Goal: Task Accomplishment & Management: Manage account settings

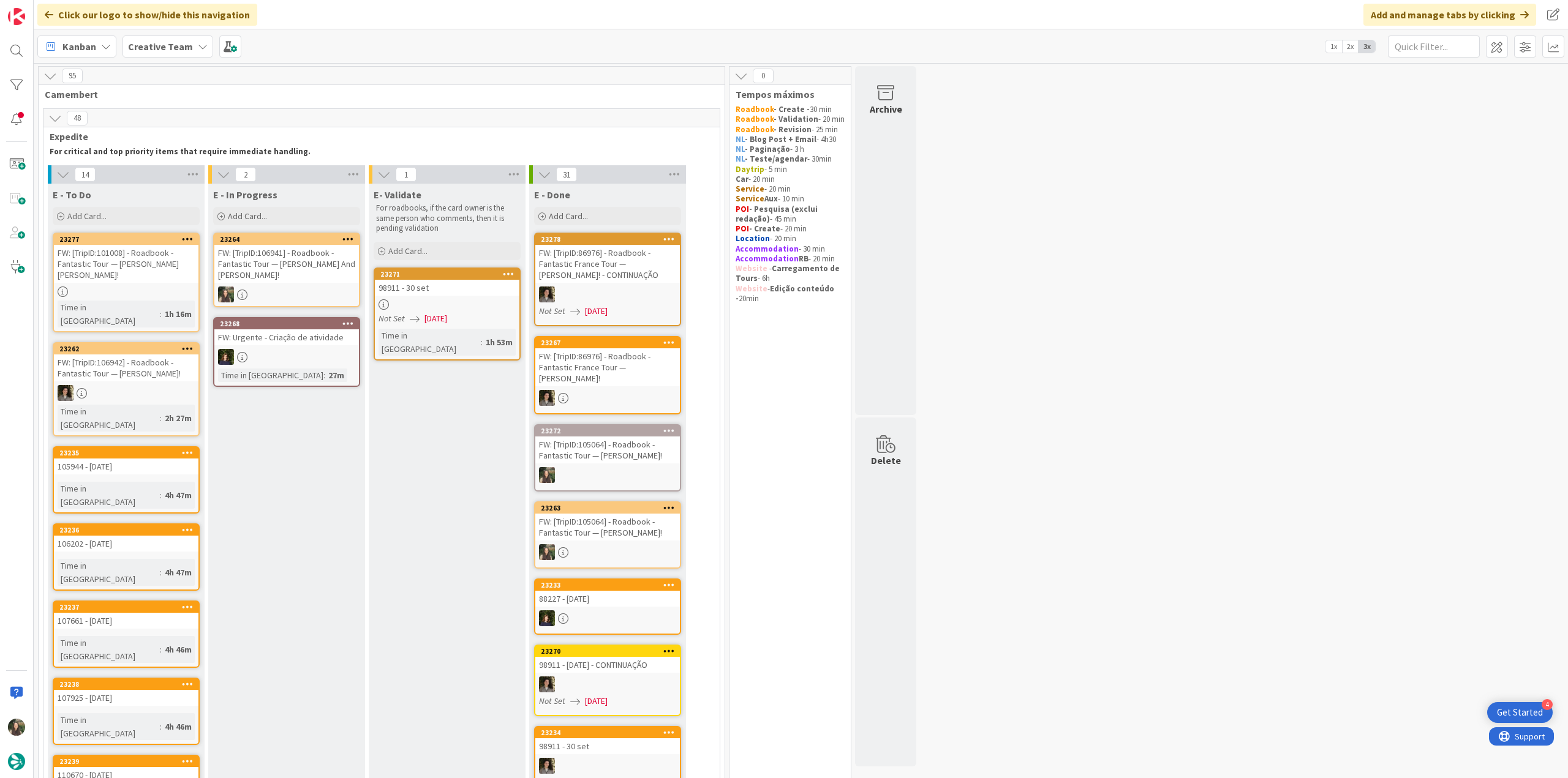
click at [290, 272] on link "23264 FW: [TripID:106941] - Roadbook - Fantastic Tour — Mark And Kim Bell!" at bounding box center [286, 269] width 147 height 74
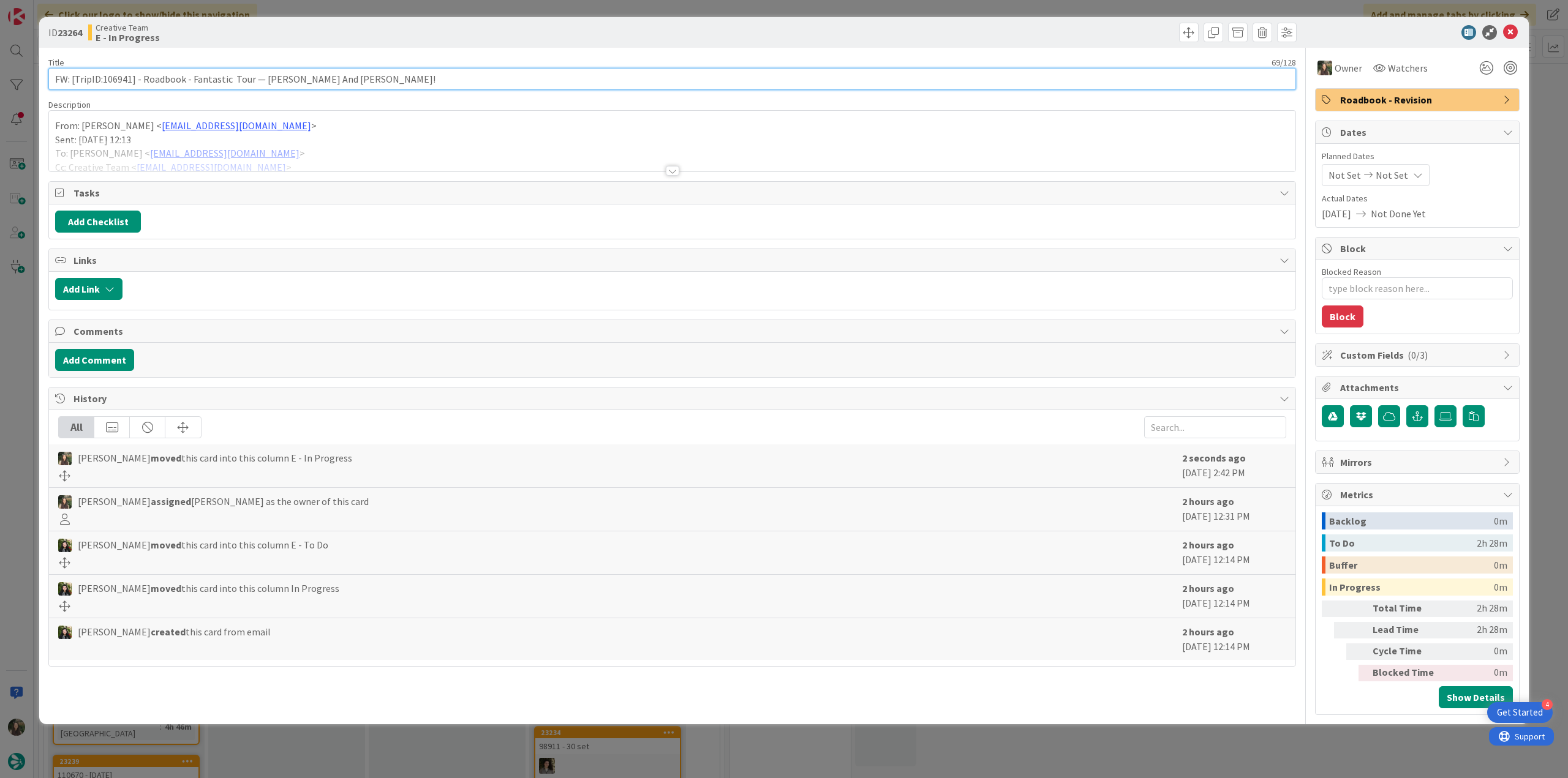
click at [110, 77] on input "FW: [TripID:106941] - Roadbook - Fantastic Tour — [PERSON_NAME] And [PERSON_NAM…" at bounding box center [672, 79] width 1248 height 22
click at [328, 156] on div at bounding box center [672, 155] width 1246 height 31
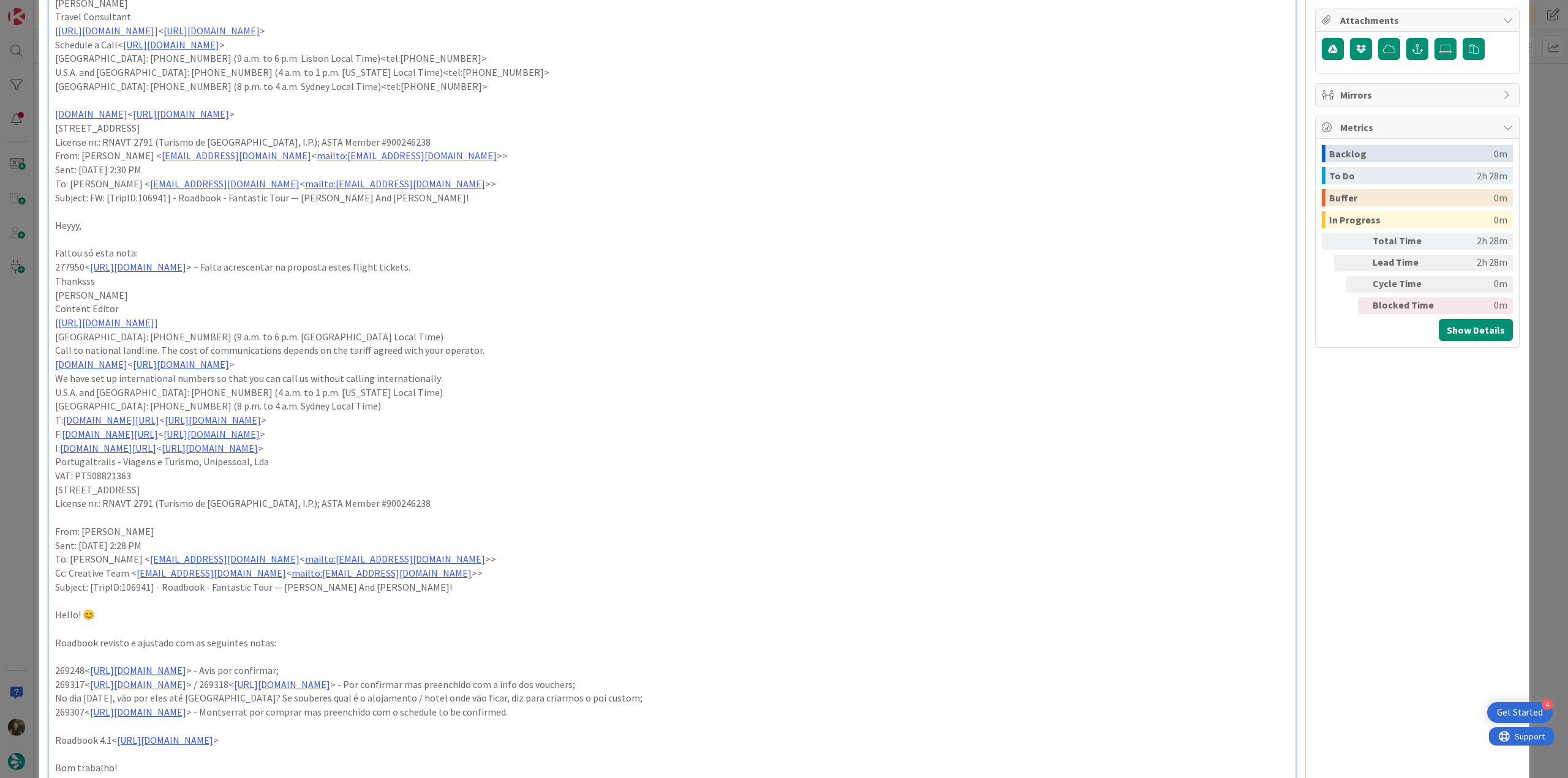
scroll to position [123, 0]
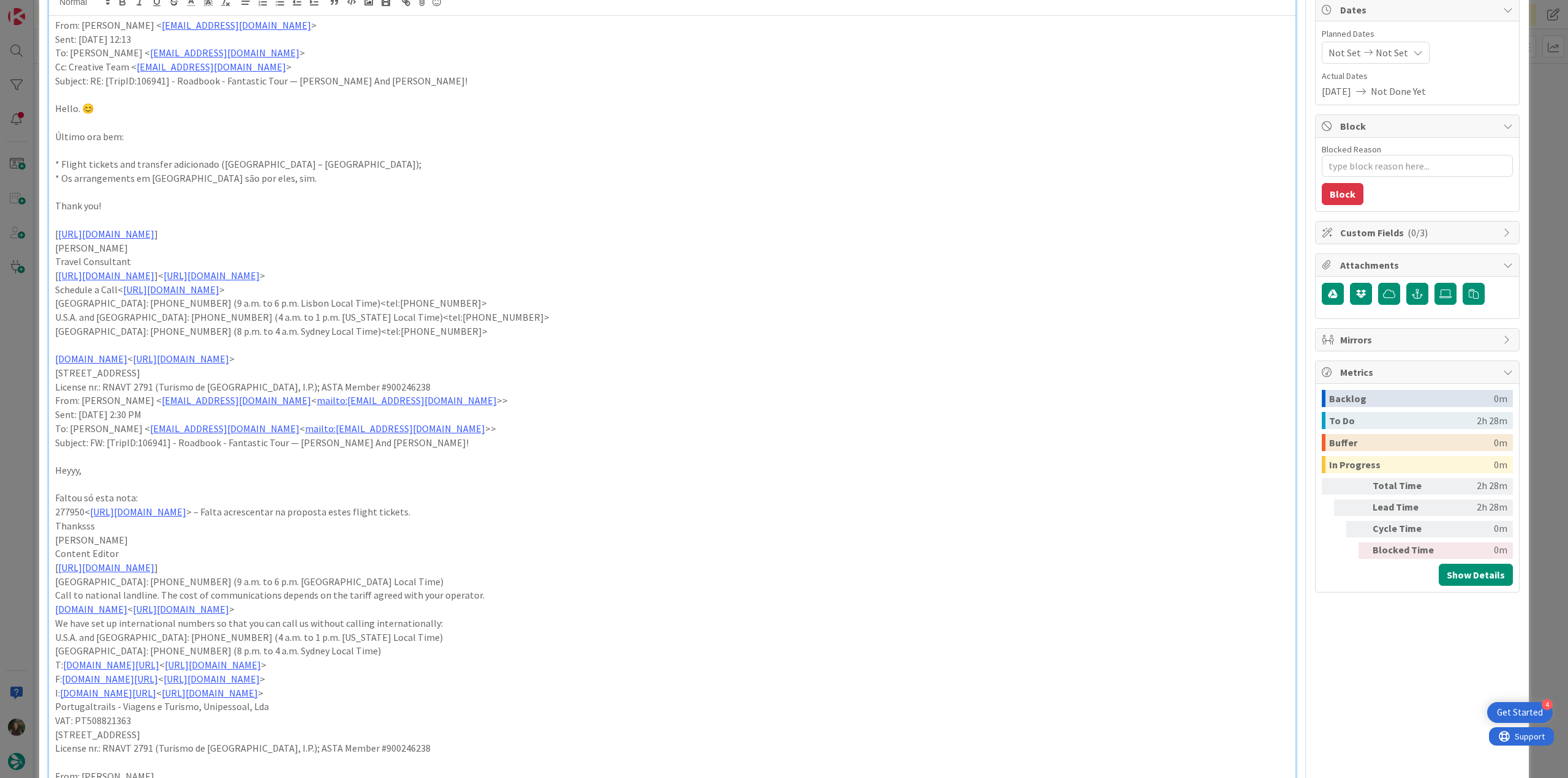
click at [33, 420] on div "ID 23264 Creative Team E - In Progress Title 69 / 128 FW: [TripID:106941] - Roa…" at bounding box center [784, 389] width 1568 height 778
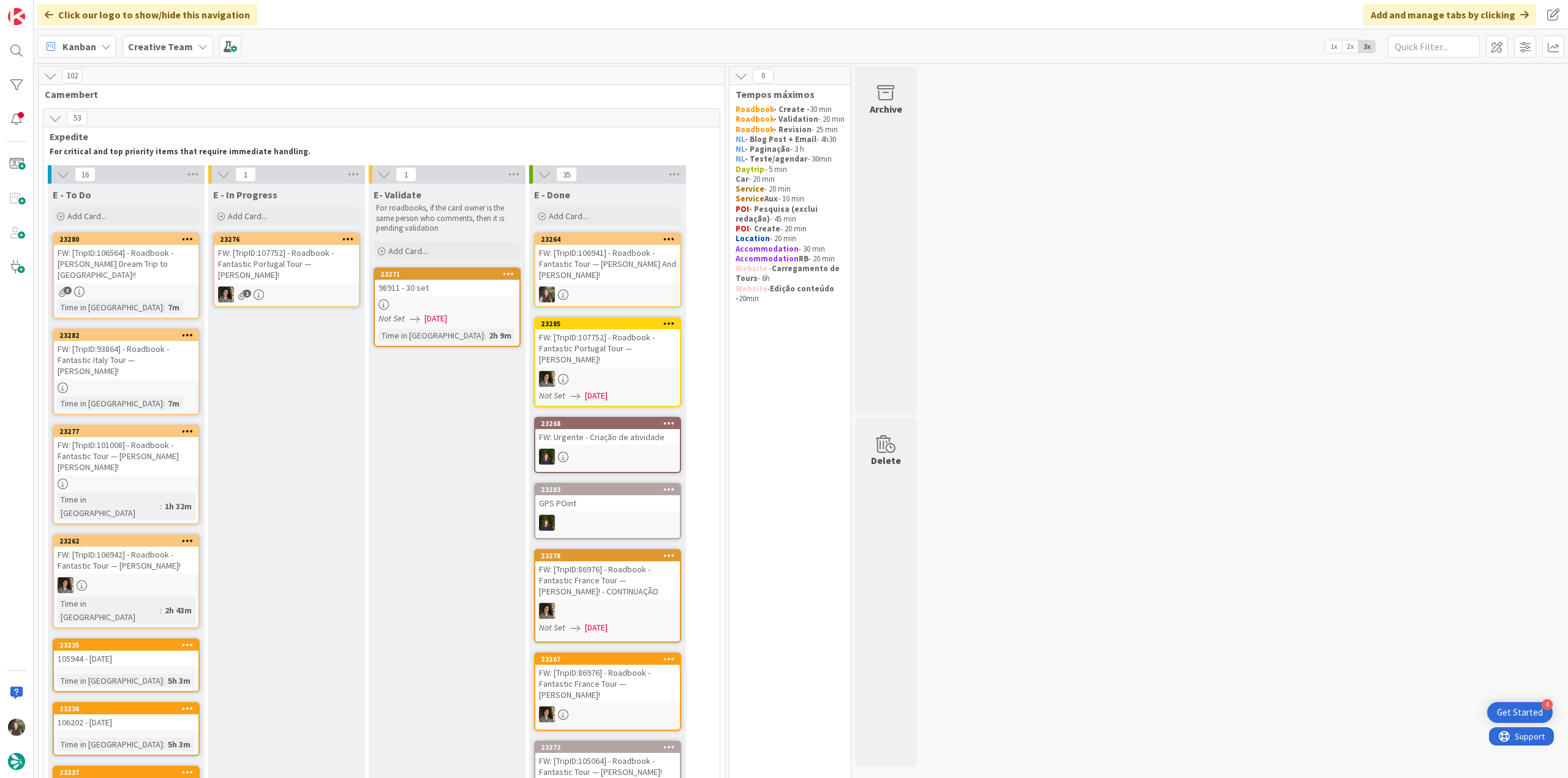
click at [614, 268] on div "FW: [TripID:106941] - Roadbook - Fantastic Tour — [PERSON_NAME] And [PERSON_NAM…" at bounding box center [607, 263] width 145 height 38
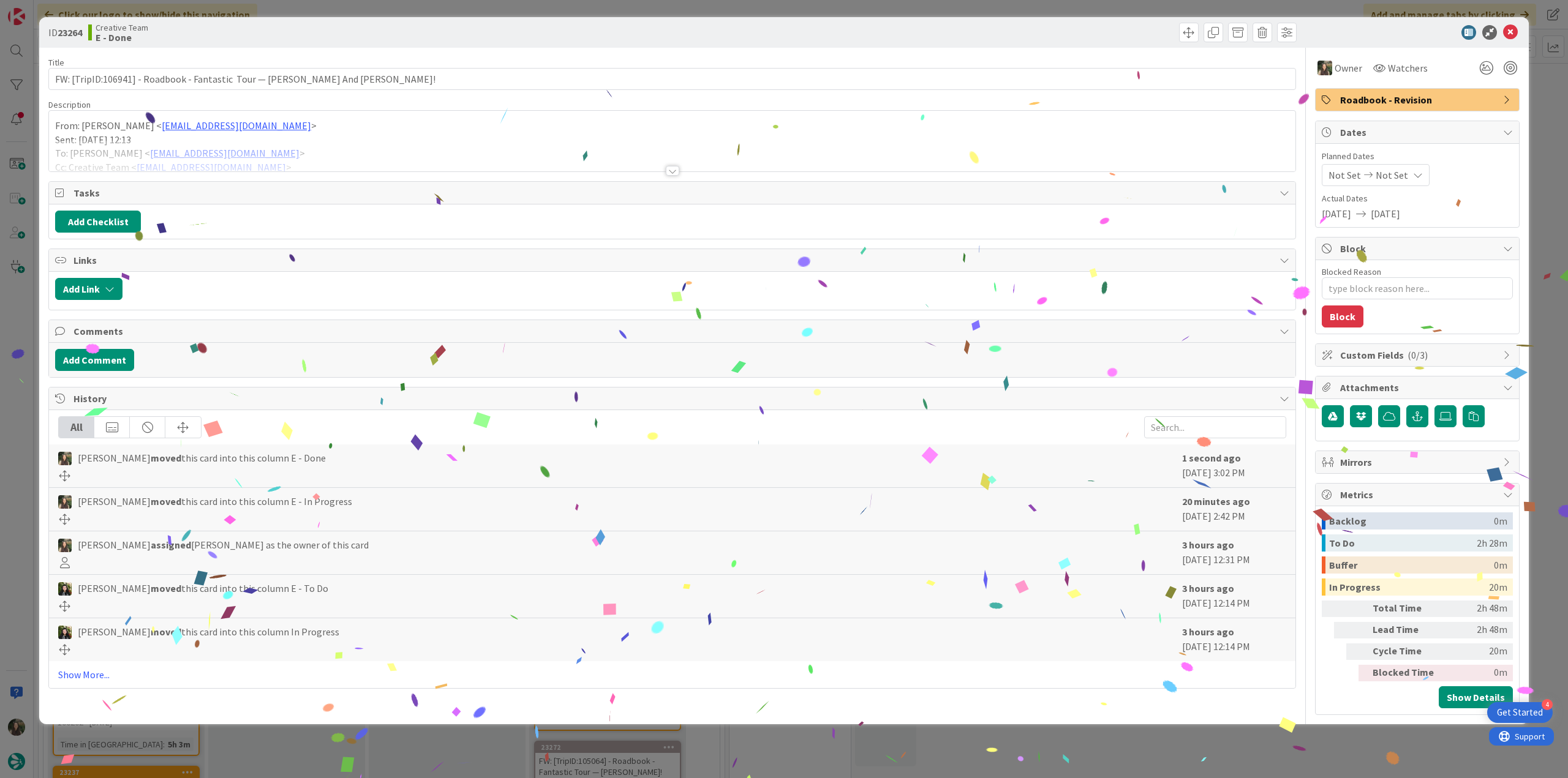
click at [1355, 758] on div "ID 23264 Creative Team E - Done Title 69 / 128 FW: [TripID:106941] - Roadbook -…" at bounding box center [784, 389] width 1568 height 778
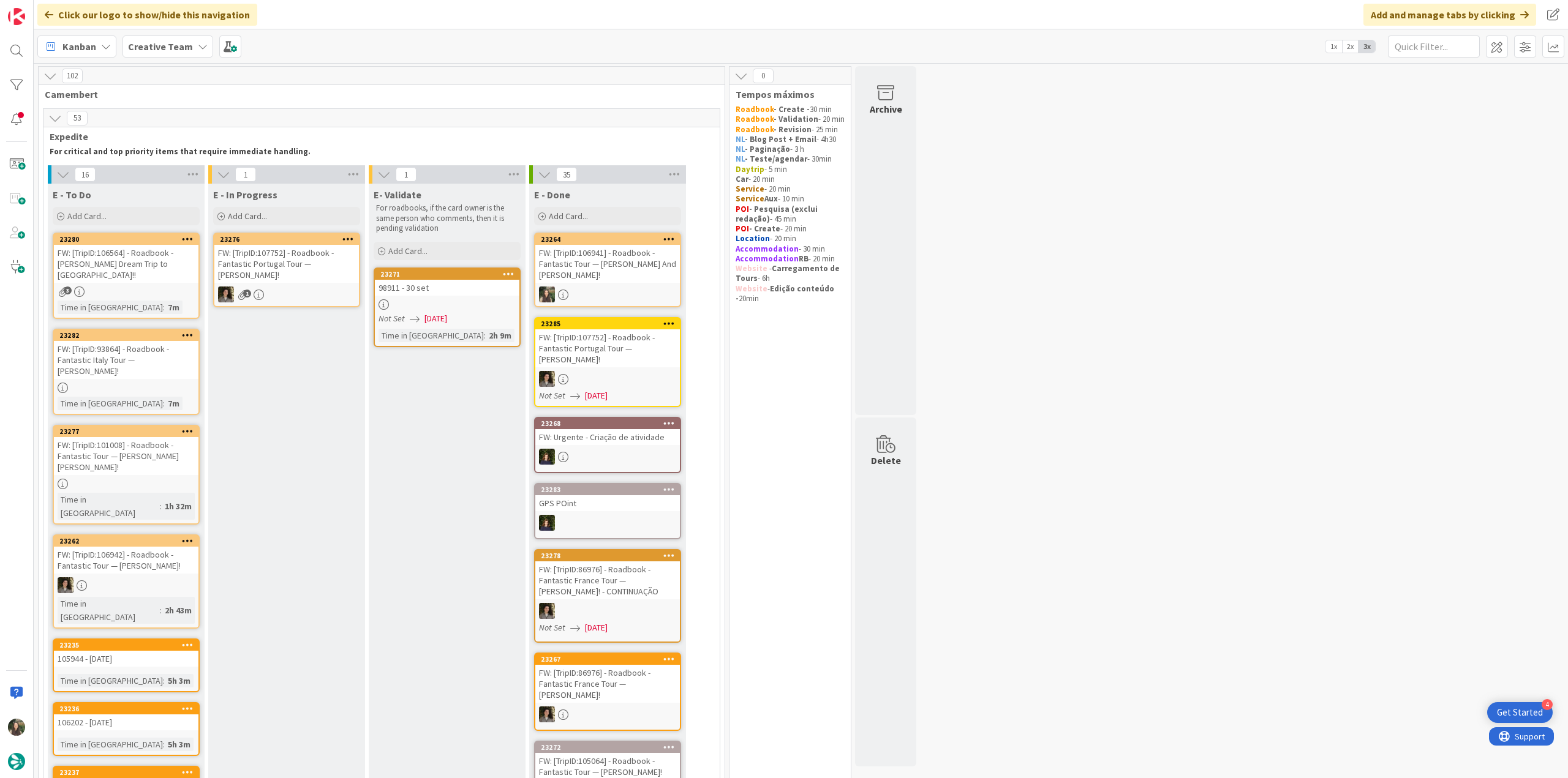
click at [160, 578] on div at bounding box center [126, 585] width 145 height 16
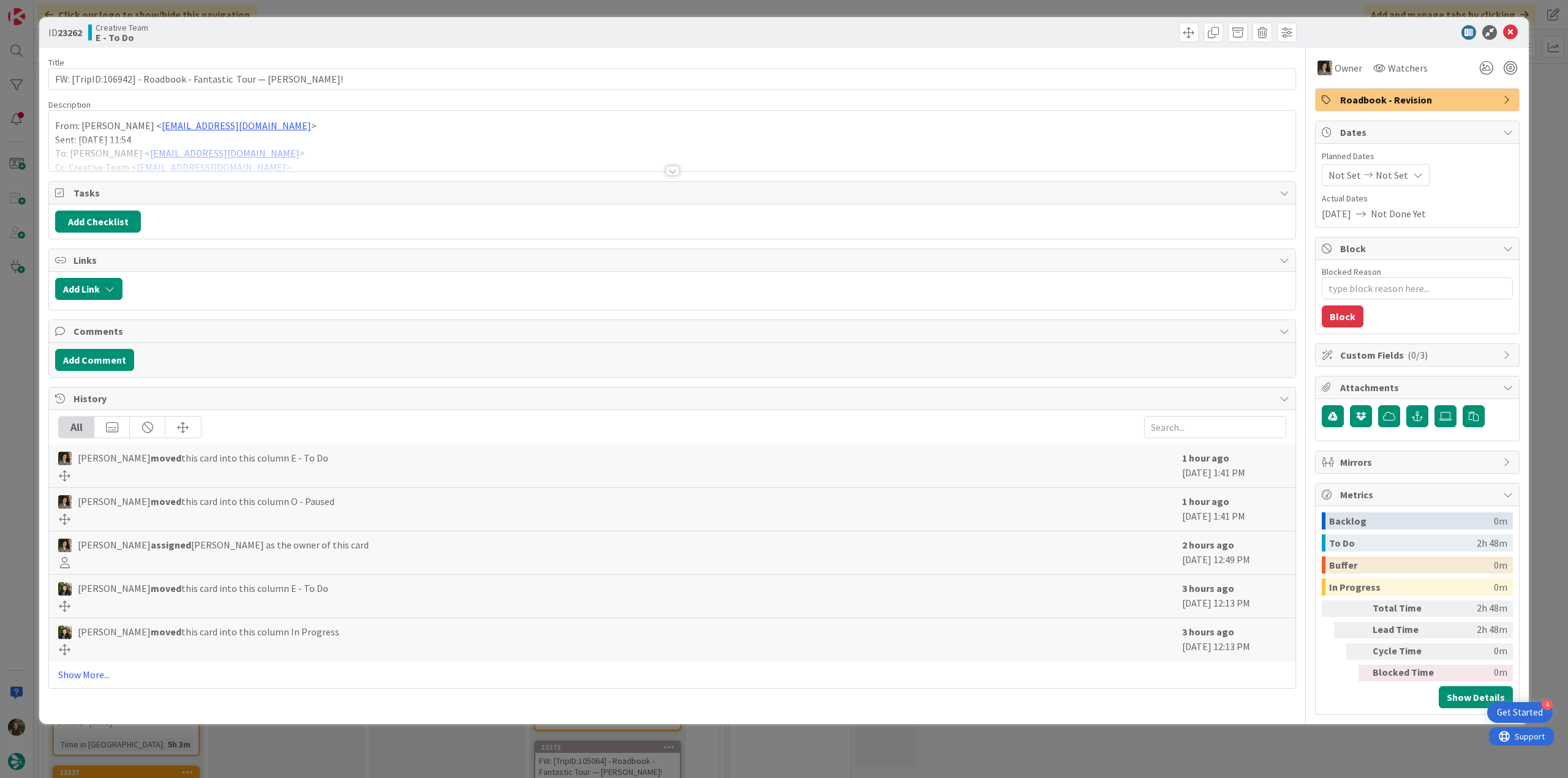
click at [394, 130] on div "From: Gonçalo Calheiros < goncalo.calheiros@tourtailors.com > Sent: Wednesday, …" at bounding box center [672, 141] width 1246 height 61
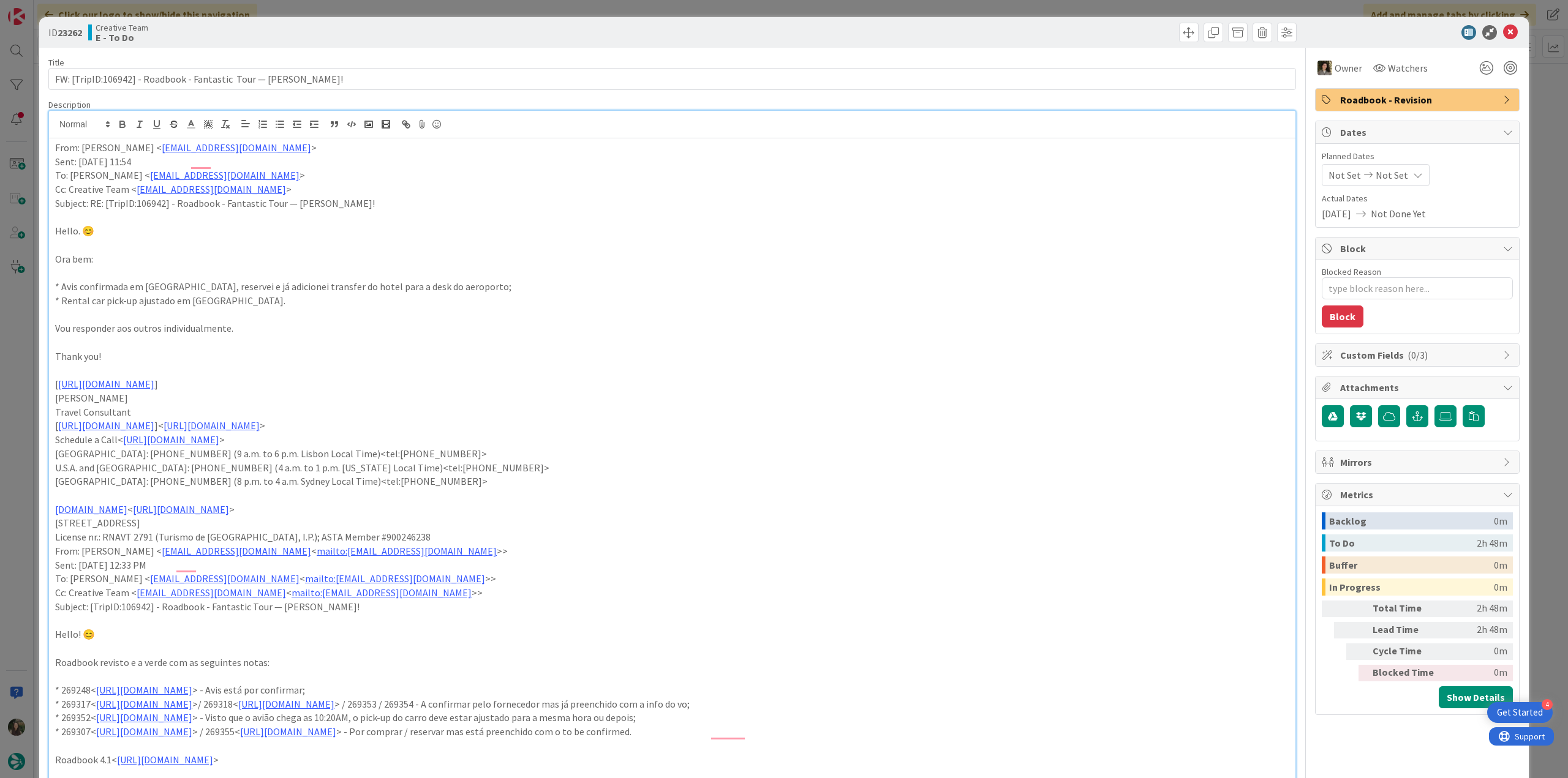
scroll to position [61, 0]
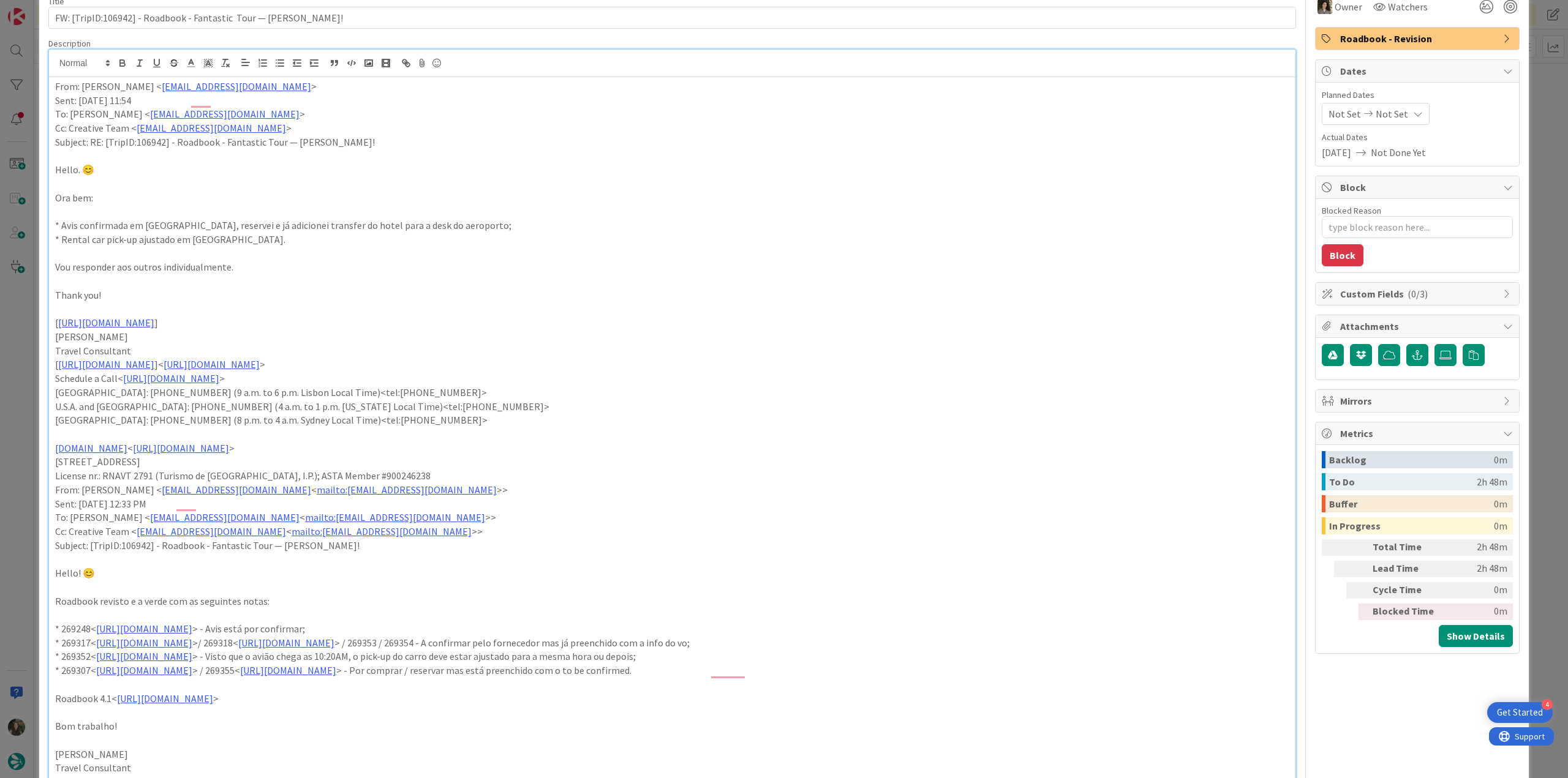
click at [3, 313] on div "ID 23262 Creative Team E - To Do Title 67 / 128 FW: [TripID:106942] - Roadbook …" at bounding box center [784, 389] width 1568 height 778
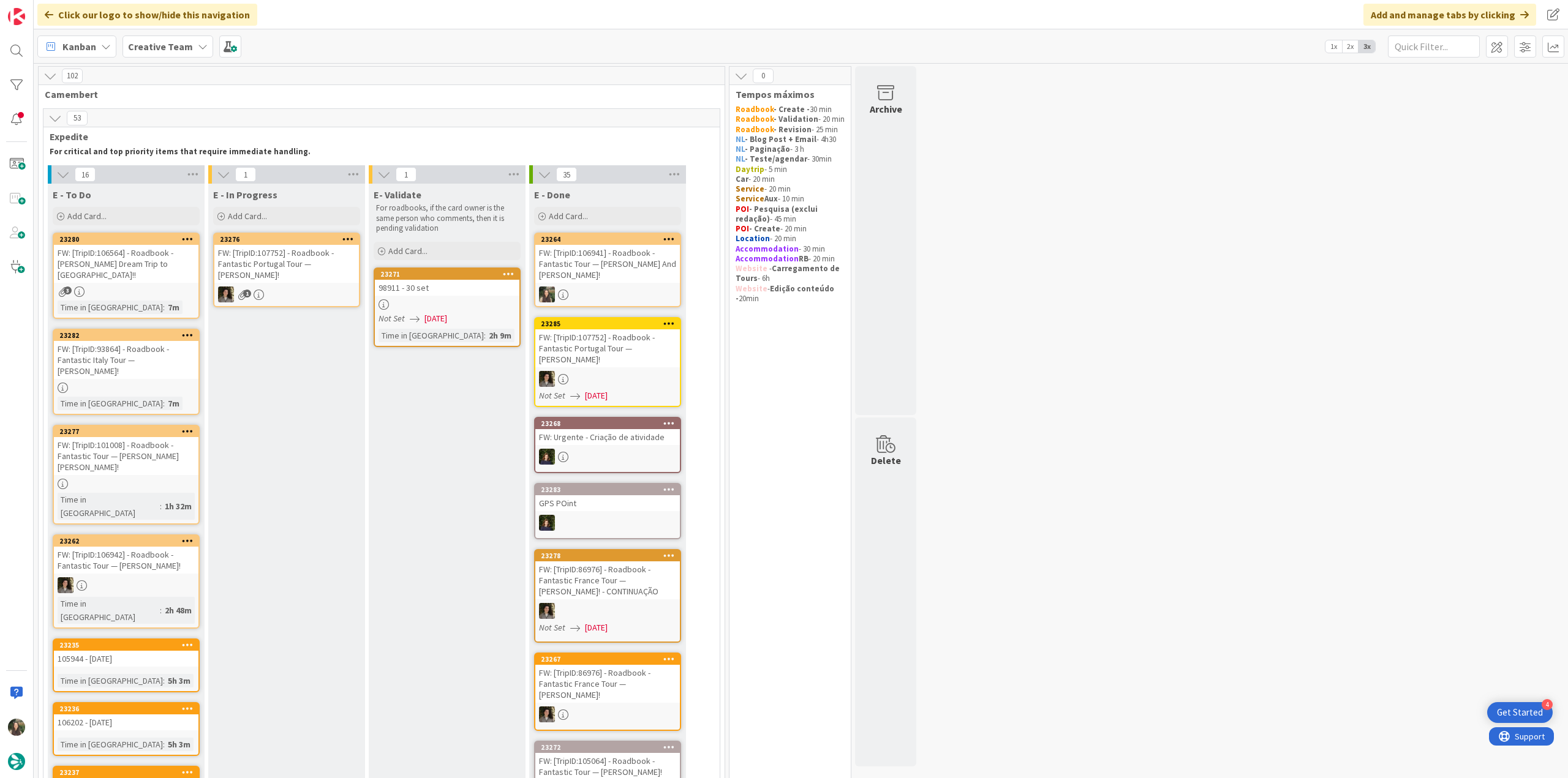
click at [169, 286] on div "3" at bounding box center [126, 291] width 145 height 11
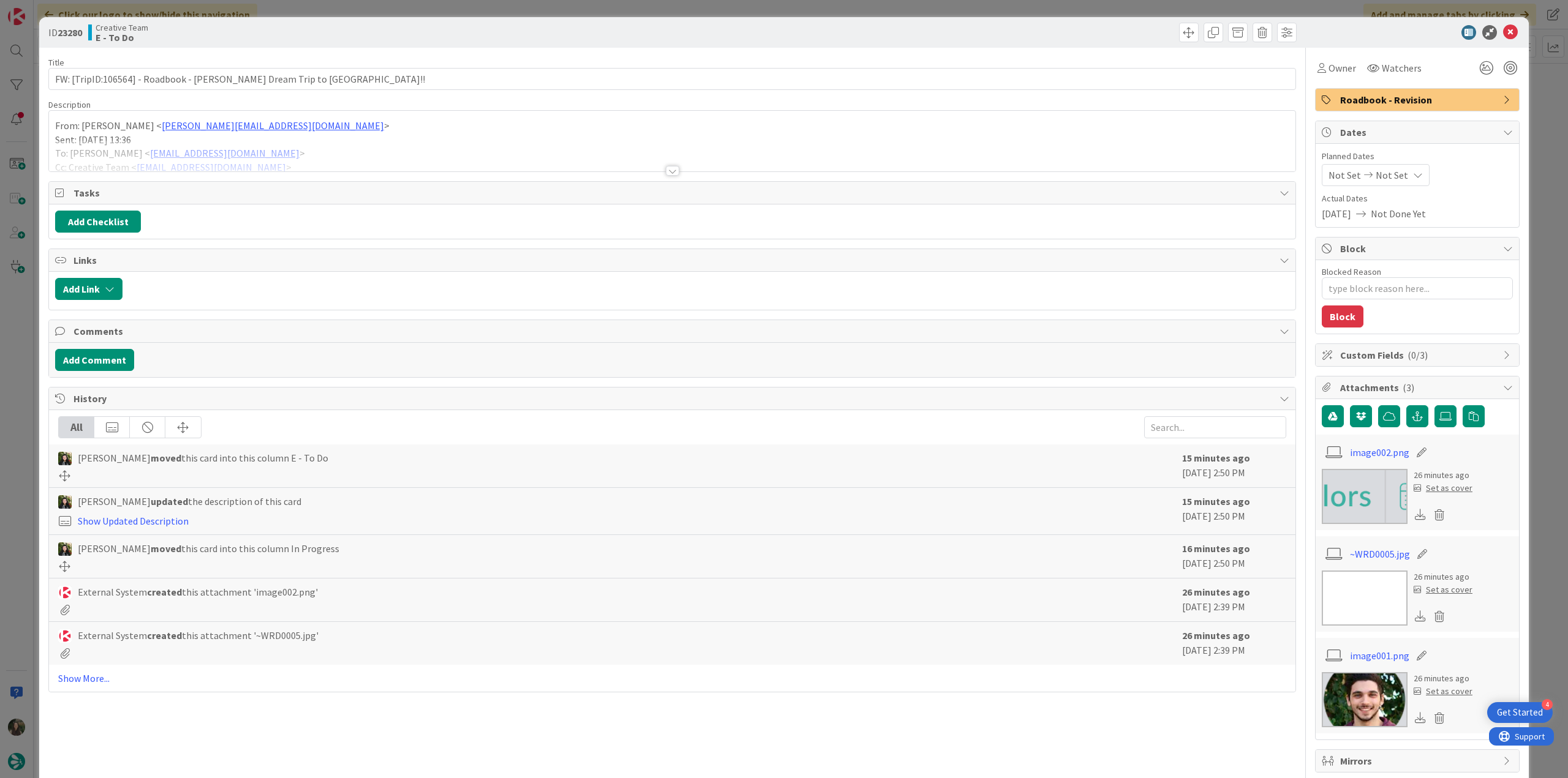
click at [318, 148] on div at bounding box center [672, 155] width 1246 height 31
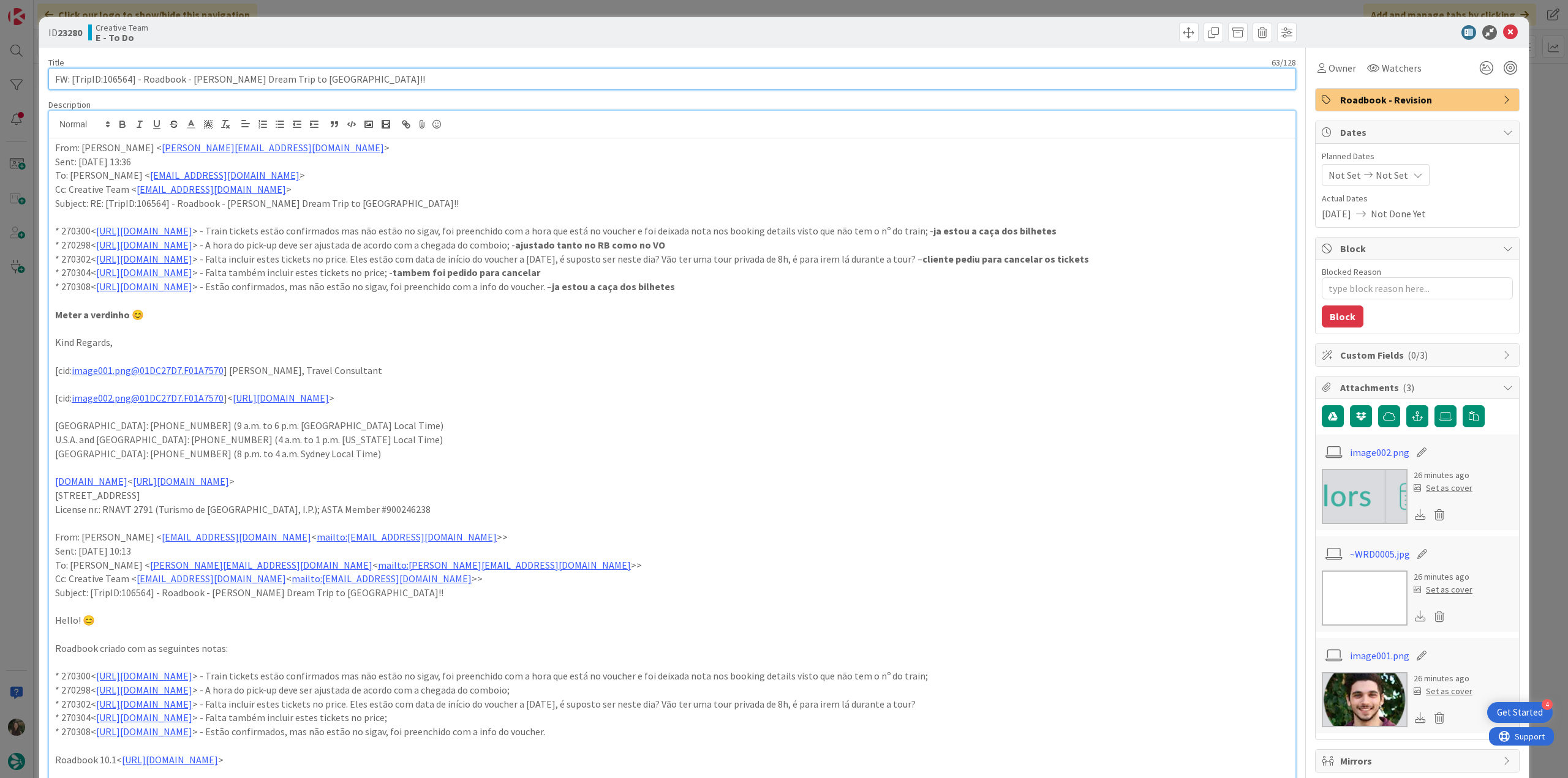
click at [120, 84] on input "FW: [TripID:106564] - Roadbook - [PERSON_NAME]'s Dream Trip to [GEOGRAPHIC_DATA…" at bounding box center [672, 79] width 1248 height 22
click at [27, 340] on div "ID 23280 Creative Team E - To Do Title 63 / 128 FW: [TripID:106564] - Roadbook …" at bounding box center [784, 389] width 1568 height 778
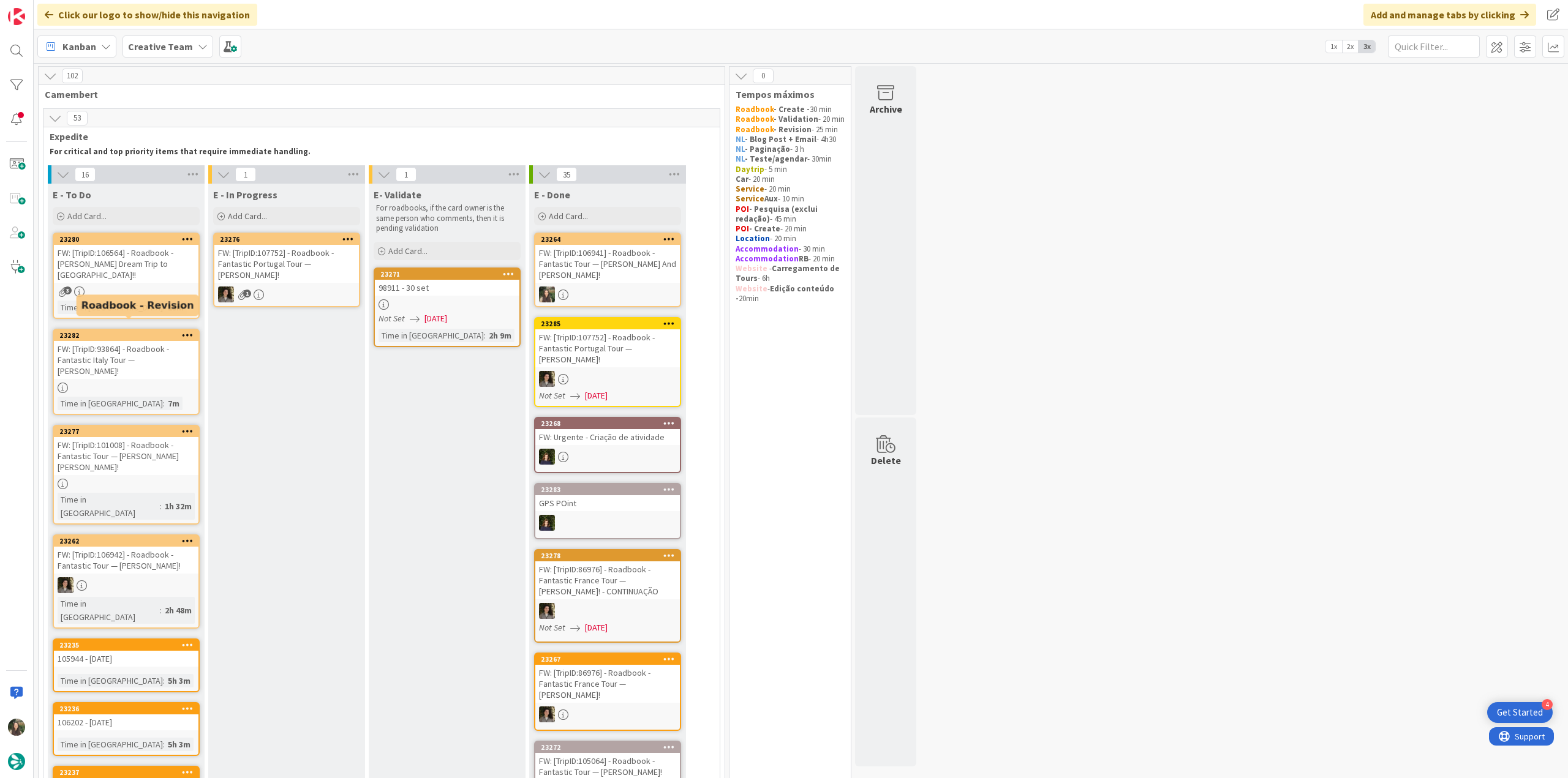
click at [152, 343] on div "FW: [TripID:93864] - Roadbook - Fantastic Italy Tour — [PERSON_NAME]!" at bounding box center [126, 360] width 145 height 38
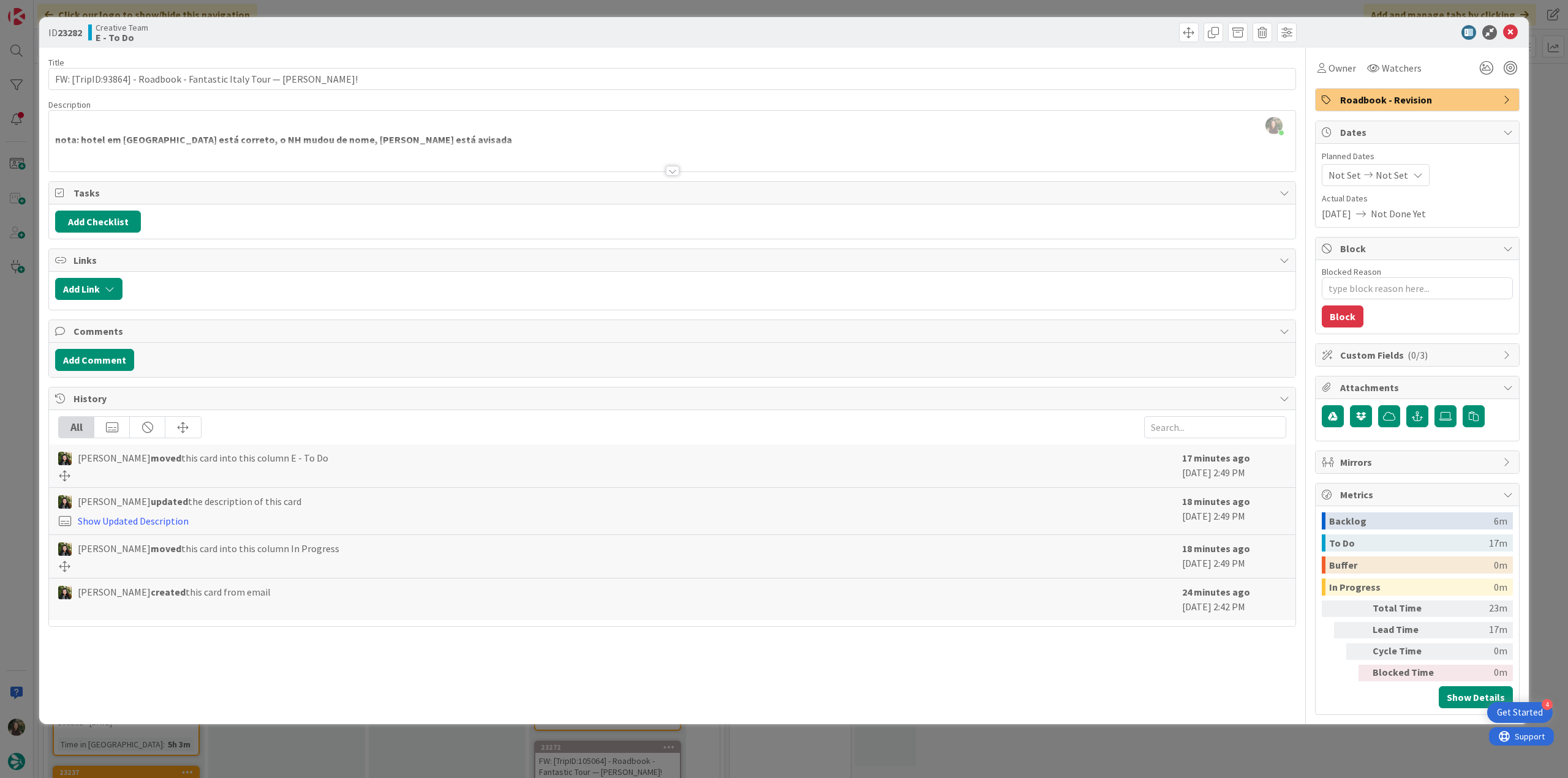
click at [388, 150] on div at bounding box center [672, 155] width 1246 height 31
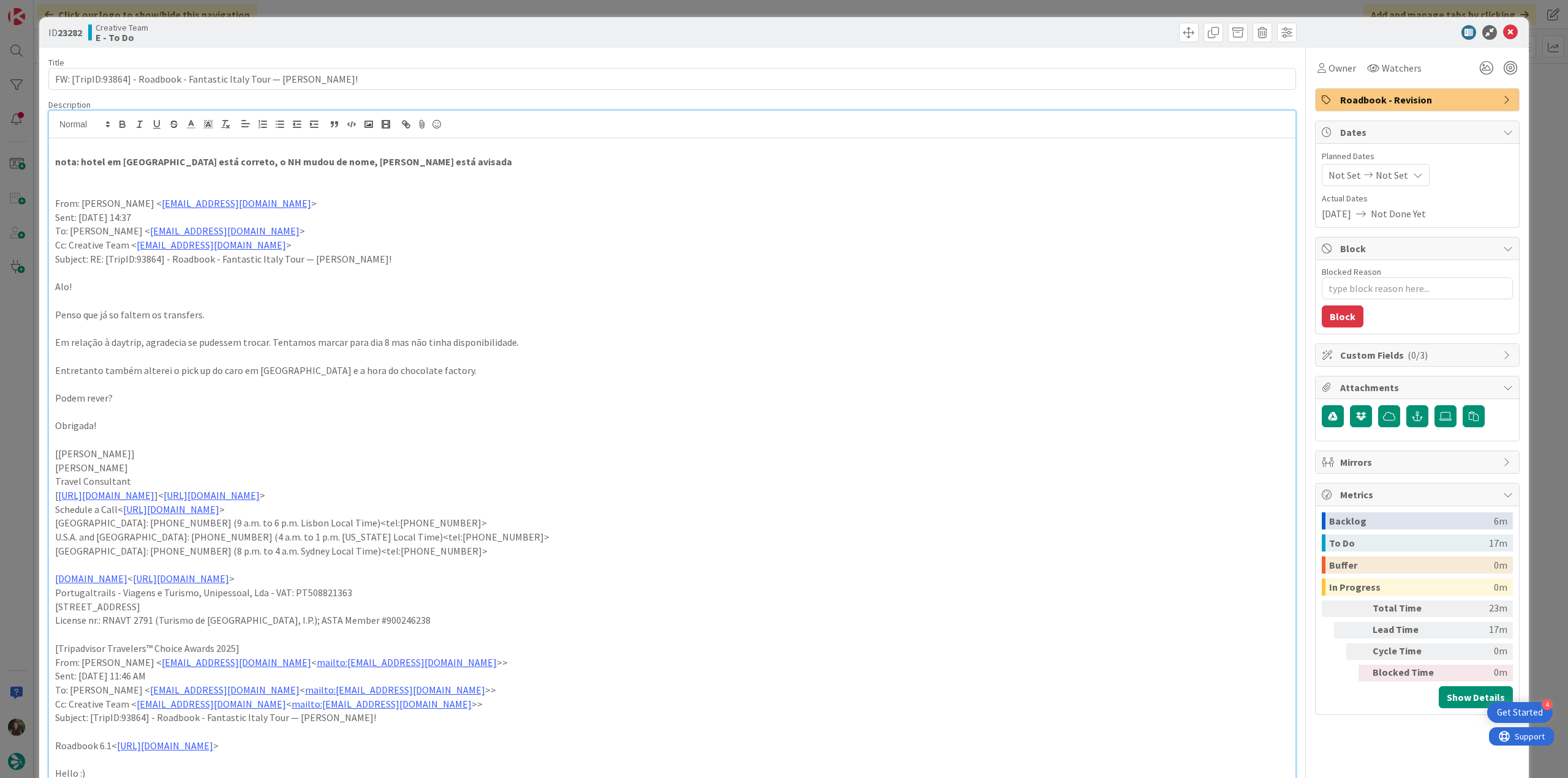
click at [29, 361] on div "ID 23282 Creative Team E - To Do Title 71 / 128 FW: [TripID:93864] - Roadbook -…" at bounding box center [784, 389] width 1568 height 778
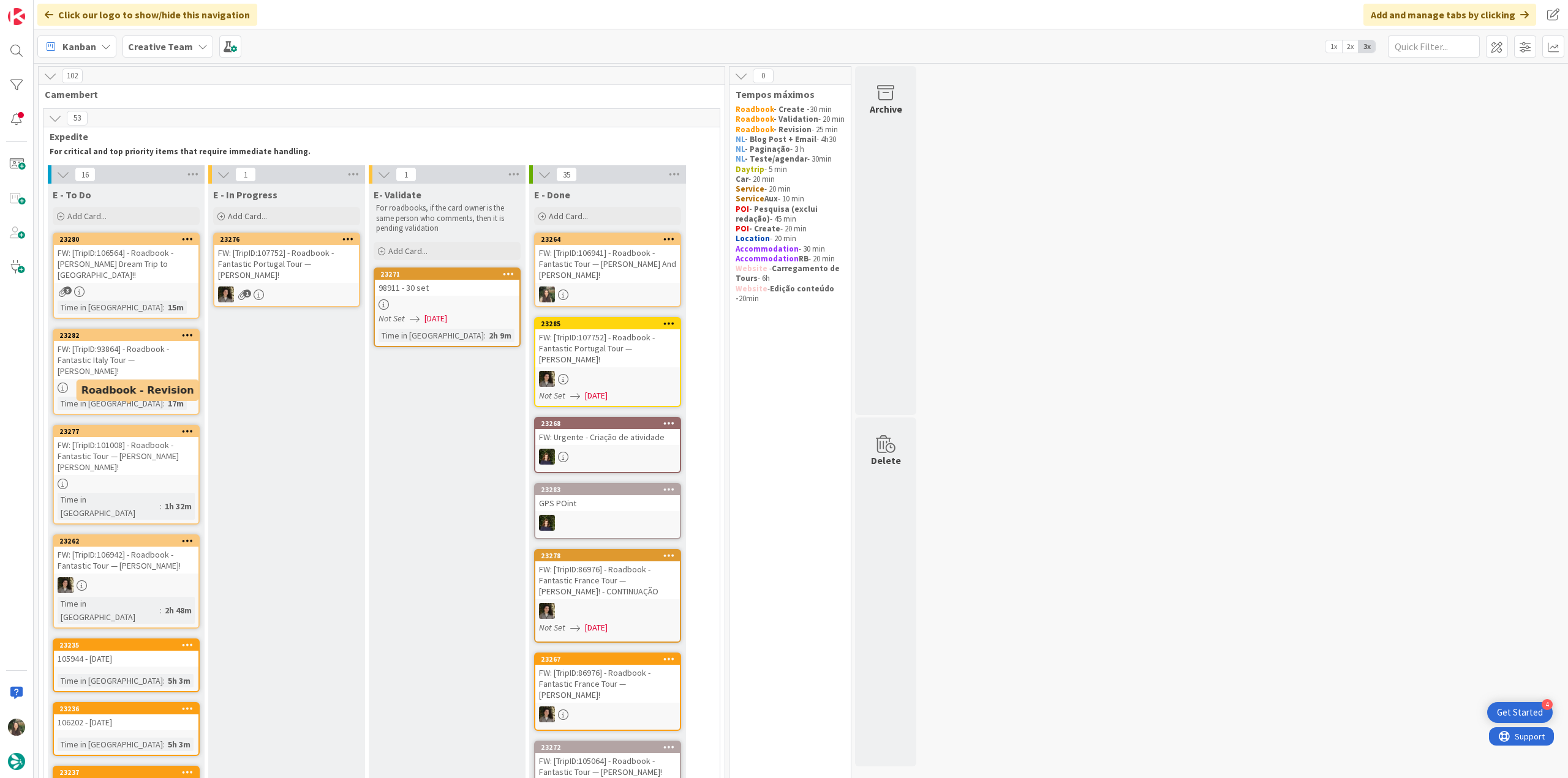
click at [167, 438] on div "FW: [TripID:101008] - Roadbook - Fantastic Tour — [PERSON_NAME]!" at bounding box center [126, 456] width 145 height 38
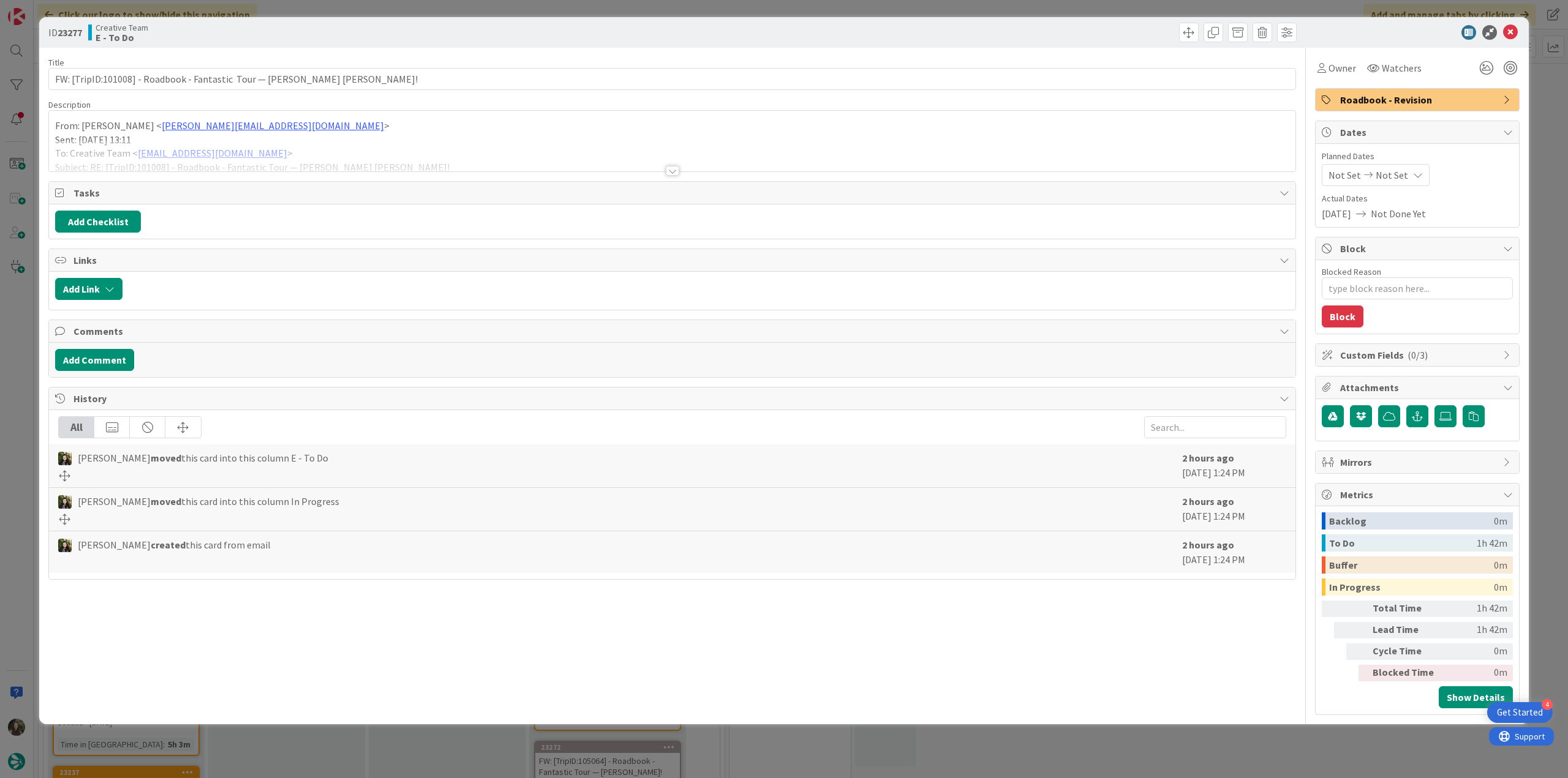
click at [385, 152] on div at bounding box center [672, 155] width 1246 height 31
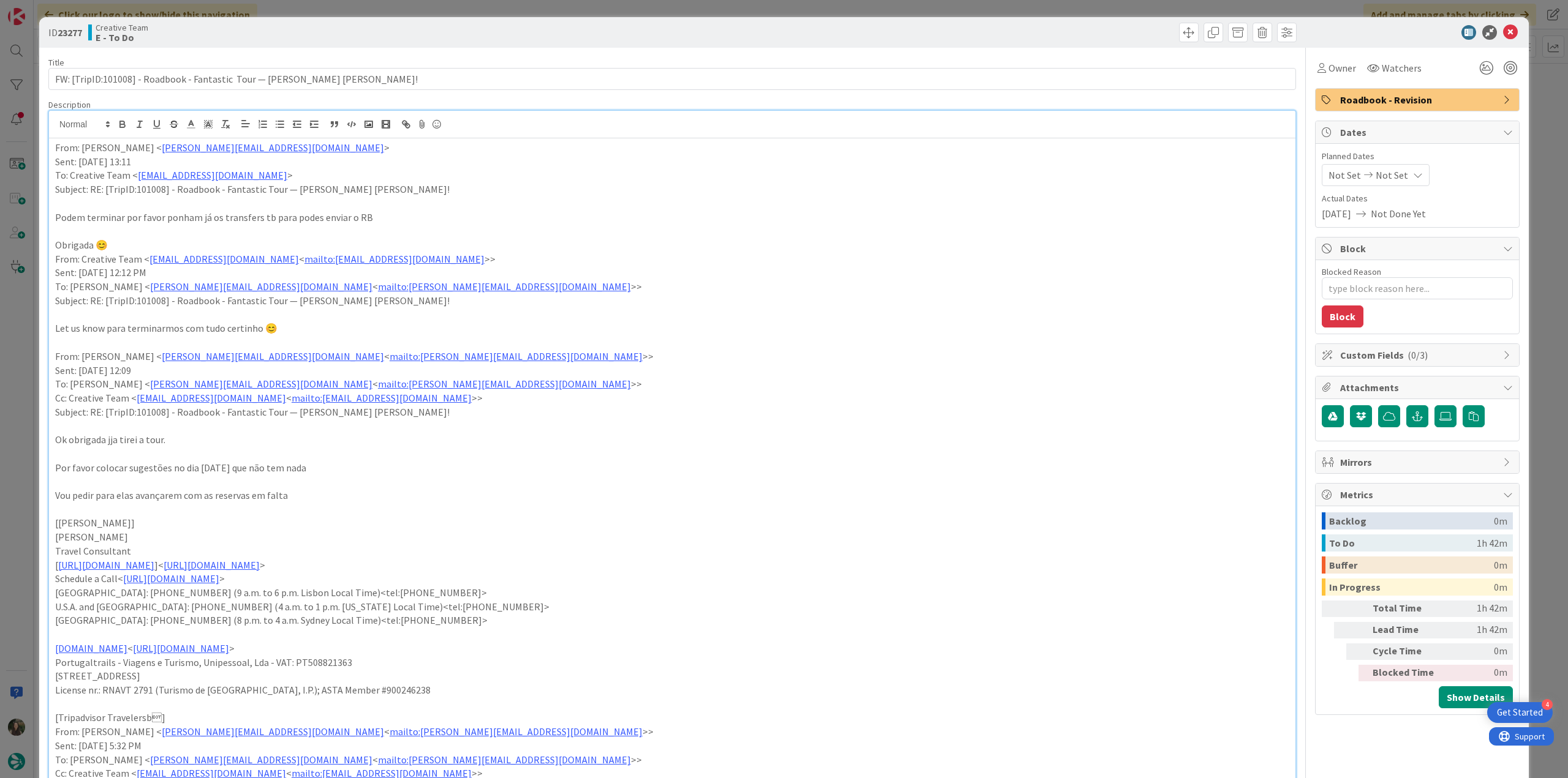
click at [35, 403] on div "ID 23277 Creative Team E - To Do Title 65 / 128 FW: [TripID:101008] - Roadbook …" at bounding box center [784, 389] width 1568 height 778
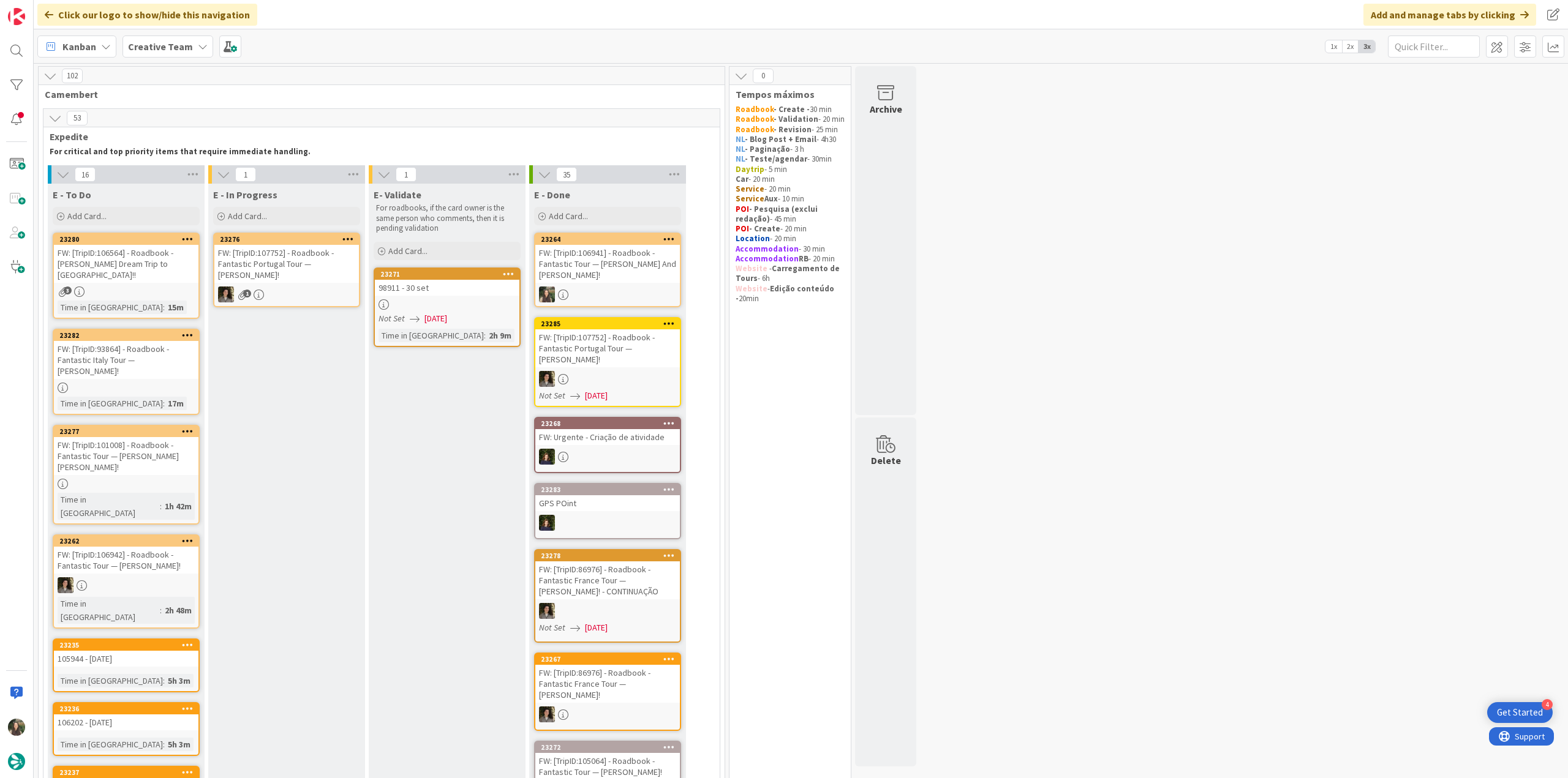
click at [156, 268] on div "FW: [TripID:106564] - Roadbook - [PERSON_NAME]'s Dream Trip to [GEOGRAPHIC_DATA…" at bounding box center [126, 263] width 145 height 38
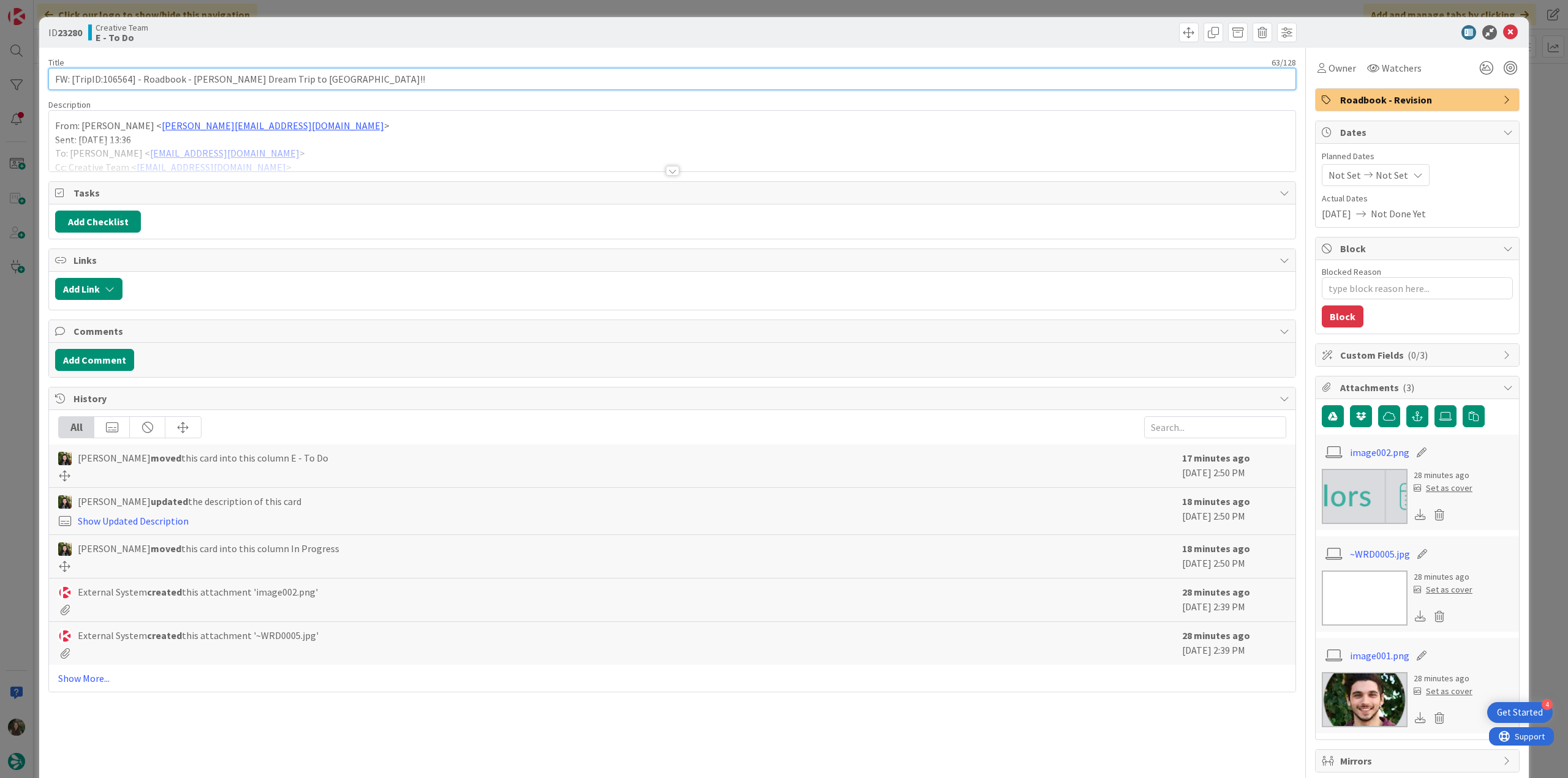
click at [121, 77] on input "FW: [TripID:106564] - Roadbook - [PERSON_NAME]'s Dream Trip to [GEOGRAPHIC_DATA…" at bounding box center [672, 79] width 1248 height 22
click at [1331, 65] on span "Owner" at bounding box center [1342, 68] width 28 height 15
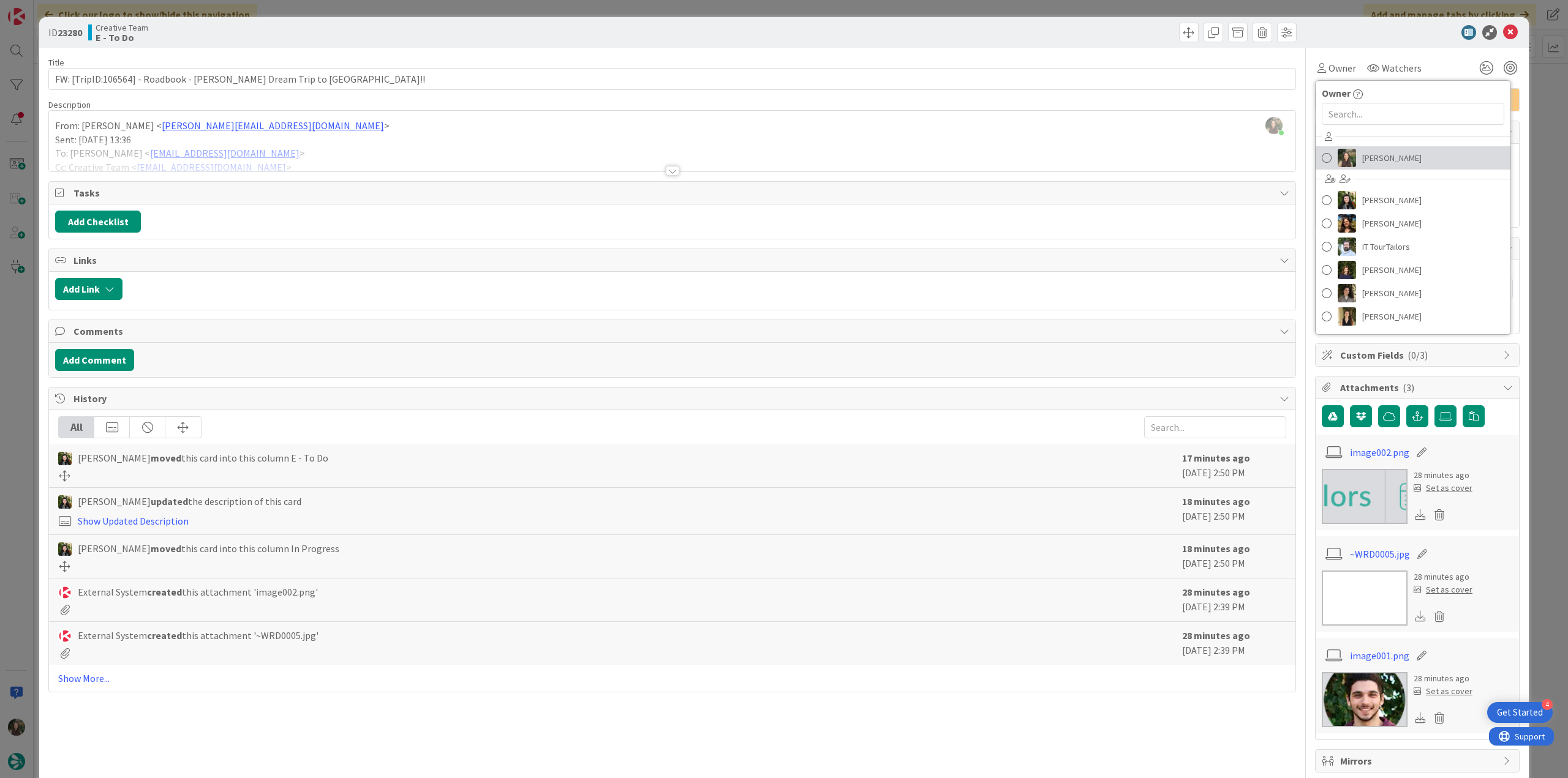
click at [1363, 155] on span "[PERSON_NAME]" at bounding box center [1392, 158] width 60 height 18
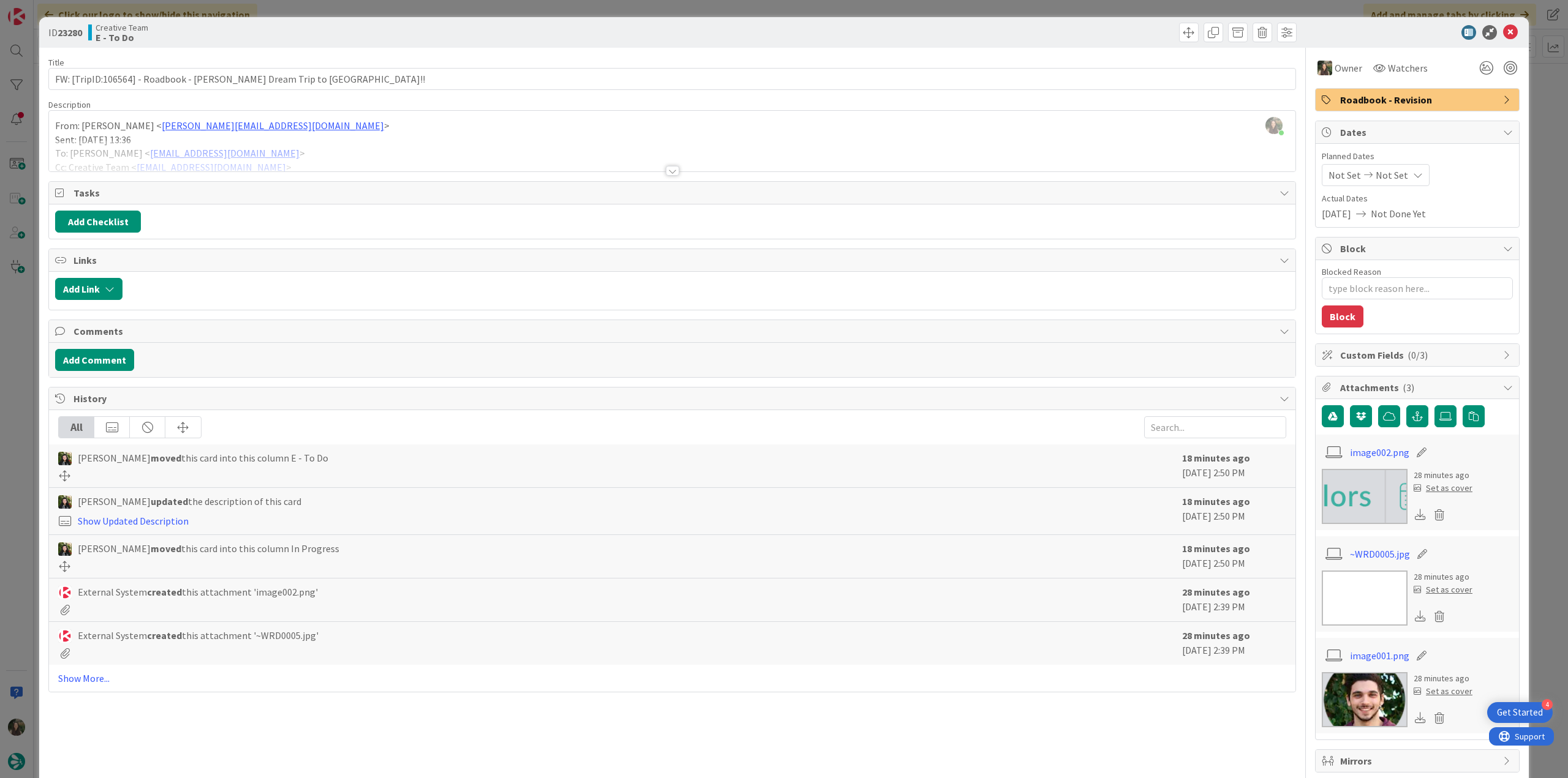
click at [1535, 93] on div "ID 23280 Creative Team E - To Do Title 63 / 128 FW: [TripID:106564] - Roadbook …" at bounding box center [784, 389] width 1568 height 778
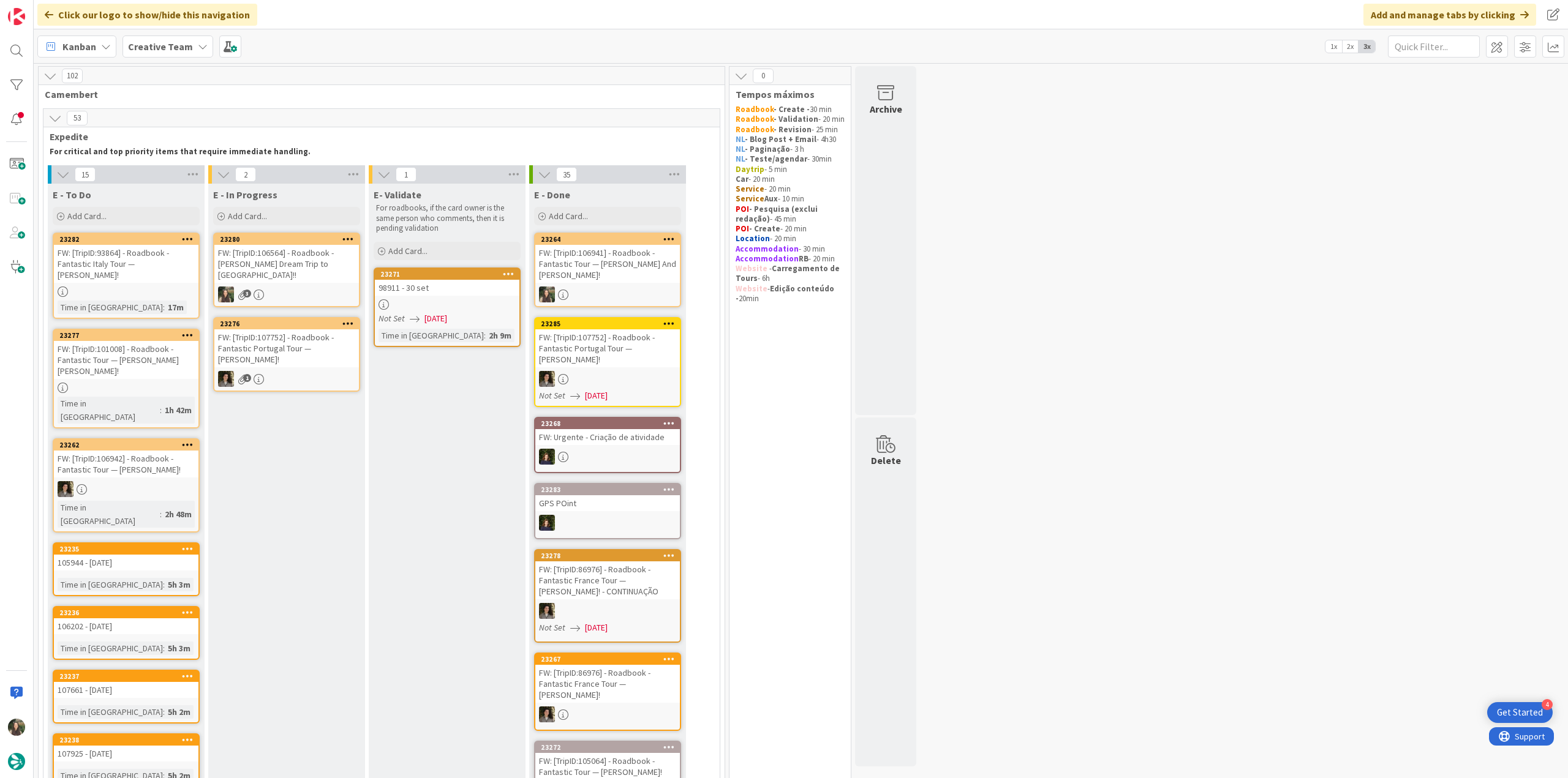
click at [295, 262] on div "FW: [TripID:106564] - Roadbook - [PERSON_NAME]'s Dream Trip to [GEOGRAPHIC_DATA…" at bounding box center [286, 263] width 145 height 38
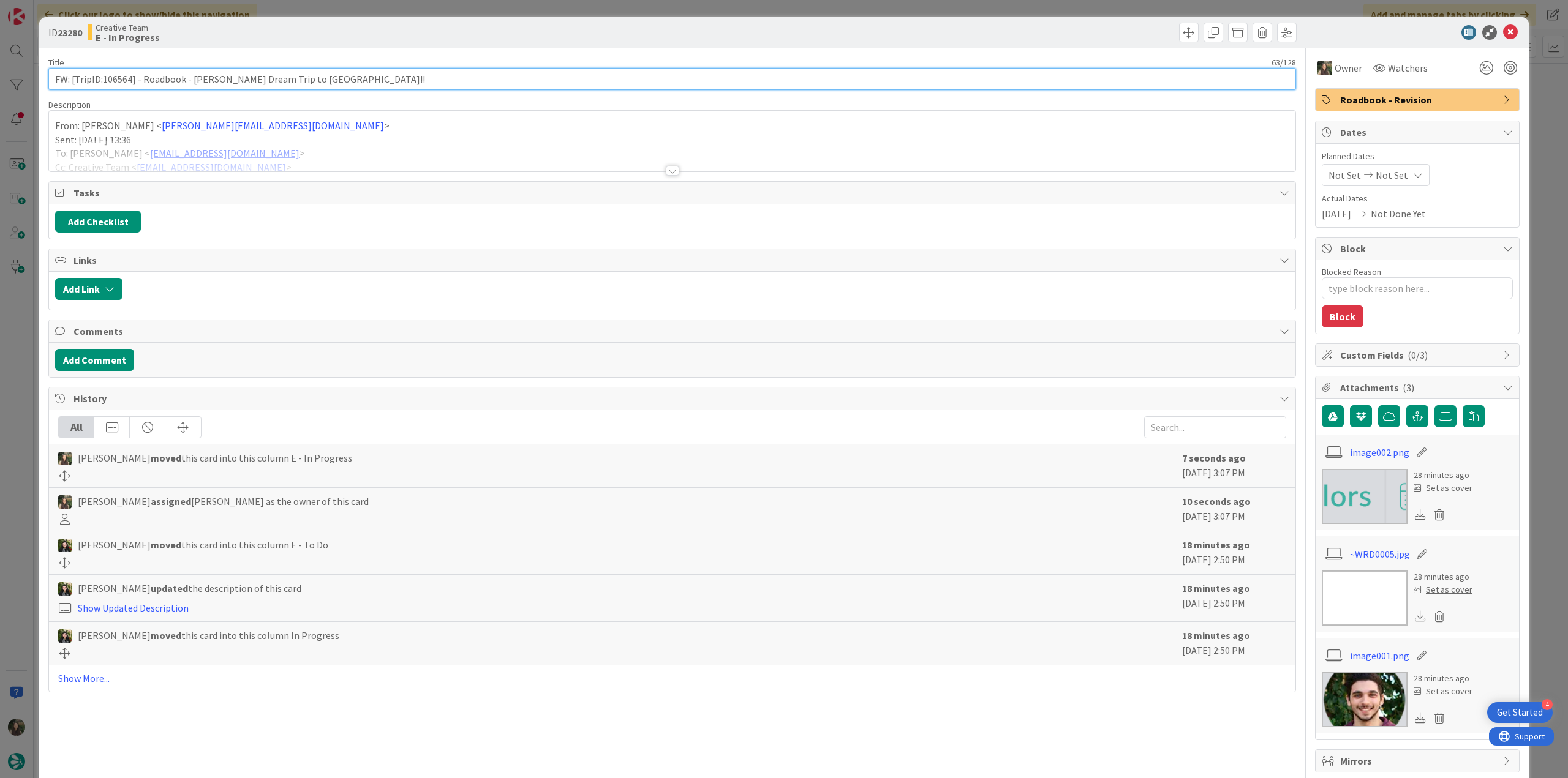
click at [113, 81] on input "FW: [TripID:106564] - Roadbook - [PERSON_NAME]'s Dream Trip to [GEOGRAPHIC_DATA…" at bounding box center [672, 79] width 1248 height 22
click at [322, 147] on div at bounding box center [672, 155] width 1246 height 31
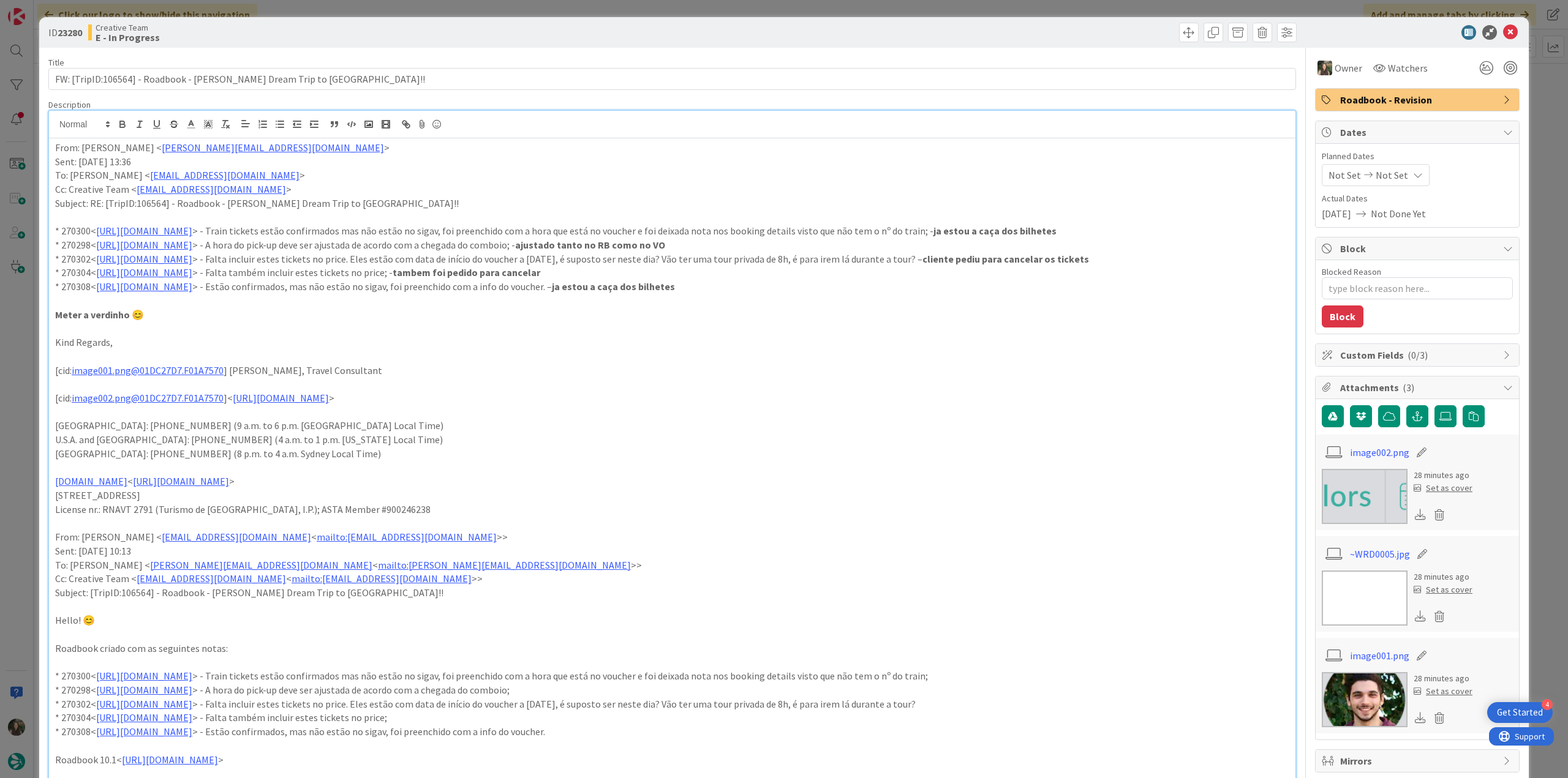
click at [27, 371] on div "ID 23280 Creative Team E - In Progress Title 63 / 128 FW: [TripID:106564] - Roa…" at bounding box center [784, 389] width 1568 height 778
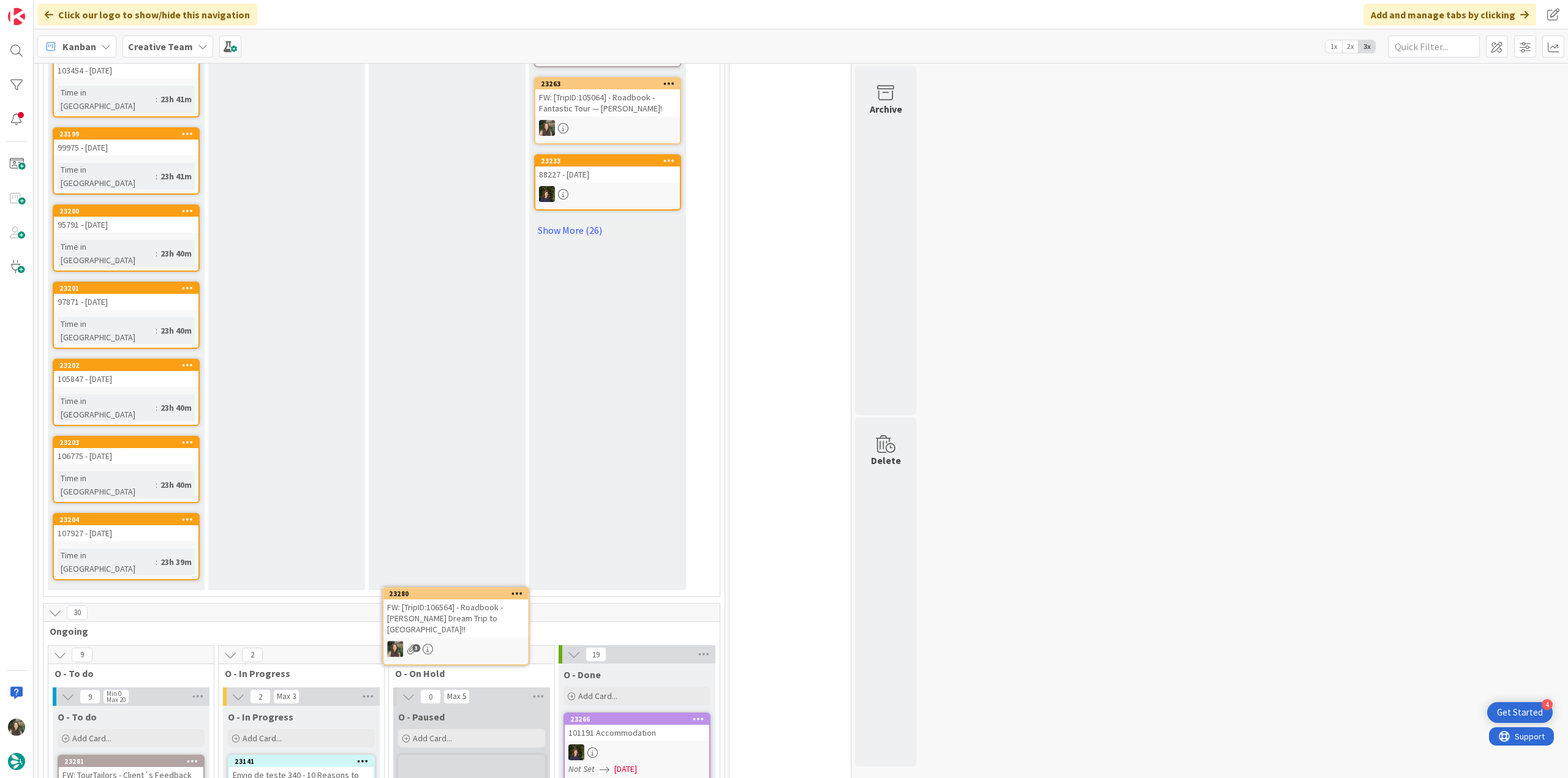
scroll to position [839, 0]
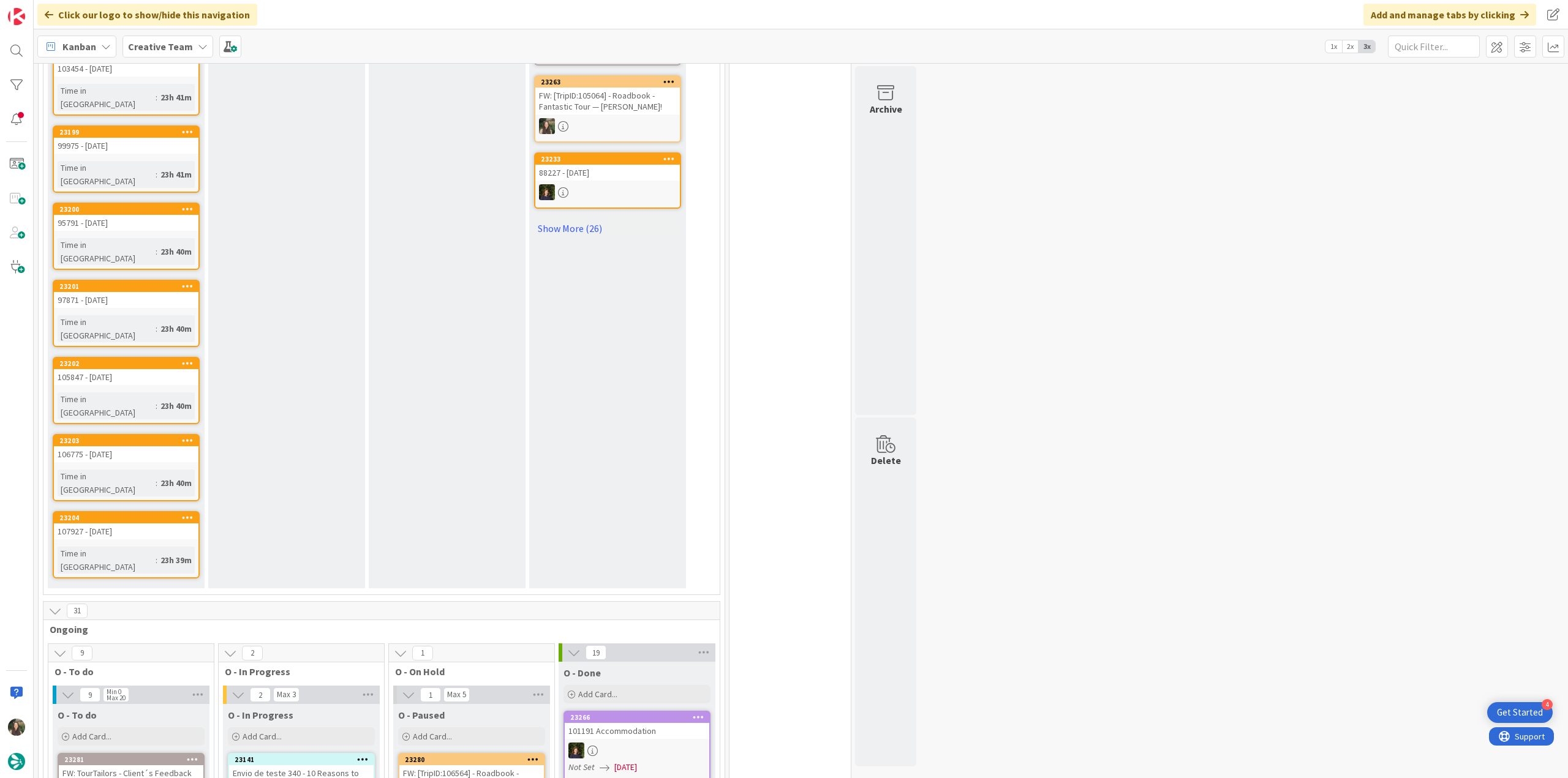
click at [484, 766] on div "FW: [TripID:106564] - Roadbook - [PERSON_NAME]'s Dream Trip to [GEOGRAPHIC_DATA…" at bounding box center [471, 785] width 145 height 38
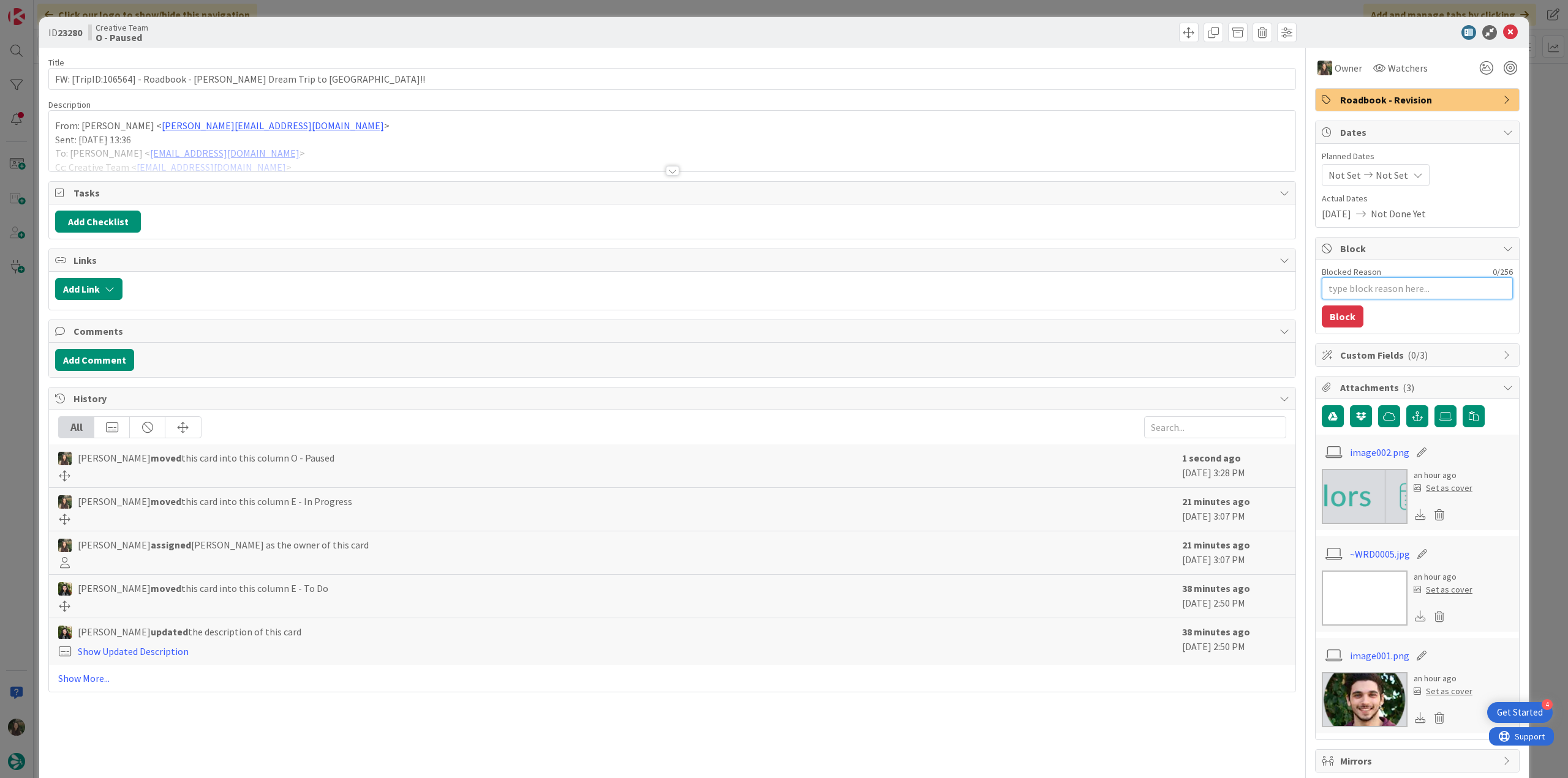
click at [1356, 280] on textarea "Blocked Reason" at bounding box center [1417, 288] width 191 height 22
type textarea "x"
type textarea "f"
type textarea "x"
type textarea "fa"
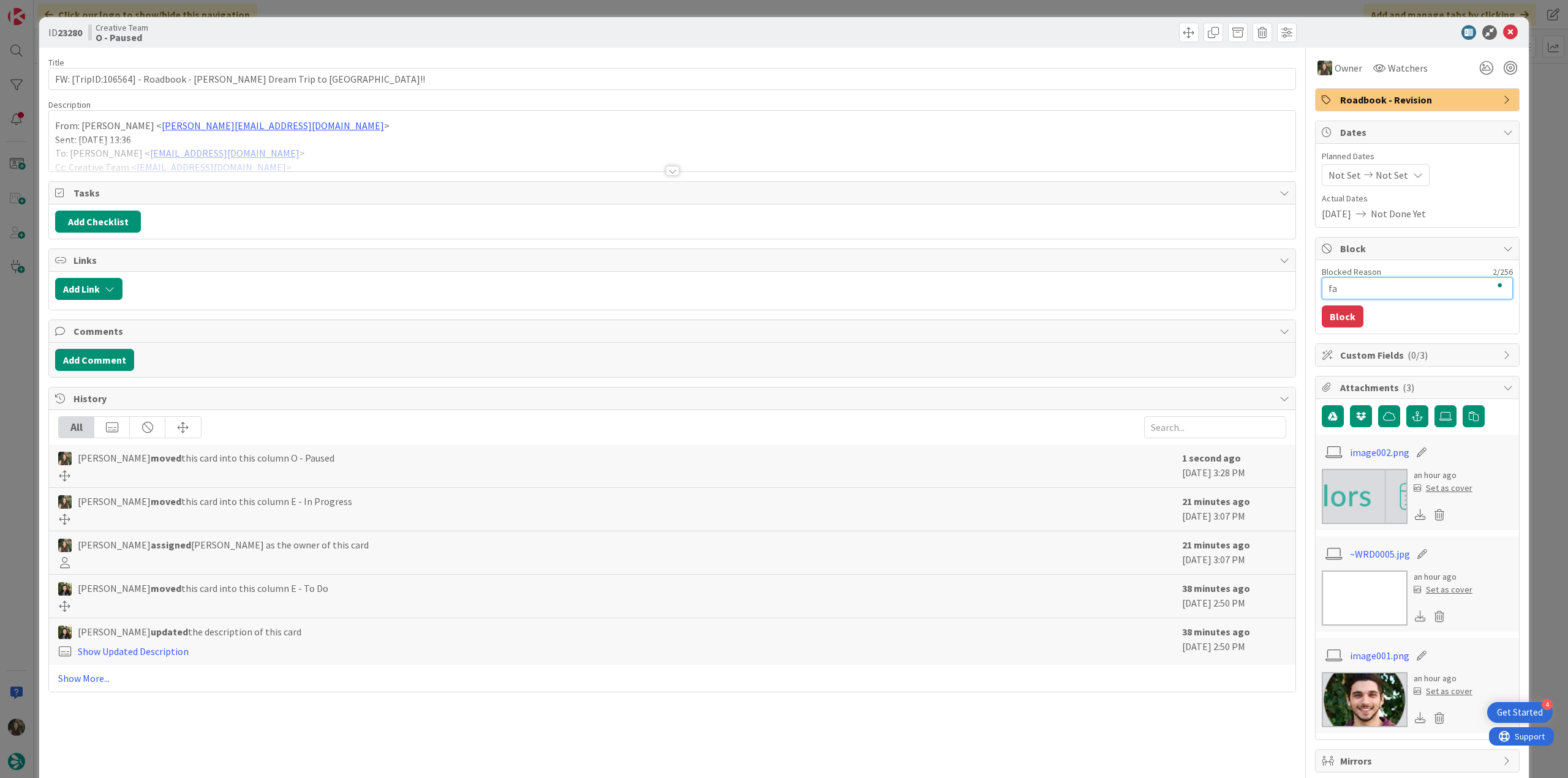
type textarea "x"
type textarea "fal"
type textarea "x"
type textarea "falt"
type textarea "x"
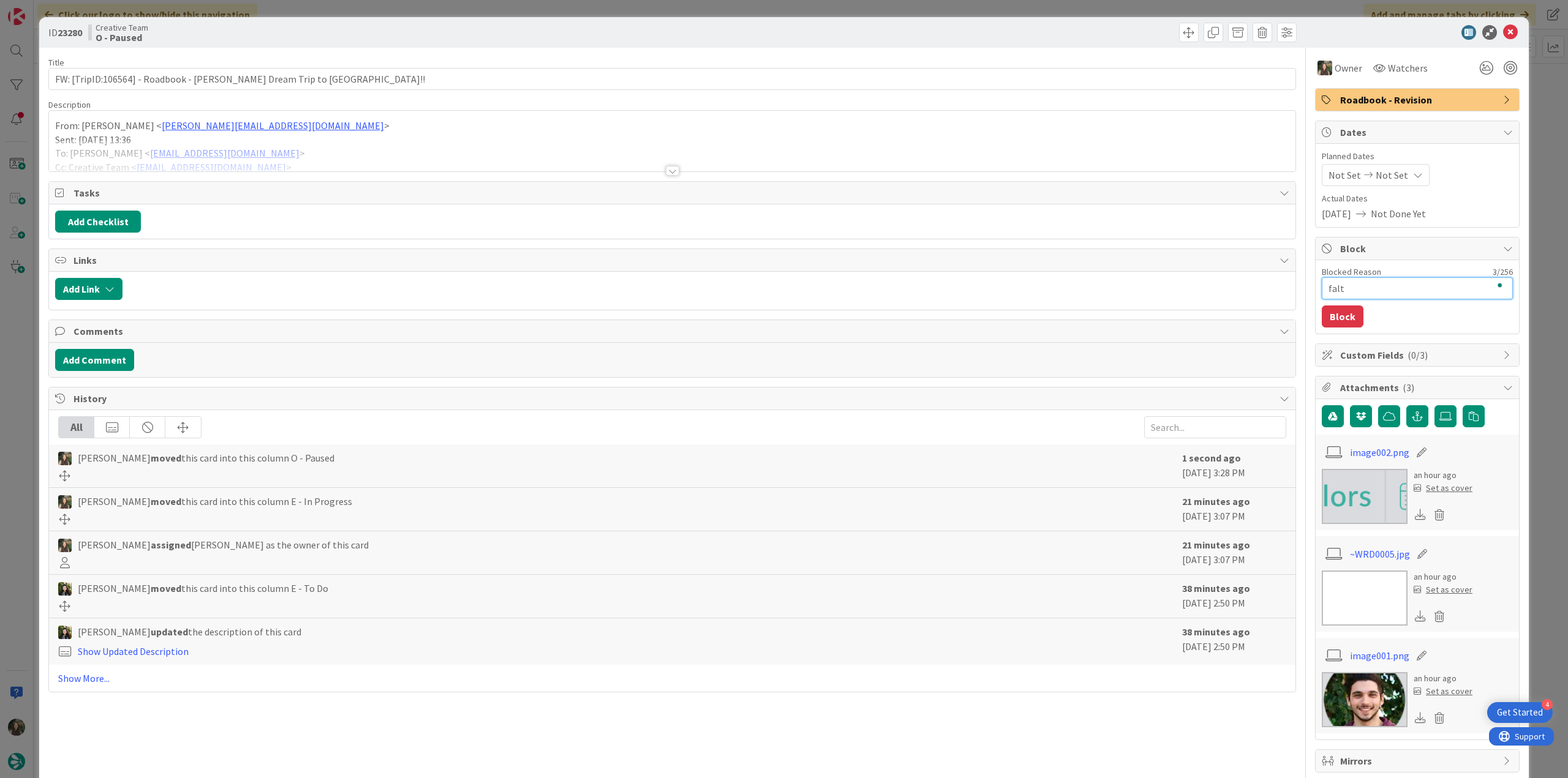
type textarea "falta"
type textarea "x"
type textarea "falta p"
type textarea "x"
type textarea "falta po"
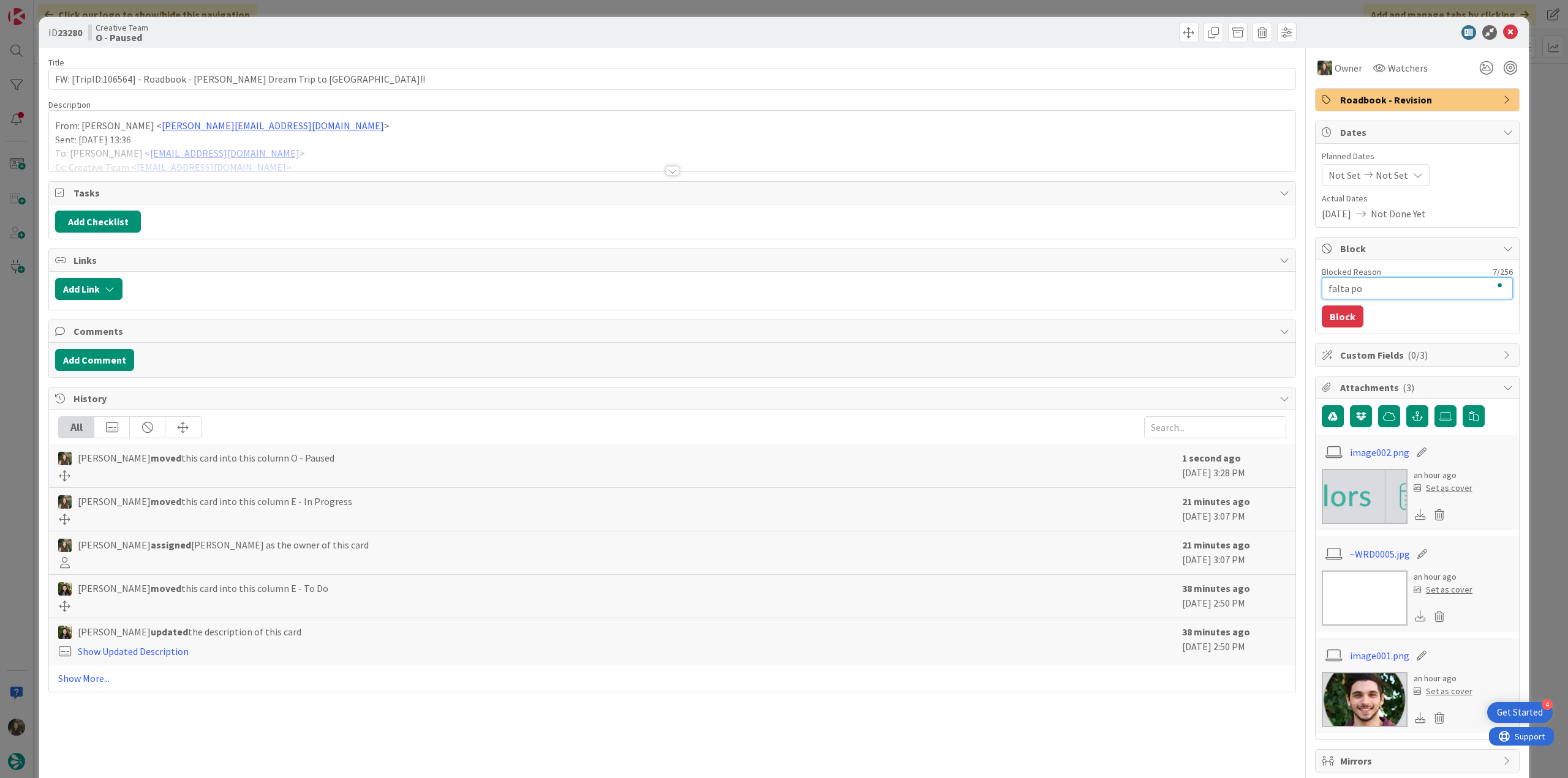
type textarea "x"
type textarea "falta poi"
click at [1336, 313] on button "Block" at bounding box center [1342, 316] width 42 height 22
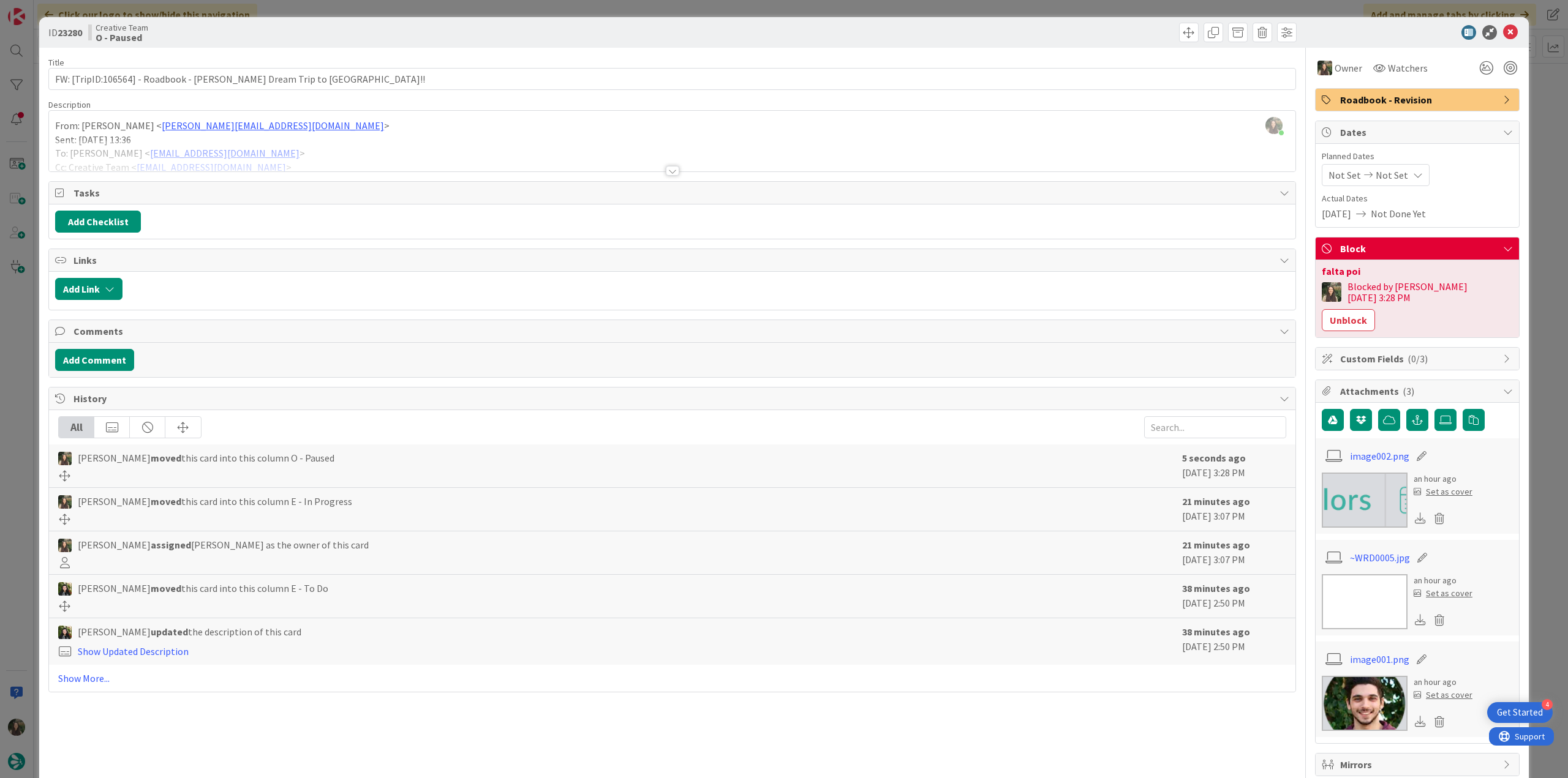
click at [1523, 120] on div "ID 23280 Creative Team O - Paused Title 63 / 128 FW: [TripID:106564] - Roadbook…" at bounding box center [784, 389] width 1568 height 778
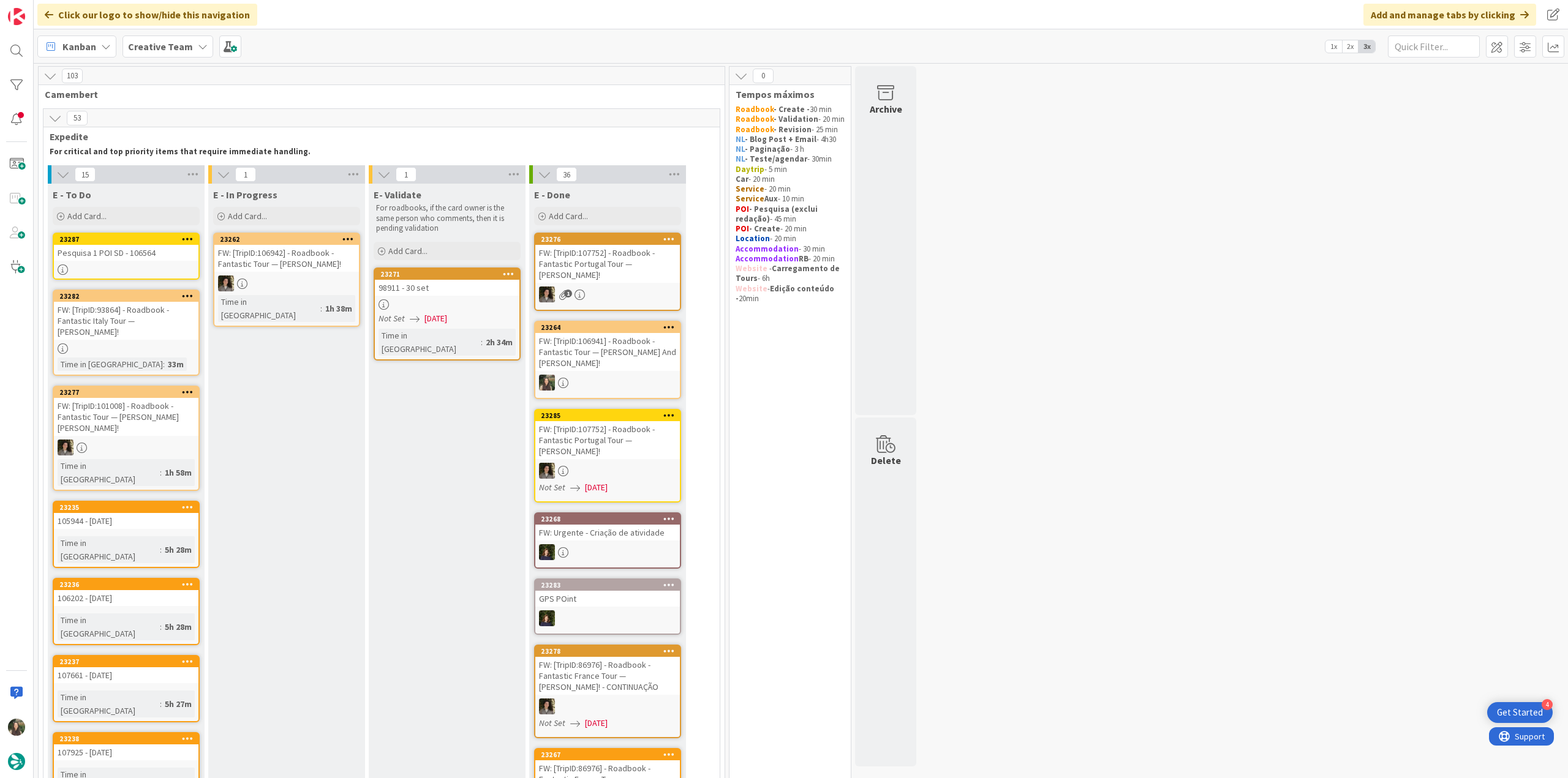
click at [184, 266] on div at bounding box center [126, 269] width 145 height 11
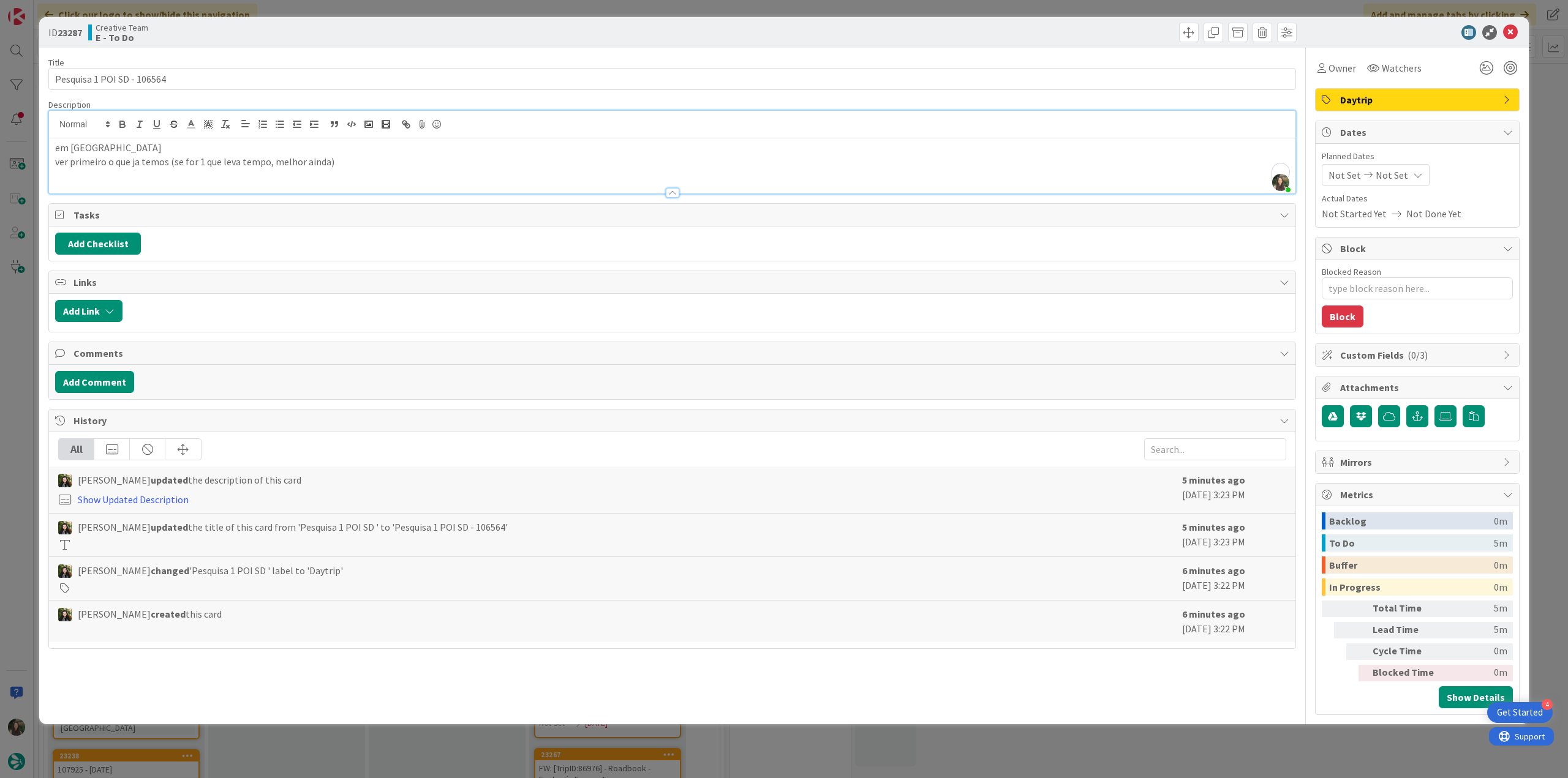
click at [365, 135] on div "Inês Gonçalves just joined em Quimper ver primeiro o que ja temos (se for 1 que…" at bounding box center [672, 151] width 1246 height 83
click at [1339, 72] on span "Owner" at bounding box center [1342, 68] width 28 height 15
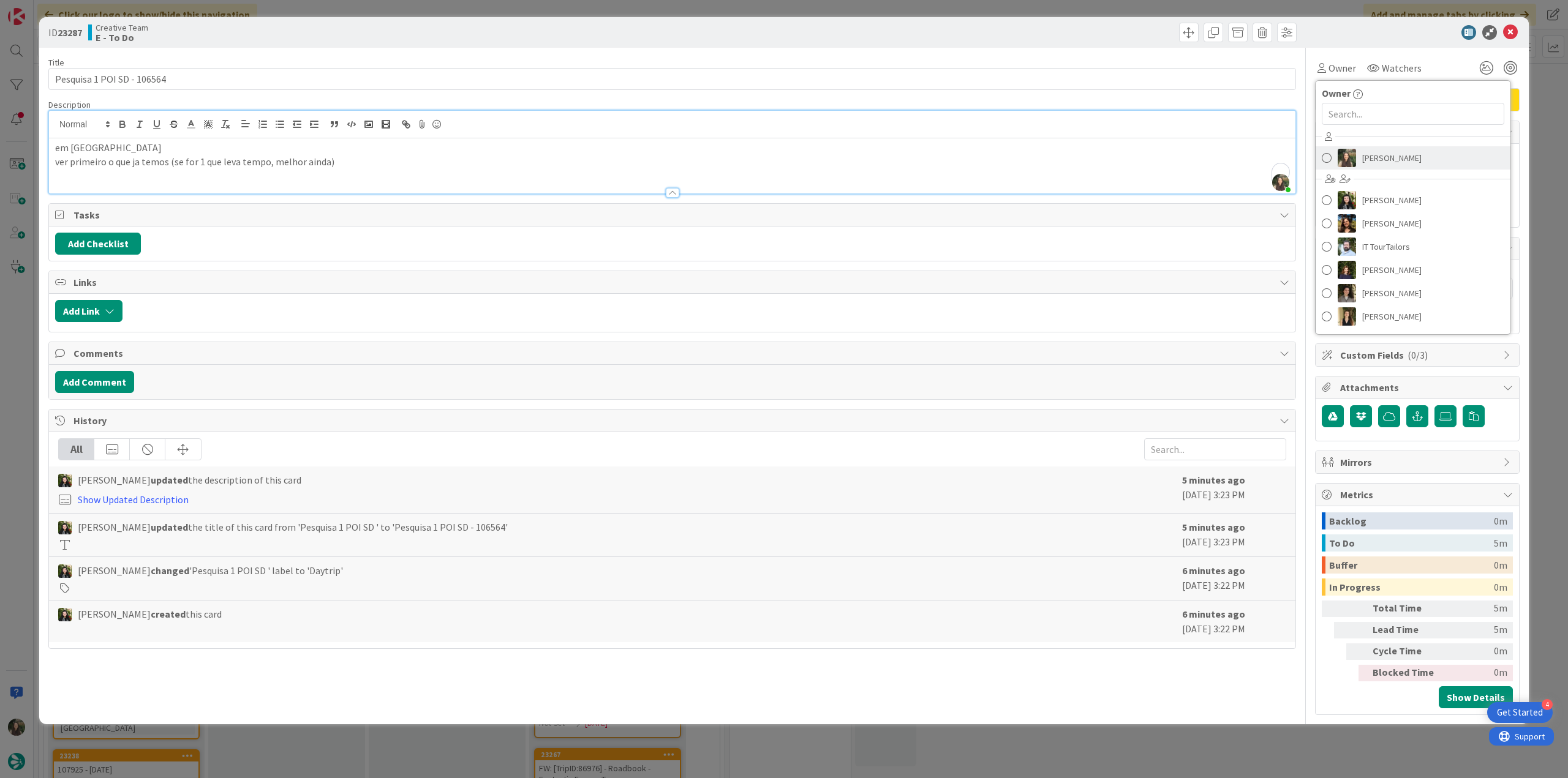
click at [1369, 169] on link "[PERSON_NAME]" at bounding box center [1413, 158] width 195 height 23
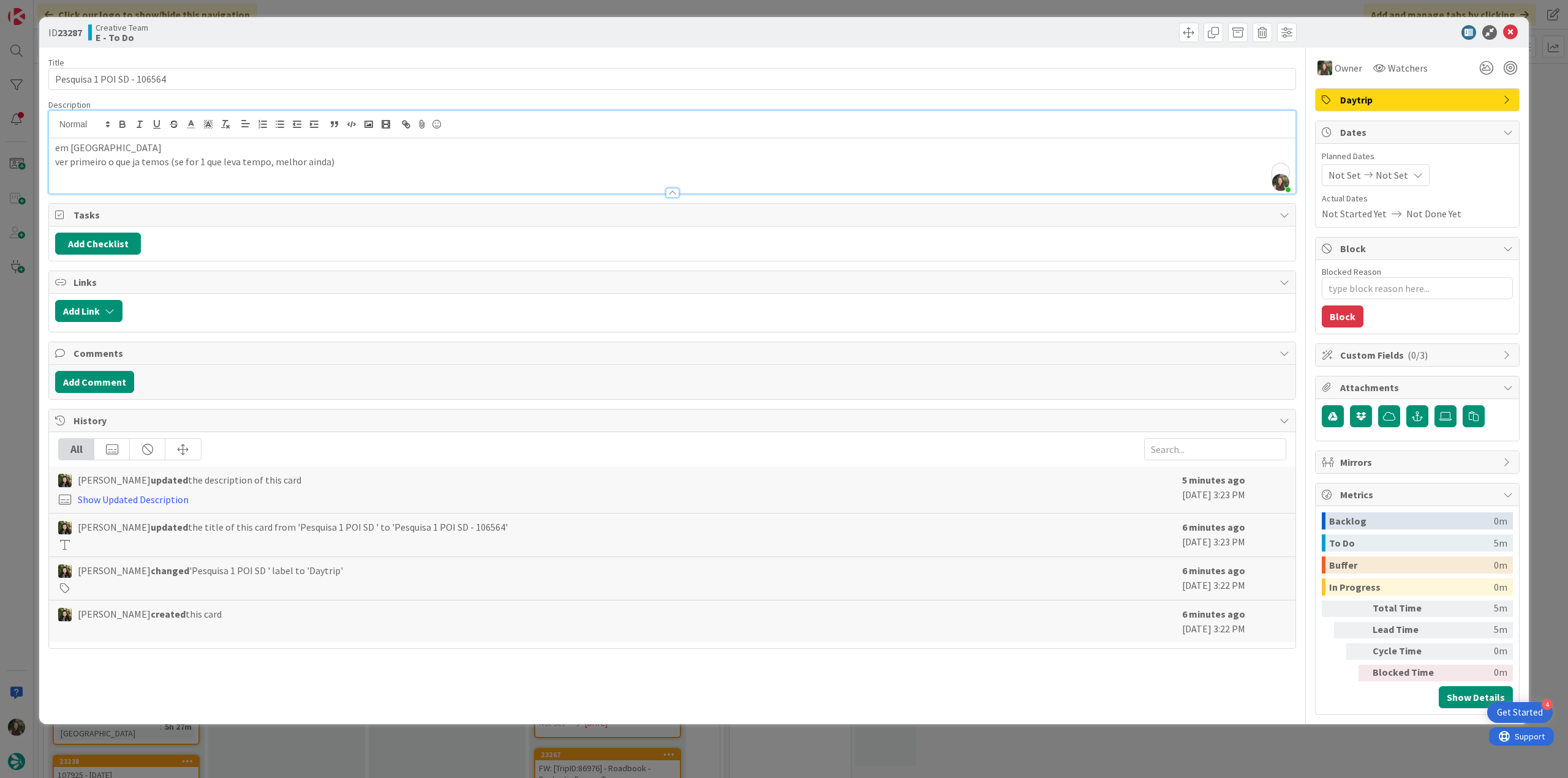
click at [1538, 113] on div "ID 23287 Creative Team E - To Do Title 26 / 128 Pesquisa 1 POI SD - 106564 Desc…" at bounding box center [784, 389] width 1568 height 778
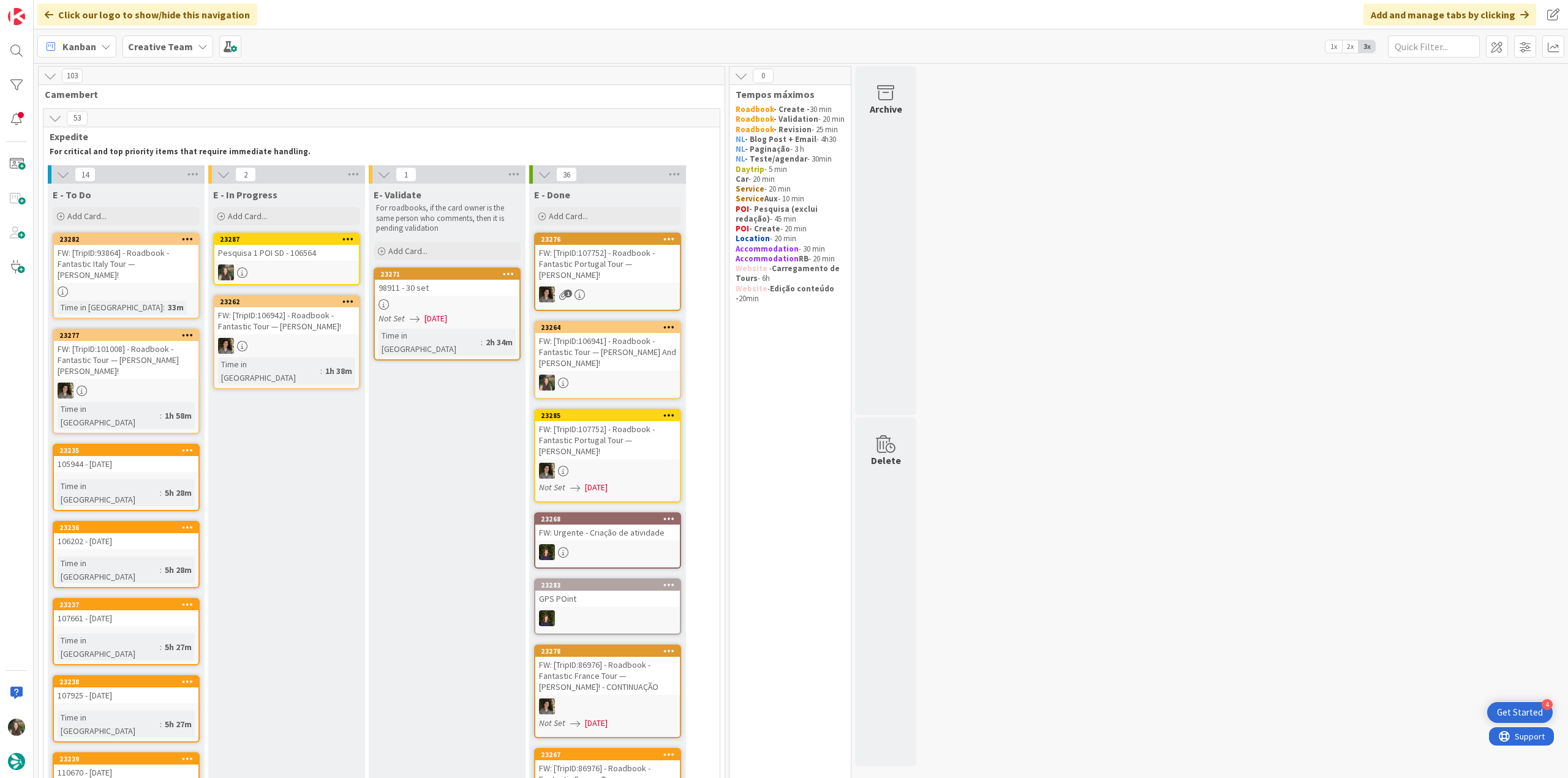
click at [288, 262] on link "23287 Pesquisa 1 POI SD - 106564" at bounding box center [286, 259] width 147 height 52
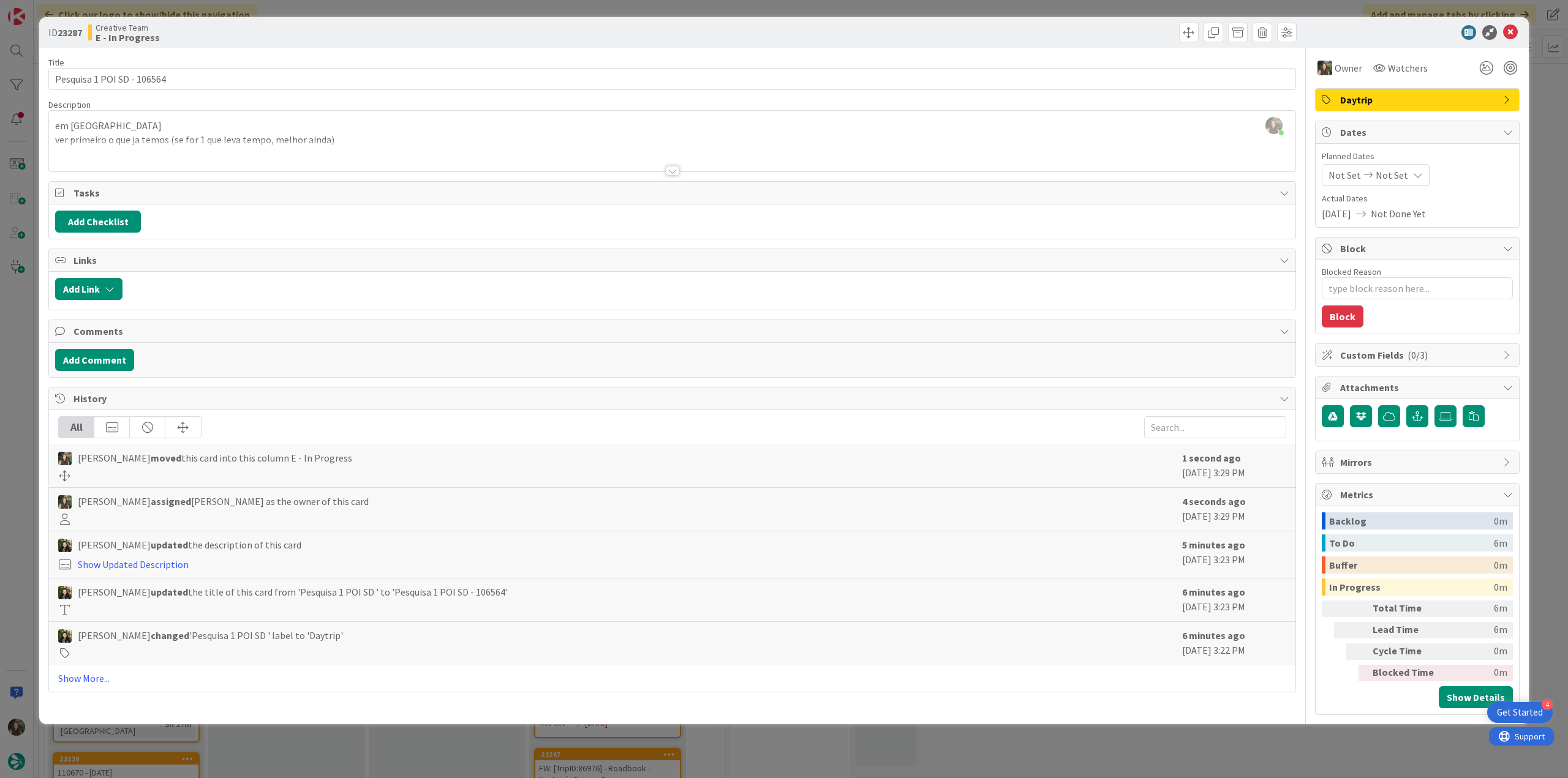
click at [18, 299] on div "ID 23287 Creative Team E - In Progress Title 26 / 128 Pesquisa 1 POI SD - 10656…" at bounding box center [784, 389] width 1568 height 778
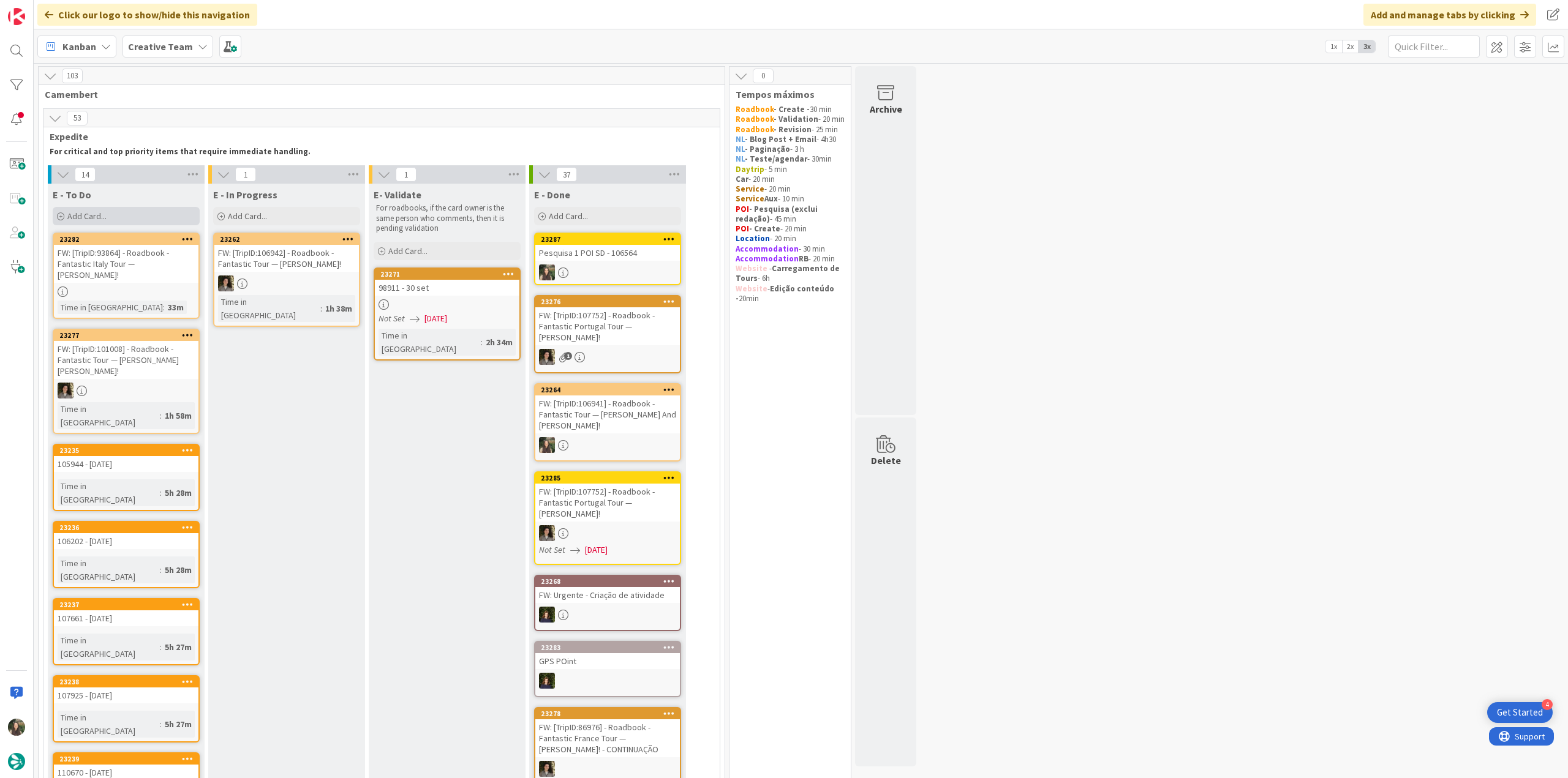
click at [166, 210] on div "Add Card..." at bounding box center [126, 216] width 147 height 18
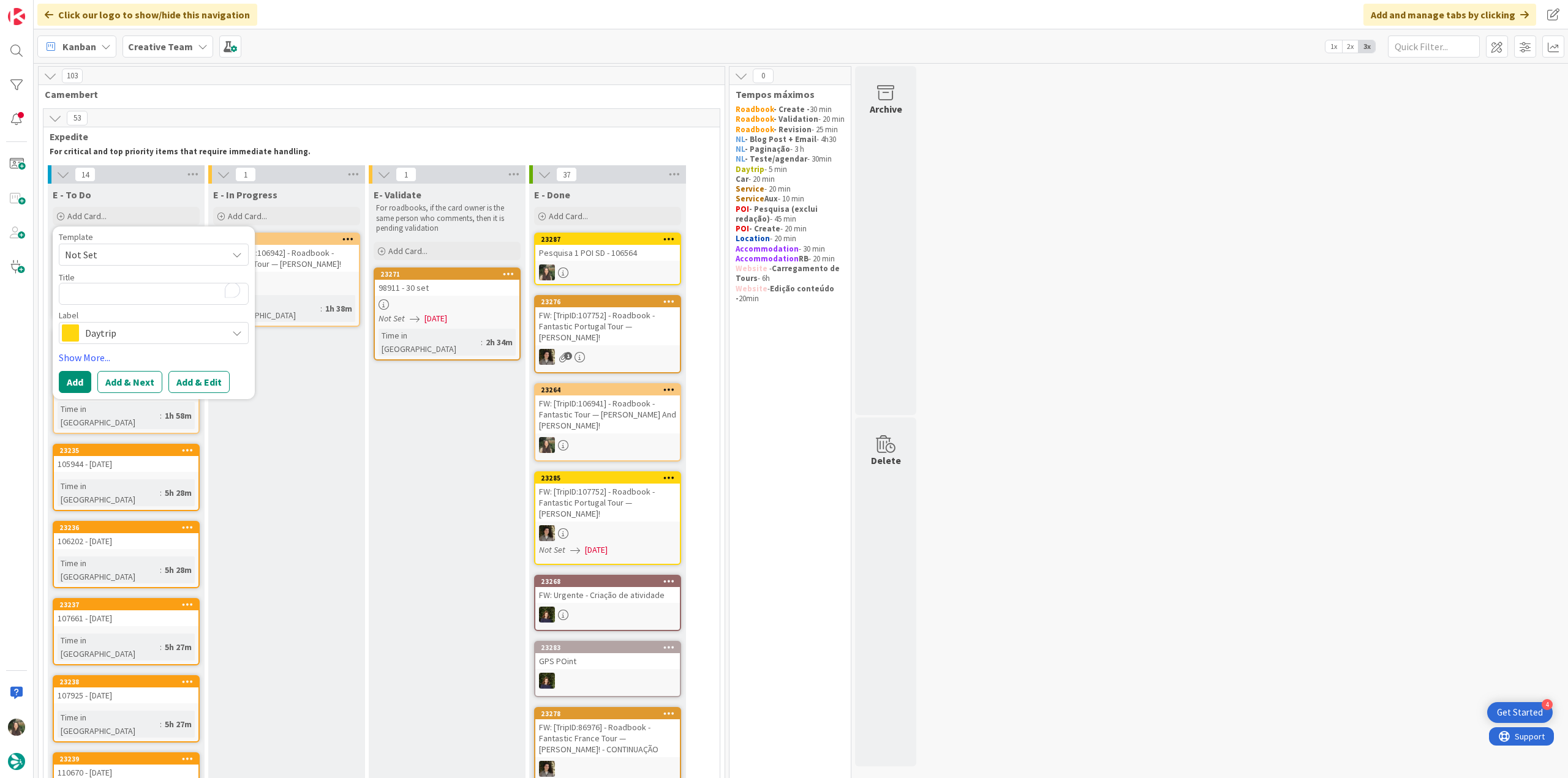
type textarea "x"
type textarea "E"
type textarea "x"
type textarea "Ex"
type textarea "x"
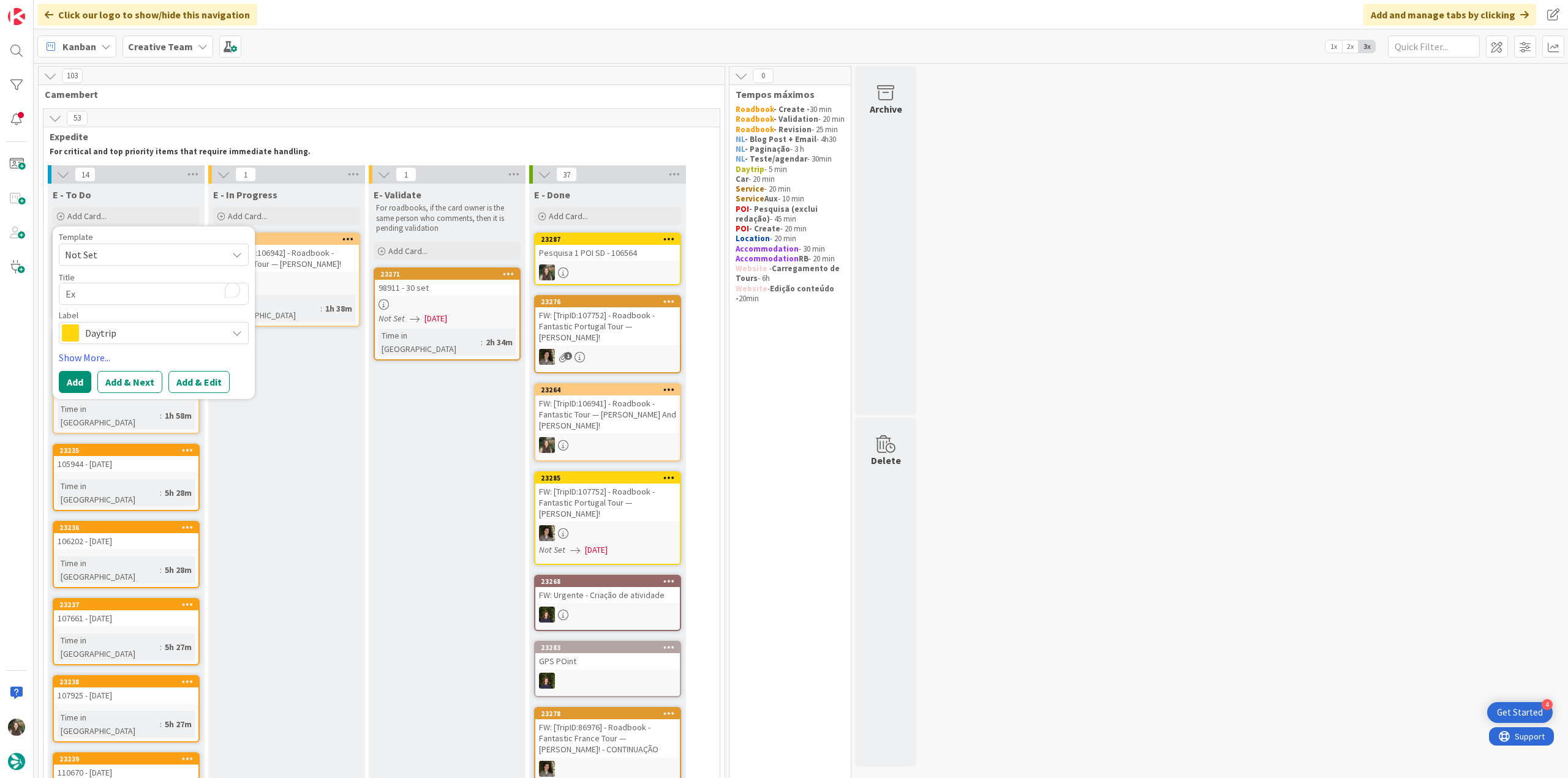
type textarea "Exp"
type textarea "x"
type textarea "Expl"
type textarea "x"
type textarea "Explo"
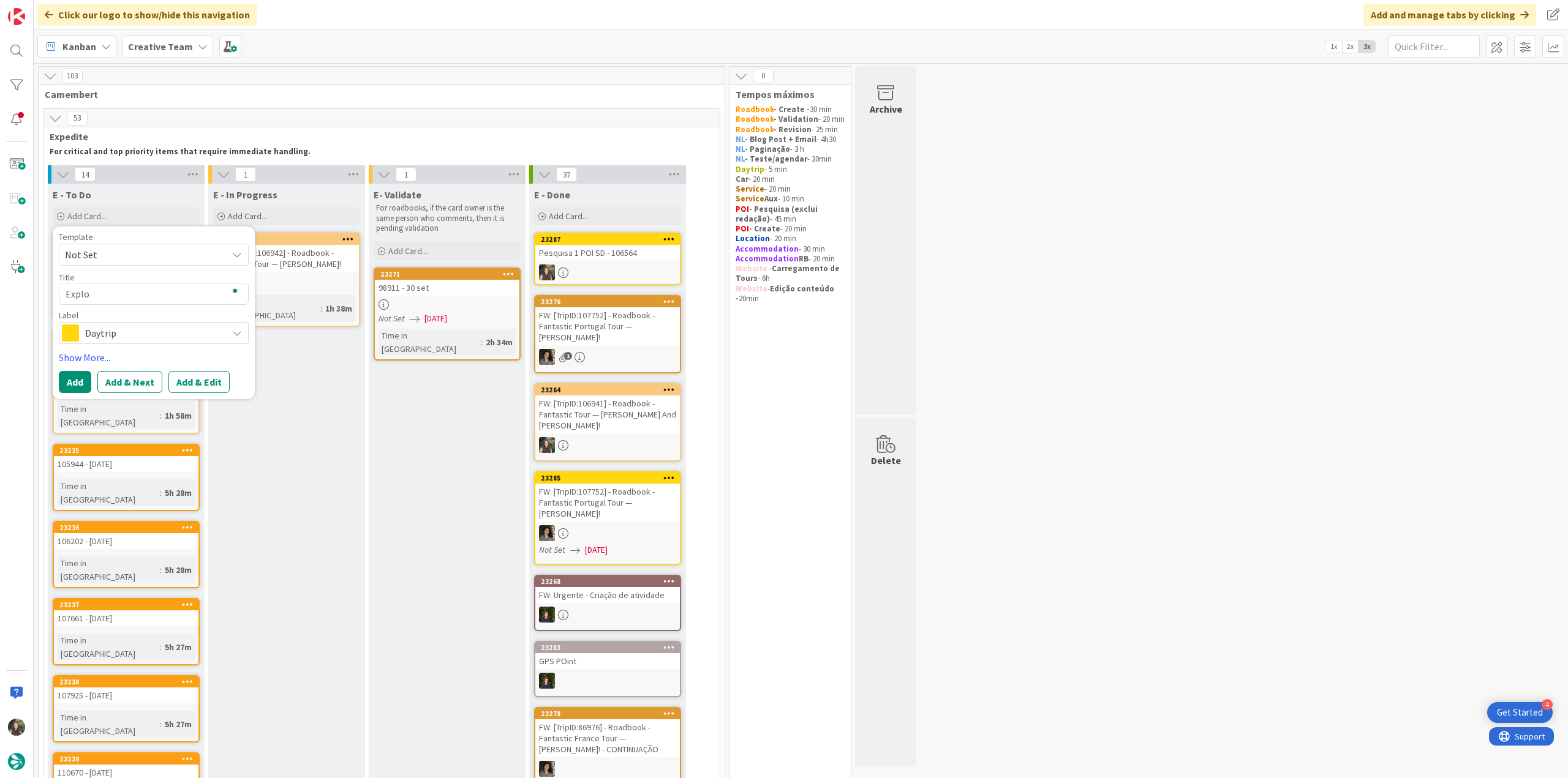
type textarea "x"
type textarea "Explor"
type textarea "x"
type textarea "Explore"
type textarea "x"
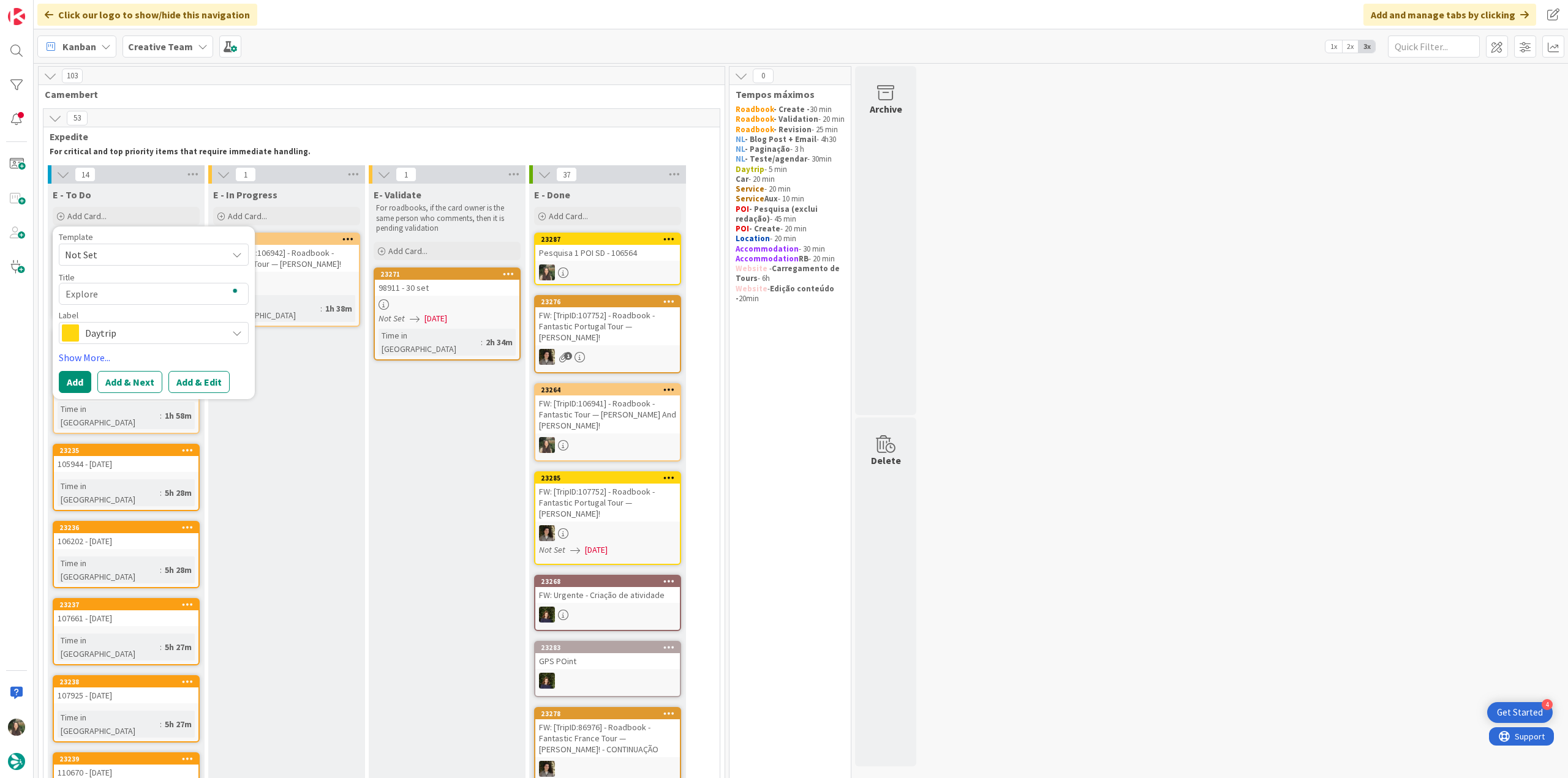
type textarea "Explore"
type textarea "x"
type textarea "Explore O"
type textarea "x"
type textarea "Explore Ol"
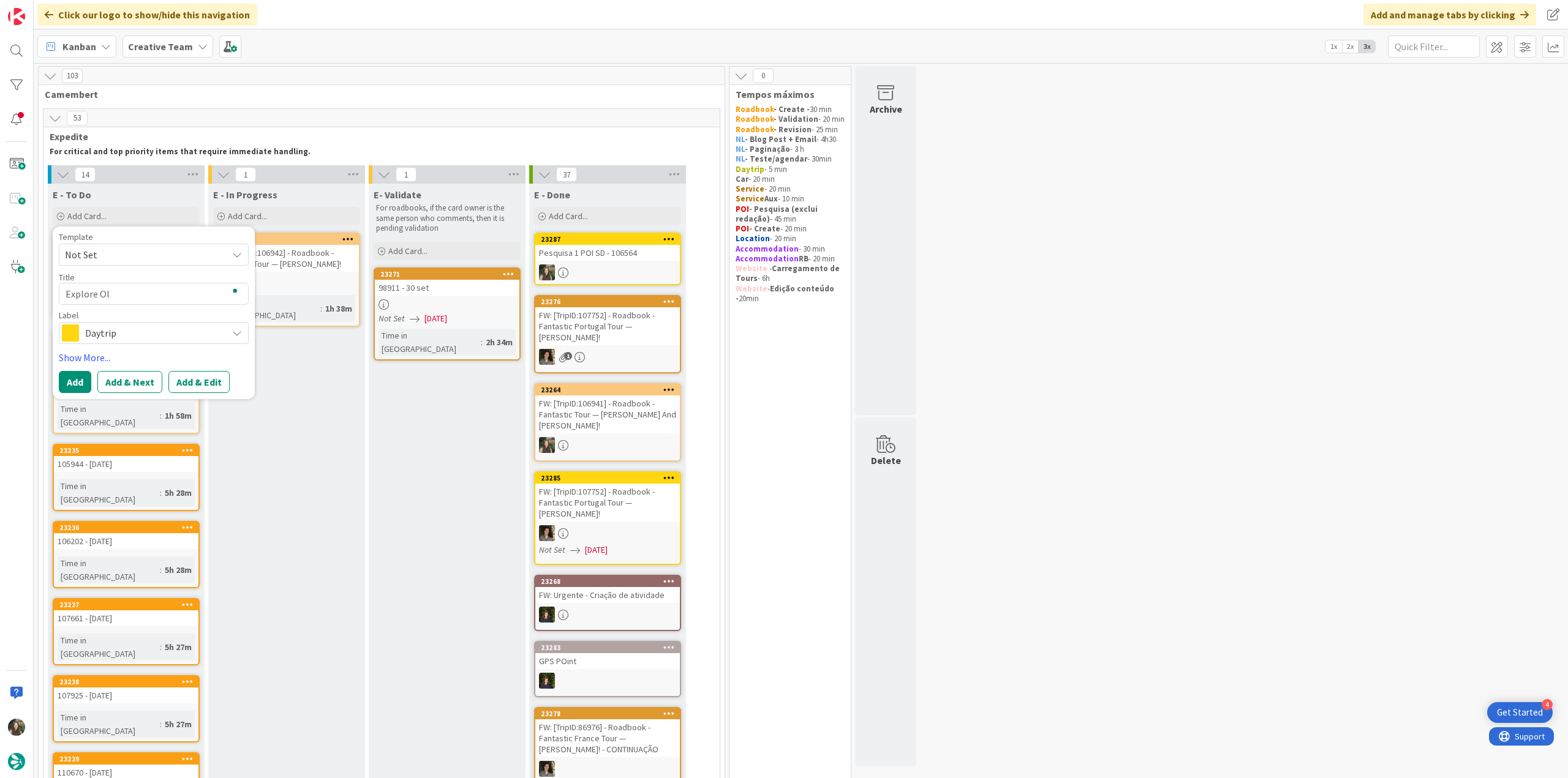
type textarea "x"
type textarea "Explore Old"
type textarea "x"
type textarea "Explore Old"
type textarea "x"
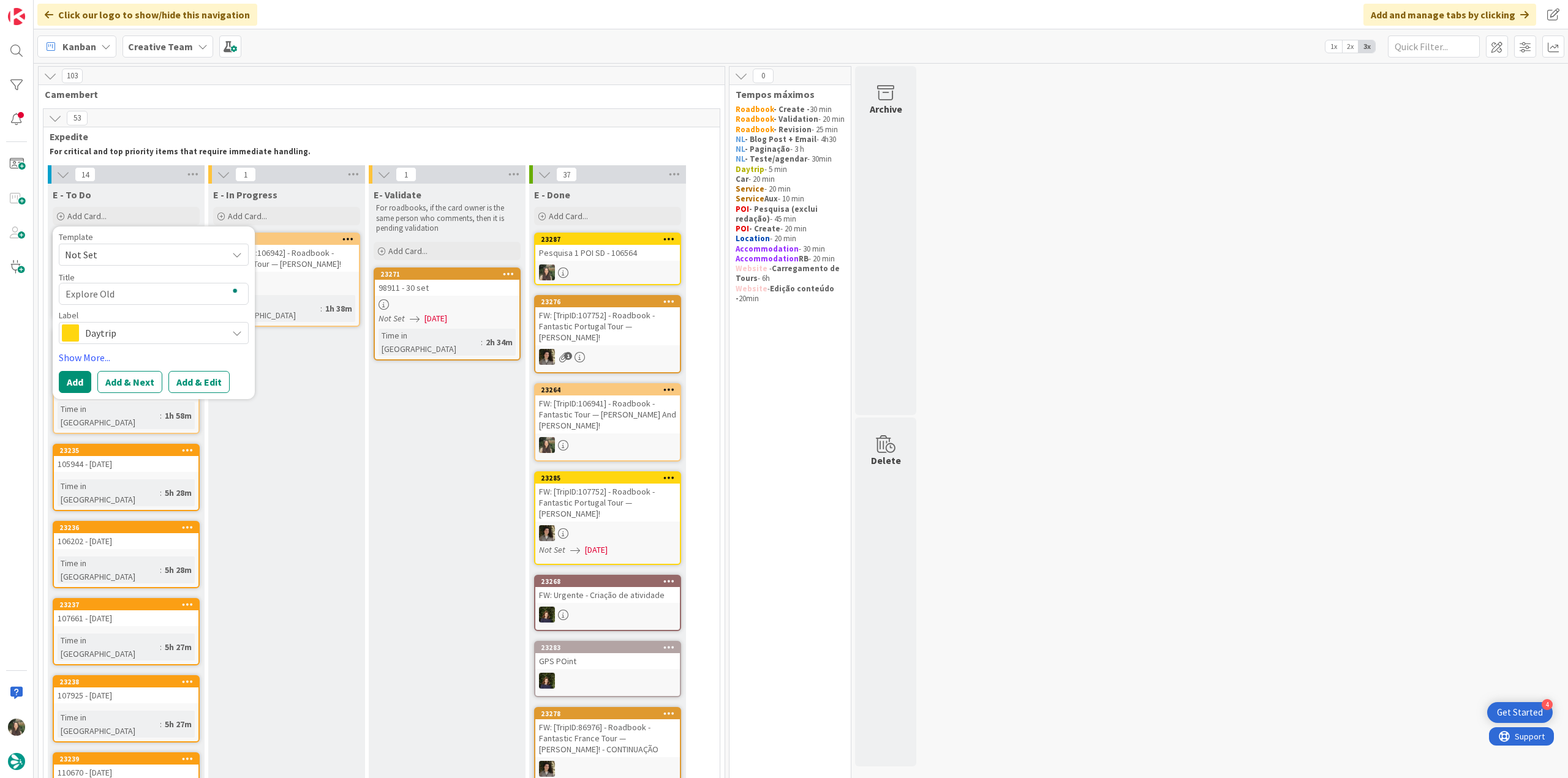
type textarea "Explore Old Q"
type textarea "x"
type textarea "Explore Old Qu"
type textarea "x"
type textarea "Explore Old Qui"
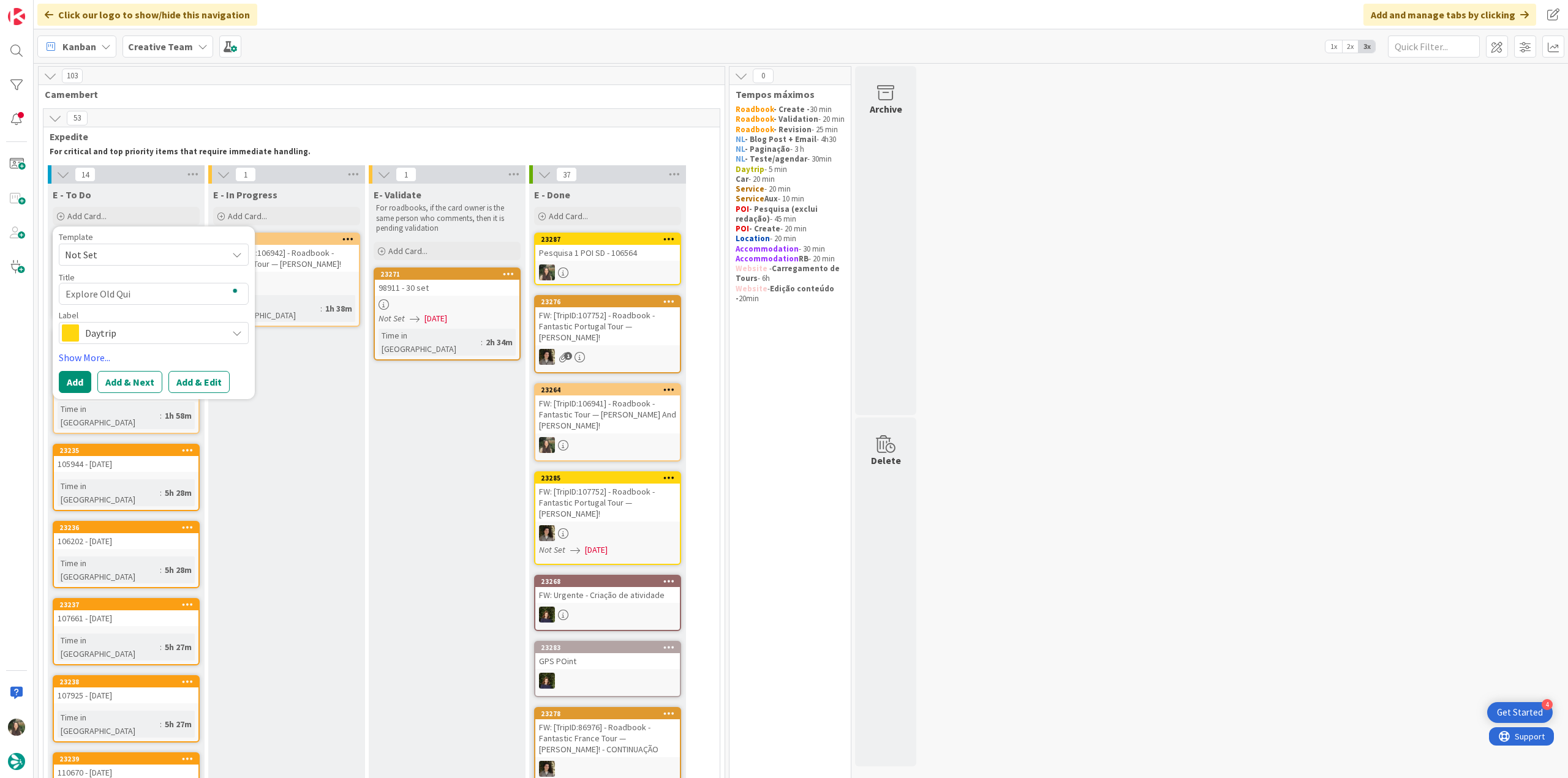
type textarea "x"
type textarea "Explore Old Quii"
type textarea "x"
type textarea "Explore Old Quiim"
type textarea "x"
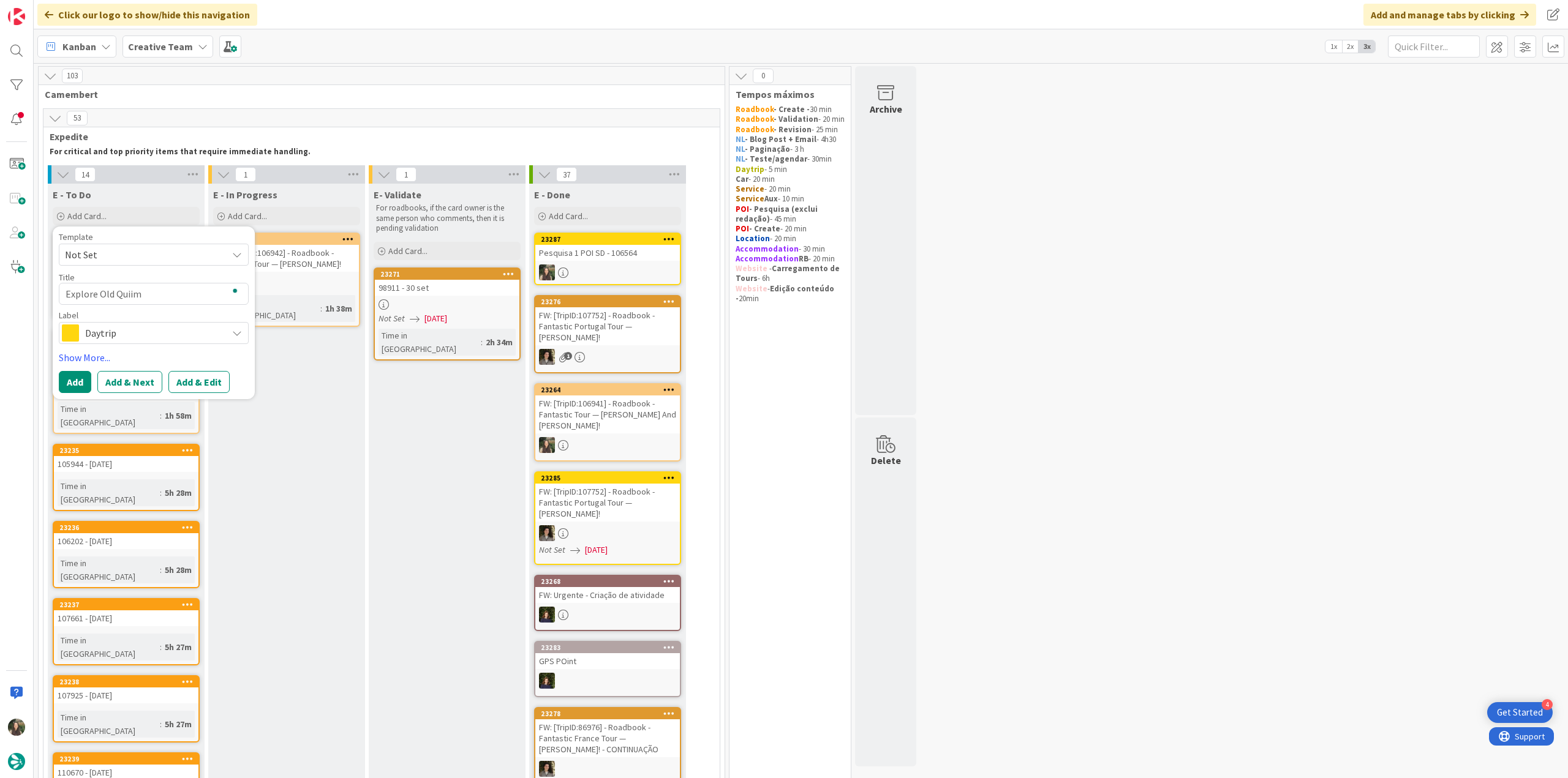
type textarea "Explore Old Quii"
type textarea "x"
type textarea "Explore Old Qui"
type textarea "x"
type textarea "Explore Old Quim"
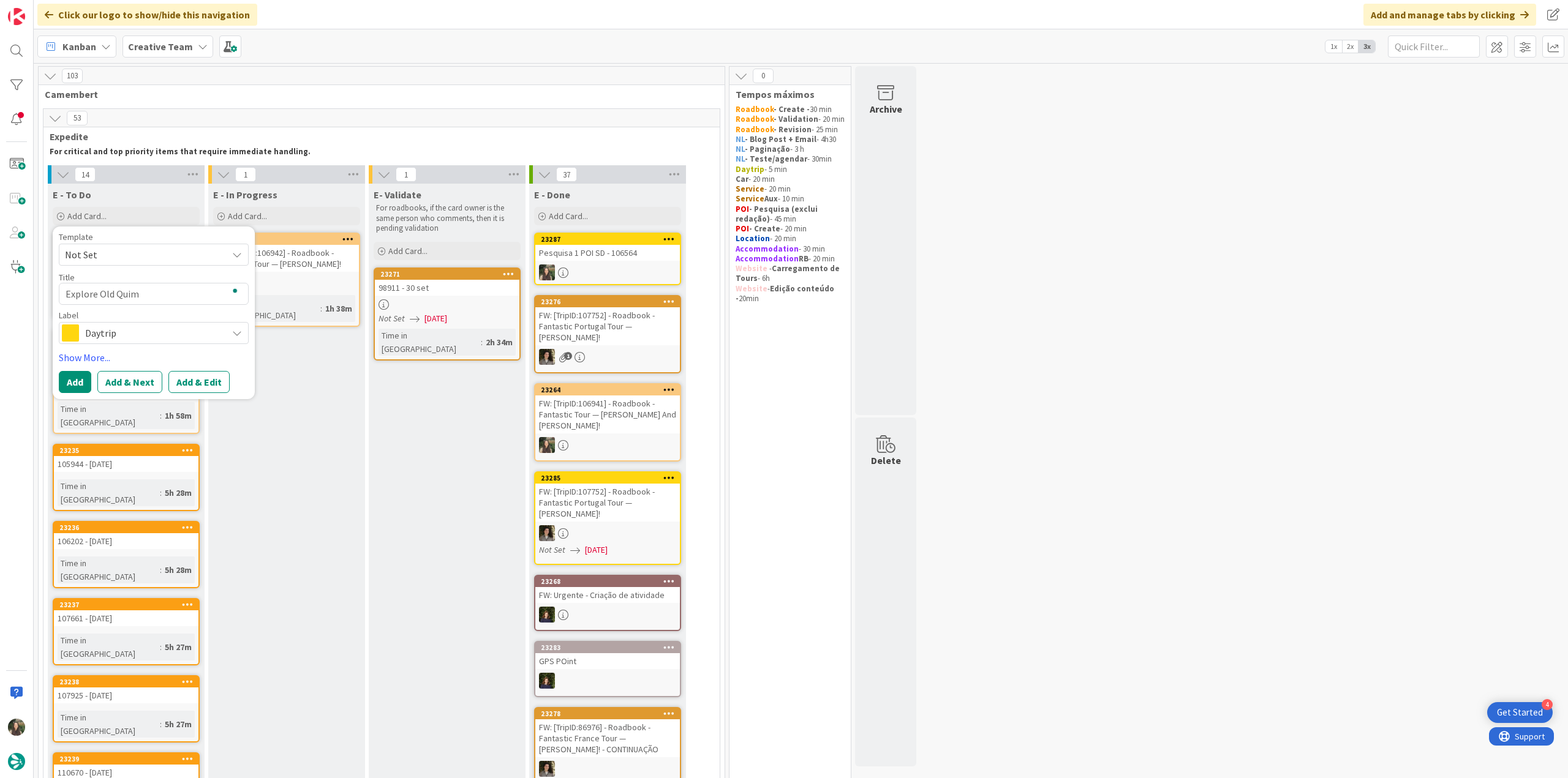
type textarea "x"
type textarea "Explore Old Quimp"
type textarea "x"
type textarea "Explore Old Quimpe"
type textarea "x"
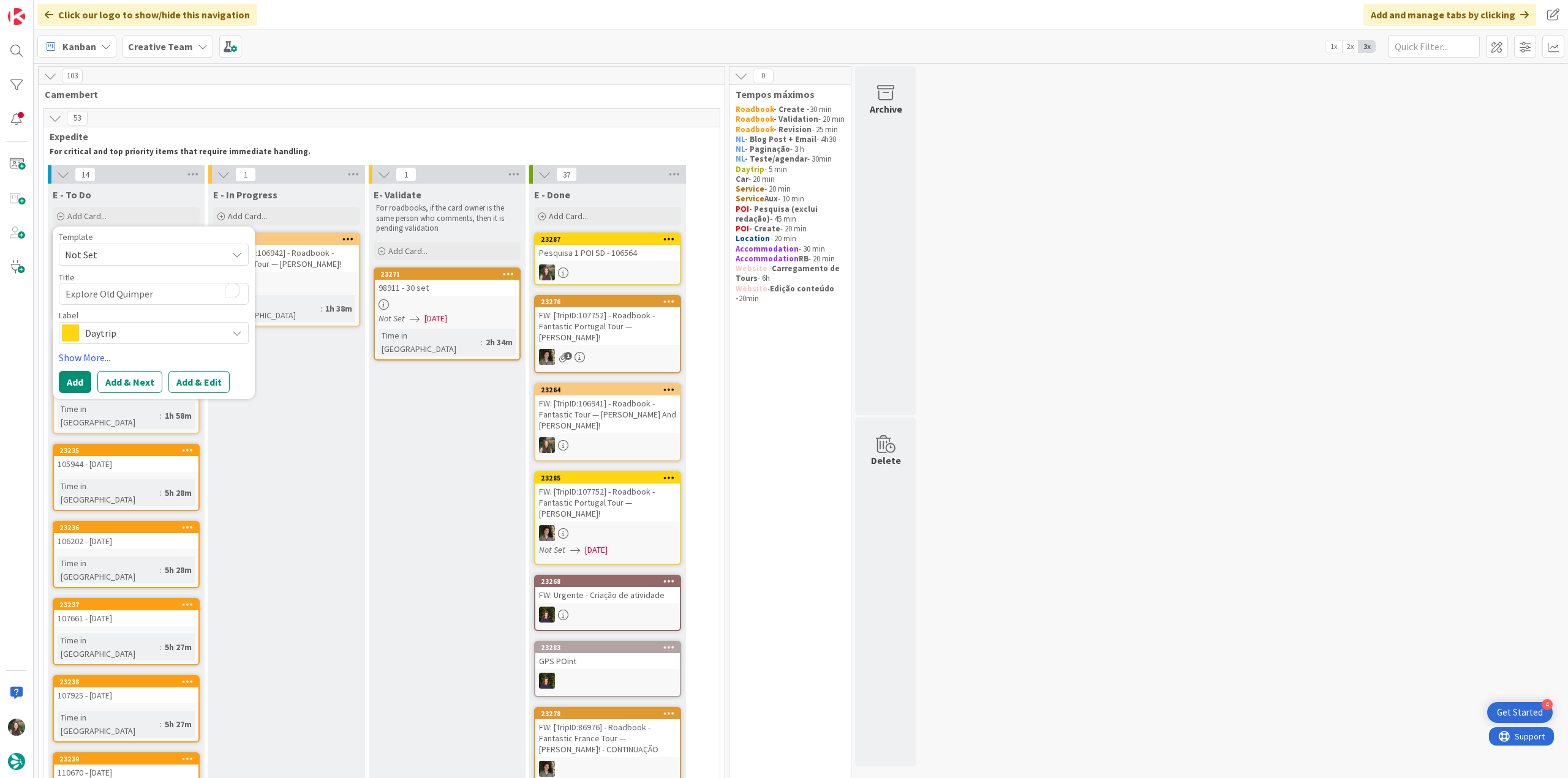
type textarea "Explore Old Quimper"
click at [103, 327] on span "Daytrip" at bounding box center [153, 333] width 136 height 17
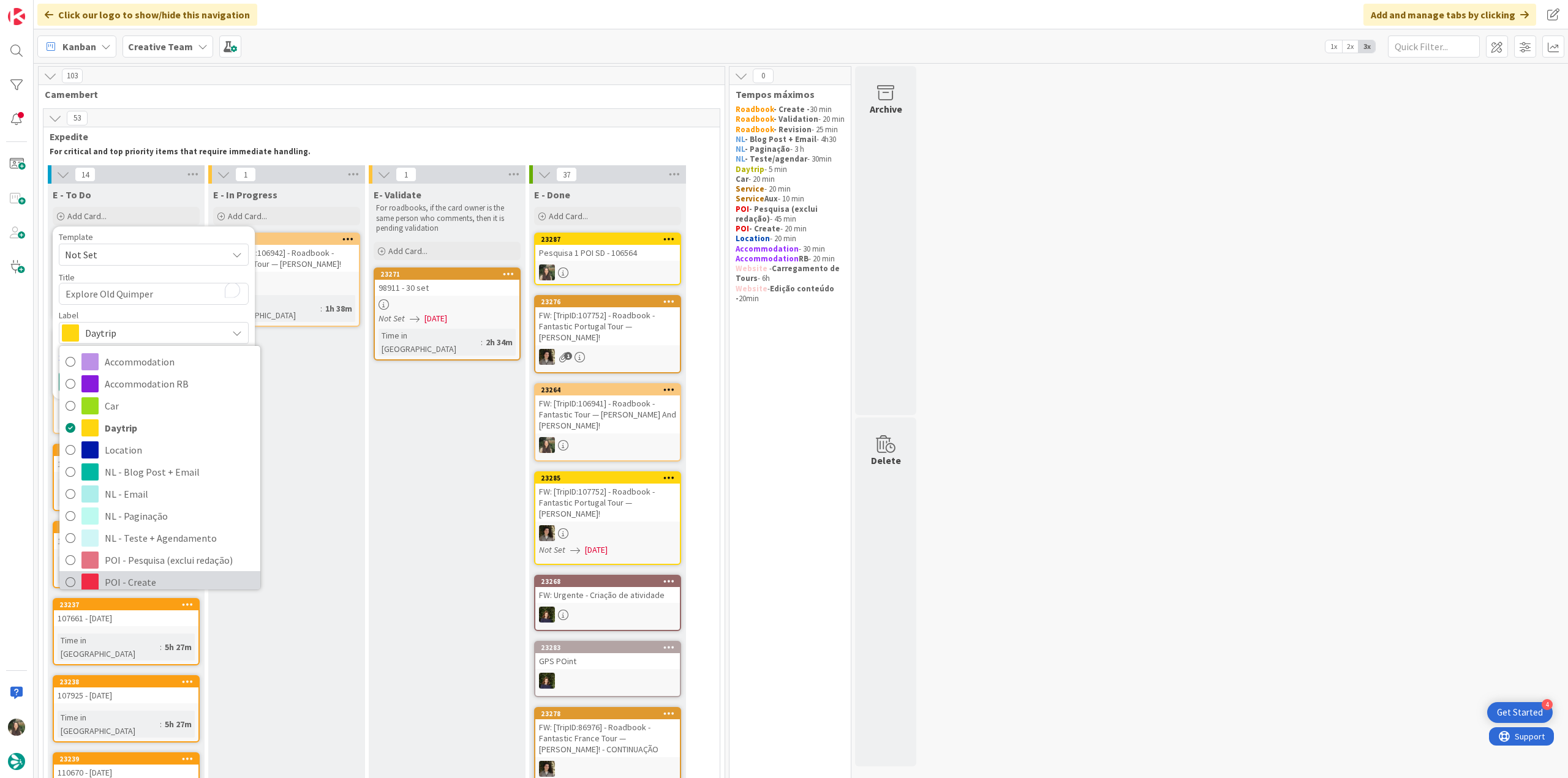
click at [123, 580] on span "POI - Create" at bounding box center [179, 582] width 150 height 18
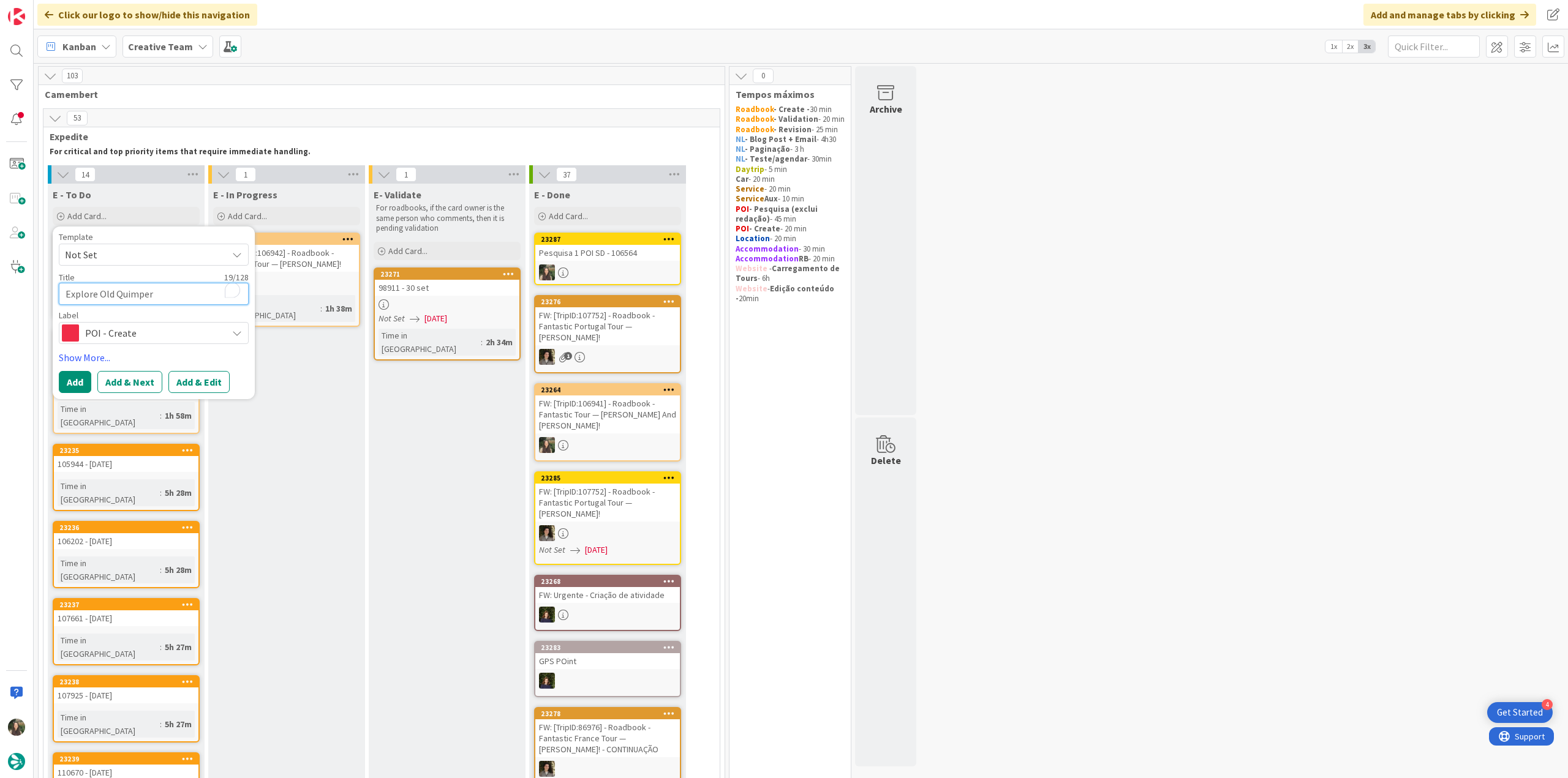
click at [67, 289] on textarea "Explore Old Quimper" at bounding box center [154, 294] width 190 height 22
type textarea "x"
type textarea "SExplore Old Quimper"
type textarea "x"
type textarea "S&Explore Old Quimper"
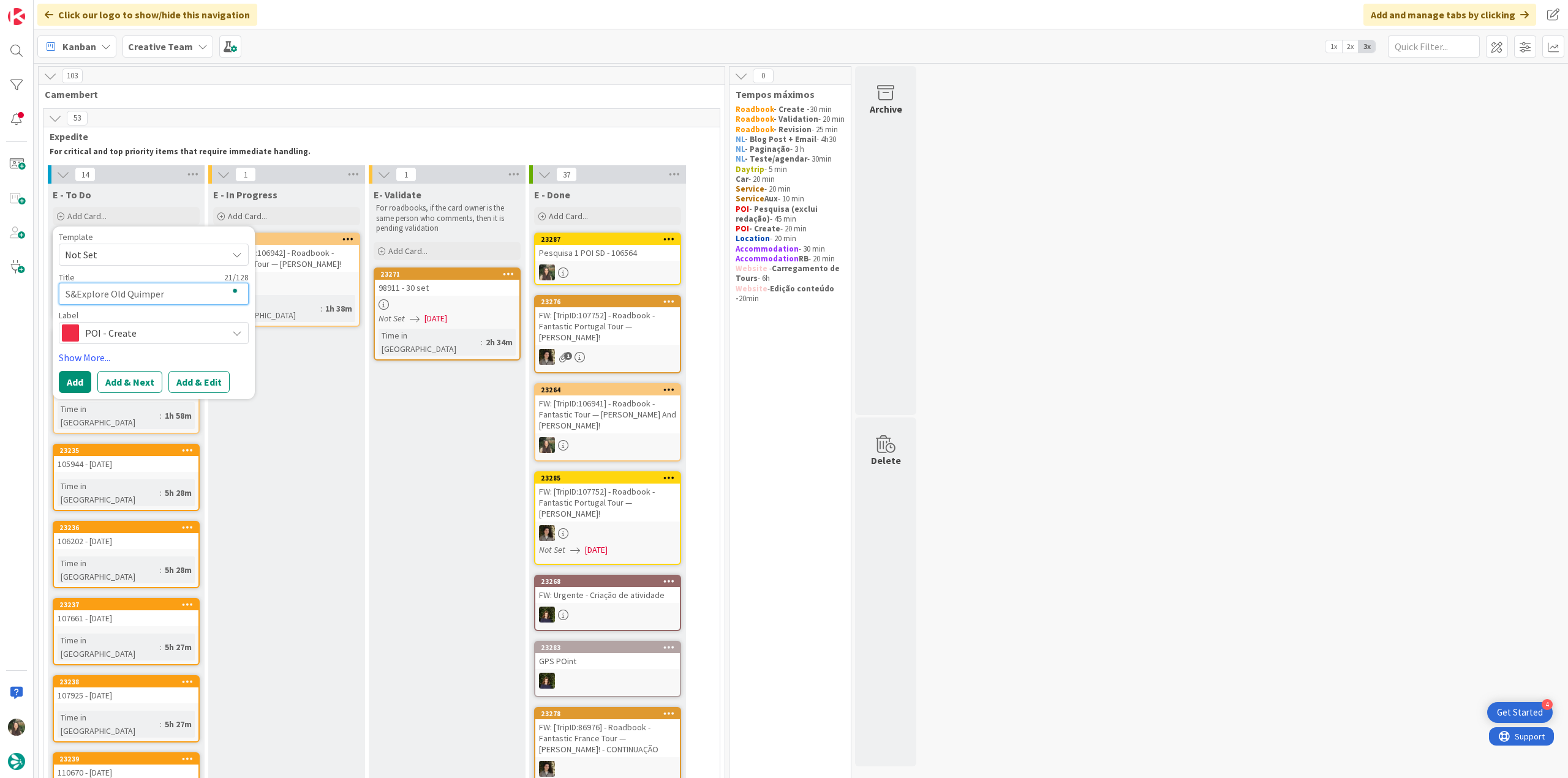
type textarea "x"
type textarea "S&DExplore Old Quimper"
type textarea "x"
type textarea "S&D Explore Old Quimper"
type textarea "x"
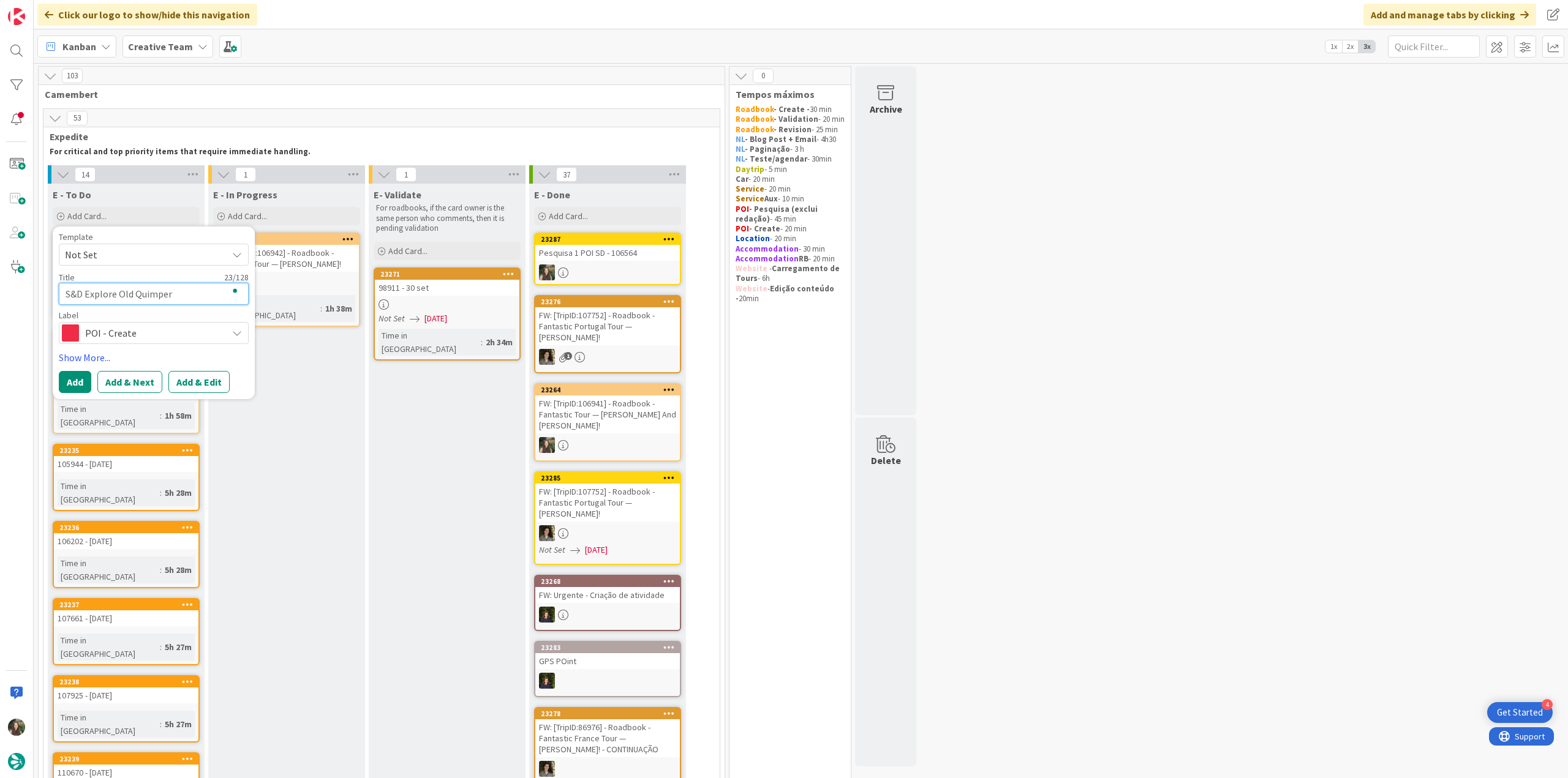
type textarea "S&D -Explore Old Quimper"
type textarea "x"
type textarea "S&D - Explore Old Quimper"
click at [77, 380] on button "Add" at bounding box center [75, 382] width 33 height 22
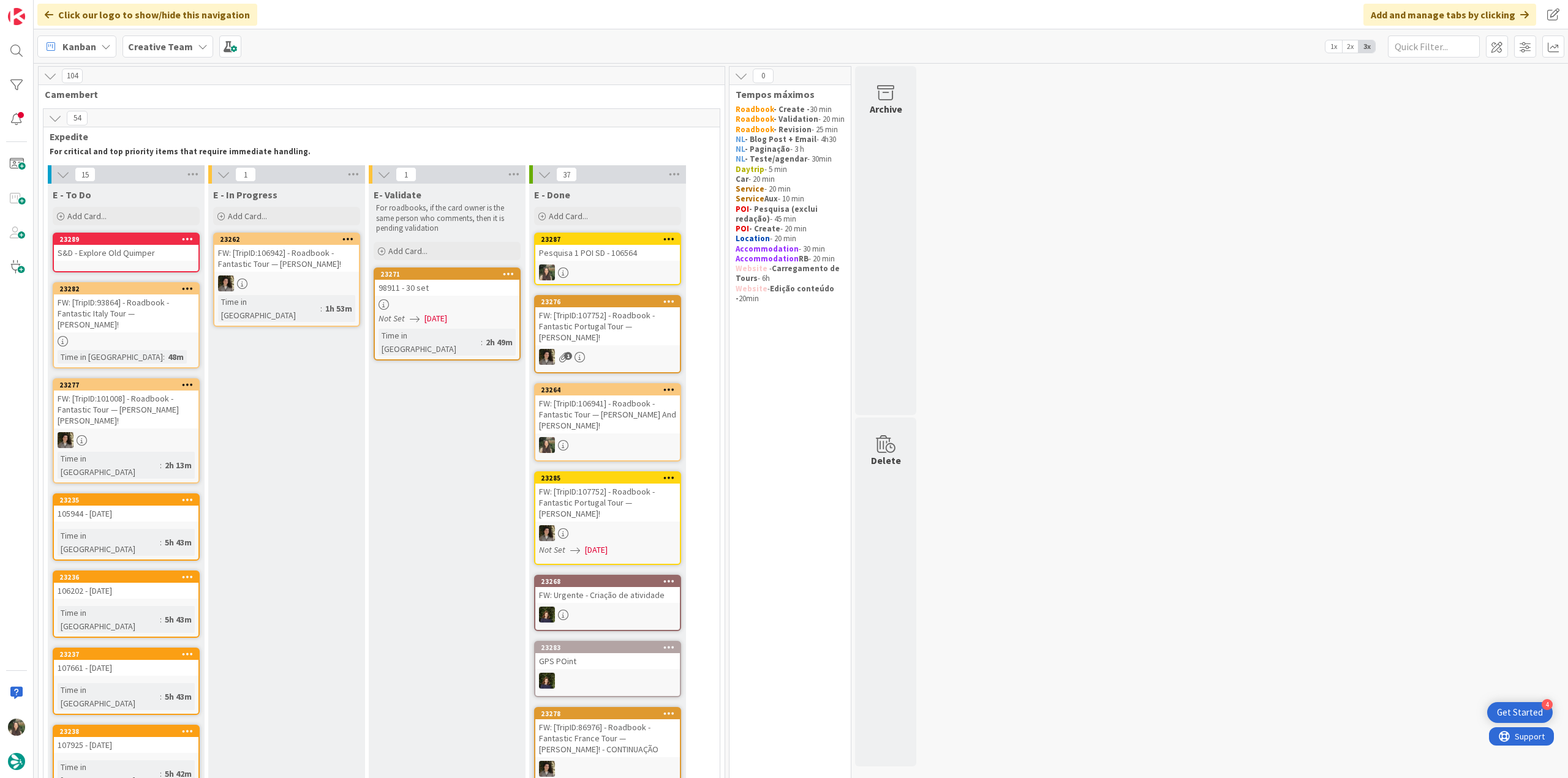
click at [101, 251] on div "S&D - Explore Old Quimper" at bounding box center [126, 252] width 145 height 16
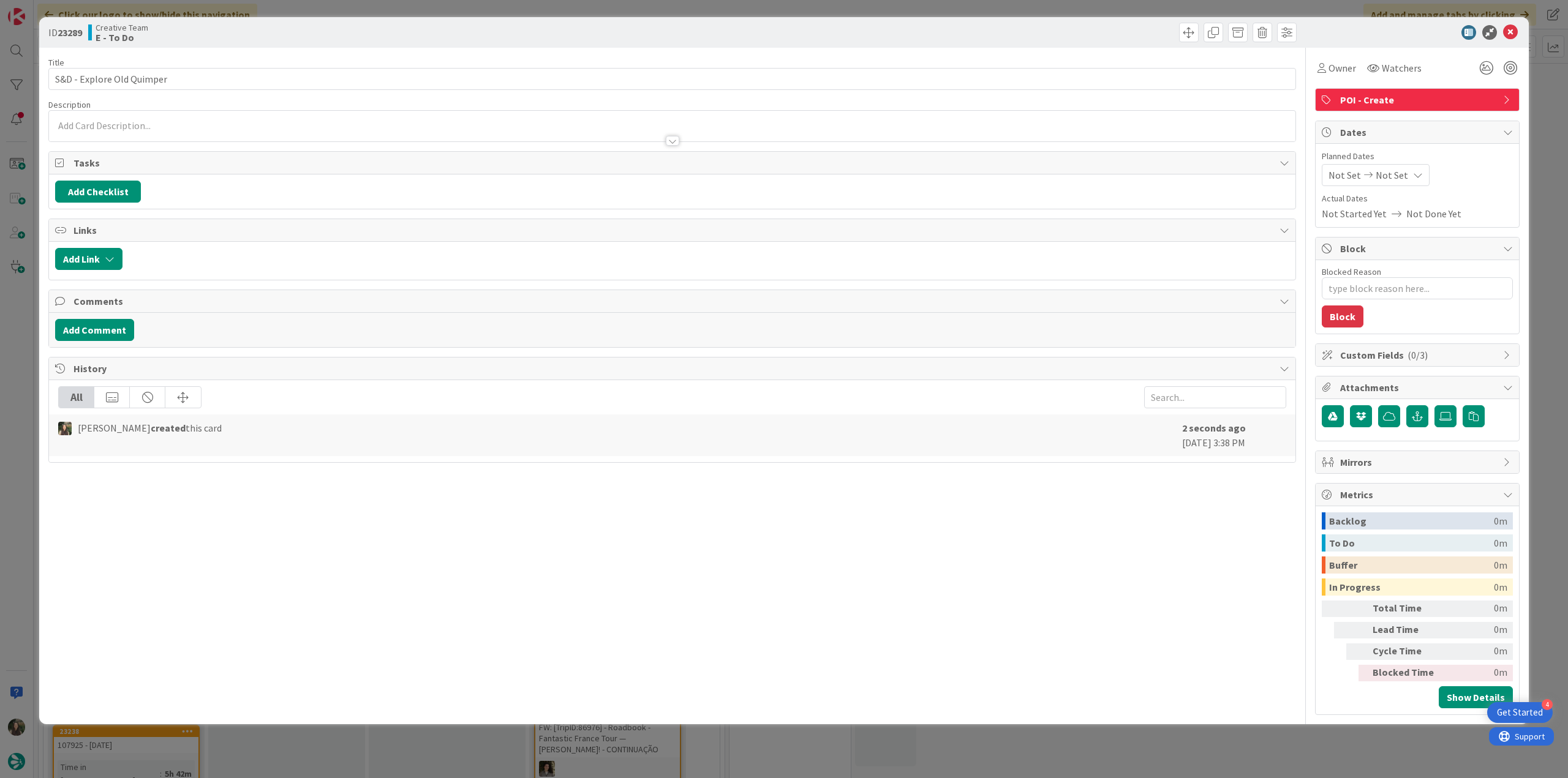
drag, startPoint x: 1070, startPoint y: 756, endPoint x: 1057, endPoint y: 749, distance: 14.8
click at [1070, 756] on div "ID 23289 Creative Team E - To Do Title 25 / 128 S&D - Explore Old Quimper Descr…" at bounding box center [784, 389] width 1568 height 778
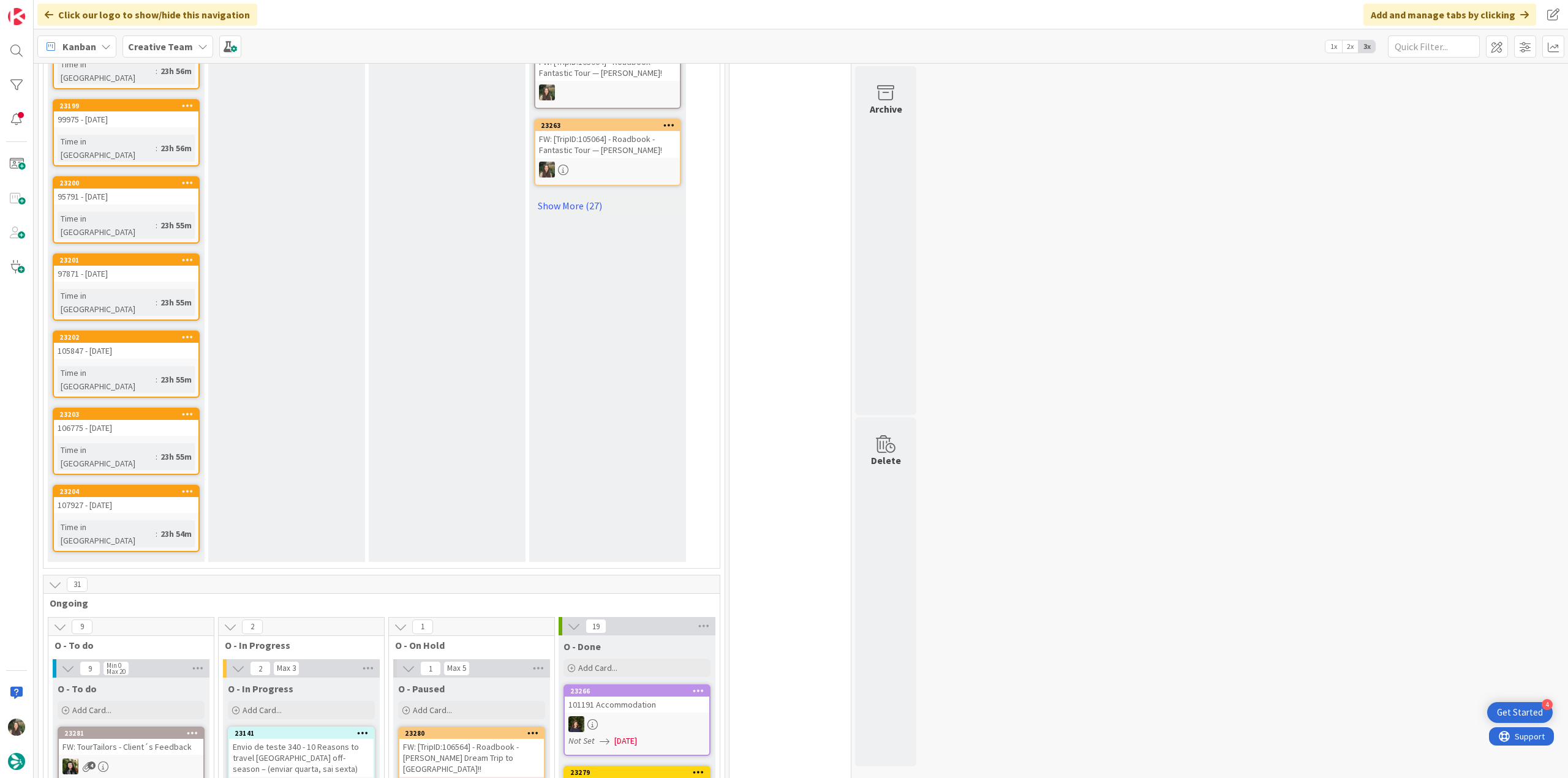
click at [487, 778] on span "09/17/2025 By Inês..." at bounding box center [465, 786] width 101 height 13
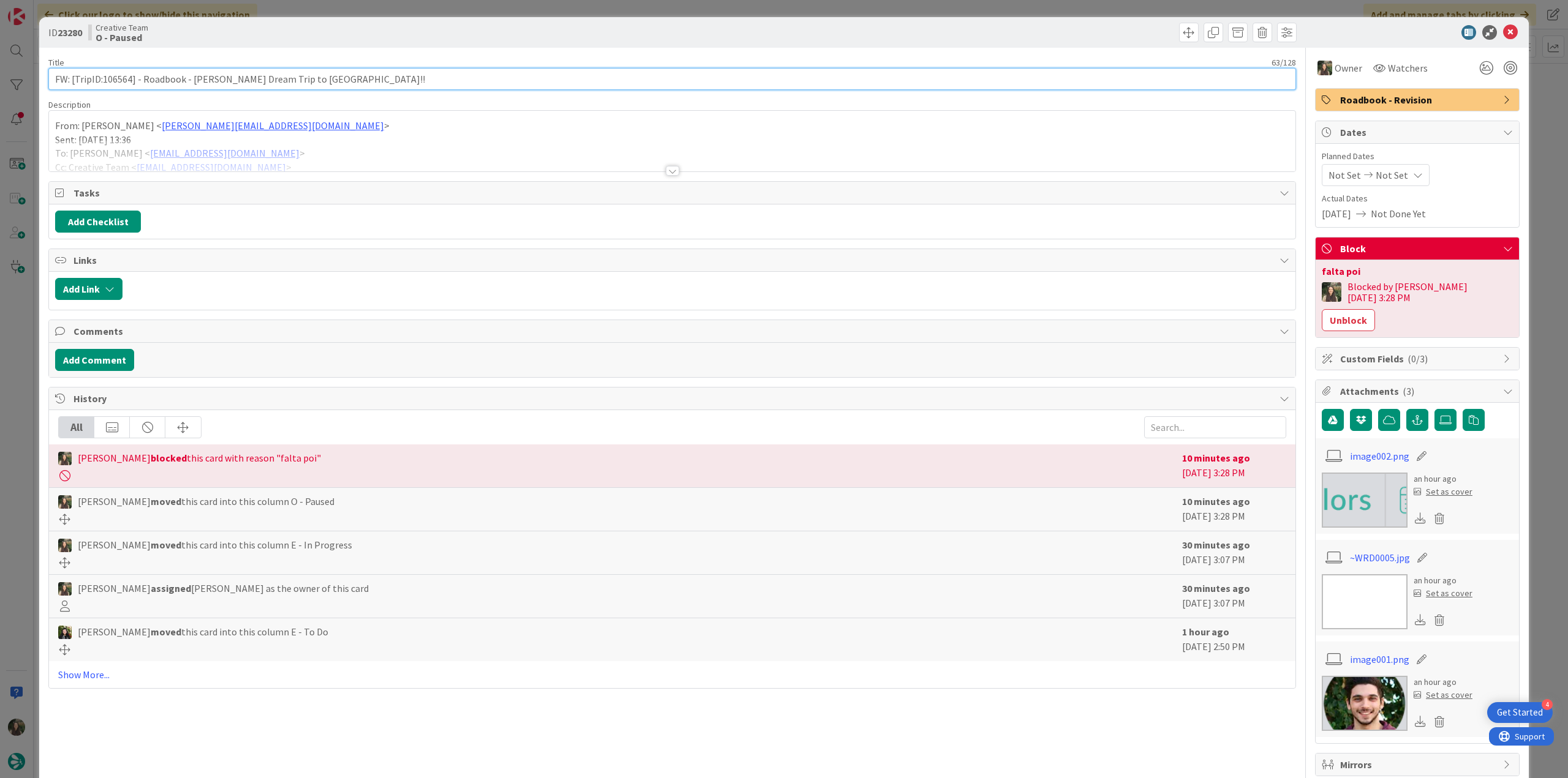
click at [124, 79] on input "FW: [TripID:106564] - Roadbook - Peter's Dream Trip to France!!" at bounding box center [672, 79] width 1248 height 22
click at [11, 334] on div "ID 23280 Creative Team O - Paused Title 63 / 128 FW: [TripID:106564] - Roadbook…" at bounding box center [784, 389] width 1568 height 778
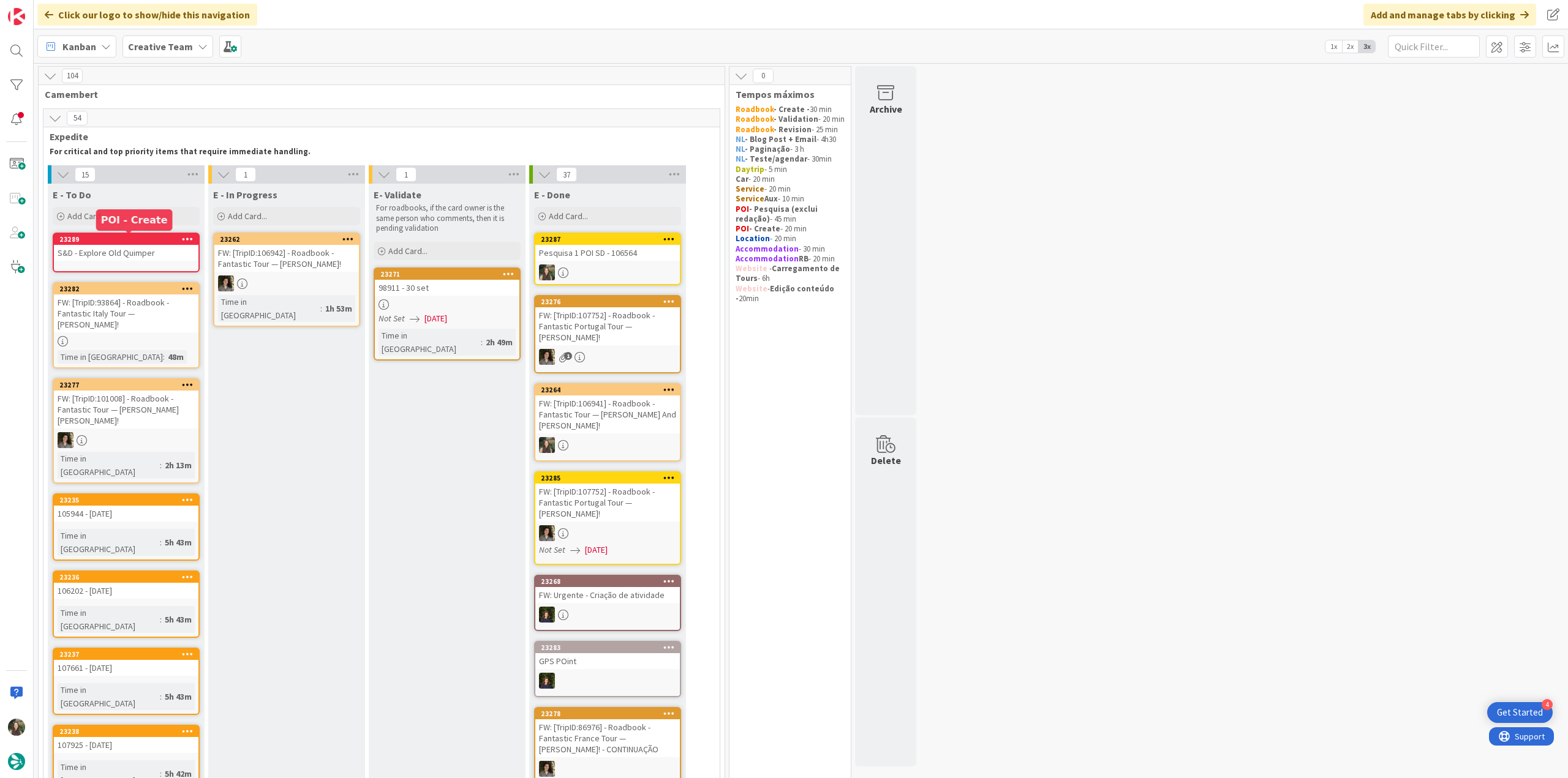
click at [130, 249] on div "S&D - Explore Old Quimper" at bounding box center [126, 252] width 145 height 16
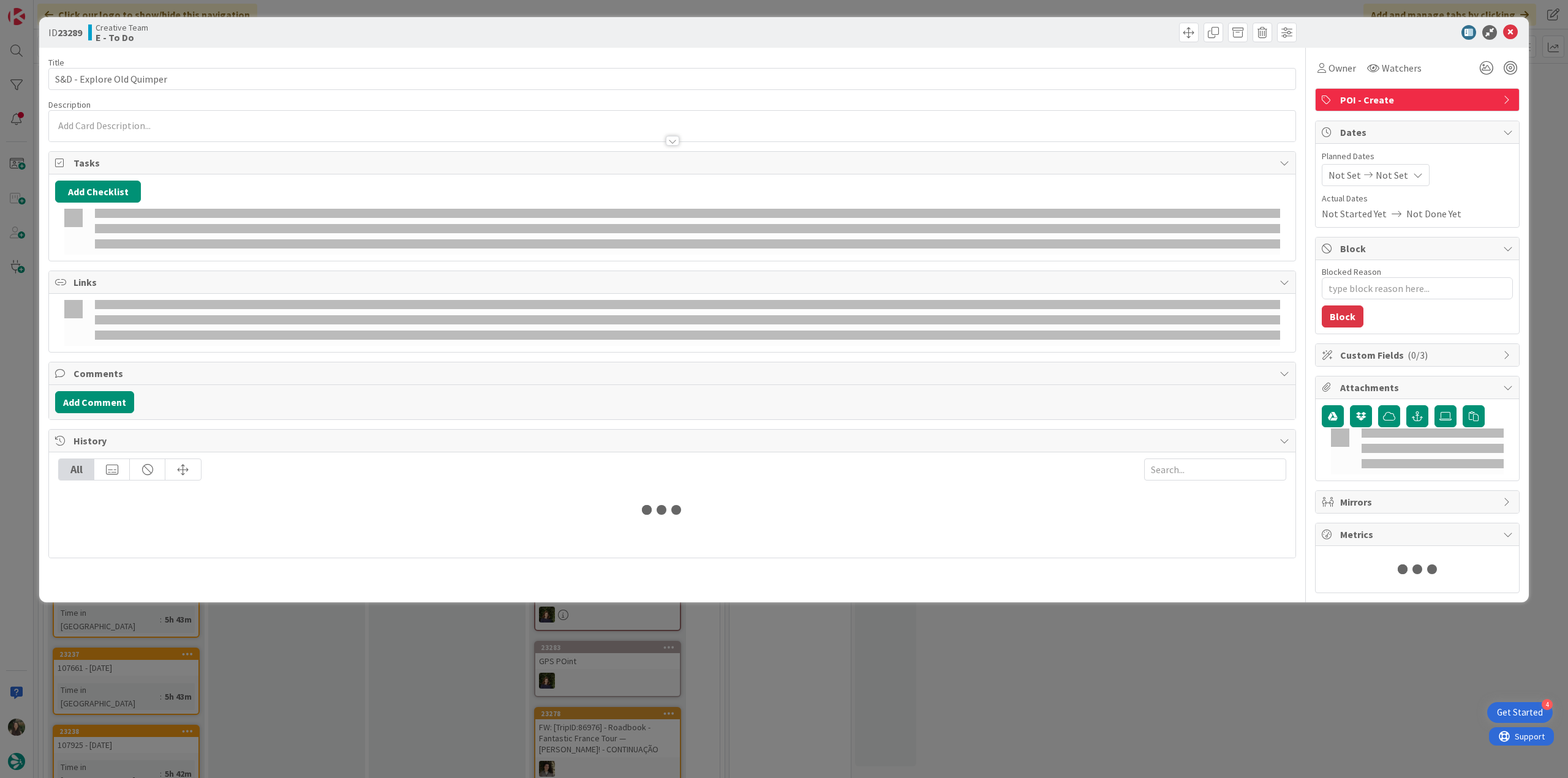
type textarea "x"
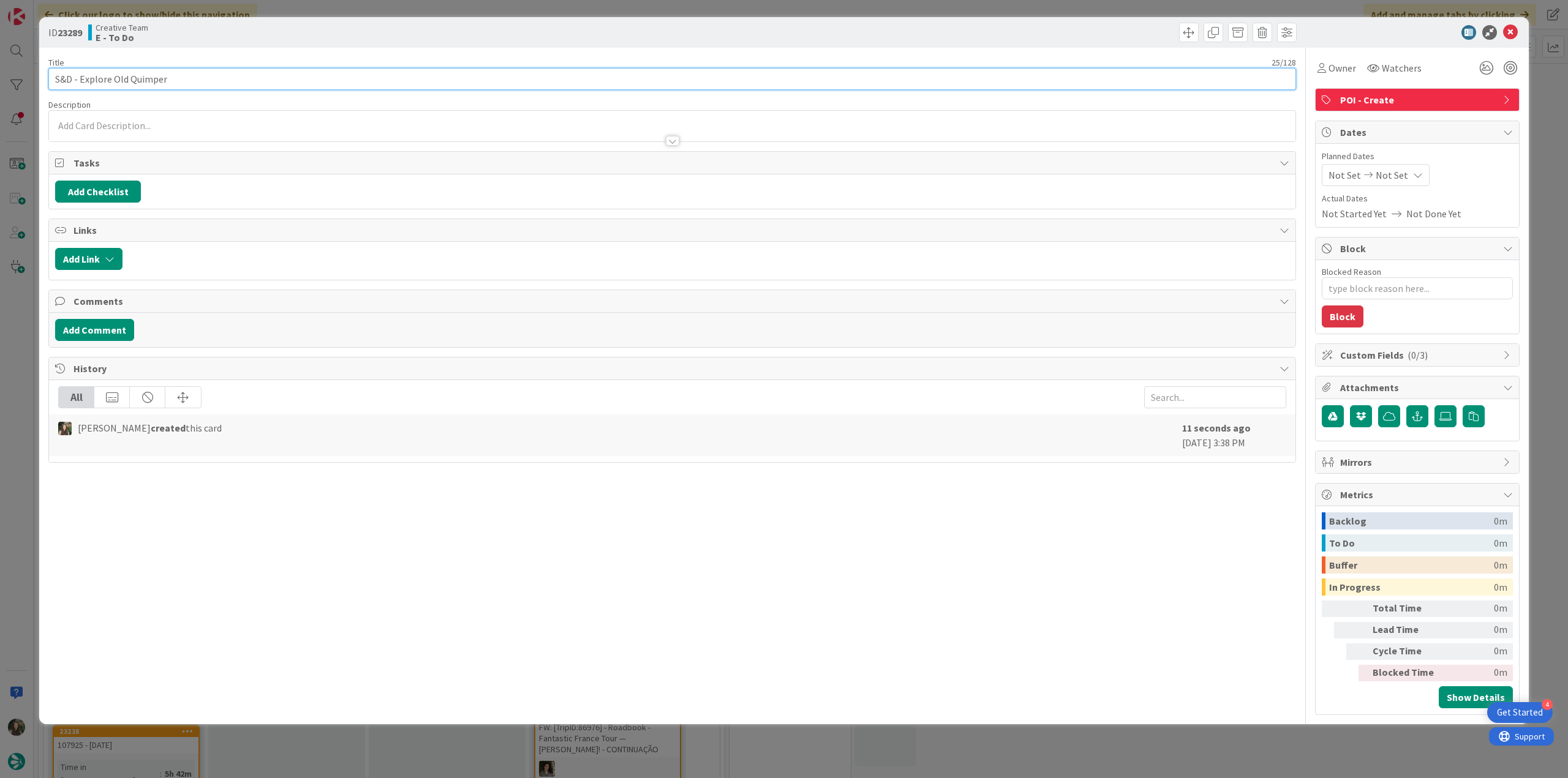
click at [217, 71] on input "S&D - Explore Old Quimper" at bounding box center [672, 79] width 1248 height 22
paste input "106564"
type input "S&D - Explore Old Quimper - 106564"
type textarea "x"
type input "S&D - Explore Old Quimper - 106564"
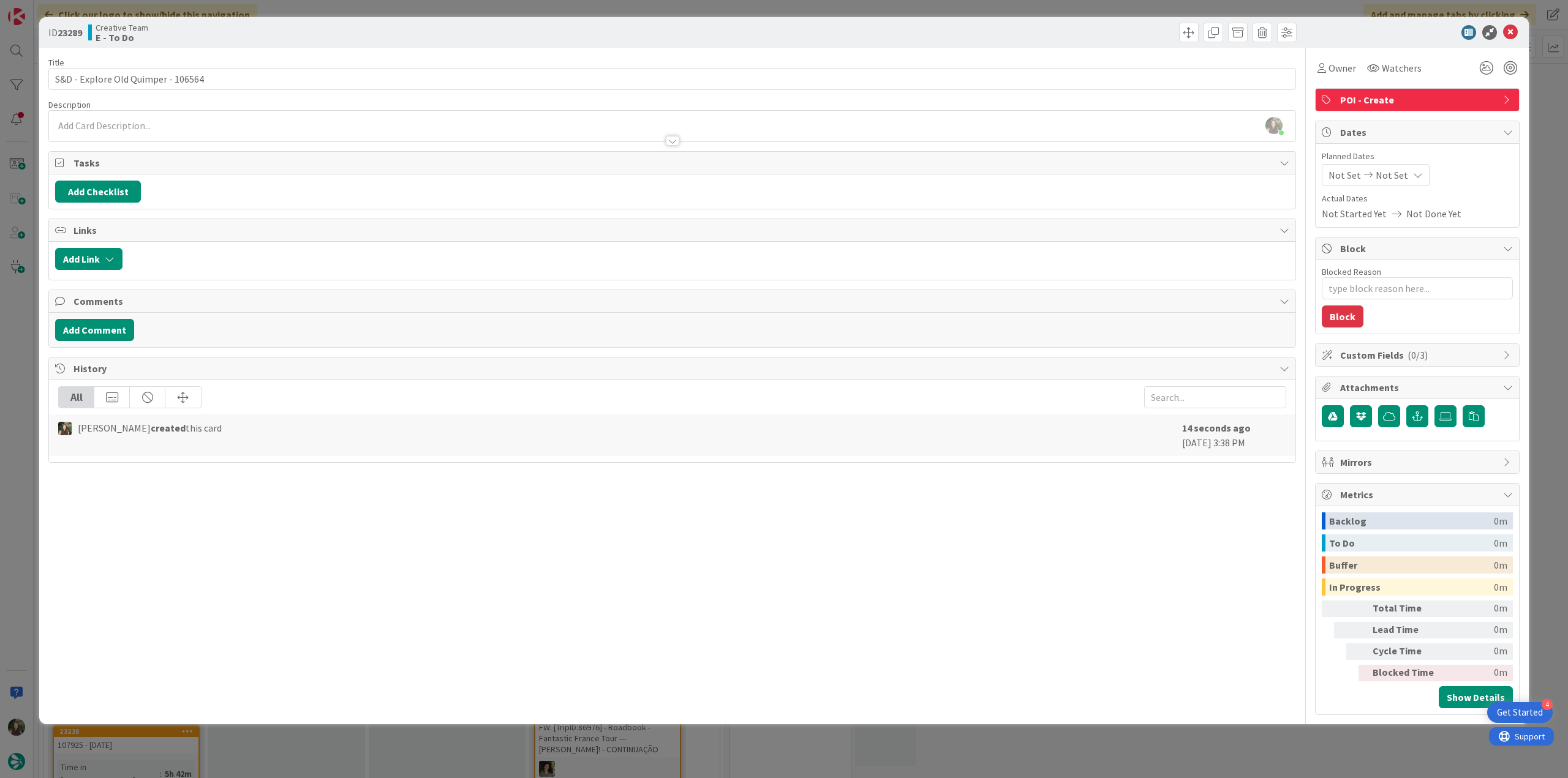
click at [190, 118] on div "Inês Gonçalves just joined" at bounding box center [672, 125] width 1246 height 30
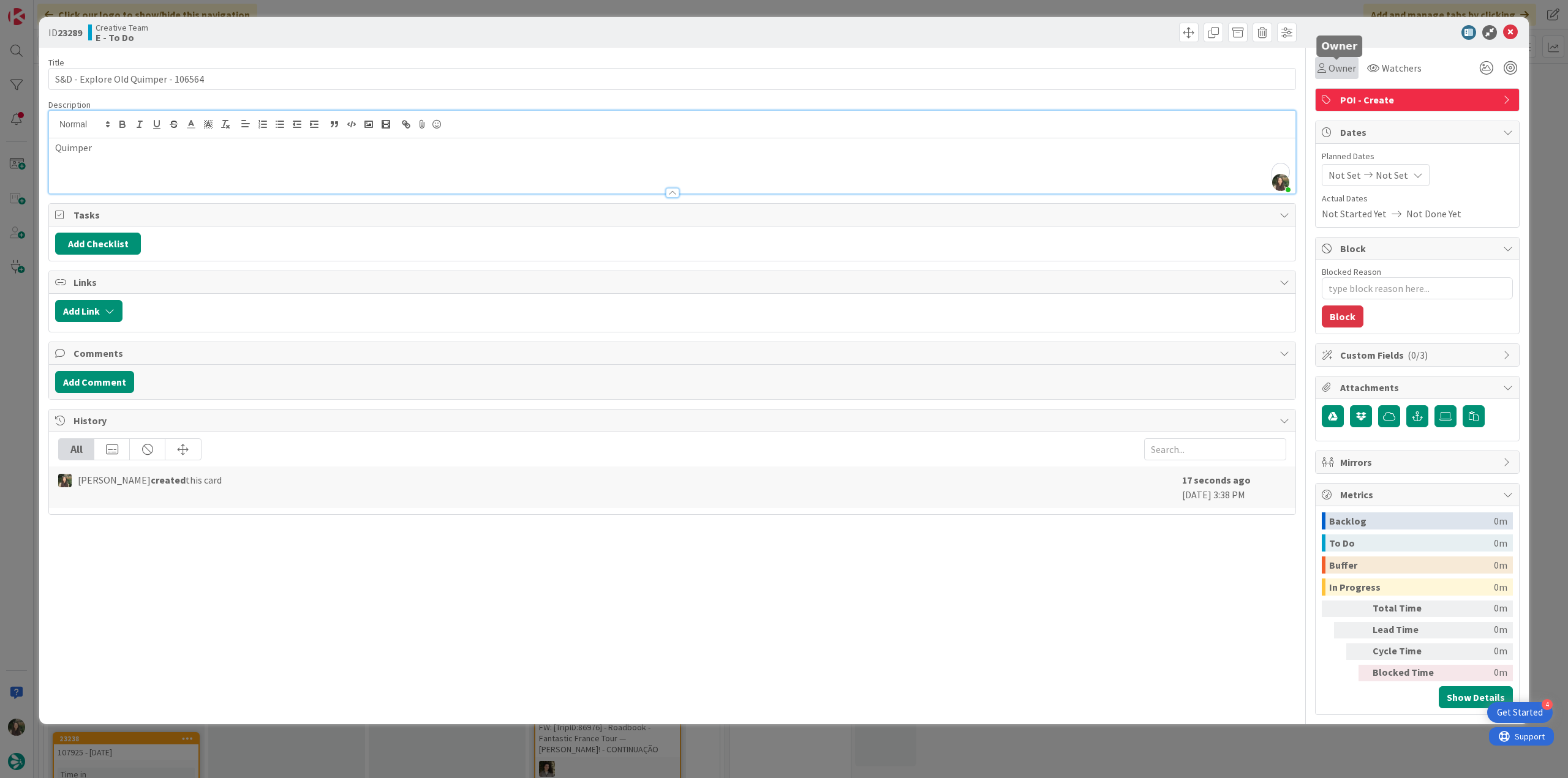
click at [1335, 70] on span "Owner" at bounding box center [1342, 68] width 28 height 15
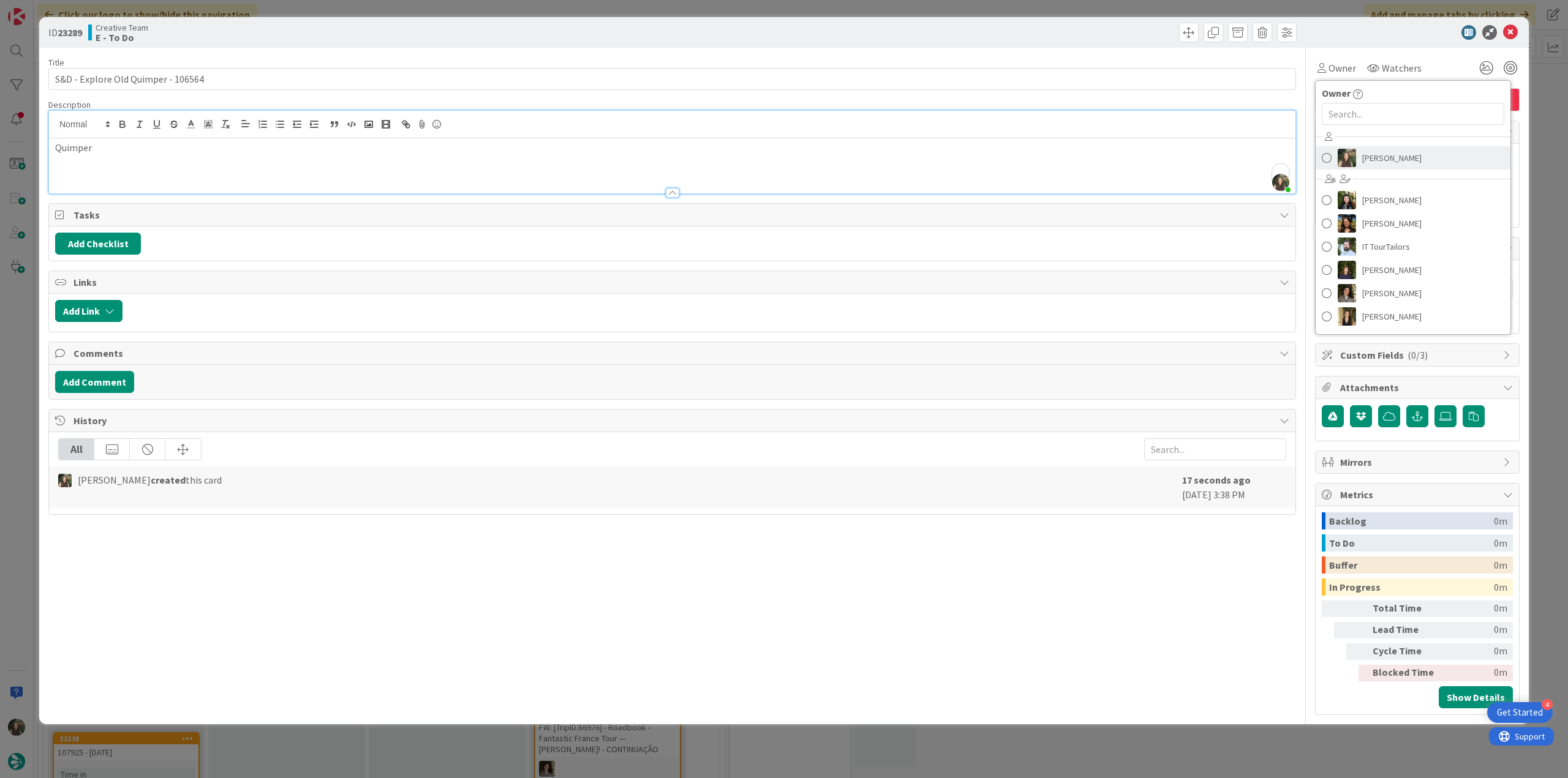
click at [1388, 162] on span "[PERSON_NAME]" at bounding box center [1392, 158] width 60 height 18
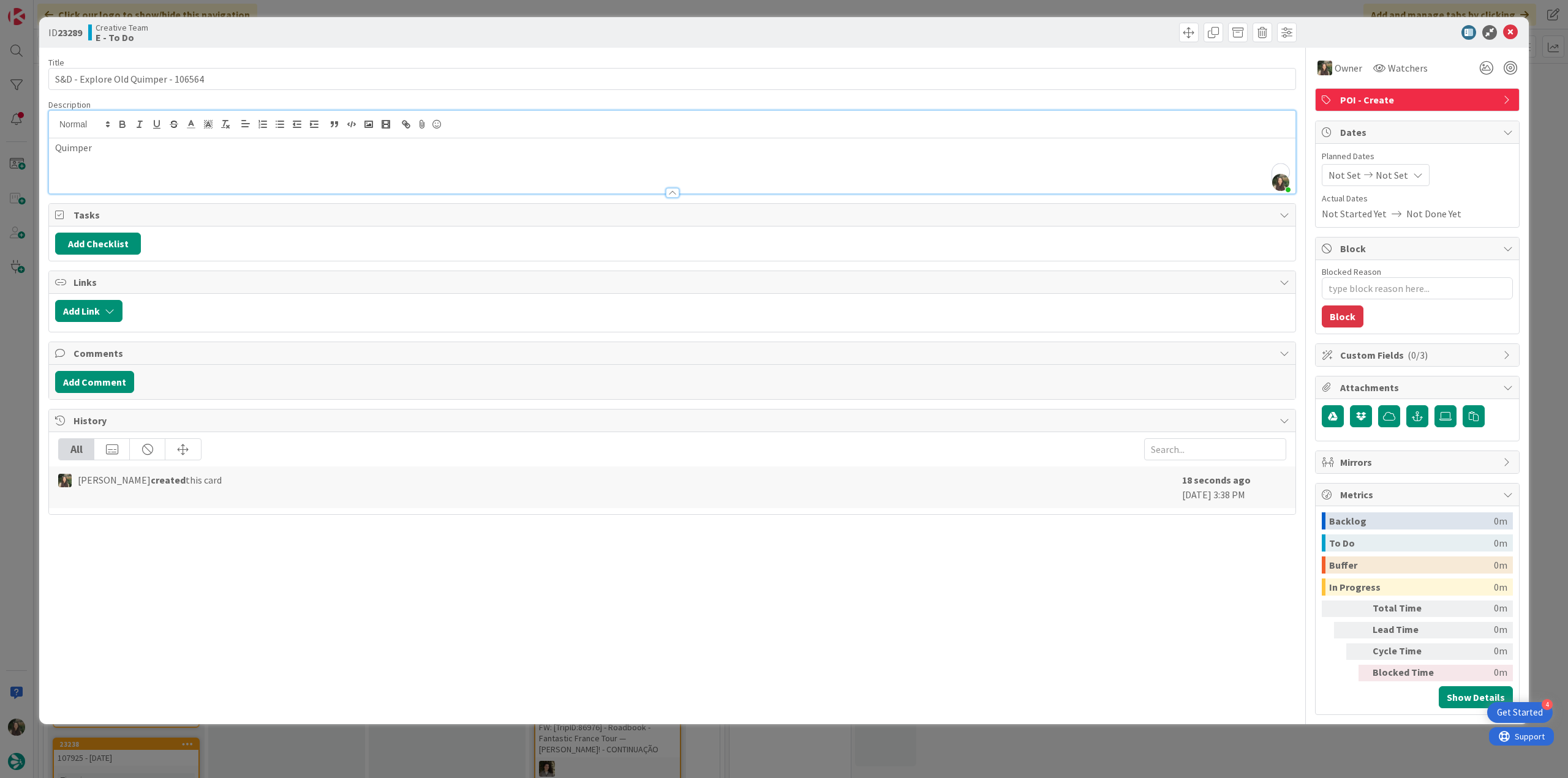
type textarea "x"
click at [16, 304] on div "ID 23289 Creative Team E - To Do Title 34 / 128 S&D - Explore Old Quimper - 106…" at bounding box center [784, 389] width 1568 height 778
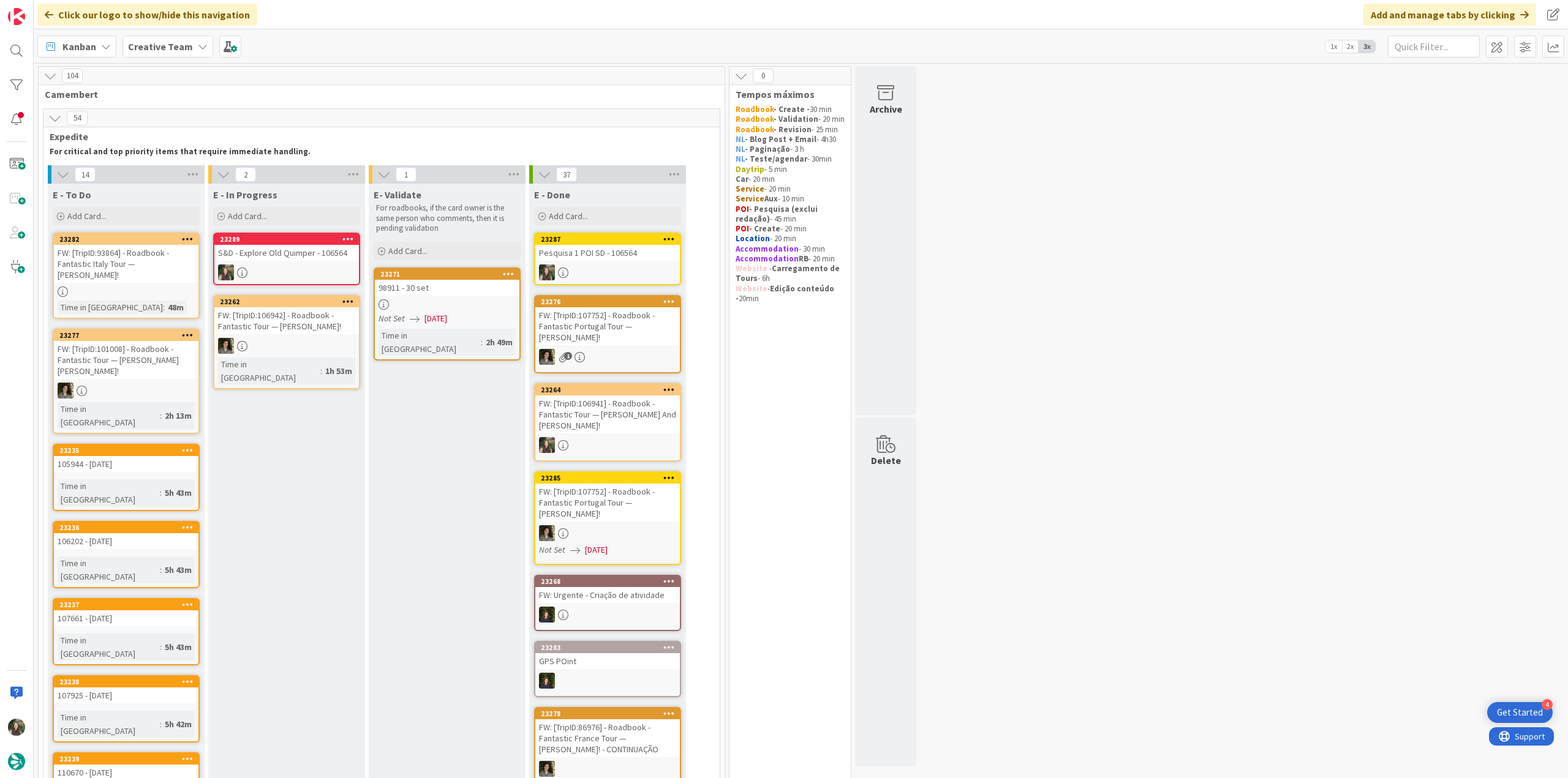
click at [324, 274] on div at bounding box center [286, 272] width 145 height 16
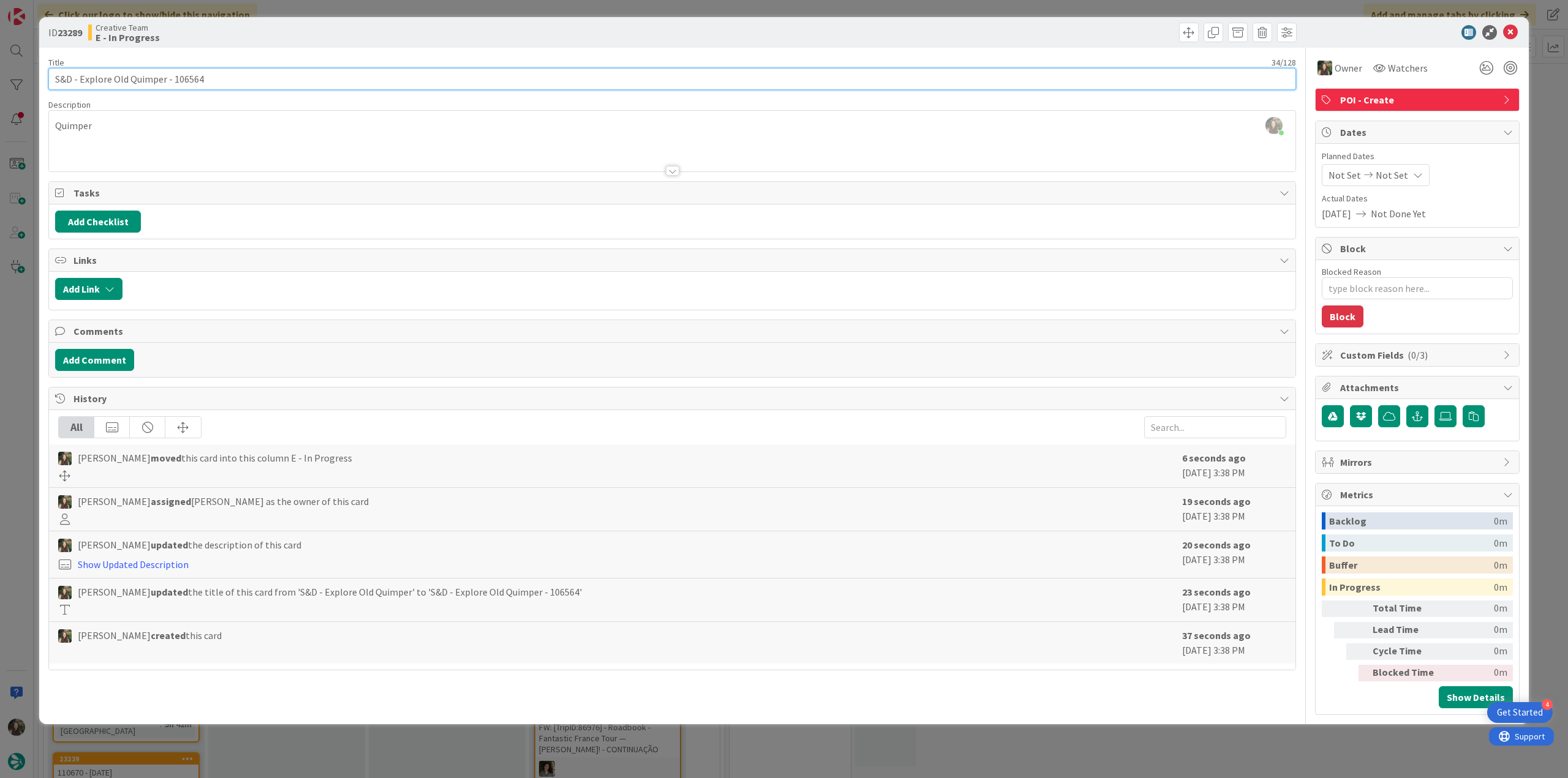
drag, startPoint x: 167, startPoint y: 77, endPoint x: 82, endPoint y: 80, distance: 85.1
click at [82, 80] on input "S&D - Explore Old Quimper - 106564" at bounding box center [672, 79] width 1248 height 22
click at [142, 85] on input "S&D - Explore Old Quimper - 106564" at bounding box center [672, 79] width 1248 height 22
drag, startPoint x: 164, startPoint y: 84, endPoint x: 79, endPoint y: 79, distance: 85.1
click at [79, 79] on input "S&D - Explore Old Quimper - 106564" at bounding box center [672, 79] width 1248 height 22
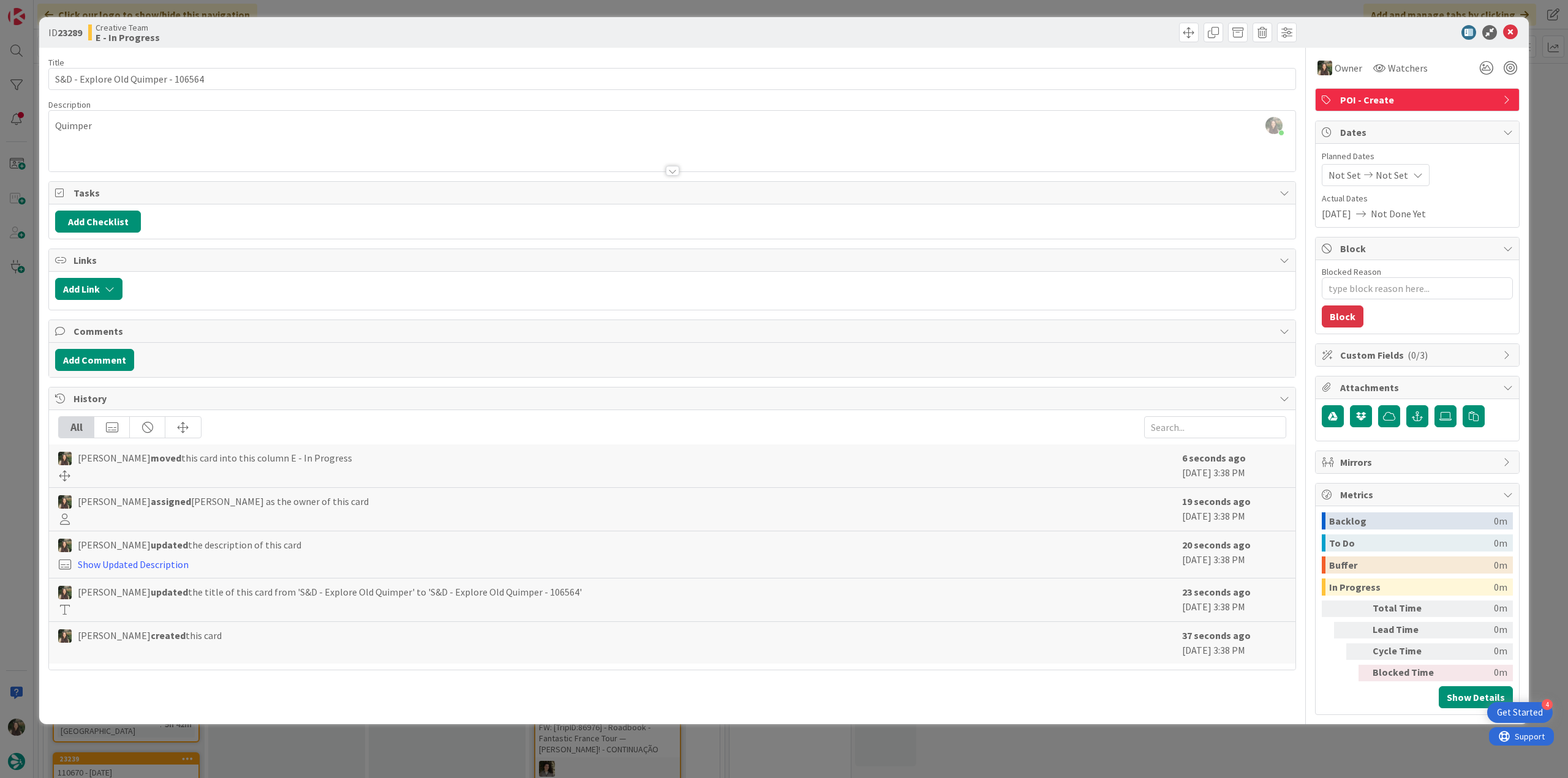
click at [11, 322] on div "ID 23289 Creative Team E - In Progress Title 34 / 128 S&D - Explore Old Quimper…" at bounding box center [784, 389] width 1568 height 778
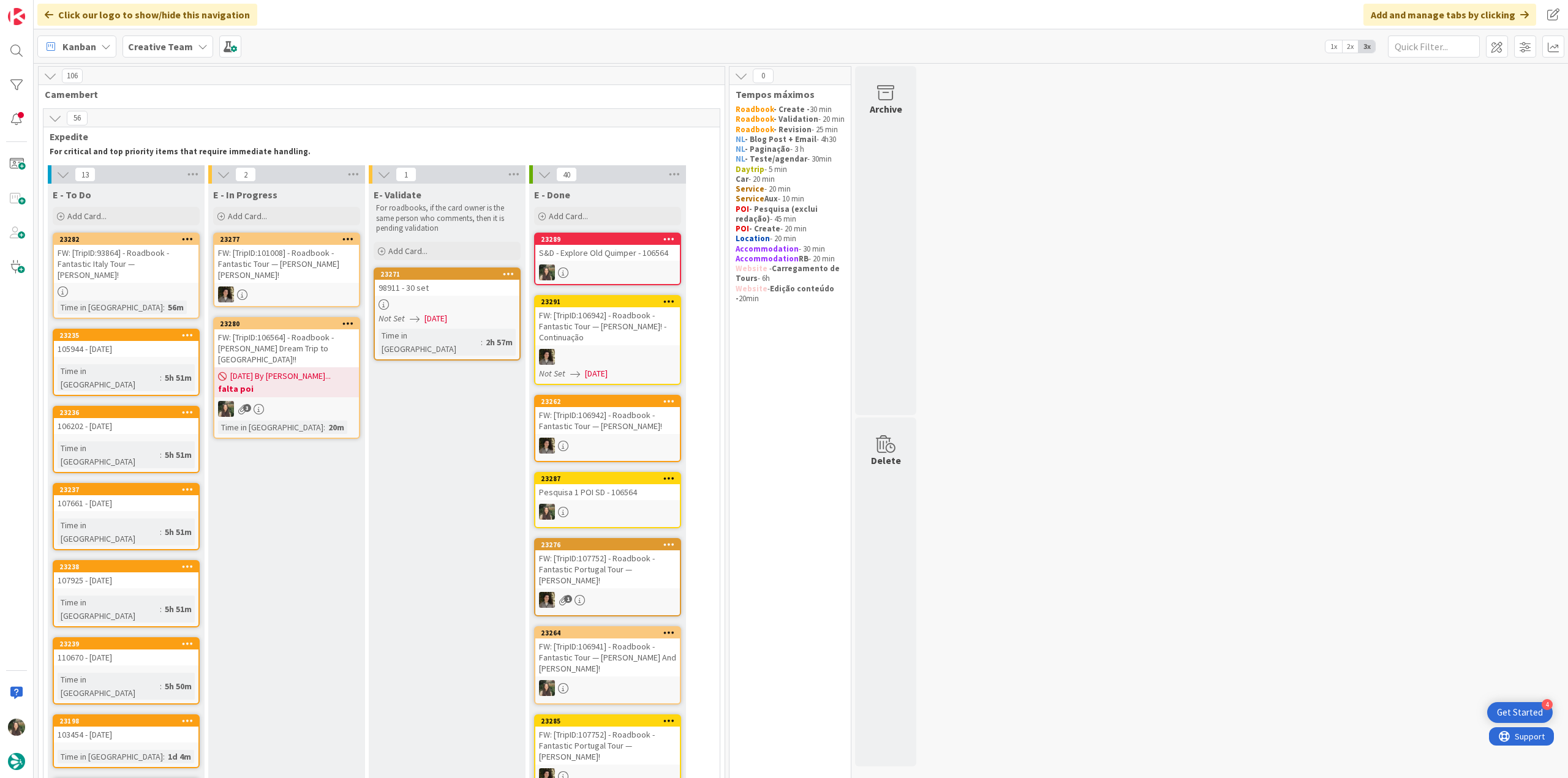
click at [309, 367] on div "09/17/2025 By Inês... falta poi" at bounding box center [286, 382] width 145 height 30
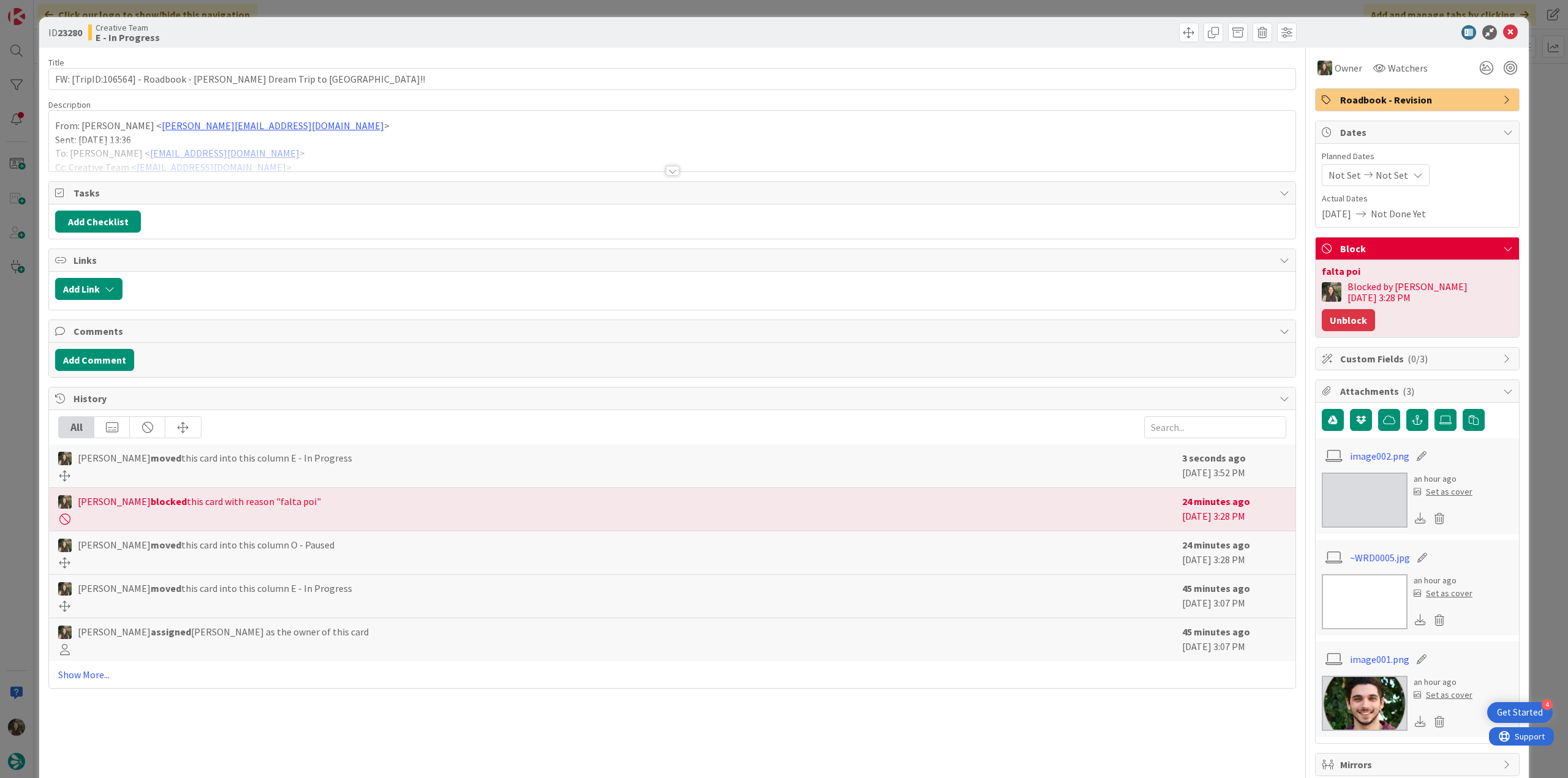
click at [1375, 309] on button "Unblock" at bounding box center [1348, 320] width 53 height 22
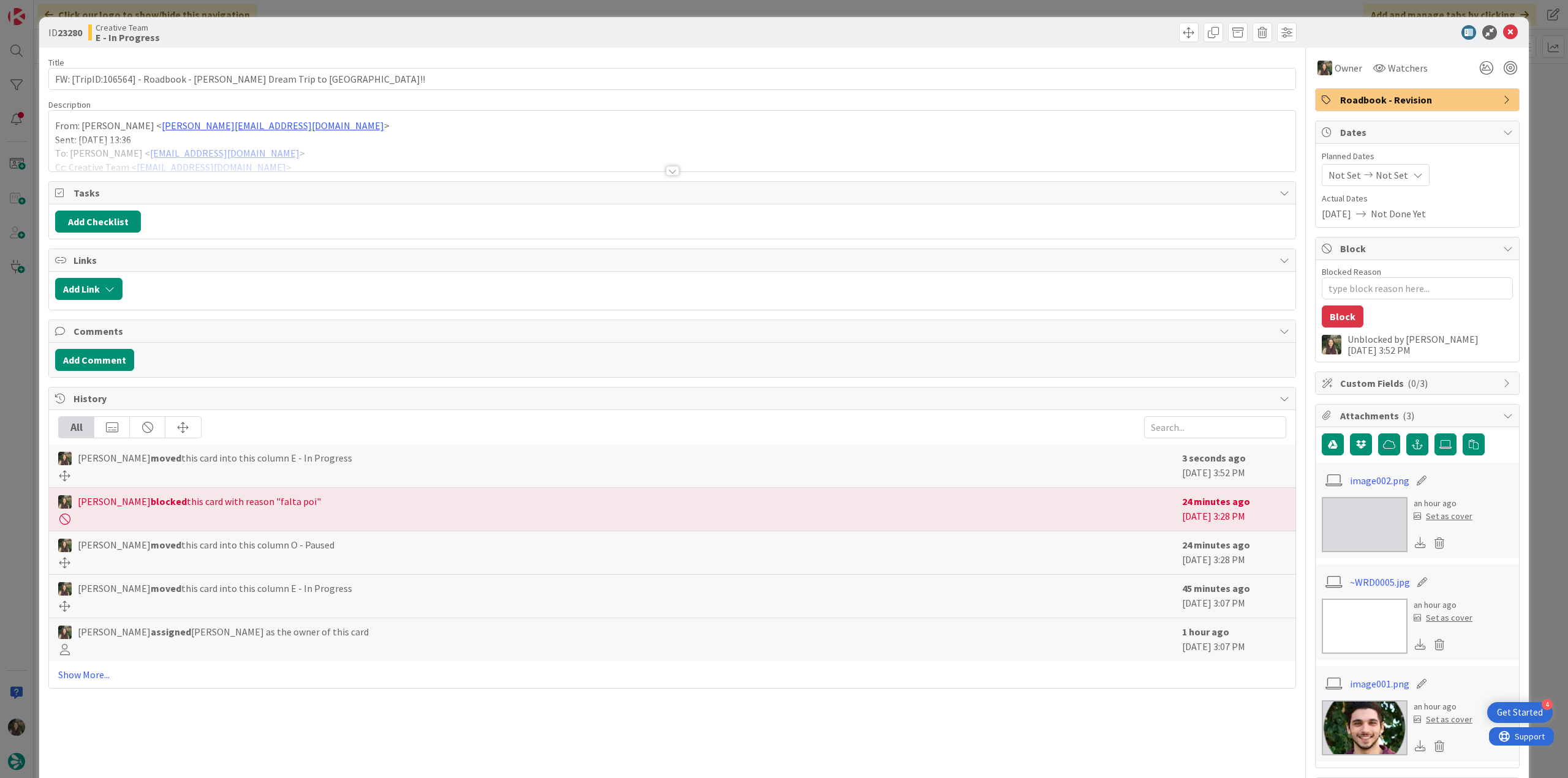
click at [1533, 208] on div "ID 23280 Creative Team E - In Progress Title 63 / 128 FW: [TripID:106564] - Roa…" at bounding box center [784, 389] width 1568 height 778
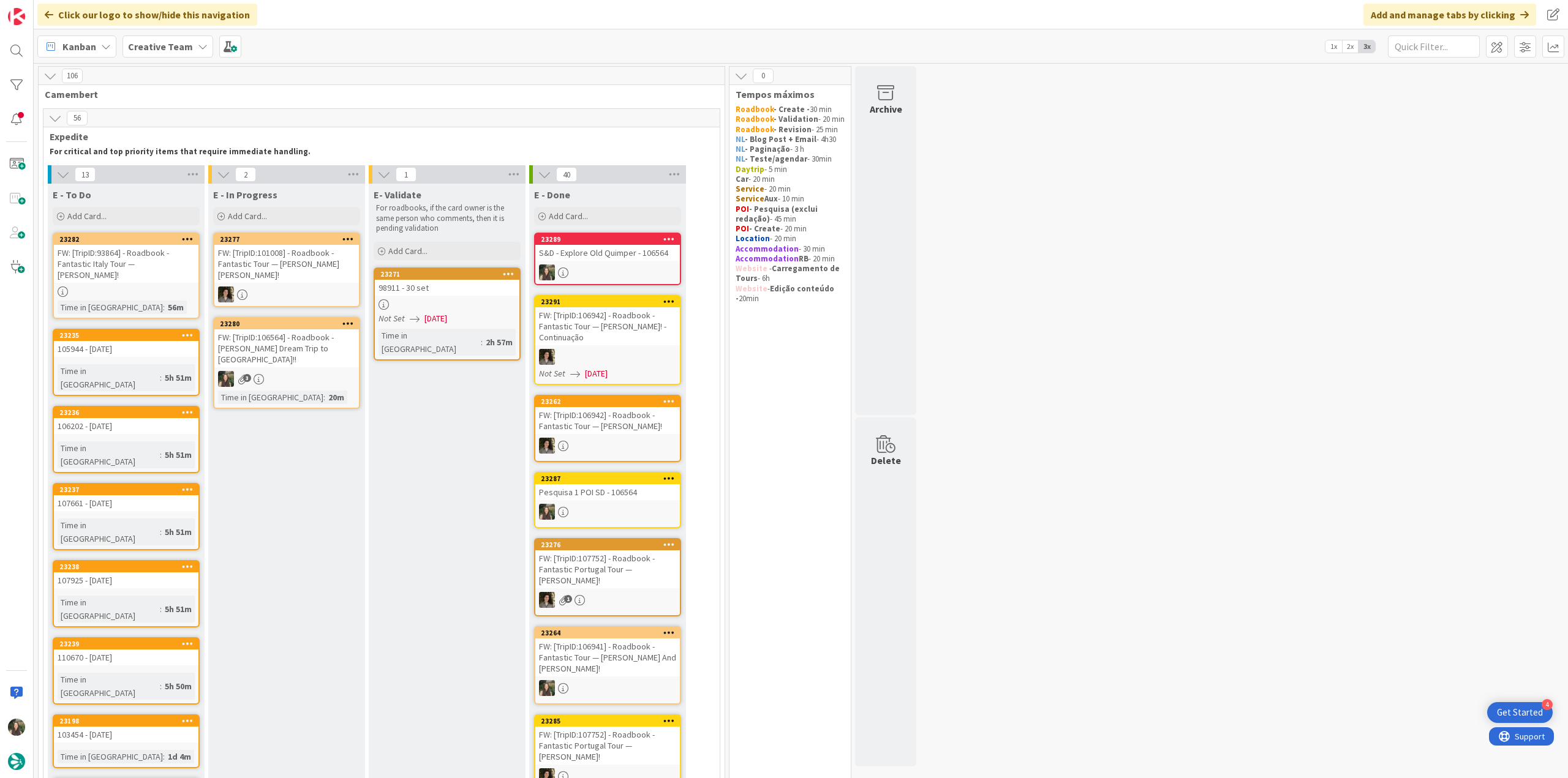
click at [327, 337] on div "FW: [TripID:106564] - Roadbook - [PERSON_NAME]'s Dream Trip to [GEOGRAPHIC_DATA…" at bounding box center [286, 349] width 145 height 38
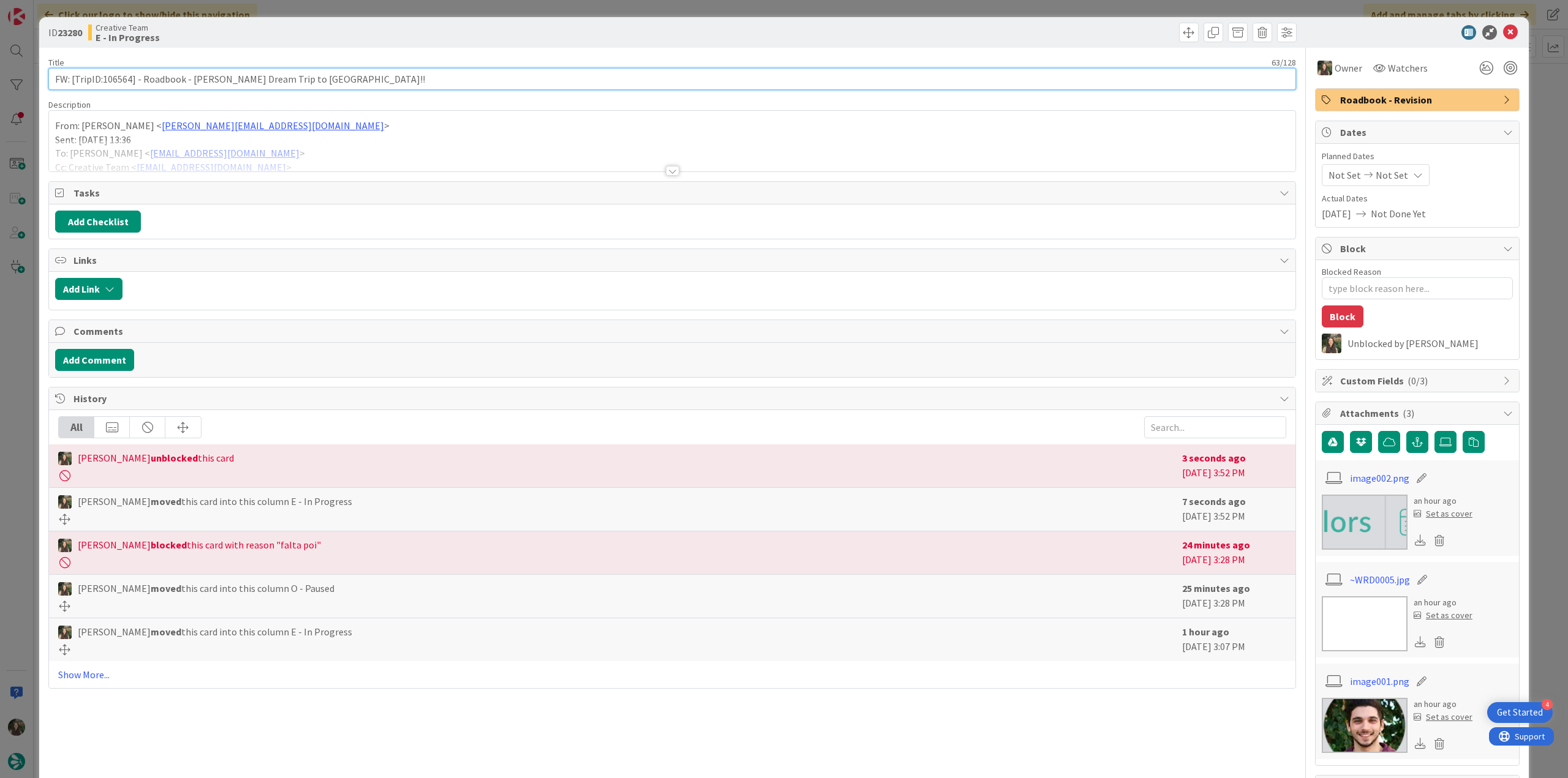
click at [121, 80] on input "FW: [TripID:106564] - Roadbook - [PERSON_NAME]'s Dream Trip to [GEOGRAPHIC_DATA…" at bounding box center [672, 79] width 1248 height 22
click at [22, 327] on div "ID 23280 Creative Team E - In Progress Title 63 / 128 FW: [TripID:106564] - Roa…" at bounding box center [784, 389] width 1568 height 778
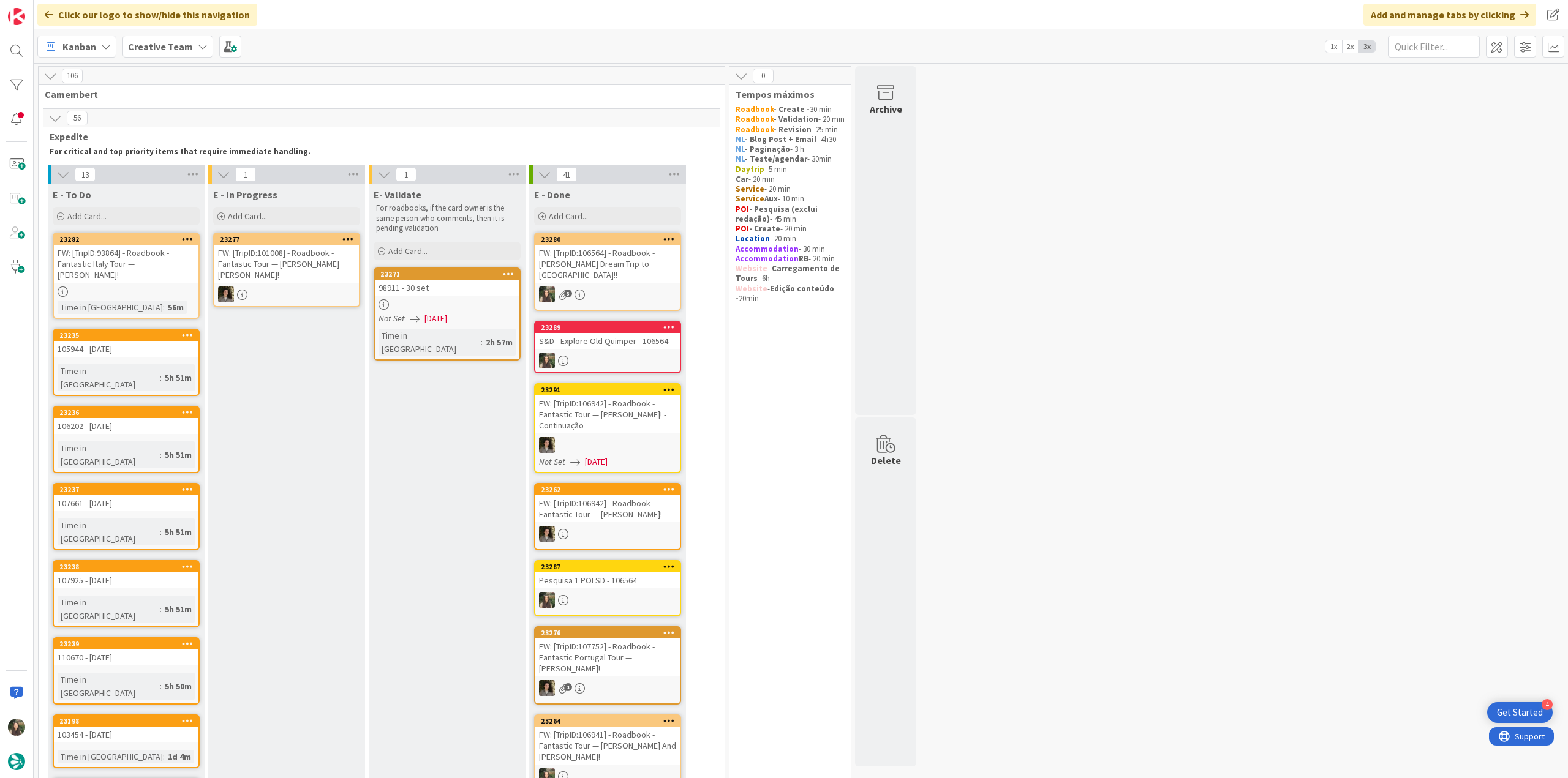
click at [308, 286] on div at bounding box center [286, 294] width 145 height 16
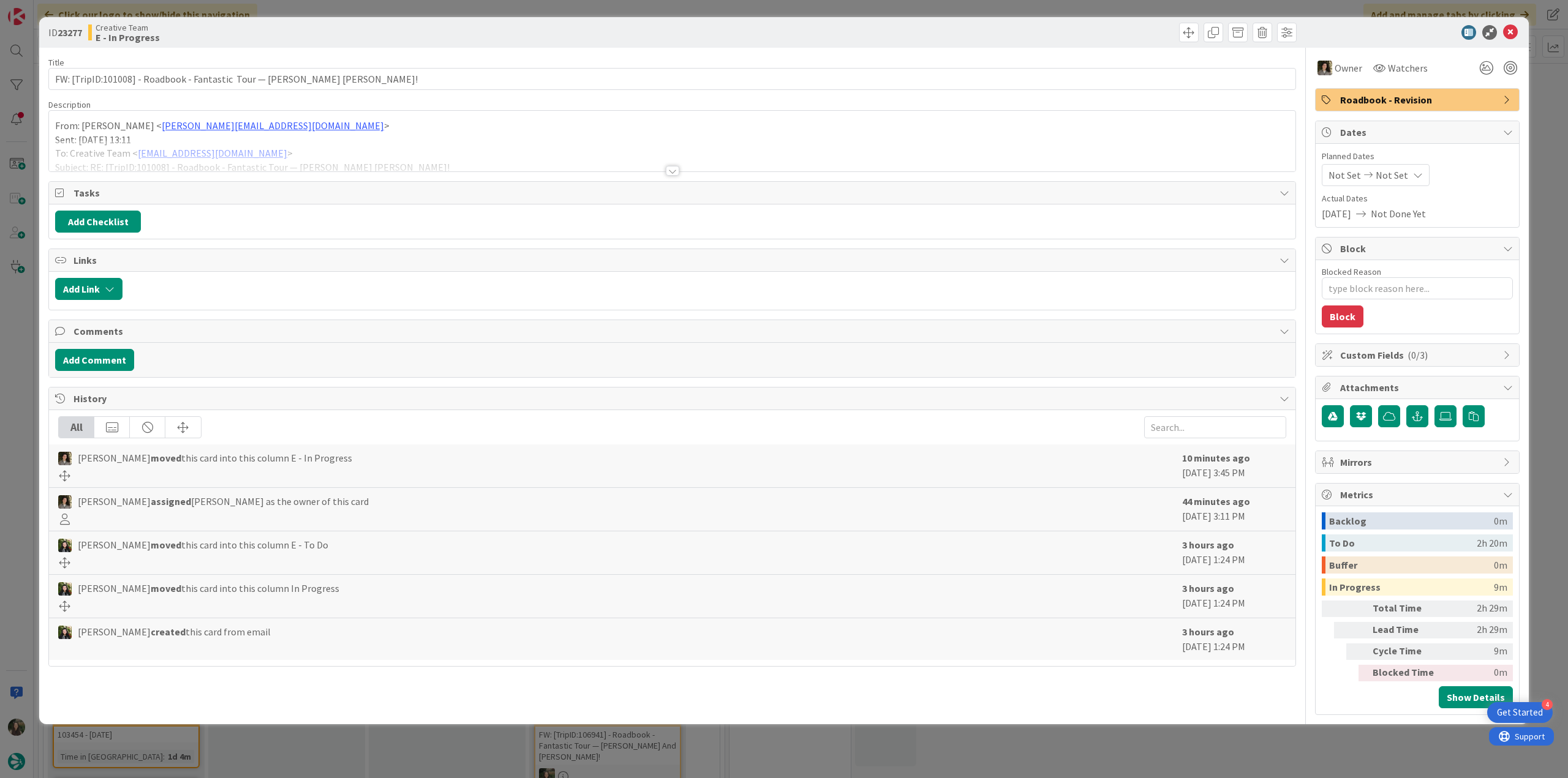
click at [34, 331] on div "ID 23277 Creative Team E - In Progress Title 65 / 128 FW: [TripID:101008] - Roa…" at bounding box center [784, 389] width 1568 height 778
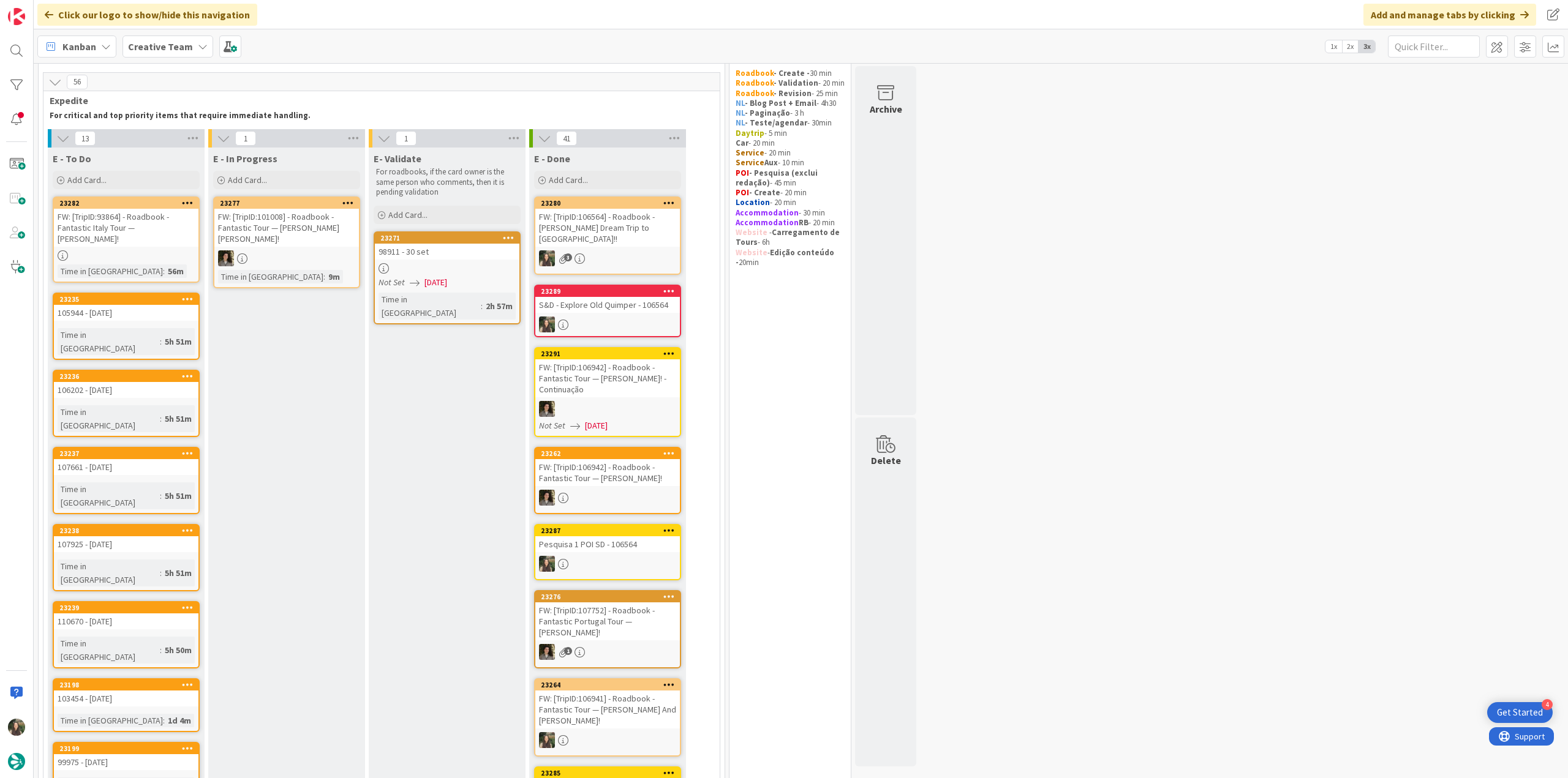
scroll to position [61, 0]
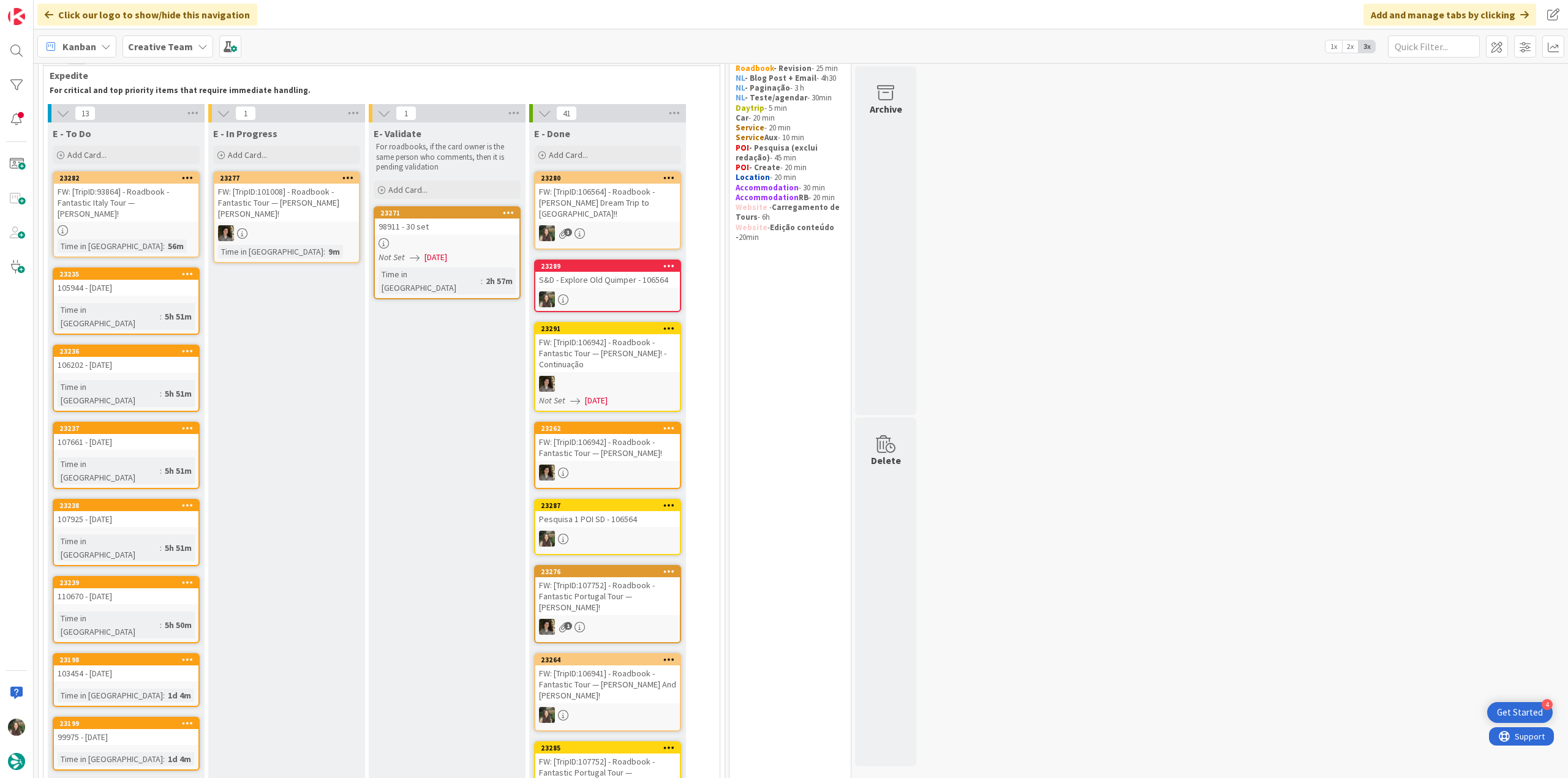
click at [630, 452] on link "23262 FW: [TripID:106942] - Roadbook - Fantastic Tour — Paul Betteridge!" at bounding box center [608, 456] width 147 height 67
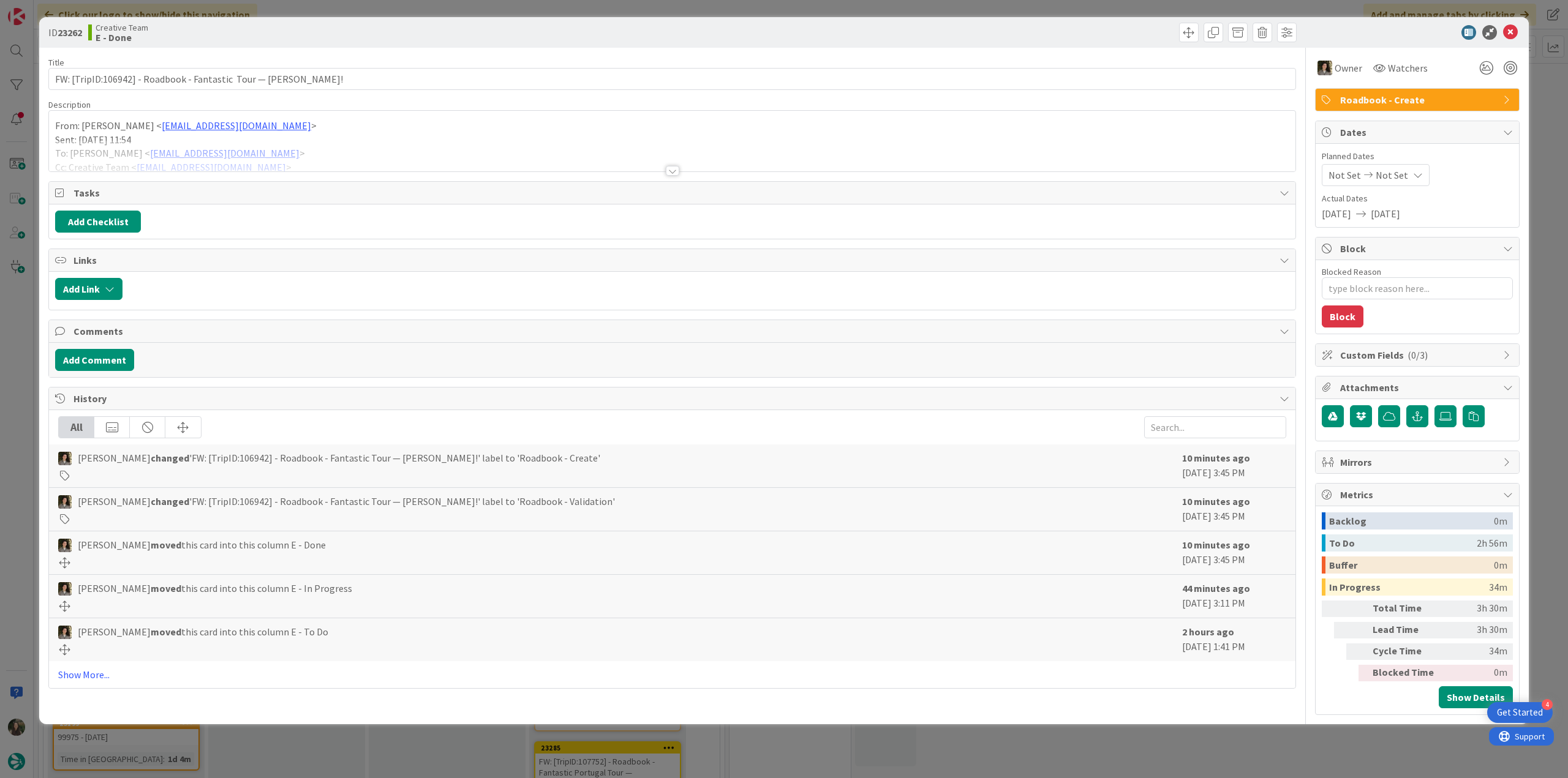
click at [477, 146] on div at bounding box center [672, 155] width 1246 height 31
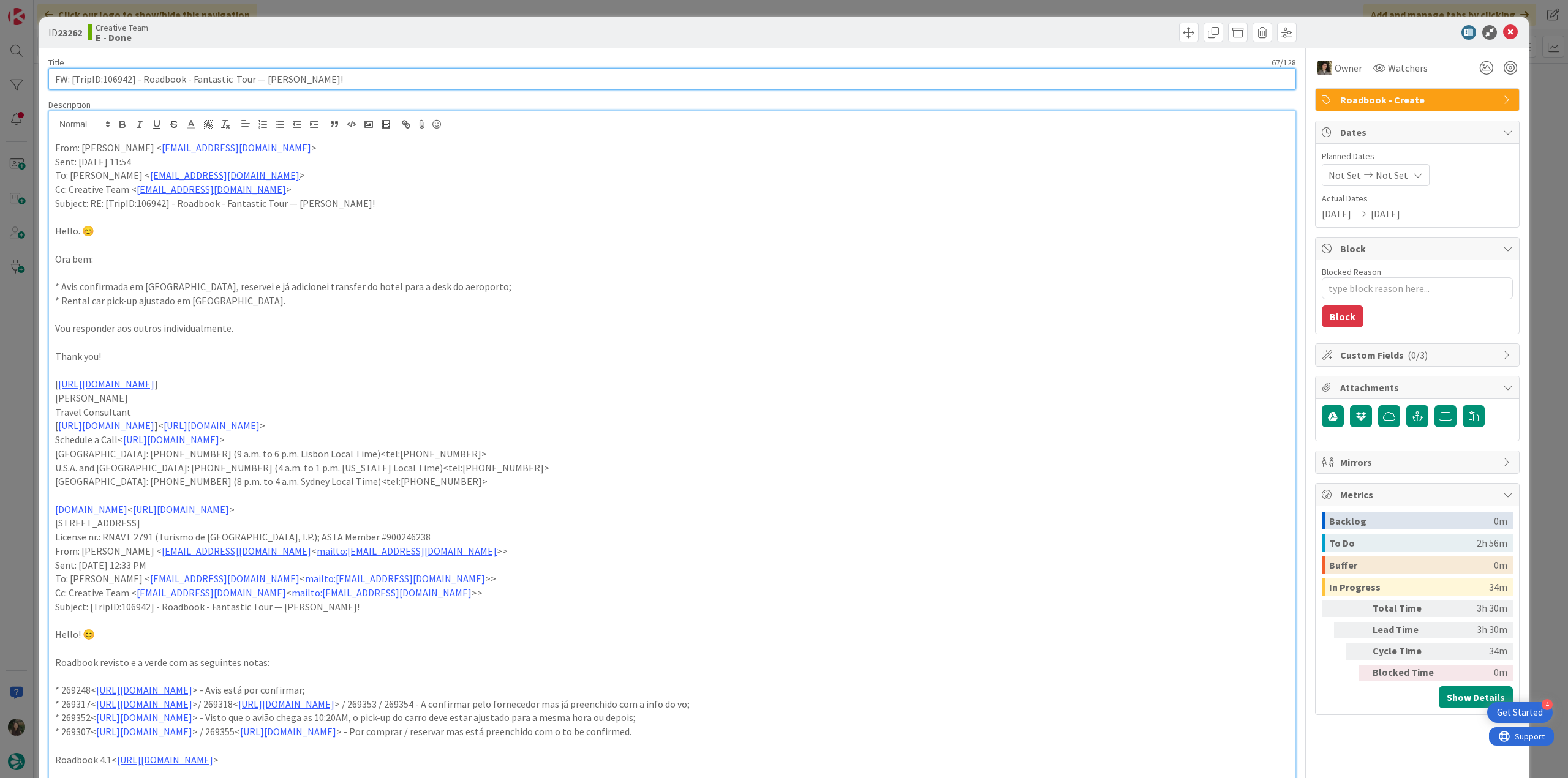
click at [120, 79] on input "FW: [TripID:106942] - Roadbook - Fantastic Tour — [PERSON_NAME]!" at bounding box center [672, 79] width 1248 height 22
click at [29, 322] on div "ID 23262 Creative Team E - Done Title 67 / 128 FW: [TripID:106942] - Roadbook -…" at bounding box center [784, 389] width 1568 height 778
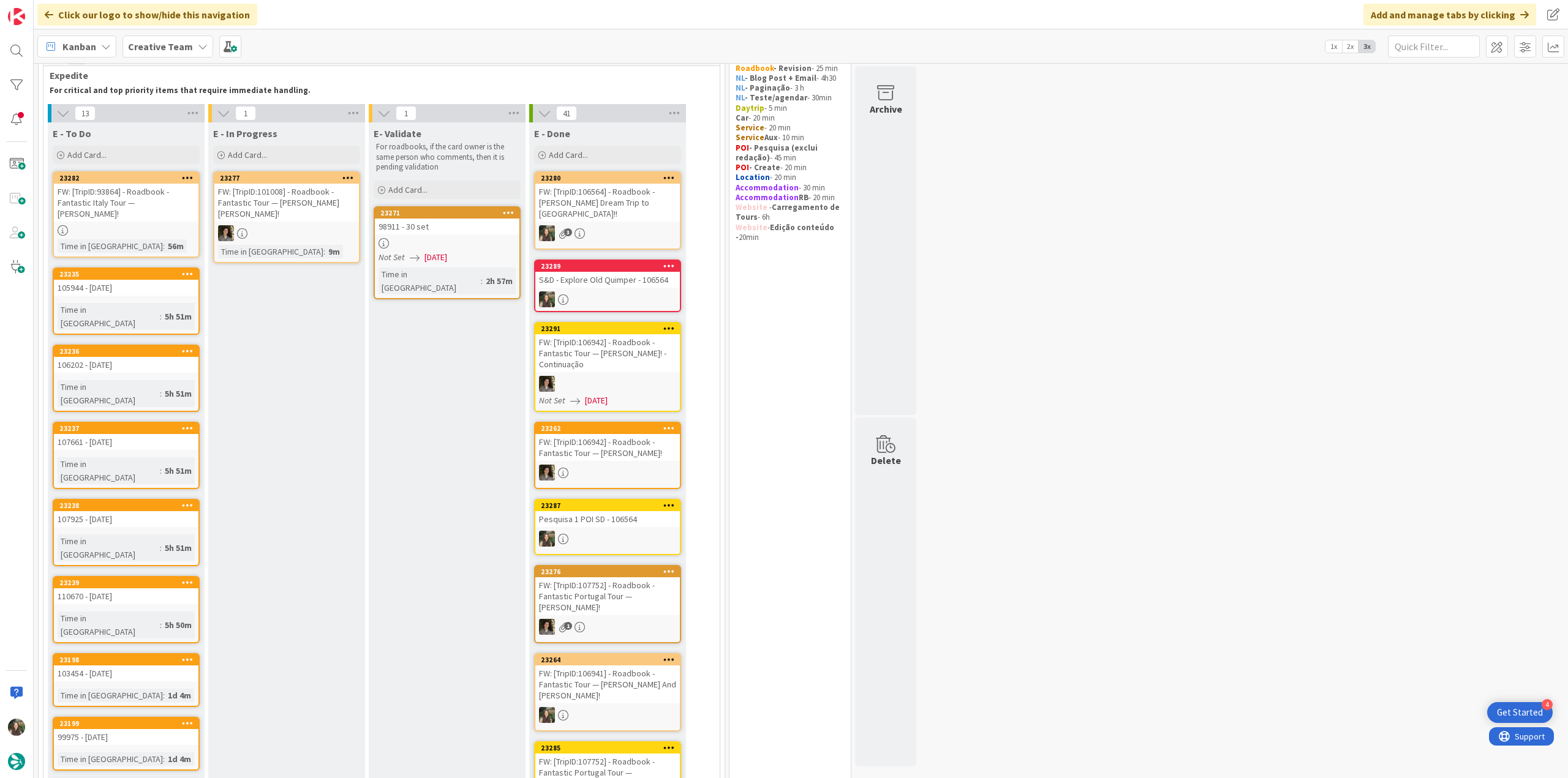
click at [424, 224] on div "98911 - 30 set" at bounding box center [447, 226] width 145 height 16
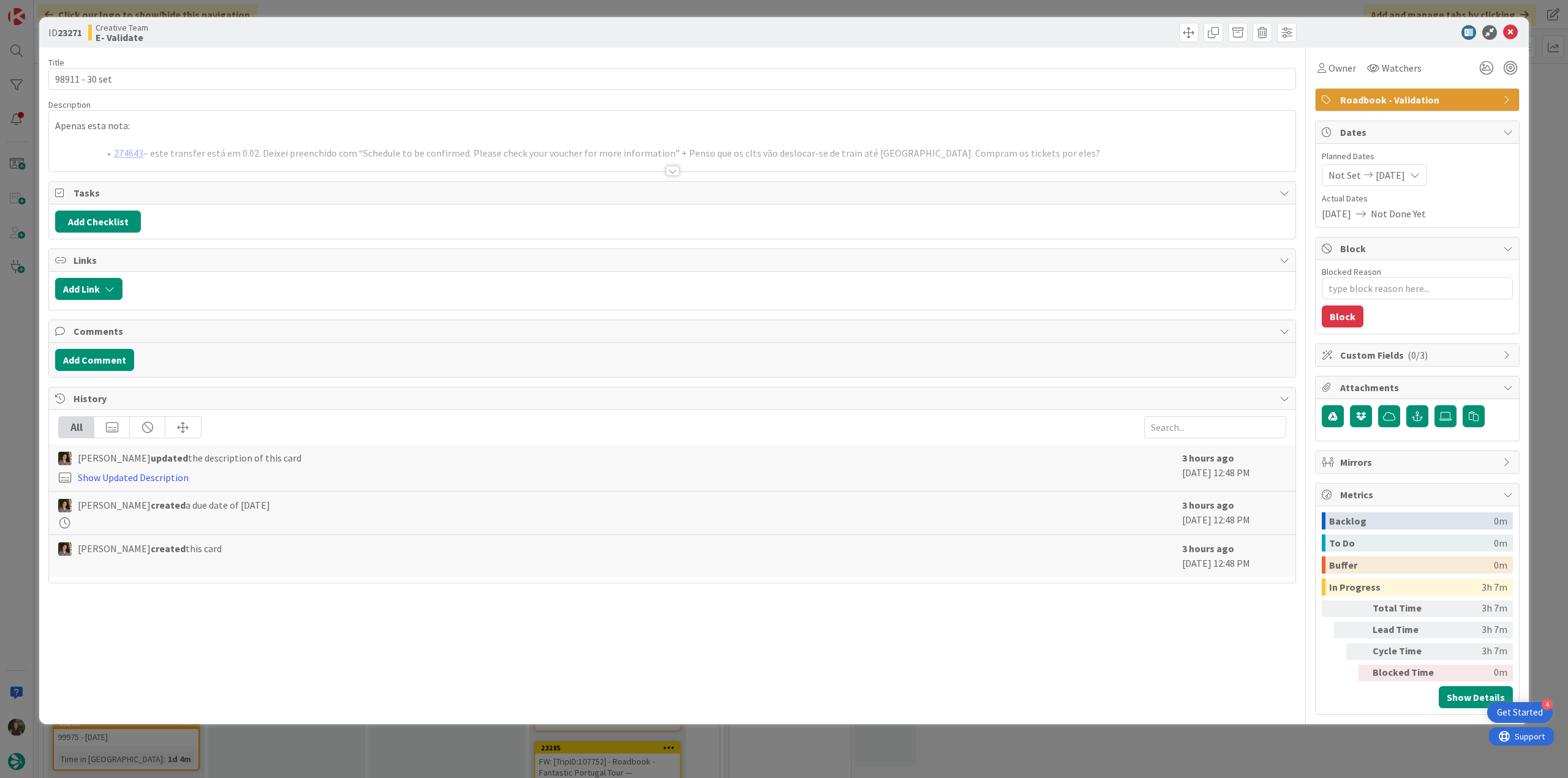
click at [187, 133] on div "Apenas esta nota: 274643 – este transfer está em 0.02. Deixei preenchido com “S…" at bounding box center [672, 141] width 1246 height 61
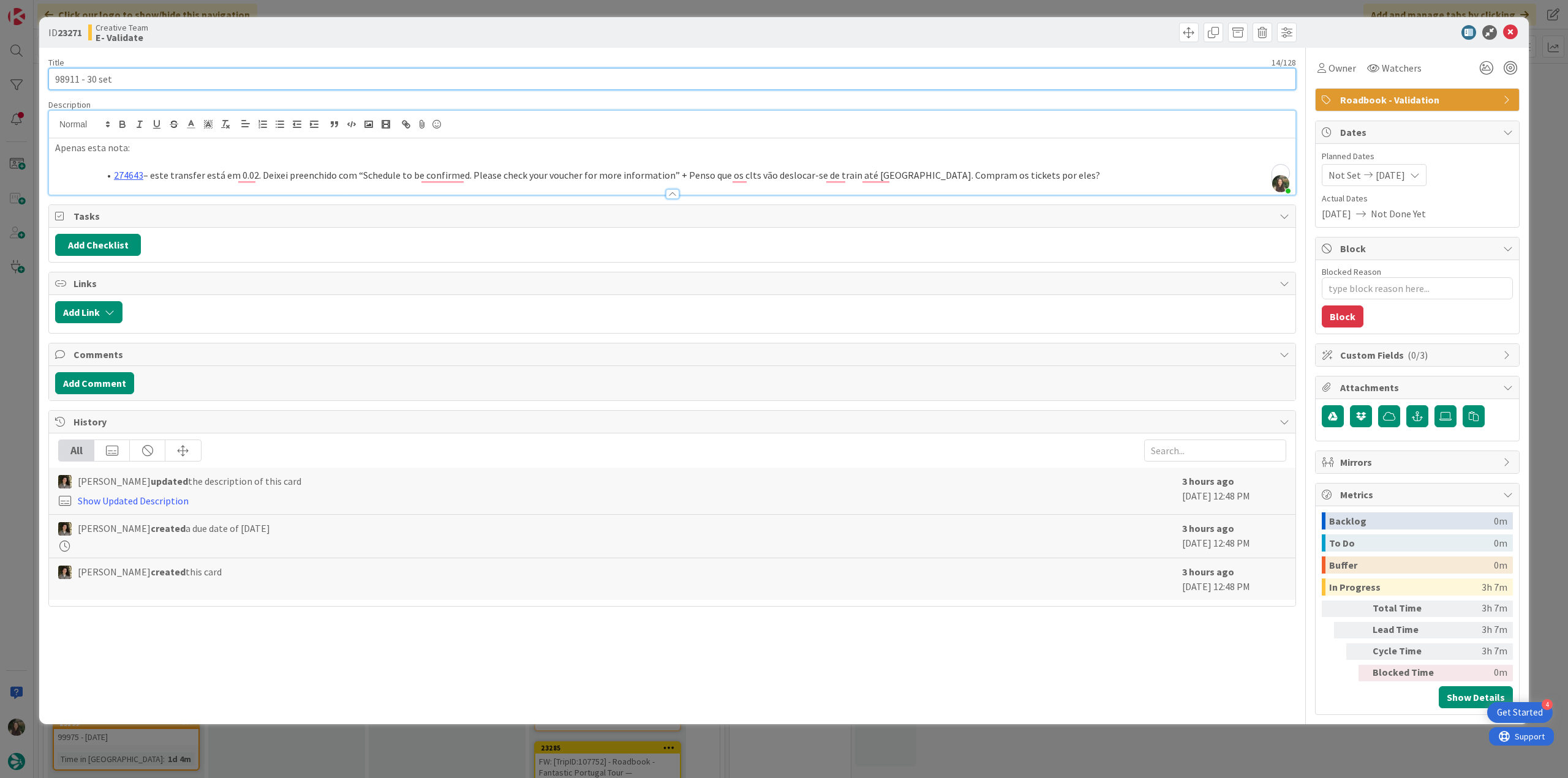
click at [64, 78] on input "98911 - 30 set" at bounding box center [672, 79] width 1248 height 22
click at [1340, 65] on span "Owner" at bounding box center [1342, 68] width 28 height 15
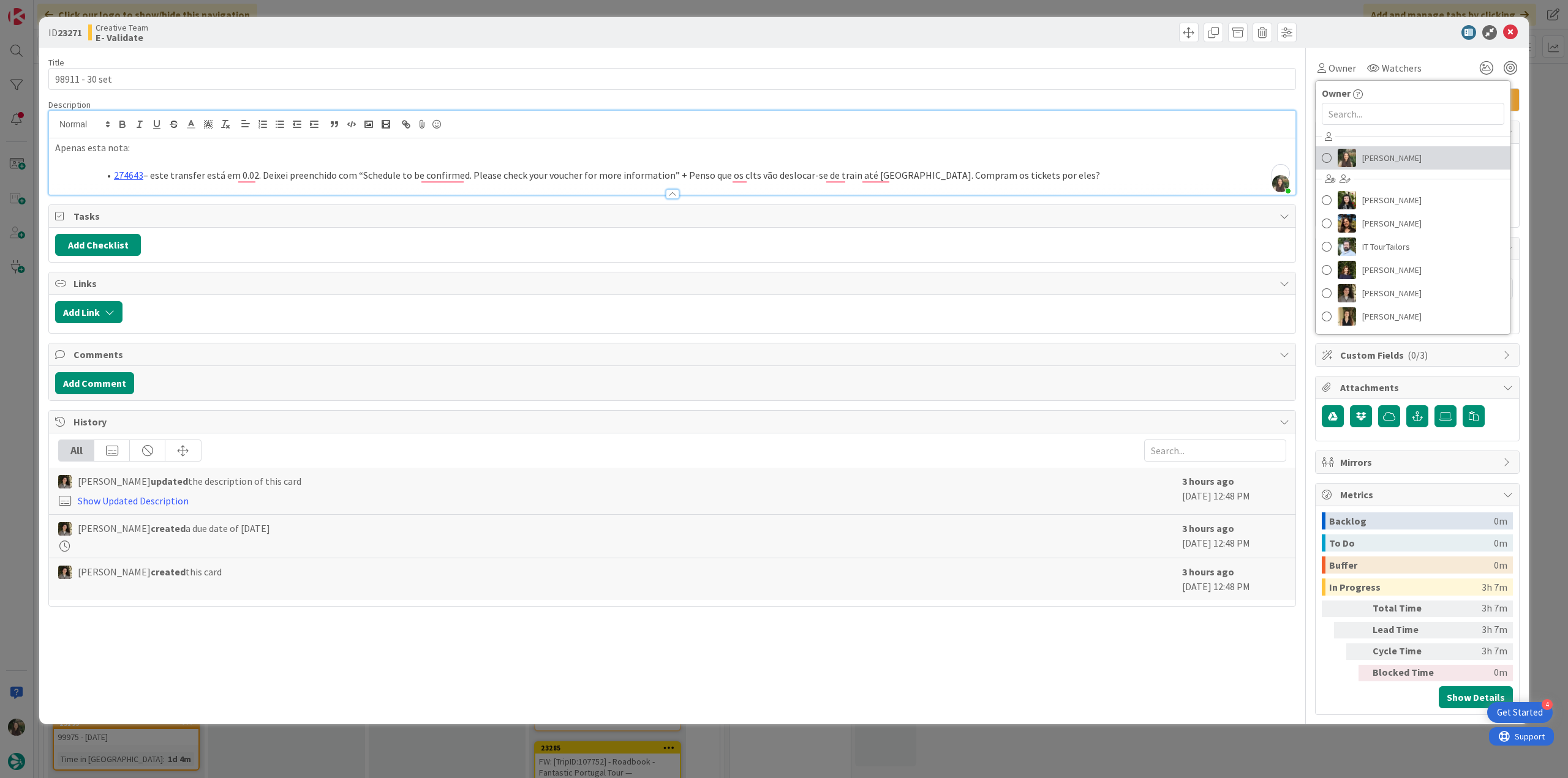
drag, startPoint x: 1361, startPoint y: 157, endPoint x: 1382, endPoint y: 155, distance: 21.1
click at [1361, 157] on link "[PERSON_NAME]" at bounding box center [1413, 158] width 195 height 23
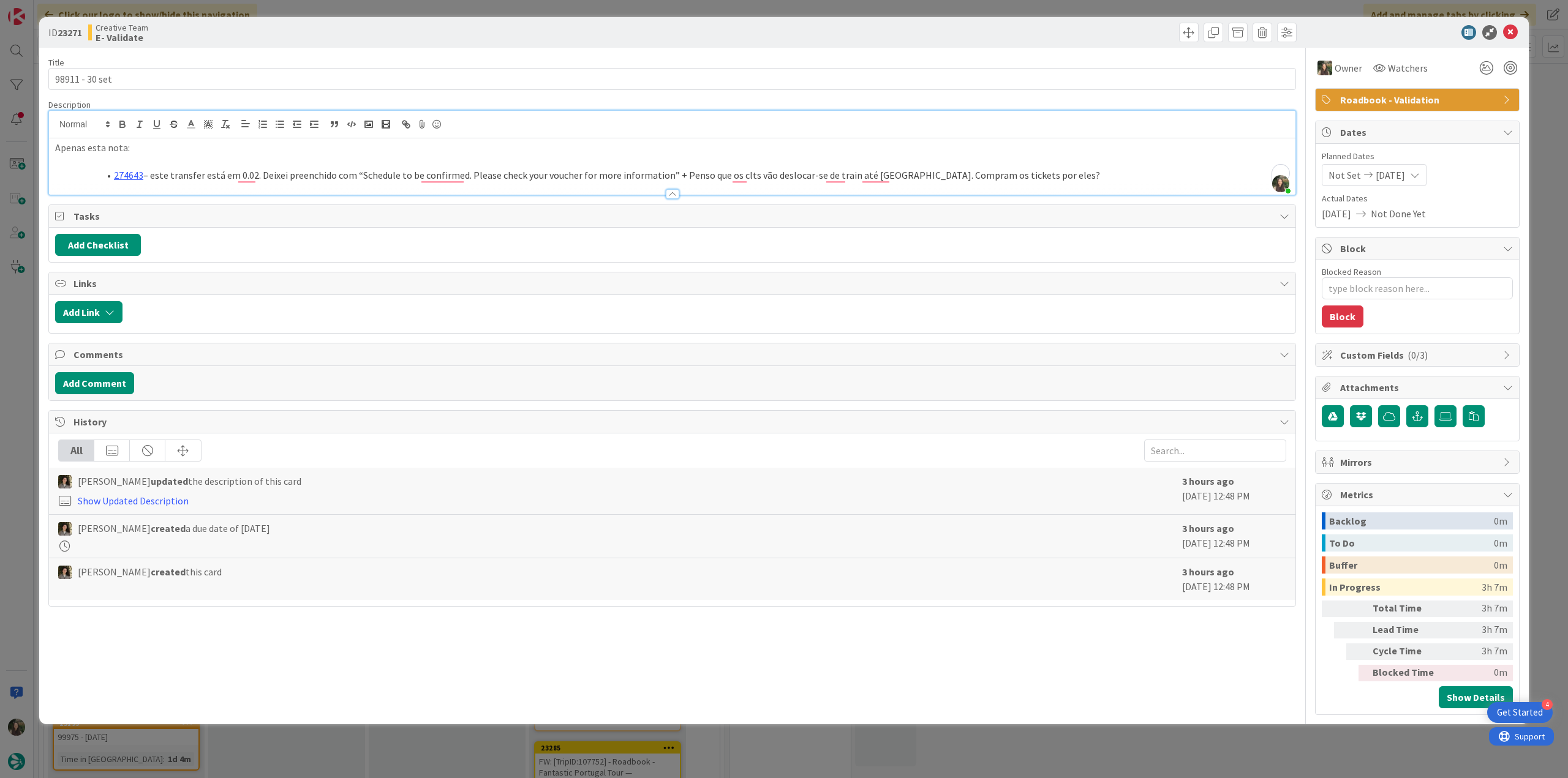
drag, startPoint x: 1538, startPoint y: 100, endPoint x: 1504, endPoint y: 107, distance: 34.7
click at [1538, 100] on div "ID 23271 Creative Team E- Validate Title 14 / 128 98911 - 30 set Description In…" at bounding box center [784, 389] width 1568 height 778
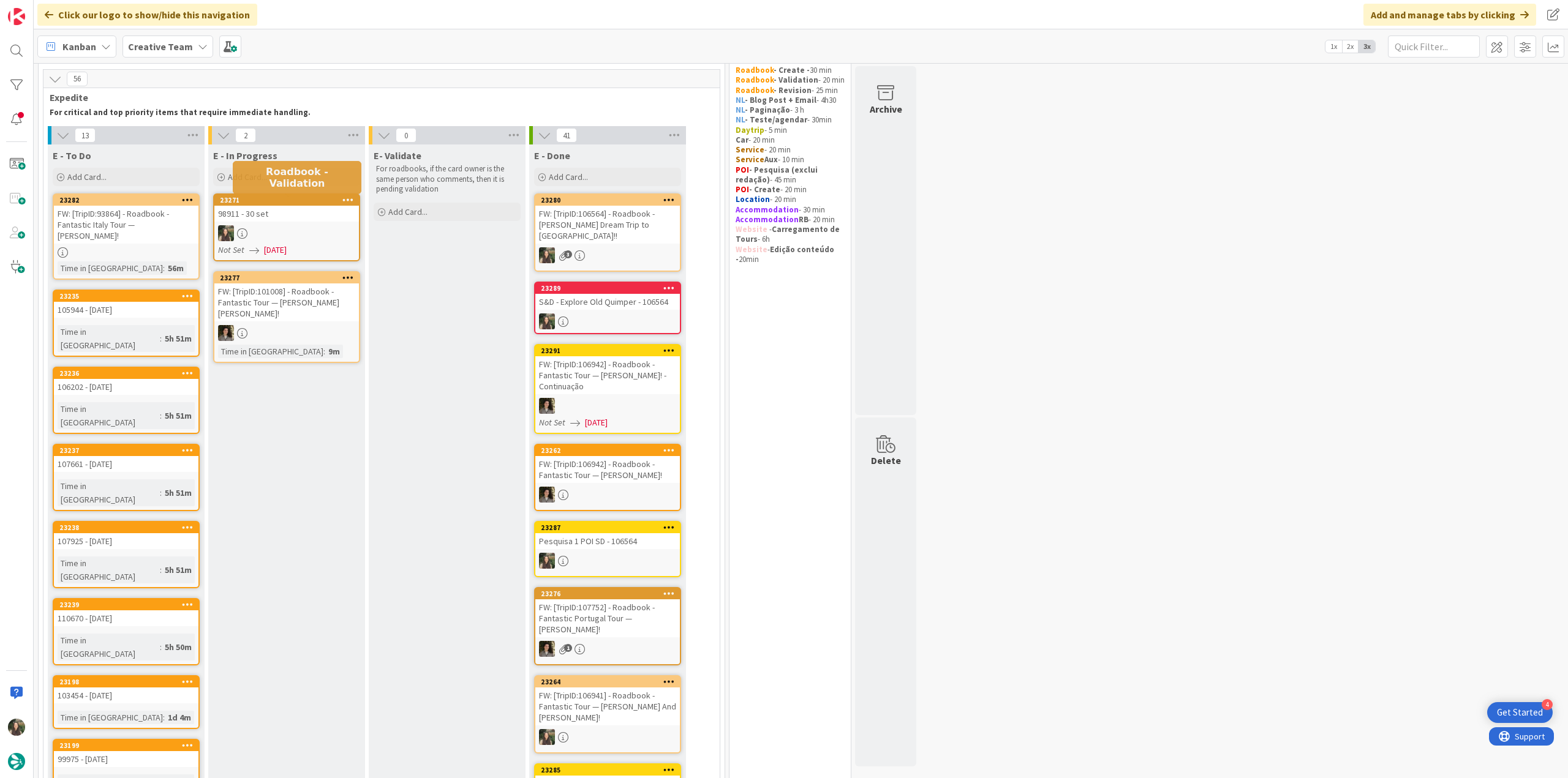
scroll to position [37, 0]
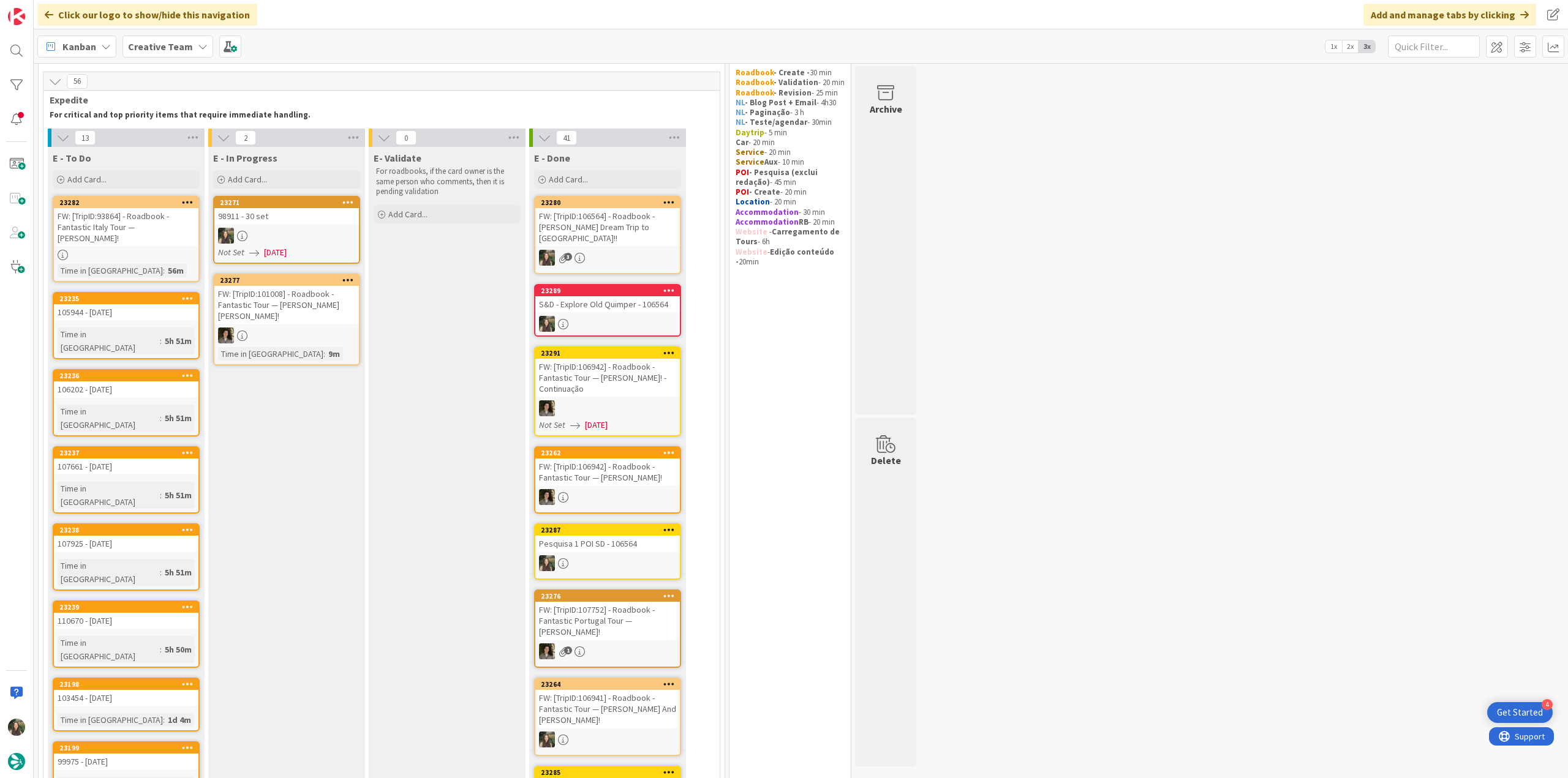
click at [327, 241] on div at bounding box center [286, 235] width 145 height 16
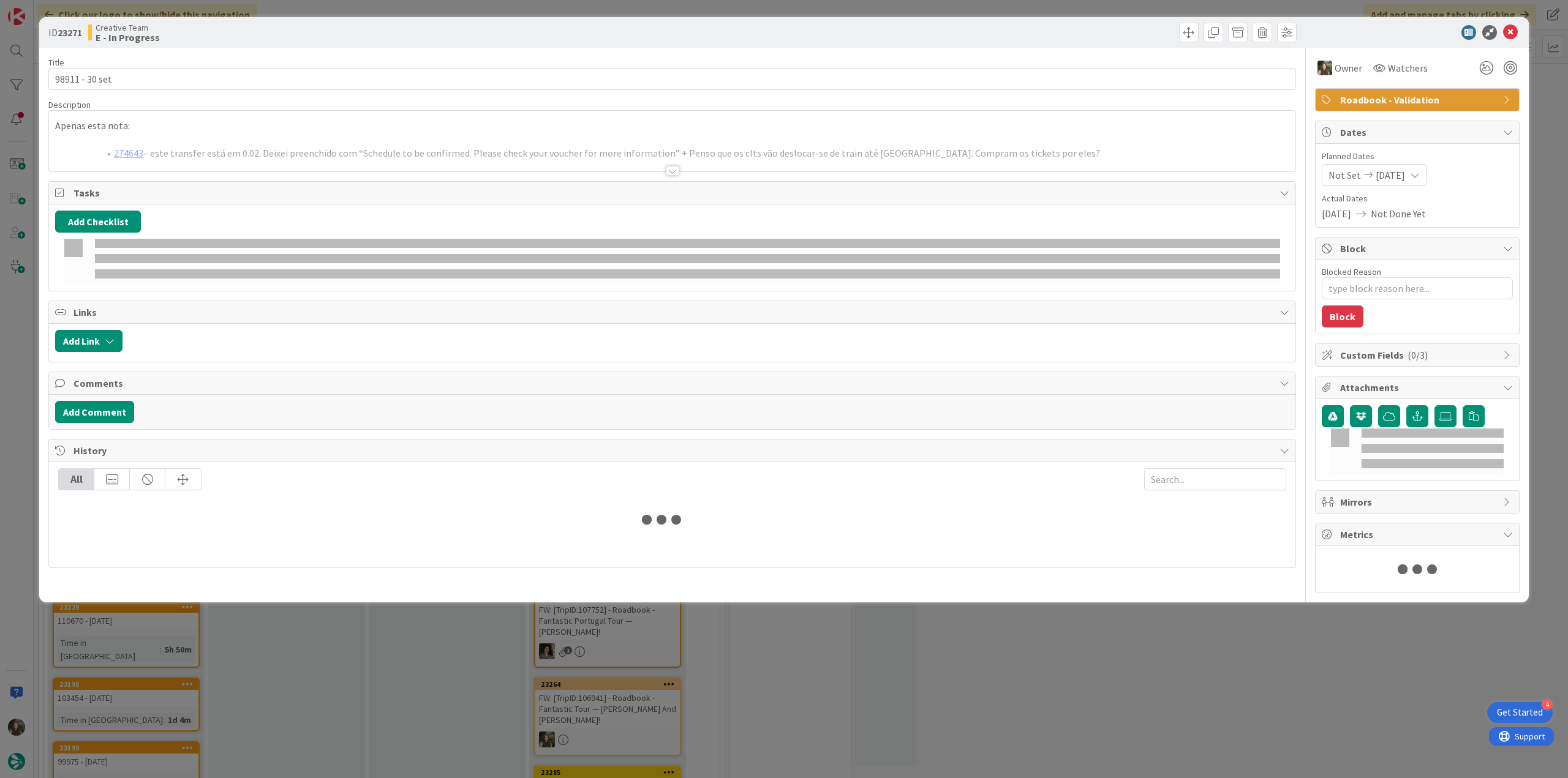
type textarea "x"
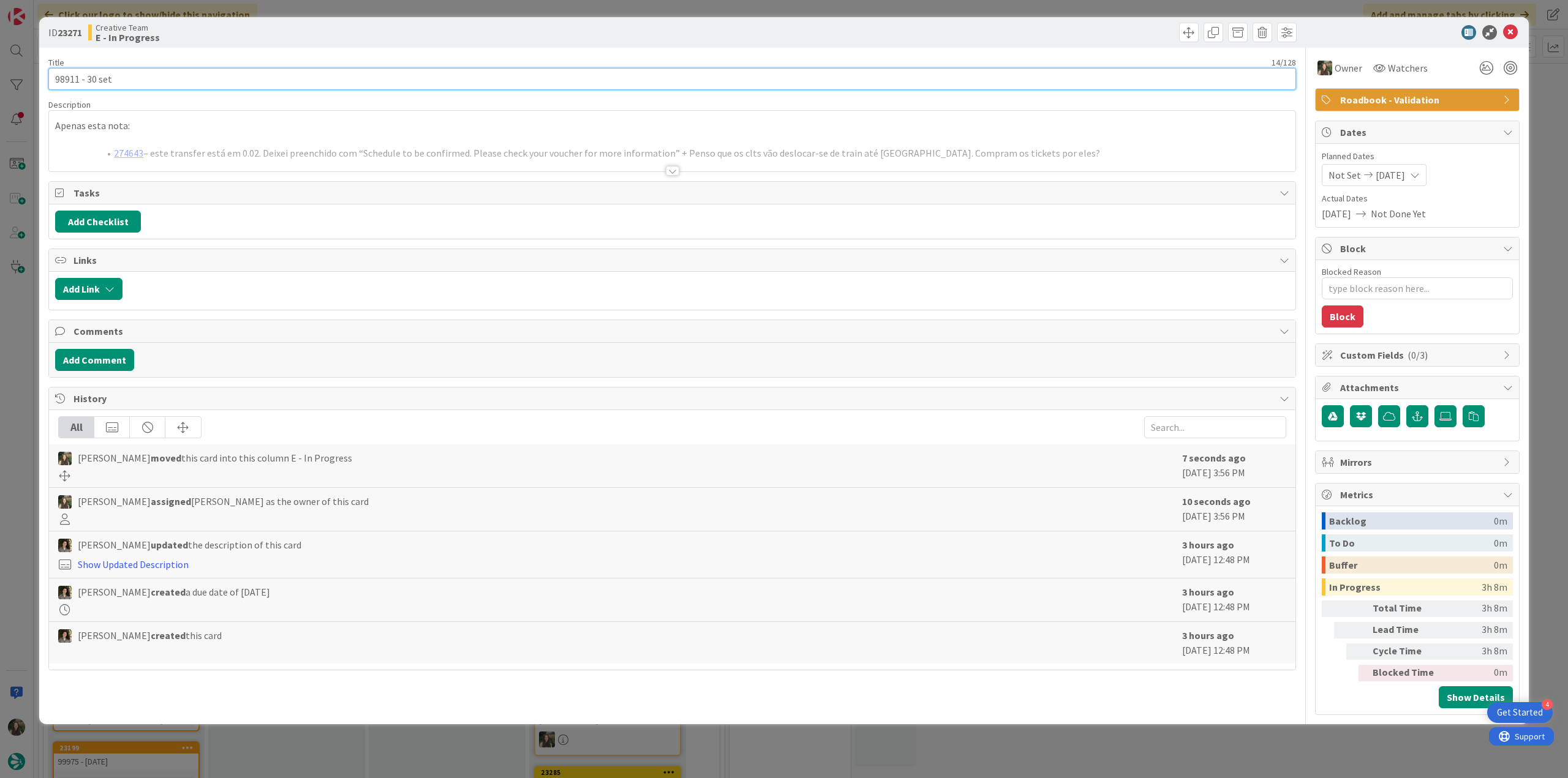
click at [74, 82] on input "98911 - 30 set" at bounding box center [672, 79] width 1248 height 22
click at [452, 147] on div at bounding box center [672, 155] width 1246 height 31
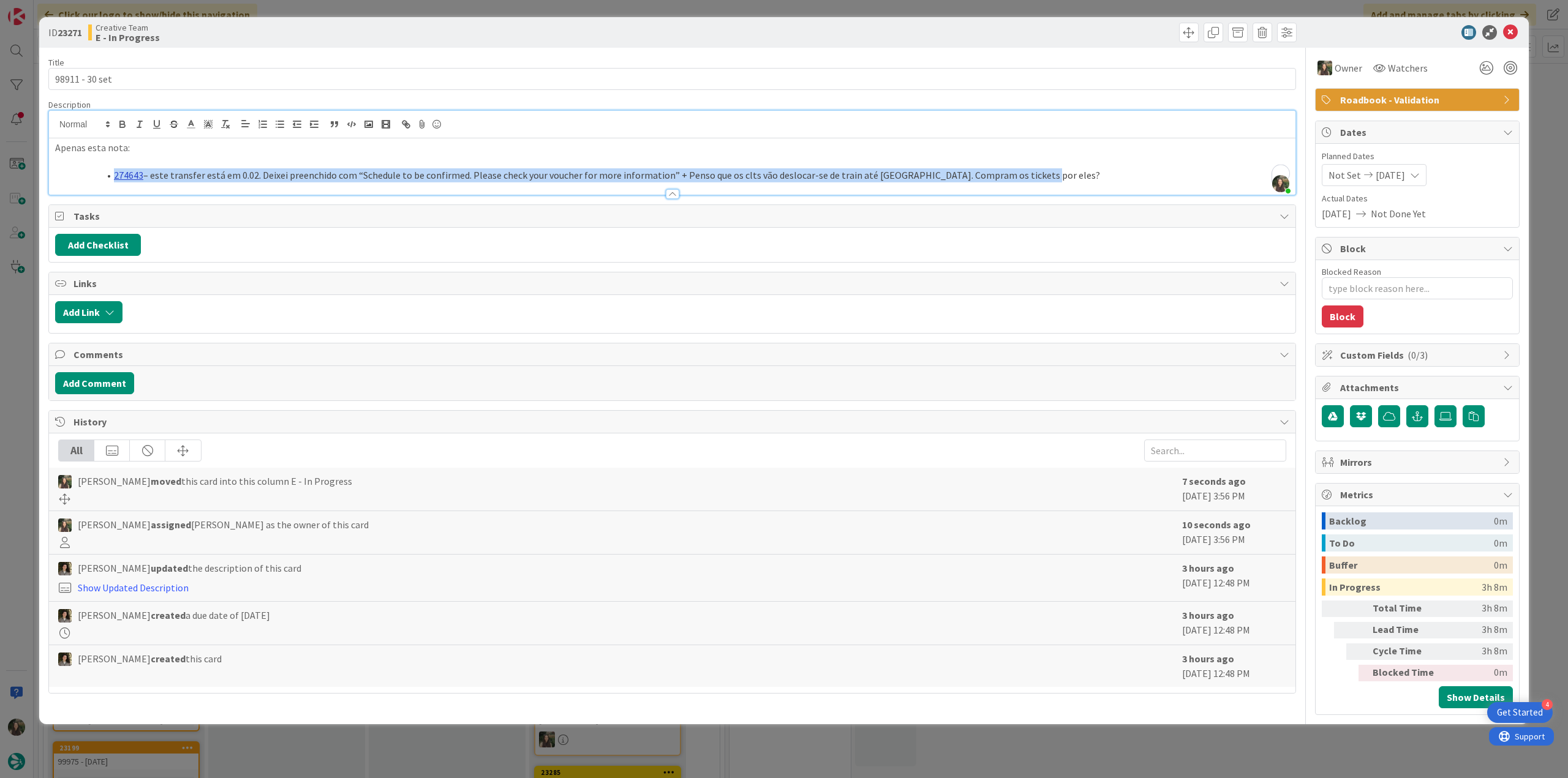
drag, startPoint x: 1023, startPoint y: 172, endPoint x: 113, endPoint y: 174, distance: 910.0
click at [113, 174] on li "274643 – este transfer está em 0.02. Deixei preenchido com “Schedule to be conf…" at bounding box center [679, 175] width 1219 height 14
copy li "274643 – este transfer está em 0.02. Deixei preenchido com “Schedule to be conf…"
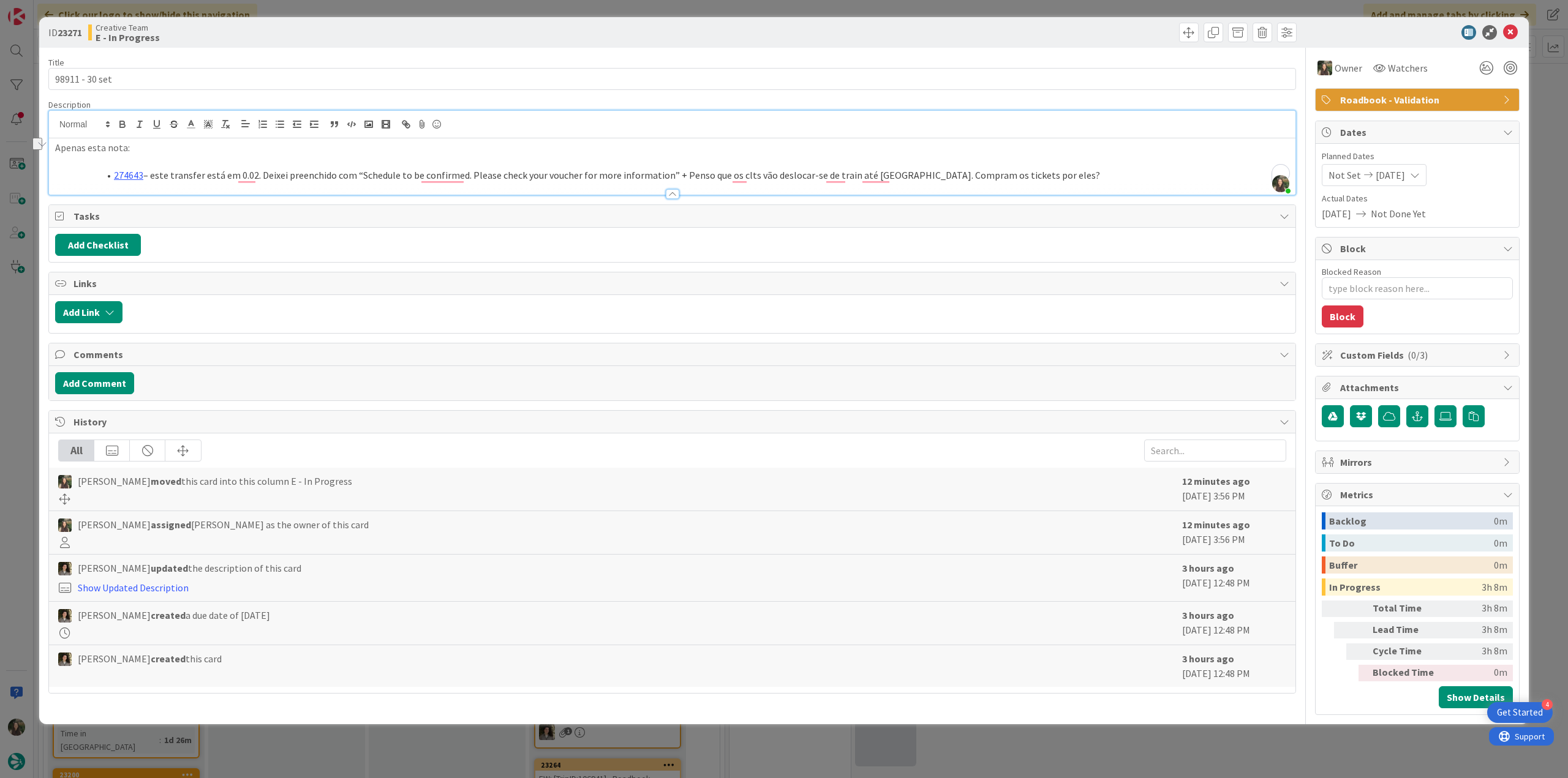
drag, startPoint x: 1155, startPoint y: 753, endPoint x: 863, endPoint y: 645, distance: 311.3
click at [1155, 753] on div "ID 23271 Creative Team E - In Progress Title 14 / 128 98911 - 30 set Descriptio…" at bounding box center [784, 389] width 1568 height 778
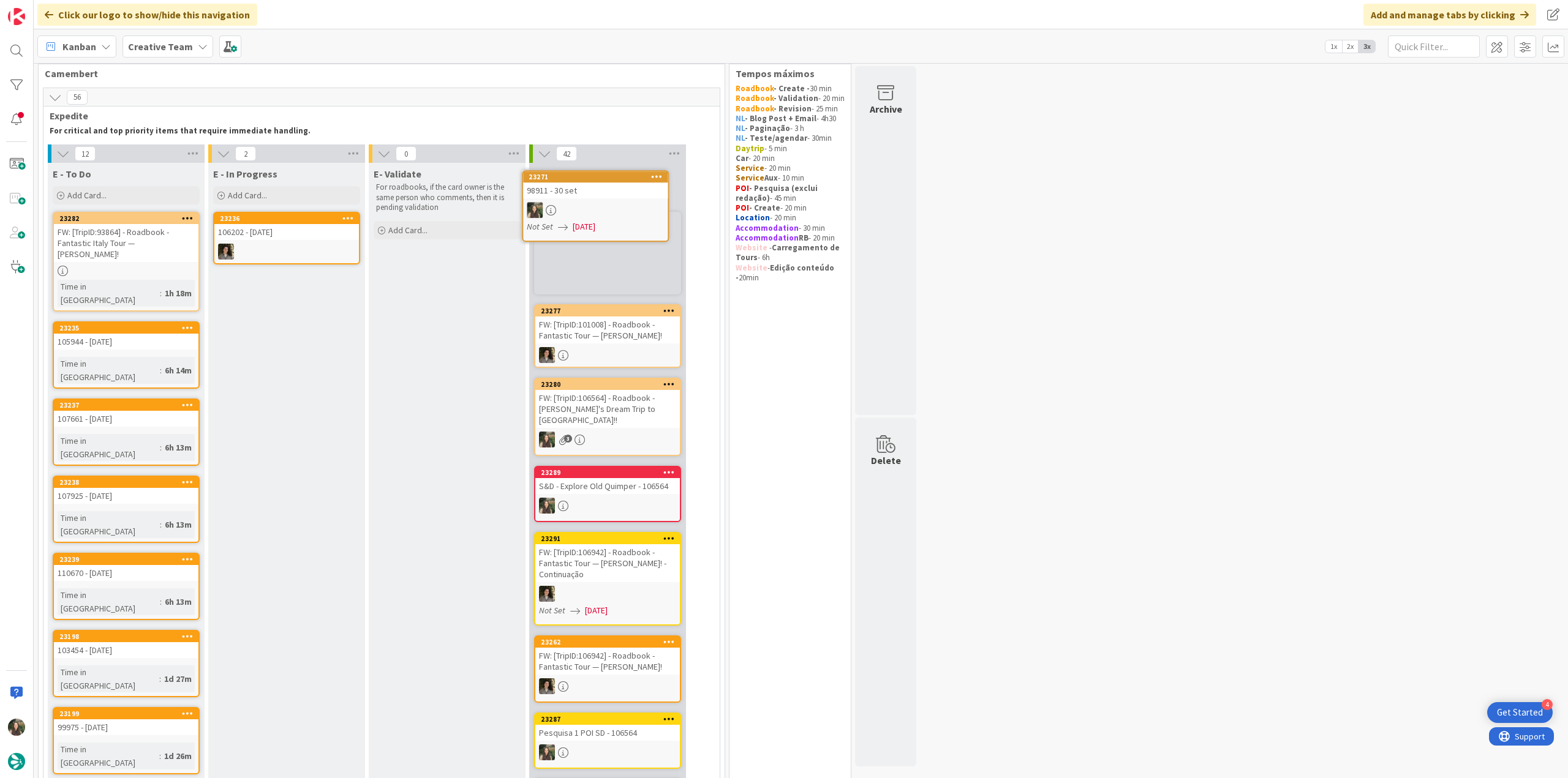
scroll to position [13, 0]
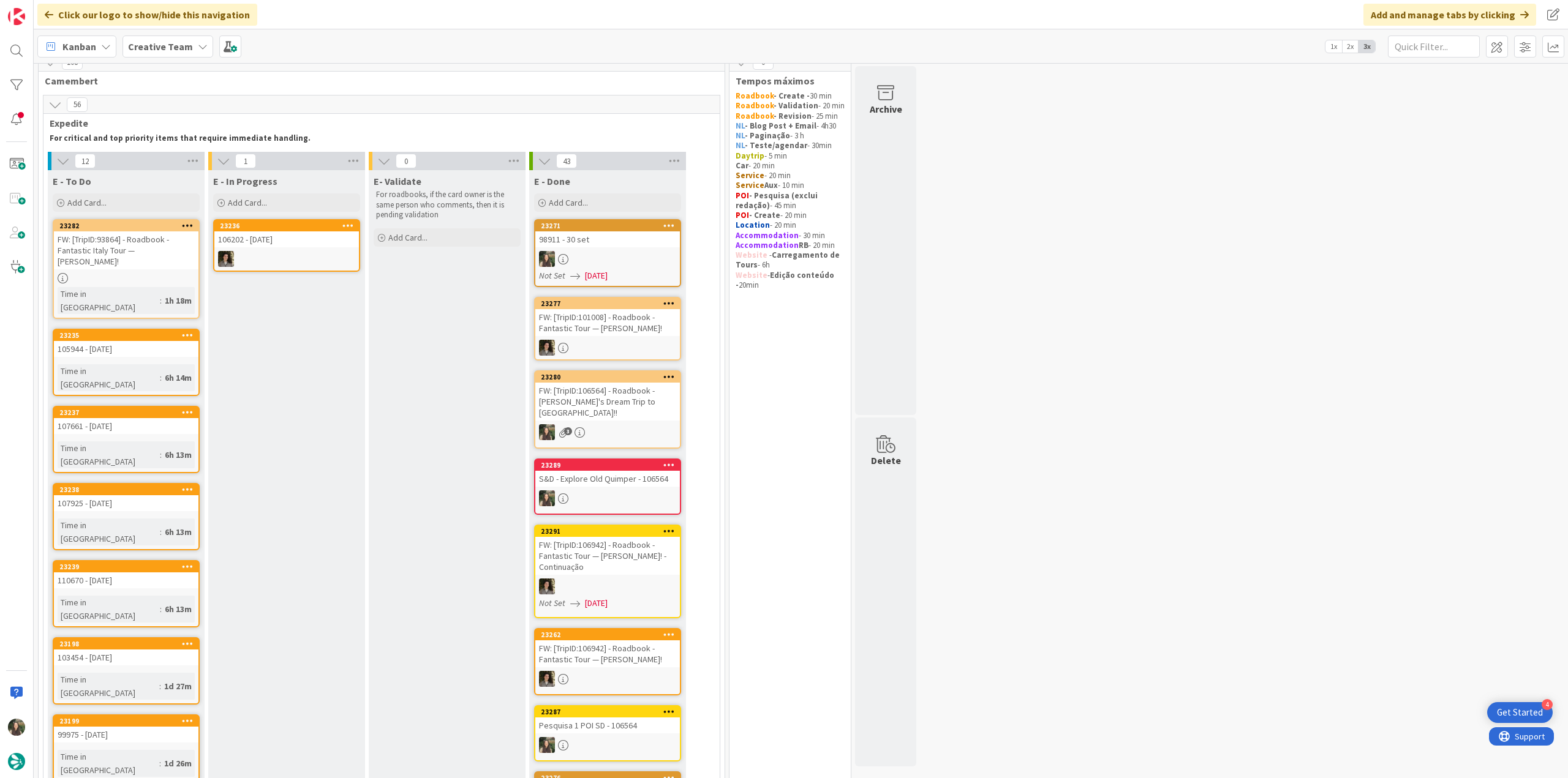
click at [632, 256] on div at bounding box center [607, 259] width 145 height 16
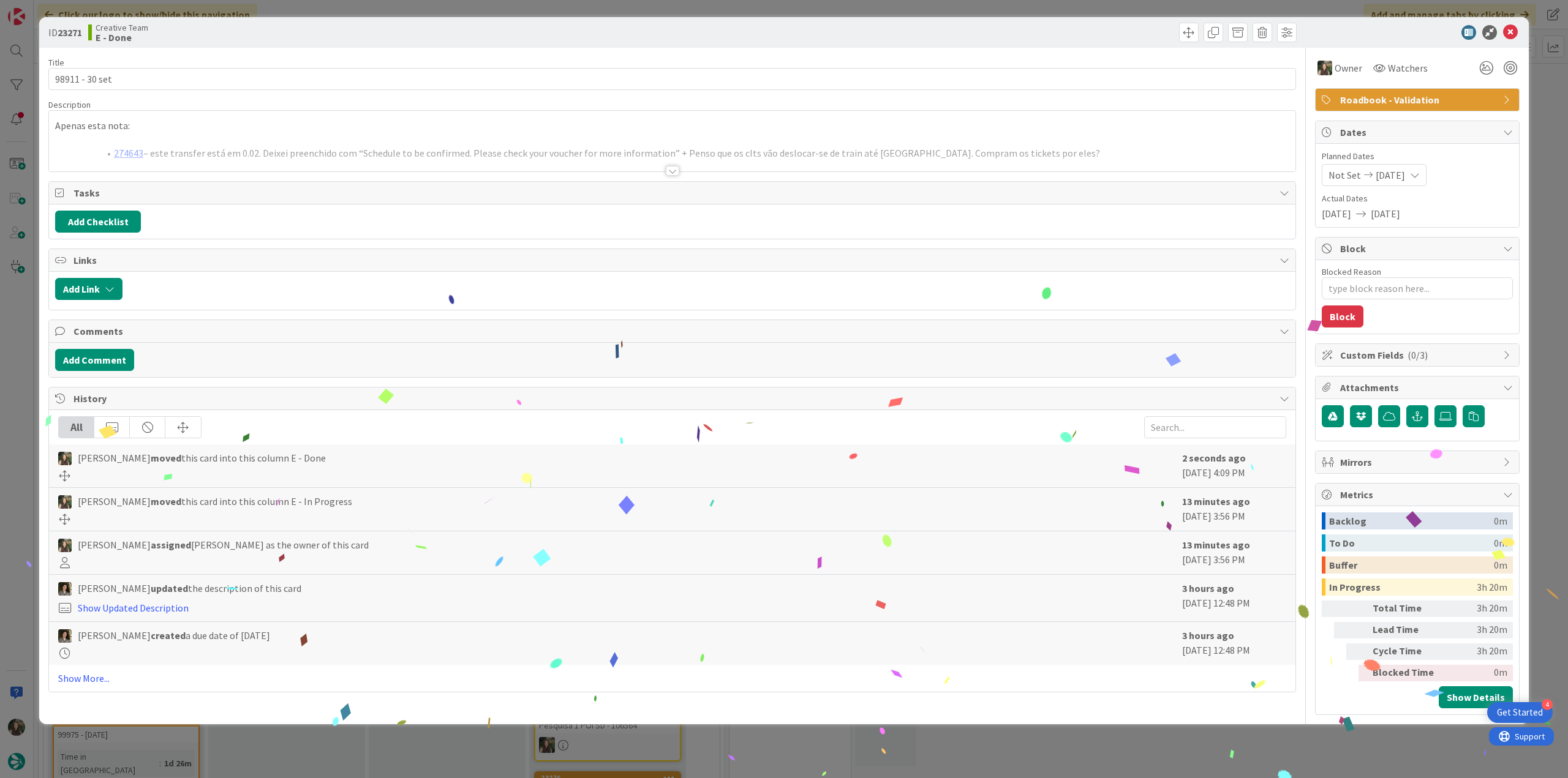
click at [1306, 734] on div "ID 23271 Creative Team E - Done Title 14 / 128 98911 - 30 set Description Apena…" at bounding box center [784, 389] width 1568 height 778
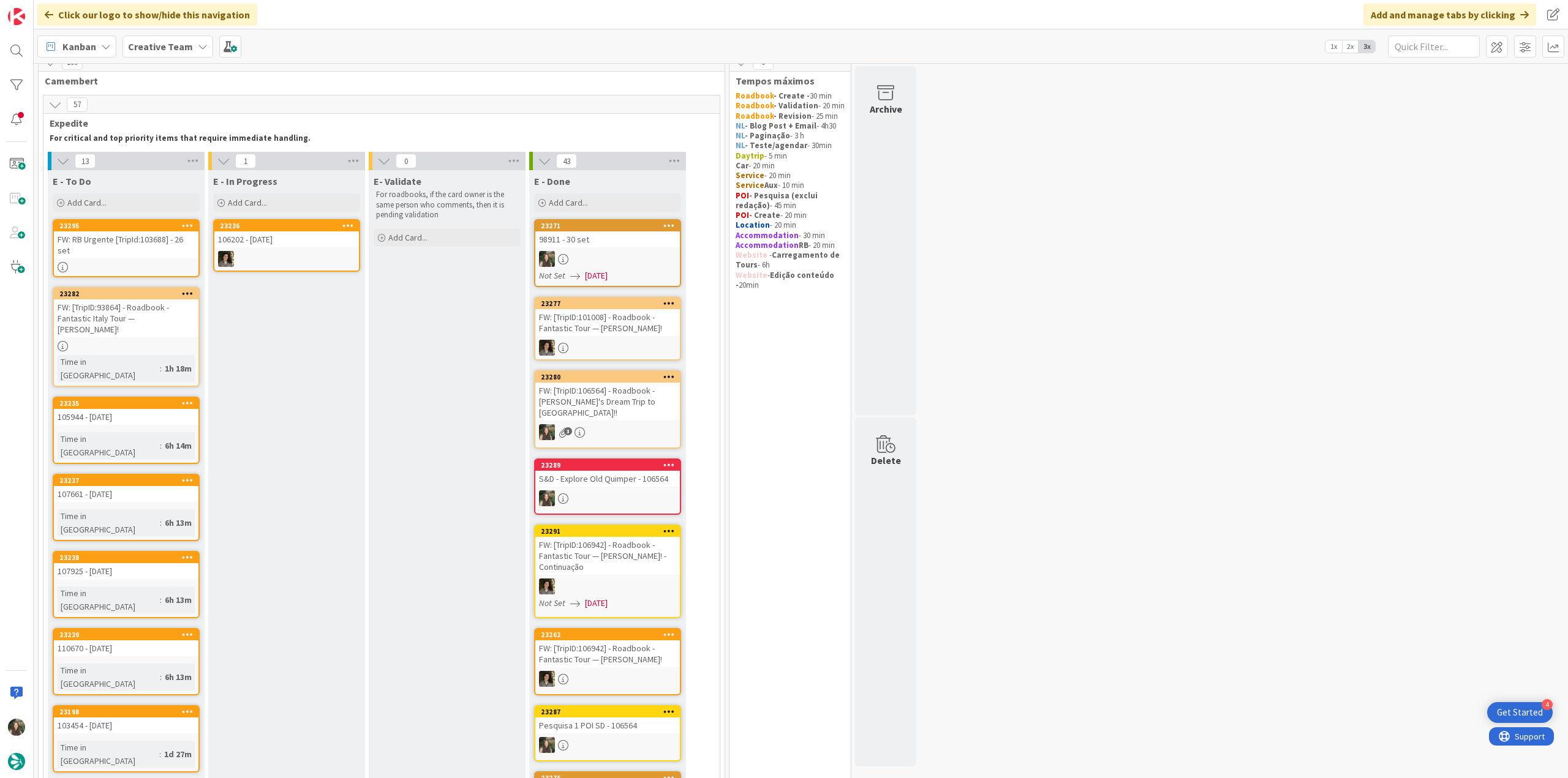
click at [167, 245] on div "FW: RB Urgente [TripId:103688] - 26 set" at bounding box center [126, 245] width 145 height 27
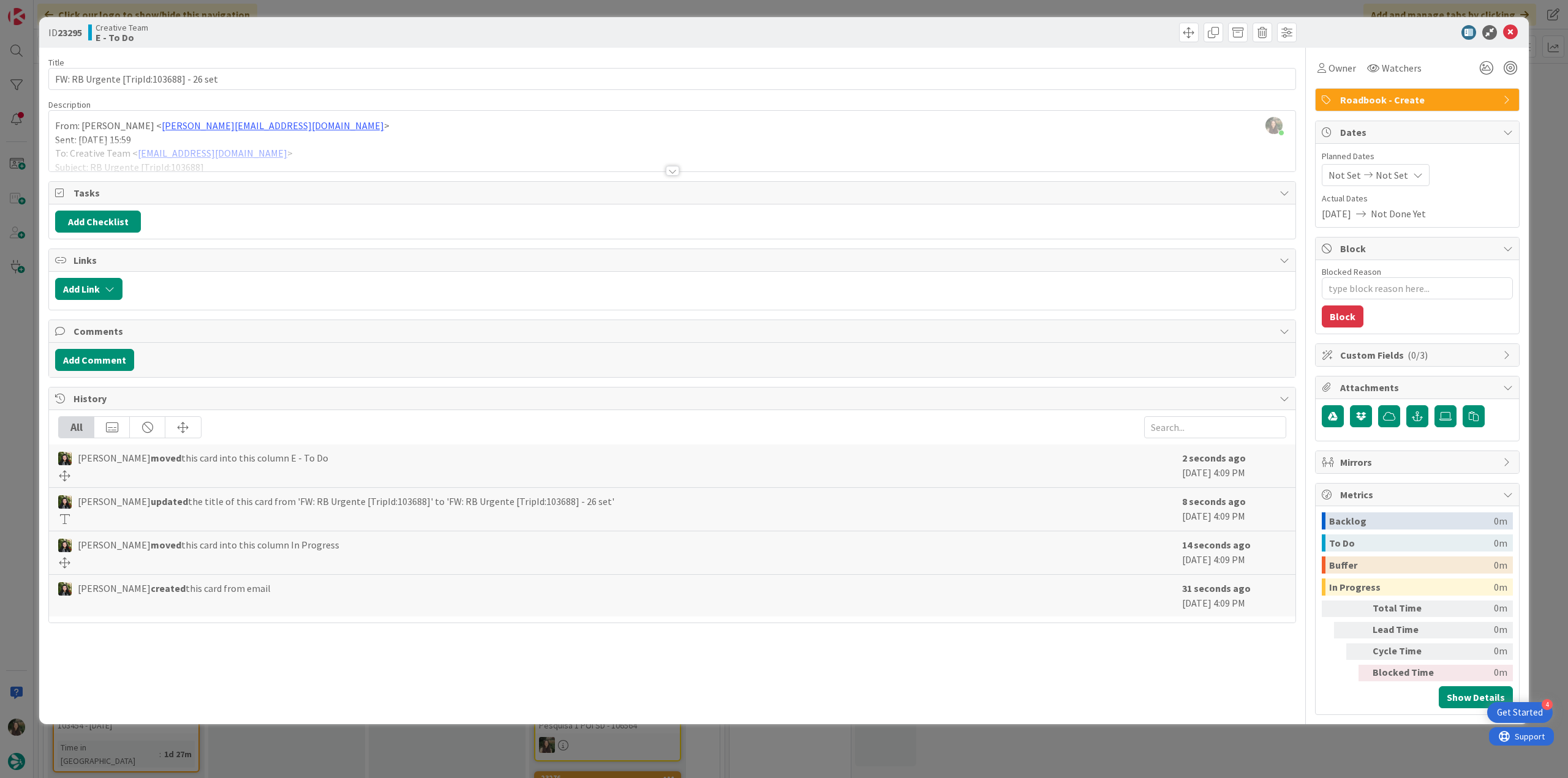
click at [365, 135] on div "Inês Gonçalves just joined From: Filipa Martins < filipa.martins@tourtailors.co…" at bounding box center [672, 141] width 1246 height 61
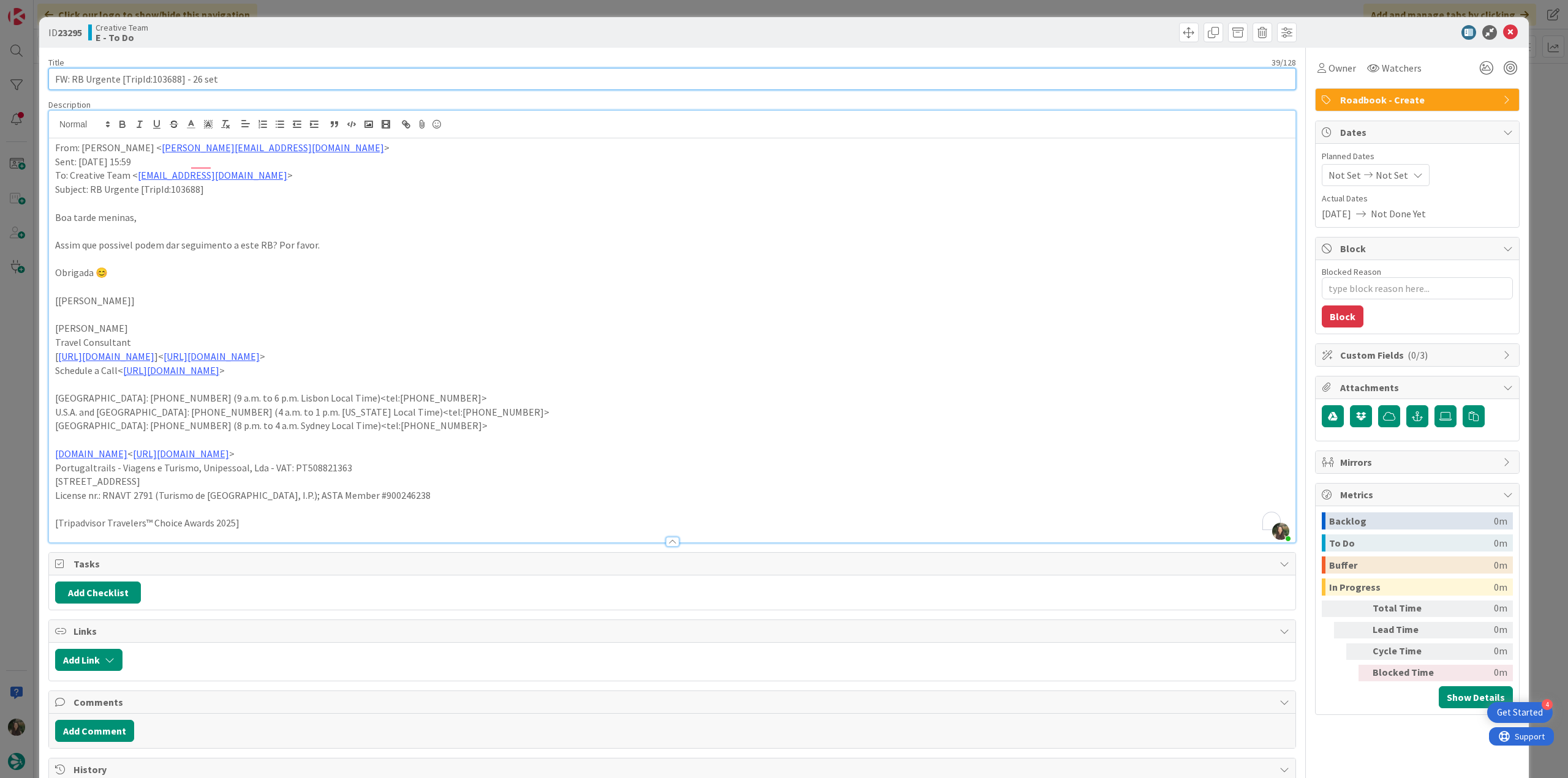
click at [164, 74] on input "FW: RB Urgente [TripId:103688] - 26 set" at bounding box center [672, 79] width 1248 height 22
click at [25, 325] on div "ID 23295 Creative Team E - In Progress Title 39 / 128 FW: RB Urgente [TripId:10…" at bounding box center [784, 389] width 1568 height 778
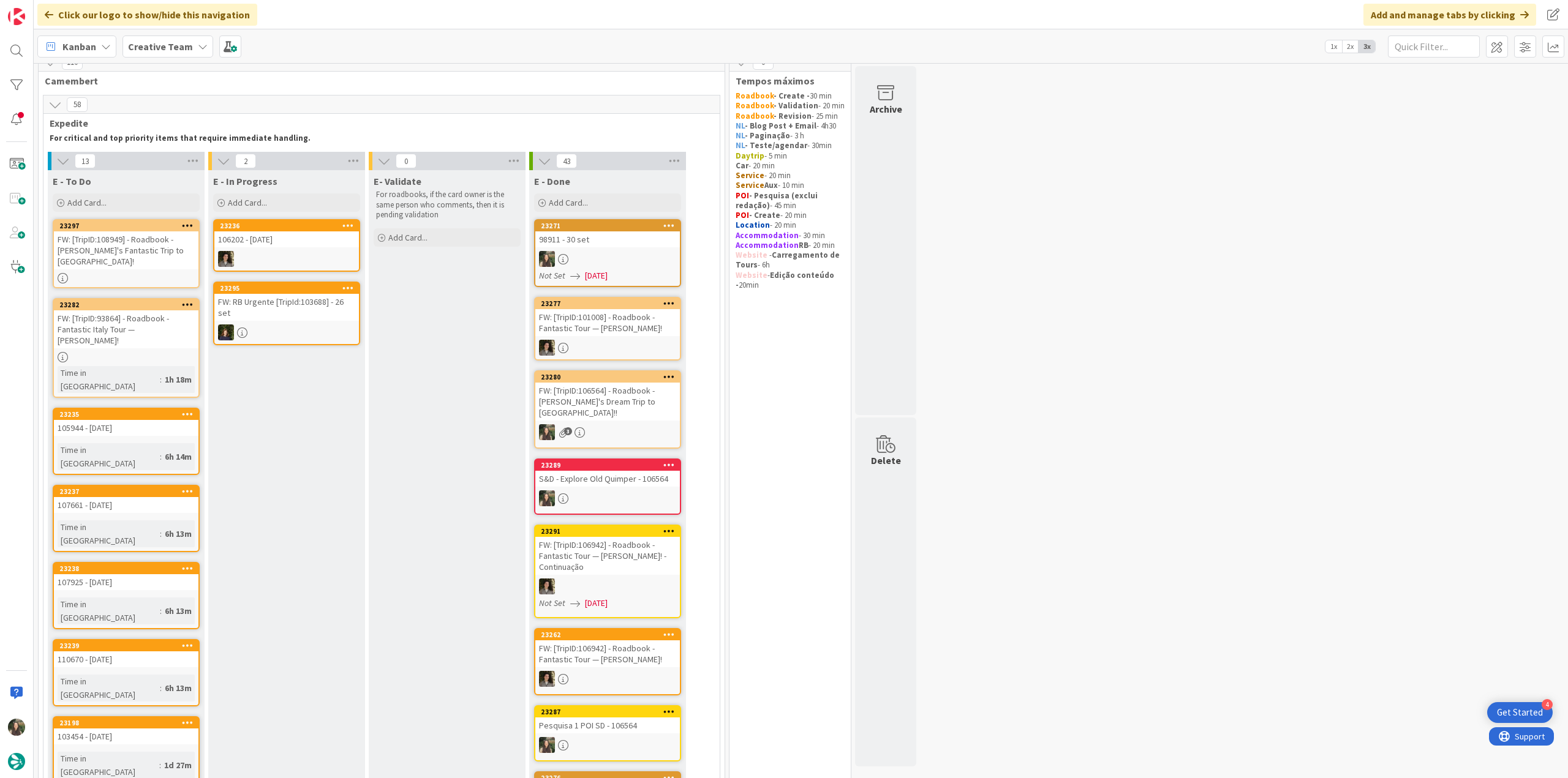
click at [136, 255] on div "FW: [TripID:108949] - Roadbook - Rohan's Fantastic Trip to Italy!" at bounding box center [126, 250] width 145 height 38
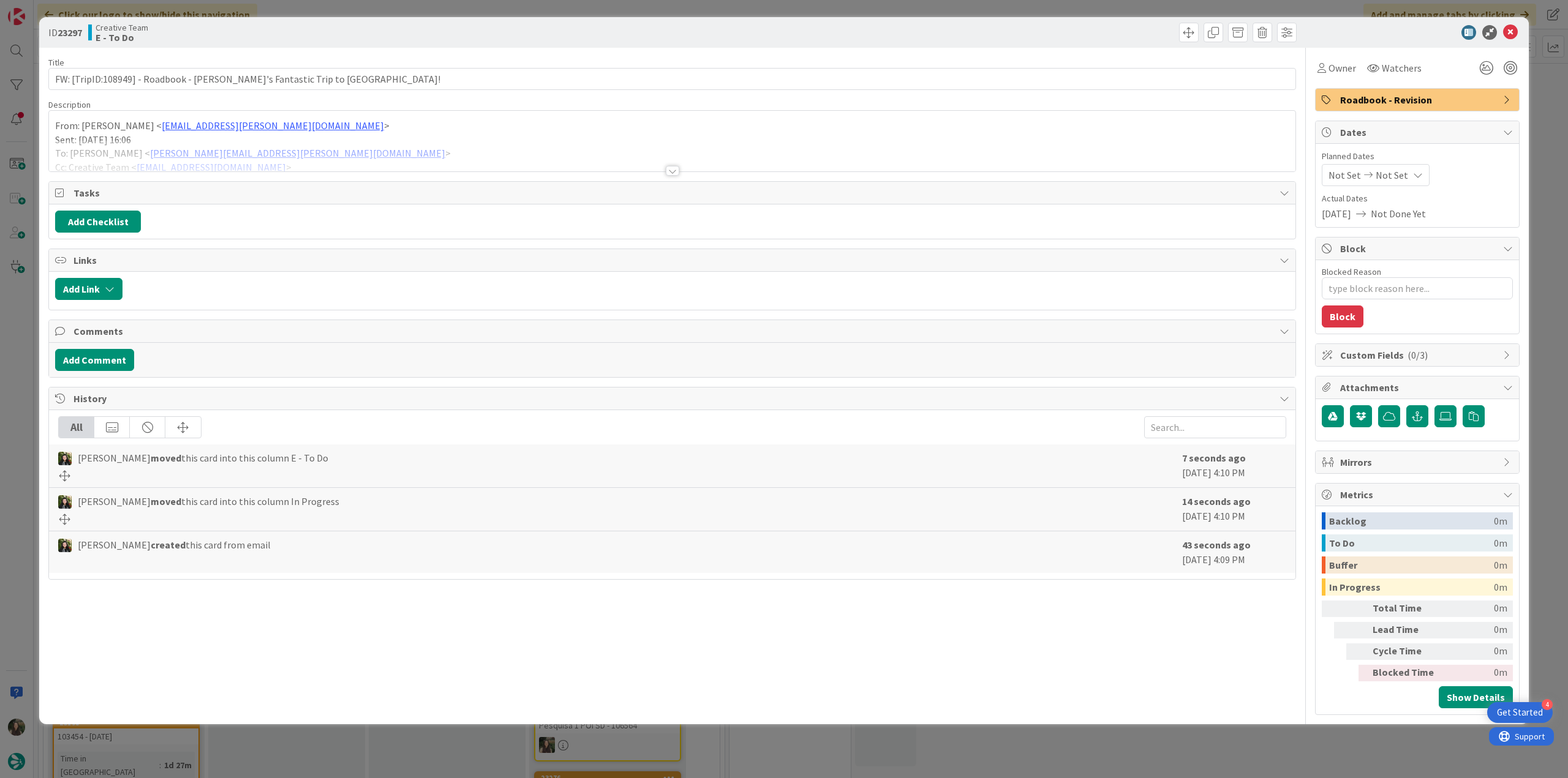
click at [364, 146] on div at bounding box center [672, 155] width 1246 height 31
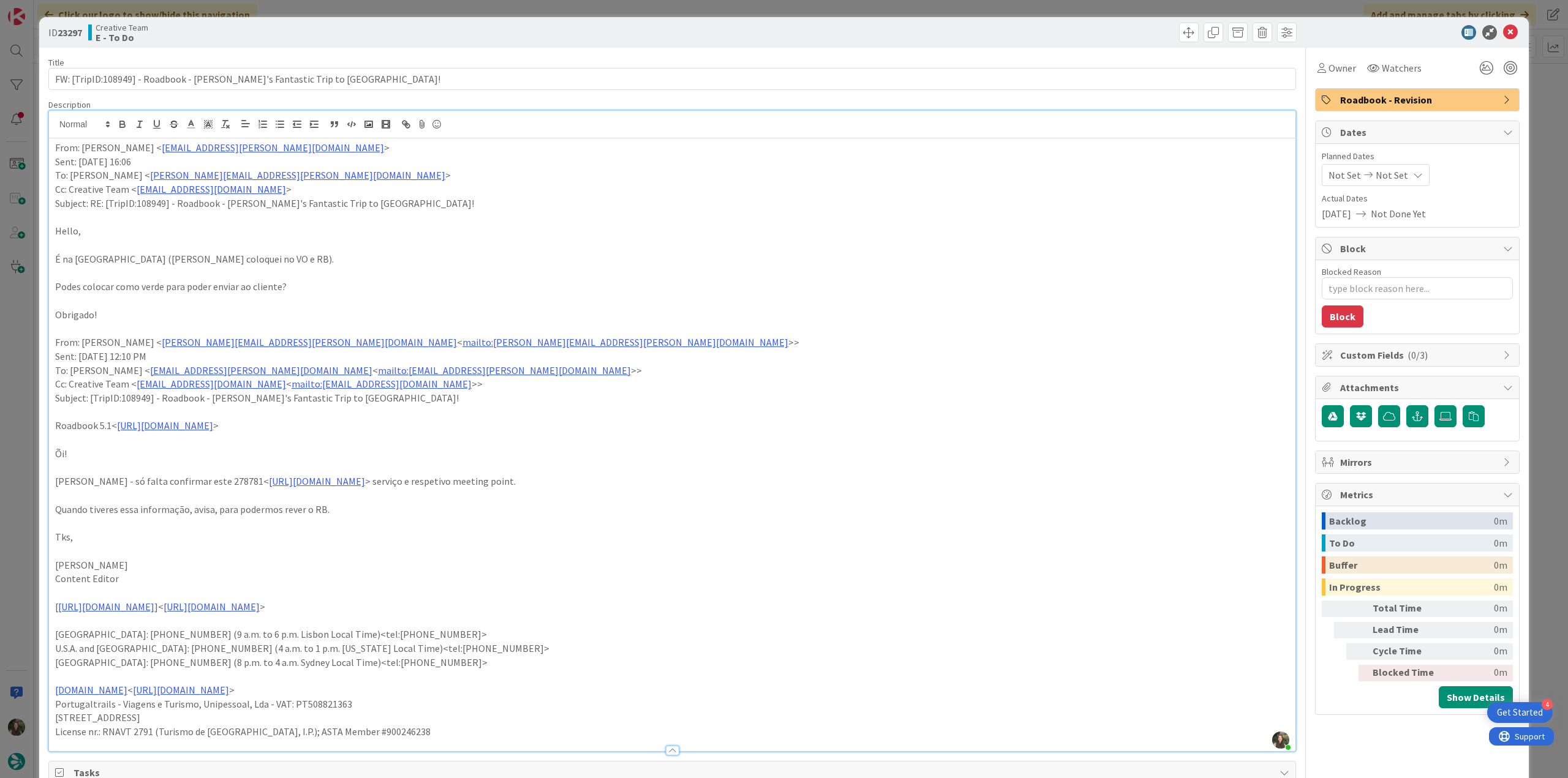
click at [34, 417] on div "ID 23297 Creative Team E - To Do Title 65 / 128 FW: [TripID:108949] - Roadbook …" at bounding box center [784, 389] width 1568 height 778
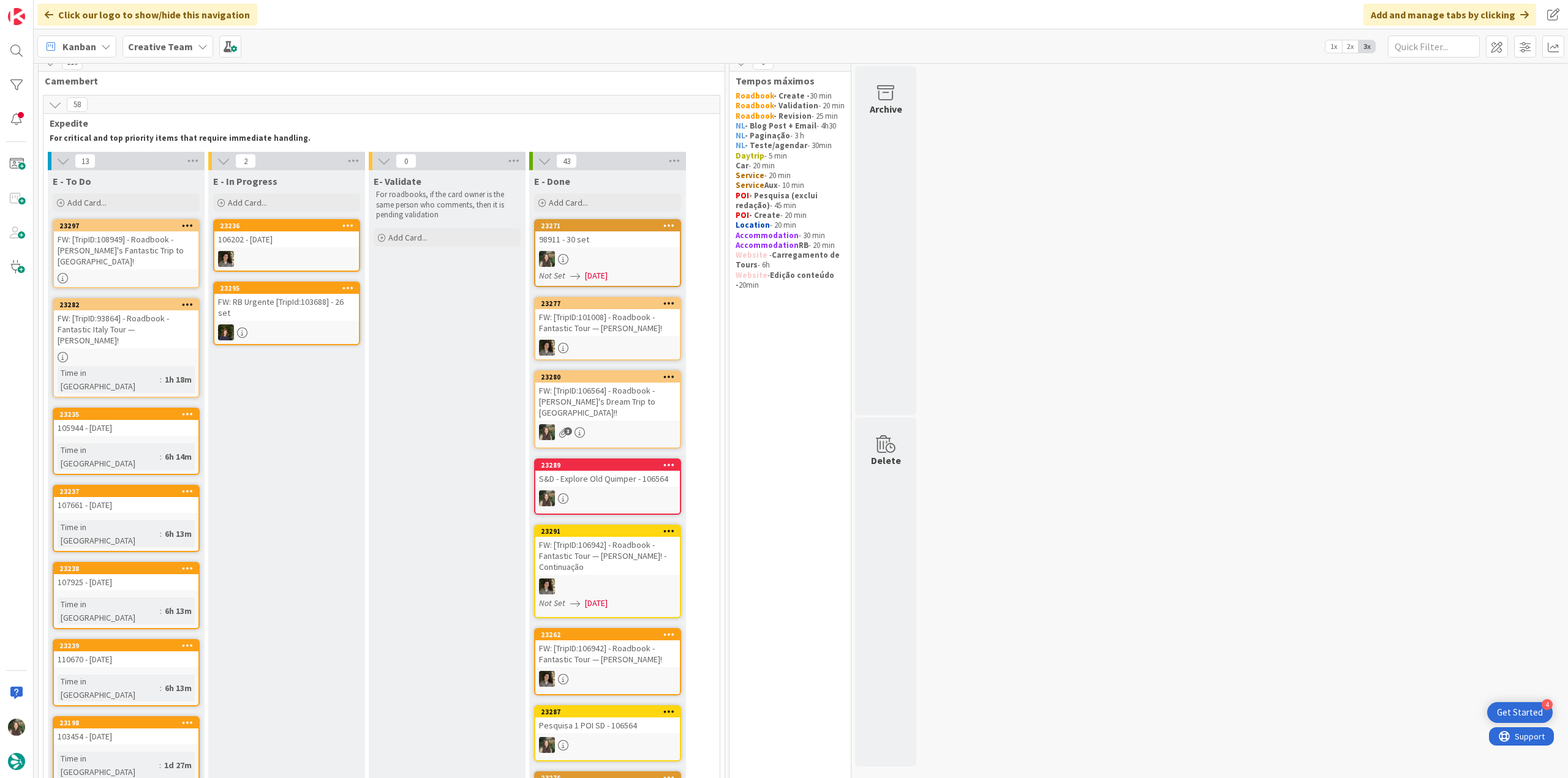
click at [164, 273] on div at bounding box center [126, 278] width 145 height 11
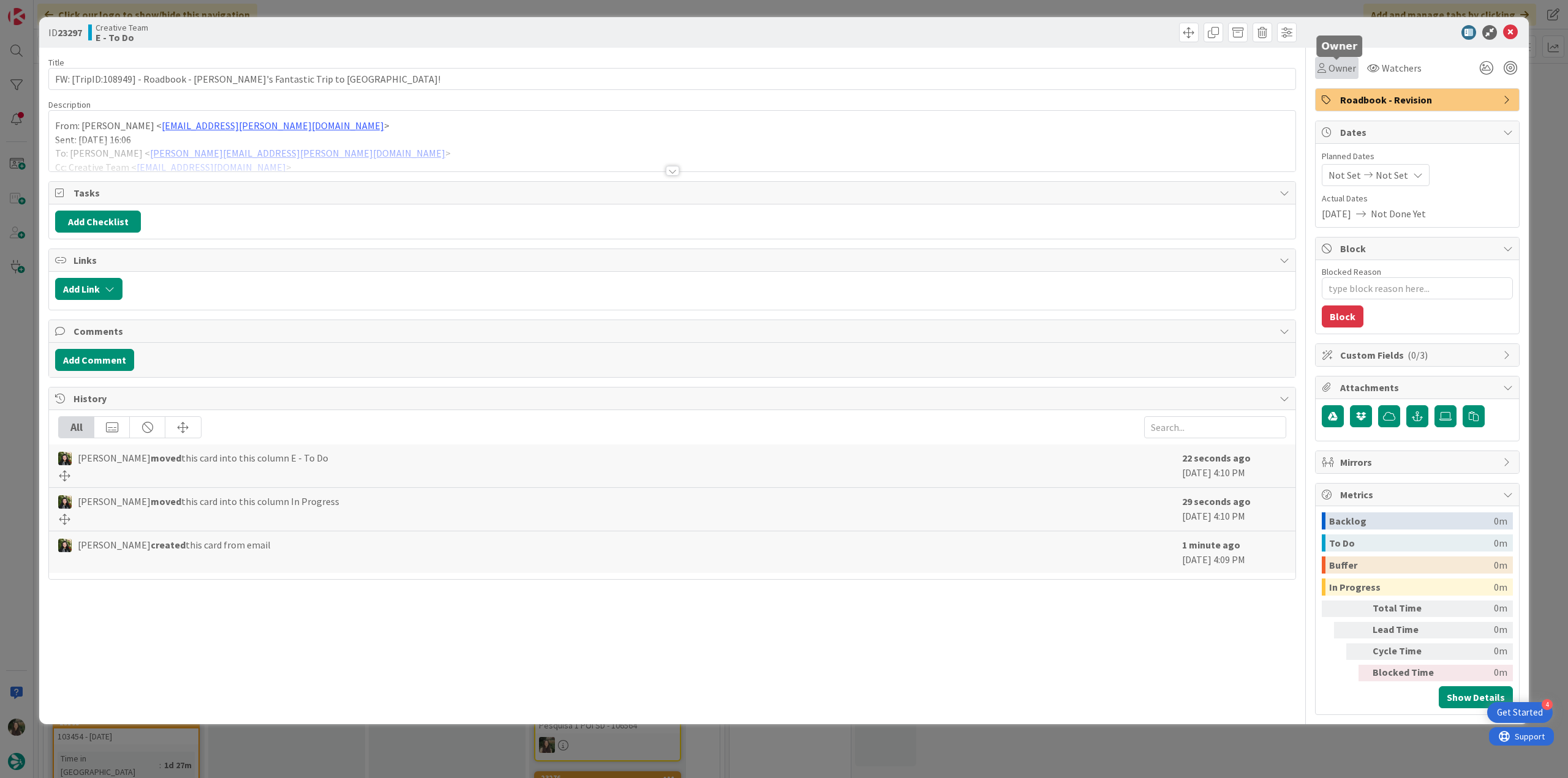
click at [1327, 68] on div "Owner" at bounding box center [1336, 68] width 38 height 15
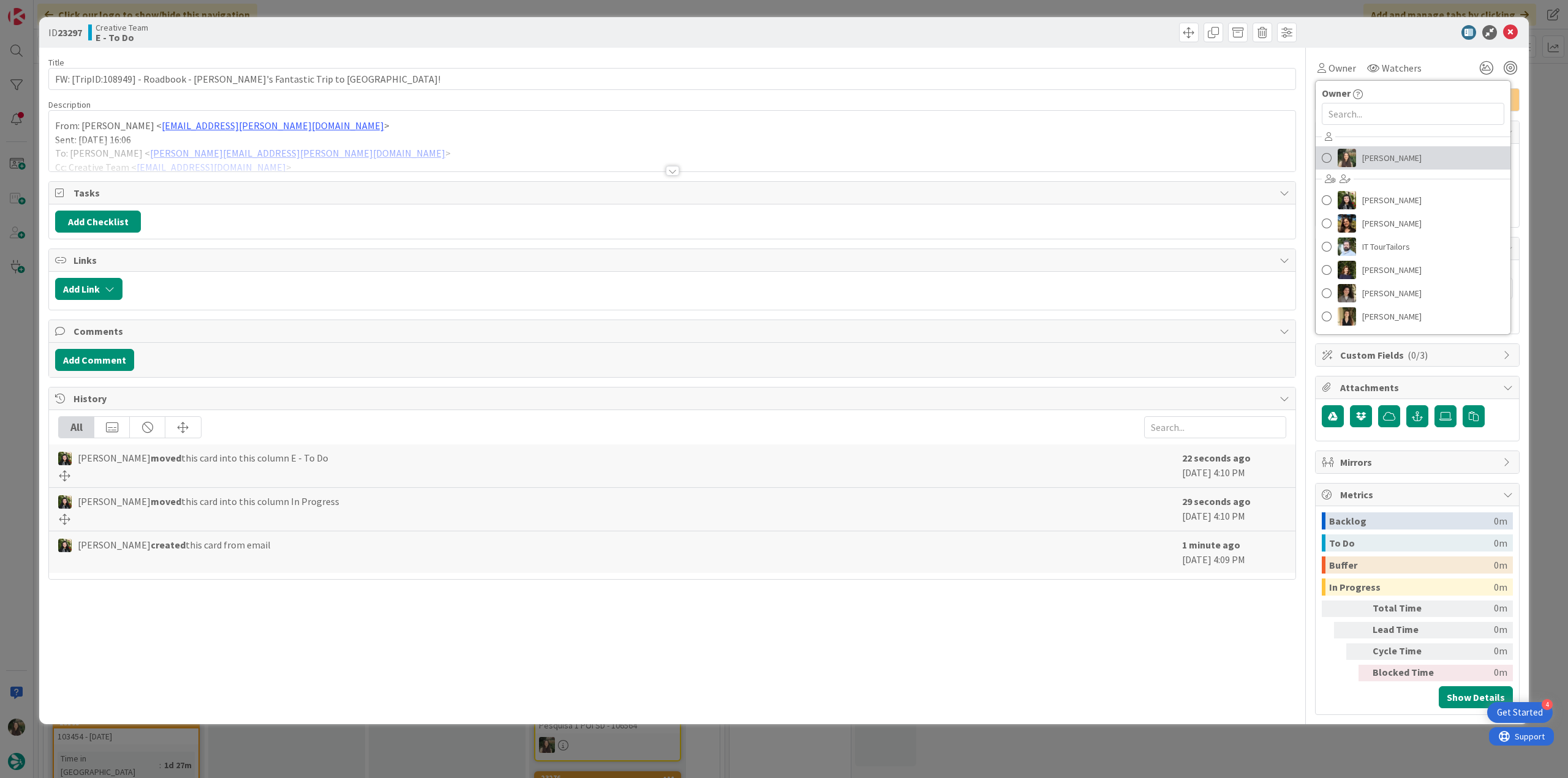
click at [1346, 151] on img at bounding box center [1347, 158] width 18 height 18
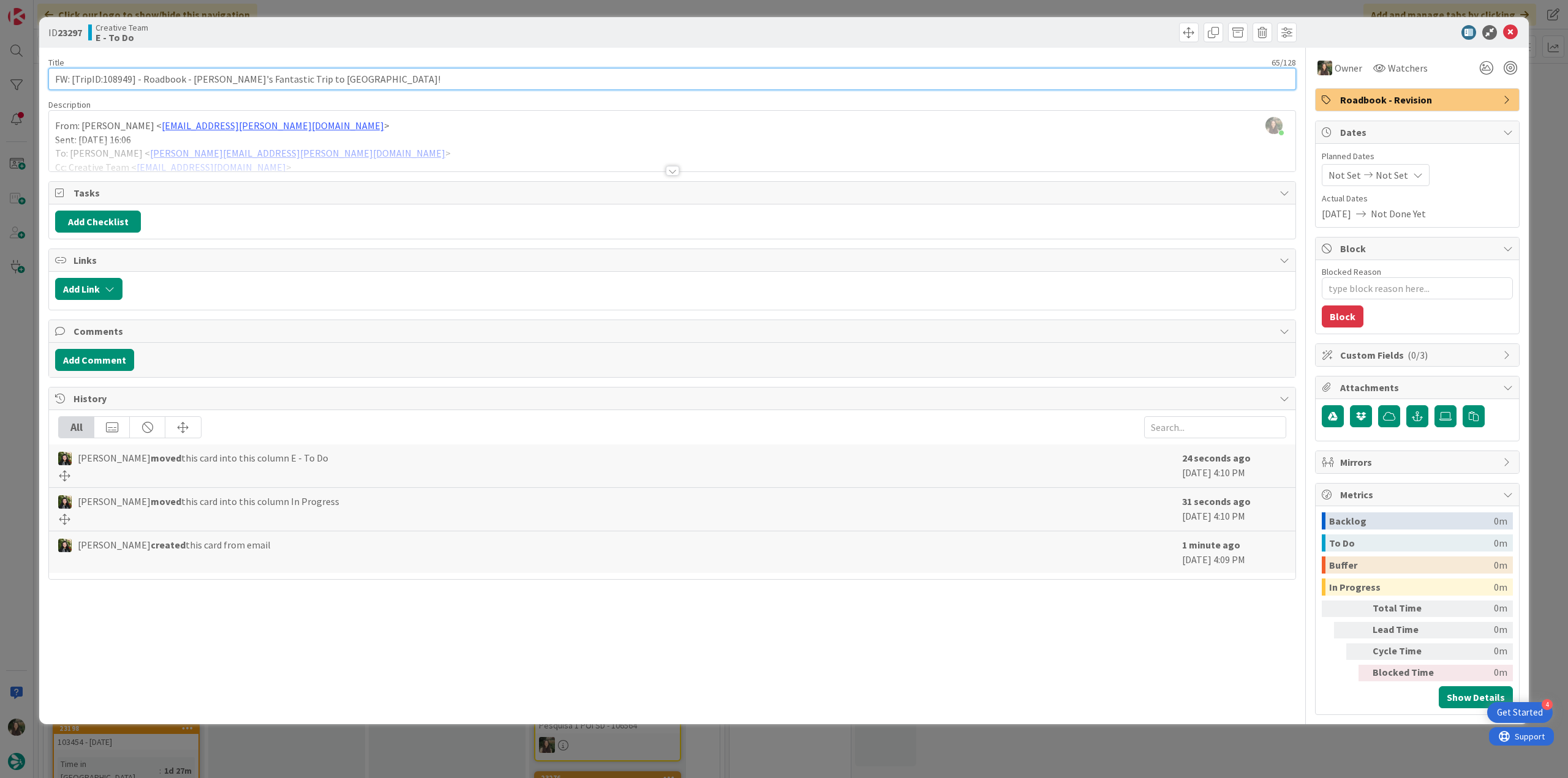
click at [113, 81] on input "FW: [TripID:108949] - Roadbook - Rohan's Fantastic Trip to Italy!" at bounding box center [672, 79] width 1248 height 22
click at [18, 303] on div "ID 23297 Creative Team E - To Do Title 65 / 128 FW: [TripID:108949] - Roadbook …" at bounding box center [784, 389] width 1568 height 778
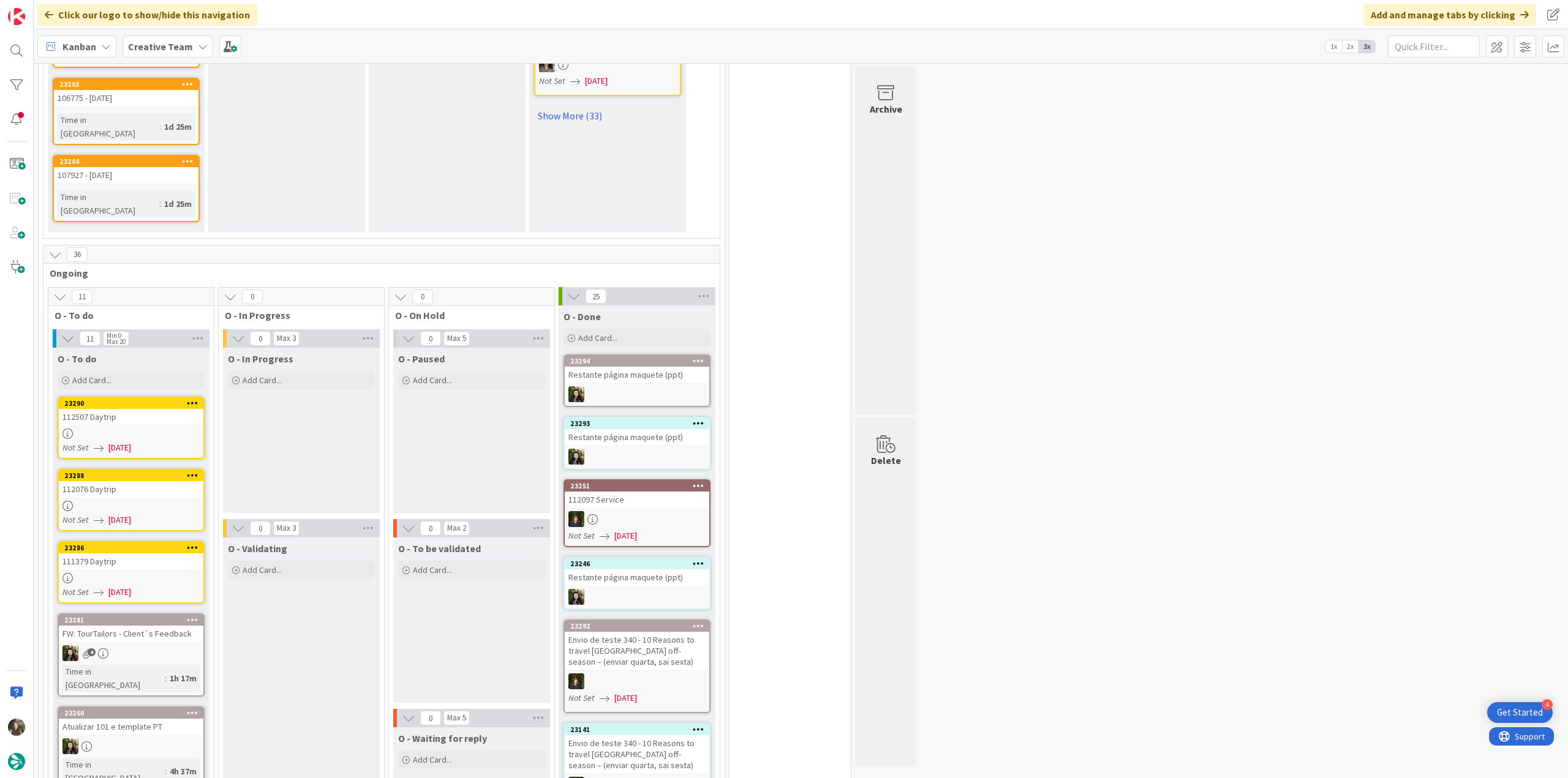
scroll to position [932, 0]
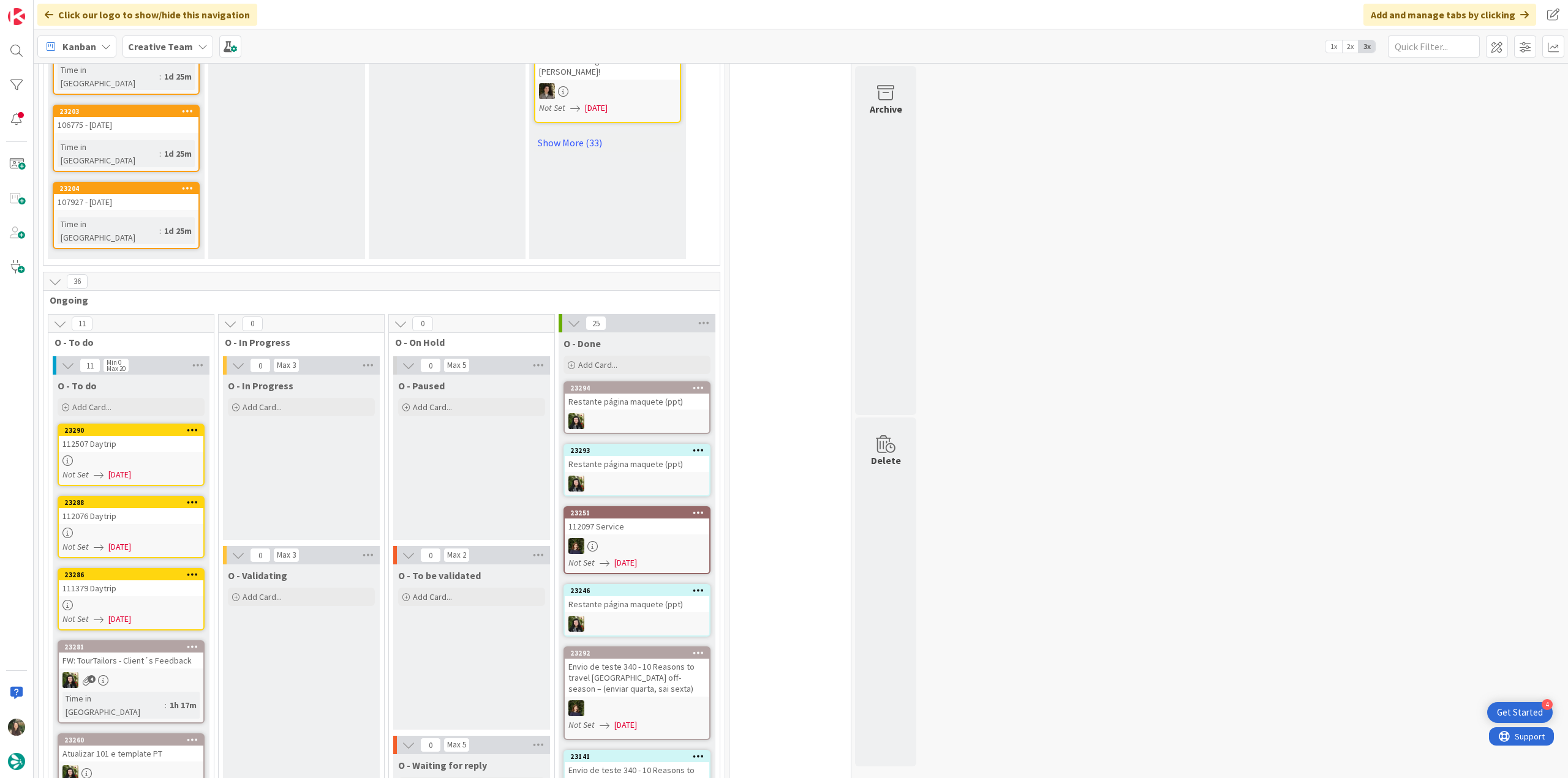
click at [157, 456] on div at bounding box center [131, 461] width 145 height 11
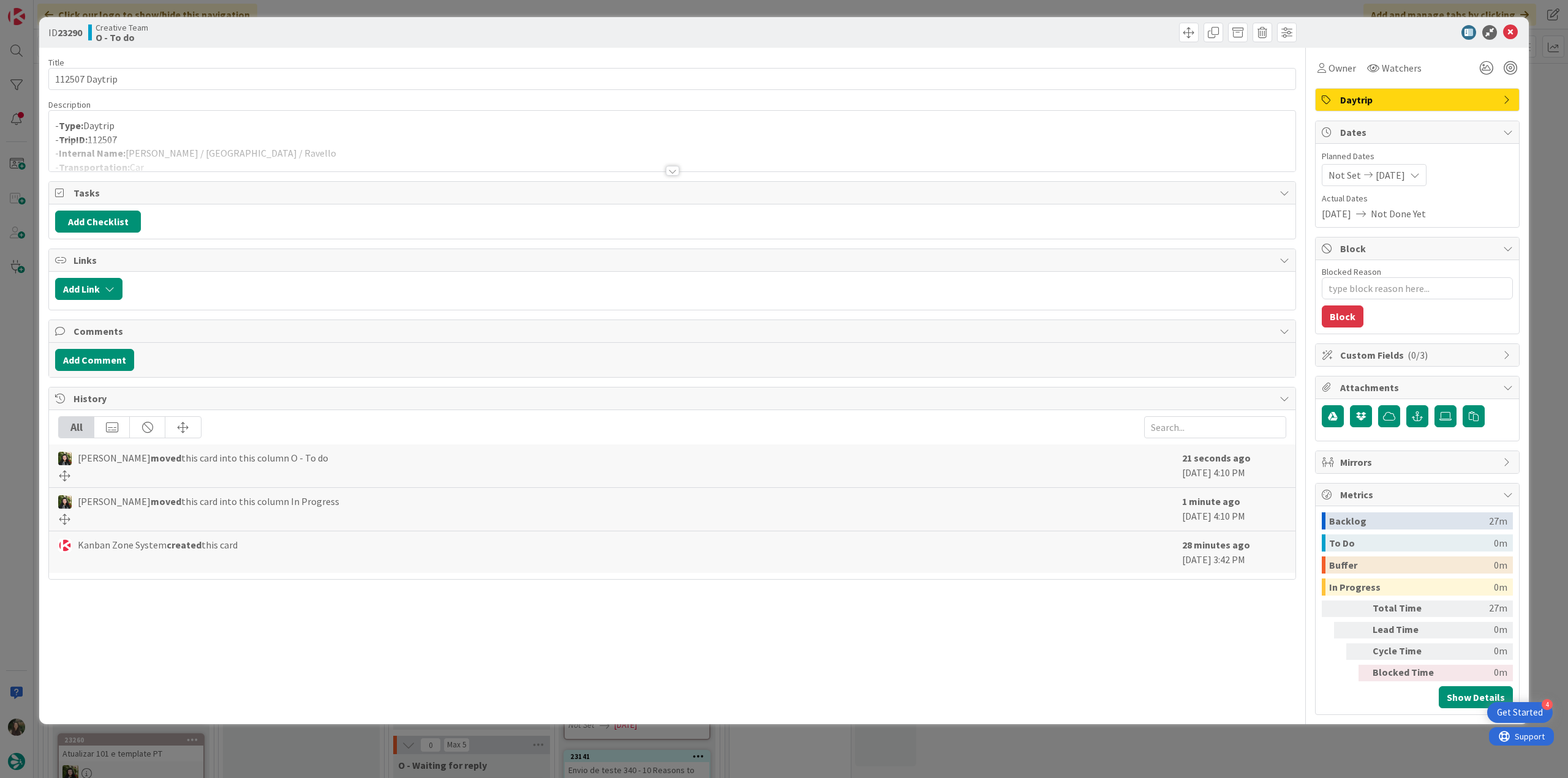
click at [220, 146] on div at bounding box center [672, 155] width 1246 height 31
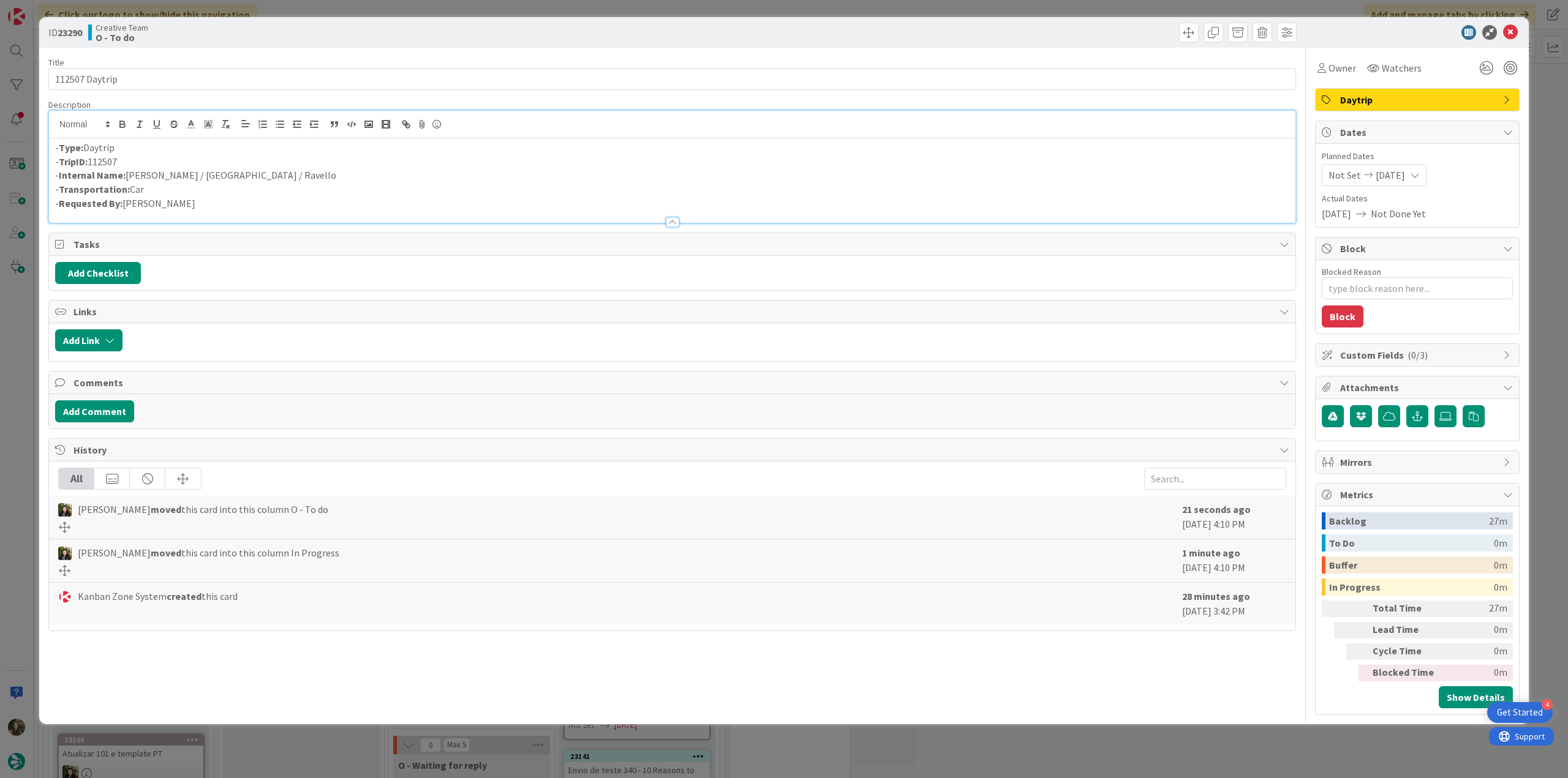
click at [18, 349] on div "ID 23290 Creative Team O - To do Title 14 / 128 112507 Daytrip Description - Ty…" at bounding box center [784, 389] width 1568 height 778
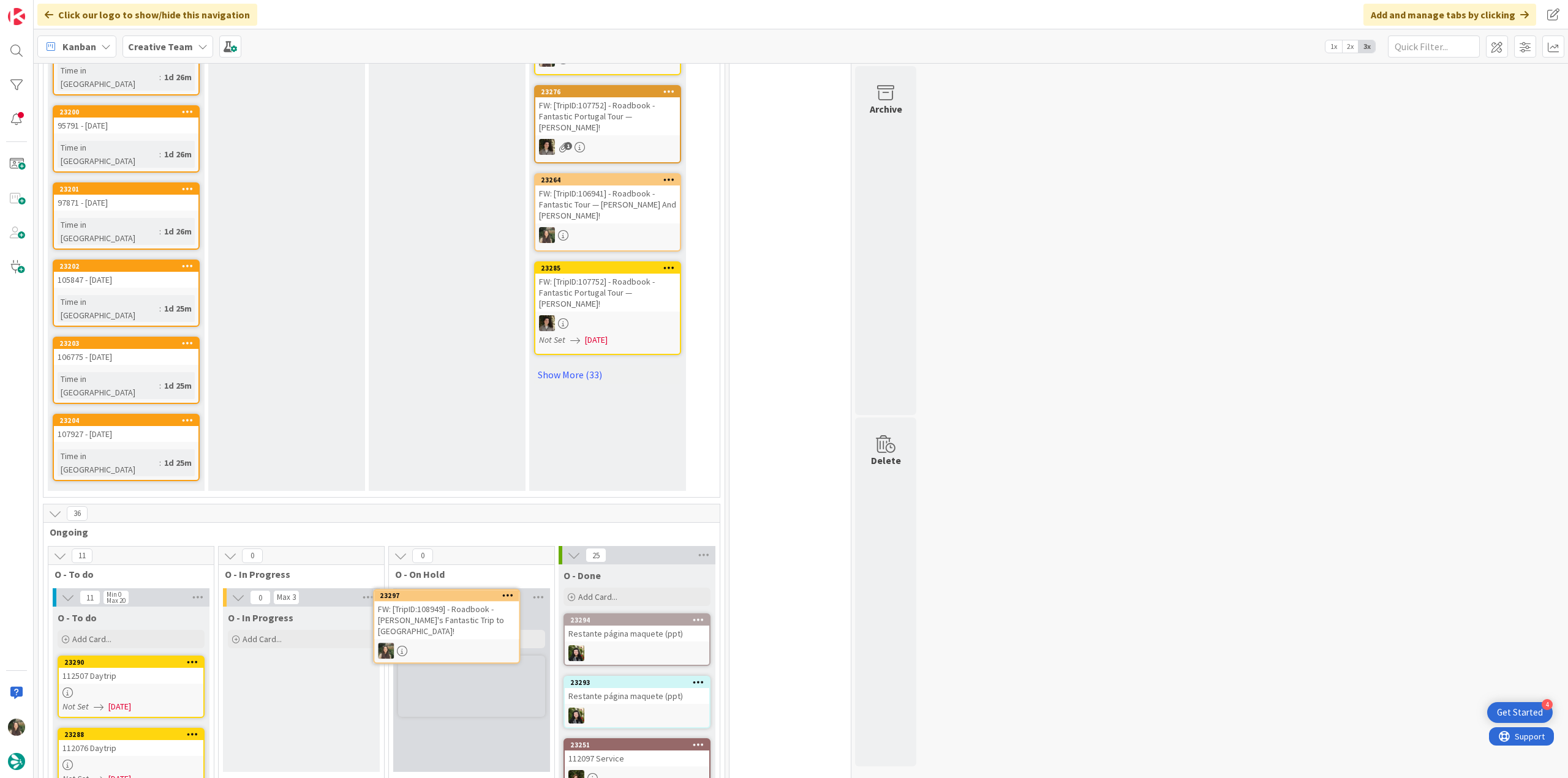
scroll to position [704, 0]
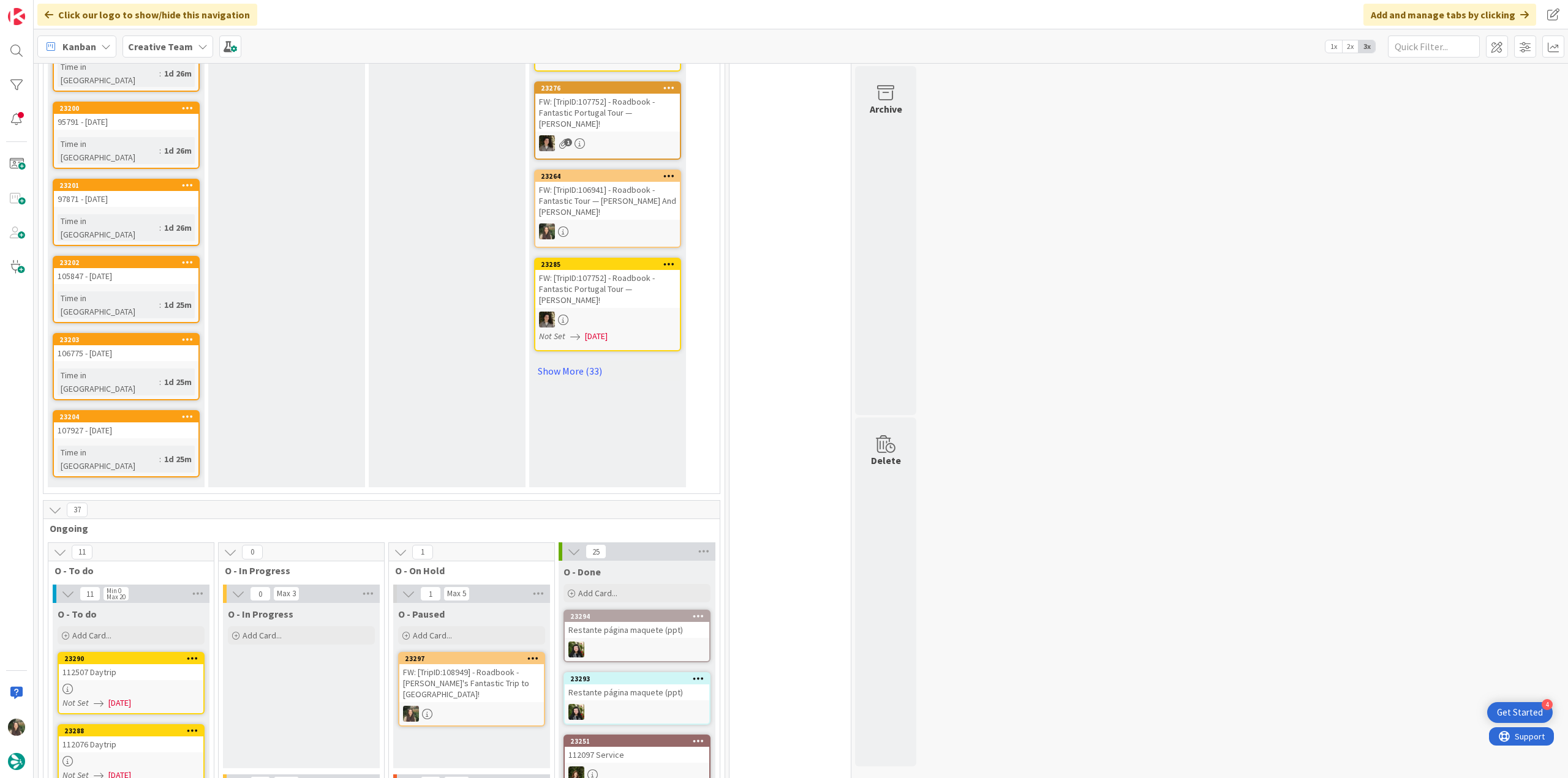
click at [138, 684] on div at bounding box center [131, 689] width 145 height 11
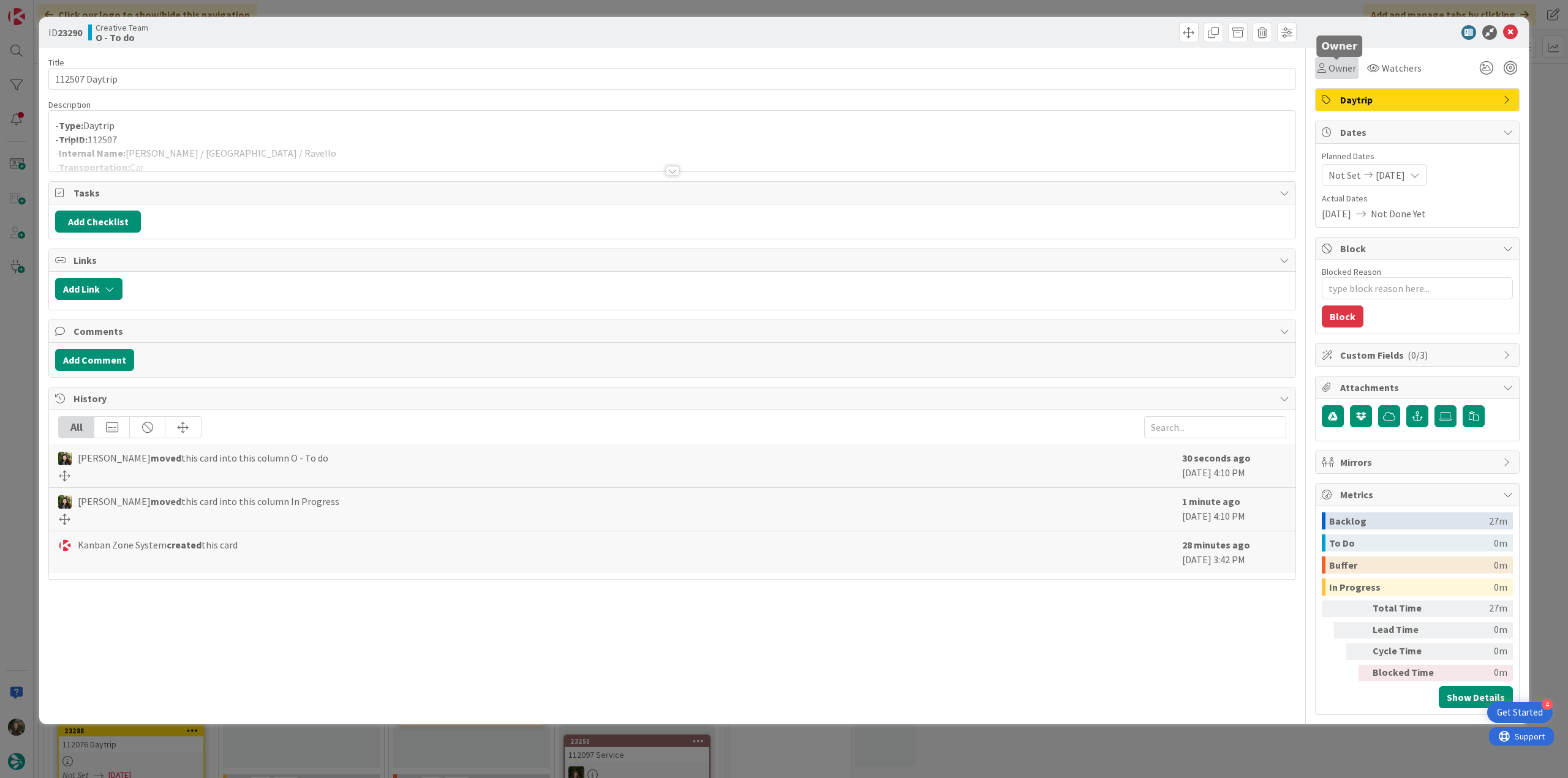
click at [1344, 63] on span "Owner" at bounding box center [1342, 68] width 28 height 15
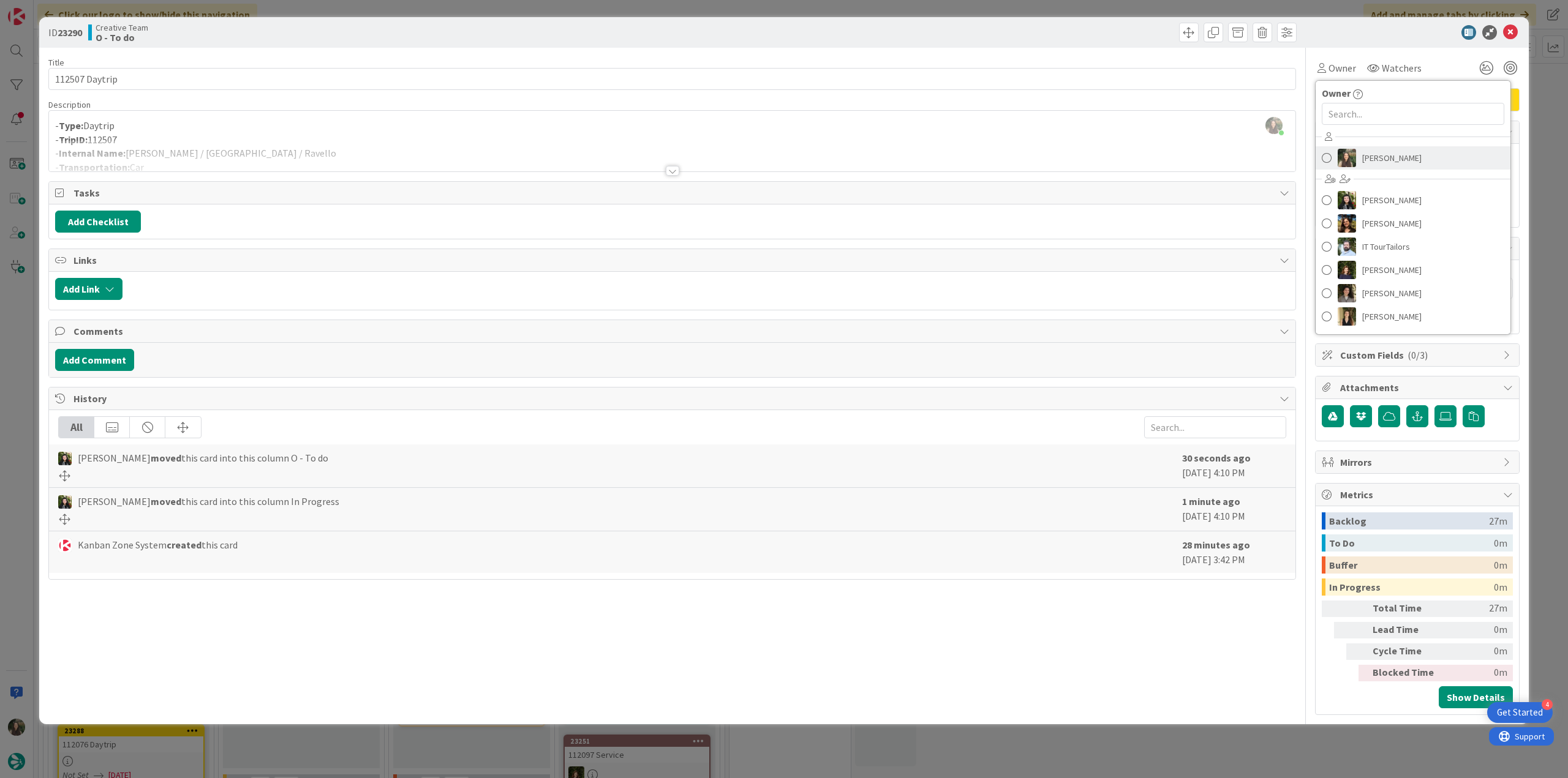
click at [1374, 158] on span "[PERSON_NAME]" at bounding box center [1392, 158] width 60 height 18
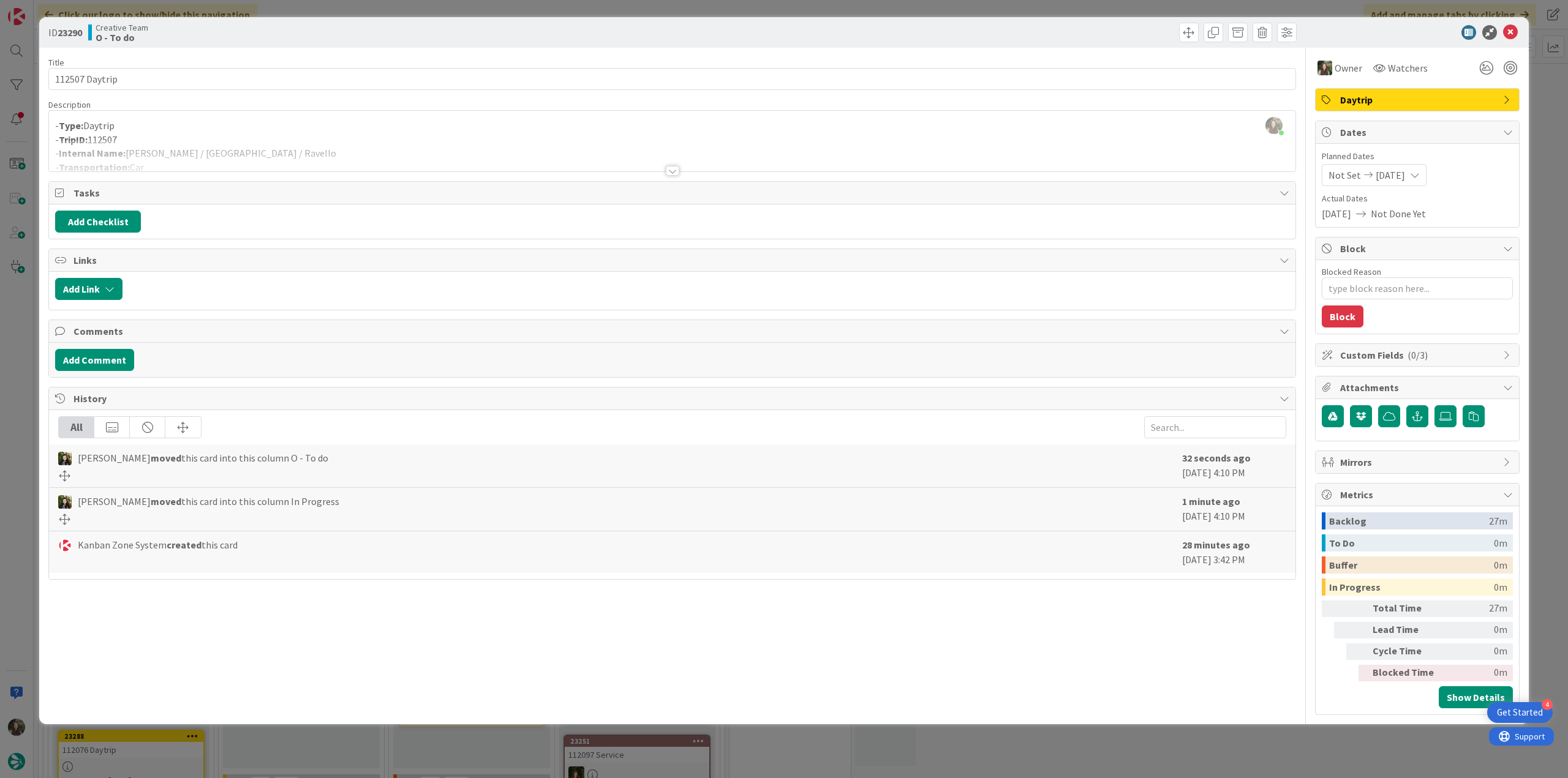
click at [24, 417] on div "ID 23290 Creative Team O - To do Title 14 / 128 112507 Daytrip Description Inês…" at bounding box center [784, 389] width 1568 height 778
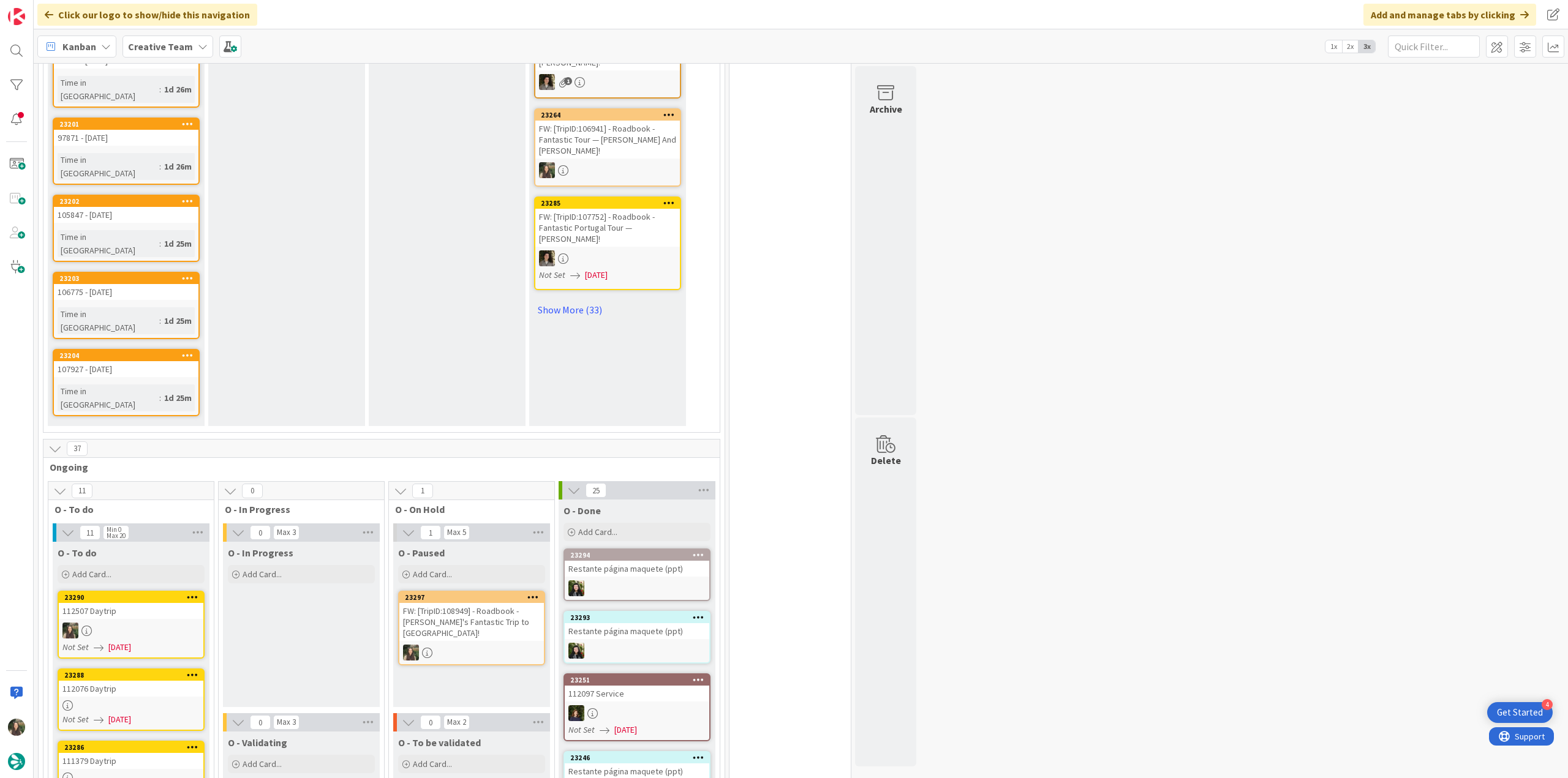
click at [140, 700] on div at bounding box center [131, 705] width 145 height 11
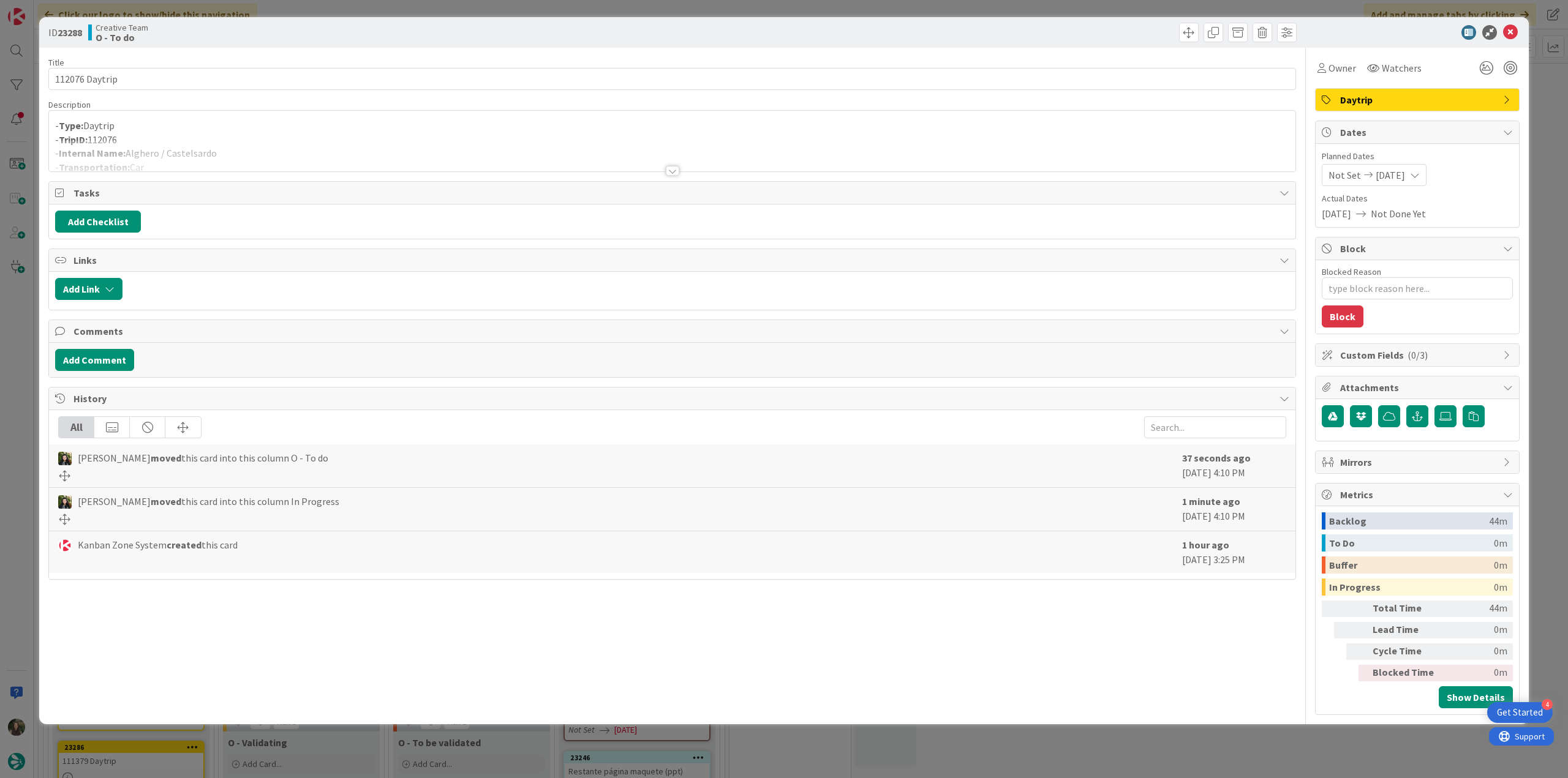
click at [428, 155] on div at bounding box center [672, 155] width 1246 height 31
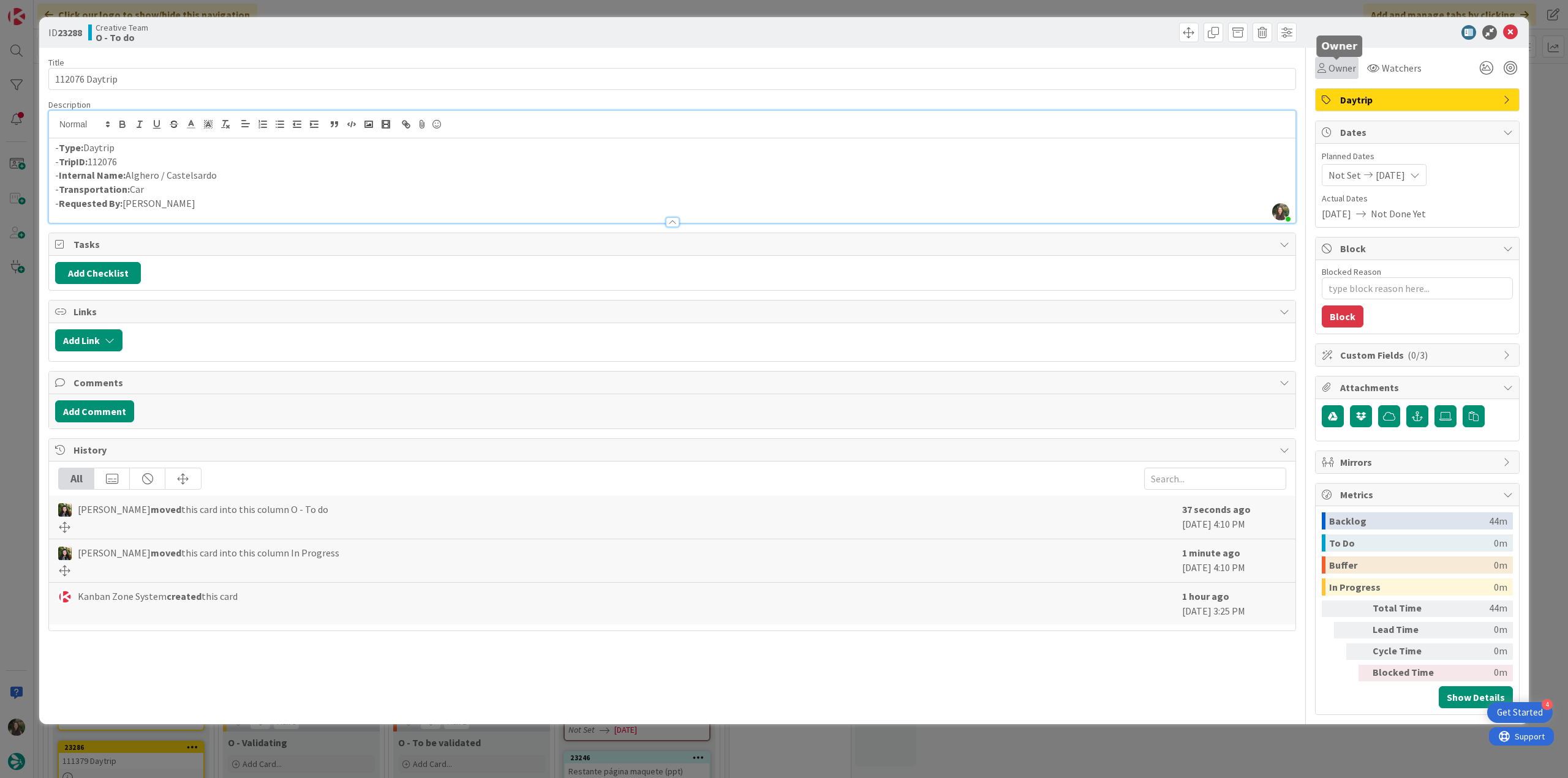
click at [1340, 65] on span "Owner" at bounding box center [1342, 68] width 28 height 15
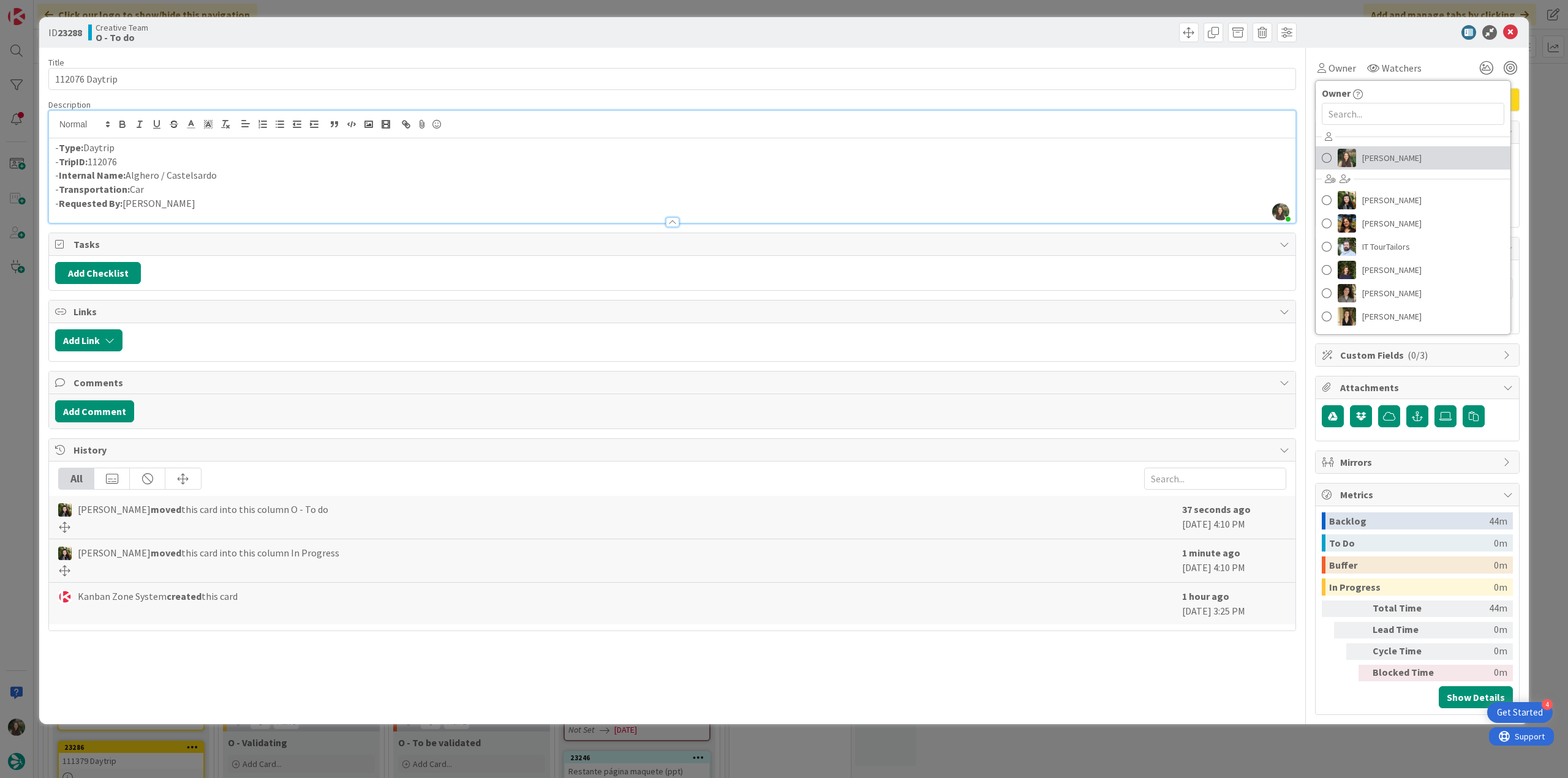
drag, startPoint x: 1372, startPoint y: 160, endPoint x: 1230, endPoint y: 187, distance: 144.5
click at [1373, 160] on span "[PERSON_NAME]" at bounding box center [1392, 158] width 60 height 18
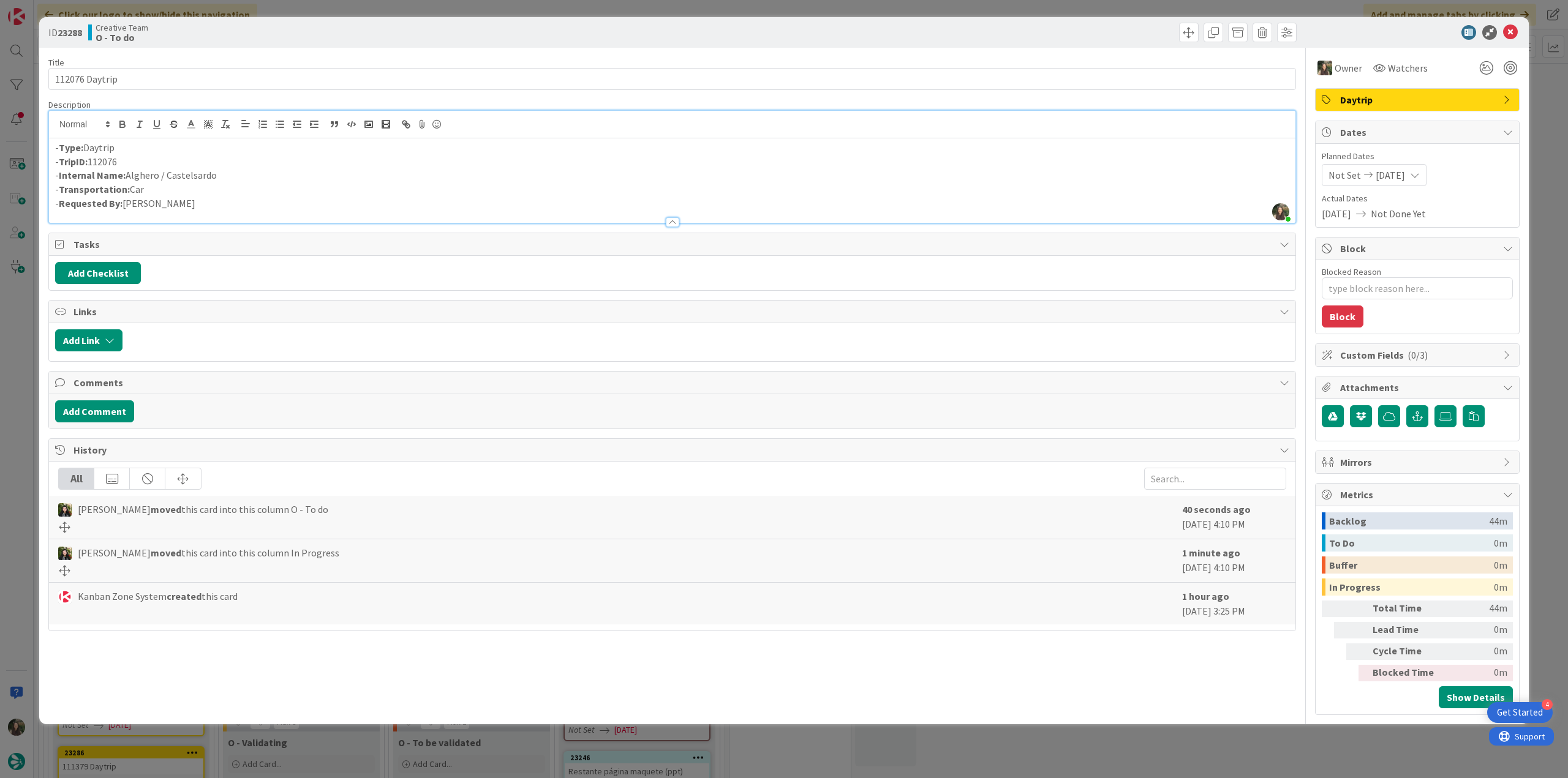
click at [5, 304] on div "ID 23288 Creative Team O - To do Title 14 / 128 112076 Daytrip Description Inês…" at bounding box center [784, 389] width 1568 height 778
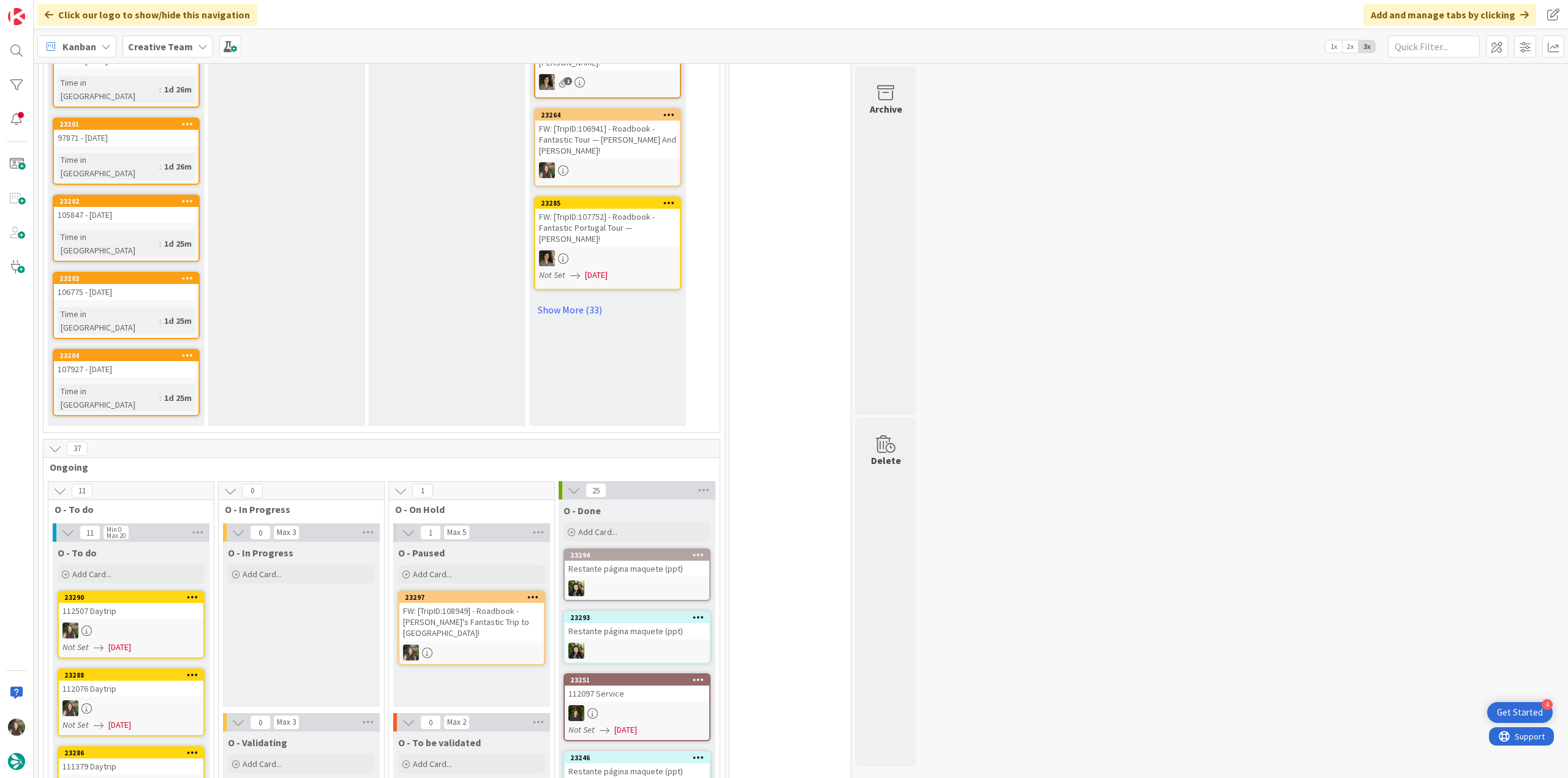
click at [158, 758] on div "111379 Daytrip" at bounding box center [131, 766] width 145 height 16
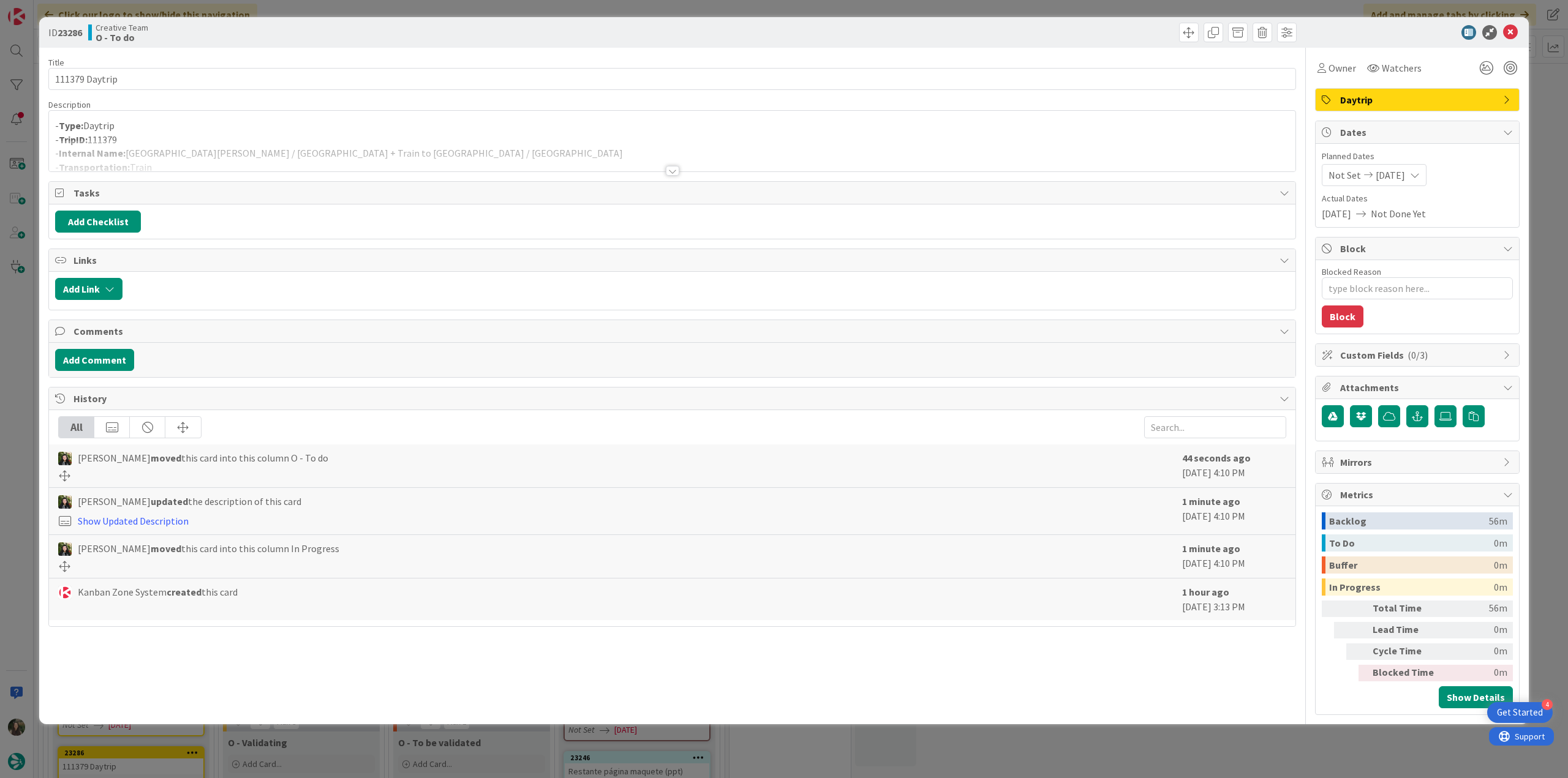
click at [478, 146] on div at bounding box center [672, 155] width 1246 height 31
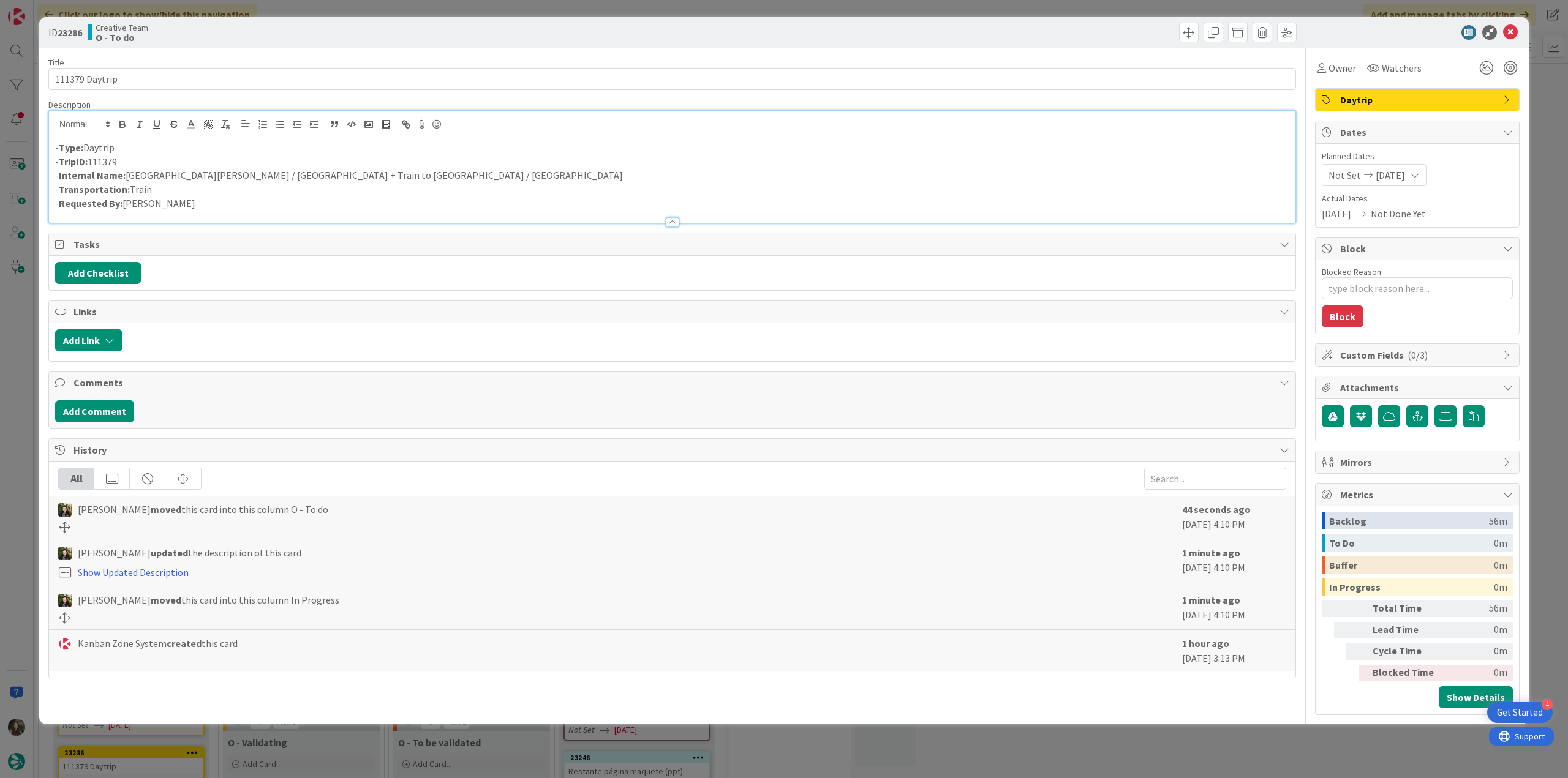
click at [10, 386] on div "ID 23286 Creative Team O - To do Title 14 / 128 111379 Daytrip Description - Ty…" at bounding box center [784, 389] width 1568 height 778
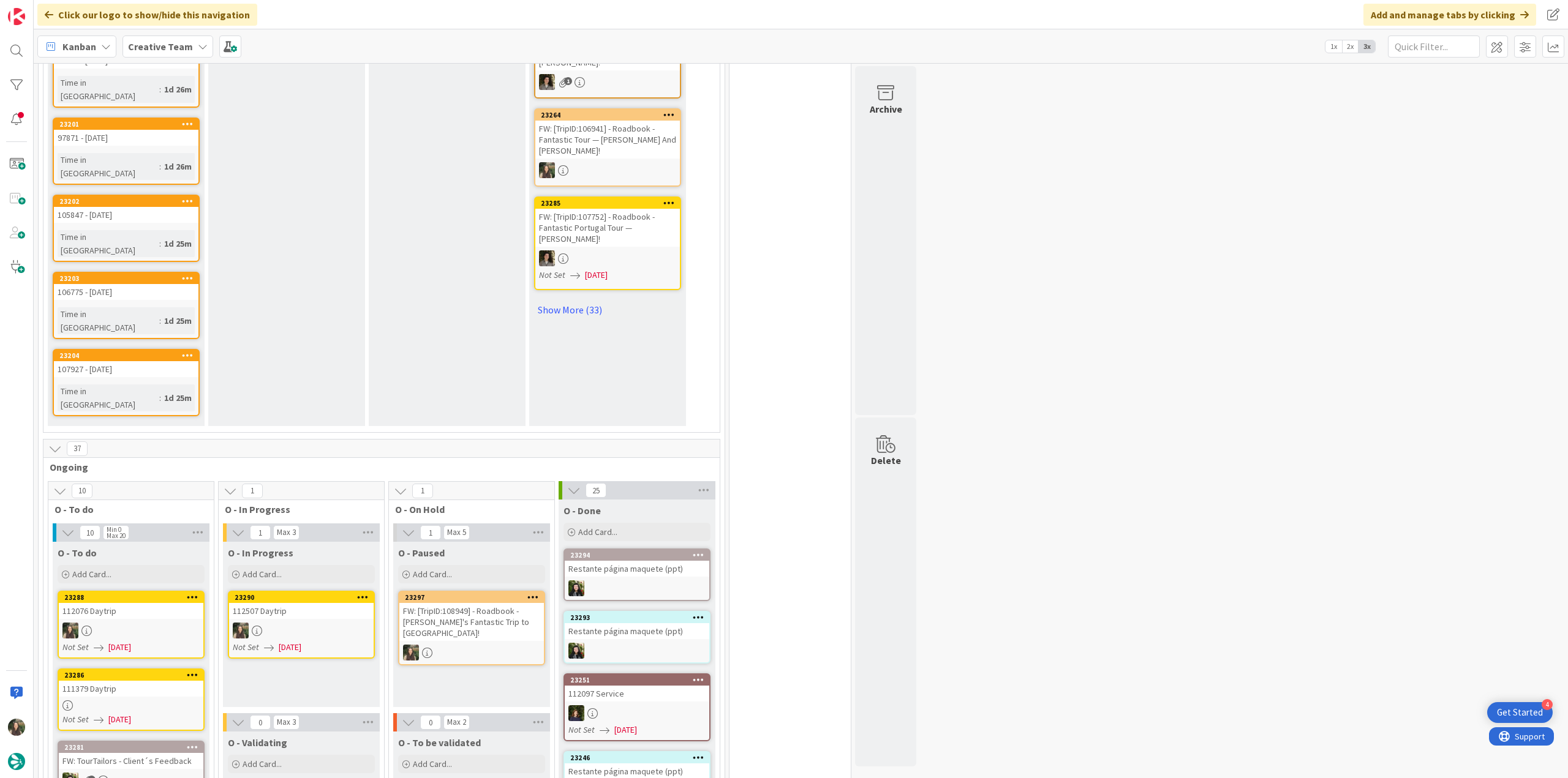
click at [305, 623] on div at bounding box center [301, 630] width 145 height 16
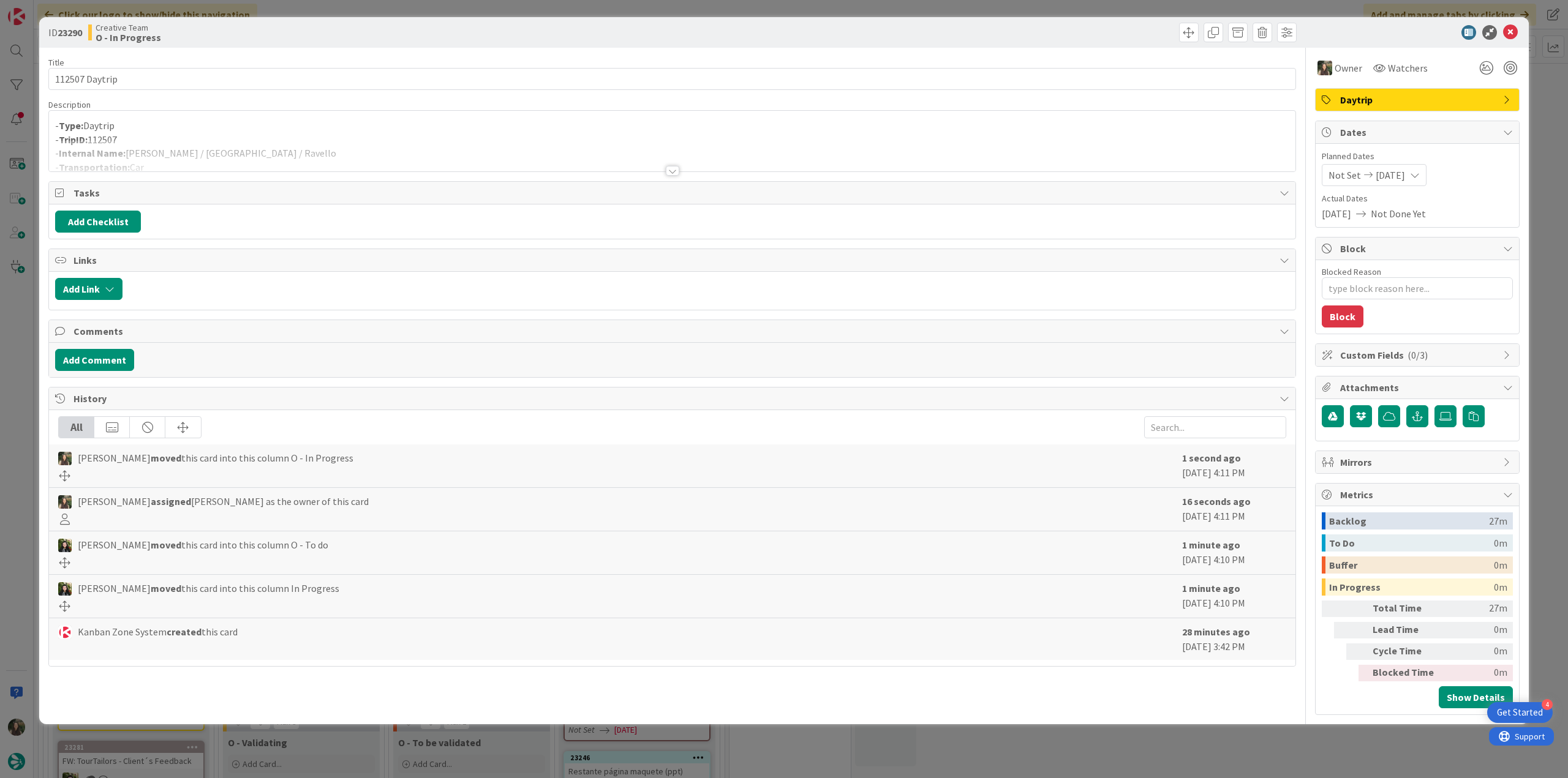
click at [247, 142] on div at bounding box center [672, 155] width 1246 height 31
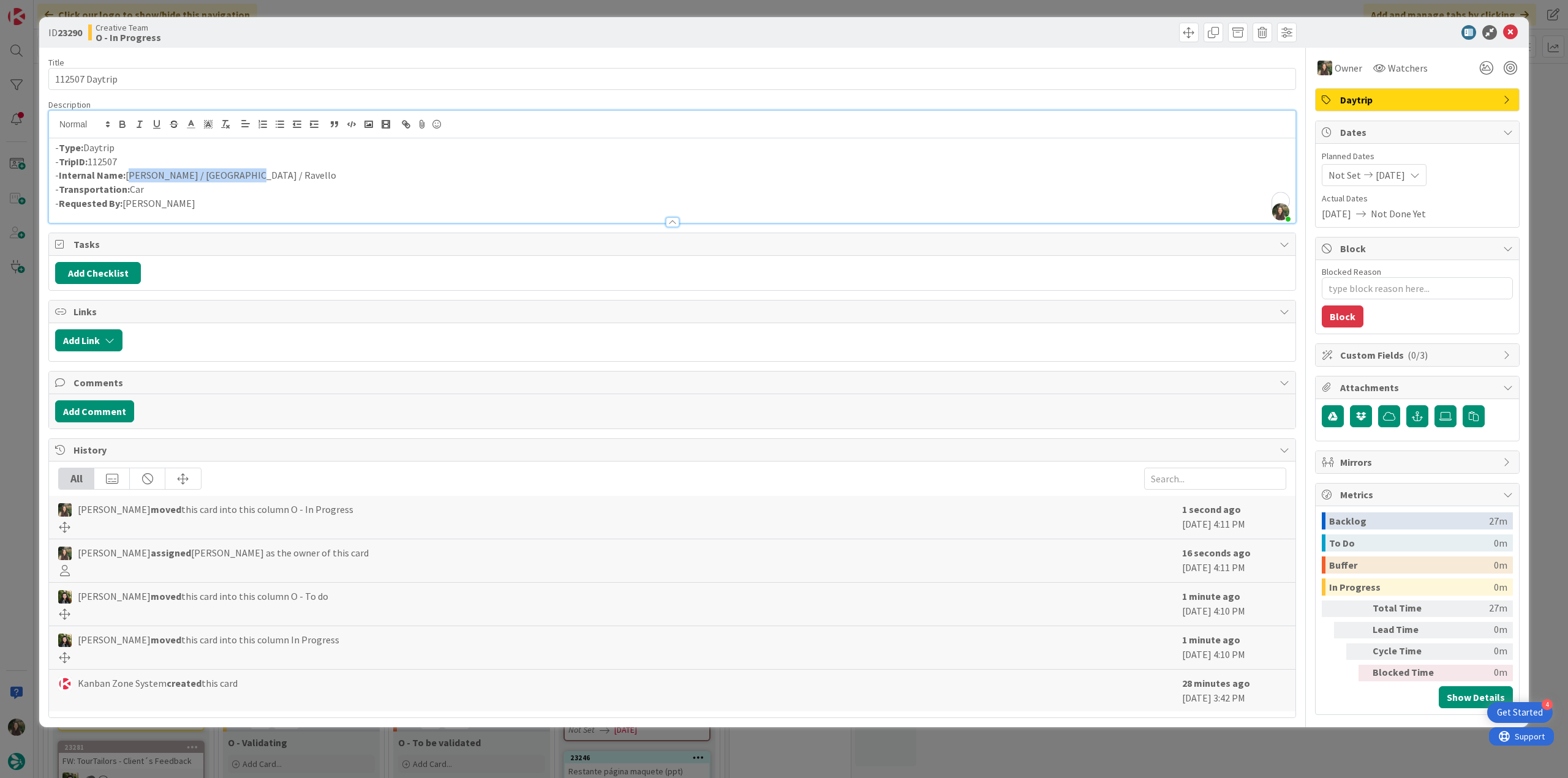
drag, startPoint x: 223, startPoint y: 176, endPoint x: 128, endPoint y: 174, distance: 95.0
click at [128, 174] on p "- Internal Name: Matera / Salerno / Ravello" at bounding box center [672, 175] width 1234 height 14
copy p "Matera / Salerno / Ravello"
click at [13, 464] on div "ID 23290 Creative Team O - In Progress Title 14 / 128 112507 Daytrip Descriptio…" at bounding box center [784, 389] width 1568 height 778
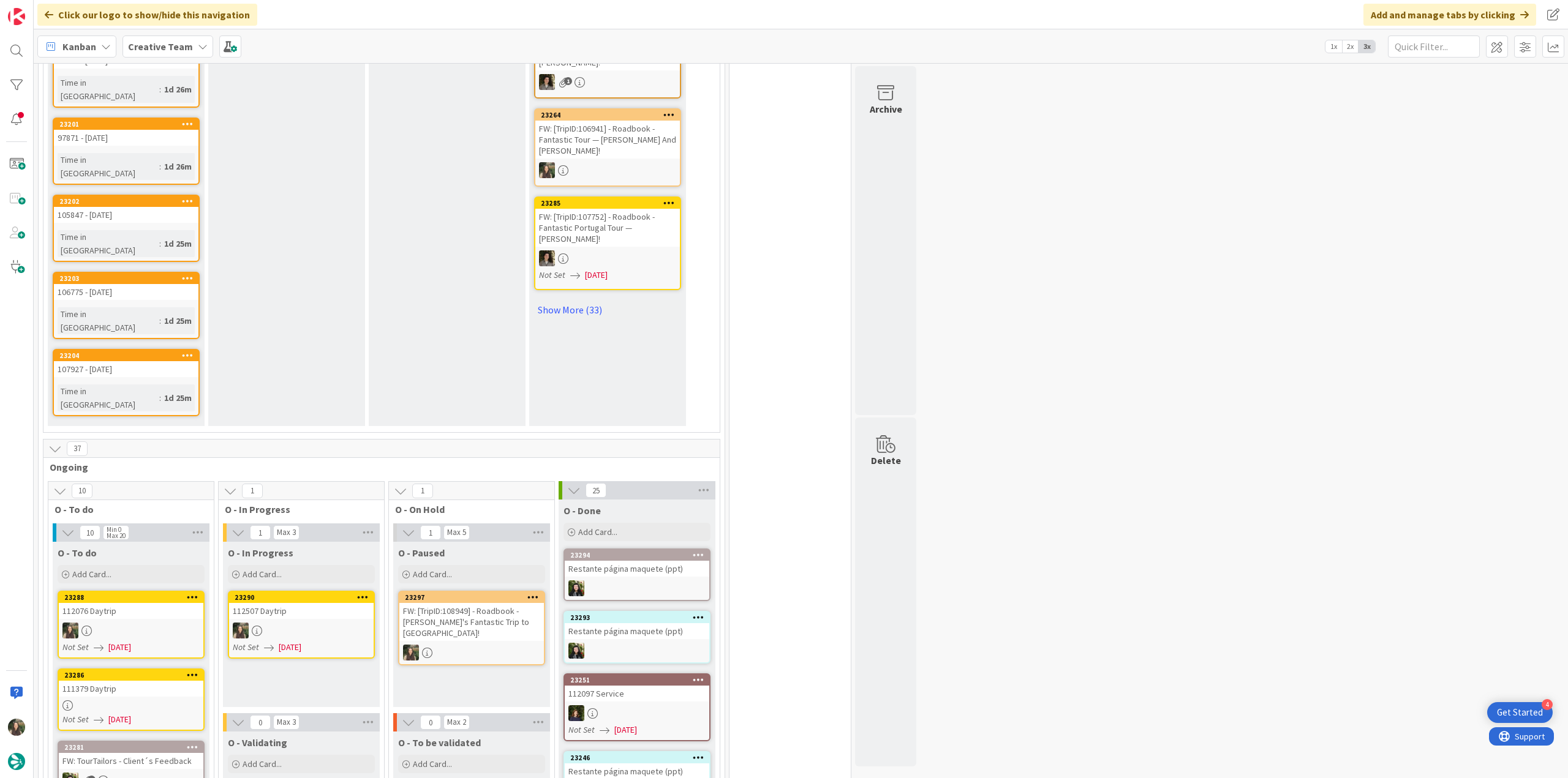
click at [318, 623] on div at bounding box center [301, 630] width 145 height 16
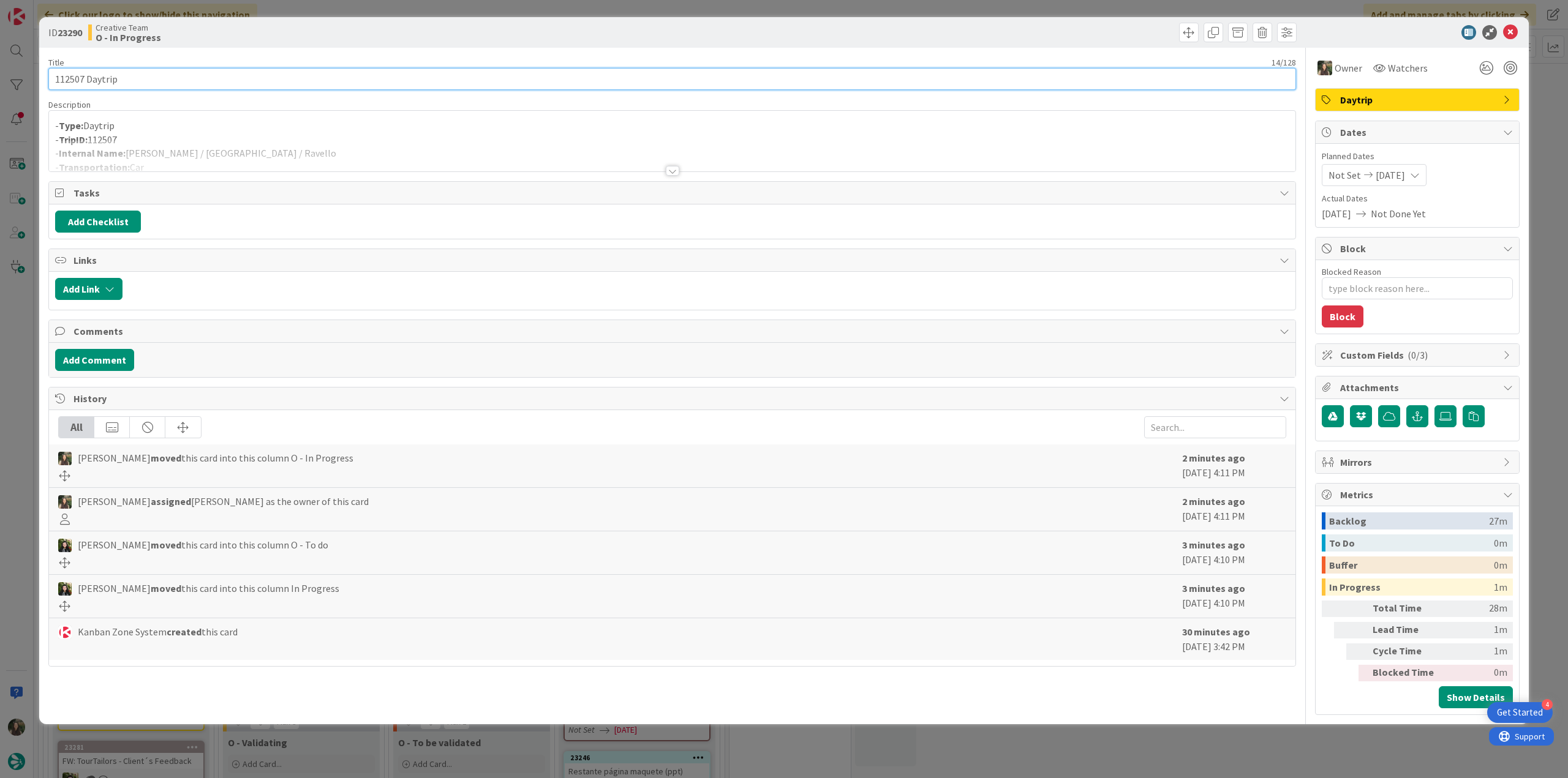
drag, startPoint x: 133, startPoint y: 79, endPoint x: 35, endPoint y: 83, distance: 98.1
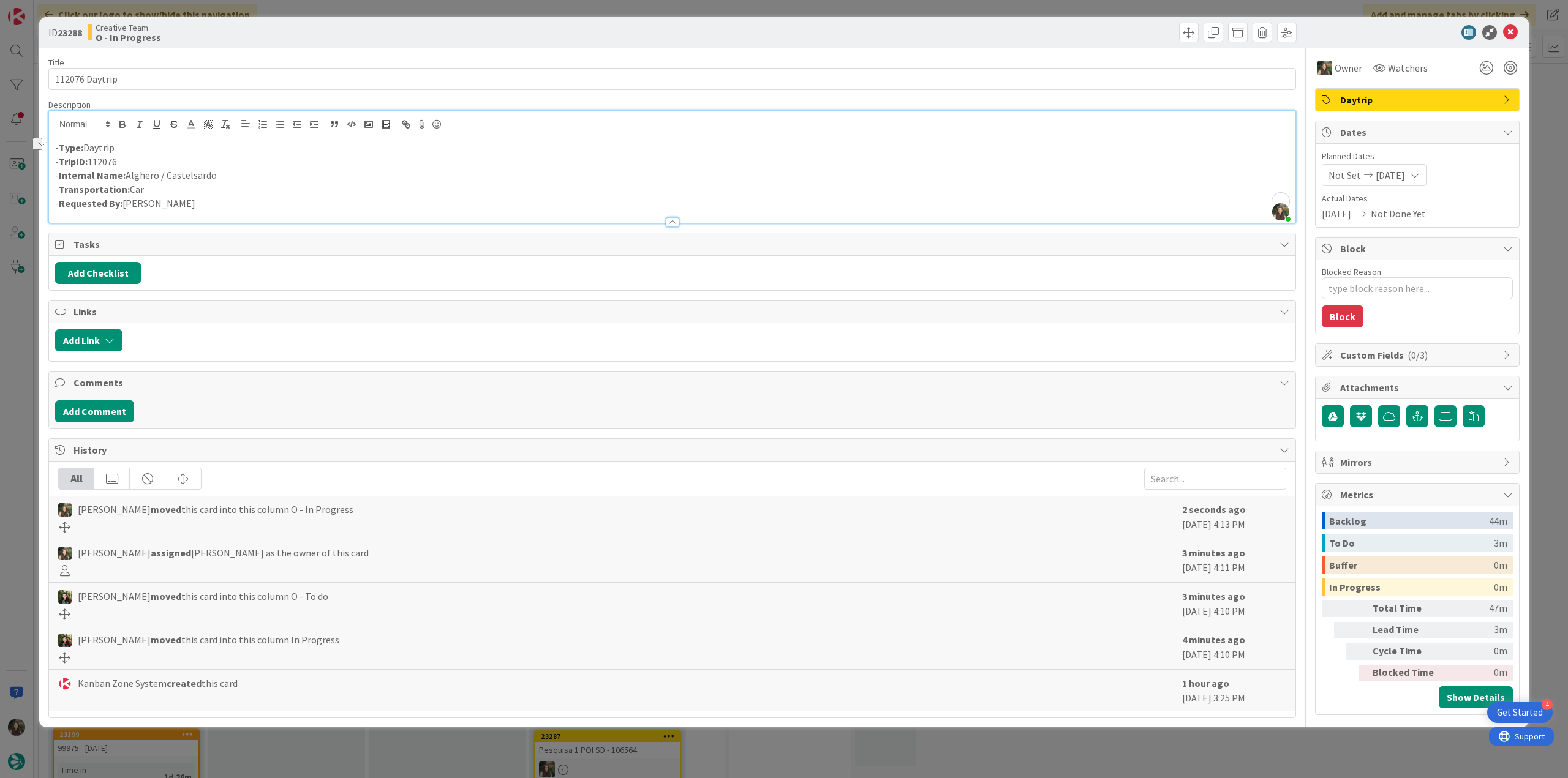
scroll to position [765, 0]
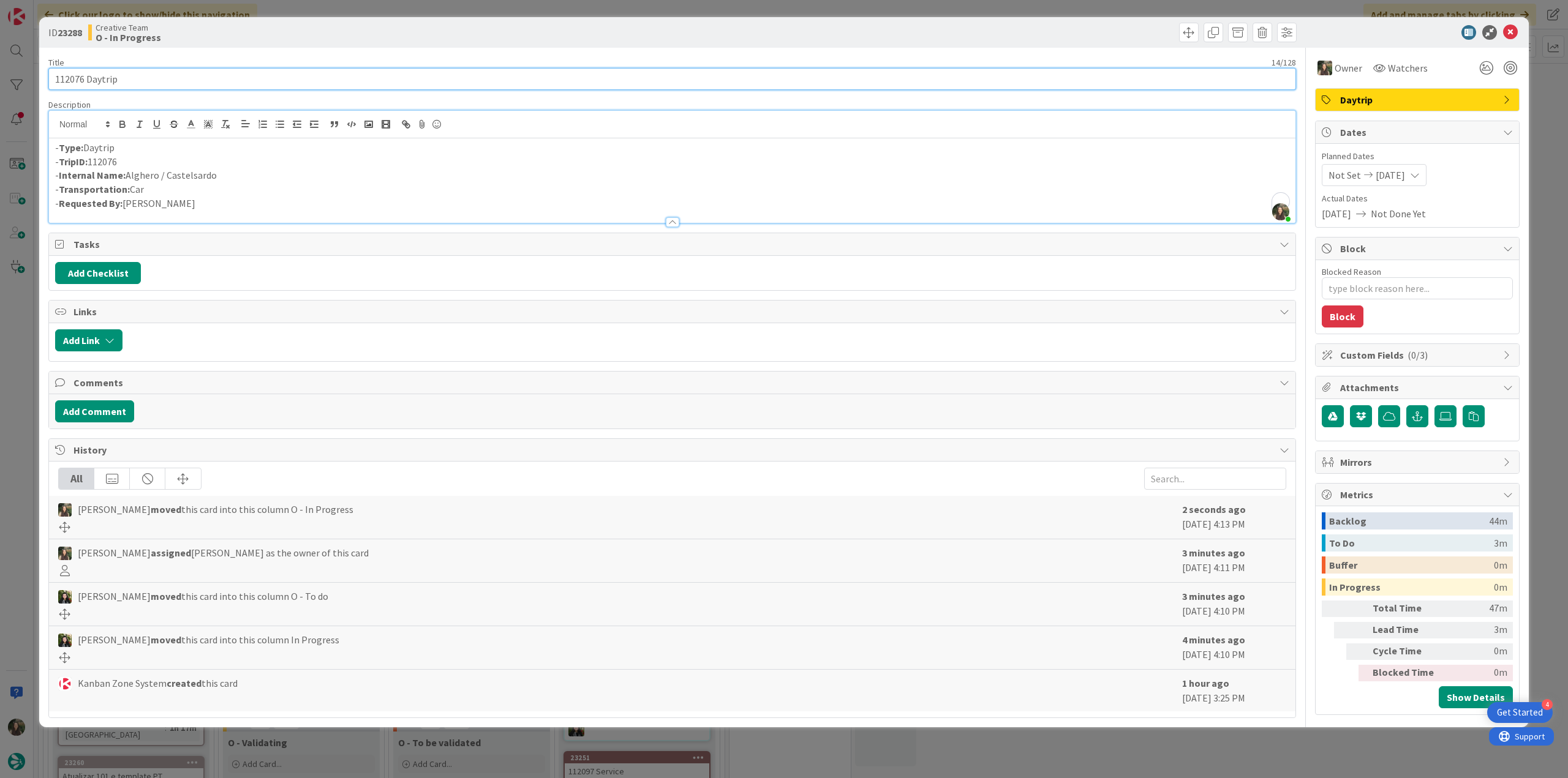
drag, startPoint x: 119, startPoint y: 79, endPoint x: 47, endPoint y: 81, distance: 72.0
click at [47, 81] on div "ID 23288 Creative Team O - In Progress Title 14 / 128 112076 Daytrip Descriptio…" at bounding box center [784, 372] width 1489 height 710
drag, startPoint x: 194, startPoint y: 176, endPoint x: 129, endPoint y: 175, distance: 65.0
click at [128, 175] on p "- Internal Name: [PERSON_NAME] / [GEOGRAPHIC_DATA]" at bounding box center [672, 175] width 1234 height 14
copy p "Alghero / Castelsardo"
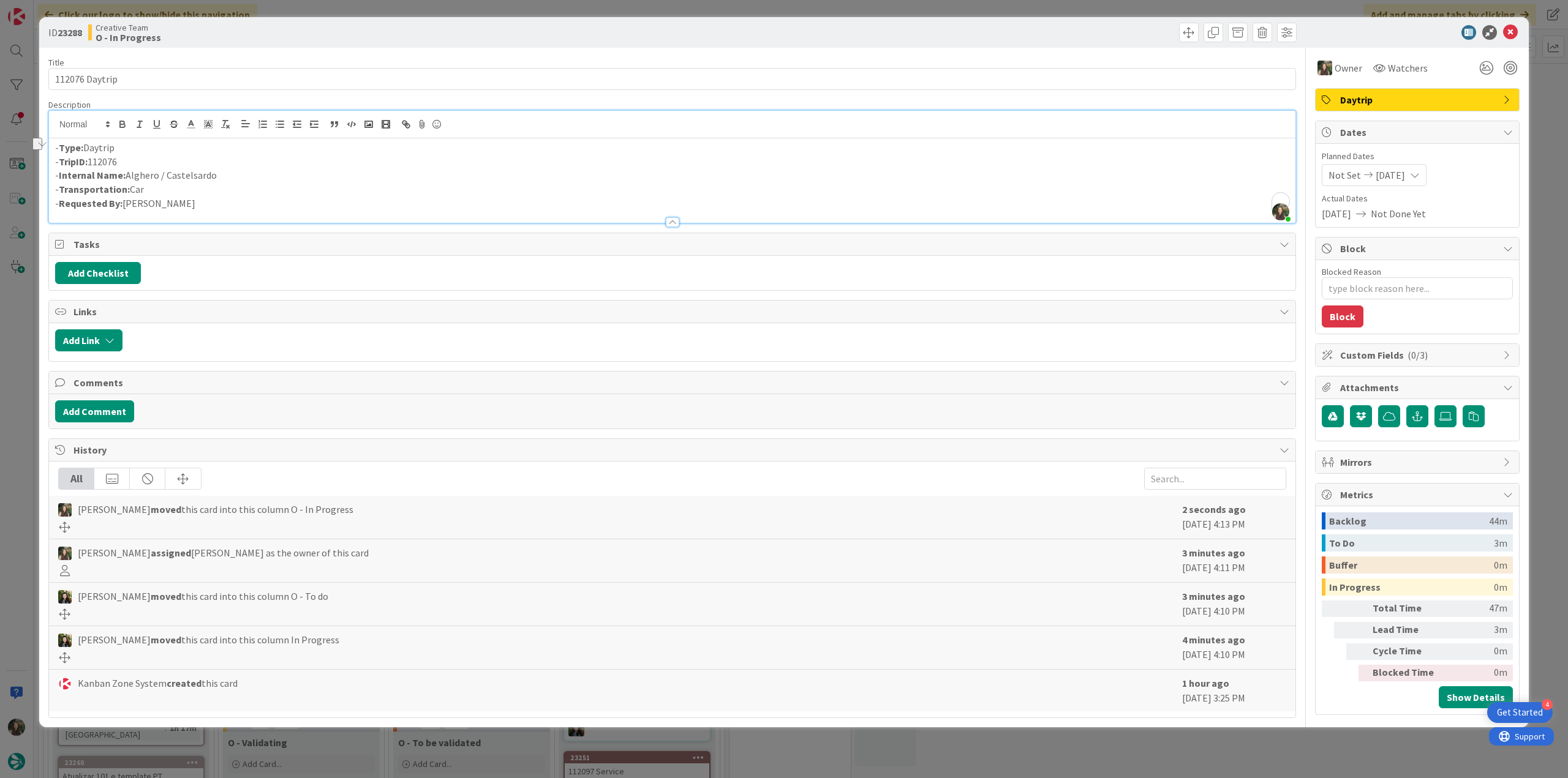
click at [11, 373] on div "ID 23288 Creative Team O - In Progress Title 14 / 128 112076 Daytrip Descriptio…" at bounding box center [784, 389] width 1568 height 778
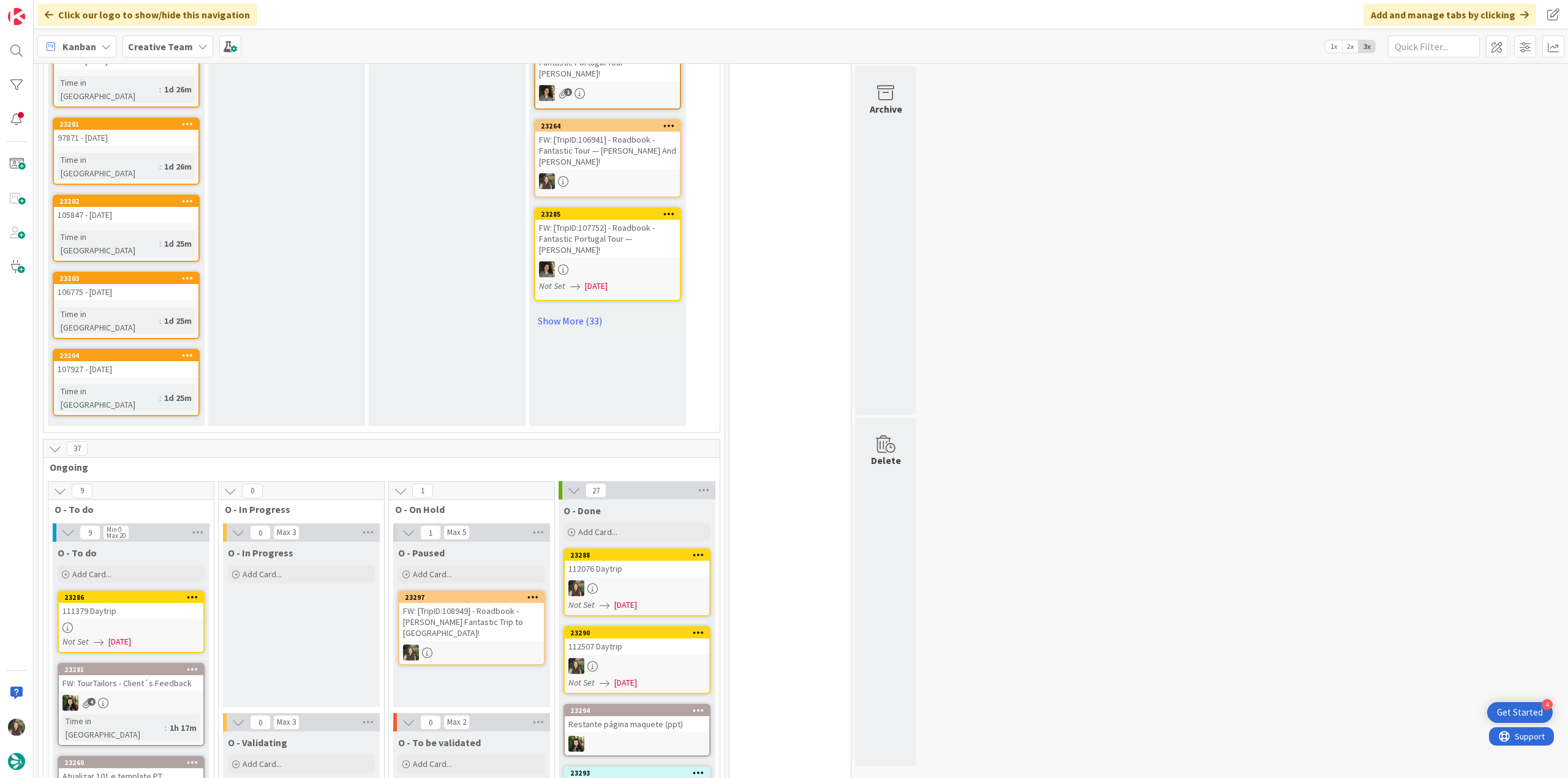
click at [128, 603] on div "111379 Daytrip" at bounding box center [131, 610] width 145 height 16
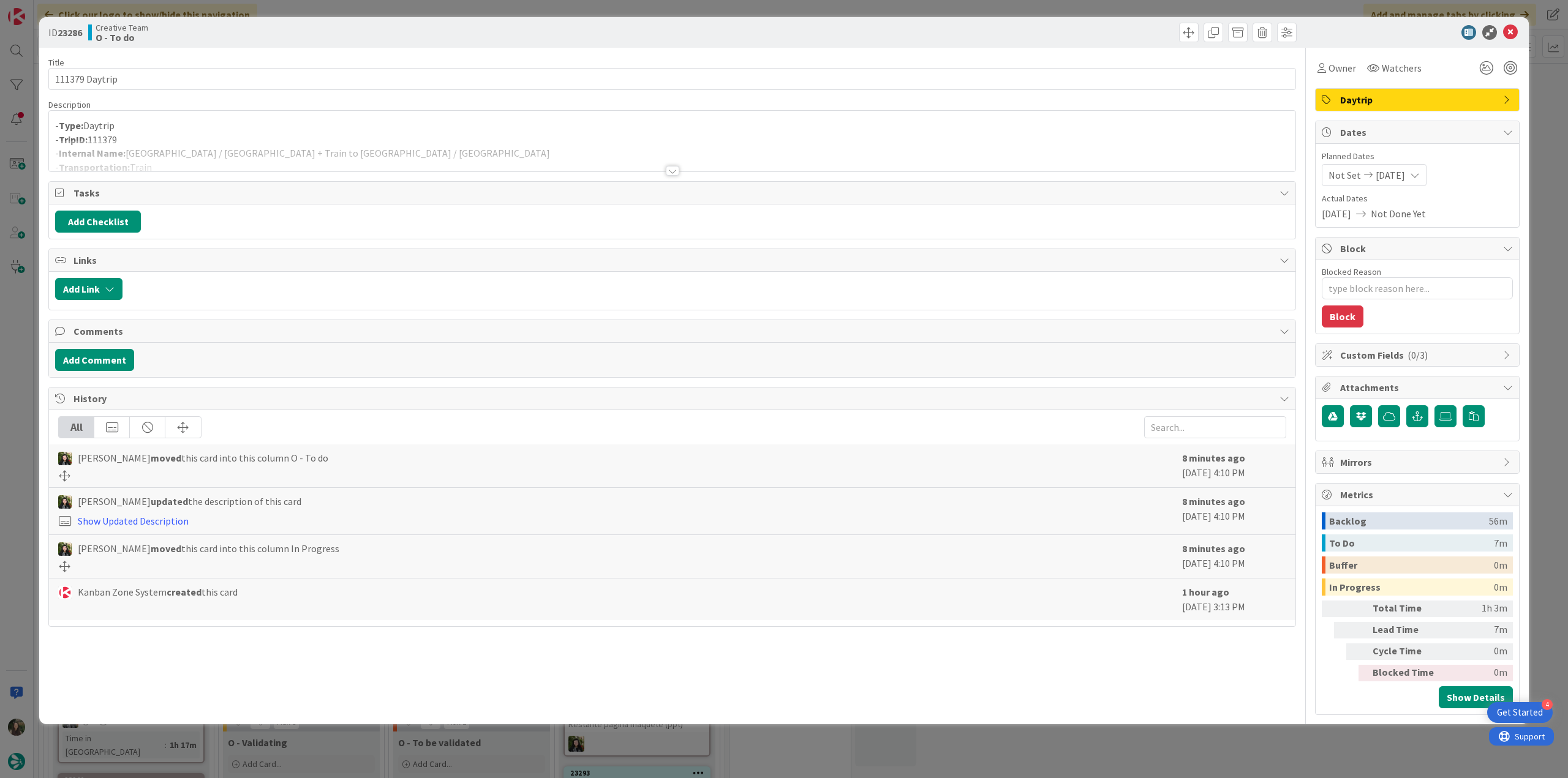
click at [327, 144] on div at bounding box center [672, 155] width 1246 height 31
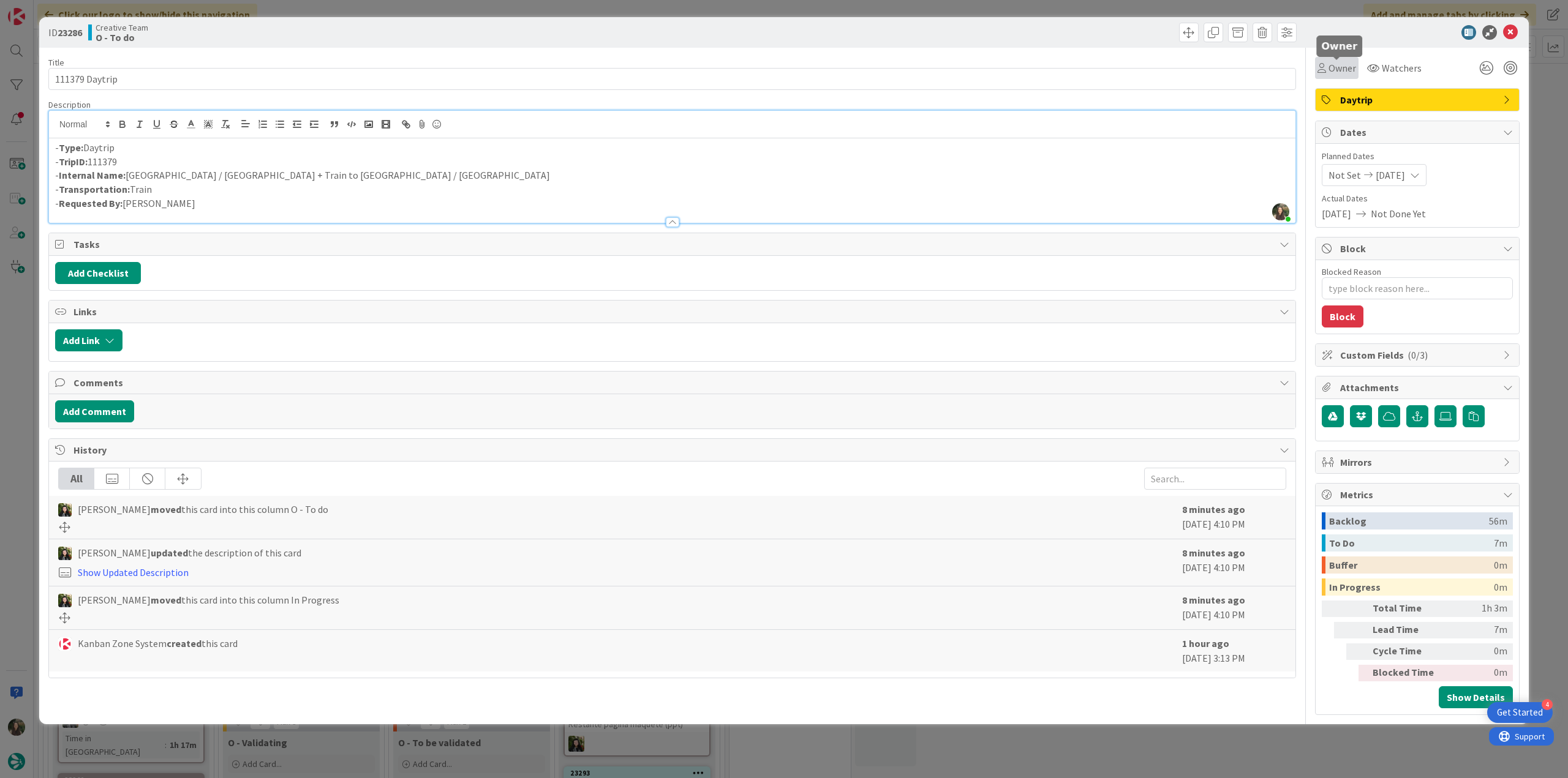
click at [1340, 66] on span "Owner" at bounding box center [1342, 68] width 28 height 15
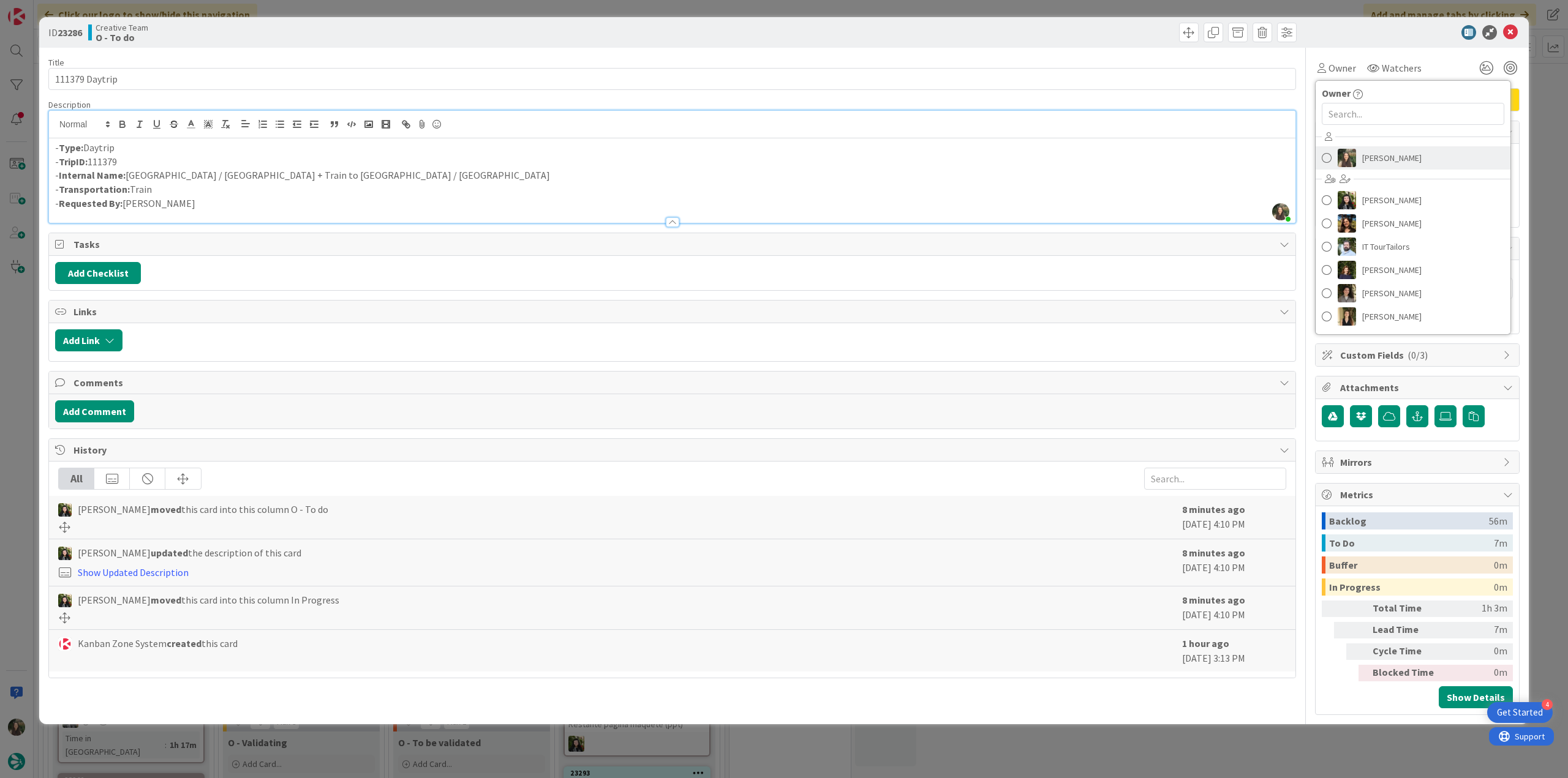
click at [1368, 154] on span "[PERSON_NAME]" at bounding box center [1392, 158] width 60 height 18
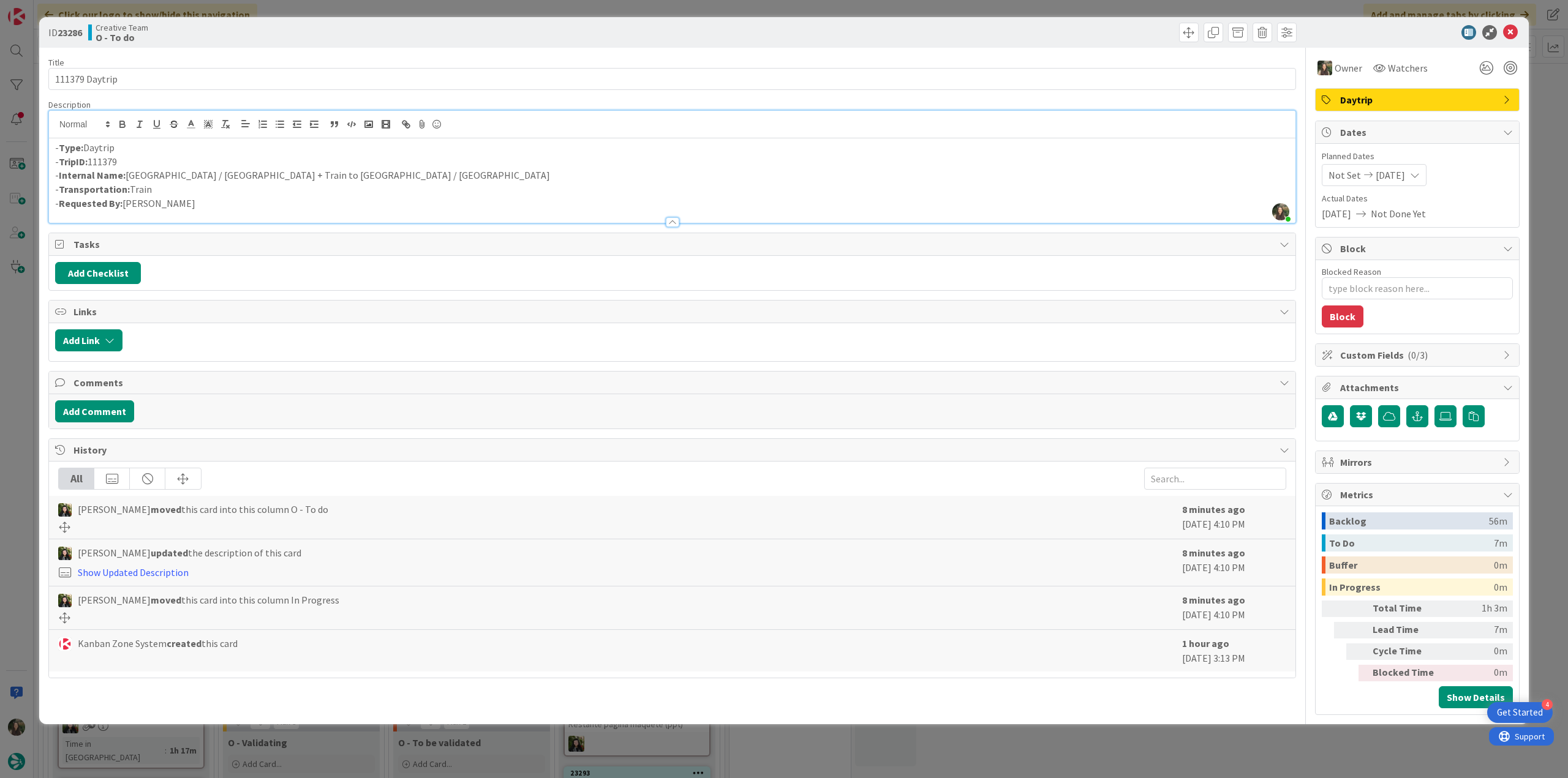
click at [1548, 110] on div "ID 23286 Creative Team O - To do Title 14 / 128 111379 Daytrip Description Inês…" at bounding box center [784, 389] width 1568 height 778
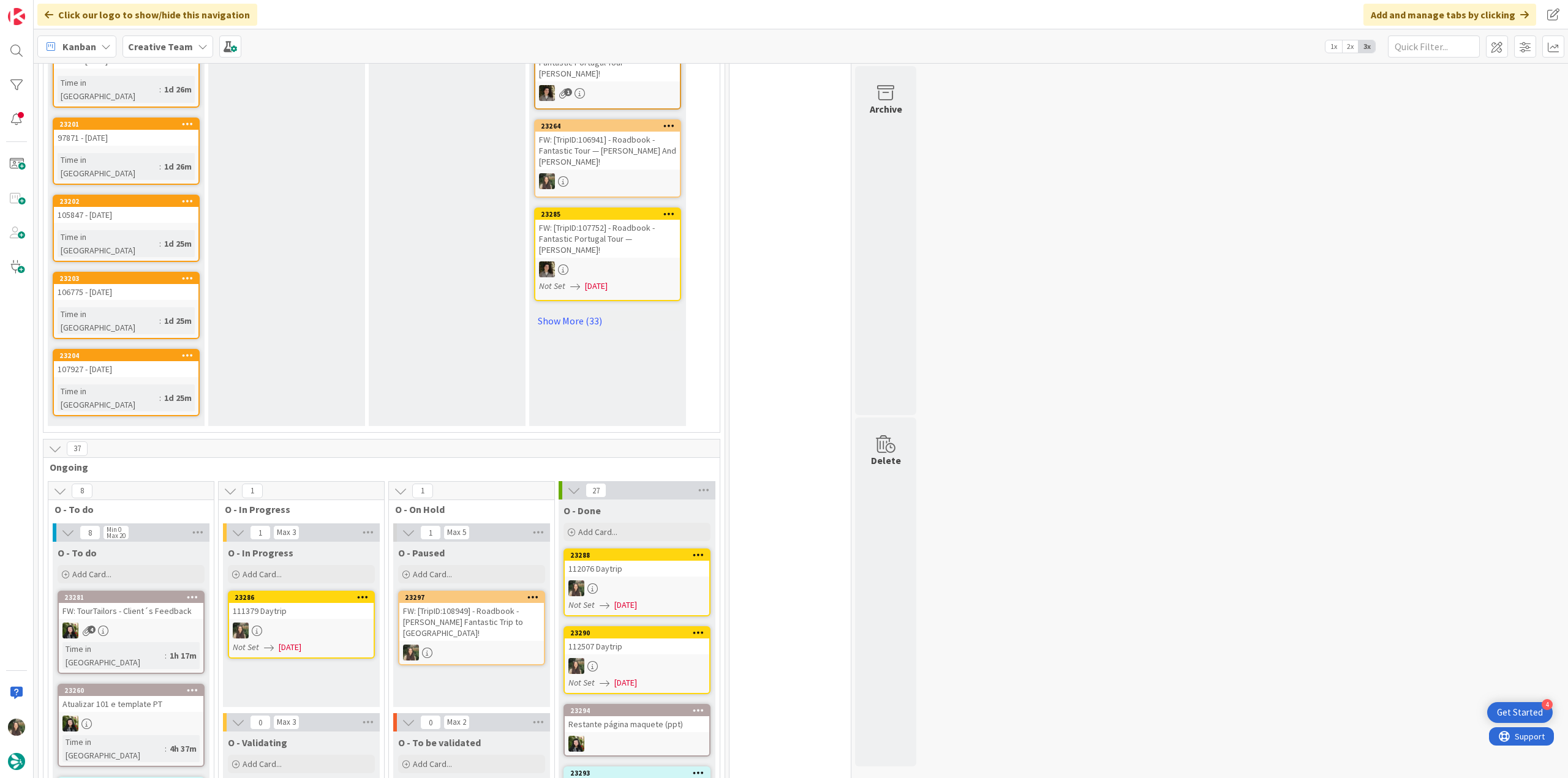
click at [303, 591] on link "23286 111379 Daytrip Not Set [DATE]" at bounding box center [301, 624] width 147 height 68
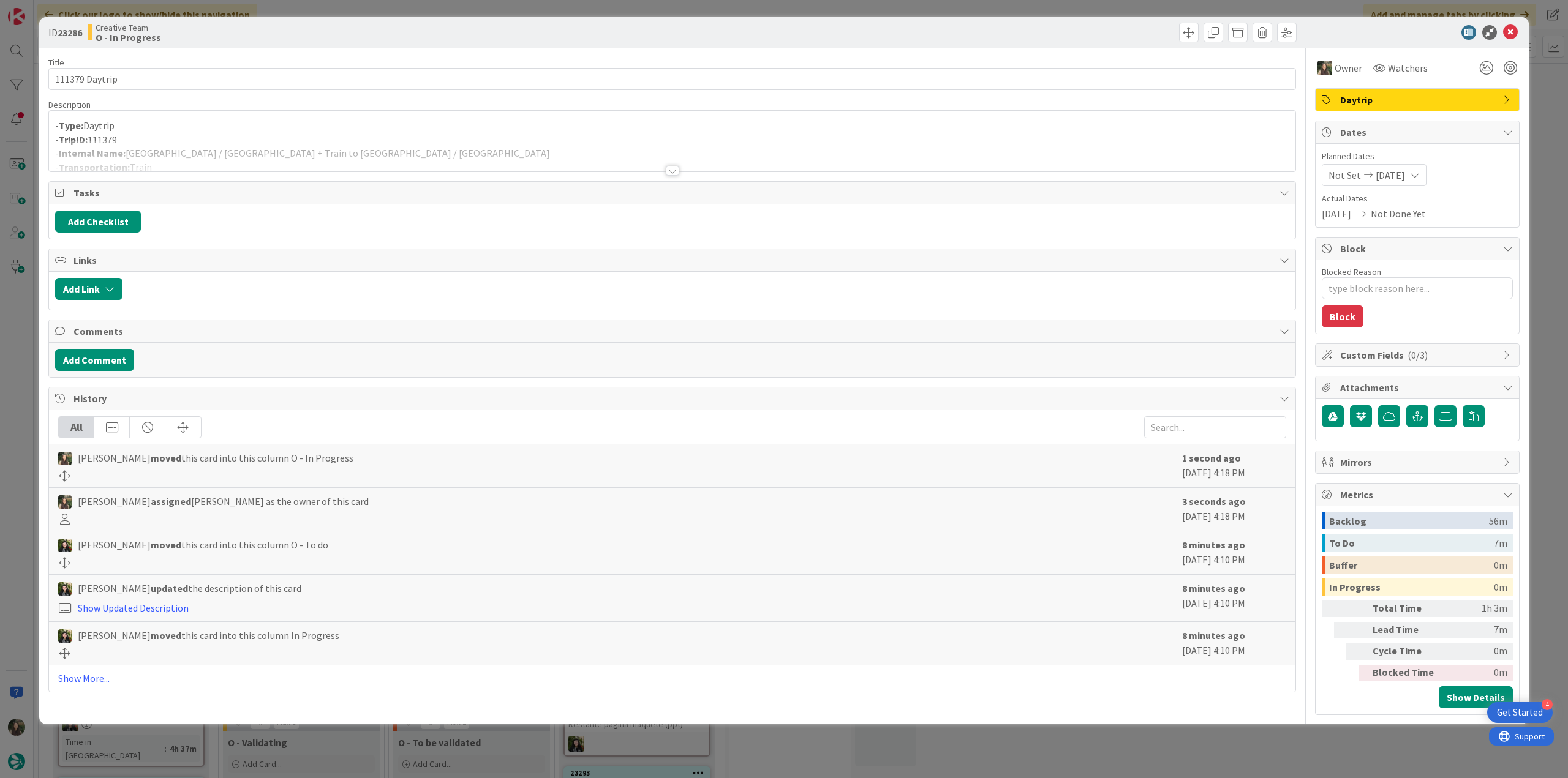
click at [242, 129] on p "- Type: Daytrip" at bounding box center [672, 125] width 1234 height 14
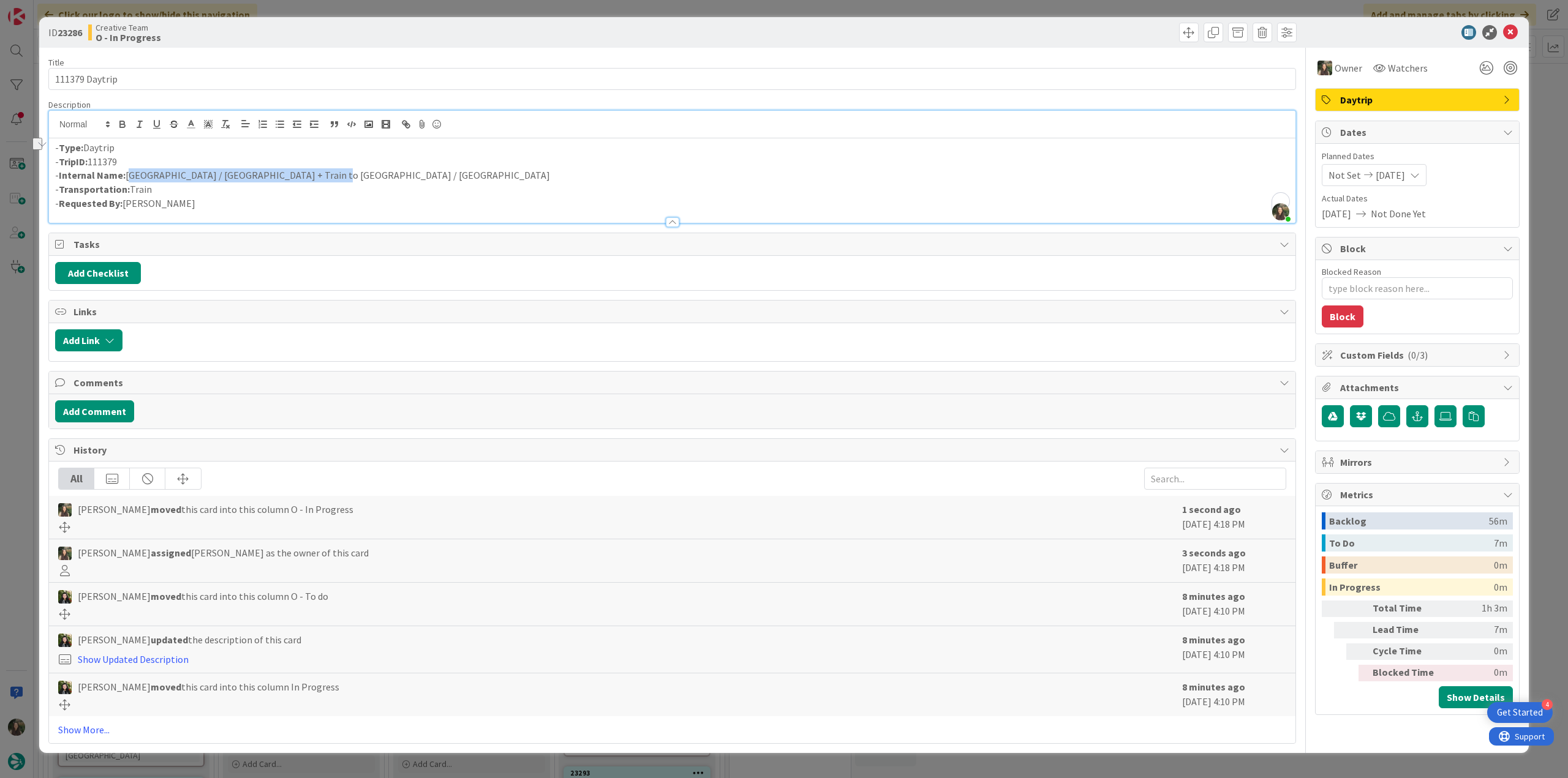
drag, startPoint x: 315, startPoint y: 176, endPoint x: 125, endPoint y: 178, distance: 190.0
click at [125, 178] on p "- Internal Name: La Rochelle / Bordeaux + Train to Paris / Lyon" at bounding box center [672, 175] width 1234 height 14
copy p "[GEOGRAPHIC_DATA][PERSON_NAME] / [GEOGRAPHIC_DATA] + Train to [GEOGRAPHIC_DATA]…"
click at [311, 178] on p "- Internal Name: La Rochelle / Bordeaux + Train to Paris / Lyon" at bounding box center [672, 175] width 1234 height 14
copy p "[GEOGRAPHIC_DATA][PERSON_NAME] / [GEOGRAPHIC_DATA] + Train to [GEOGRAPHIC_DATA]…"
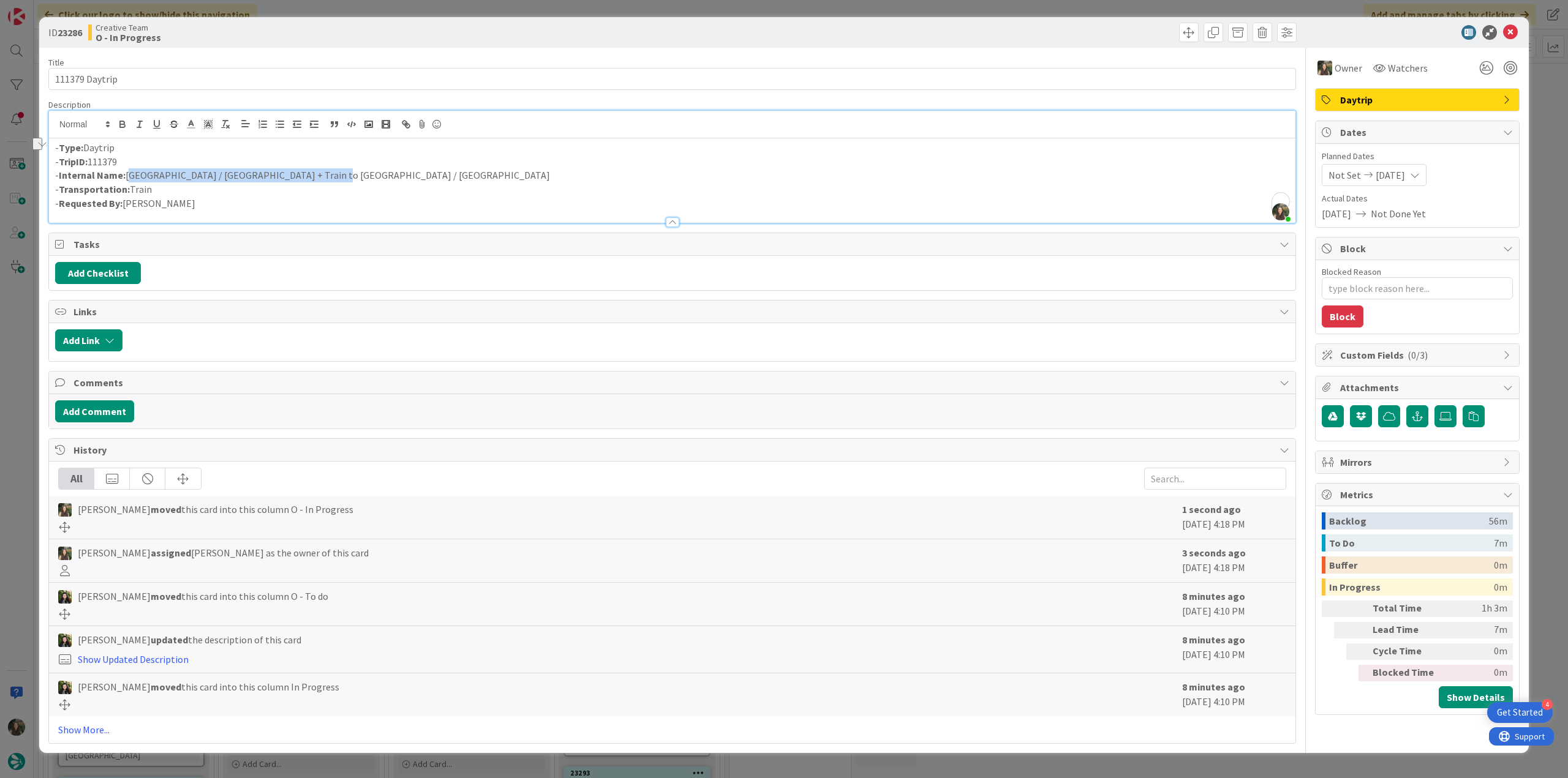
copy p "[GEOGRAPHIC_DATA][PERSON_NAME] / [GEOGRAPHIC_DATA] + Train to [GEOGRAPHIC_DATA]…"
drag, startPoint x: 144, startPoint y: 76, endPoint x: 0, endPoint y: 73, distance: 144.0
click at [0, 73] on div "ID 23286 Creative Team O - In Progress Title 14 / 128 111379 Daytrip Descriptio…" at bounding box center [784, 389] width 1568 height 778
click at [25, 342] on div "ID 23286 Creative Team O - In Progress Title 14 / 128 111379 Daytrip Descriptio…" at bounding box center [784, 389] width 1568 height 778
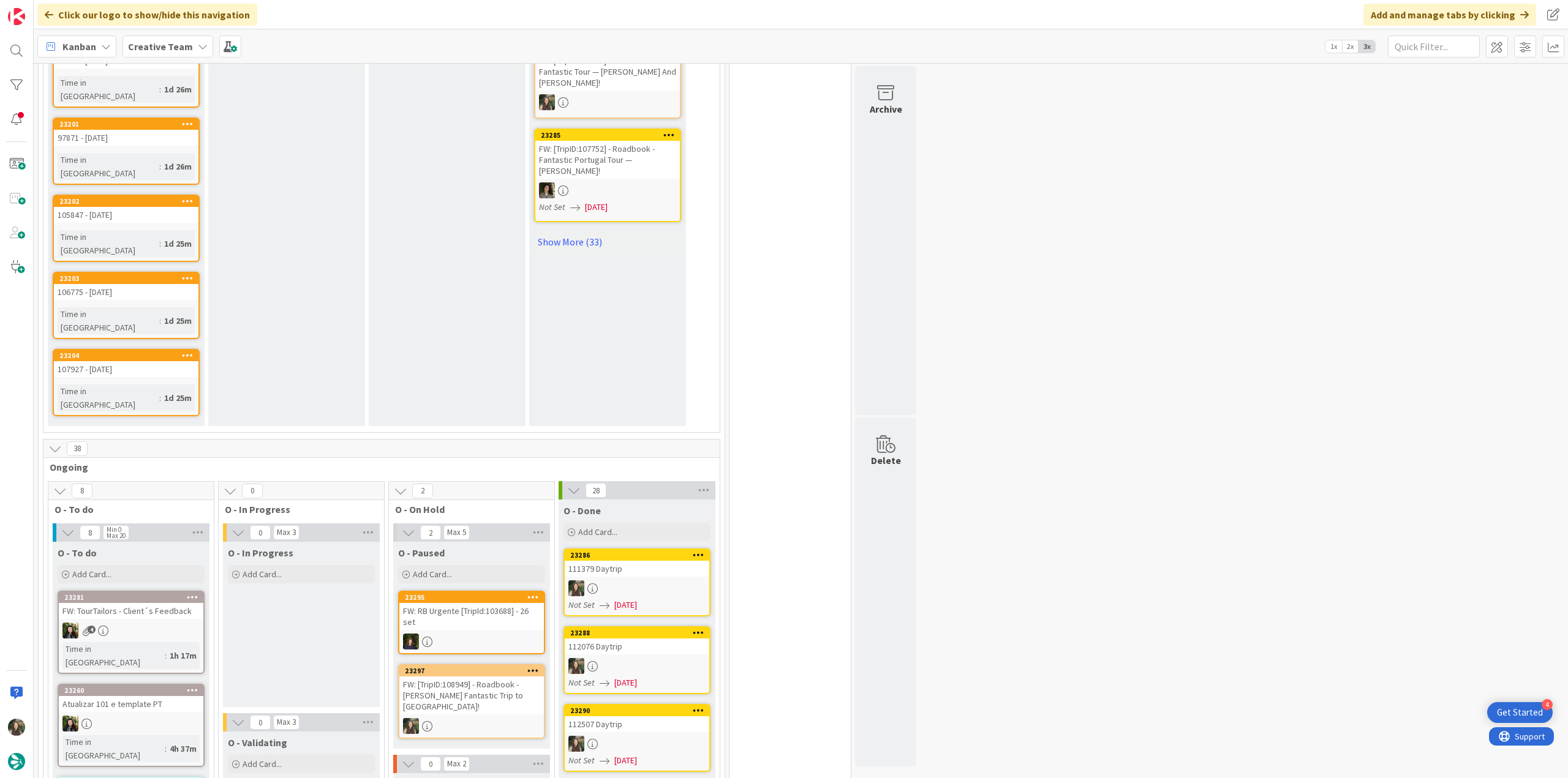
click at [648, 561] on div "111379 Daytrip" at bounding box center [637, 569] width 145 height 16
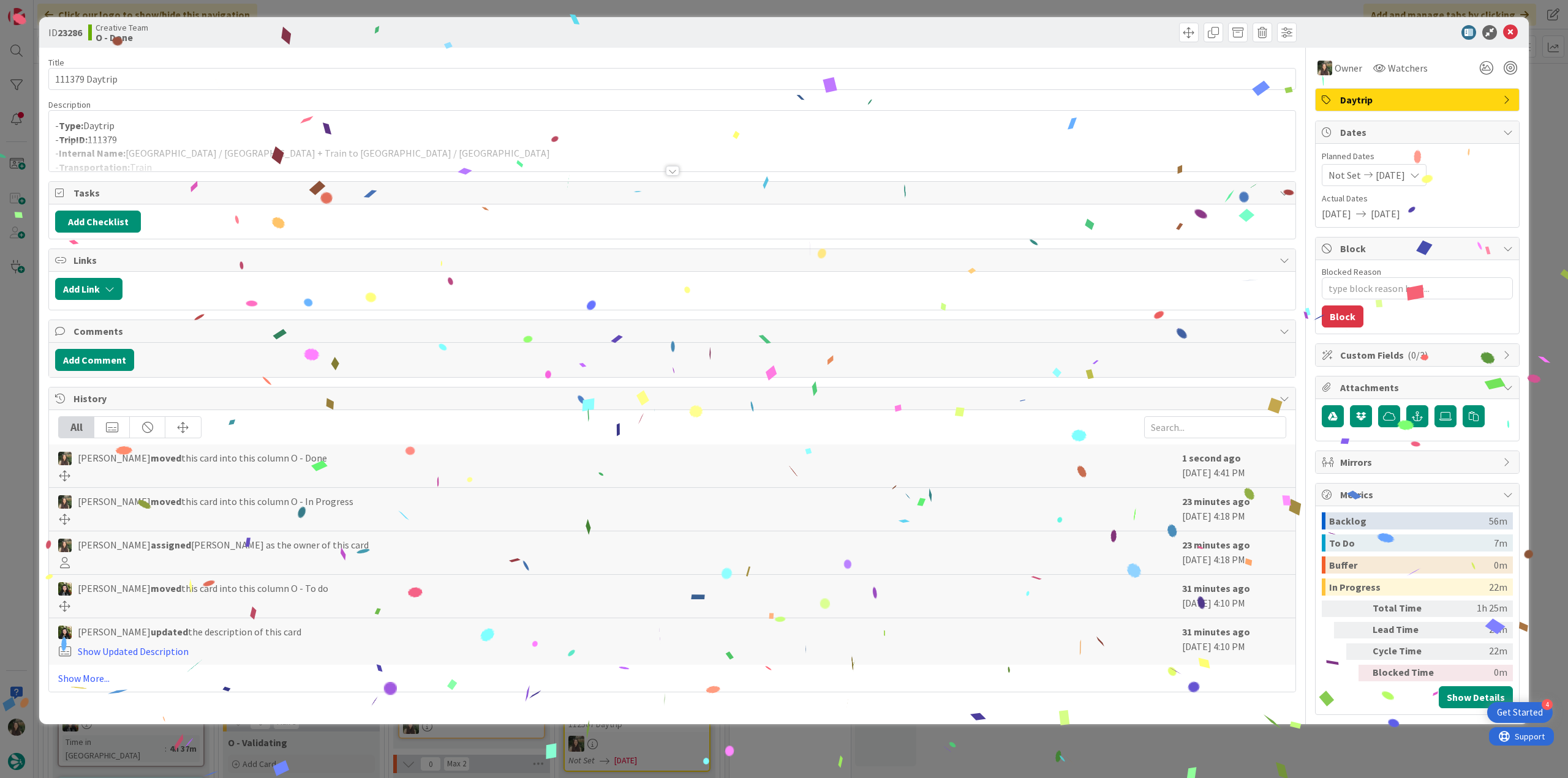
click at [1381, 727] on div "ID 23286 Creative Team O - Done Title 14 / 128 111379 Daytrip Description - Typ…" at bounding box center [784, 389] width 1568 height 778
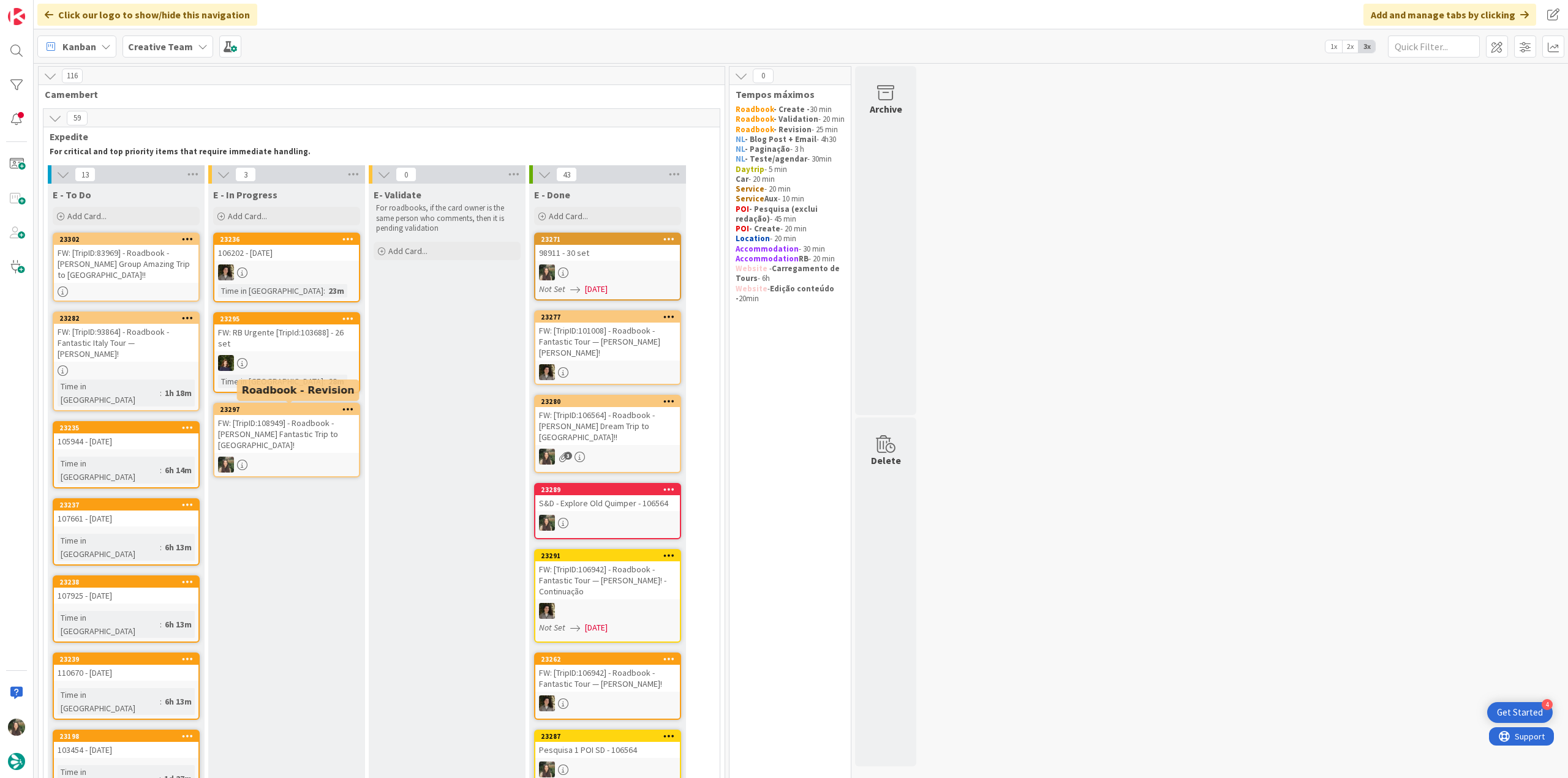
click at [307, 438] on div "FW: [TripID:108949] - Roadbook - [PERSON_NAME]'s Fantastic Trip to [GEOGRAPHIC_…" at bounding box center [286, 434] width 145 height 38
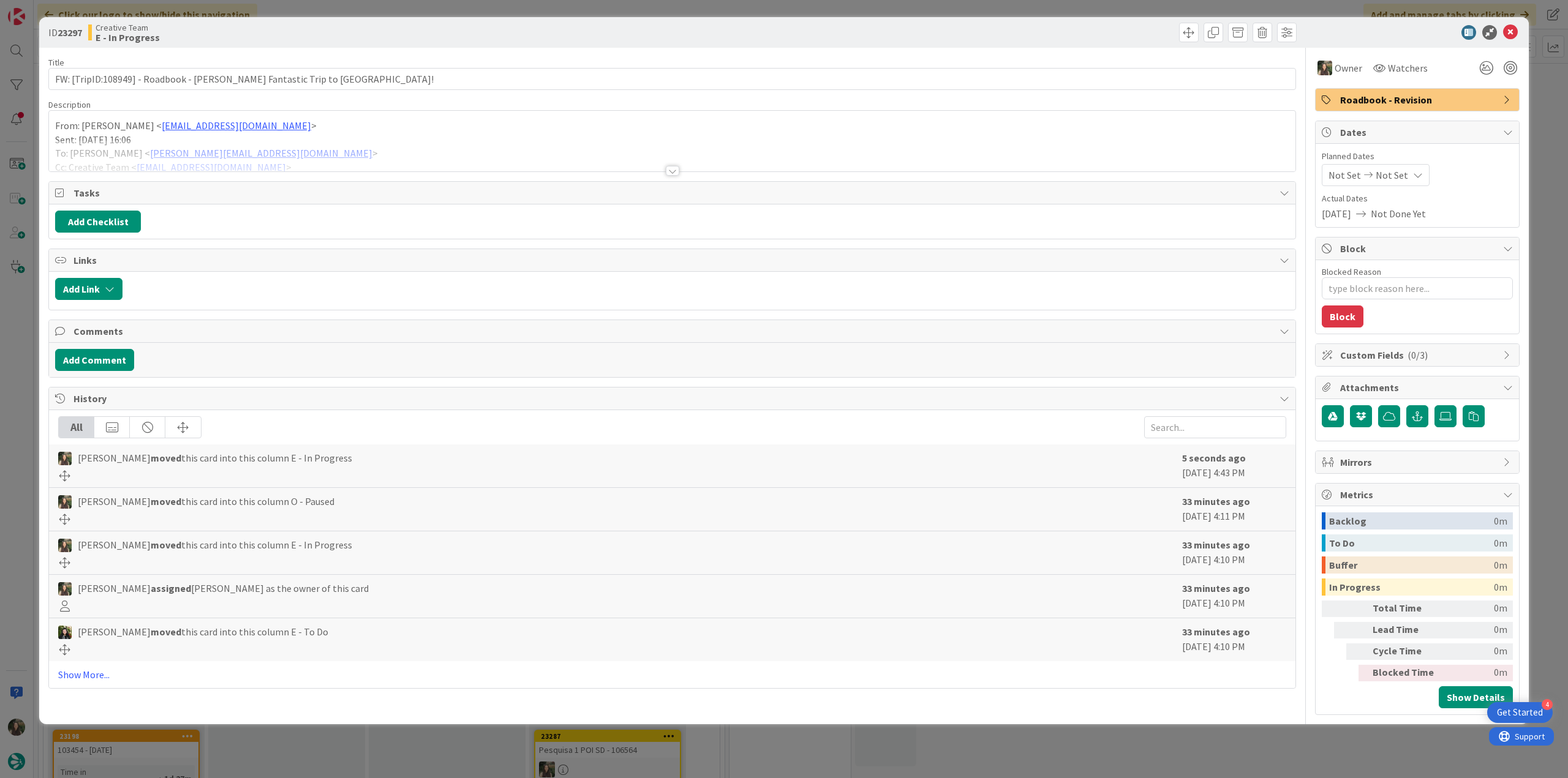
click at [385, 149] on div at bounding box center [672, 155] width 1246 height 31
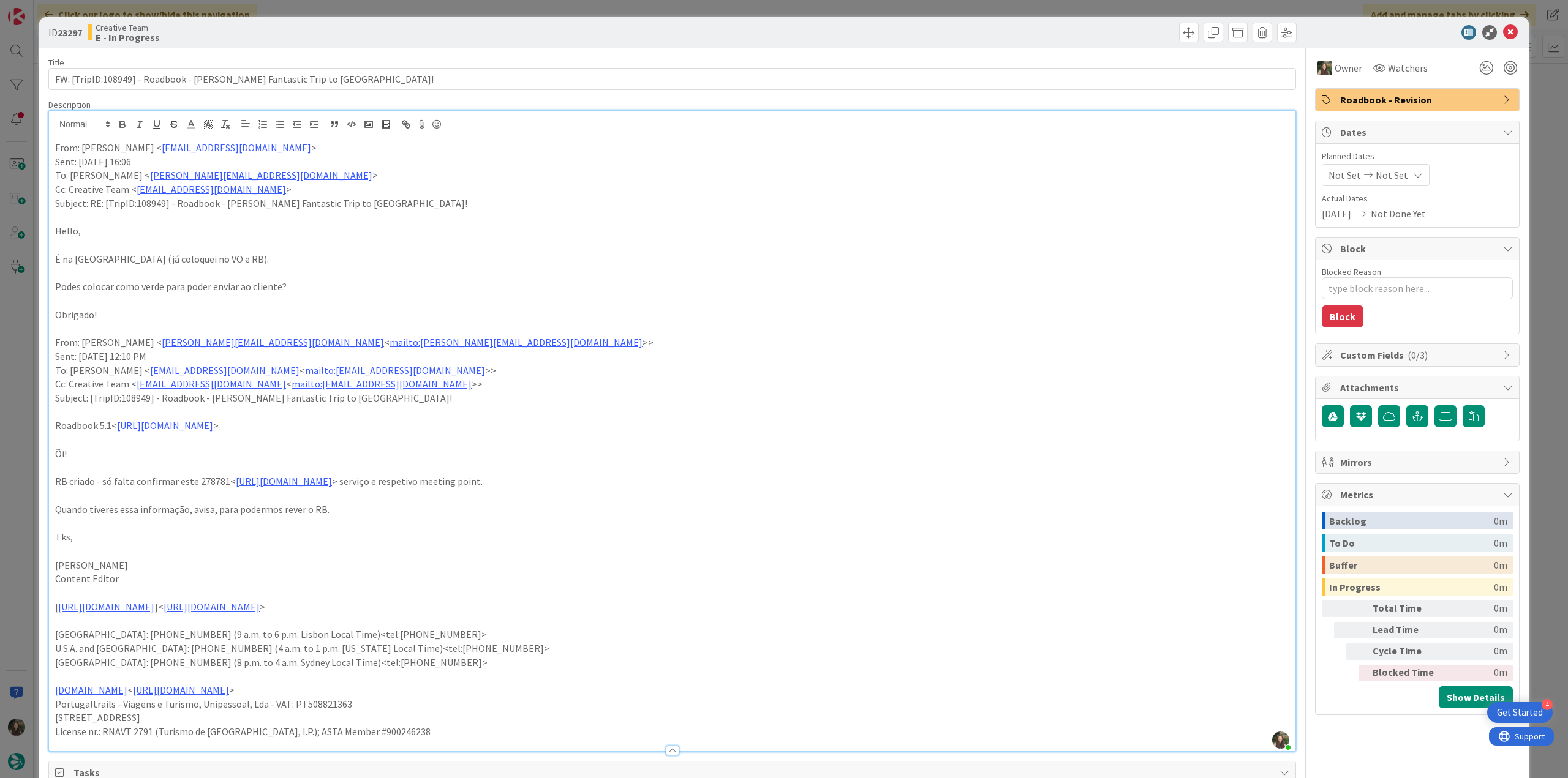
click at [18, 398] on div "ID 23297 Creative Team E - In Progress Title 65 / 128 FW: [TripID:108949] - Roa…" at bounding box center [784, 389] width 1568 height 778
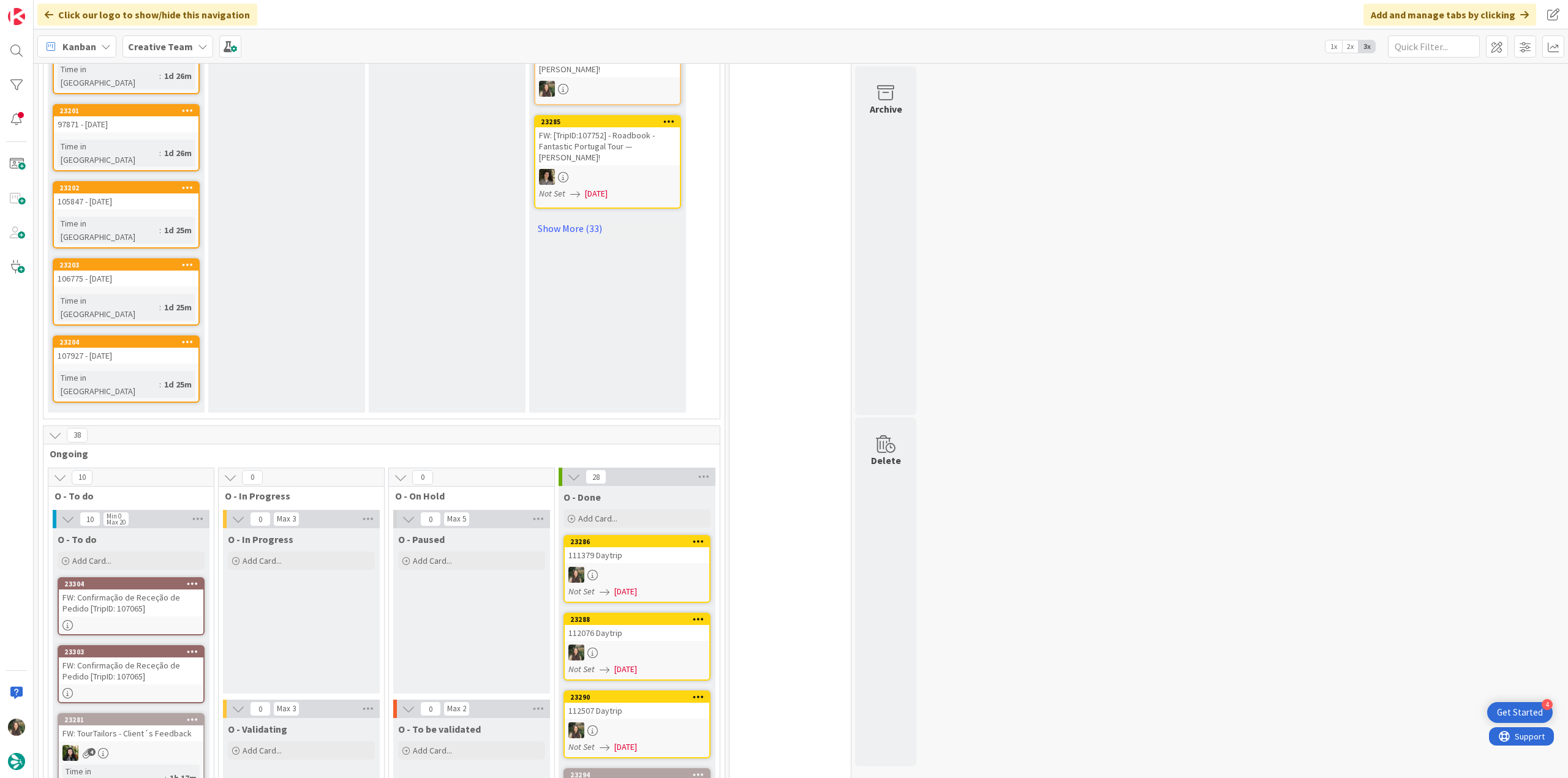
click at [162, 590] on div "FW: Confirmação de Receção de Pedido [TripID: 107065]" at bounding box center [131, 603] width 145 height 27
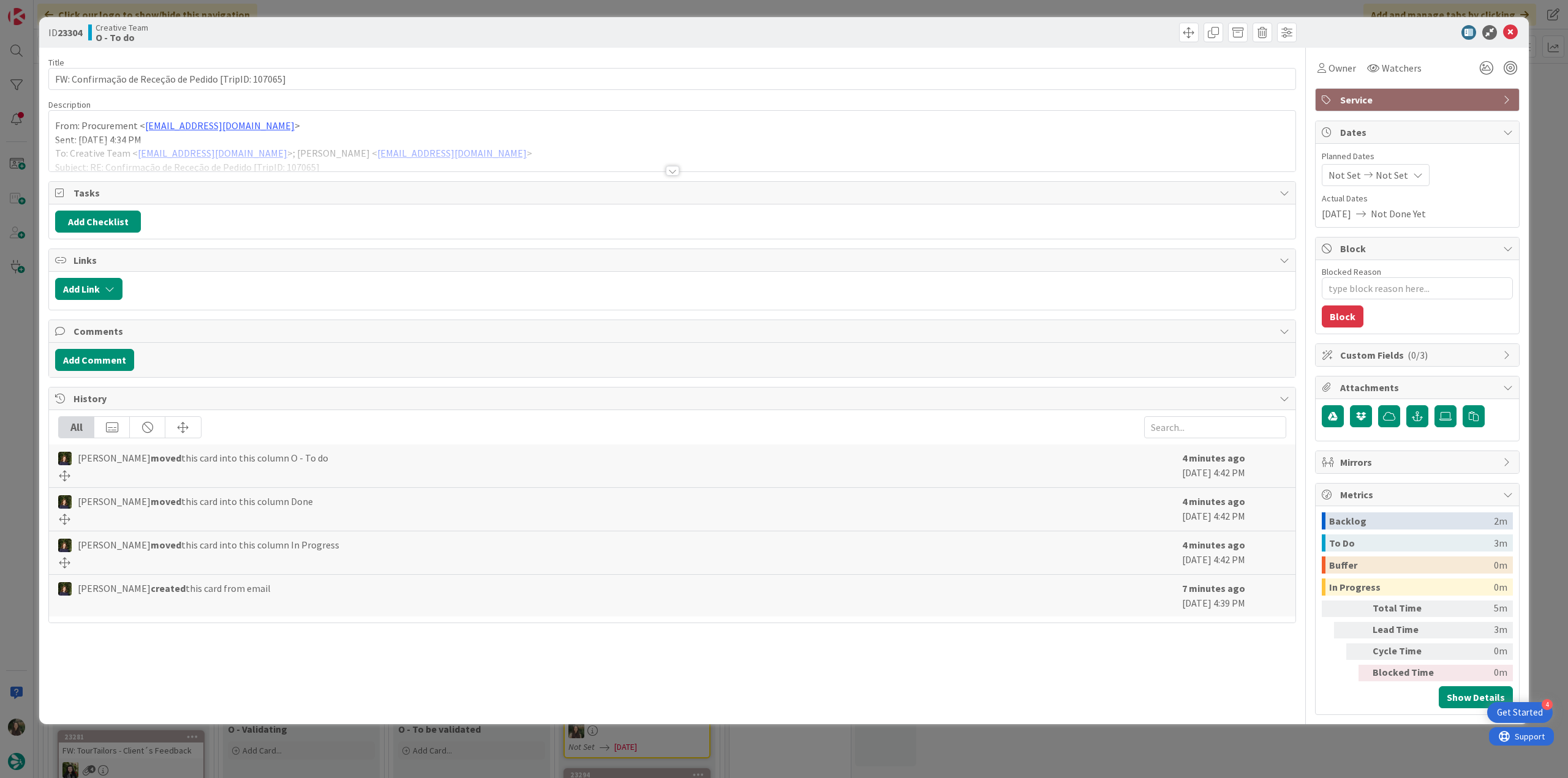
click at [511, 146] on div at bounding box center [672, 155] width 1246 height 31
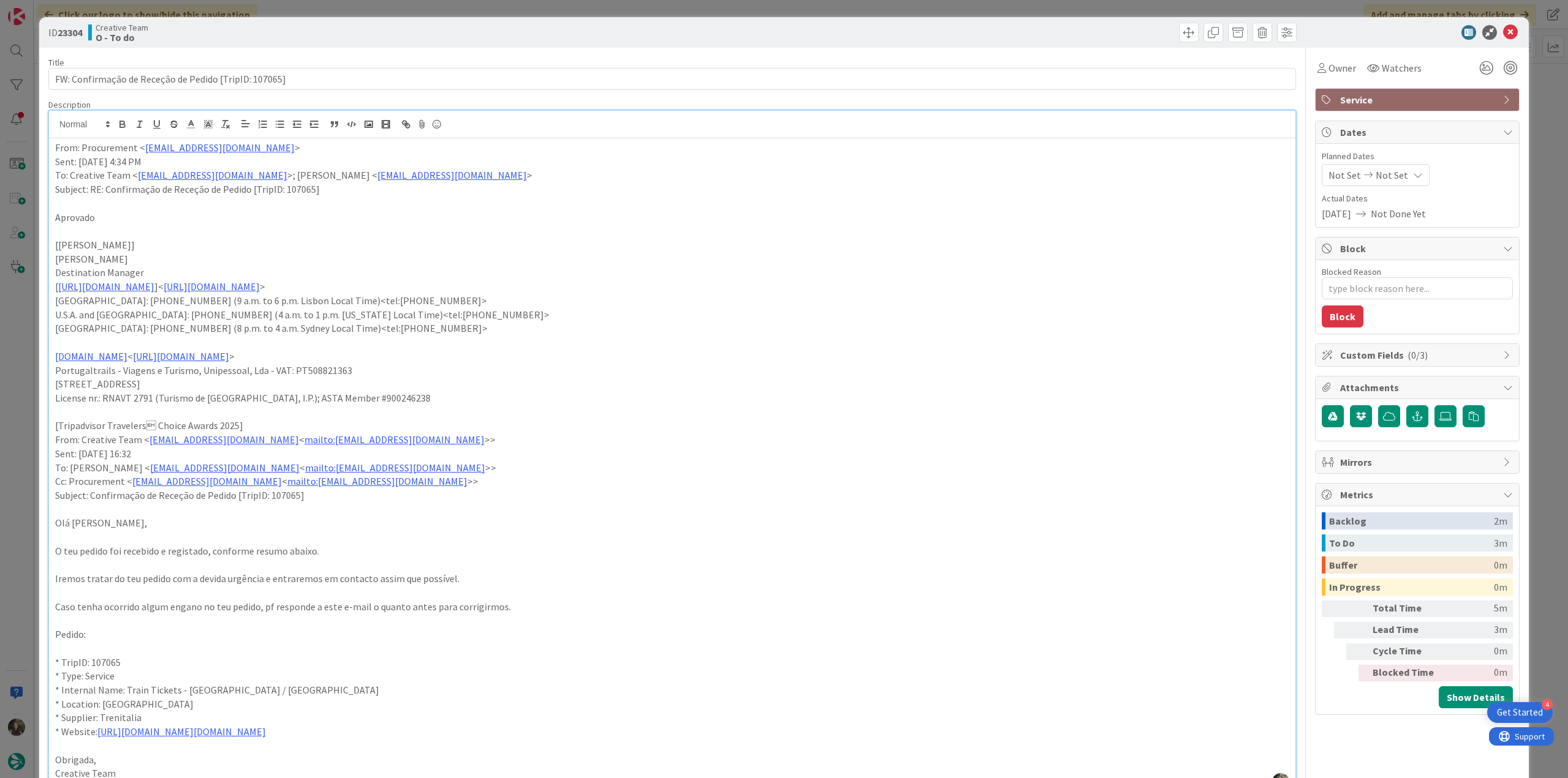
click at [25, 452] on div "ID 23304 Creative Team O - To do Title 53 / 128 FW: Confirmação de Receção de P…" at bounding box center [784, 389] width 1568 height 778
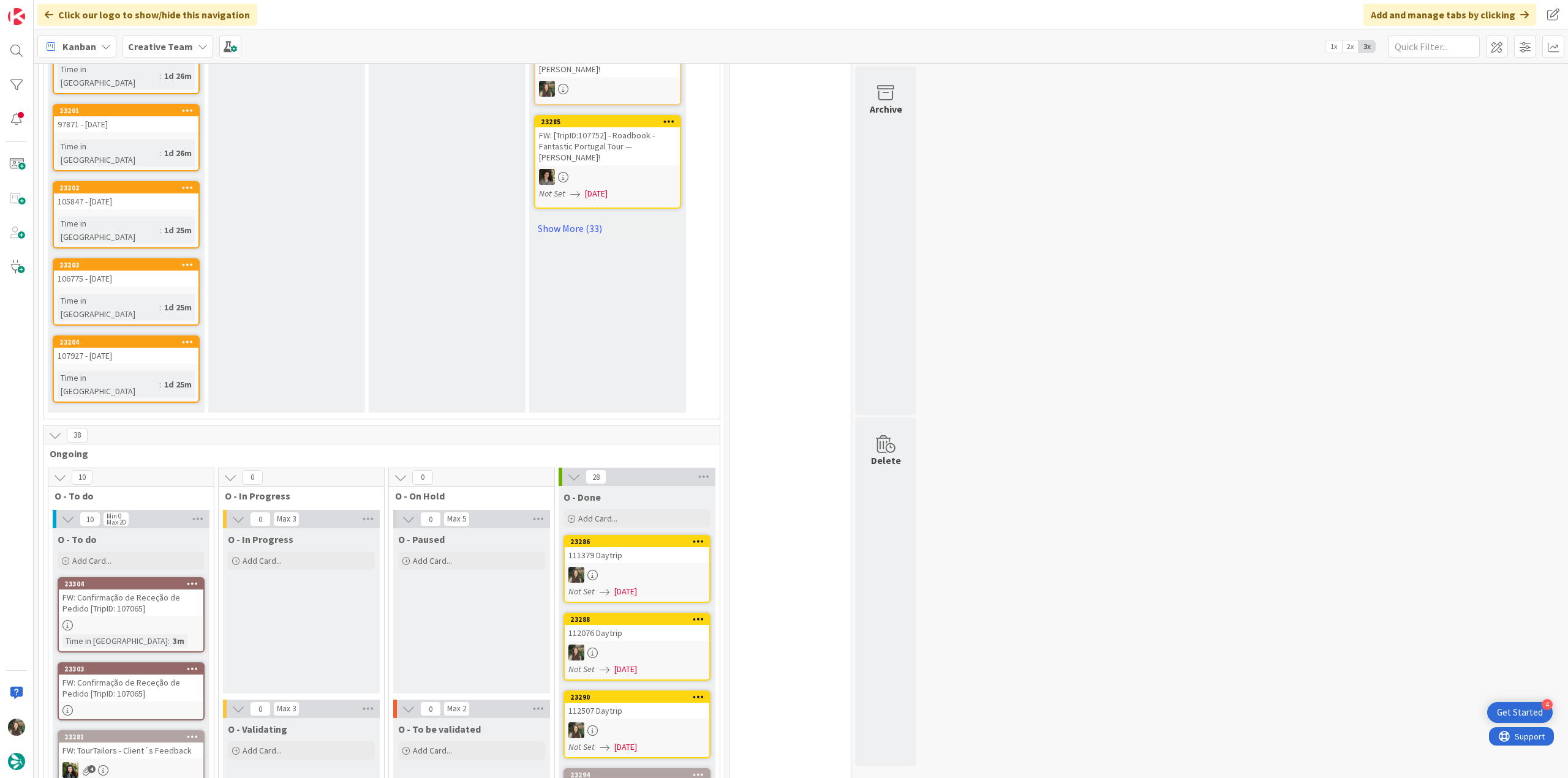
click at [151, 663] on link "23303 FW: Confirmação de Receção de Pedido [TripID: 107065]" at bounding box center [131, 691] width 147 height 58
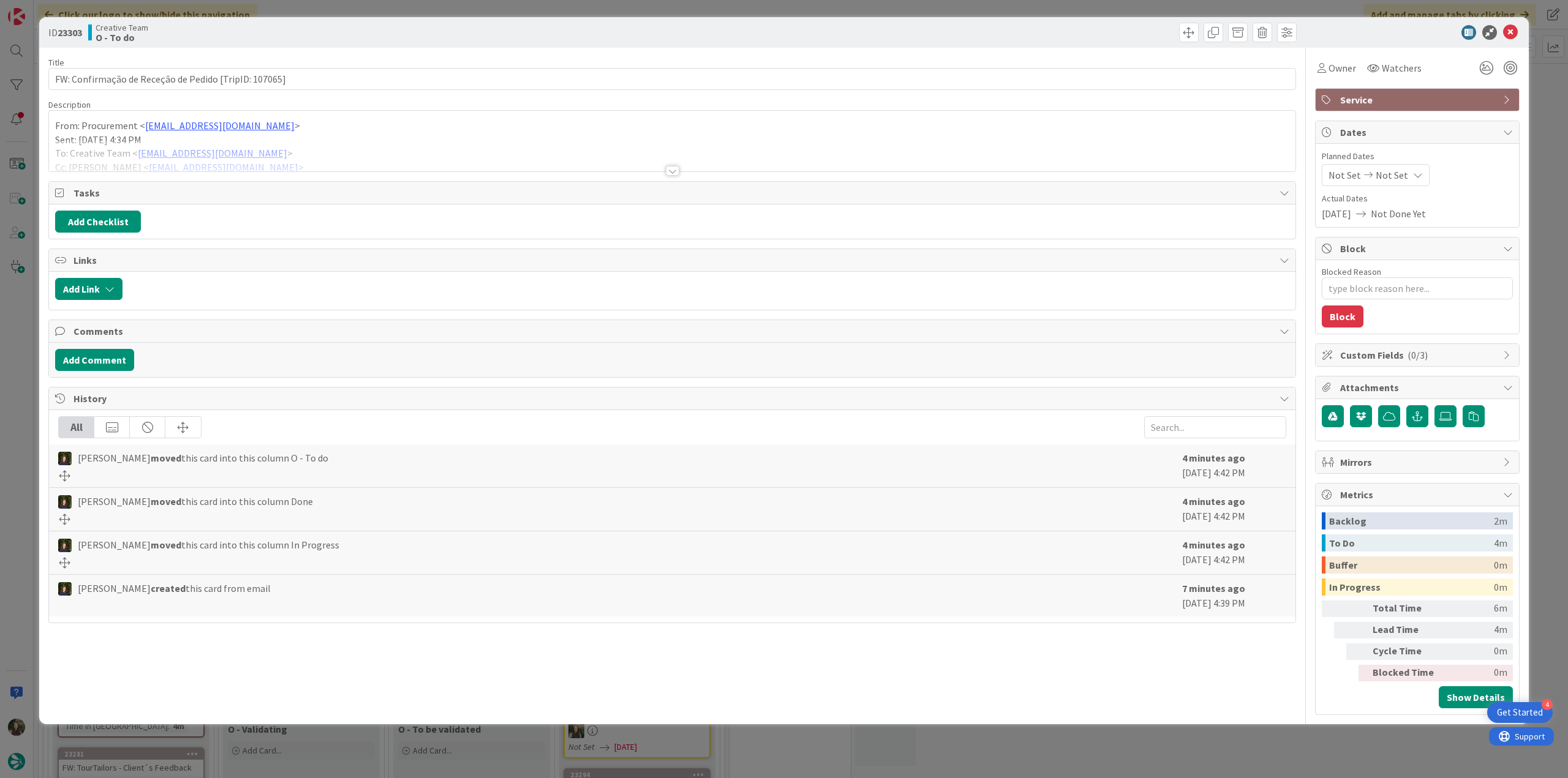
click at [381, 155] on div at bounding box center [672, 155] width 1246 height 31
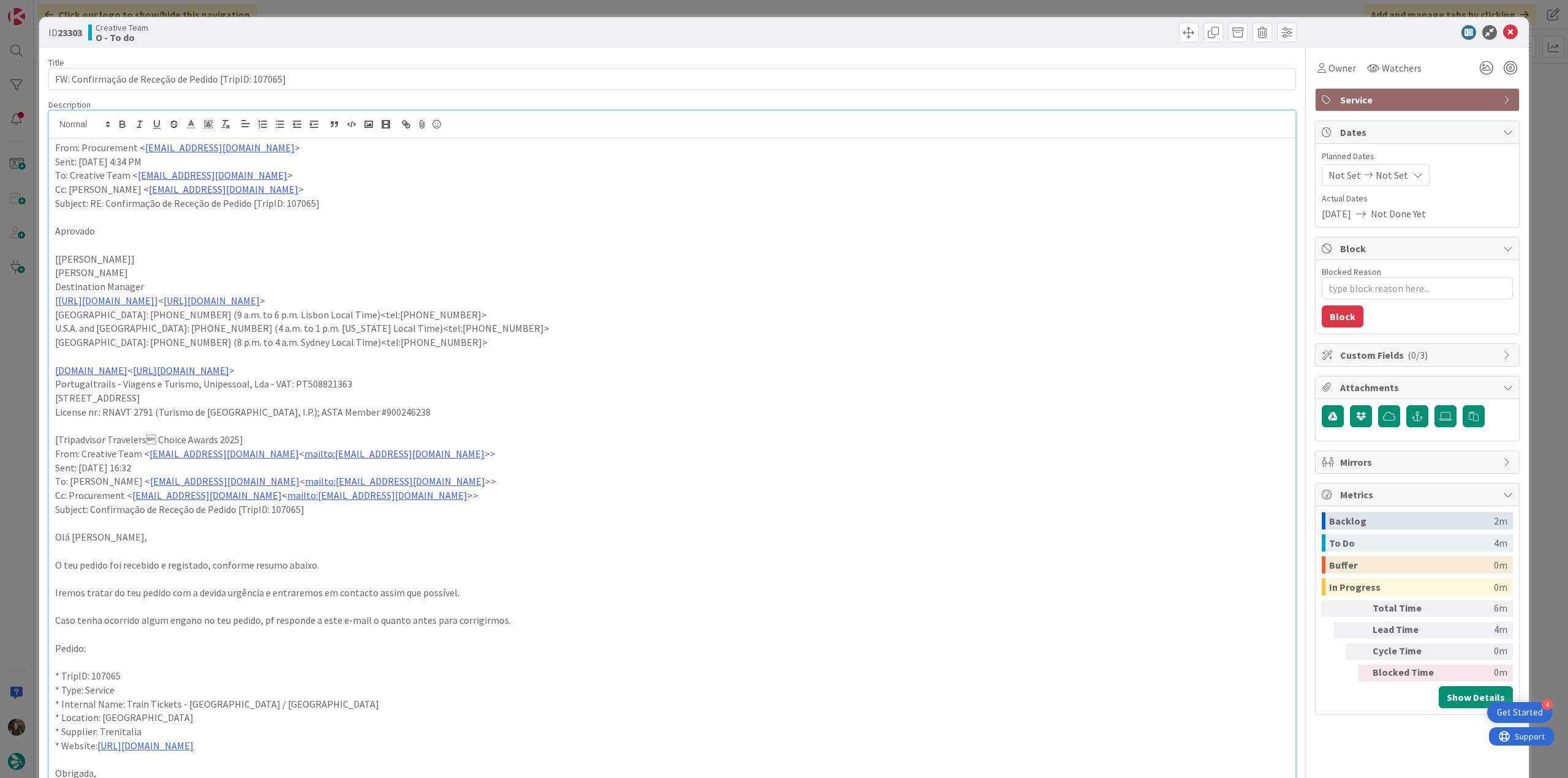
click at [12, 409] on div "ID 23303 Creative Team O - To do Title 53 / 128 FW: Confirmação de Receção de P…" at bounding box center [784, 389] width 1568 height 778
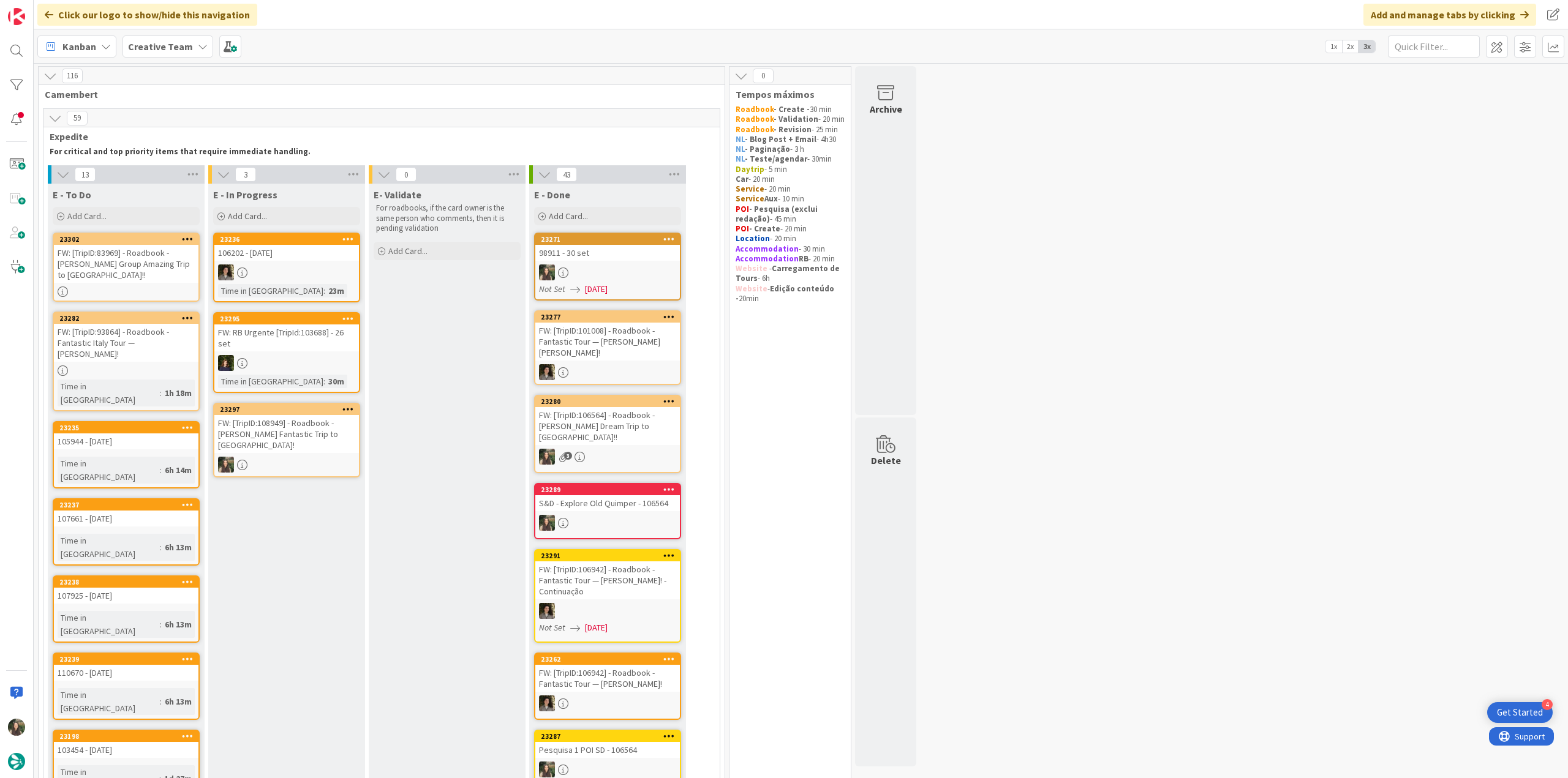
click at [309, 425] on div "FW: [TripID:108949] - Roadbook - [PERSON_NAME]'s Fantastic Trip to [GEOGRAPHIC_…" at bounding box center [286, 434] width 145 height 38
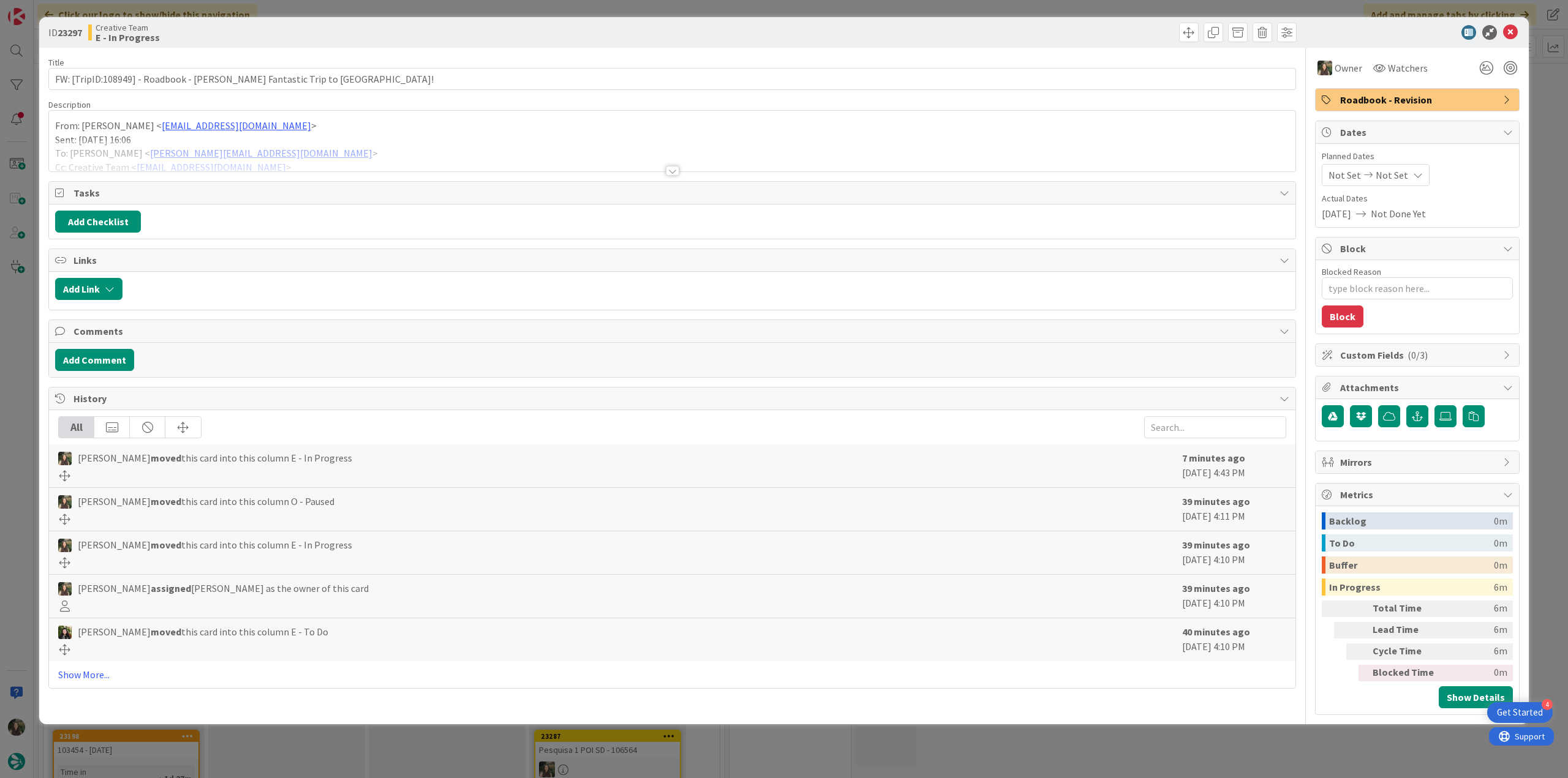
click at [451, 154] on div at bounding box center [672, 155] width 1246 height 31
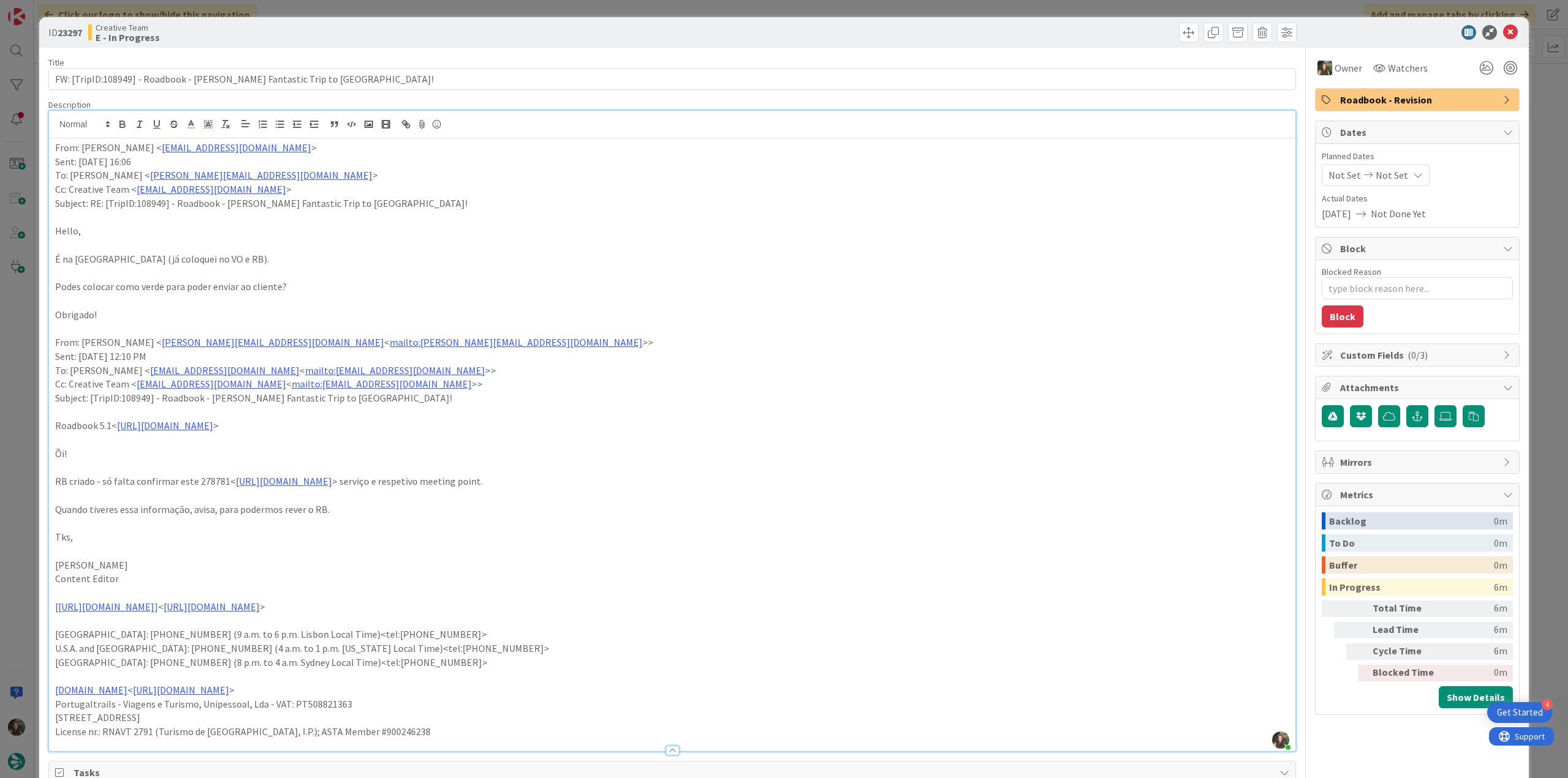
click at [16, 320] on div "ID 23297 Creative Team E - In Progress Title 65 / 128 FW: [TripID:108949] - Roa…" at bounding box center [784, 389] width 1568 height 778
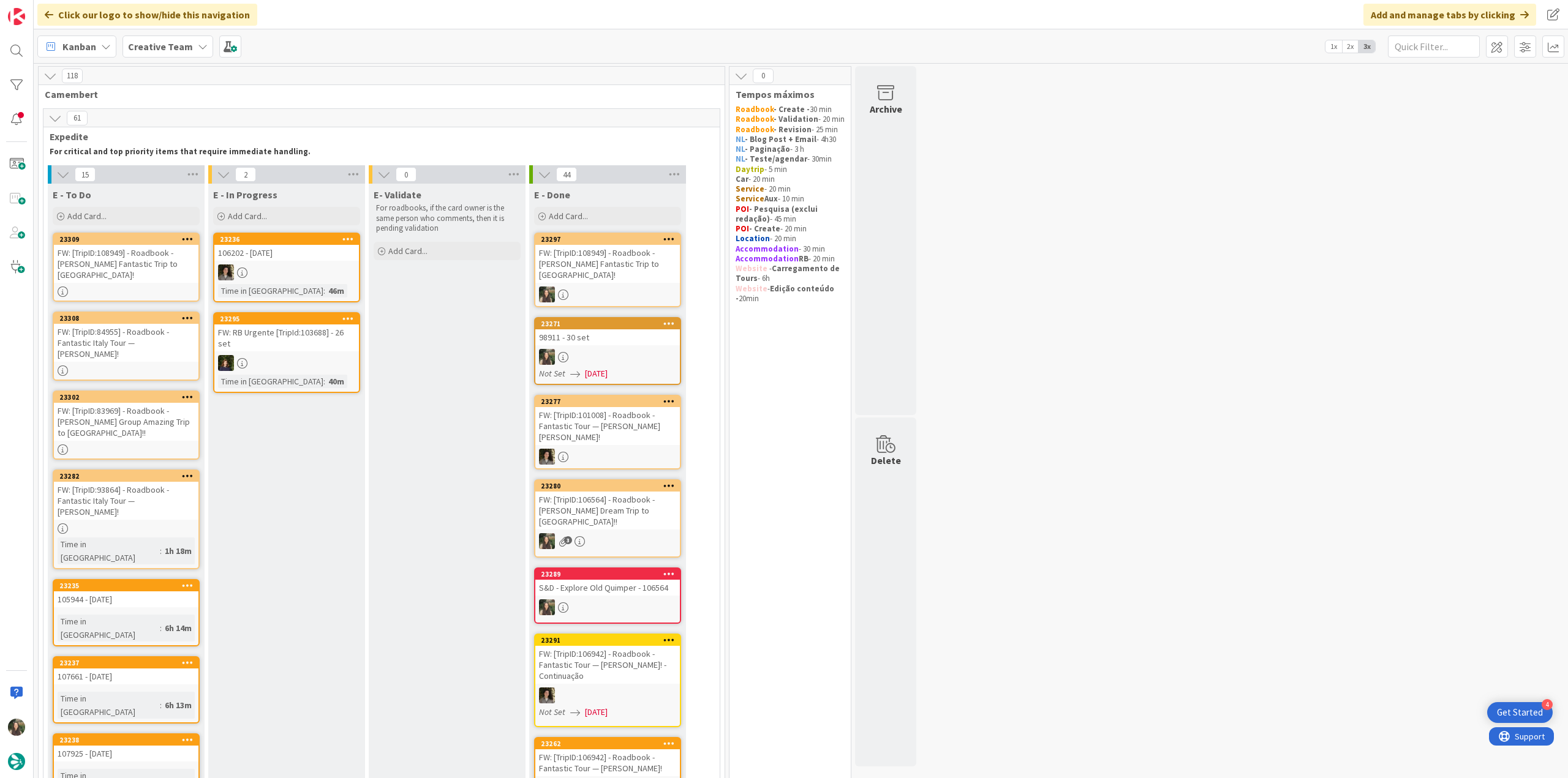
click at [630, 256] on div "FW: [TripID:108949] - Roadbook - [PERSON_NAME]'s Fantastic Trip to [GEOGRAPHIC_…" at bounding box center [607, 263] width 145 height 38
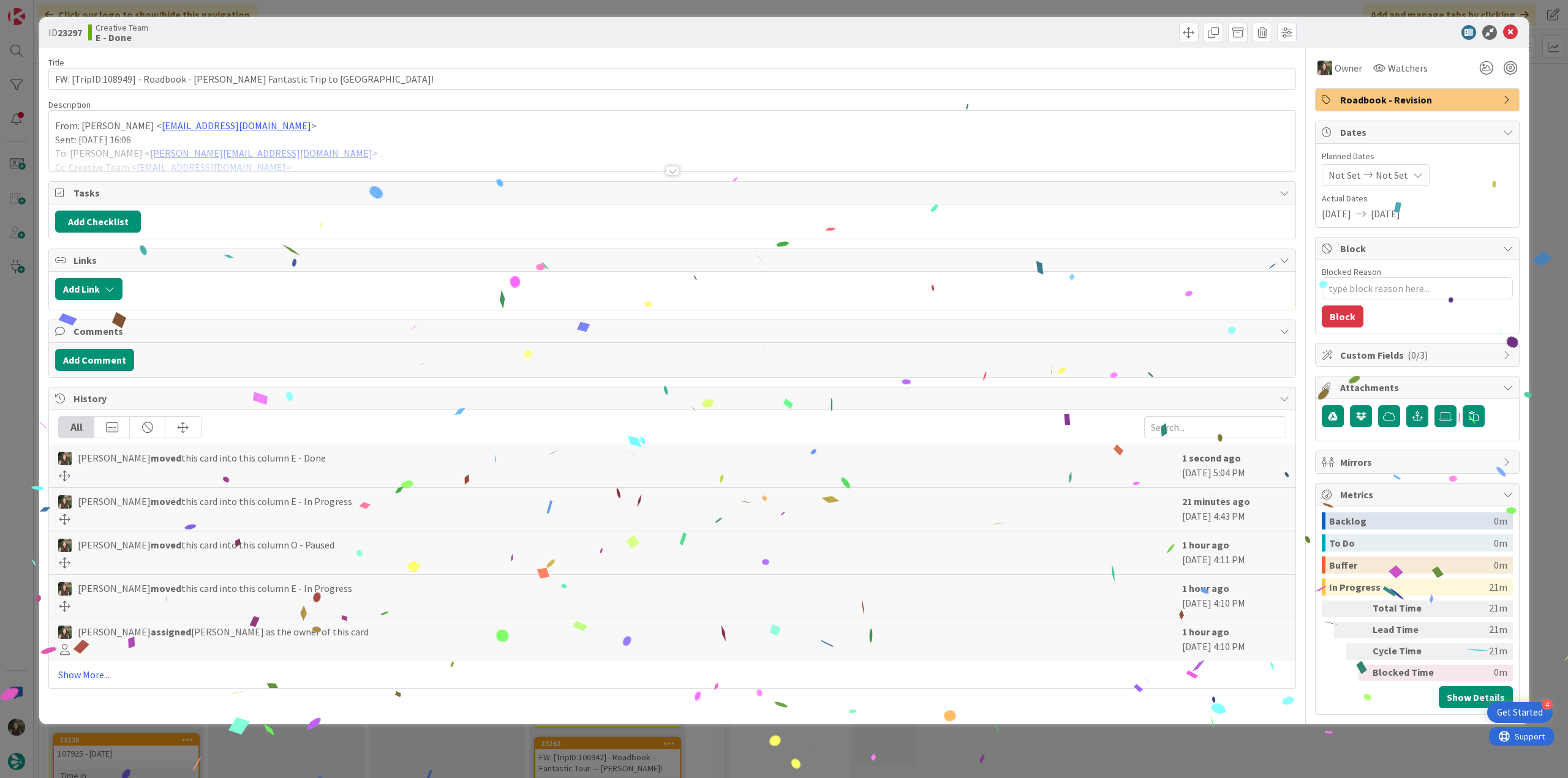
drag, startPoint x: 1306, startPoint y: 744, endPoint x: 1350, endPoint y: 747, distance: 44.1
click at [1307, 744] on div "ID 23297 Creative Team E - Done Title 65 / 128 FW: [TripID:108949] - Roadbook -…" at bounding box center [784, 389] width 1568 height 778
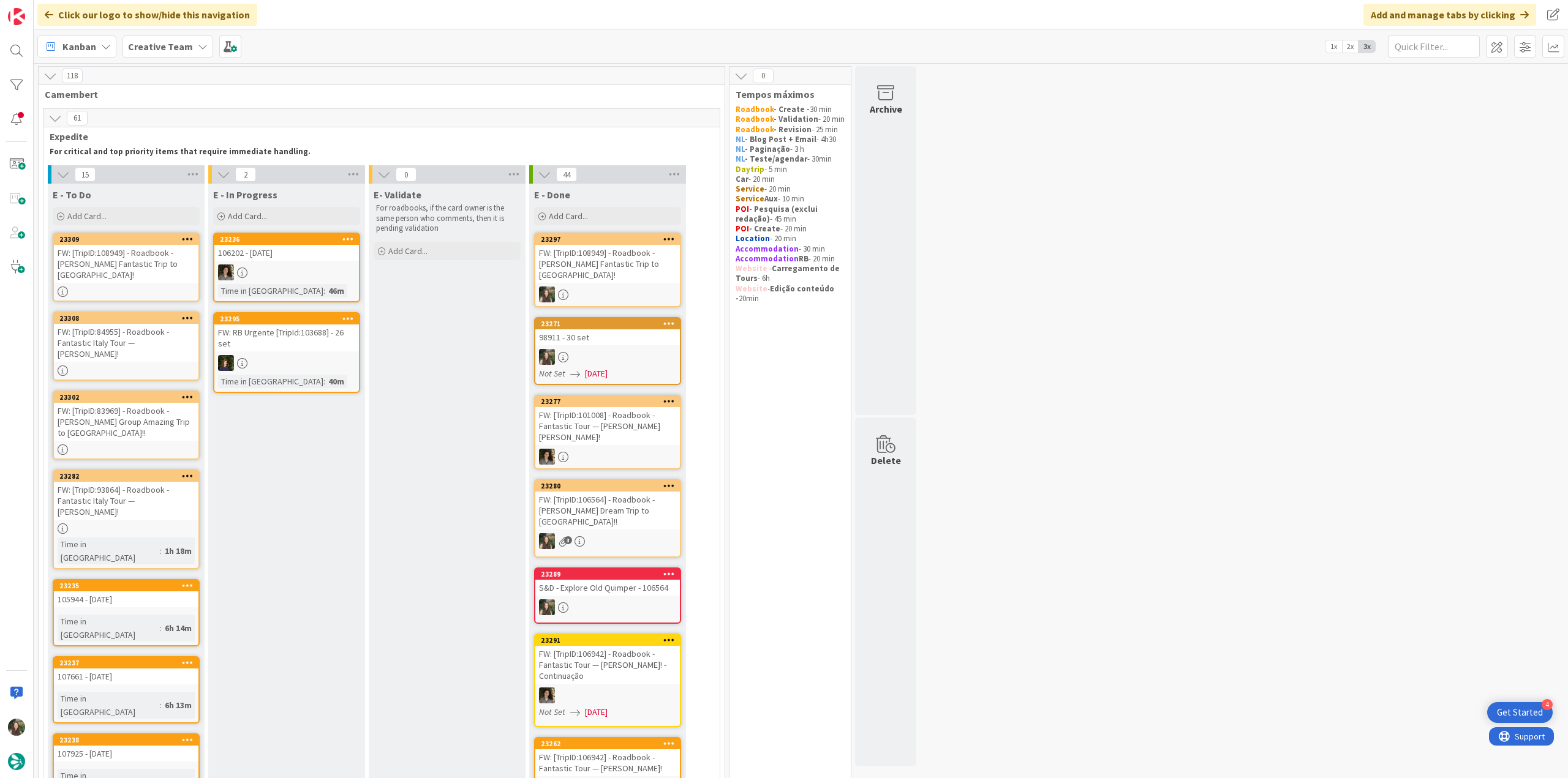
click at [156, 263] on div "FW: [TripID:108949] - Roadbook - [PERSON_NAME] Fantastic Trip to [GEOGRAPHIC_DA…" at bounding box center [126, 263] width 145 height 38
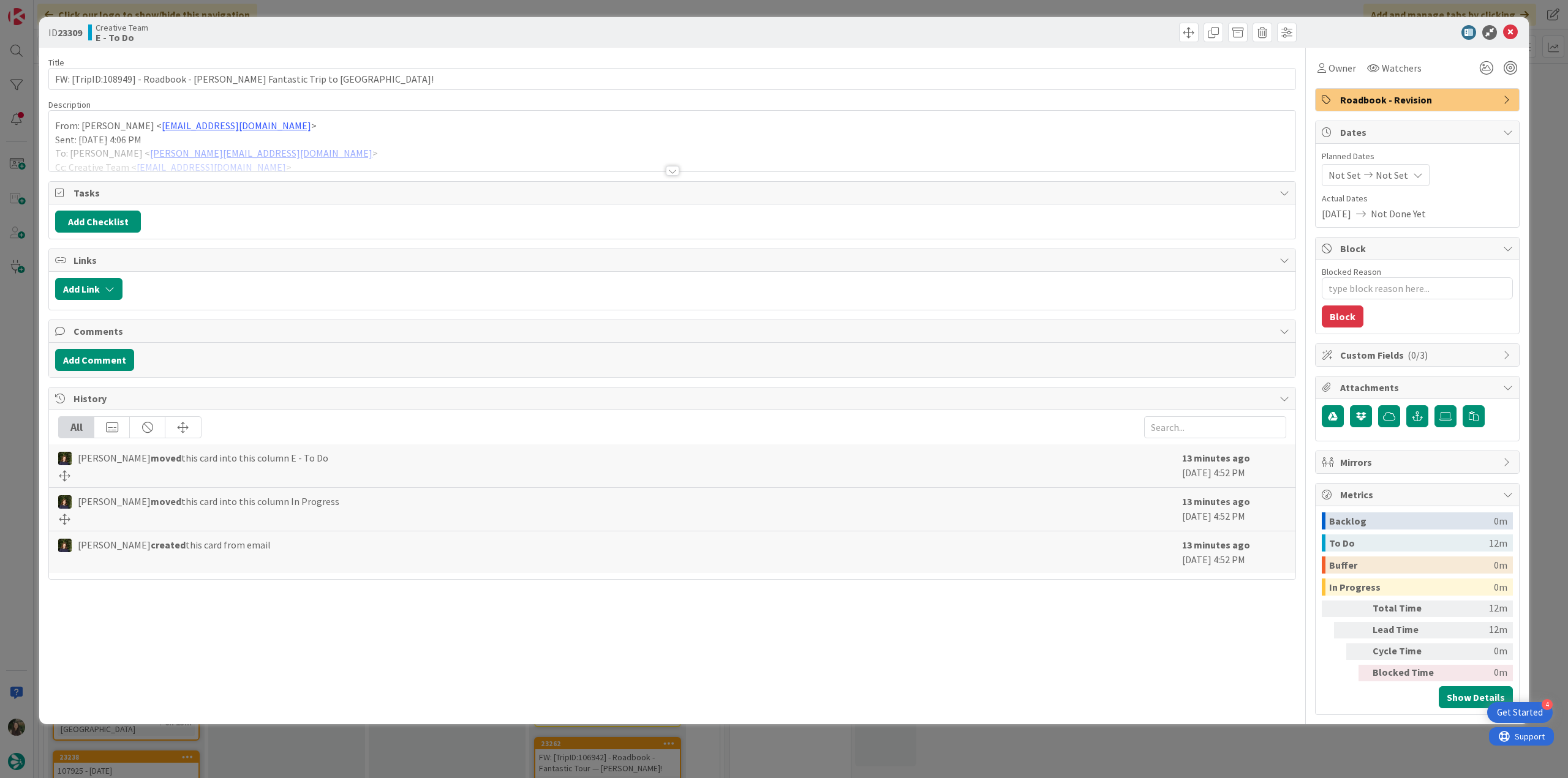
click at [395, 145] on div at bounding box center [672, 155] width 1246 height 31
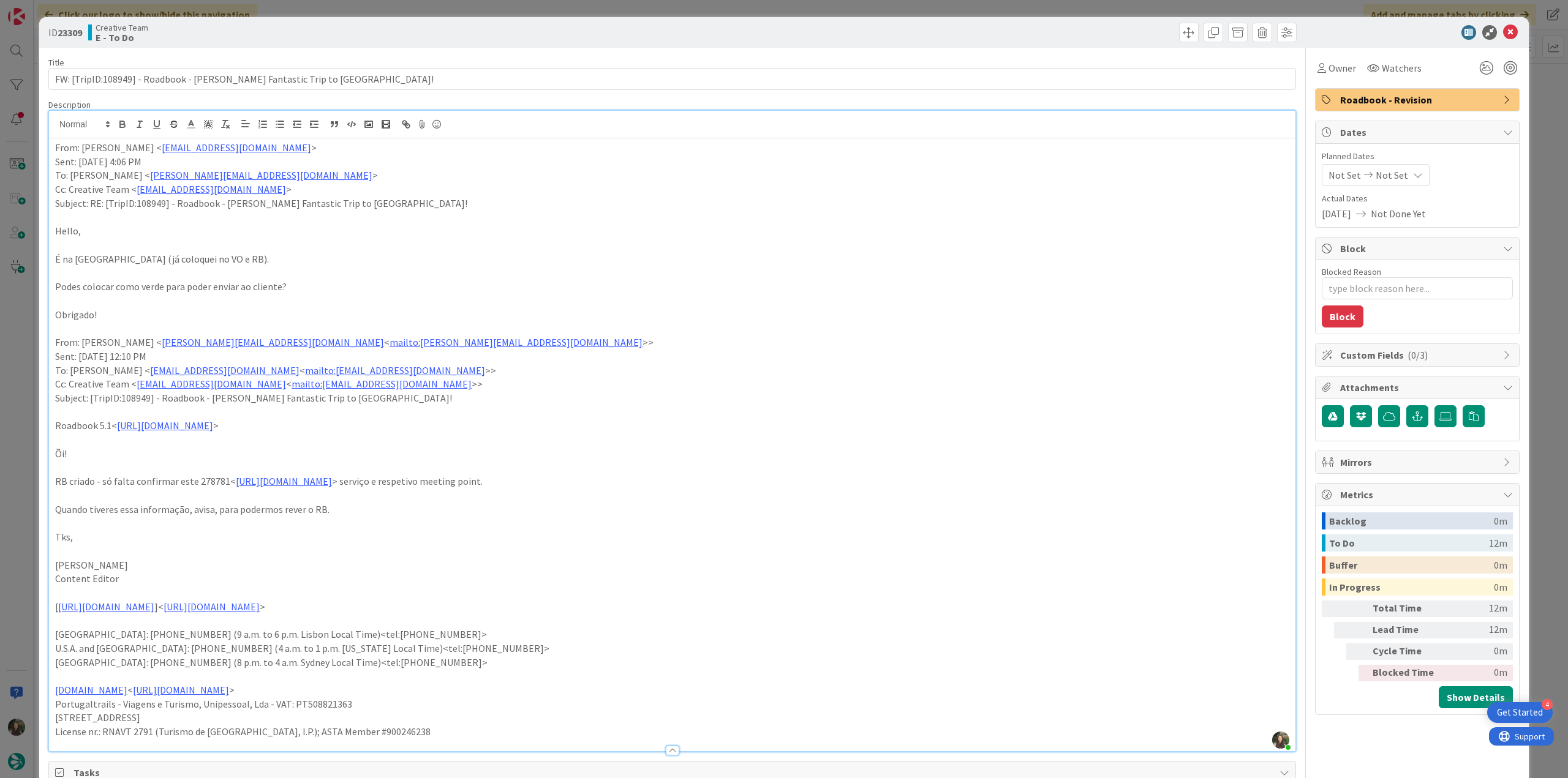
click at [17, 347] on div "ID 23309 Creative Team E - To Do Title 65 / 128 FW: [TripID:108949] - Roadbook …" at bounding box center [784, 389] width 1568 height 778
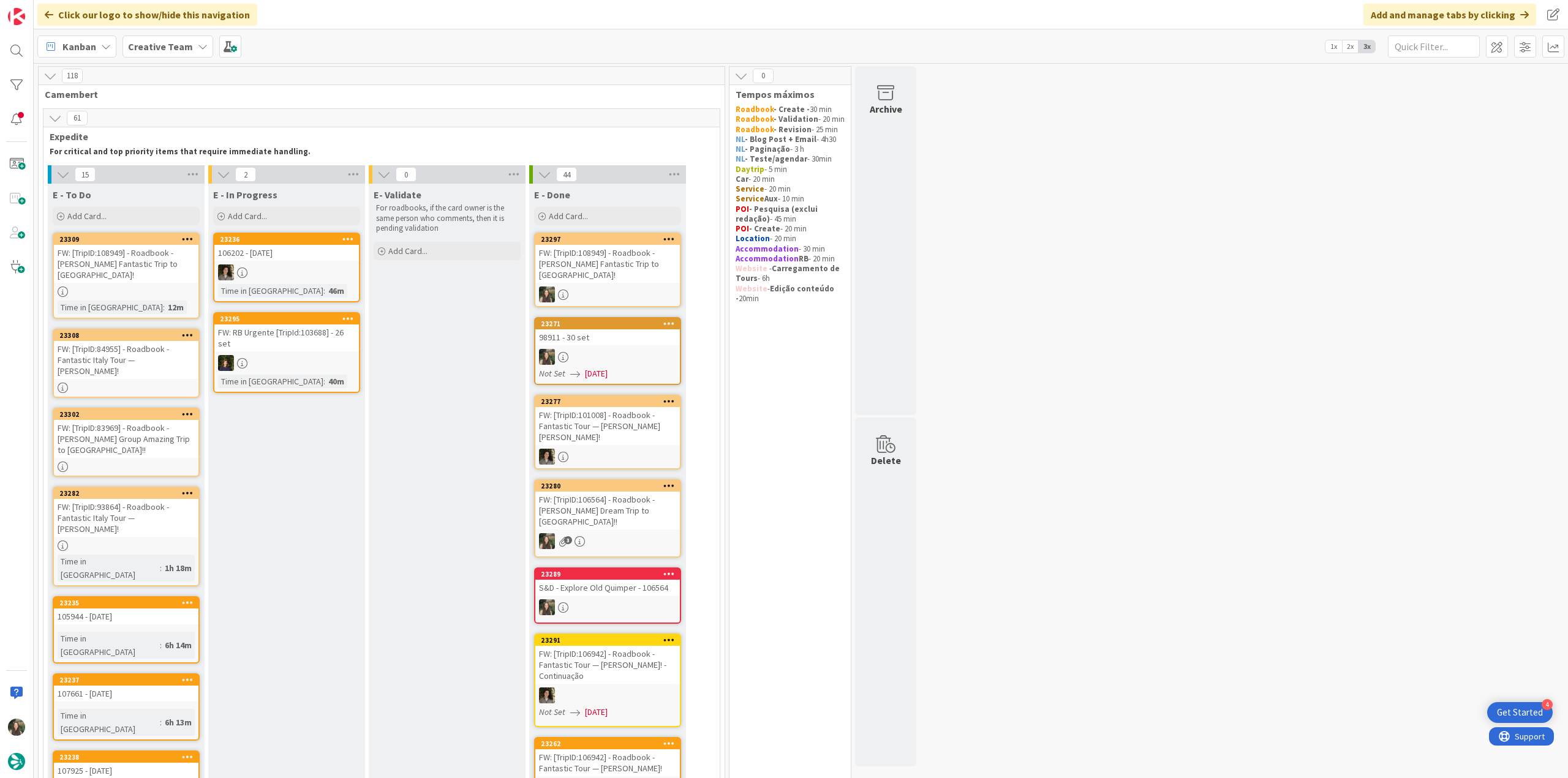
click at [146, 267] on div "FW: [TripID:108949] - Roadbook - [PERSON_NAME] Fantastic Trip to [GEOGRAPHIC_DA…" at bounding box center [126, 263] width 145 height 38
type textarea "x"
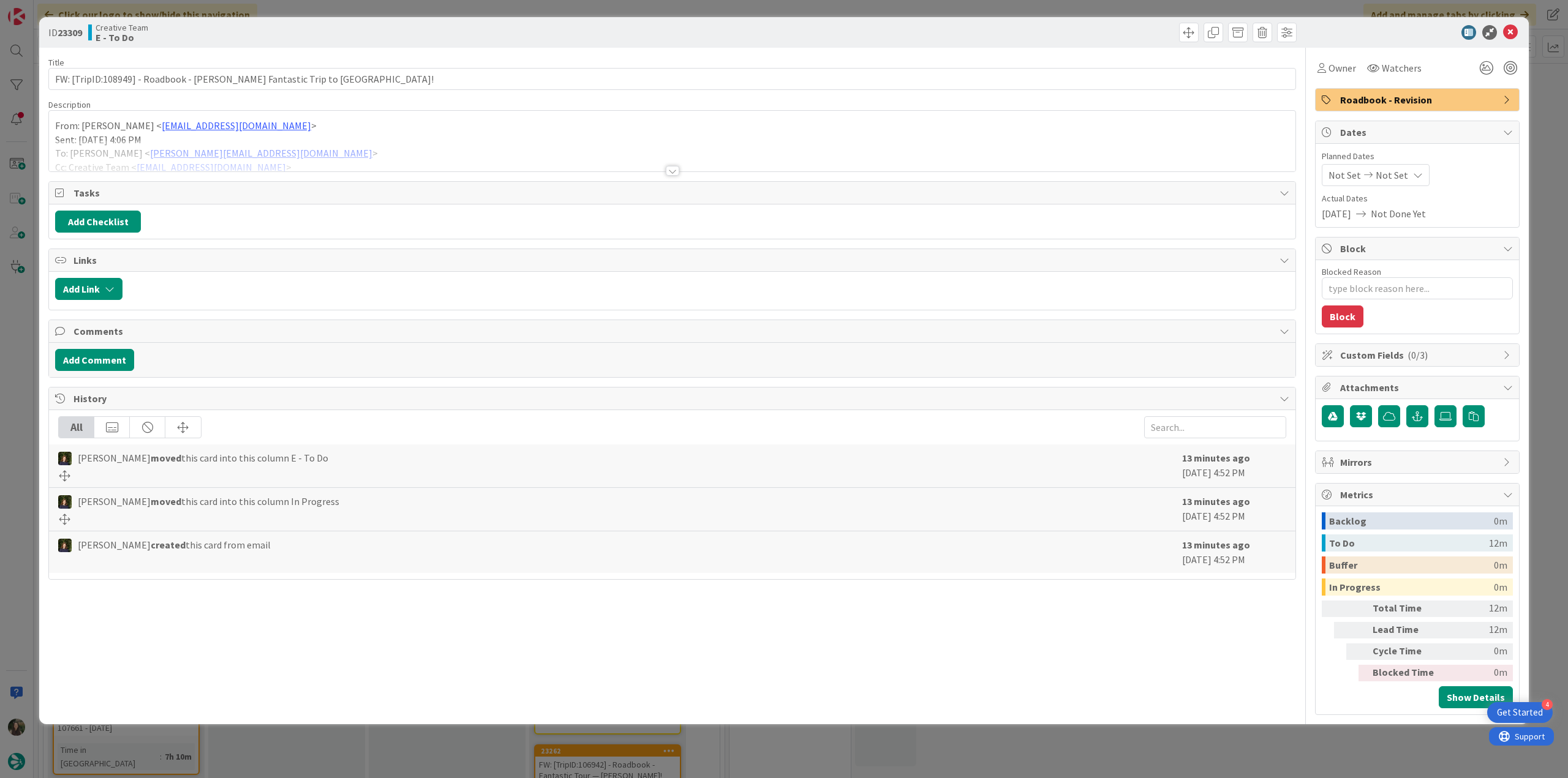
click at [22, 335] on div "ID 23309 Creative Team E - To Do Title 65 / 128 FW: [TripID:108949] - Roadbook …" at bounding box center [784, 389] width 1568 height 778
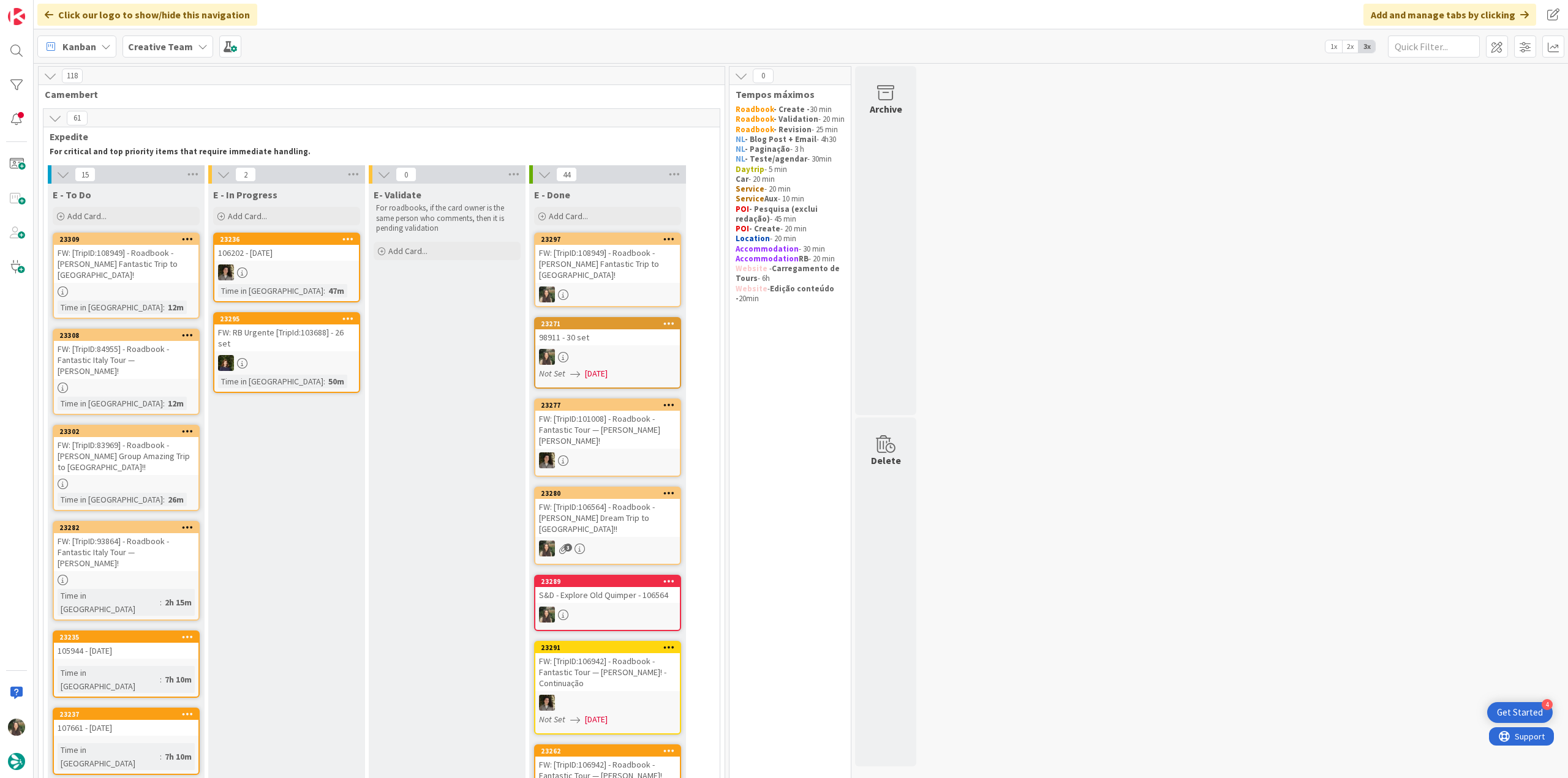
click at [164, 286] on div at bounding box center [126, 291] width 145 height 11
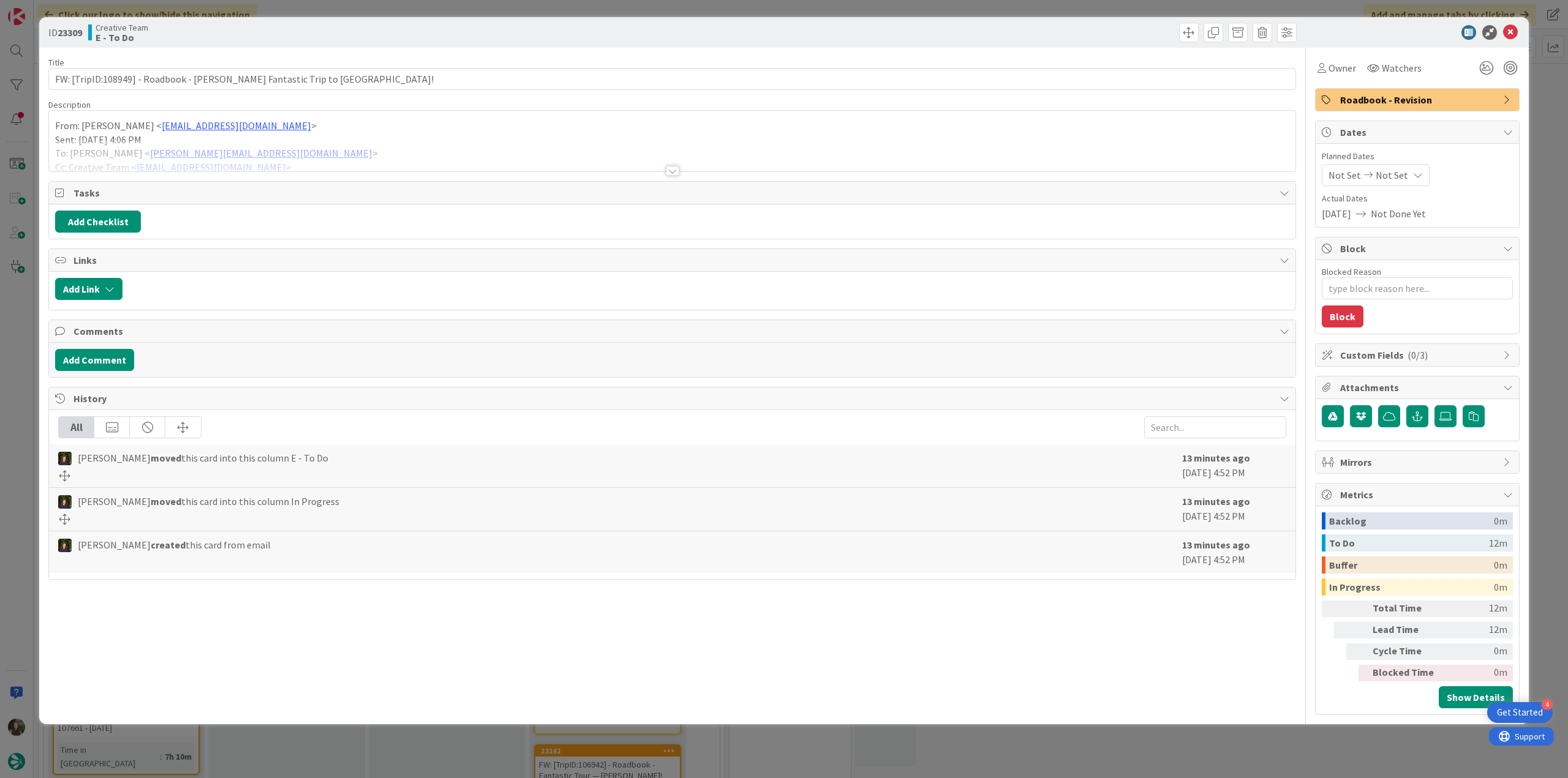
click at [347, 162] on div at bounding box center [672, 155] width 1246 height 31
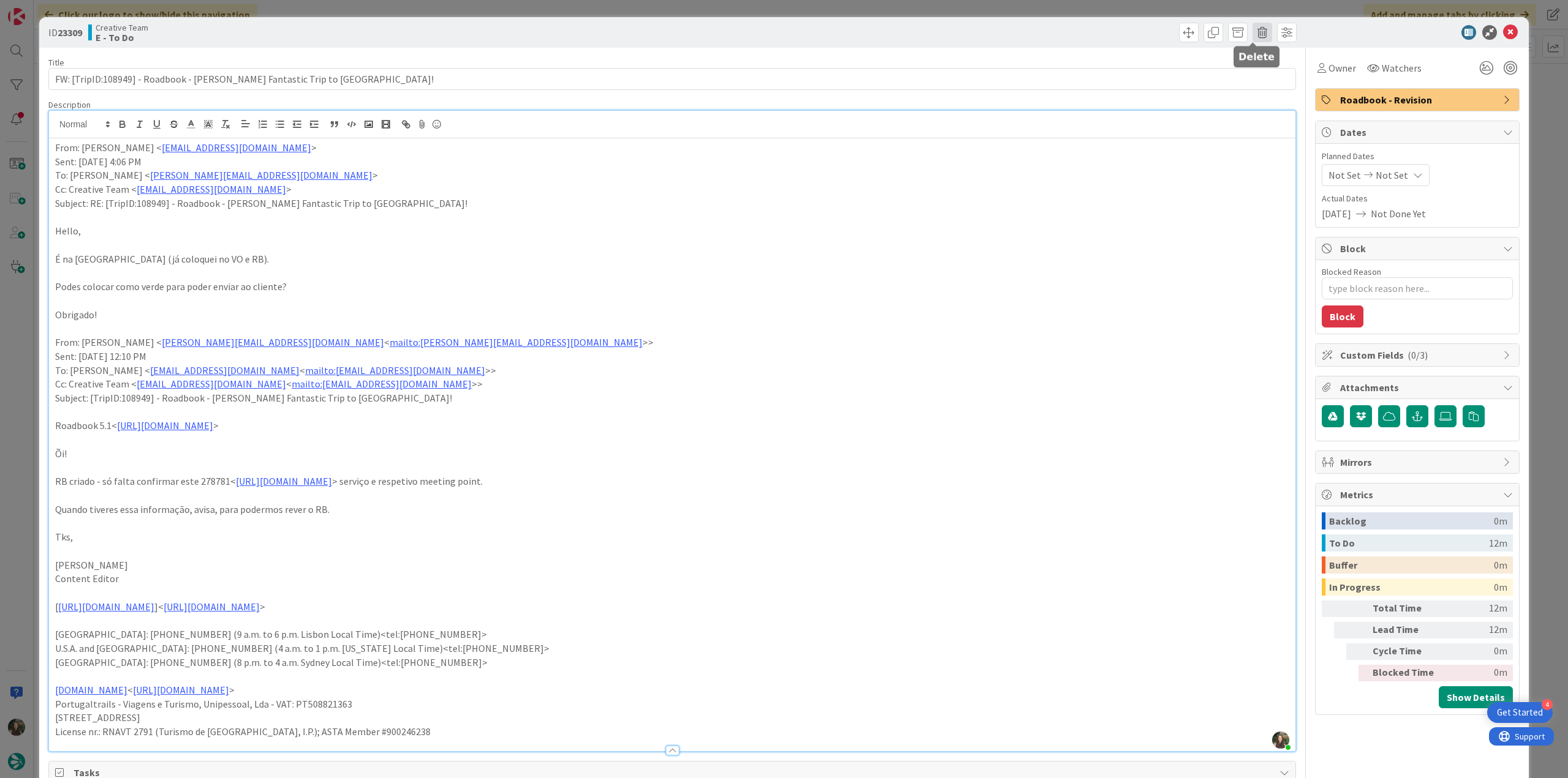
click at [1254, 37] on span at bounding box center [1263, 33] width 20 height 20
click at [1264, 92] on button "Delete" at bounding box center [1282, 90] width 46 height 22
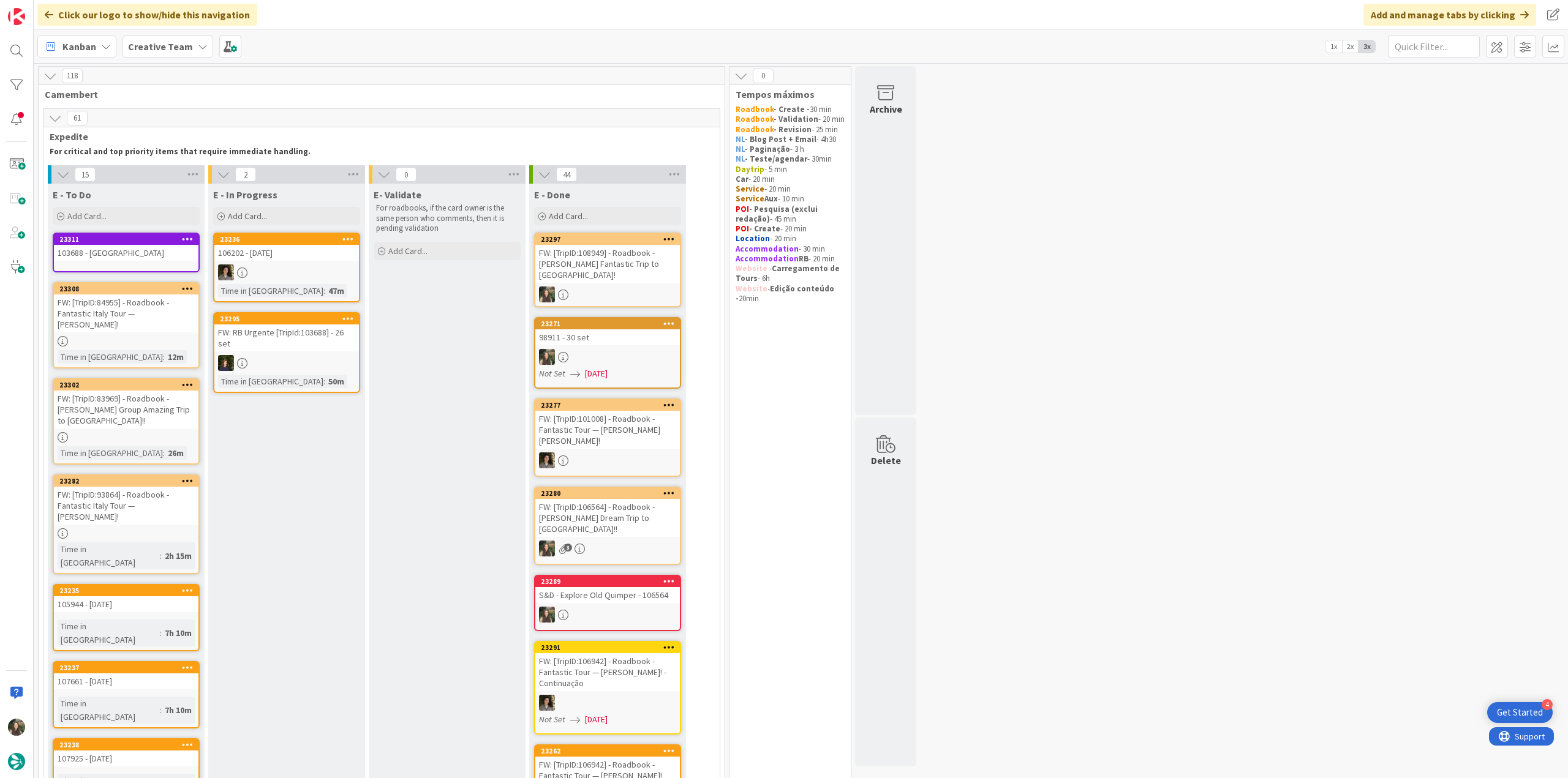
click at [189, 336] on div at bounding box center [126, 341] width 145 height 11
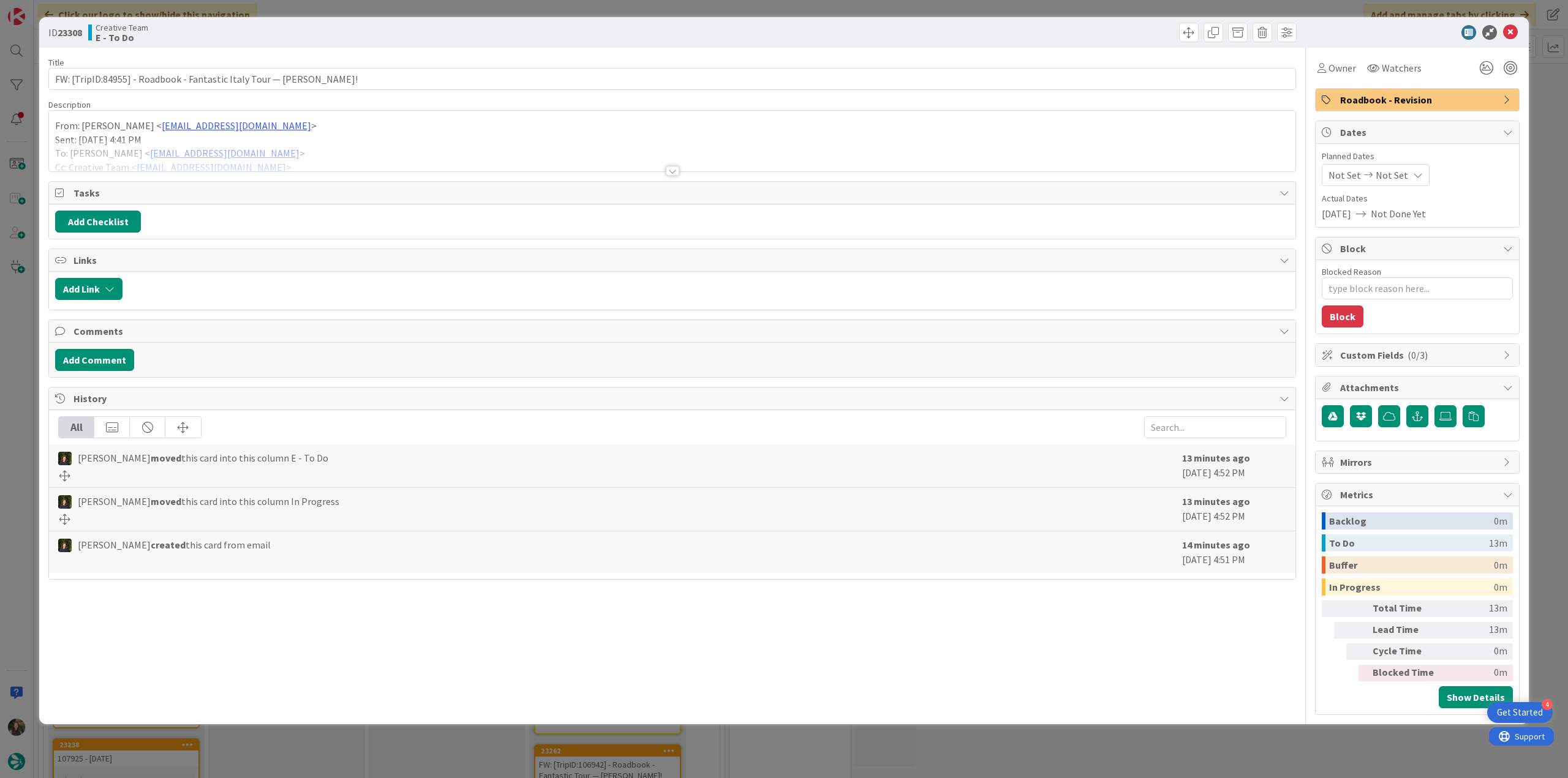
click at [379, 143] on div at bounding box center [672, 155] width 1246 height 31
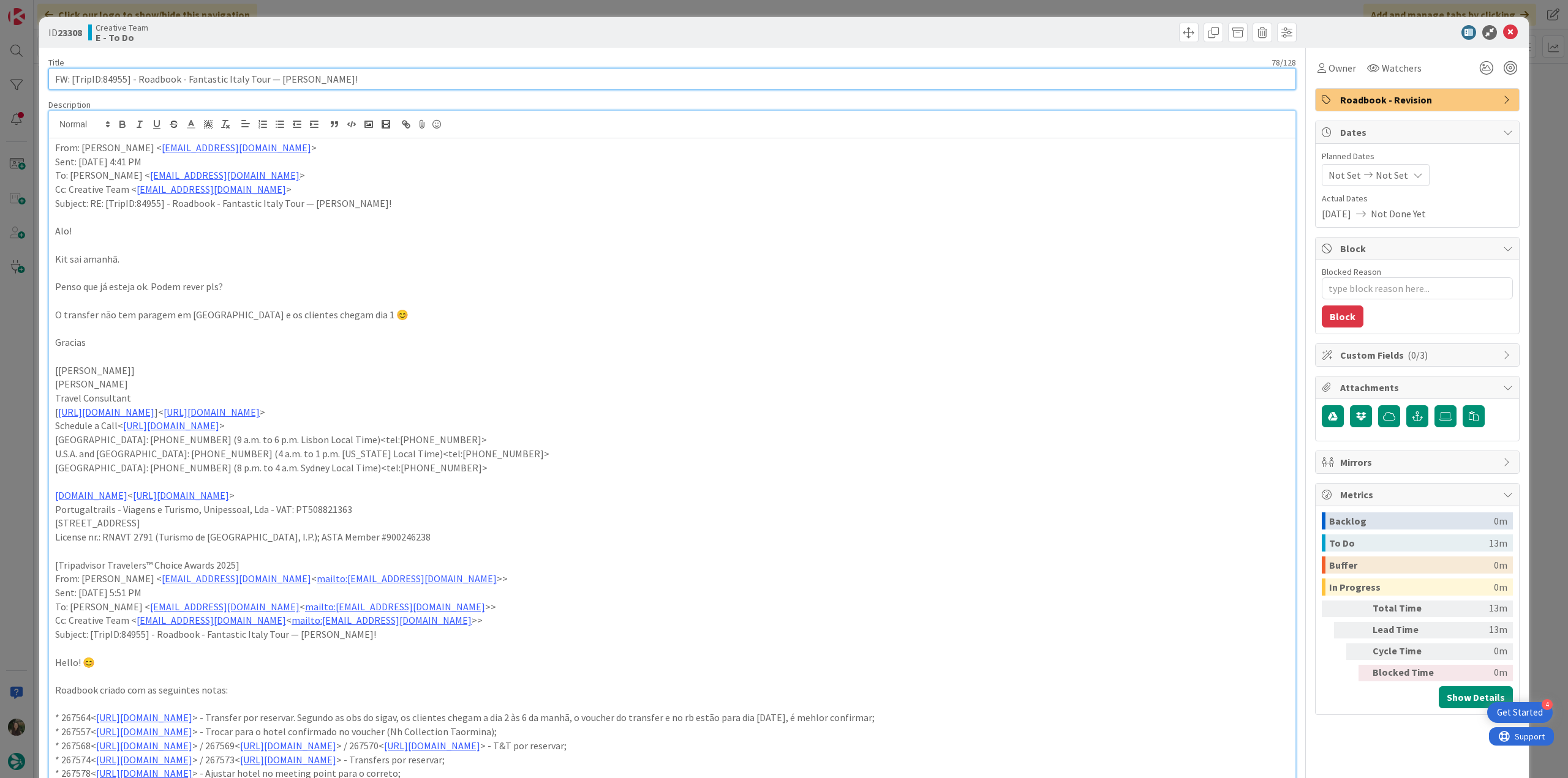
click at [121, 79] on input "FW: [TripID:84955] - Roadbook - Fantastic Italy Tour — [PERSON_NAME] [PERSON_NA…" at bounding box center [672, 79] width 1248 height 22
click at [174, 66] on div "Title 78 / 128" at bounding box center [672, 62] width 1248 height 11
click at [108, 79] on input "FW: [TripID:84955] - Roadbook - Fantastic Italy Tour — [PERSON_NAME] [PERSON_NA…" at bounding box center [672, 79] width 1248 height 22
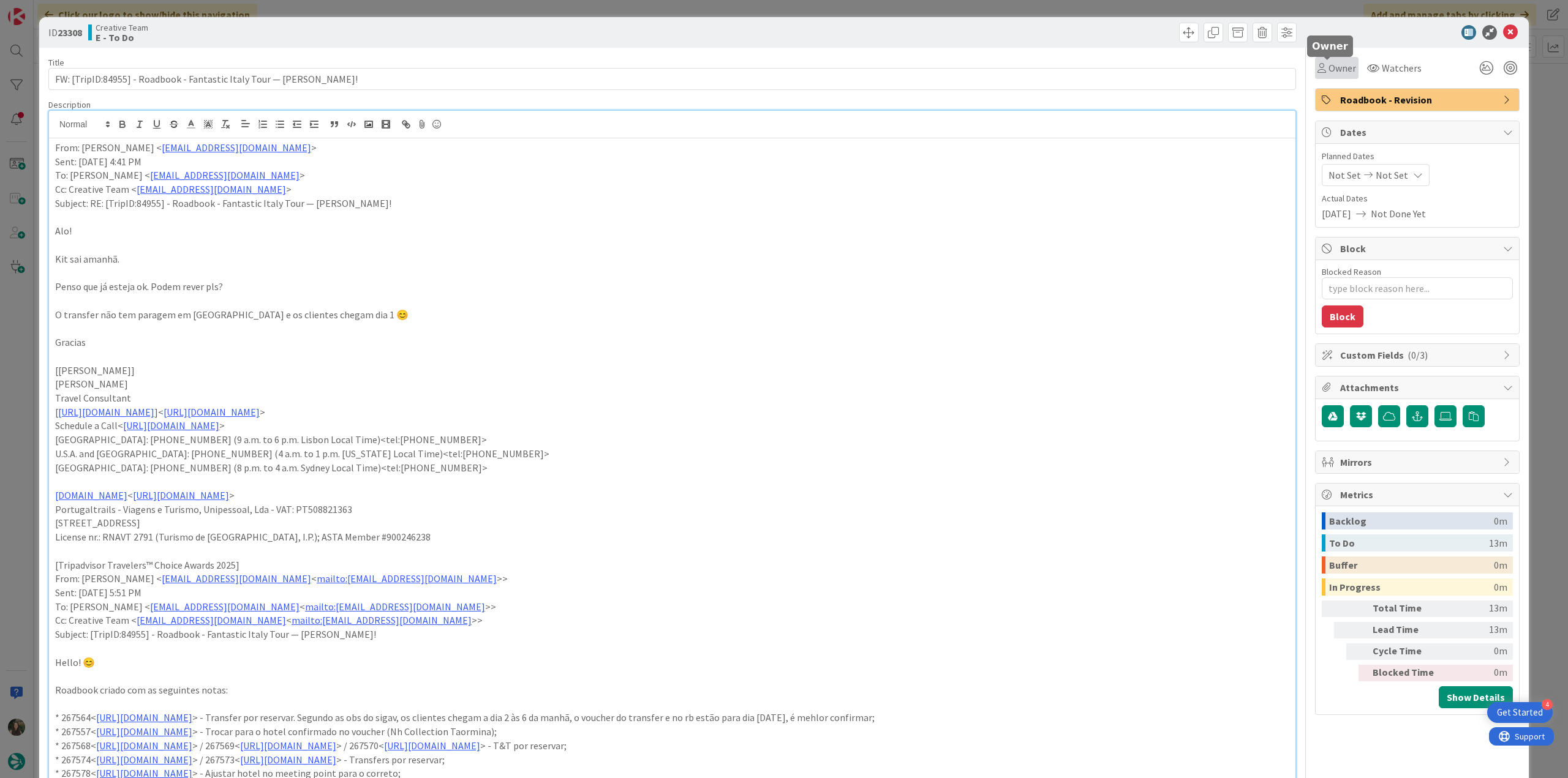
click at [1340, 71] on span "Owner" at bounding box center [1342, 68] width 28 height 15
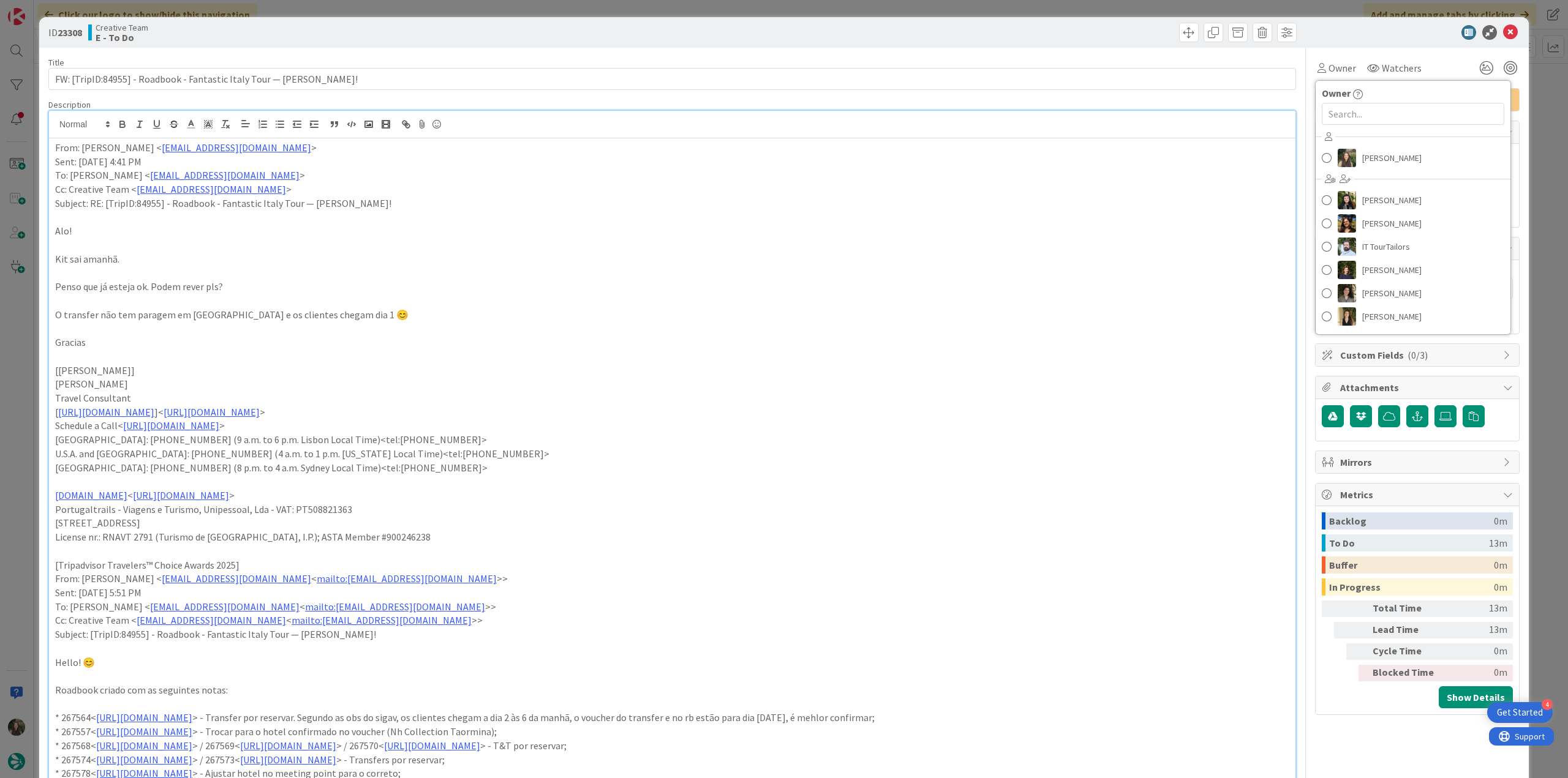
click at [1544, 119] on div "ID 23308 Creative Team E - To Do Title 78 / 128 FW: [TripID:84955] - Roadbook -…" at bounding box center [784, 389] width 1568 height 778
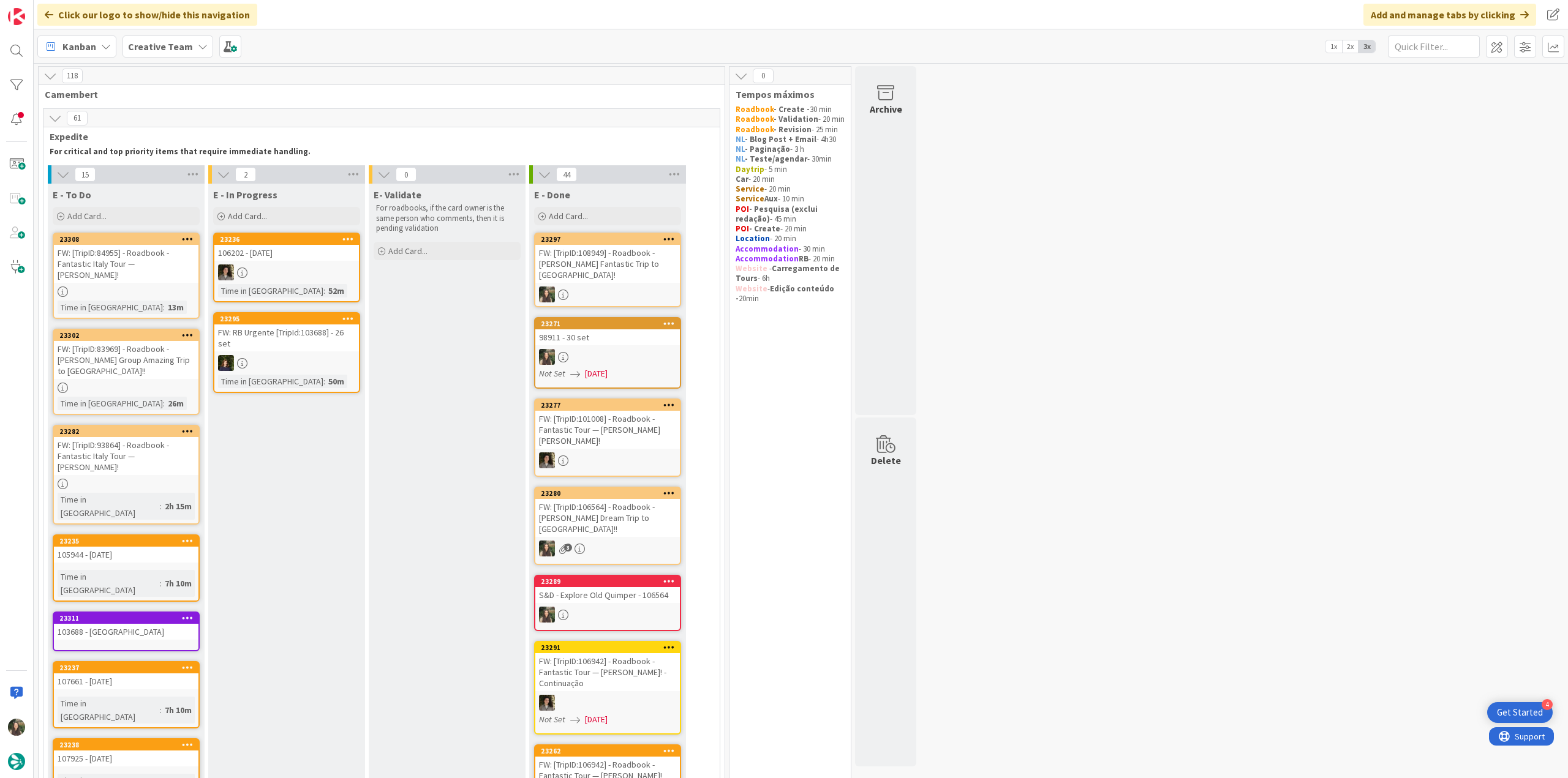
click at [152, 272] on div "FW: [TripID:84955] - Roadbook - Fantastic Italy Tour — [PERSON_NAME] [PERSON_NA…" at bounding box center [126, 263] width 145 height 38
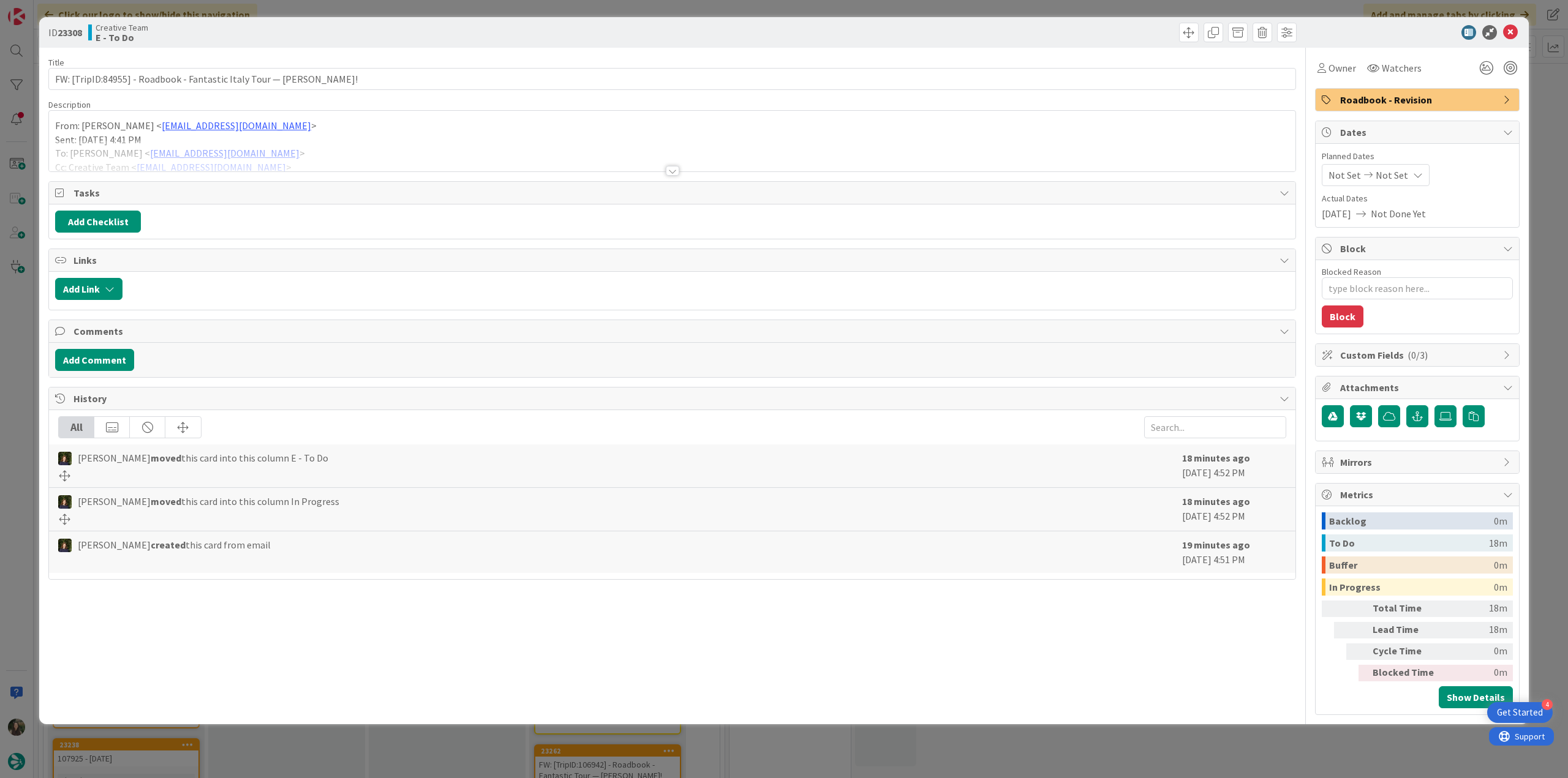
click at [355, 151] on div at bounding box center [672, 155] width 1246 height 31
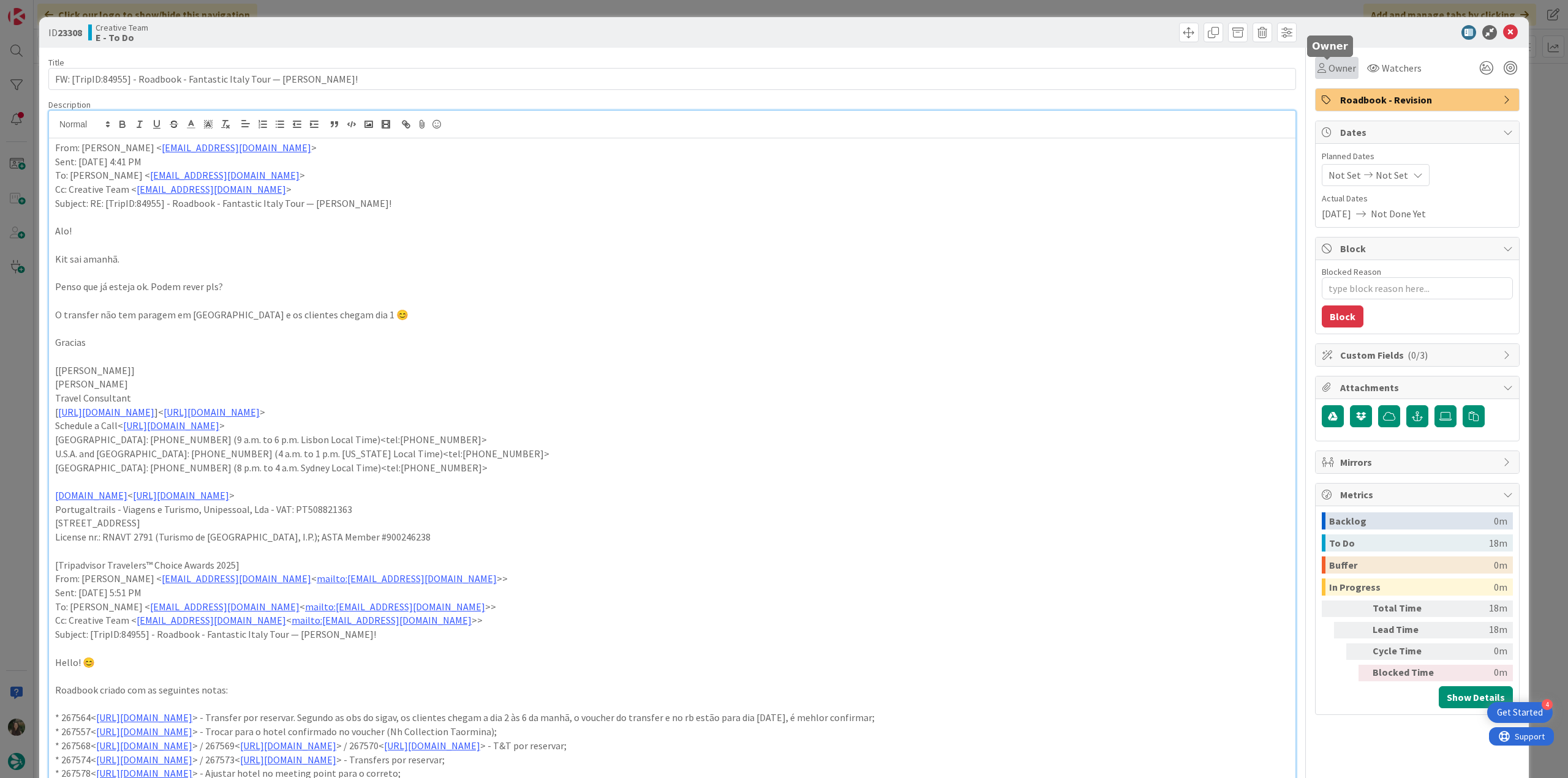
click at [1328, 72] on span "Owner" at bounding box center [1342, 68] width 28 height 15
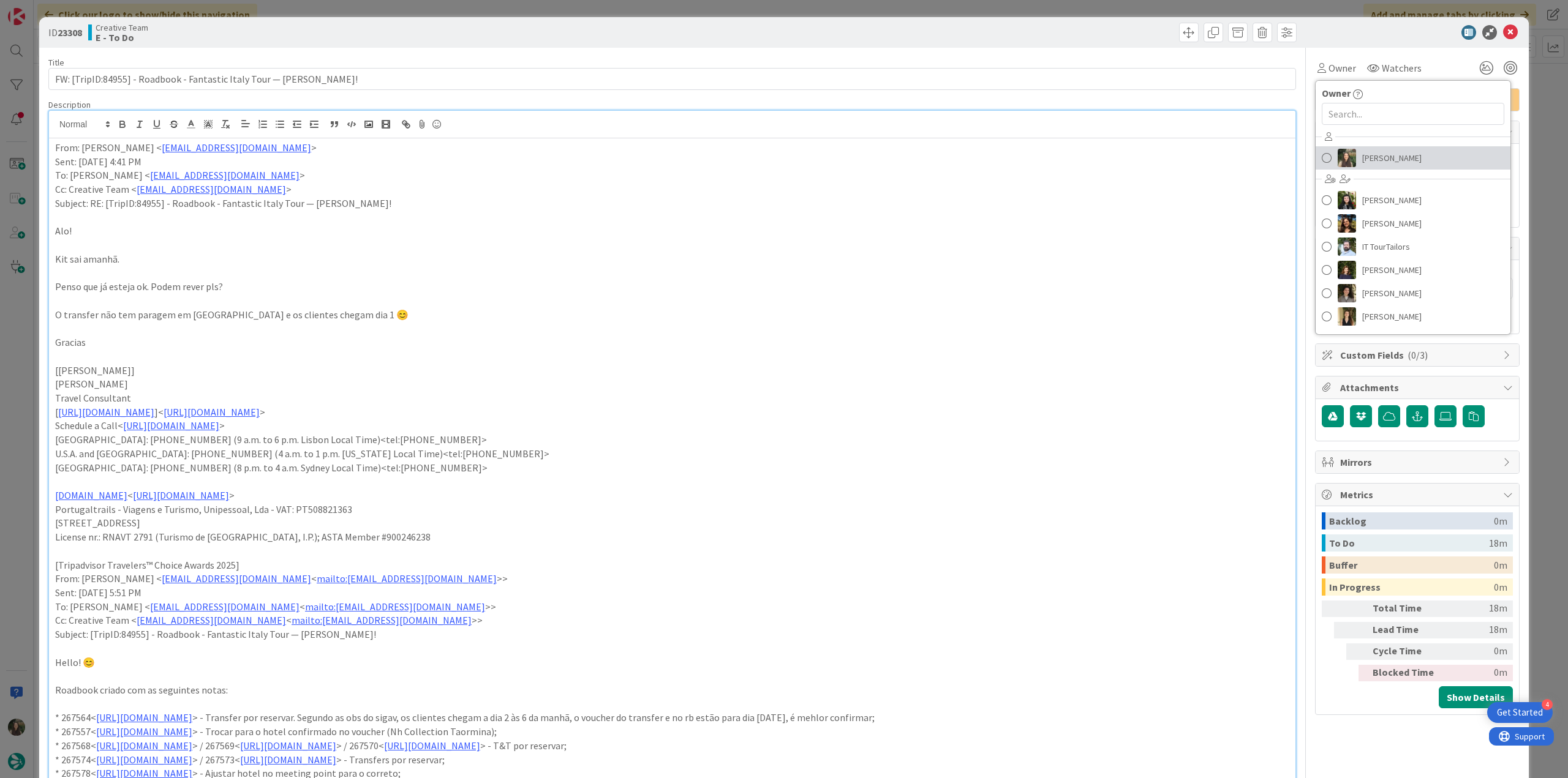
click at [1363, 150] on span "[PERSON_NAME]" at bounding box center [1392, 158] width 60 height 18
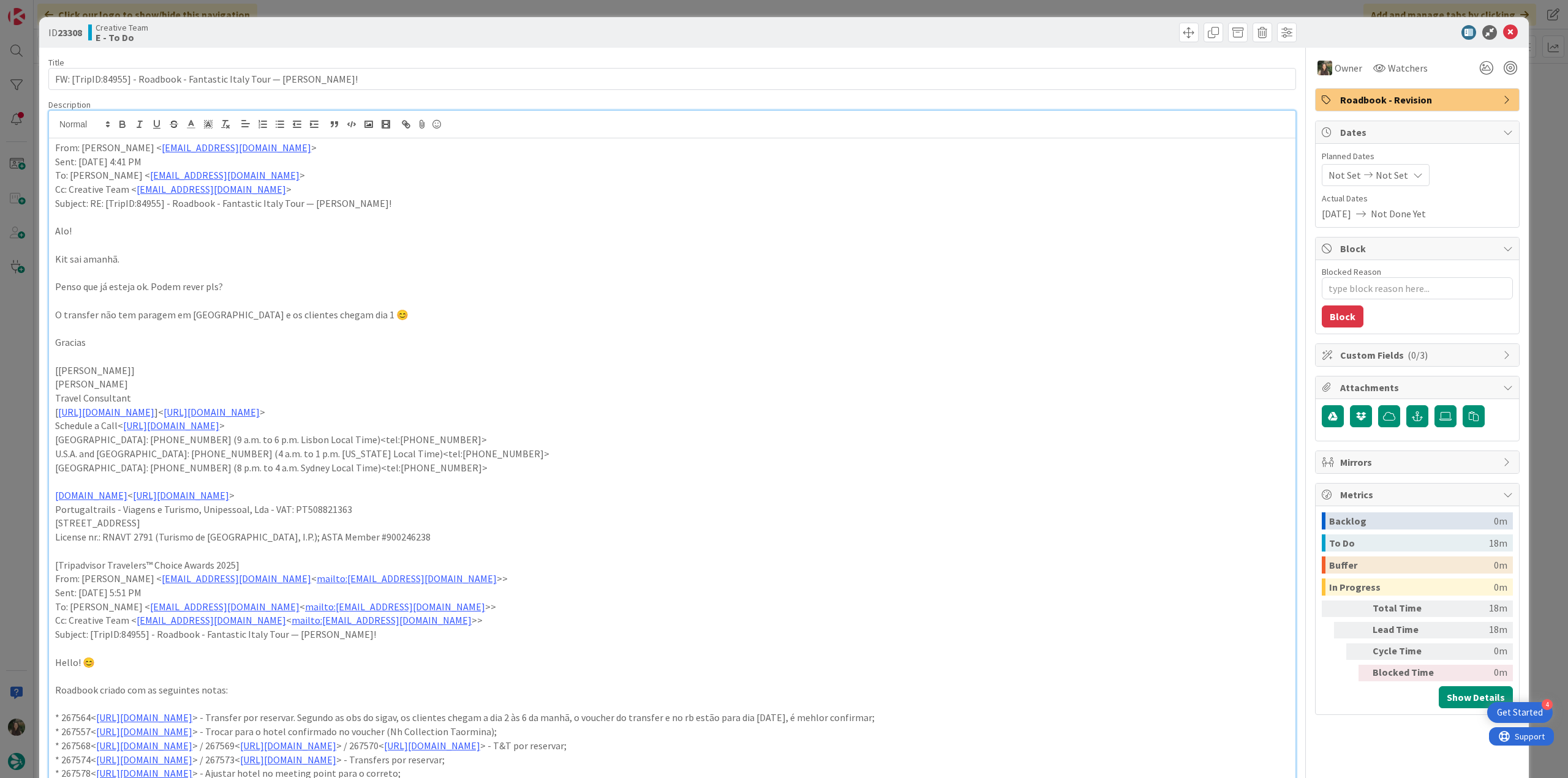
click at [1534, 118] on div "ID 23308 Creative Team E - To Do Title 78 / 128 FW: [TripID:84955] - Roadbook -…" at bounding box center [784, 389] width 1568 height 778
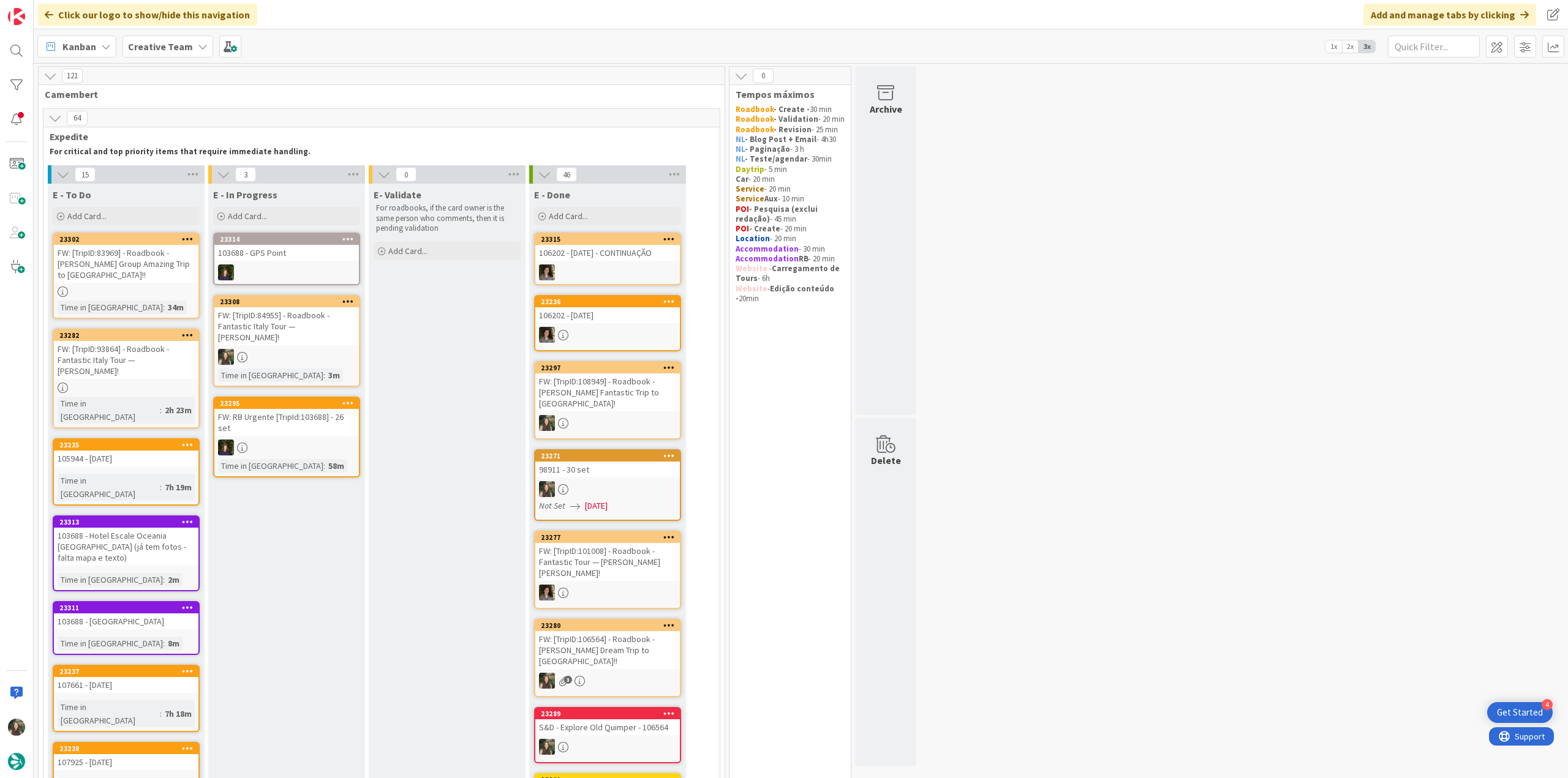
click at [283, 359] on div at bounding box center [286, 357] width 145 height 16
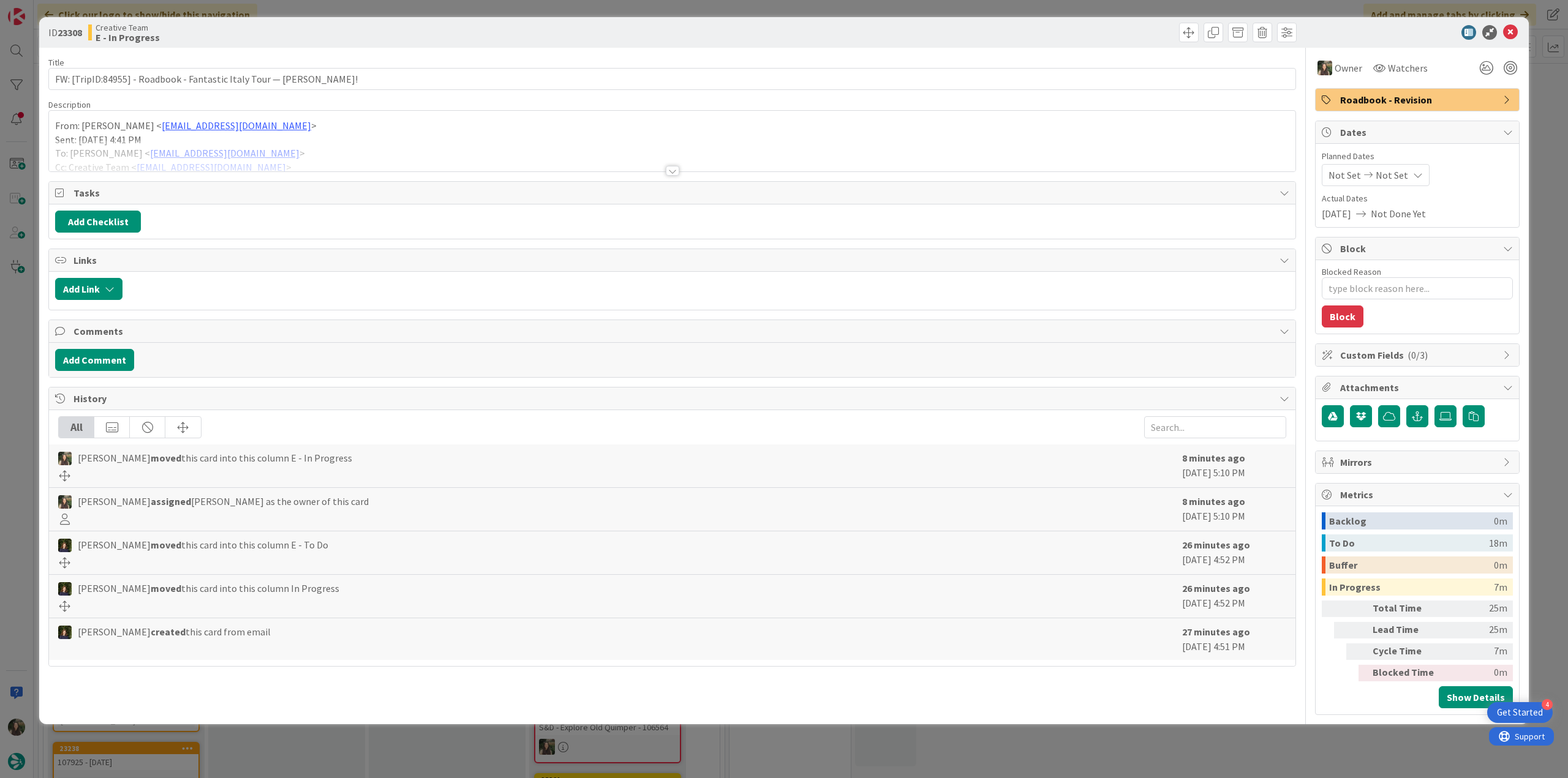
click at [345, 155] on div at bounding box center [672, 155] width 1246 height 31
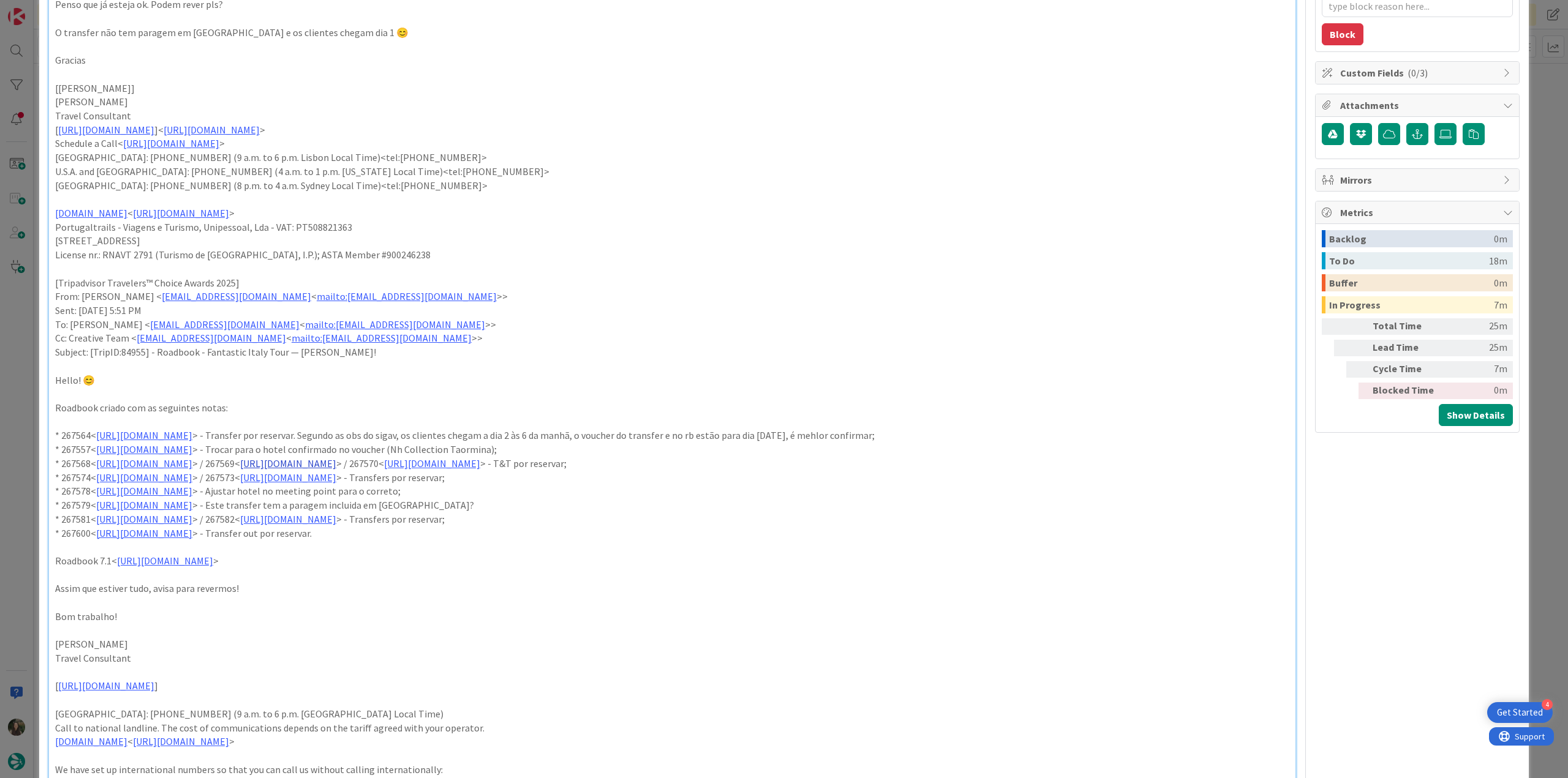
scroll to position [184, 0]
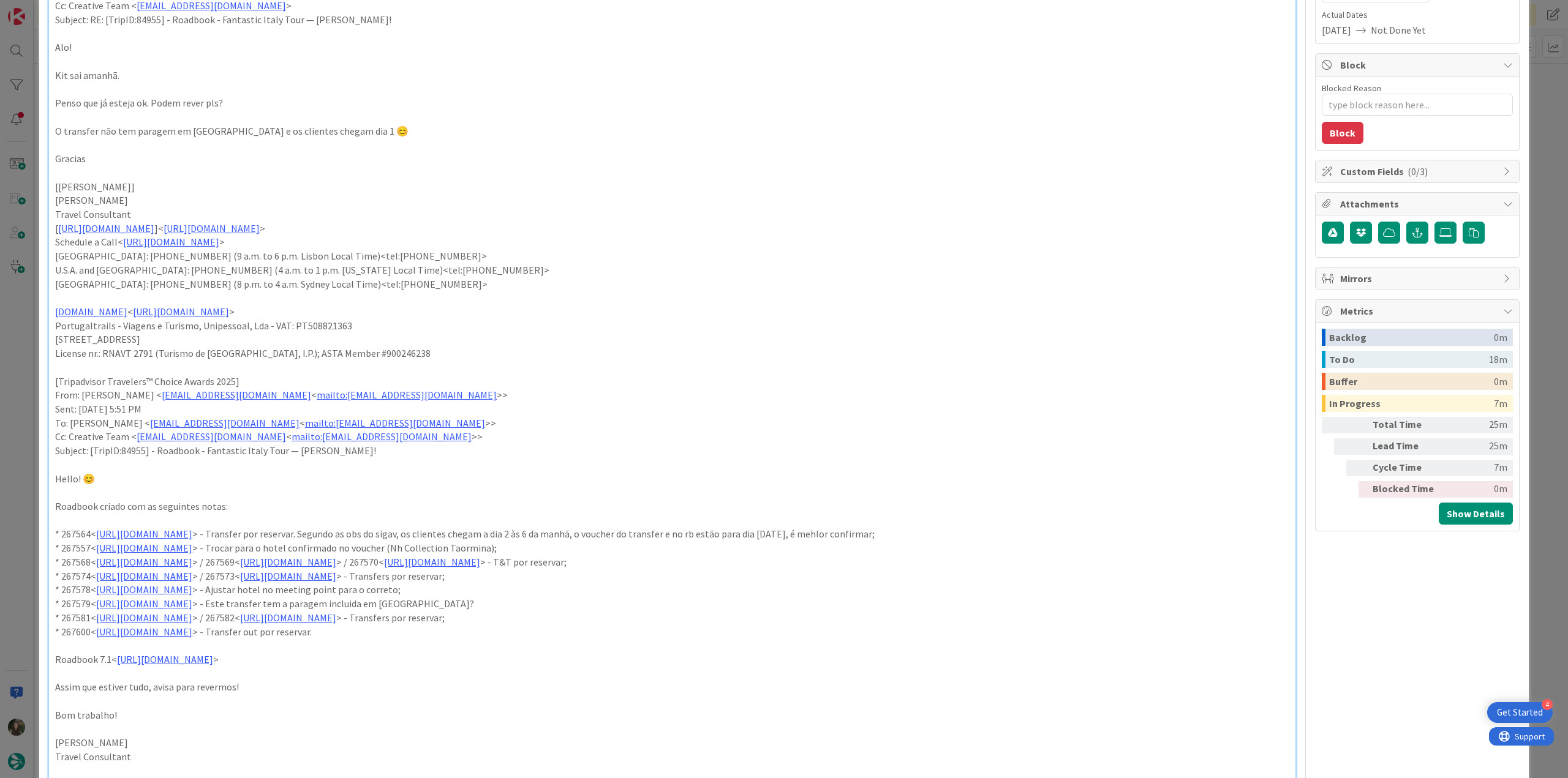
click at [11, 326] on div "ID 23308 Creative Team E - In Progress Title 78 / 128 FW: [TripID:84955] - Road…" at bounding box center [784, 389] width 1568 height 778
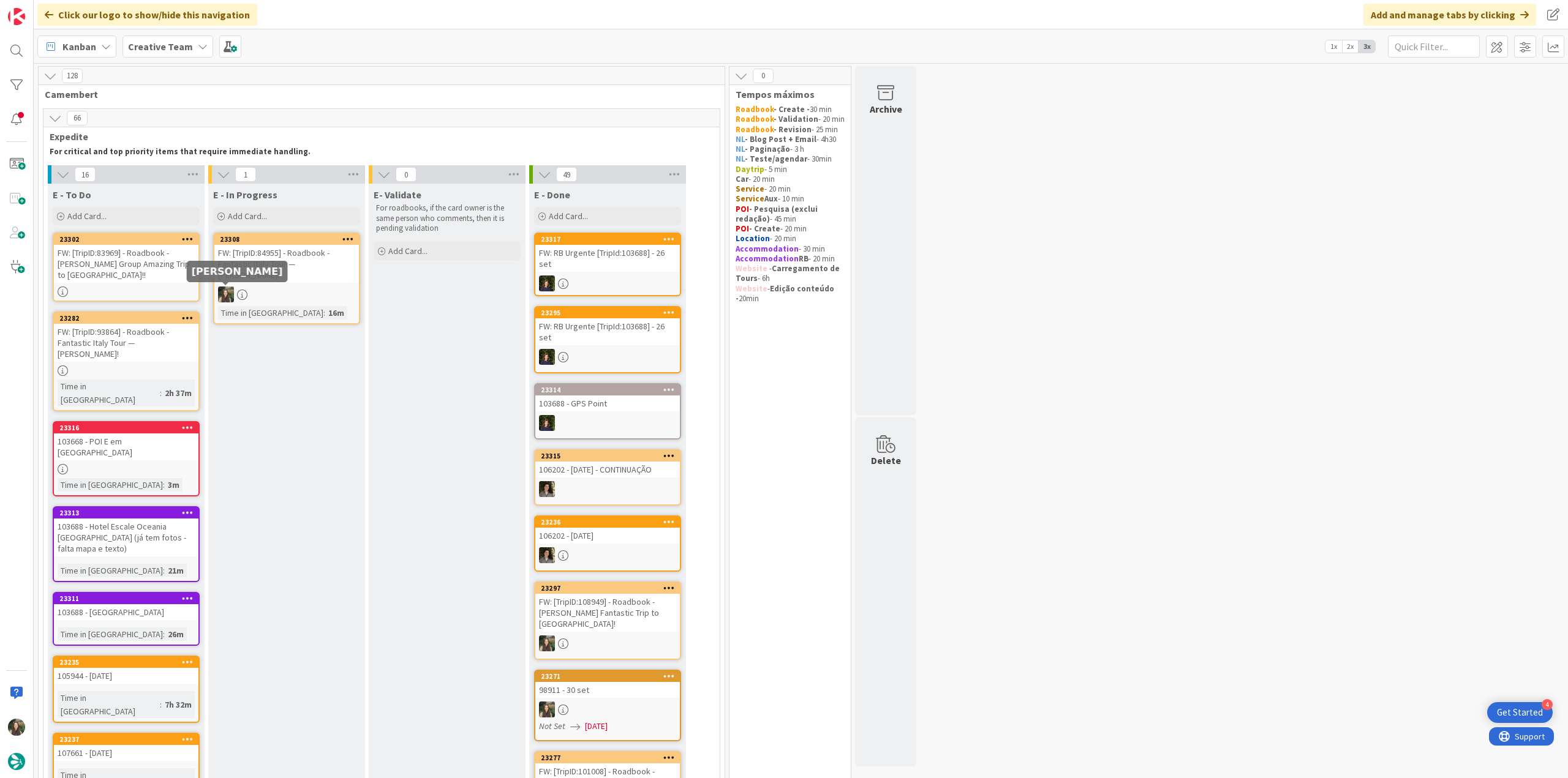
click at [279, 251] on div "FW: [TripID:84955] - Roadbook - Fantastic Italy Tour — [PERSON_NAME] [PERSON_NA…" at bounding box center [286, 263] width 145 height 38
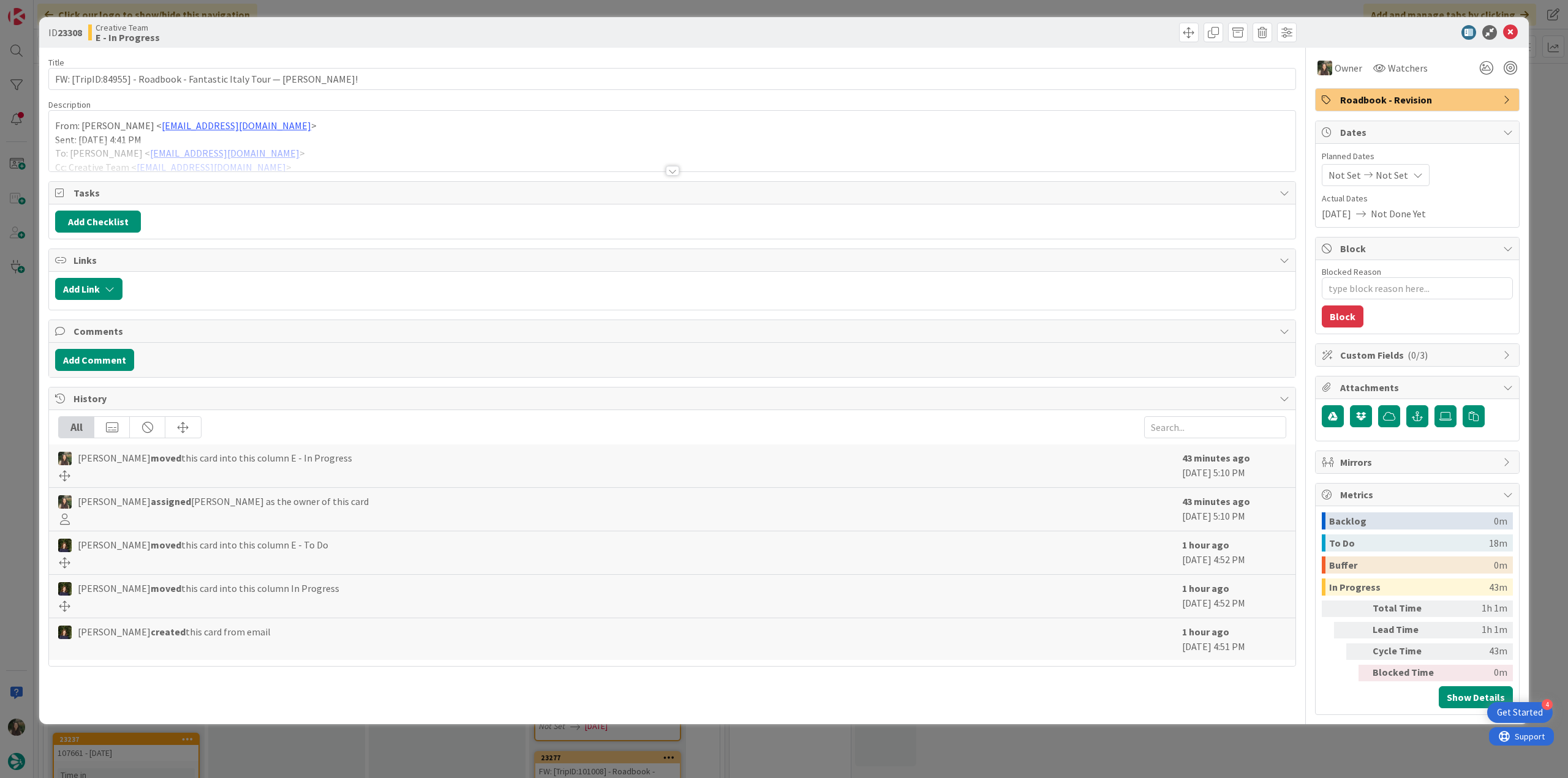
click at [1195, 749] on div "ID 23308 Creative Team E - In Progress Title 78 / 128 FW: [TripID:84955] - Road…" at bounding box center [784, 389] width 1568 height 778
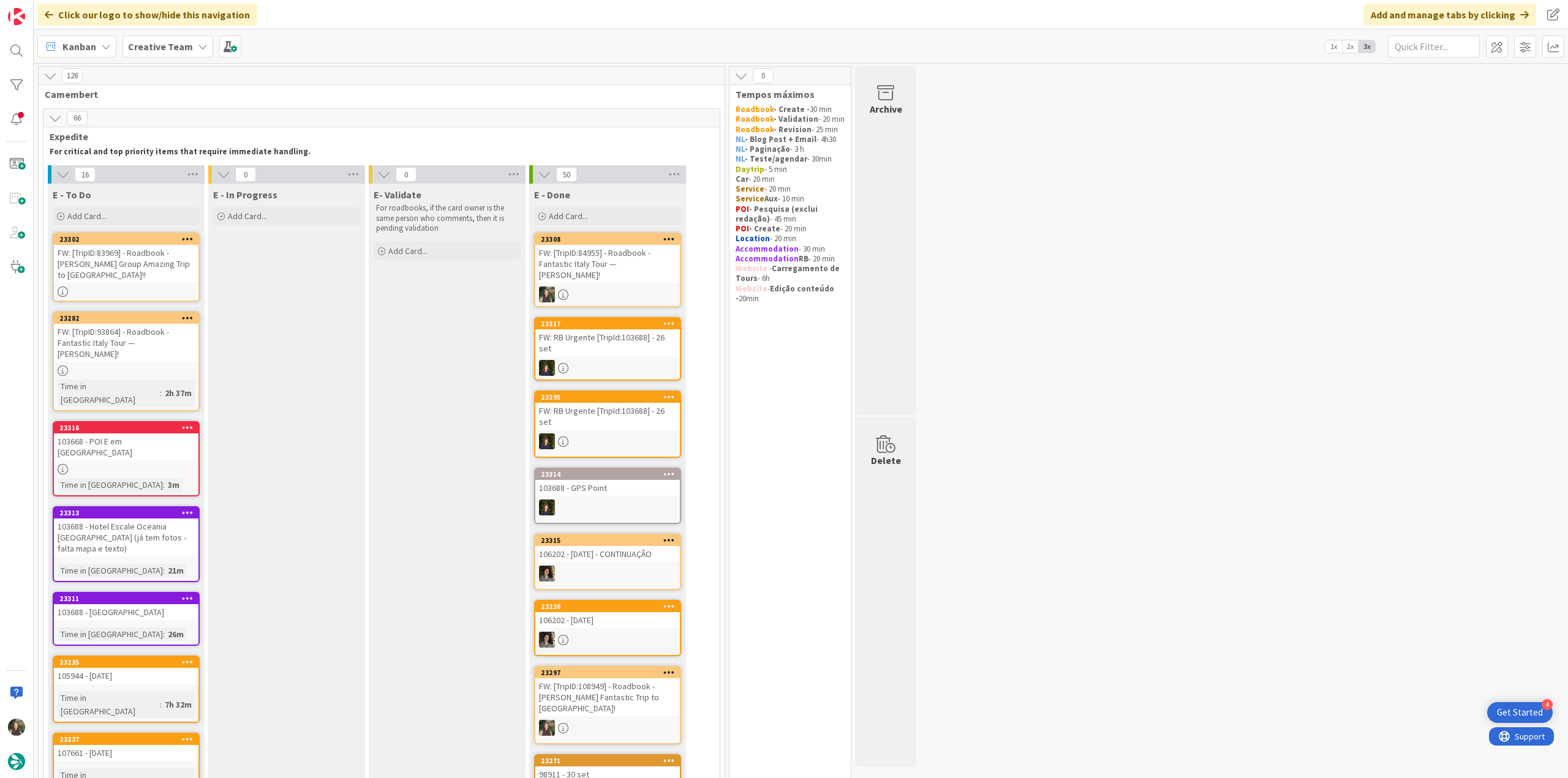
click at [634, 262] on div "FW: [TripID:84955] - Roadbook - Fantastic Italy Tour — [PERSON_NAME] [PERSON_NA…" at bounding box center [607, 263] width 145 height 38
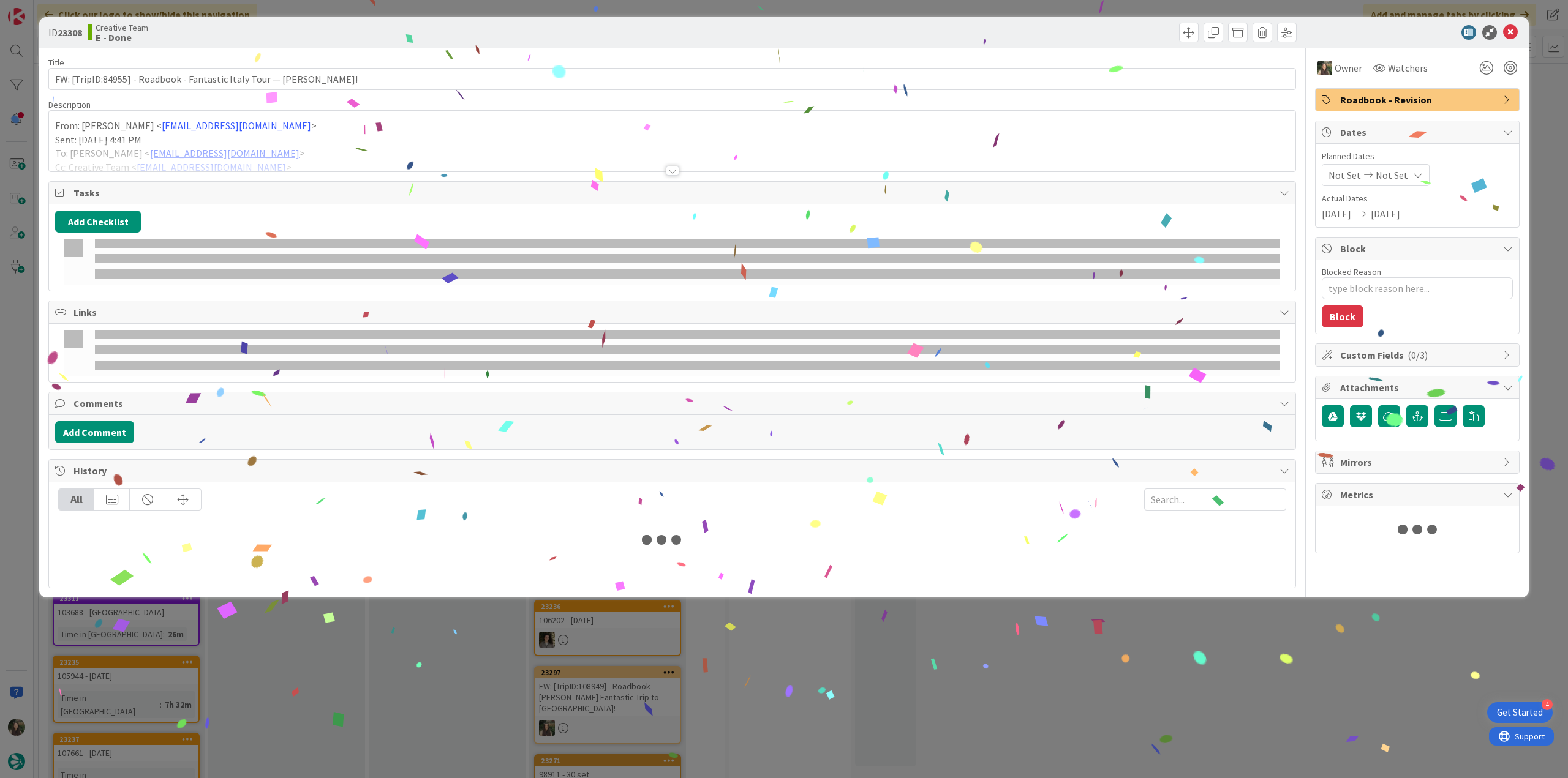
type textarea "x"
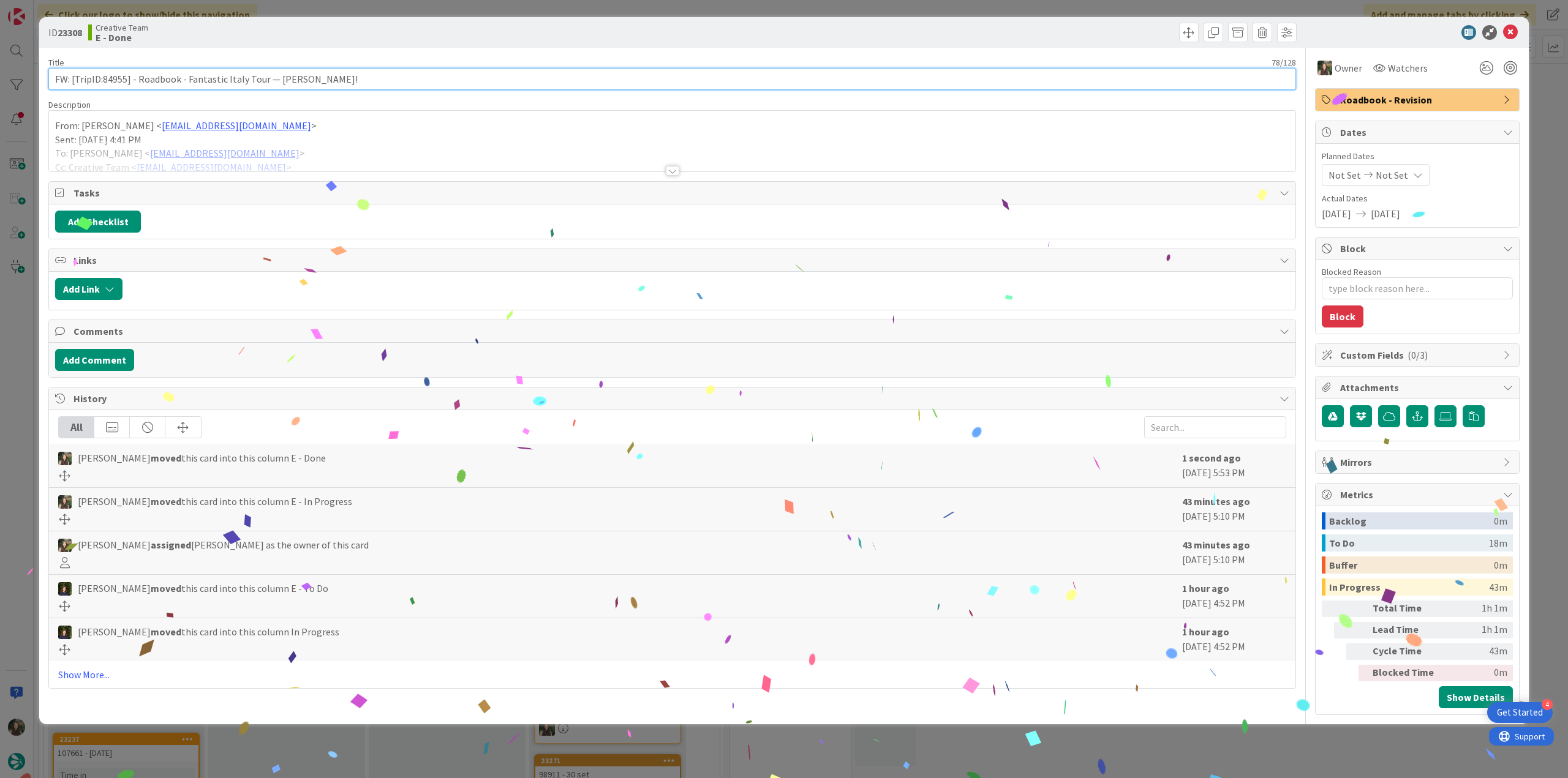
drag, startPoint x: 384, startPoint y: 79, endPoint x: 54, endPoint y: 88, distance: 330.1
click at [54, 88] on input "FW: [TripID:84955] - Roadbook - Fantastic Italy Tour — [PERSON_NAME] [PERSON_NA…" at bounding box center [672, 79] width 1248 height 22
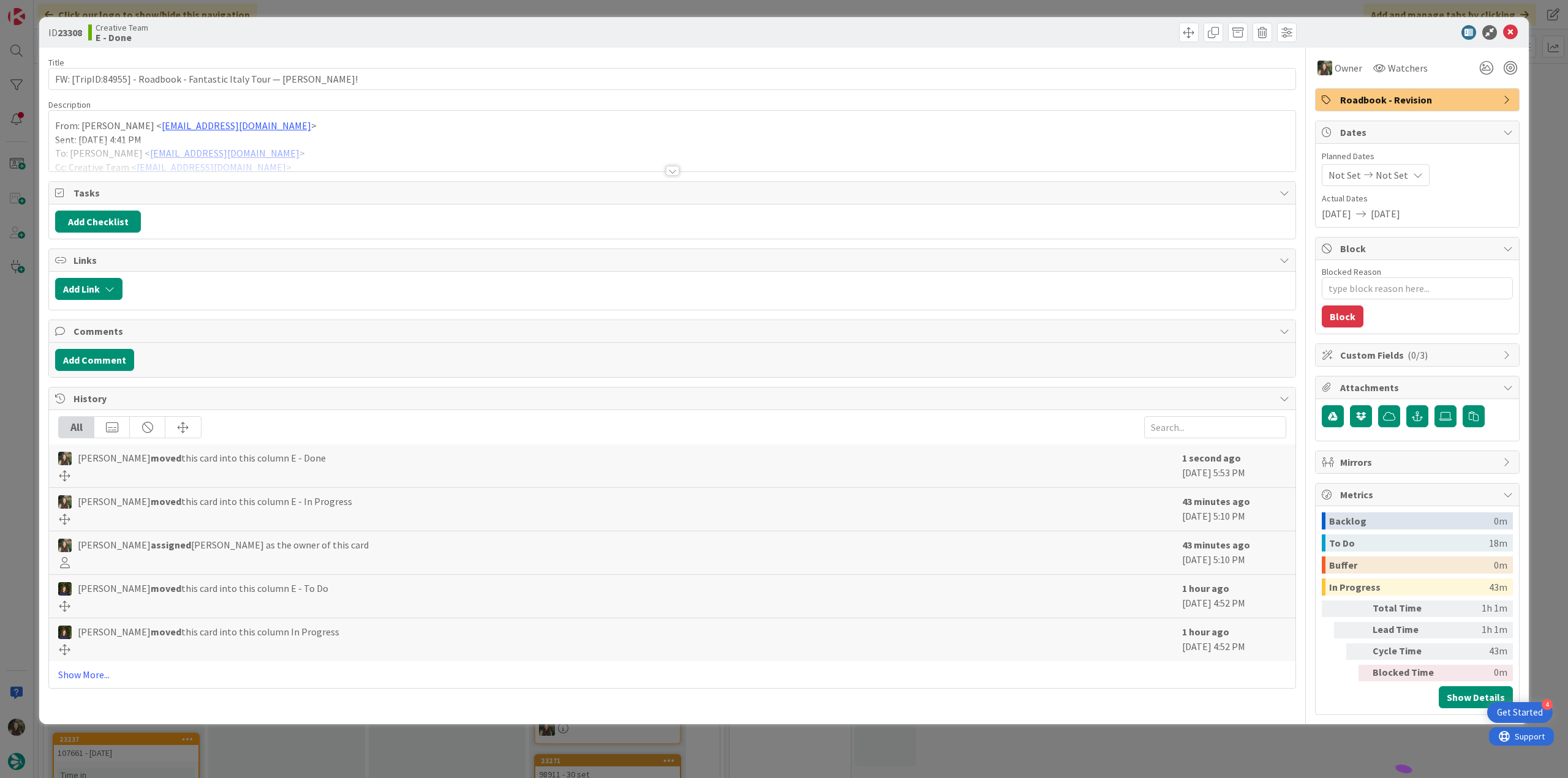
click at [11, 313] on div "ID 23308 Creative Team E - Done Title 78 / 128 FW: [TripID:84955] - Roadbook - …" at bounding box center [784, 389] width 1568 height 778
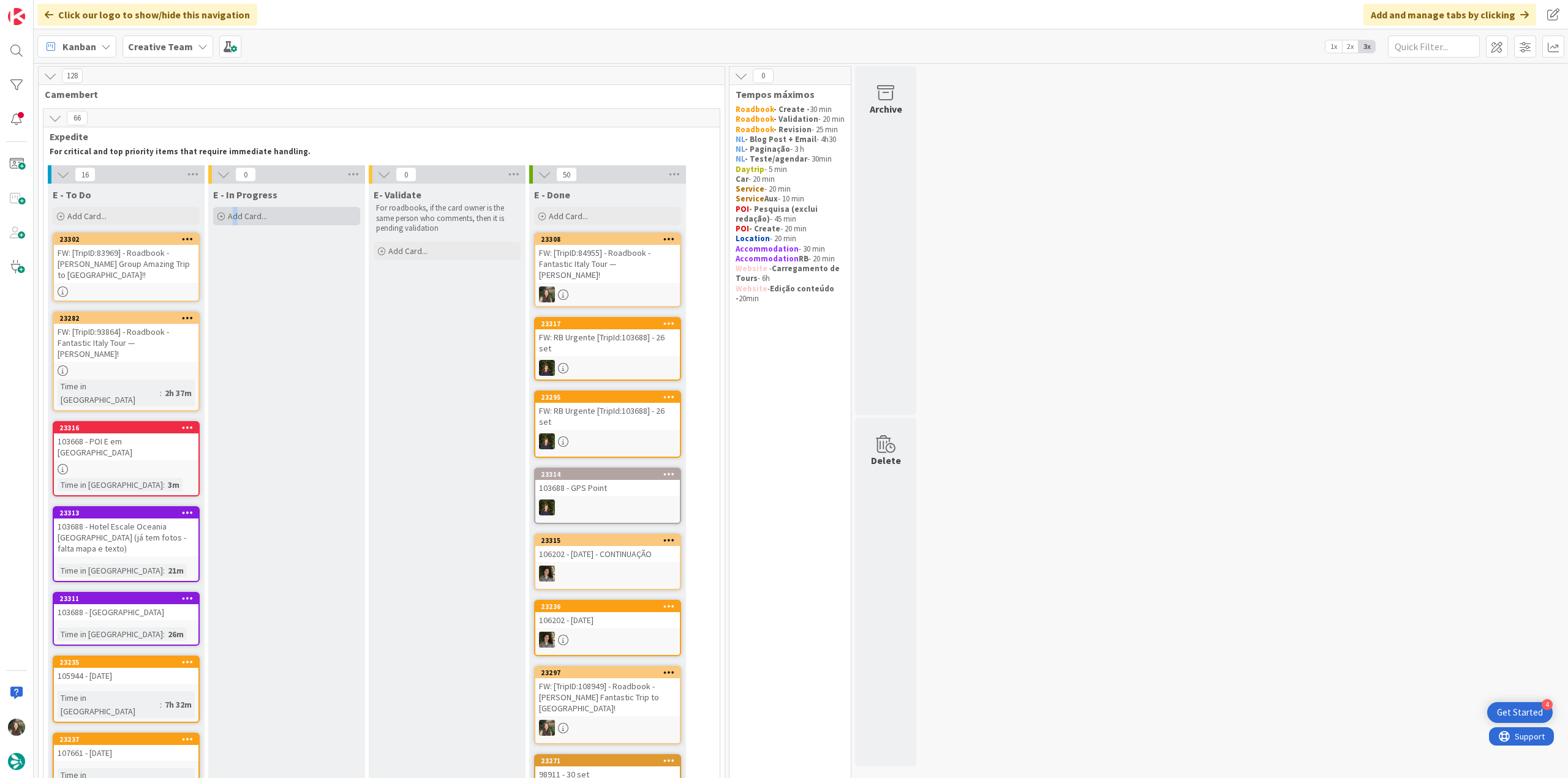
click at [235, 217] on span "Add Card..." at bounding box center [247, 215] width 39 height 11
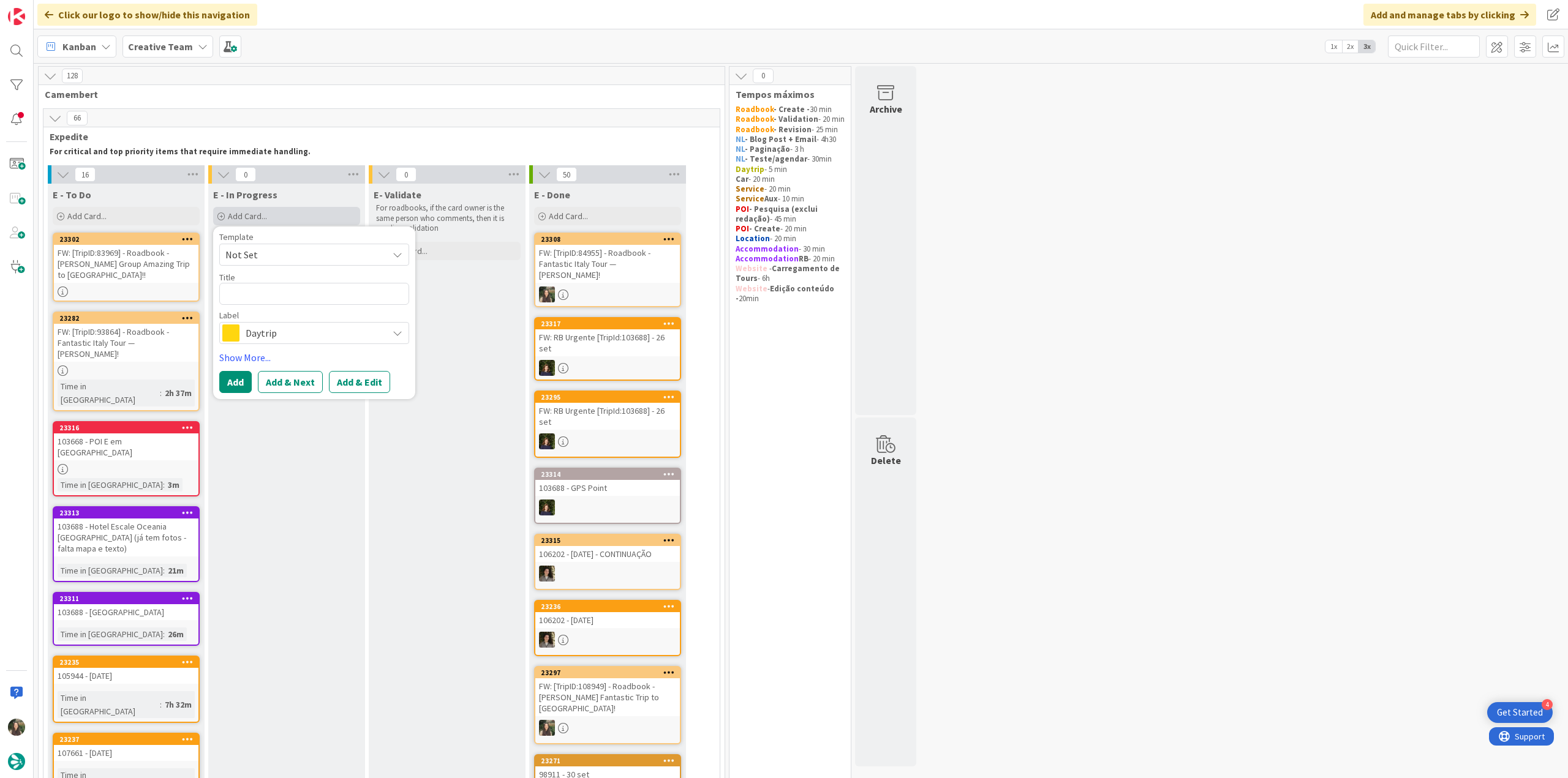
type textarea "FW: [TripID:84955] - Roadbook - Fantastic Italy Tour — [PERSON_NAME] [PERSON_NA…"
type textarea "x"
type textarea "FW: [TripID:84955] - Roadbook - Fantastic Italy Tour — [PERSON_NAME] [PERSON_NA…"
drag, startPoint x: 279, startPoint y: 342, endPoint x: 276, endPoint y: 351, distance: 9.5
click at [279, 343] on span "Daytrip" at bounding box center [313, 348] width 136 height 17
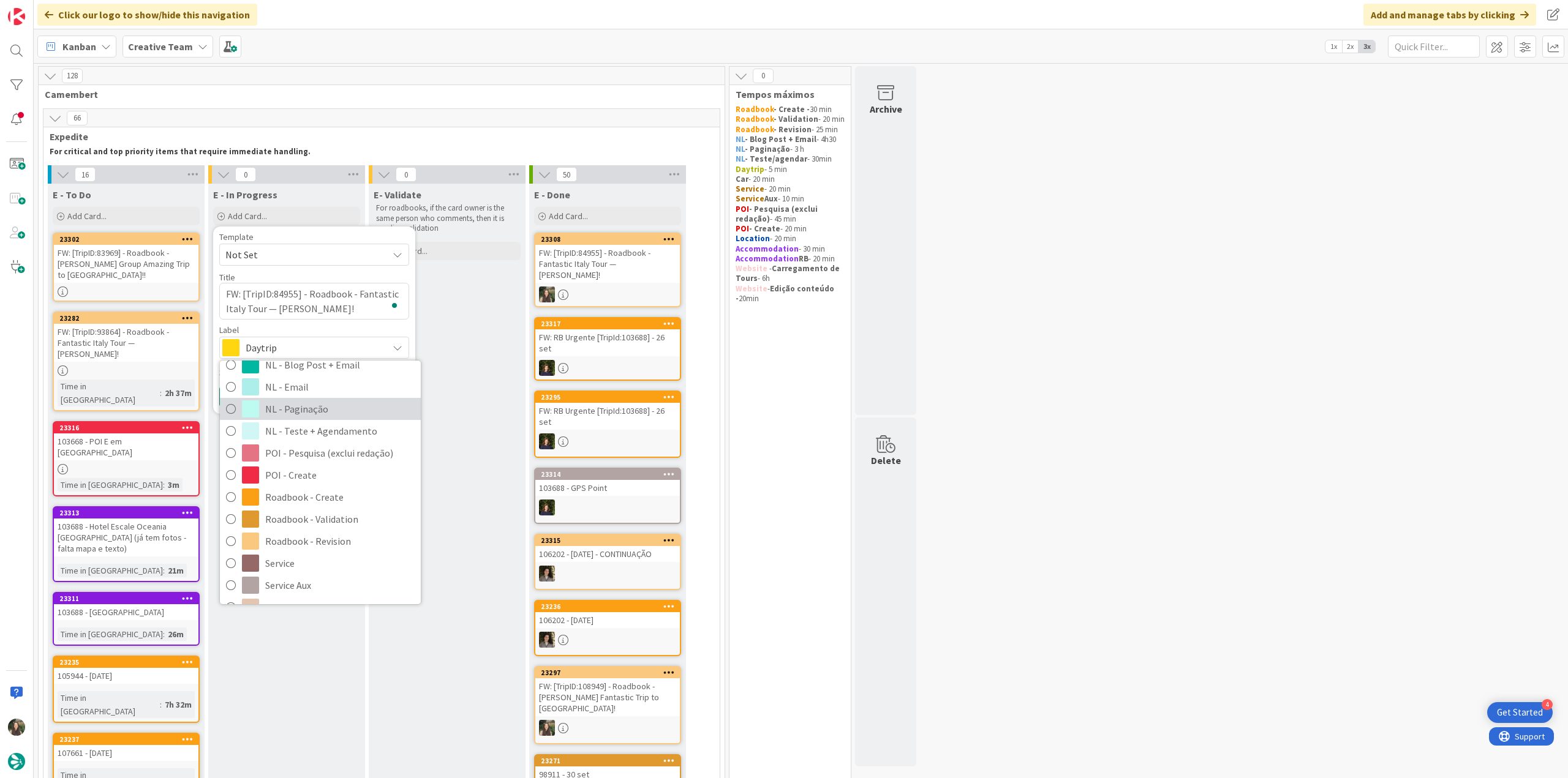
scroll to position [123, 0]
click at [321, 536] on span "Roadbook - Revision" at bounding box center [340, 541] width 150 height 18
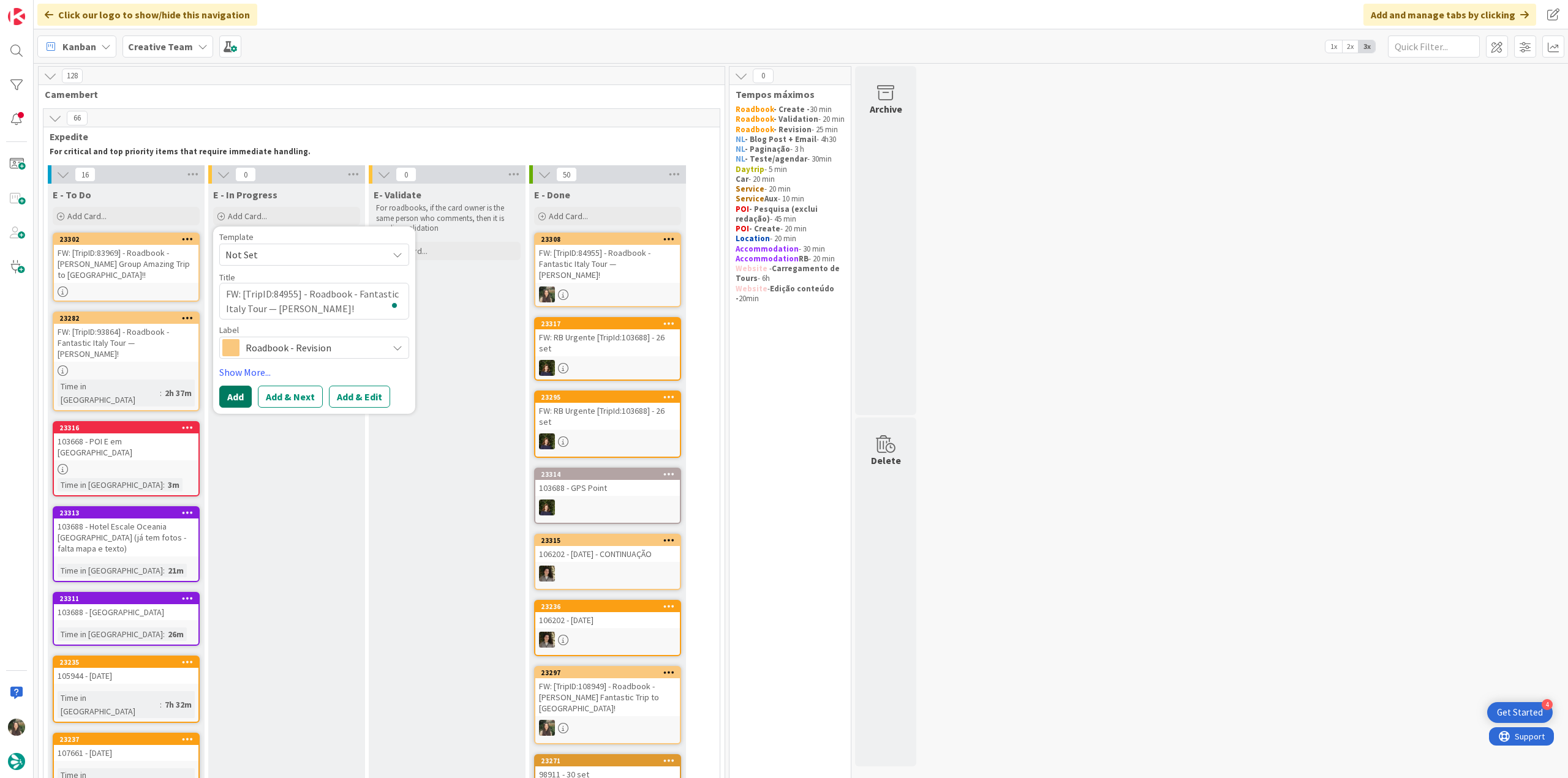
click at [242, 391] on button "Add" at bounding box center [236, 397] width 33 height 22
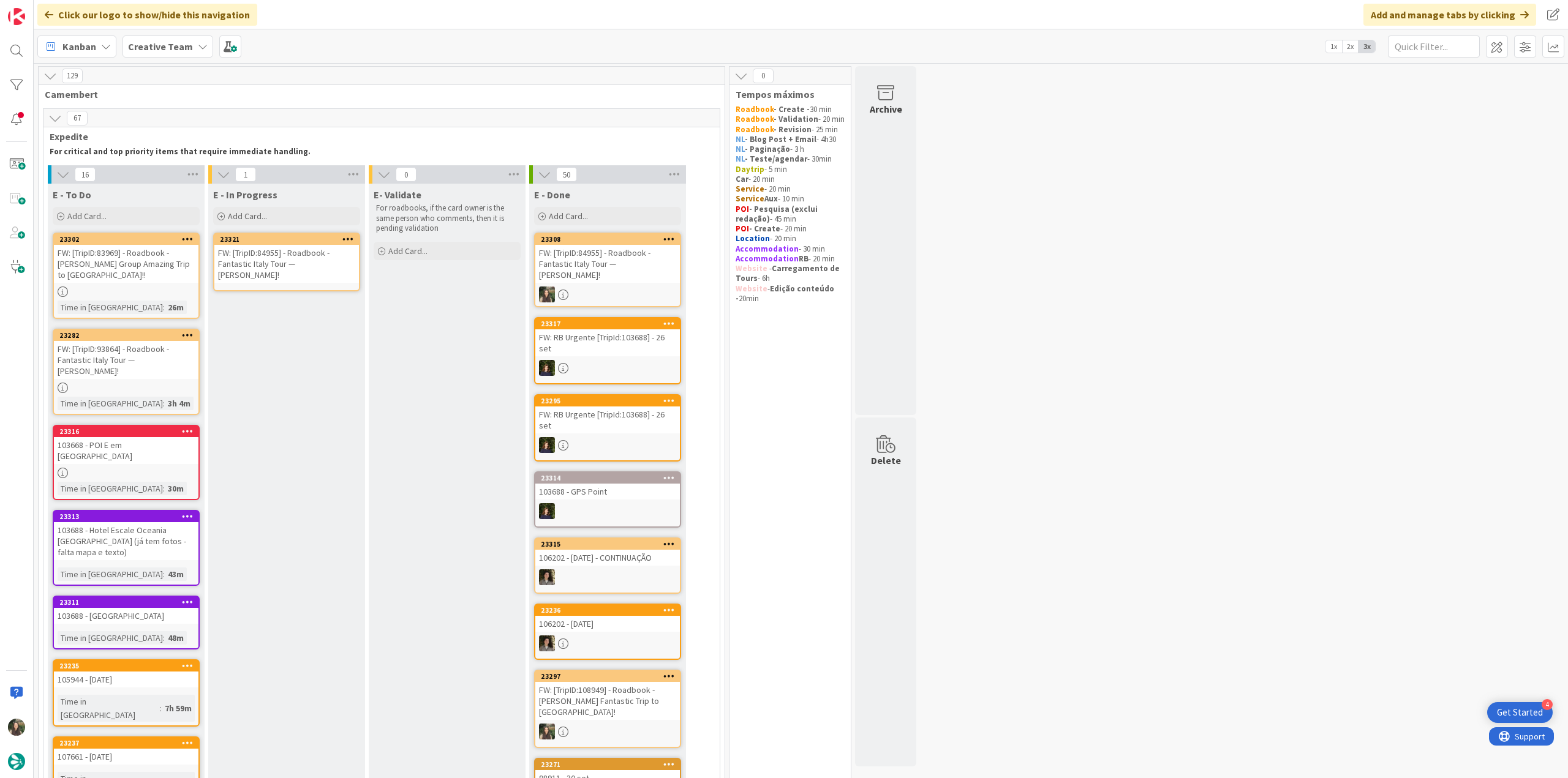
click at [301, 252] on div "FW: [TripID:84955] - Roadbook - Fantastic Italy Tour — [PERSON_NAME] [PERSON_NA…" at bounding box center [286, 263] width 145 height 38
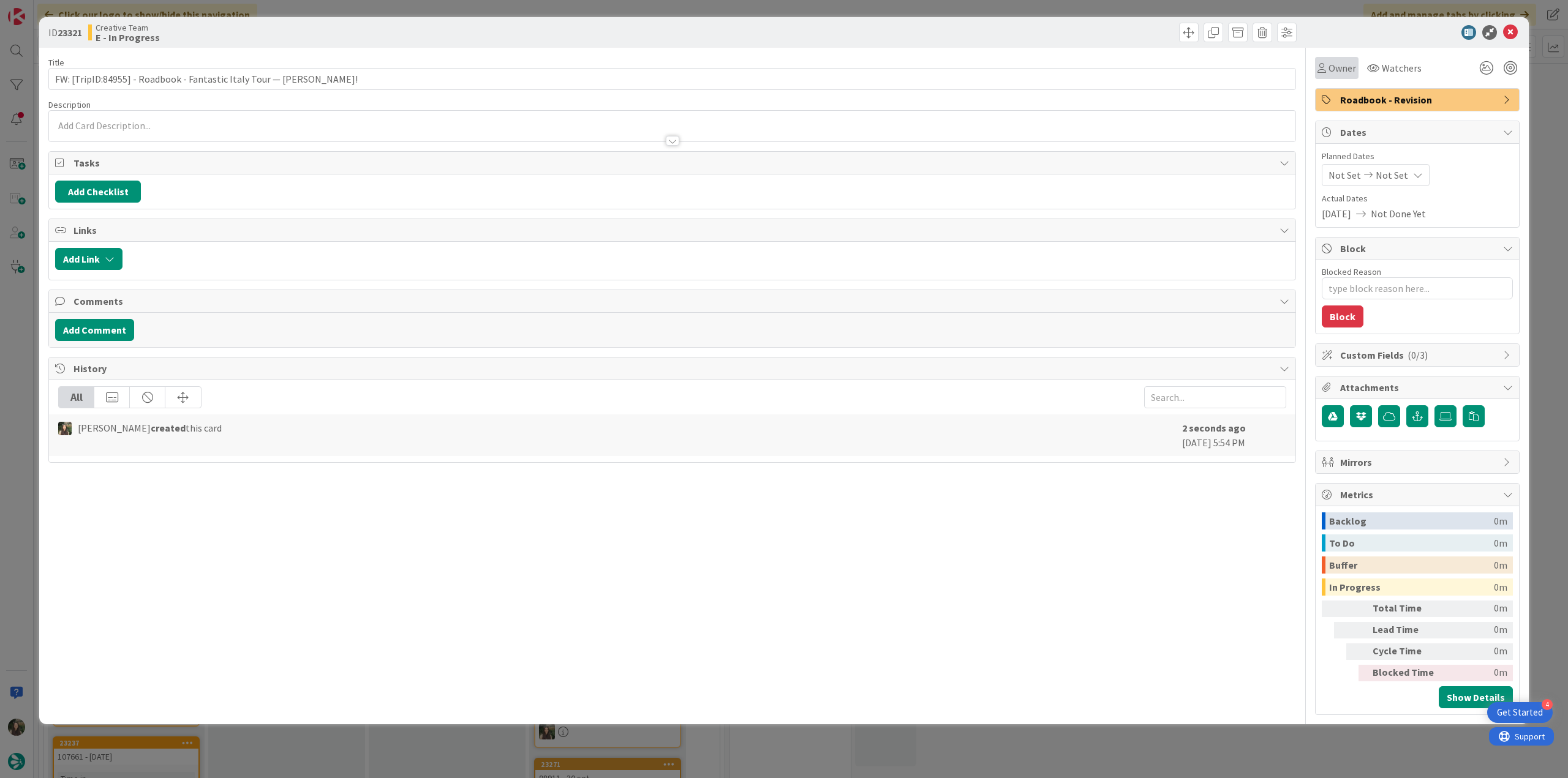
click at [1345, 73] on span "Owner" at bounding box center [1342, 68] width 28 height 15
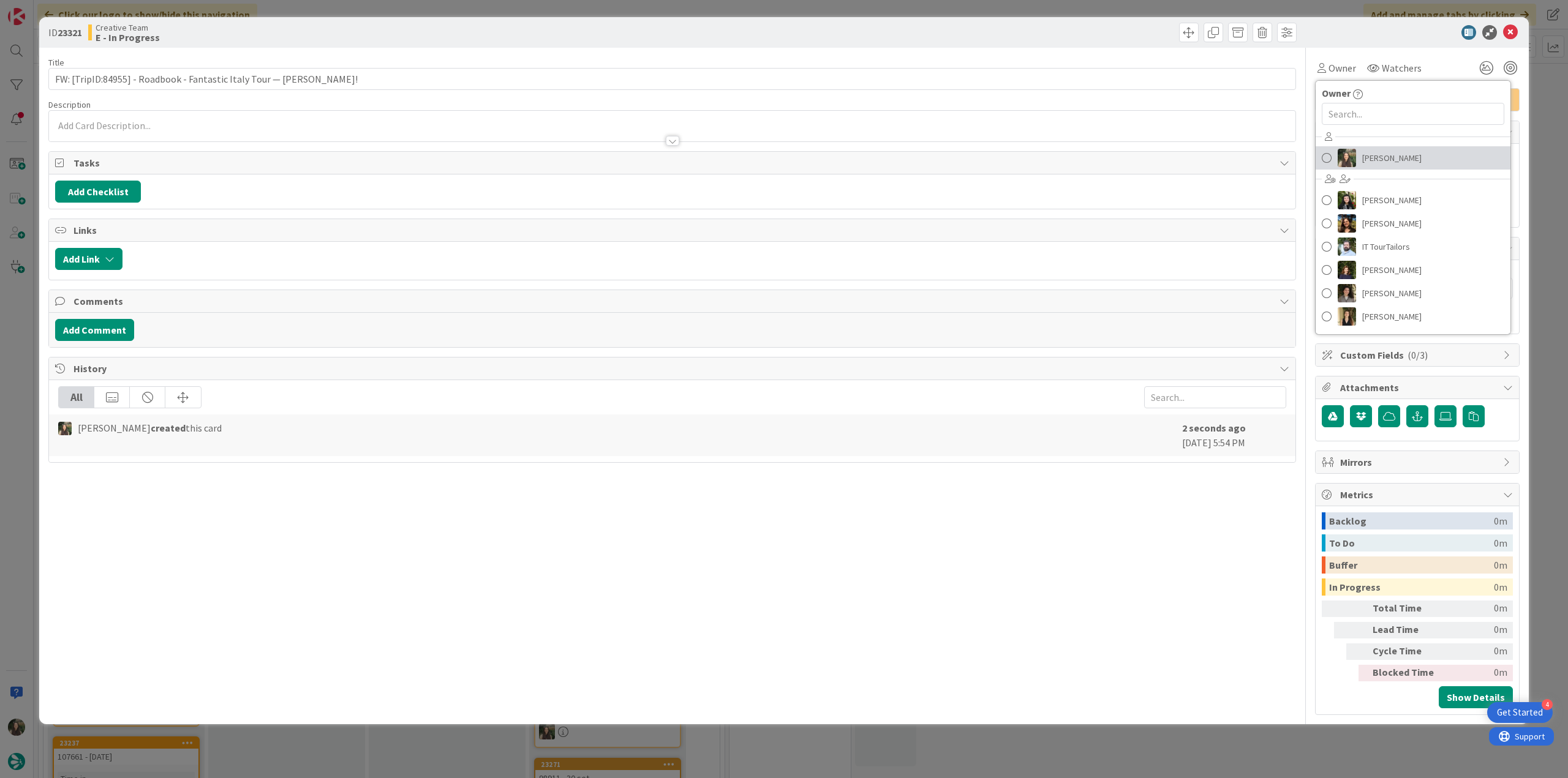
drag, startPoint x: 1370, startPoint y: 150, endPoint x: 1395, endPoint y: 152, distance: 25.1
click at [1370, 150] on span "[PERSON_NAME]" at bounding box center [1392, 158] width 60 height 18
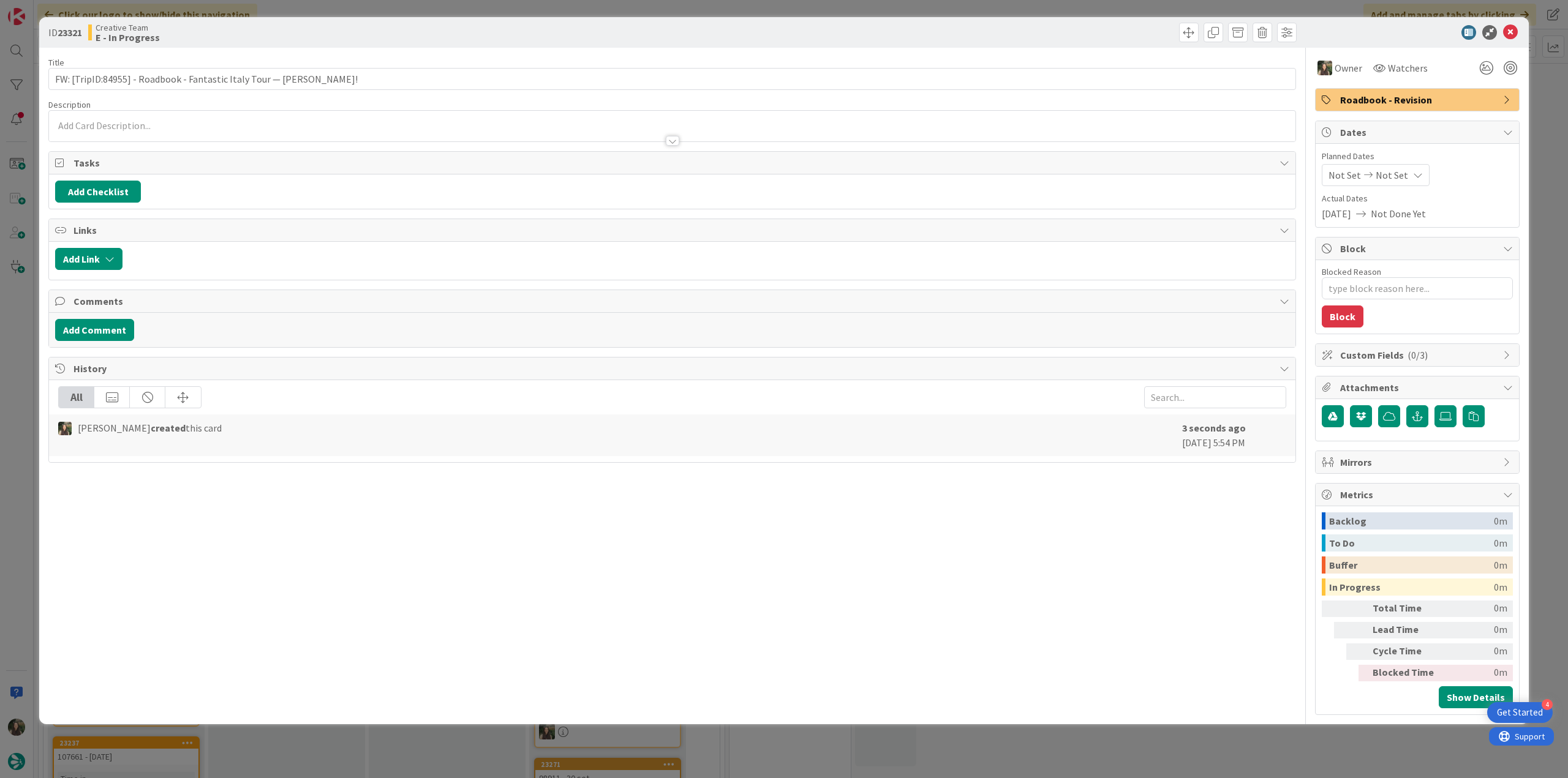
click at [1532, 92] on div "ID 23321 Creative Team E - In Progress Title 78 / 128 FW: [TripID:84955] - Road…" at bounding box center [784, 389] width 1568 height 778
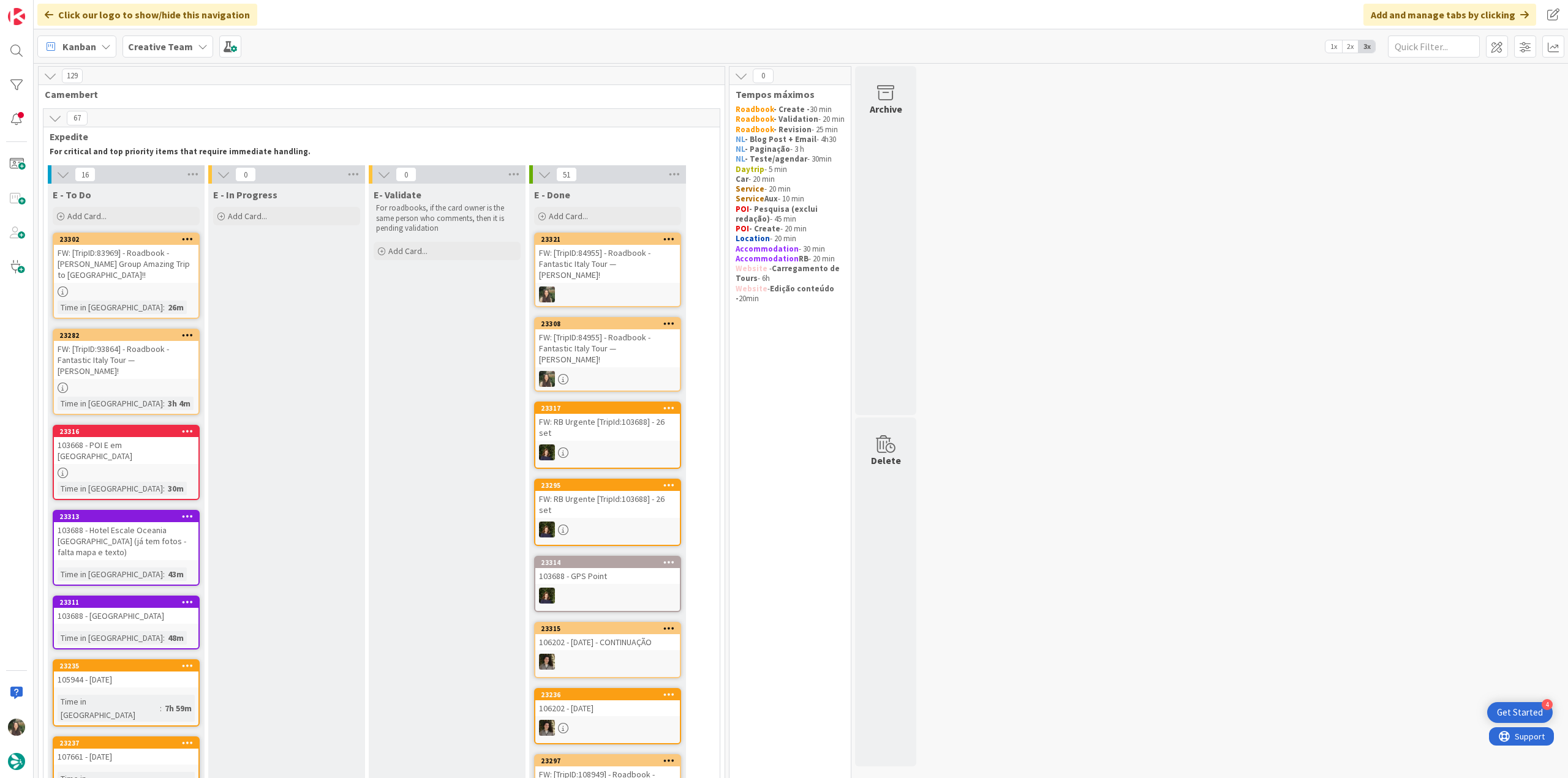
click at [155, 445] on link "23316 103668 - POI E em Marseille Time in Column : 30m" at bounding box center [126, 462] width 147 height 75
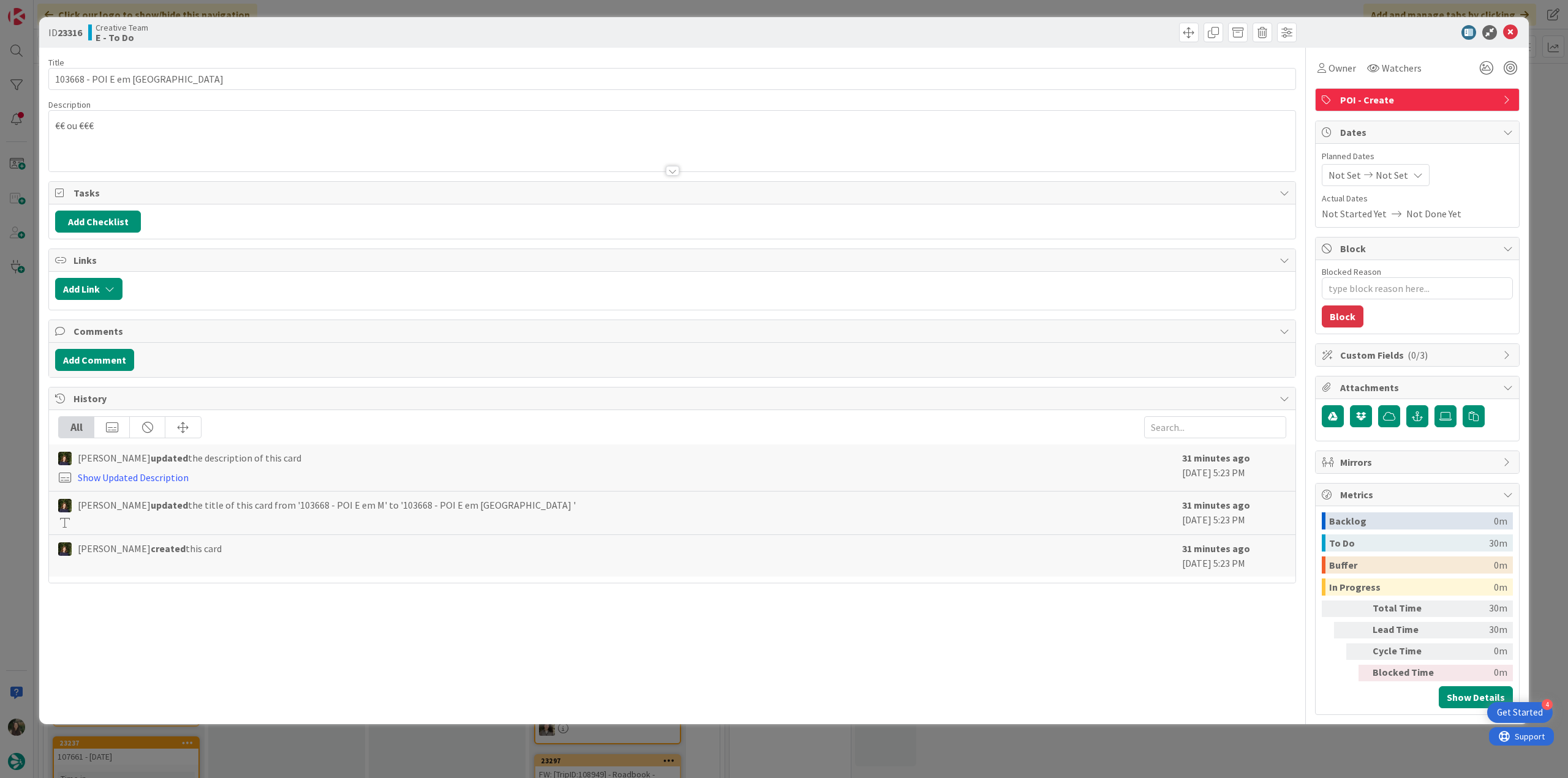
click at [32, 308] on div "ID 23316 Creative Team E - To Do Title 28 / 128 103668 - POI E em Marseille Des…" at bounding box center [784, 389] width 1568 height 778
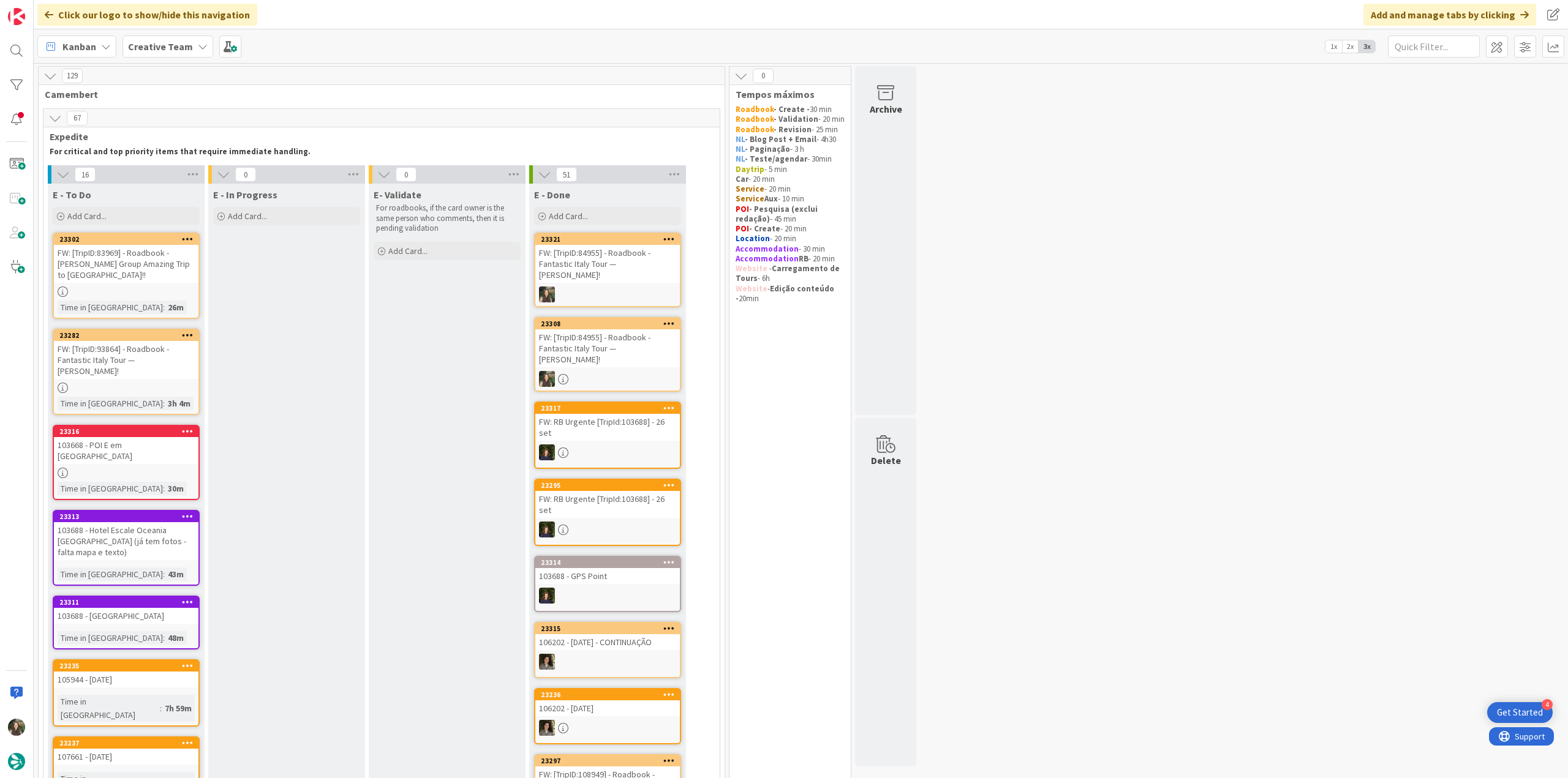
click at [130, 252] on div "FW: [TripID:83969] - Roadbook - [PERSON_NAME]'s Group Amazing Trip to [GEOGRAPH…" at bounding box center [126, 263] width 145 height 38
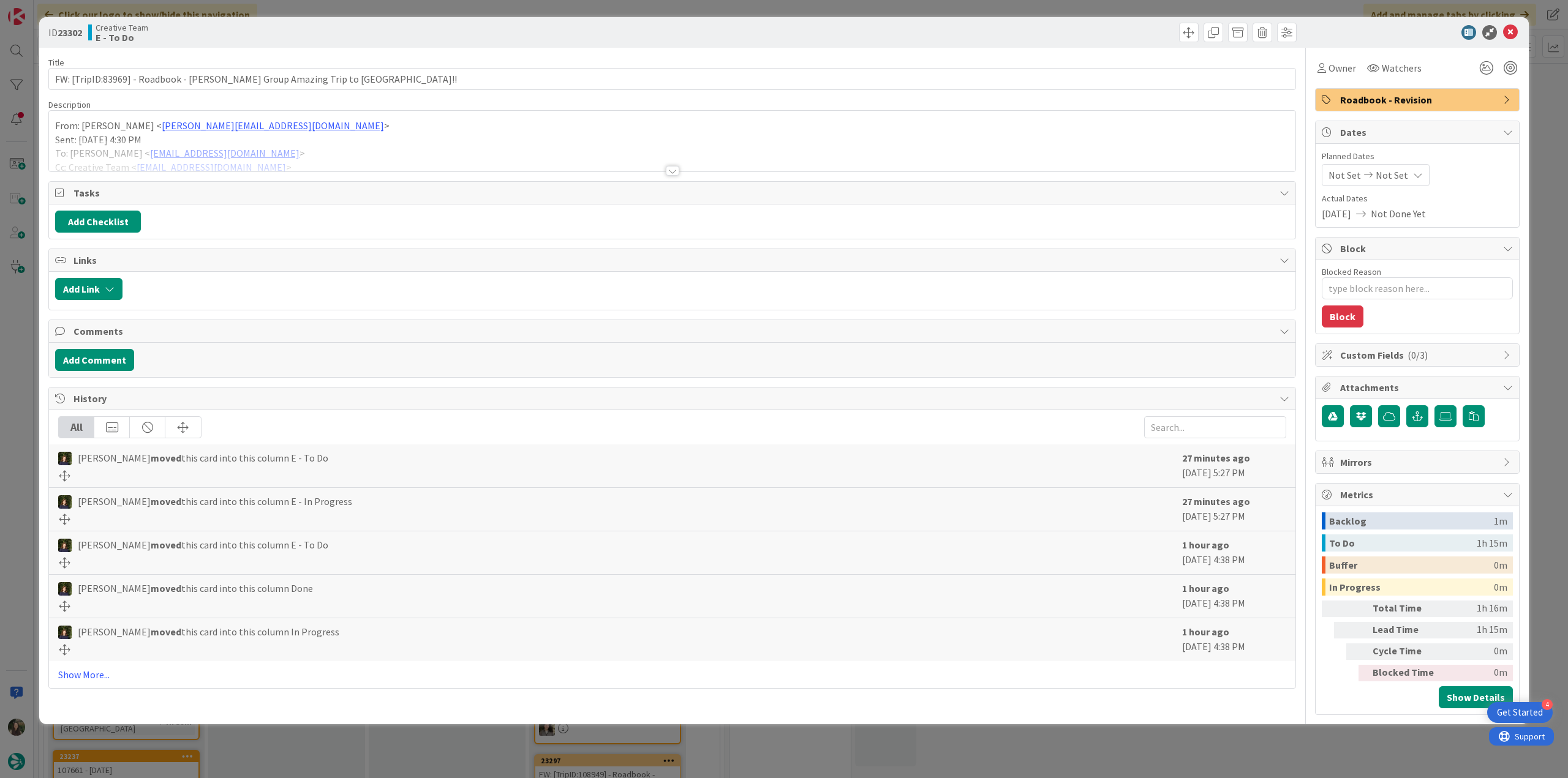
click at [388, 151] on div at bounding box center [672, 155] width 1246 height 31
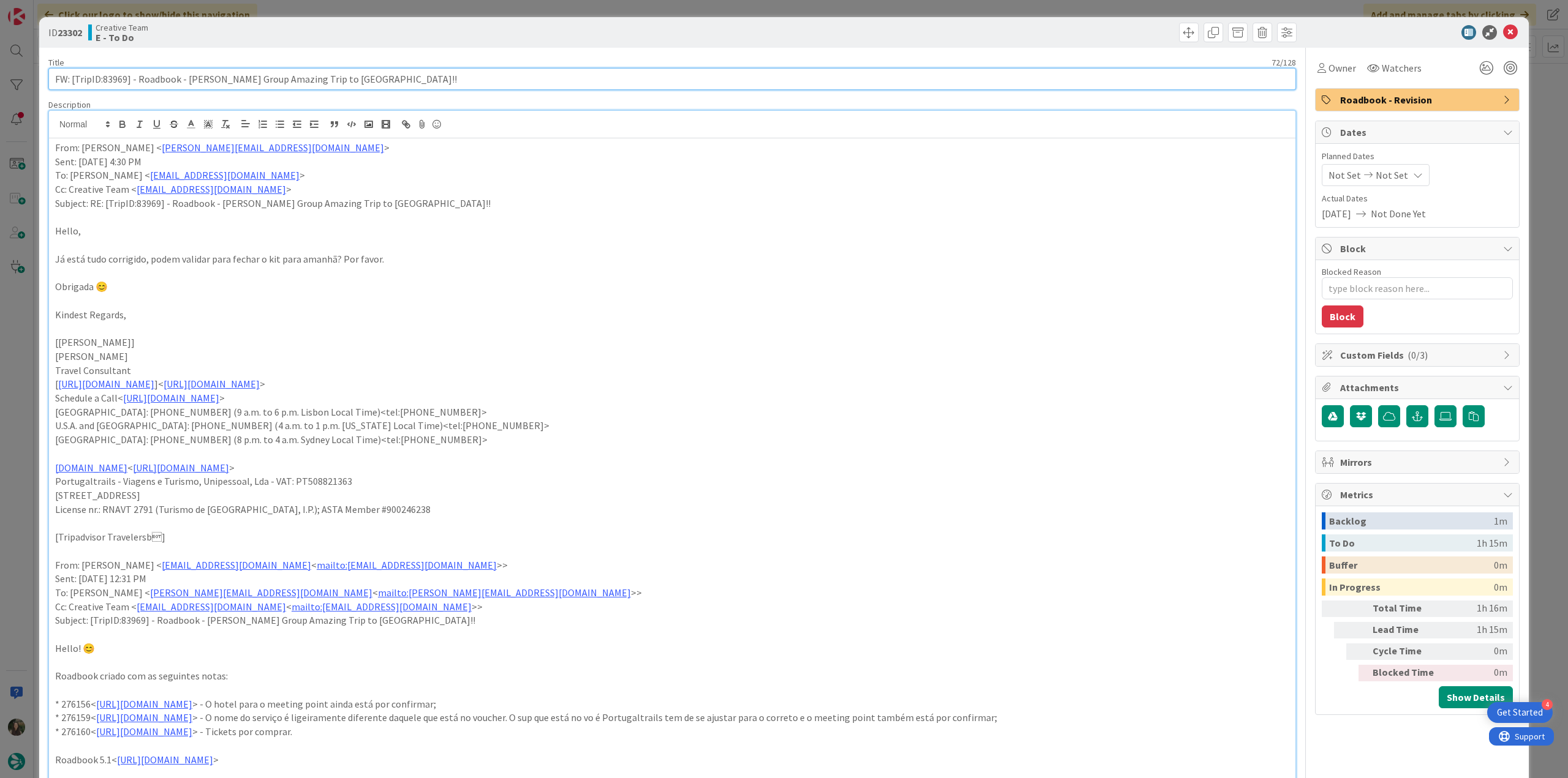
click at [117, 82] on input "FW: [TripID:83969] - Roadbook - [PERSON_NAME]'s Group Amazing Trip to [GEOGRAPH…" at bounding box center [672, 79] width 1248 height 22
click at [20, 346] on div "ID 23302 Creative Team E - To Do Title 72 / 128 FW: [TripID:83969] - Roadbook -…" at bounding box center [784, 389] width 1568 height 778
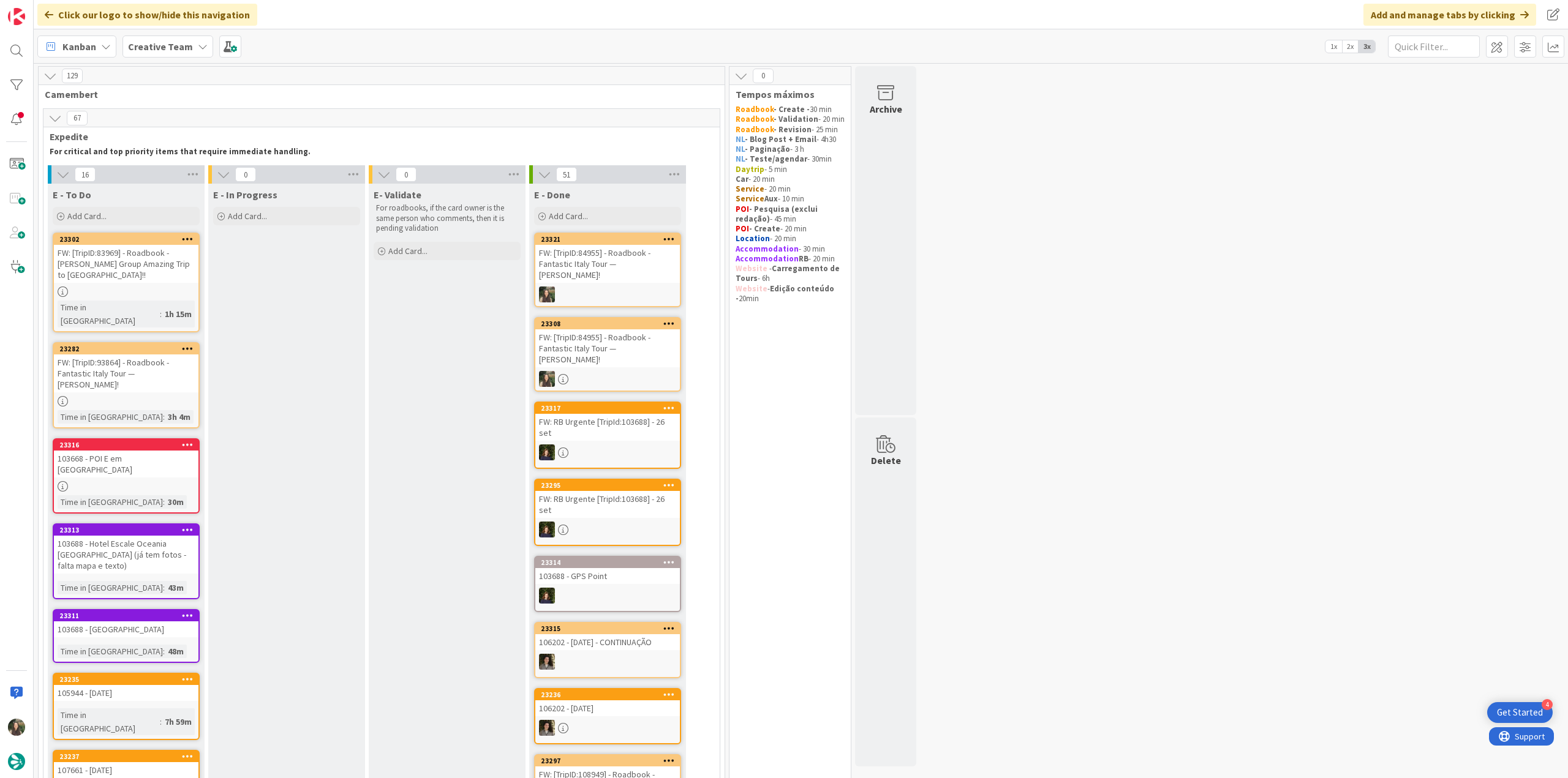
click at [141, 263] on div "FW: [TripID:83969] - Roadbook - [PERSON_NAME]'s Group Amazing Trip to [GEOGRAPH…" at bounding box center [126, 263] width 145 height 38
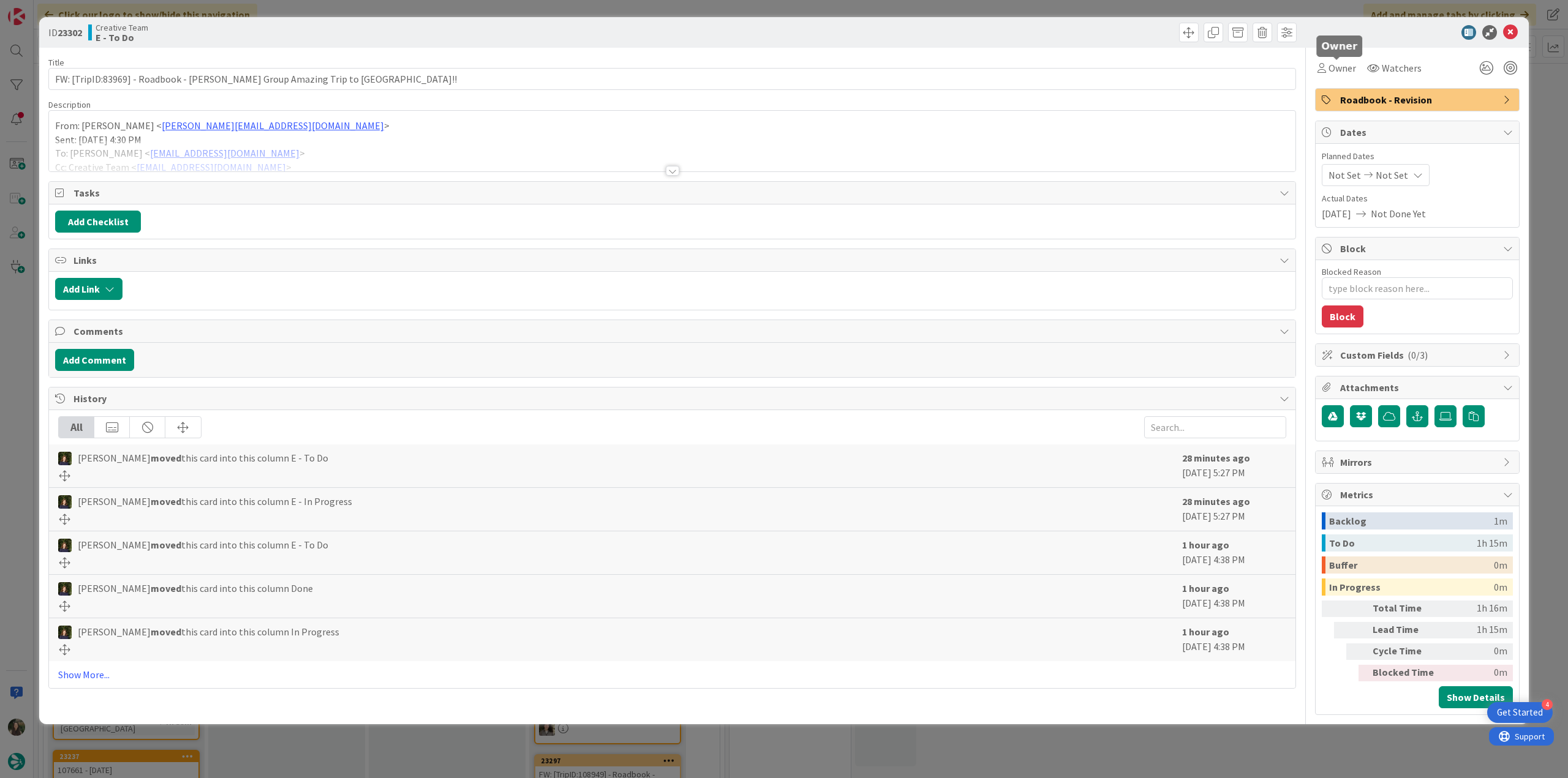
drag, startPoint x: 1345, startPoint y: 65, endPoint x: 1350, endPoint y: 79, distance: 14.9
click at [1345, 65] on span "Owner" at bounding box center [1342, 68] width 28 height 15
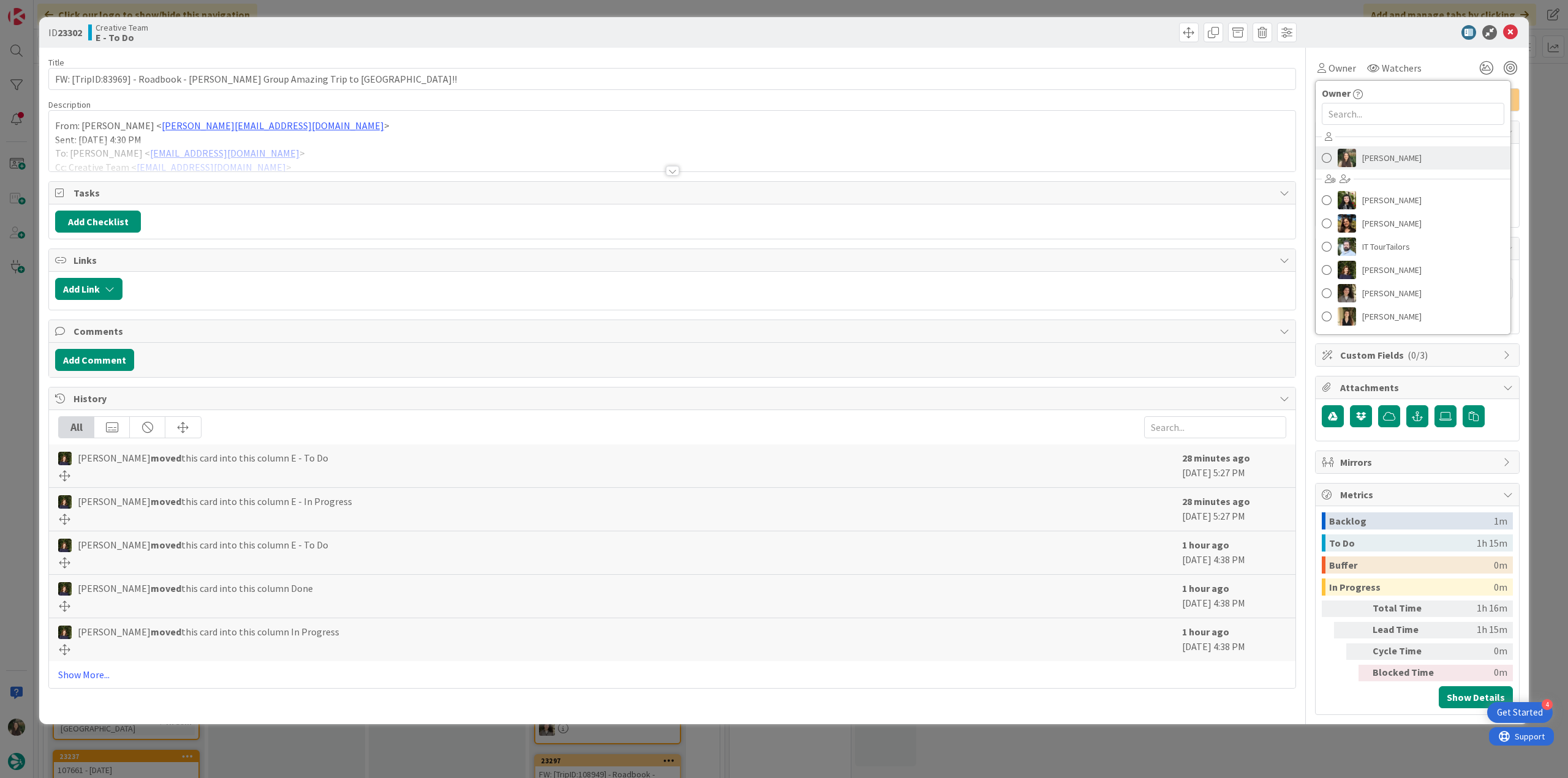
click at [1377, 162] on span "[PERSON_NAME]" at bounding box center [1392, 158] width 60 height 18
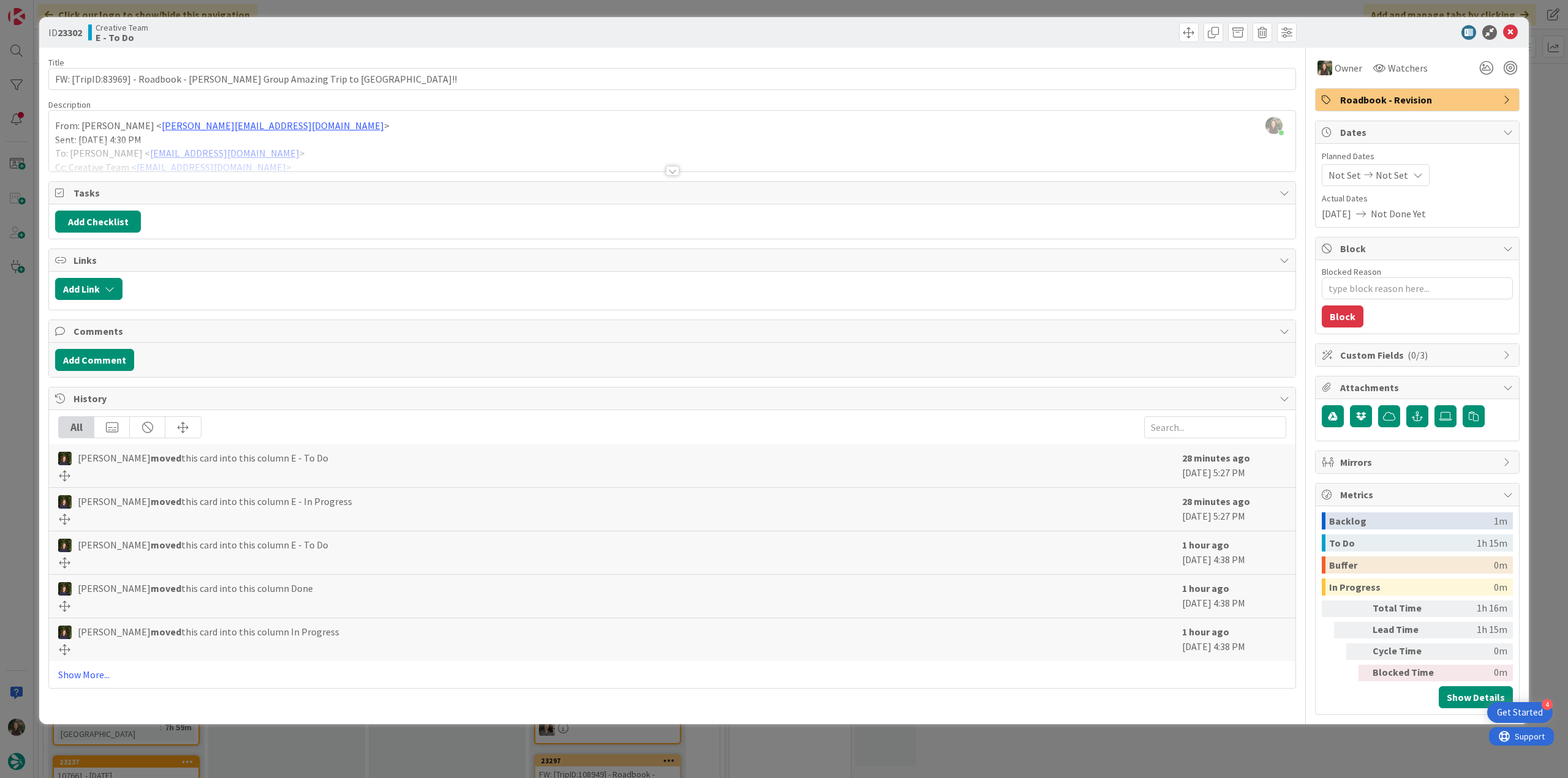
click at [1541, 314] on div "ID 23302 Creative Team E - To Do Title 72 / 128 FW: [TripID:83969] - Roadbook -…" at bounding box center [784, 389] width 1568 height 778
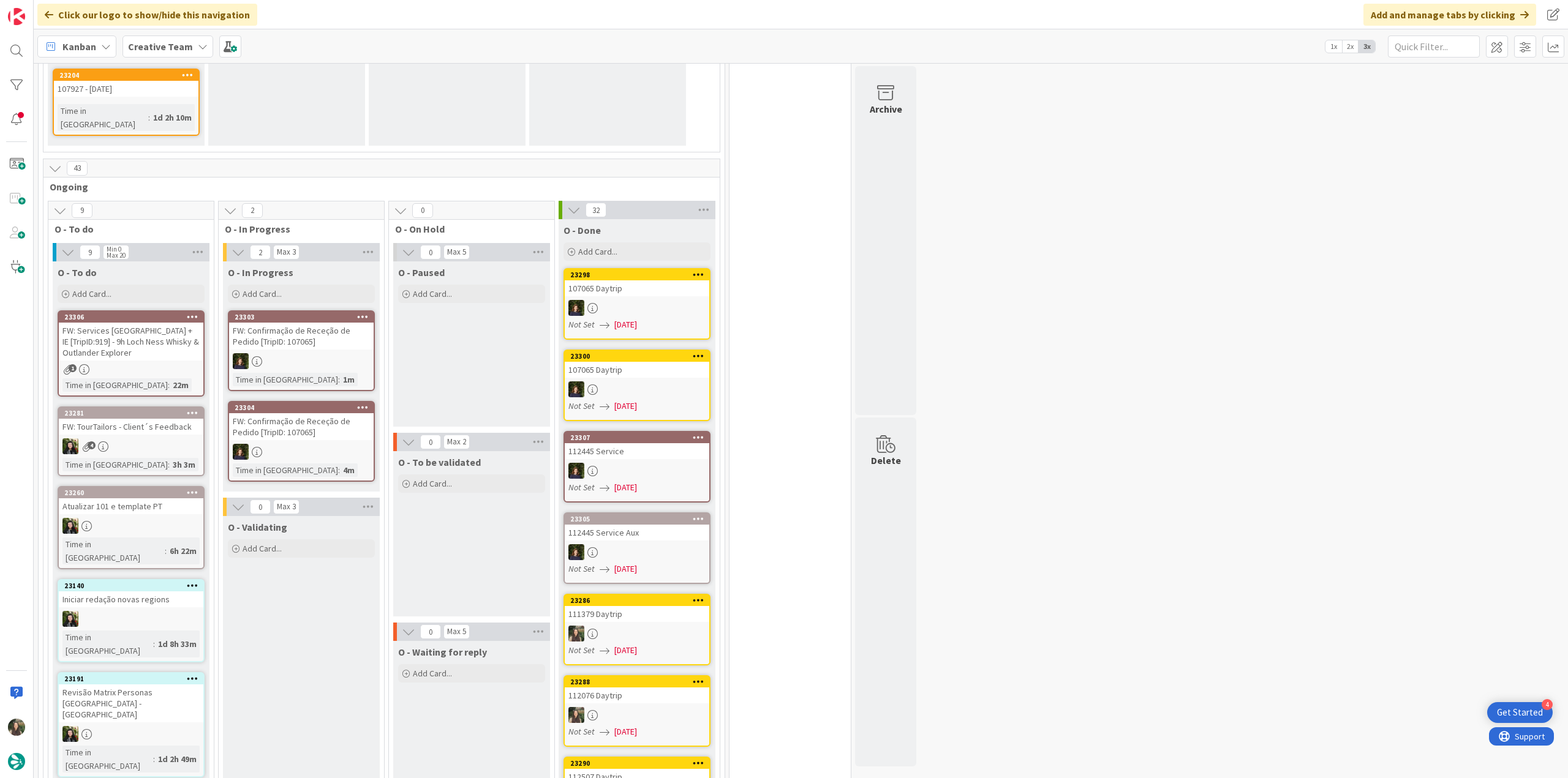
scroll to position [1225, 0]
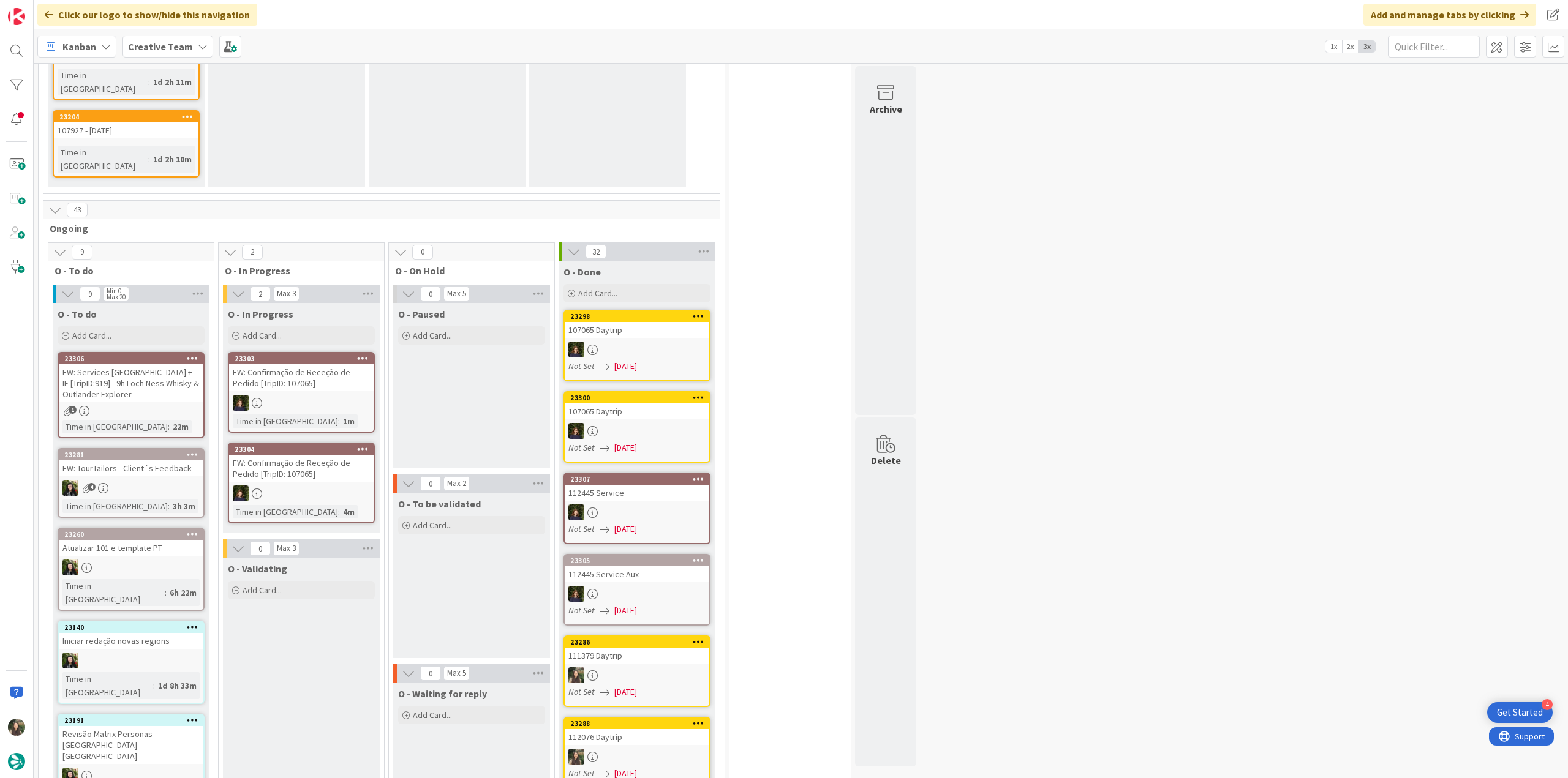
click at [344, 395] on div at bounding box center [301, 402] width 145 height 16
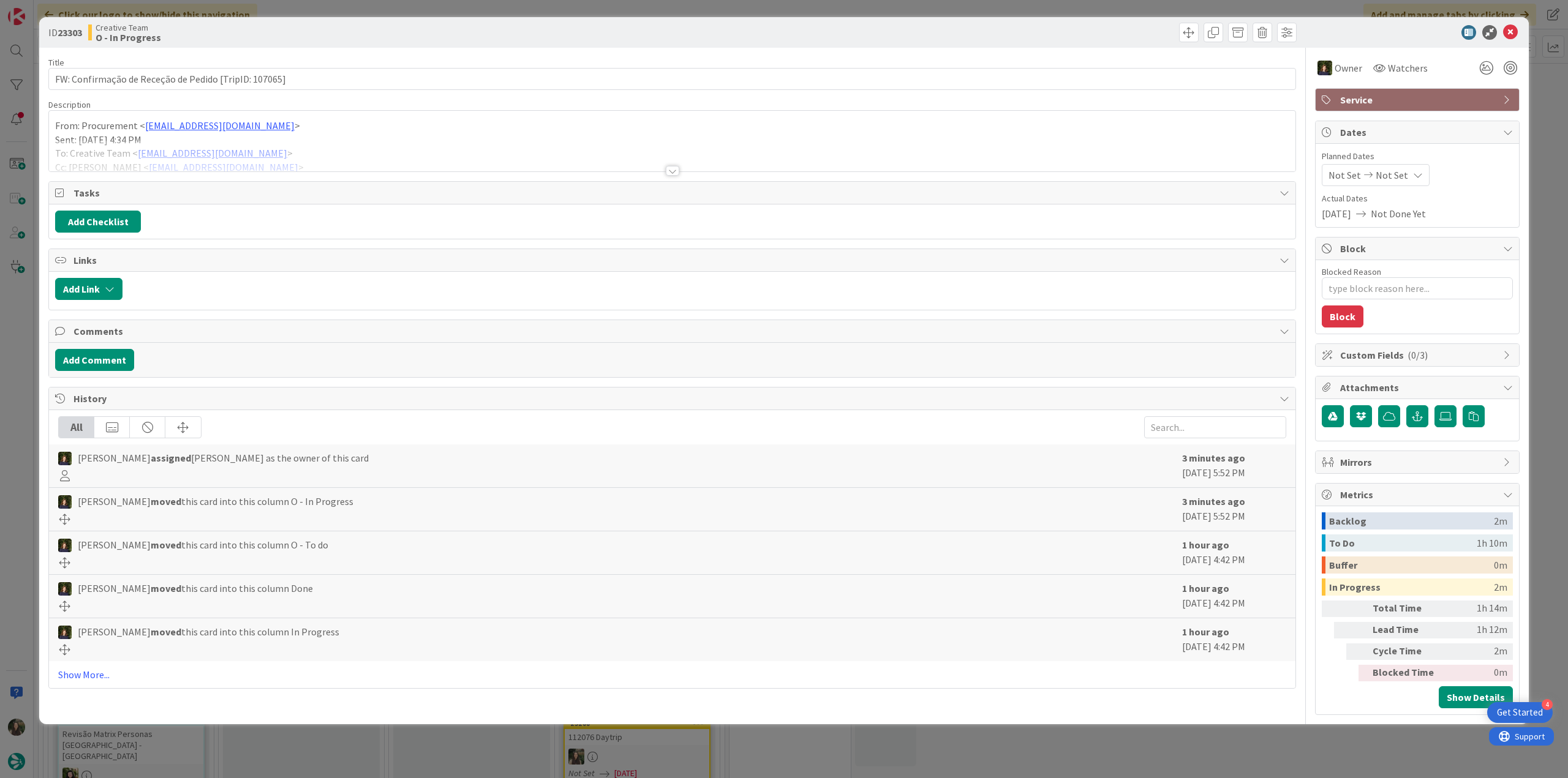
drag, startPoint x: 314, startPoint y: 129, endPoint x: 298, endPoint y: 145, distance: 22.6
click at [315, 129] on p "From: Procurement < procurement@tourtailors.com >" at bounding box center [672, 125] width 1234 height 14
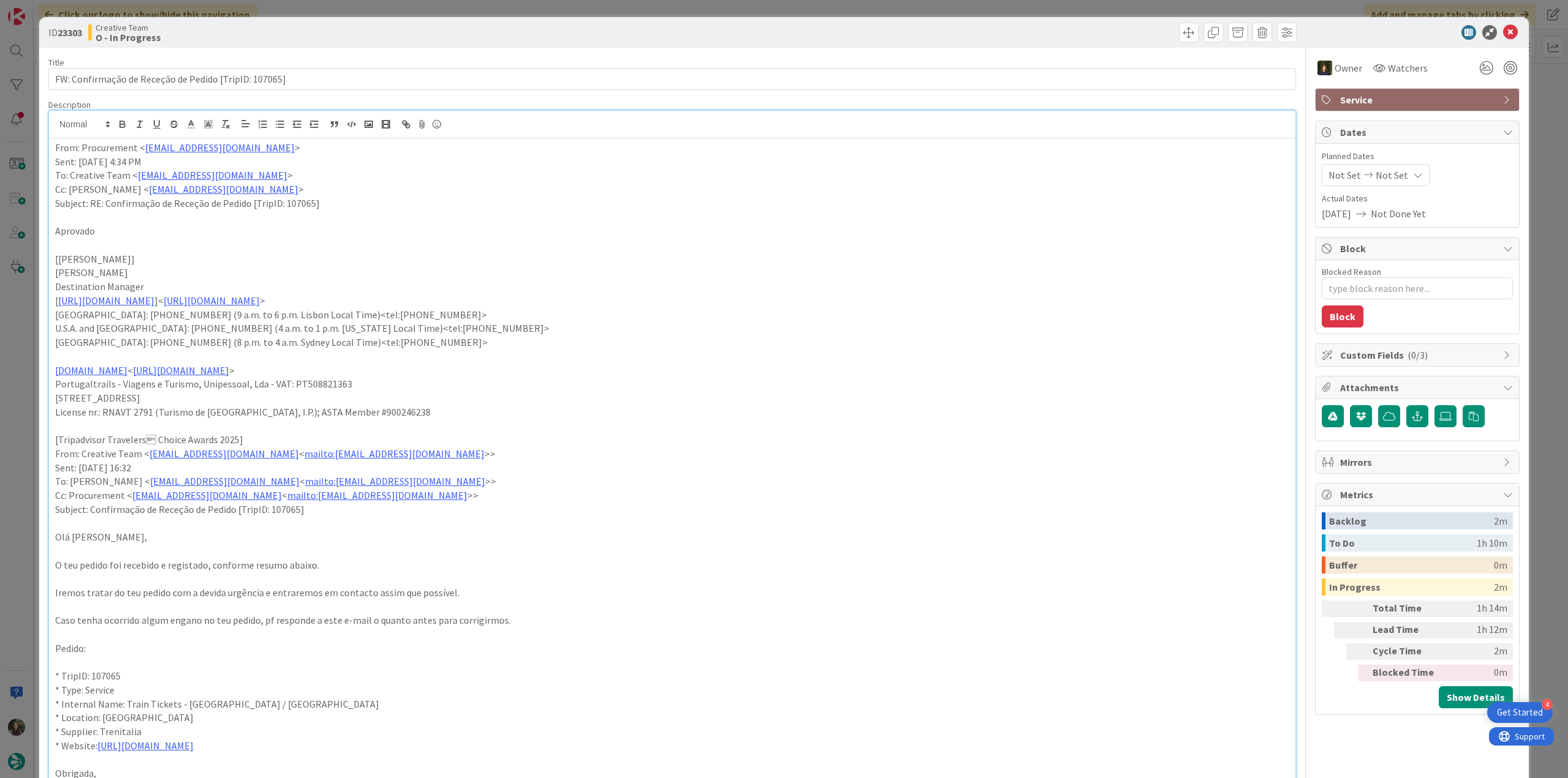
click at [22, 368] on div "ID 23303 Creative Team O - In Progress Title 53 / 128 FW: Confirmação de Receçã…" at bounding box center [784, 389] width 1568 height 778
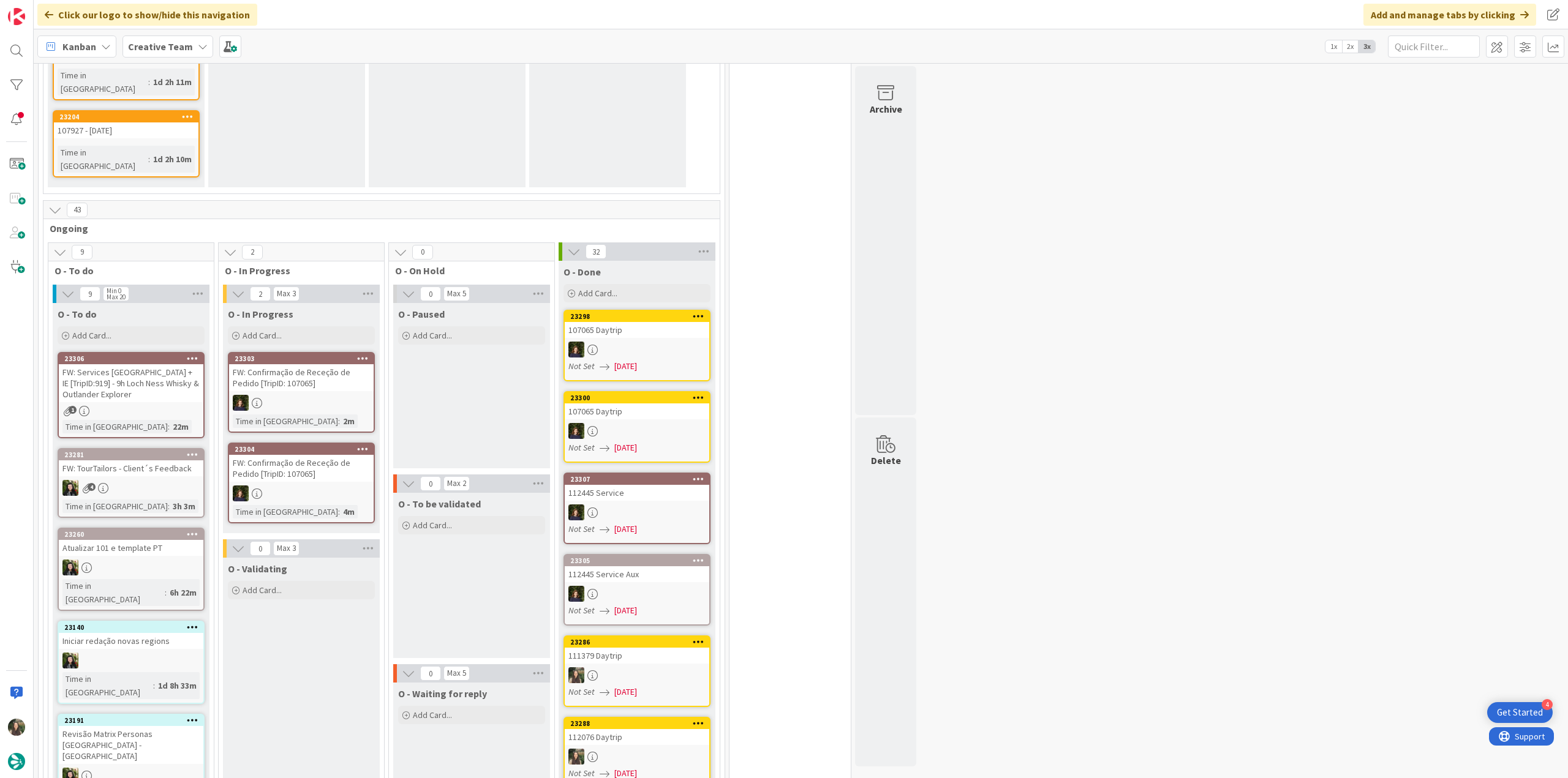
click at [310, 486] on div at bounding box center [301, 493] width 145 height 16
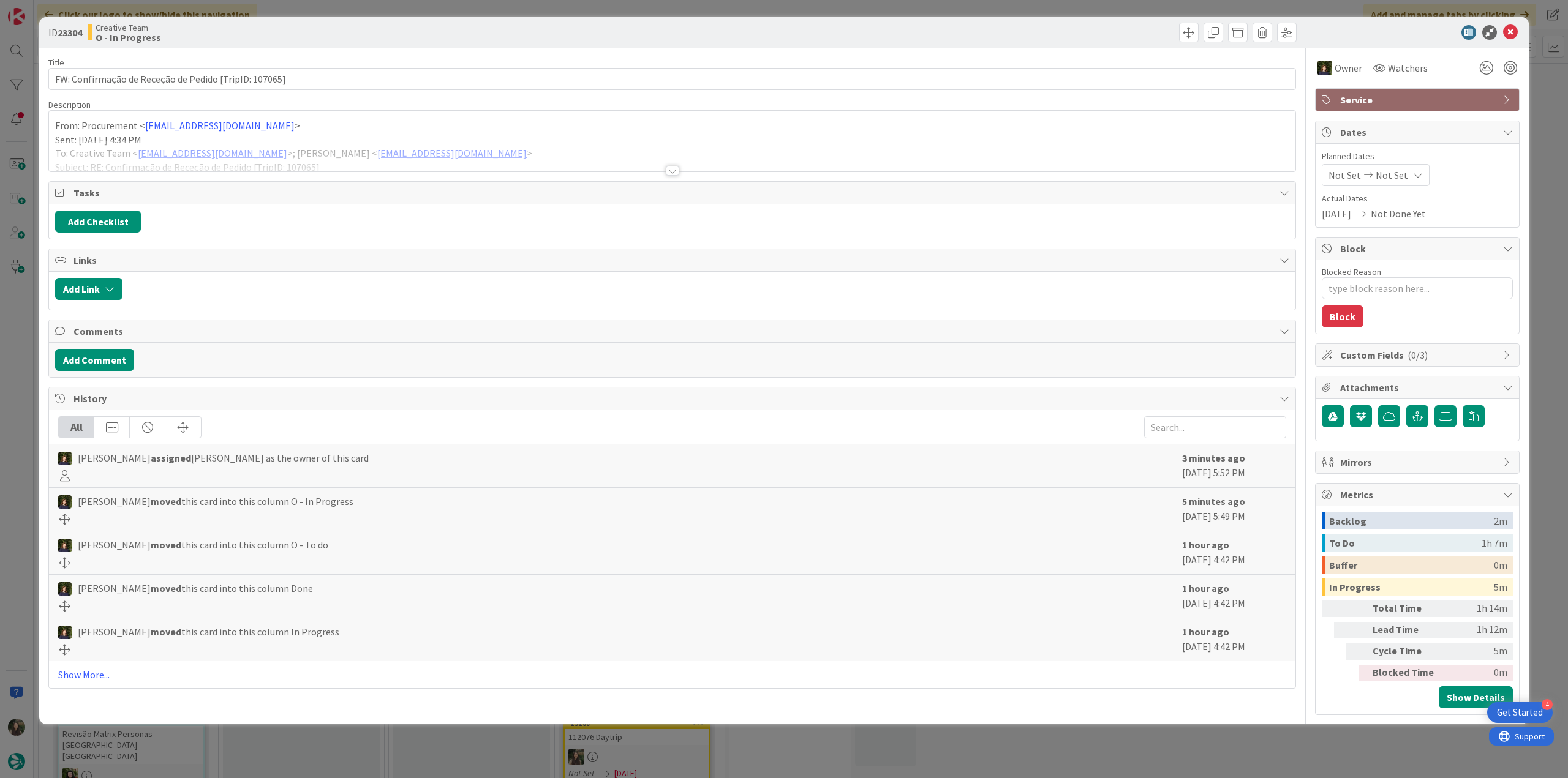
click at [456, 149] on div at bounding box center [672, 155] width 1246 height 31
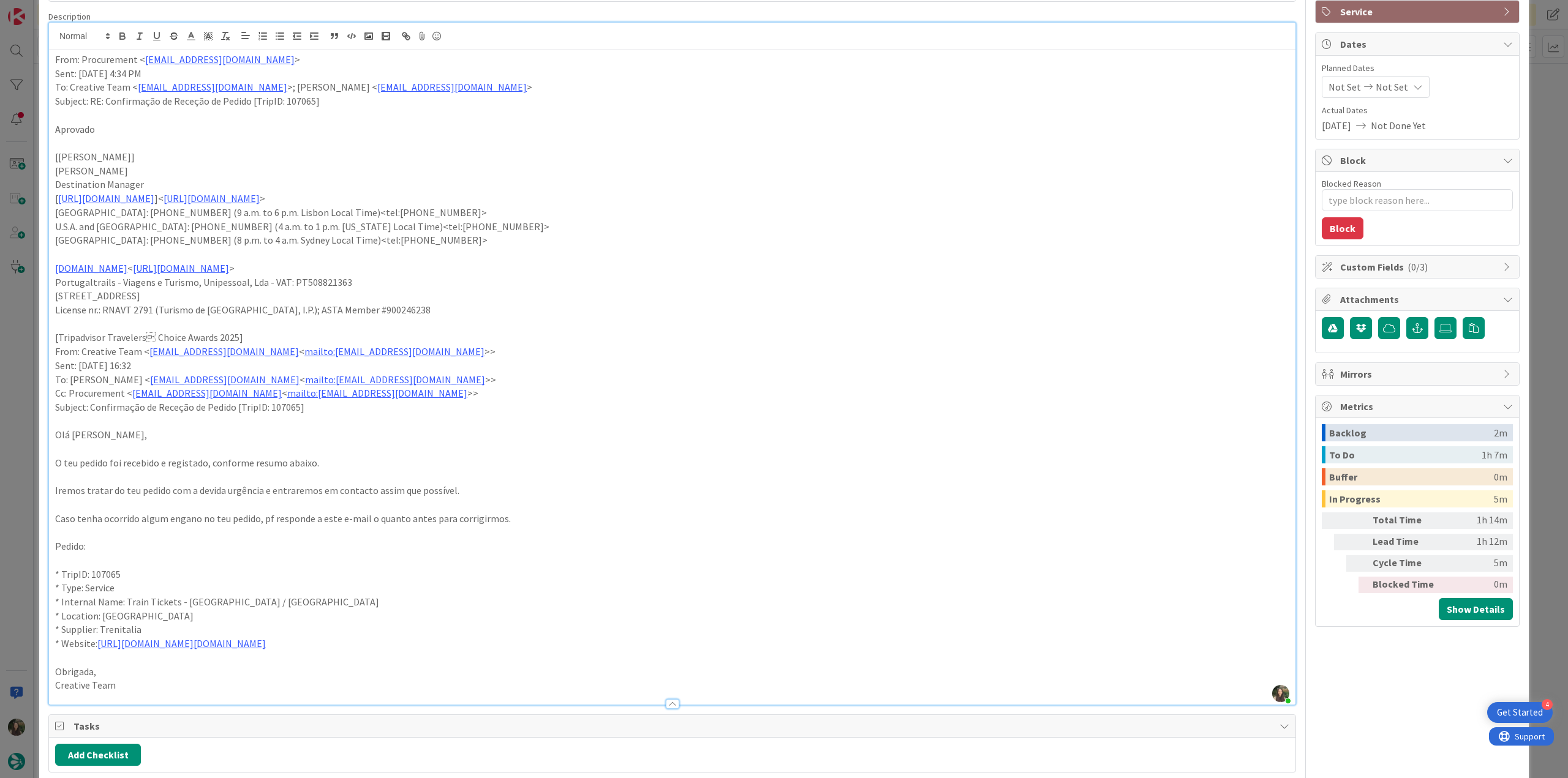
scroll to position [123, 0]
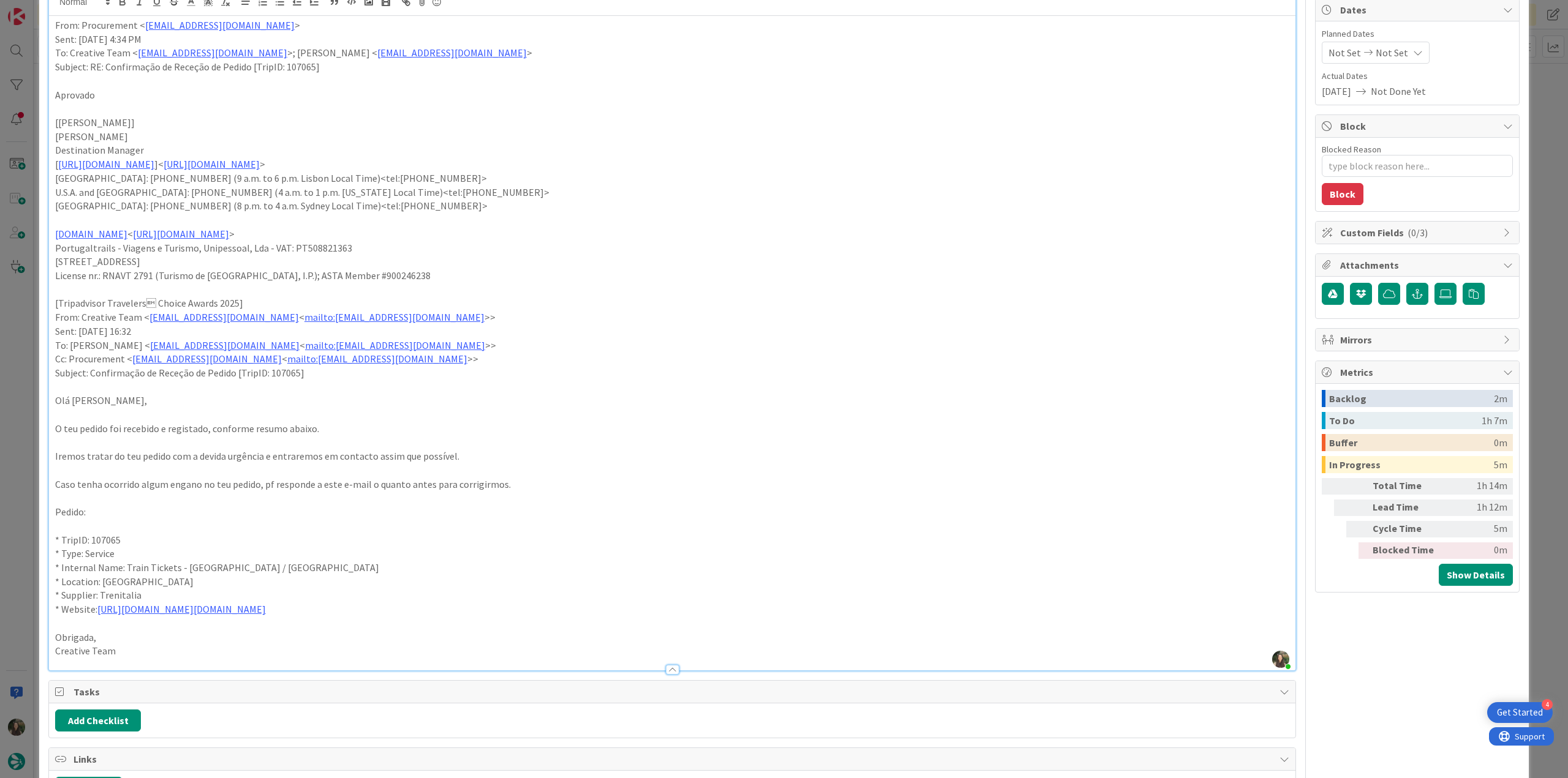
click at [20, 399] on div "ID 23304 Creative Team O - In Progress Title 53 / 128 FW: Confirmação de Receçã…" at bounding box center [784, 389] width 1568 height 778
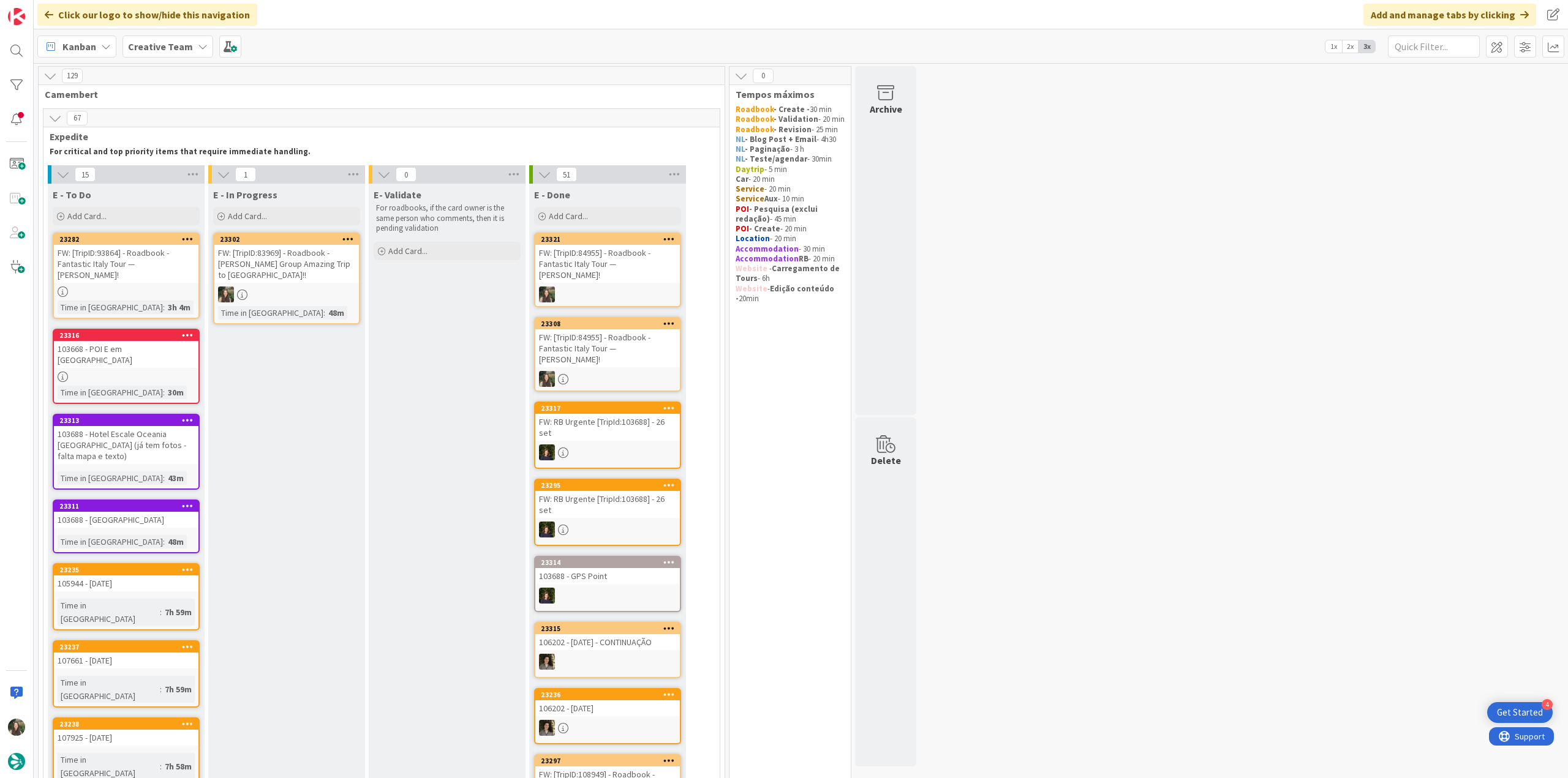
click at [292, 275] on div "FW: [TripID:83969] - Roadbook - [PERSON_NAME]'s Group Amazing Trip to [GEOGRAPH…" at bounding box center [286, 263] width 145 height 38
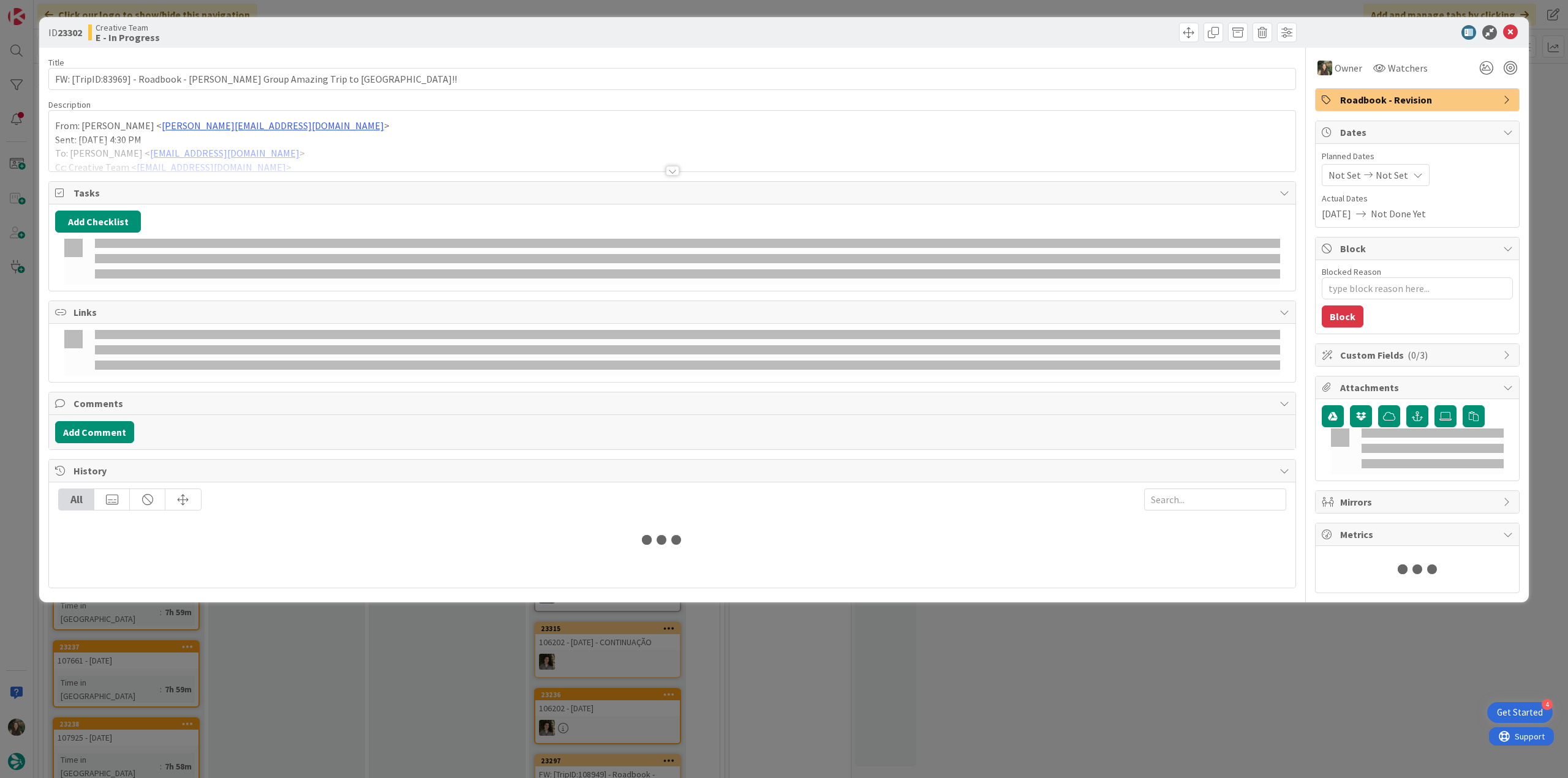
click at [372, 141] on div at bounding box center [672, 155] width 1246 height 31
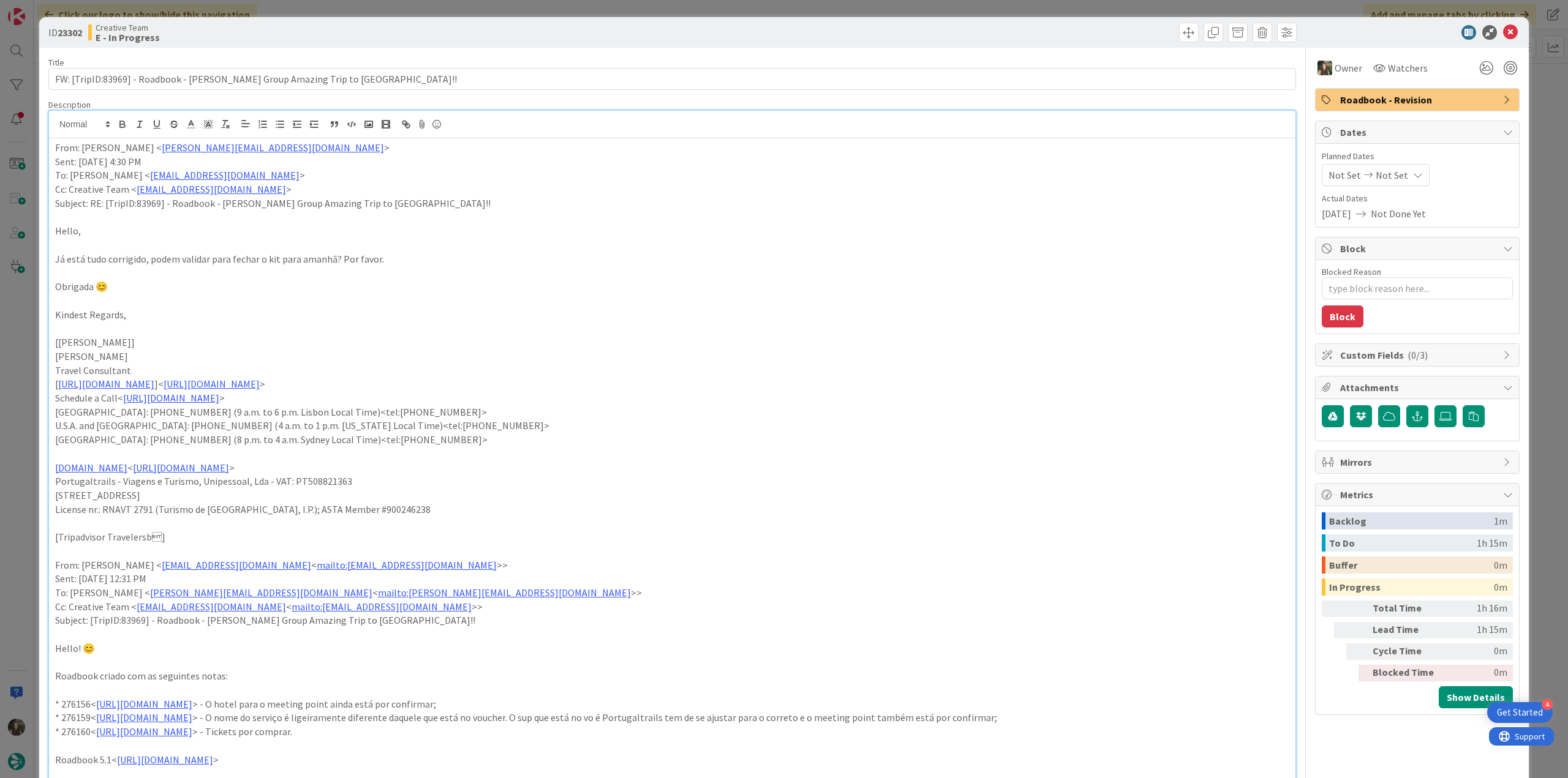
click at [11, 365] on div "ID 23302 Creative Team E - In Progress Title 72 / 128 FW: [TripID:83969] - Road…" at bounding box center [784, 389] width 1568 height 778
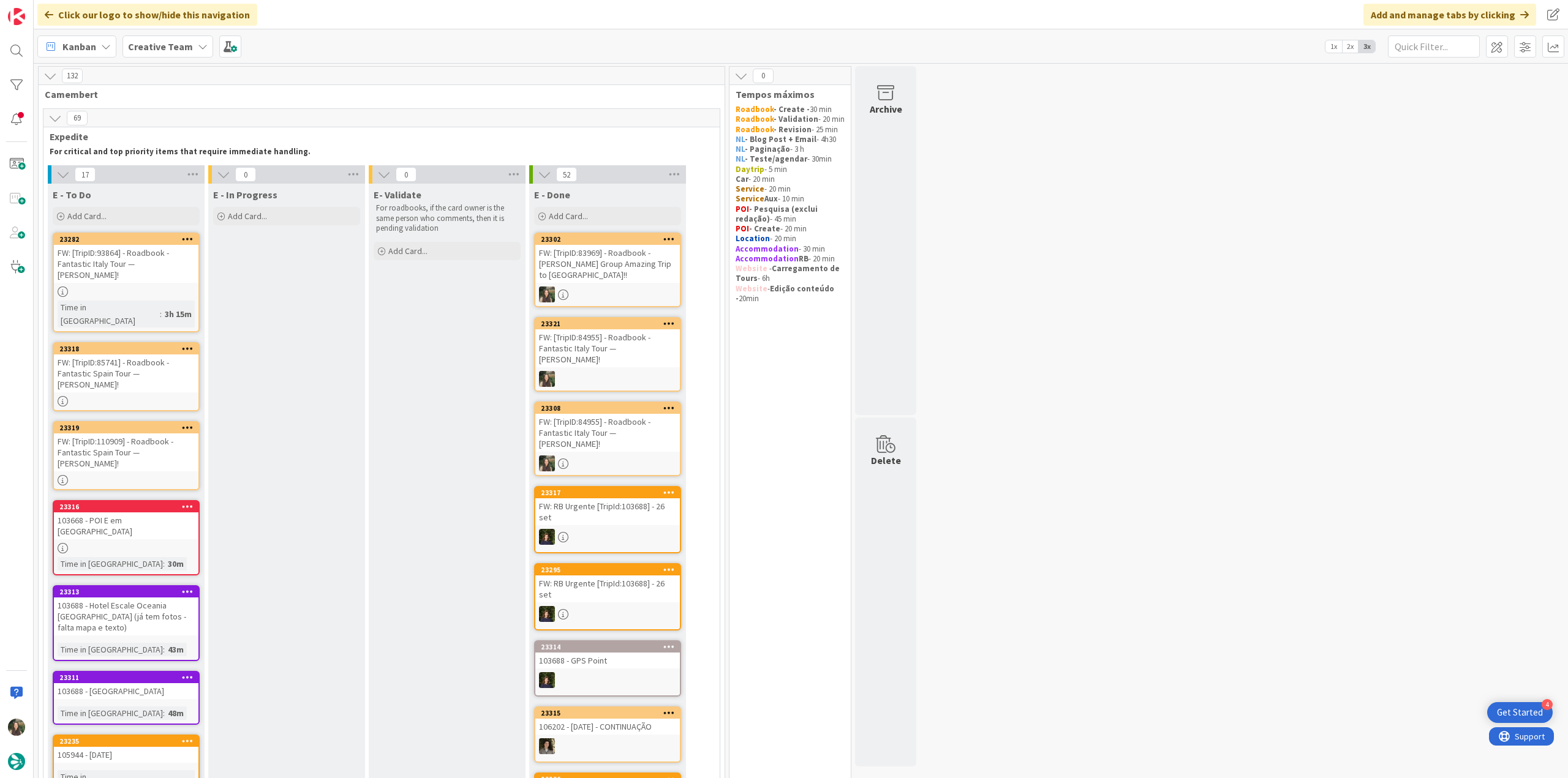
click at [601, 250] on div "FW: [TripID:83969] - Roadbook - [PERSON_NAME]'s Group Amazing Trip to [GEOGRAPH…" at bounding box center [607, 263] width 145 height 38
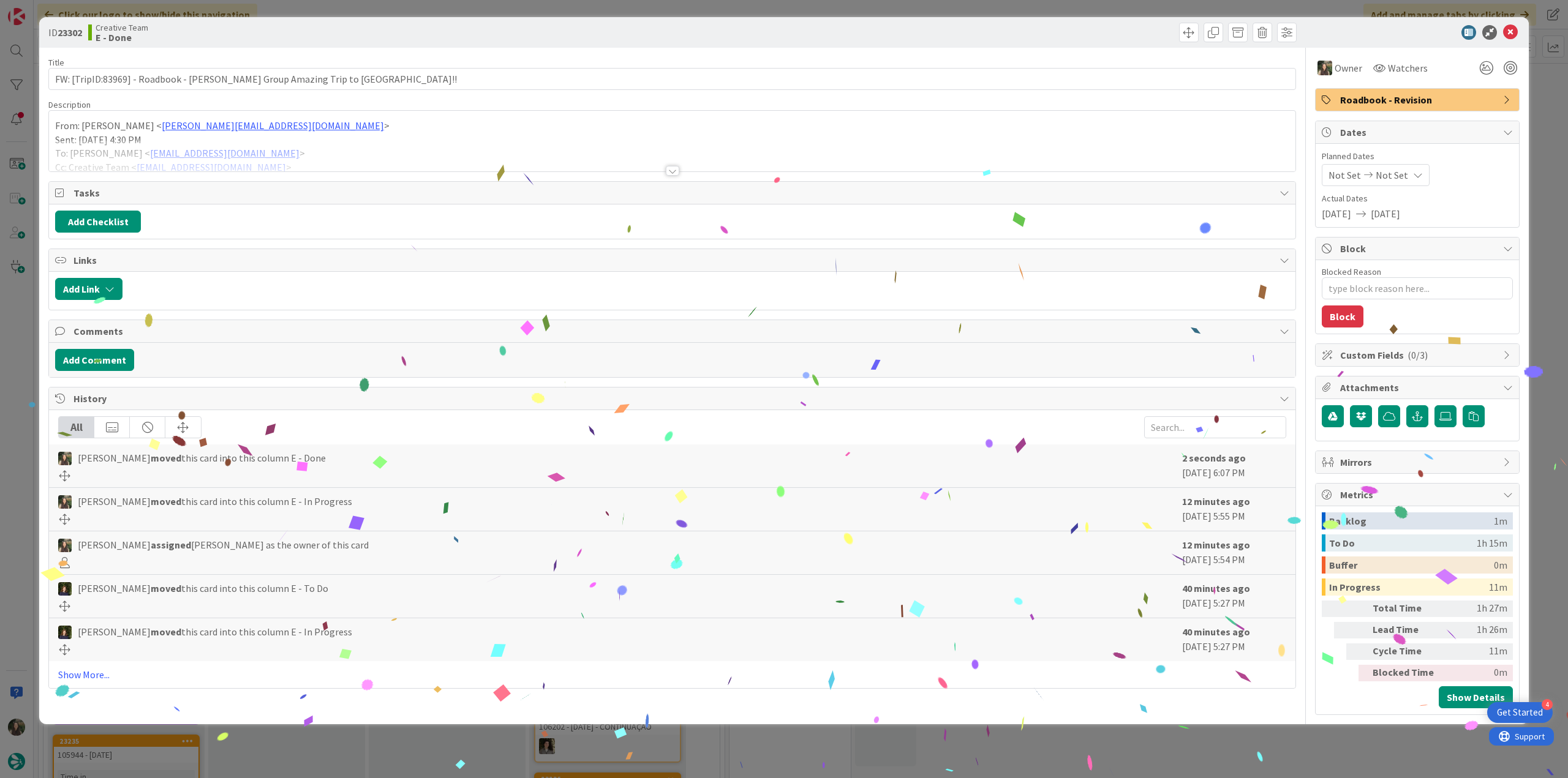
click at [1305, 750] on div "ID 23302 Creative Team E - Done Title 72 / 128 FW: [TripID:83969] - Roadbook - …" at bounding box center [784, 389] width 1568 height 778
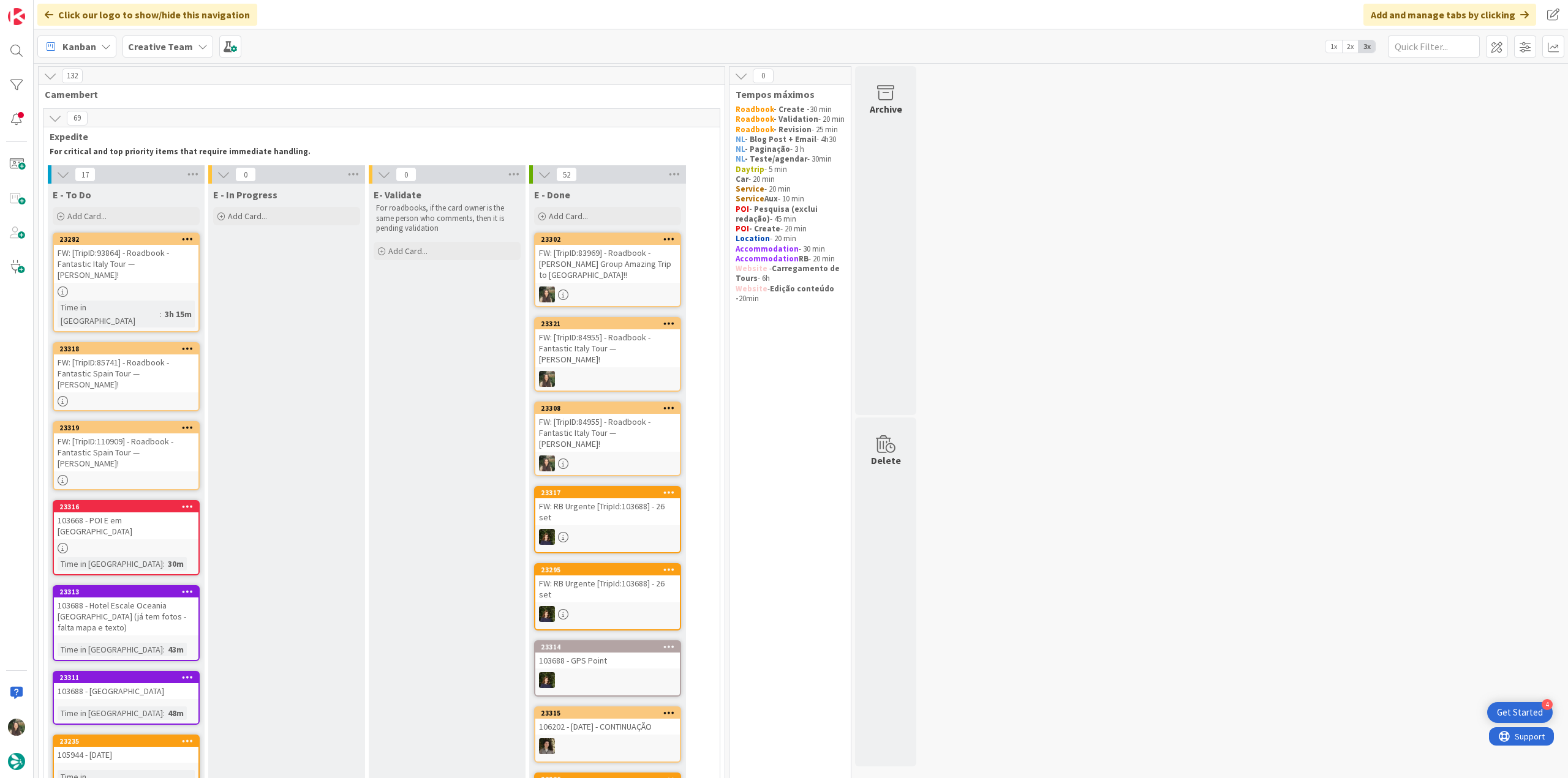
click at [172, 269] on div "FW: [TripID:93864] - Roadbook - Fantastic Italy Tour — [PERSON_NAME]!" at bounding box center [126, 263] width 145 height 38
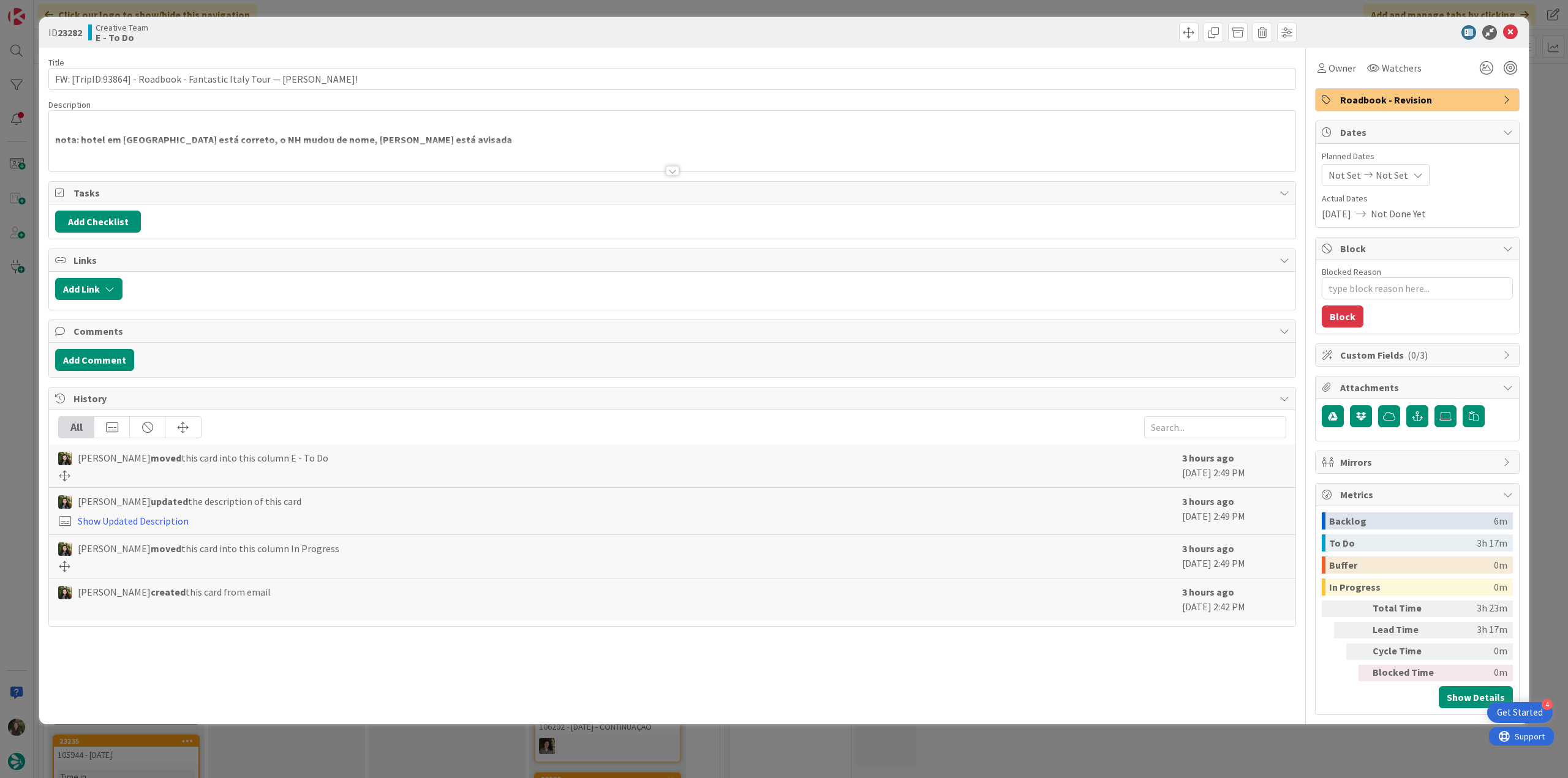
click at [417, 145] on div at bounding box center [672, 155] width 1246 height 31
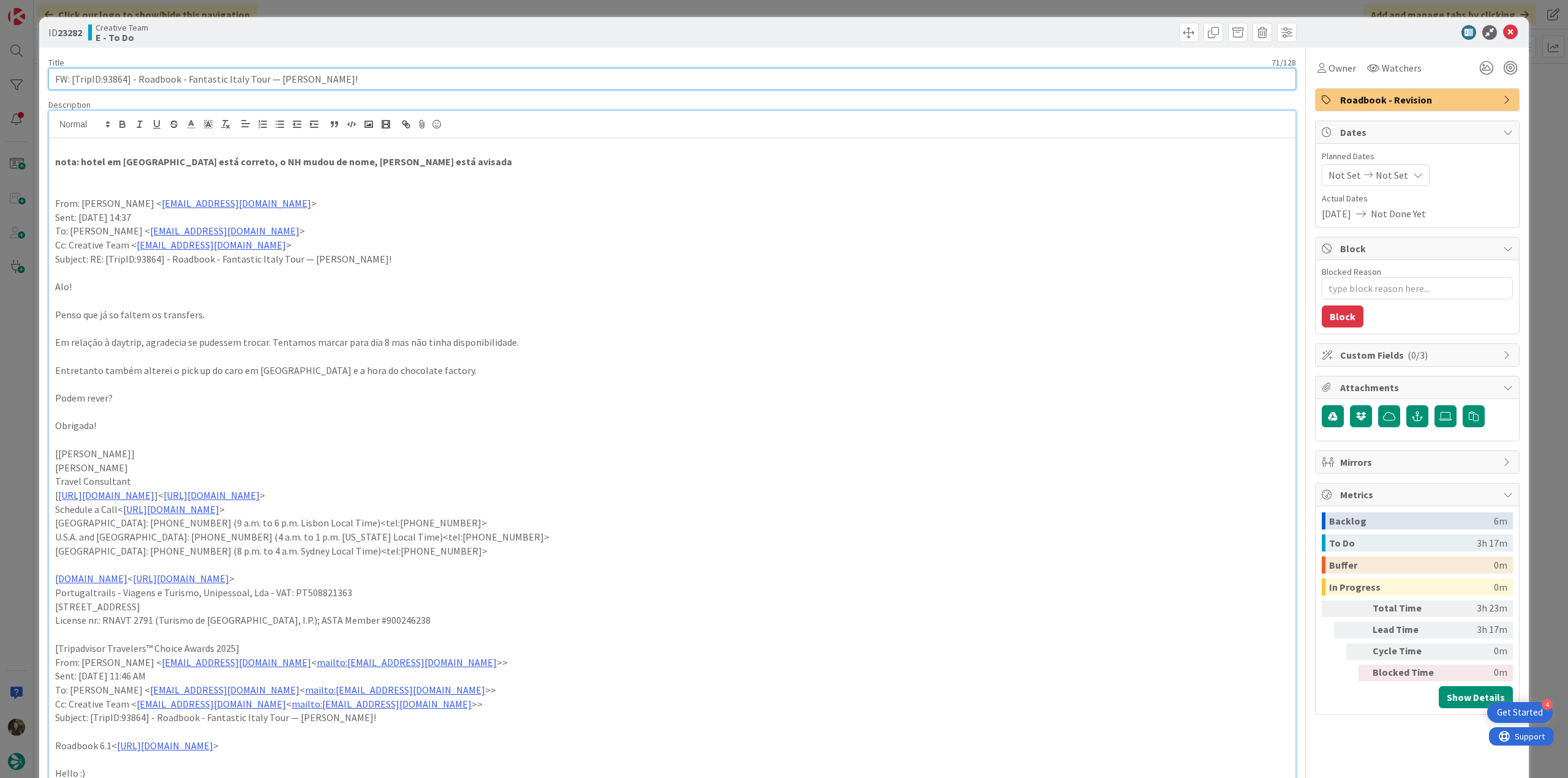
click at [111, 80] on input "FW: [TripID:93864] - Roadbook - Fantastic Italy Tour — [PERSON_NAME]!" at bounding box center [672, 79] width 1248 height 22
click at [29, 348] on div "ID 23282 Creative Team E - To Do Title 71 / 128 FW: [TripID:93864] - Roadbook -…" at bounding box center [784, 389] width 1568 height 778
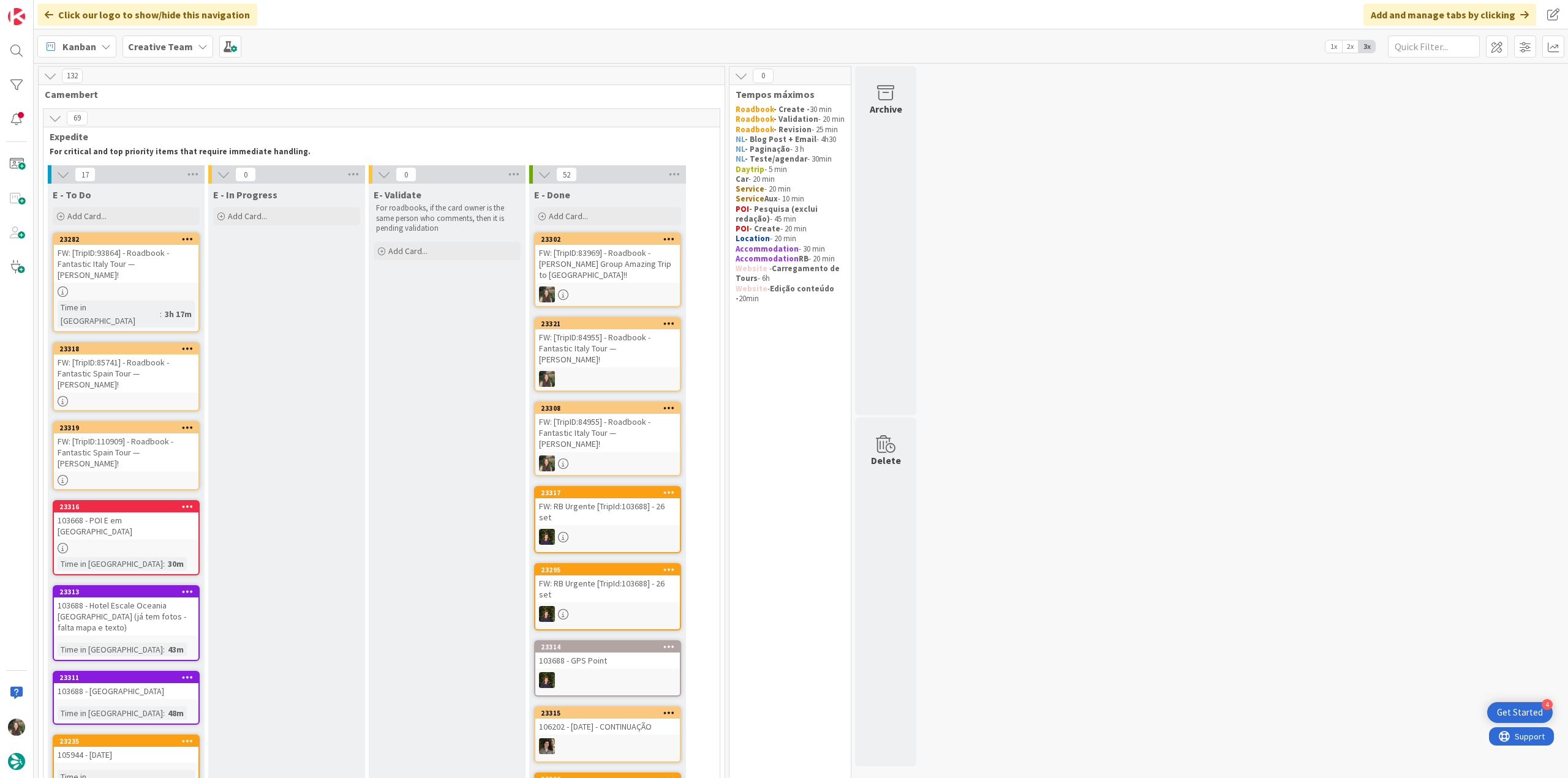
click at [167, 354] on div "FW: [TripID:85741] - Roadbook - Fantastic Spain Tour — [PERSON_NAME]!" at bounding box center [126, 373] width 145 height 38
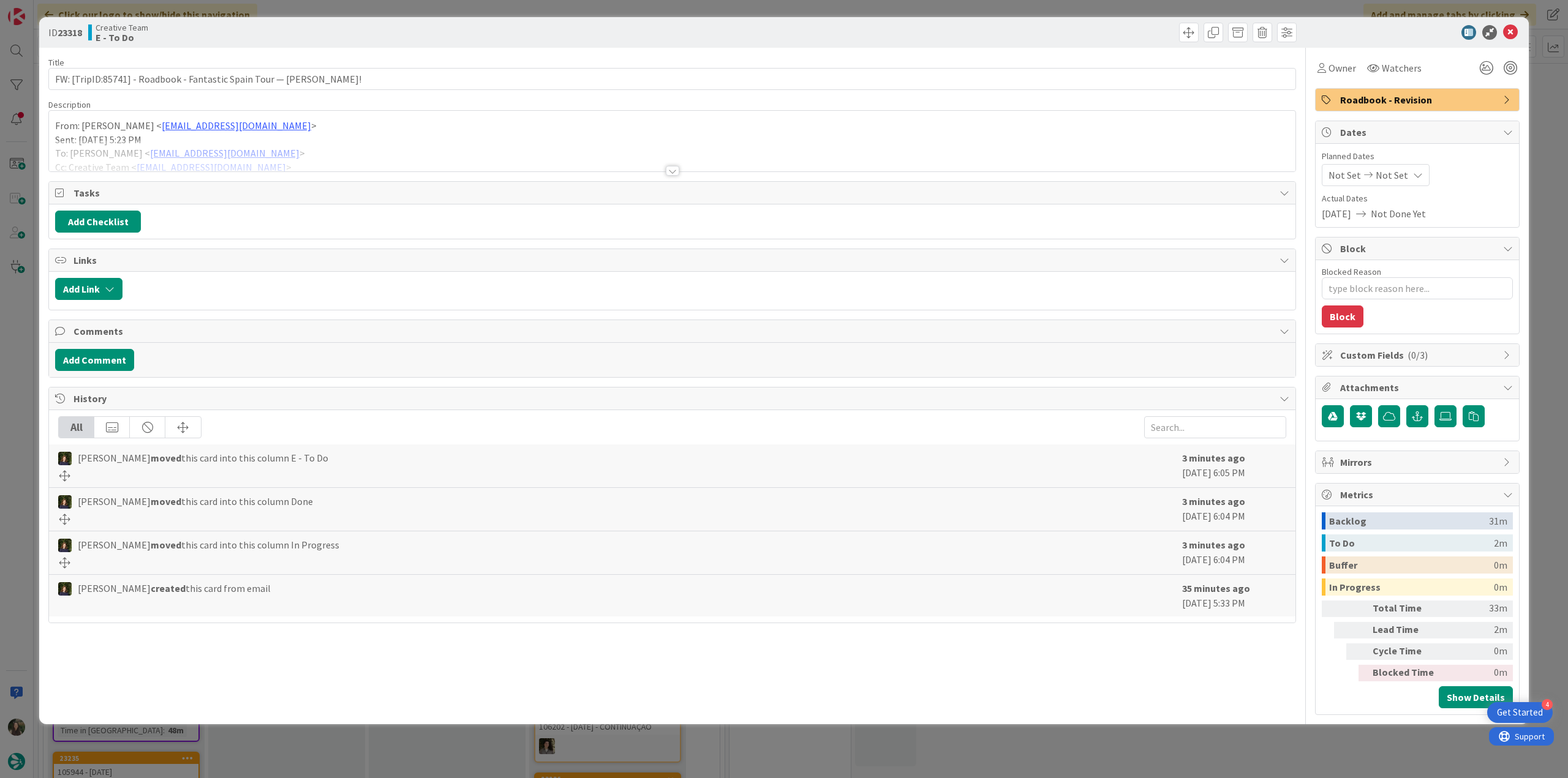
click at [377, 147] on div at bounding box center [672, 155] width 1246 height 31
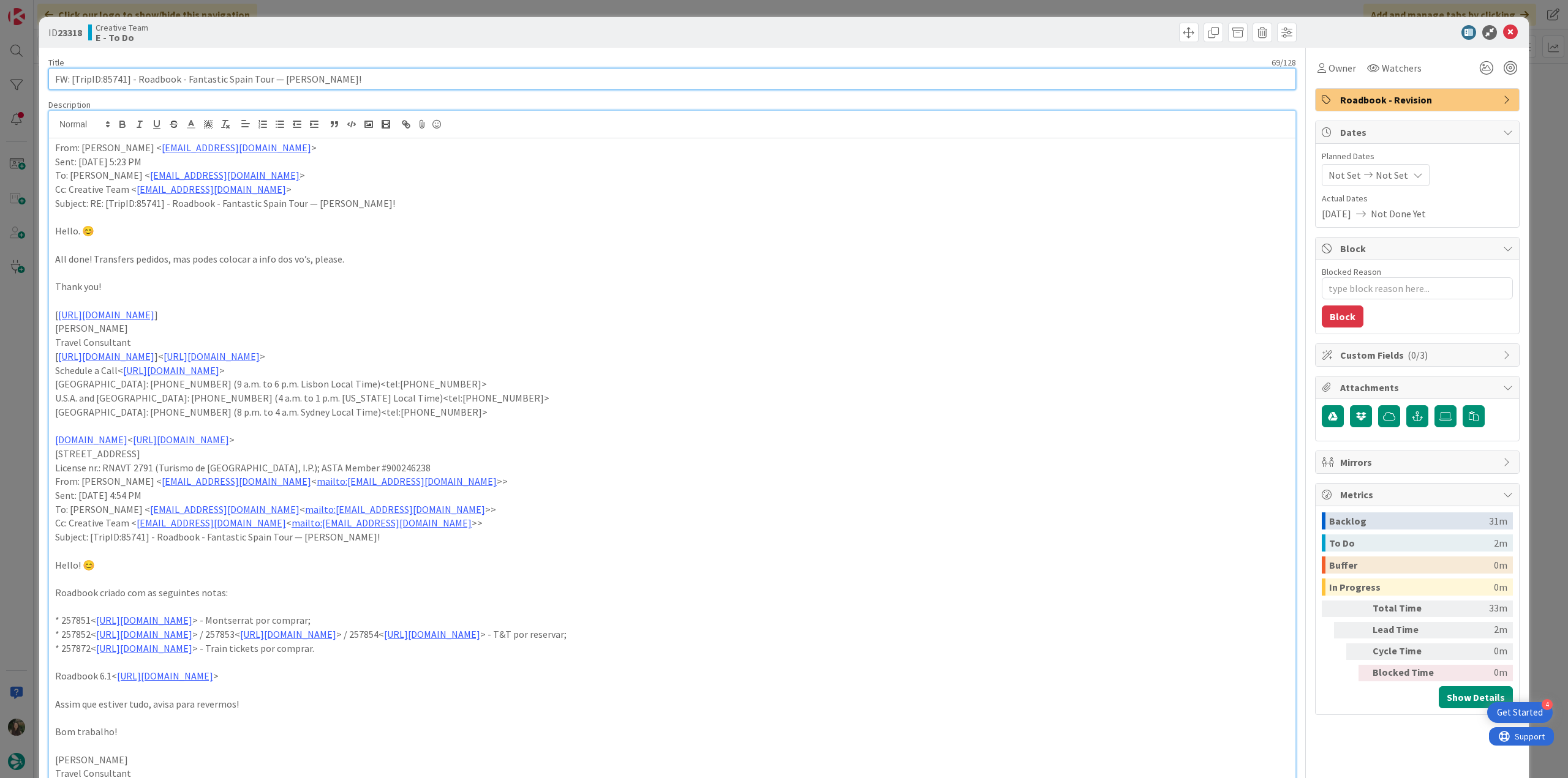
click at [116, 78] on input "FW: [TripID:85741] - Roadbook - Fantastic Spain Tour — [PERSON_NAME]!" at bounding box center [672, 79] width 1248 height 22
click at [1331, 77] on div "Owner" at bounding box center [1336, 68] width 43 height 22
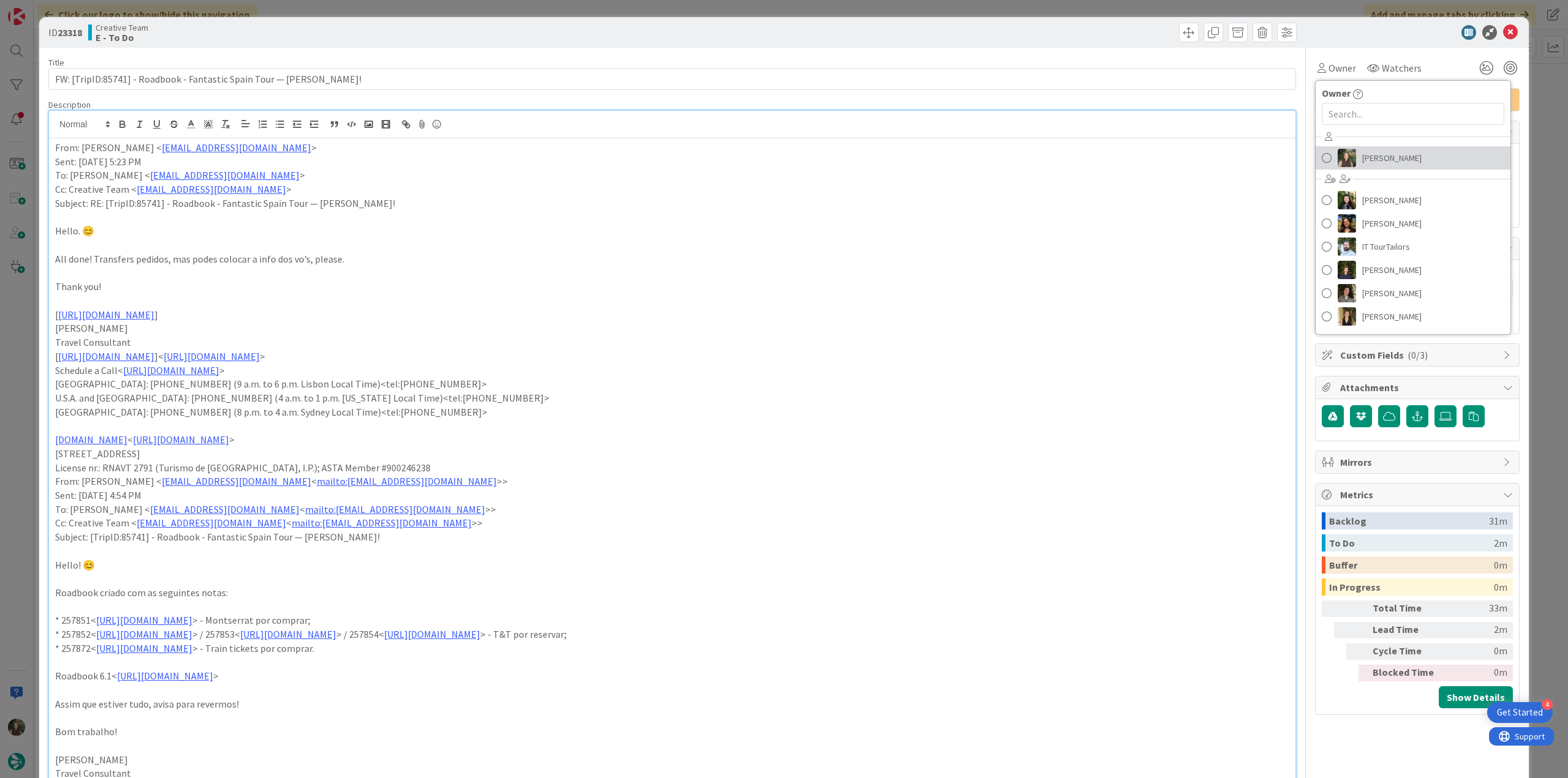
click at [1380, 152] on span "[PERSON_NAME]" at bounding box center [1392, 158] width 60 height 18
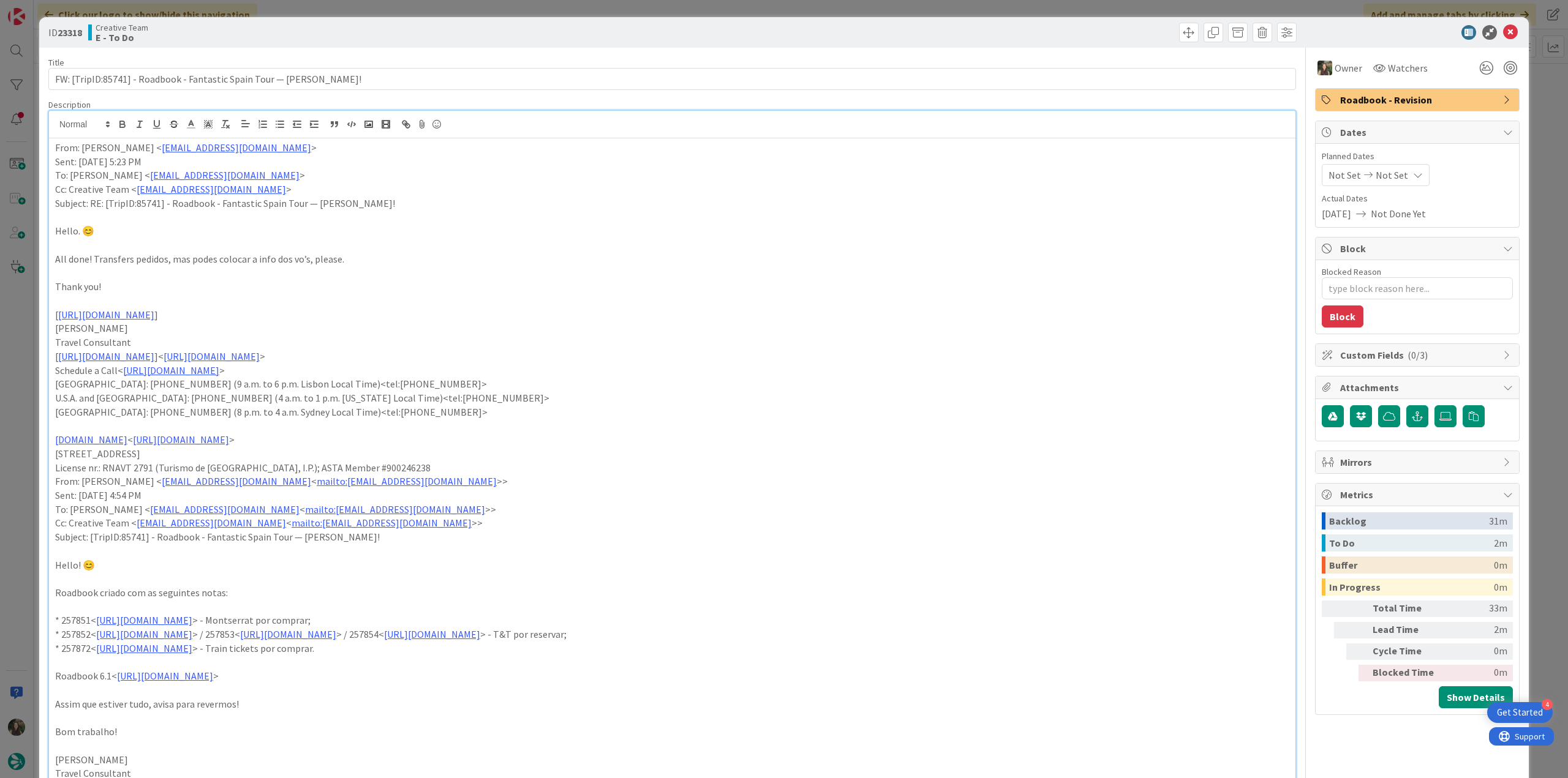
click at [1529, 99] on div "ID 23318 Creative Team E - To Do Title 69 / 128 FW: [TripID:85741] - Roadbook -…" at bounding box center [784, 389] width 1568 height 778
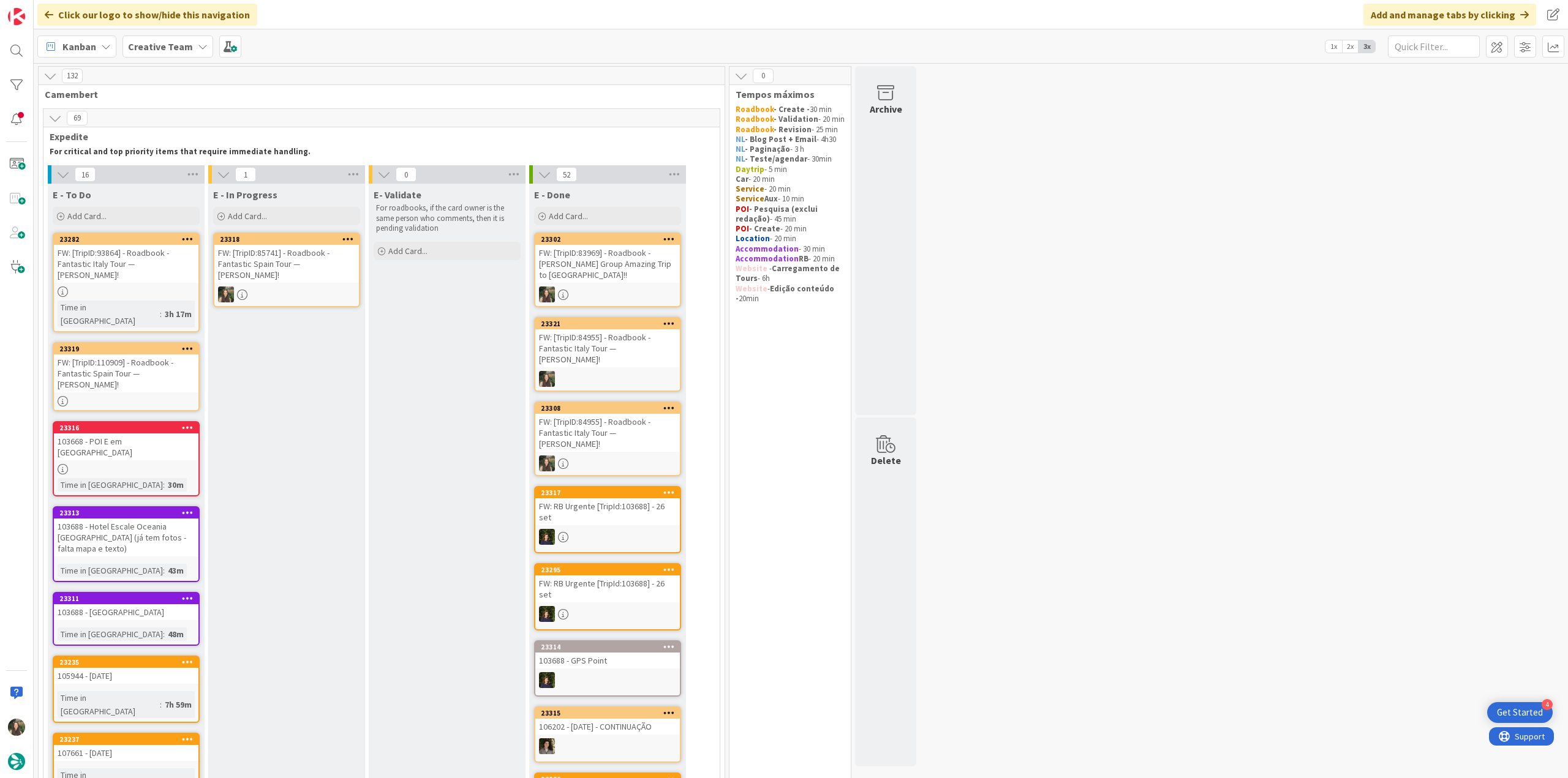
click at [276, 262] on div "FW: [TripID:85741] - Roadbook - Fantastic Spain Tour — [PERSON_NAME]!" at bounding box center [286, 263] width 145 height 38
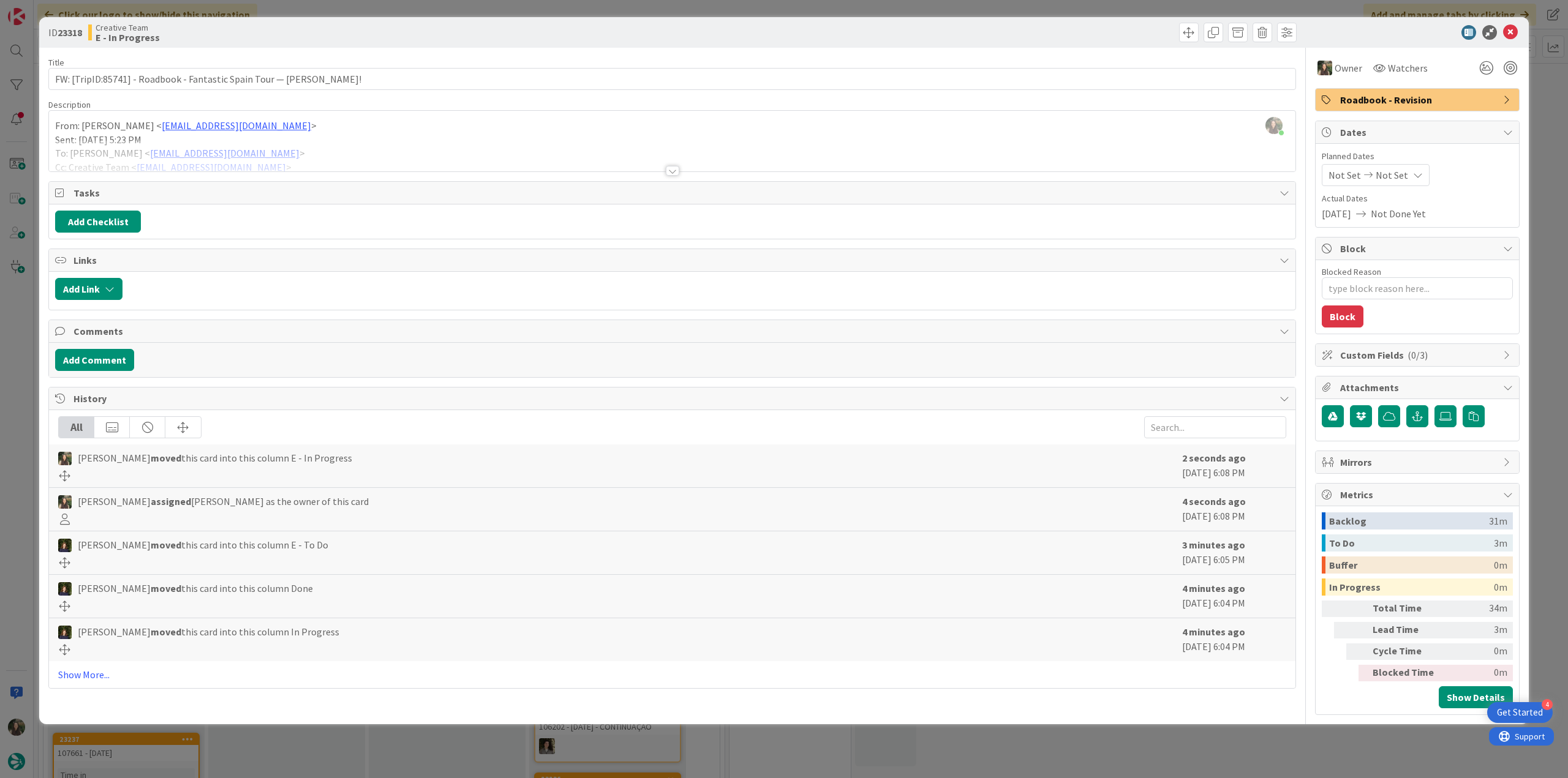
click at [401, 145] on div at bounding box center [672, 155] width 1246 height 31
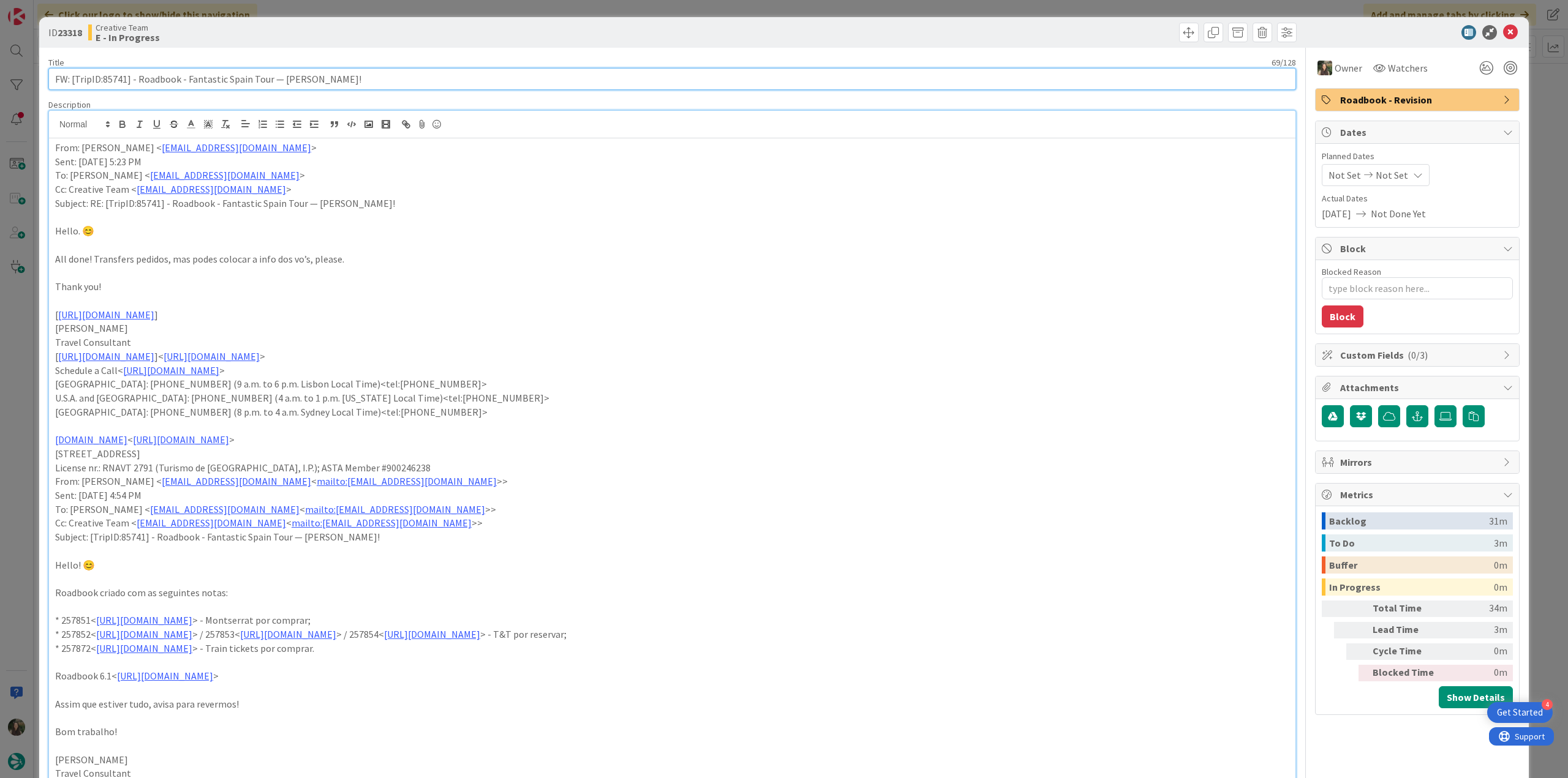
click at [115, 74] on input "FW: [TripID:85741] - Roadbook - Fantastic Spain Tour — [PERSON_NAME]!" at bounding box center [672, 79] width 1248 height 22
click at [115, 74] on input "FW: [TripID:85741] - Roadbook - Fantastic Spain Tour — [PERSON_NAME]!" at bounding box center [672, 79] width 1248 height 22
click at [27, 390] on div "ID 23318 Creative Team E - In Progress Title 69 / 128 FW: [TripID:85741] - Road…" at bounding box center [784, 389] width 1568 height 778
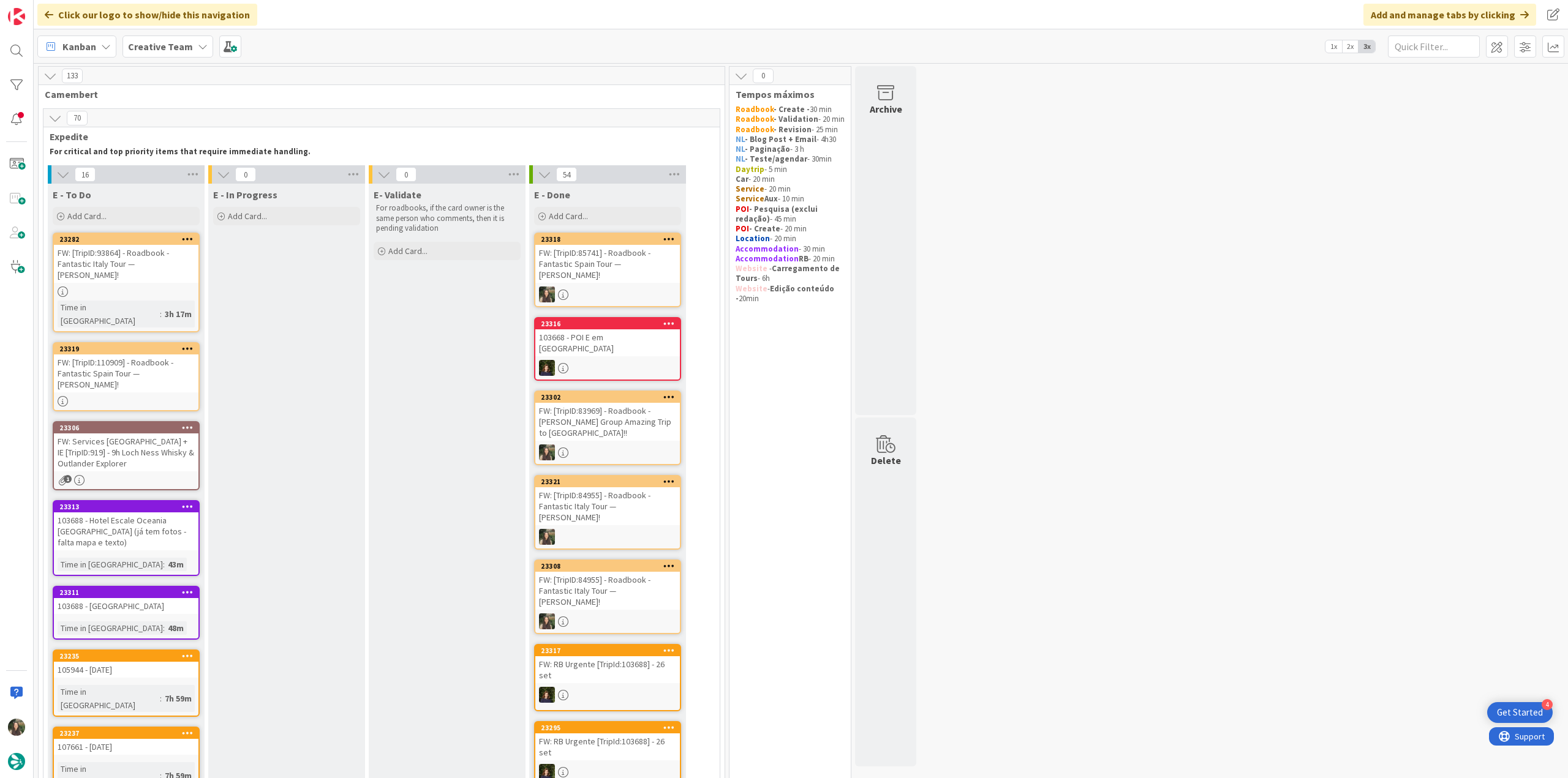
click at [608, 247] on div "FW: [TripID:85741] - Roadbook - Fantastic Spain Tour — [PERSON_NAME]!" at bounding box center [607, 263] width 145 height 38
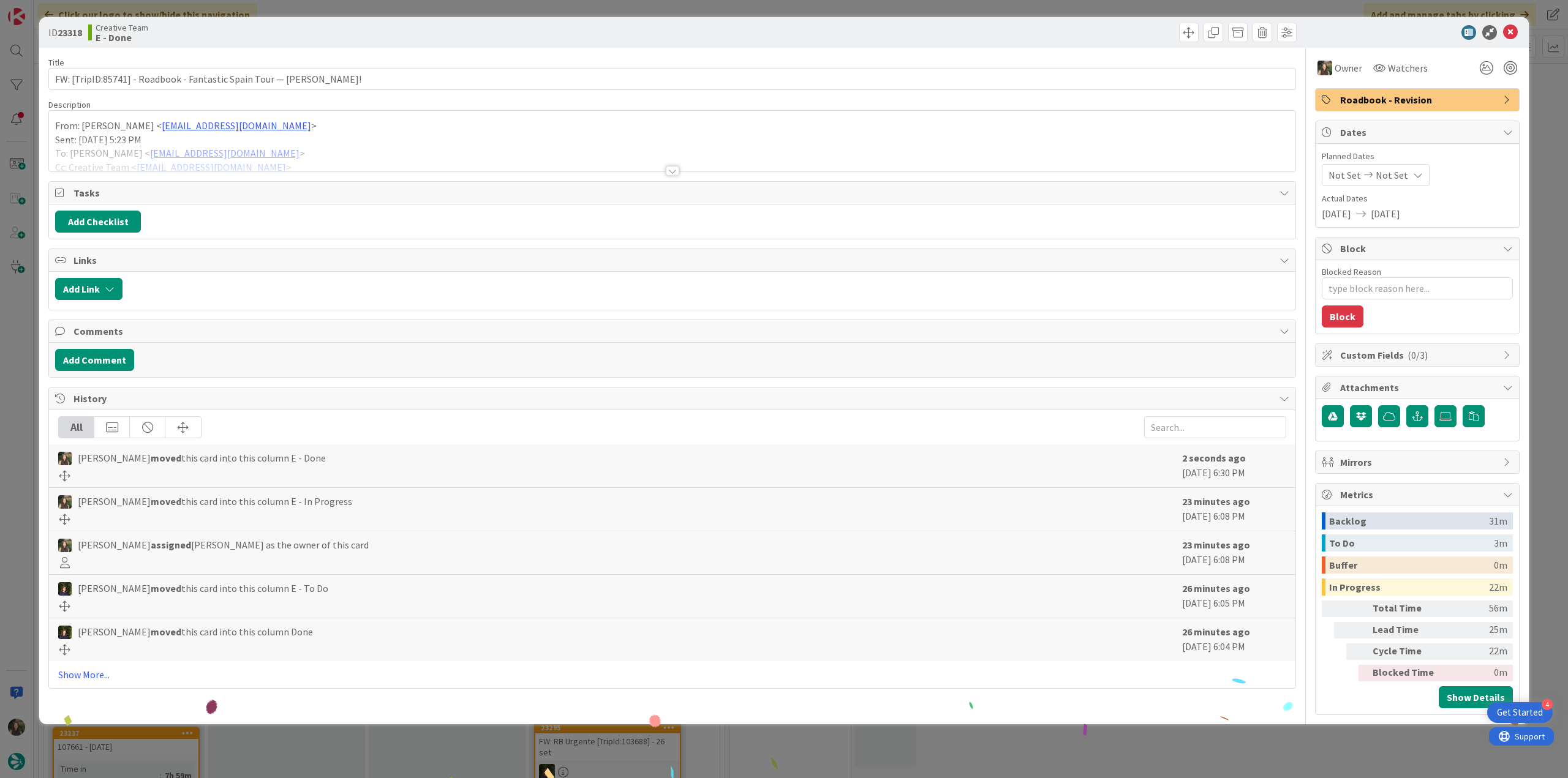
click at [1231, 758] on div "ID 23318 Creative Team E - Done Title 69 / 128 FW: [TripID:85741] - Roadbook - …" at bounding box center [784, 389] width 1568 height 778
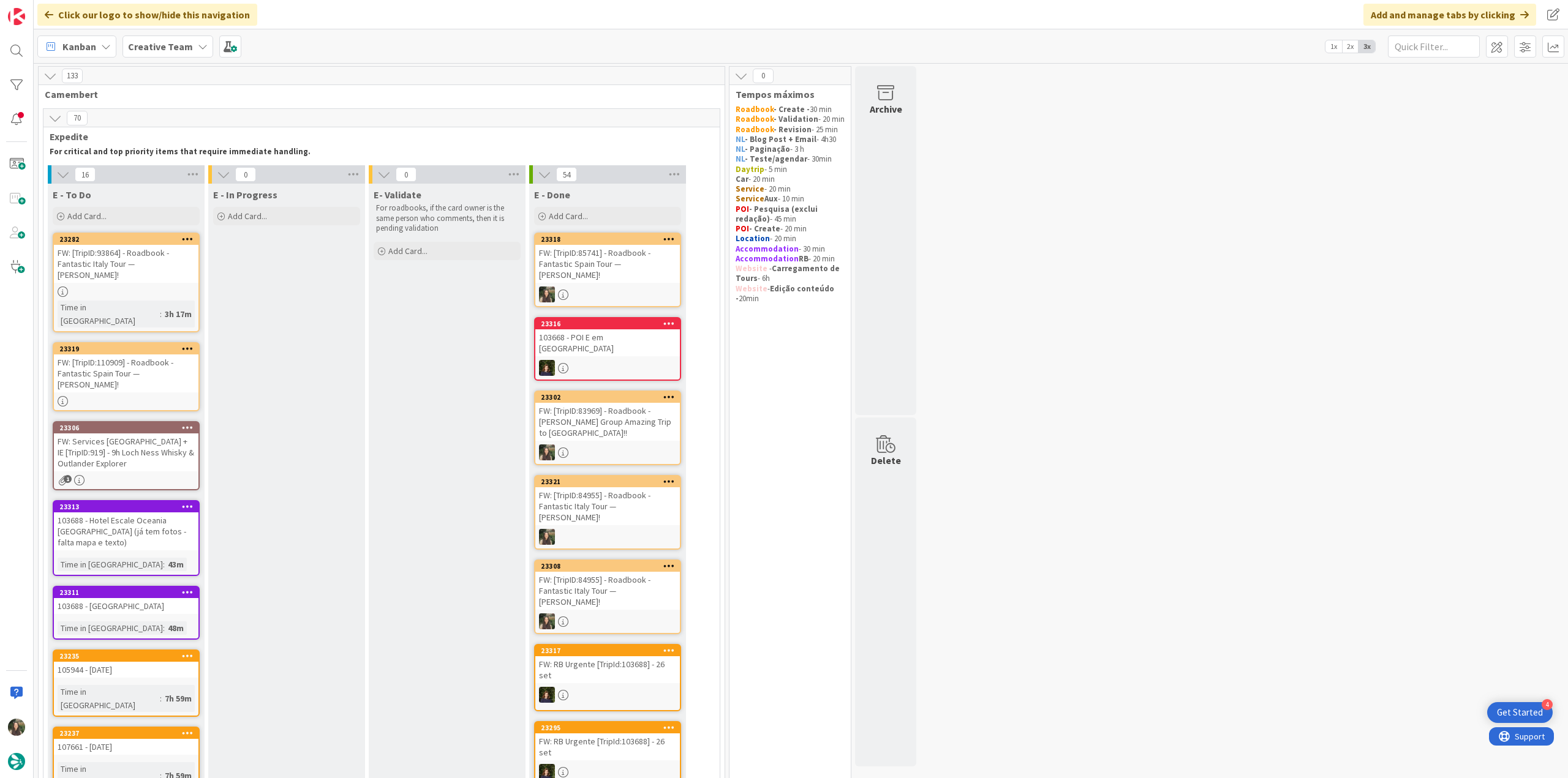
click at [158, 434] on div "FW: Services [GEOGRAPHIC_DATA] + IE [TripID:919] - 9h Loch Ness Whisky & Outlan…" at bounding box center [126, 452] width 145 height 38
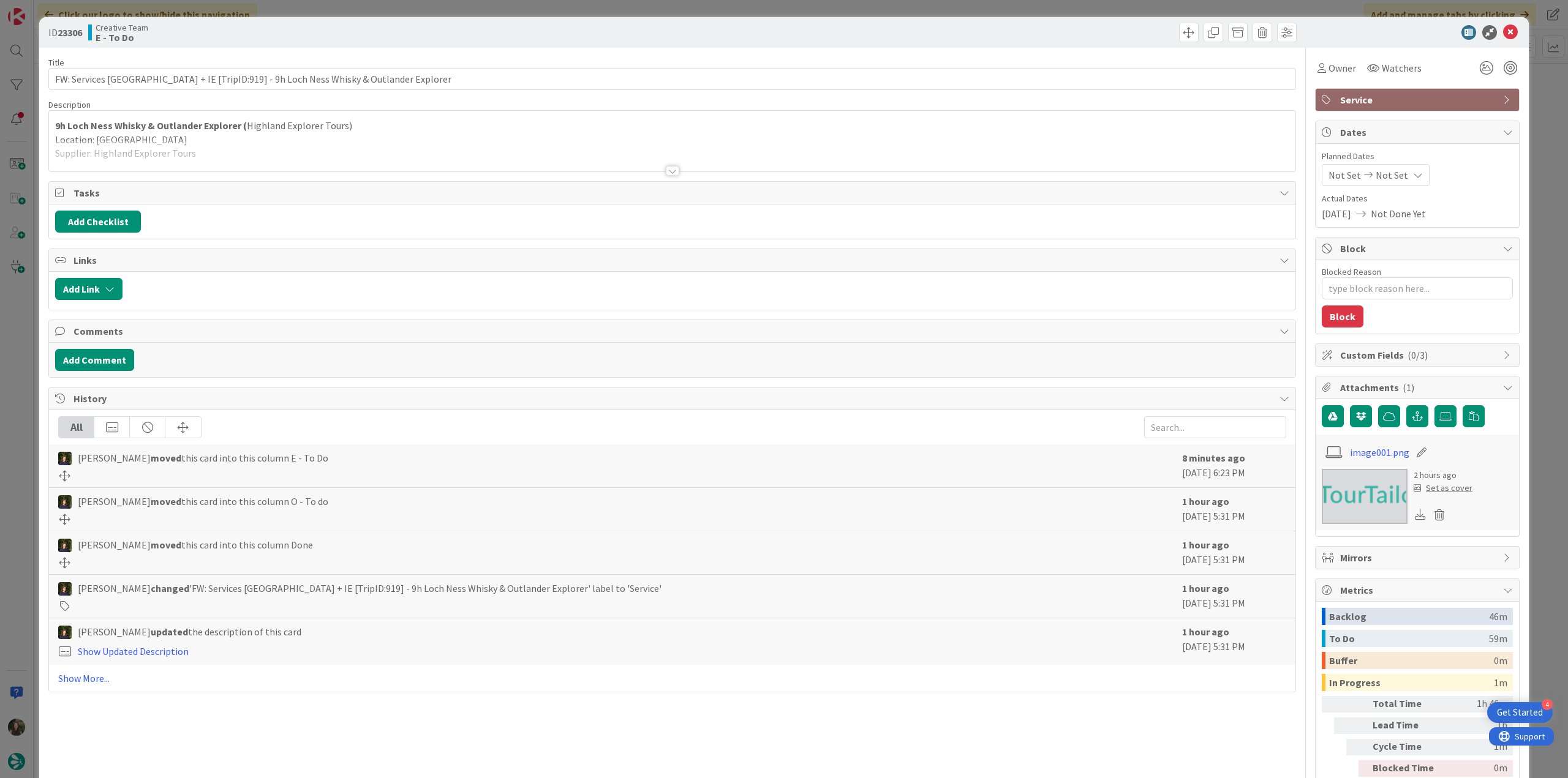
click at [311, 144] on div at bounding box center [672, 155] width 1246 height 31
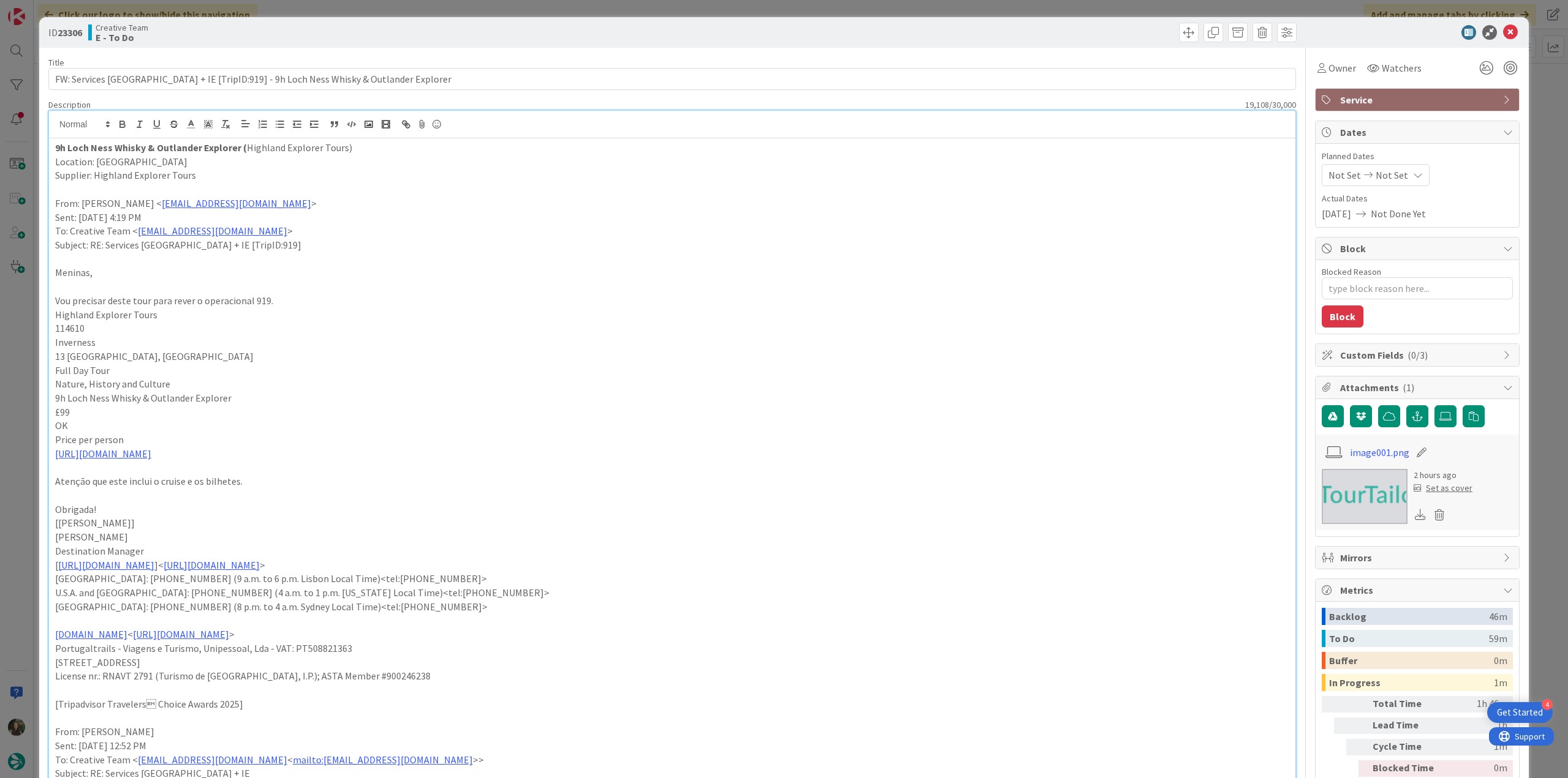
click at [23, 355] on div "ID 23306 Creative Team E - To Do Title 76 / 128 FW: Services UK + IE [TripID:91…" at bounding box center [784, 389] width 1568 height 778
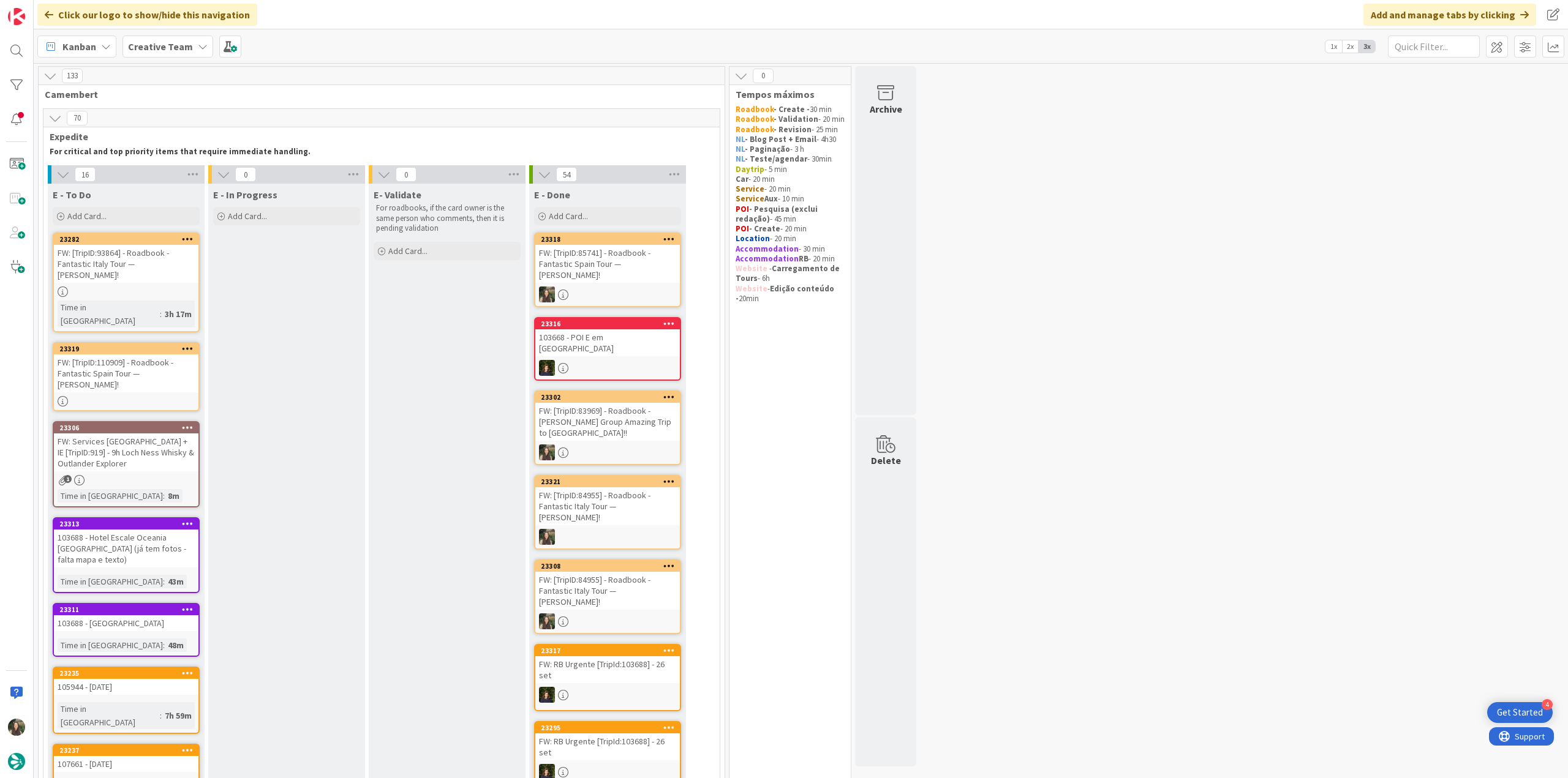
click at [179, 274] on link "23282 FW: [TripID:93864] - Roadbook - Fantastic Italy Tour — Philip Crawford! T…" at bounding box center [126, 282] width 147 height 100
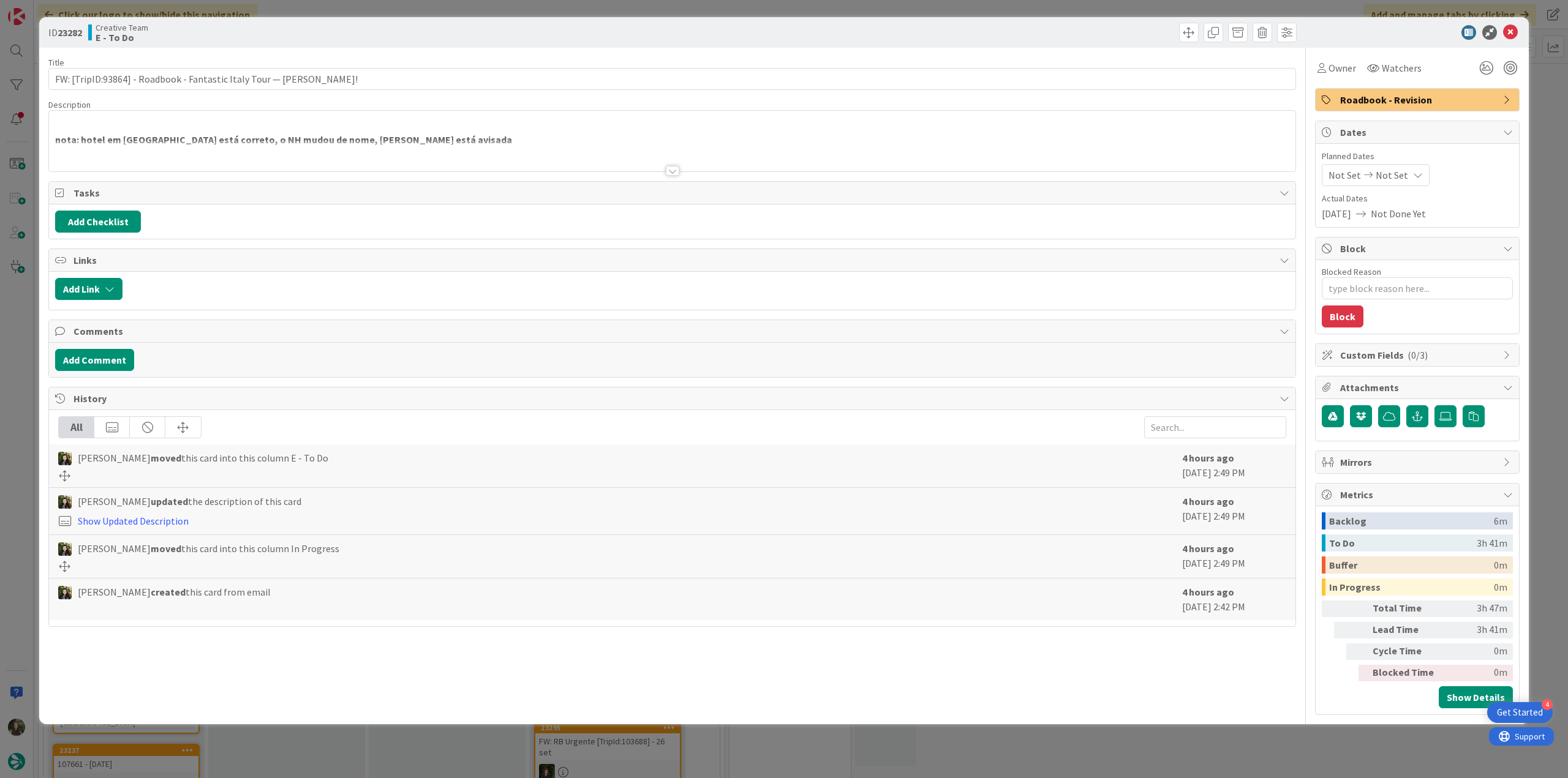
click at [20, 337] on div "ID 23282 Creative Team E - To Do Title 71 / 128 FW: [TripID:93864] - Roadbook -…" at bounding box center [784, 389] width 1568 height 778
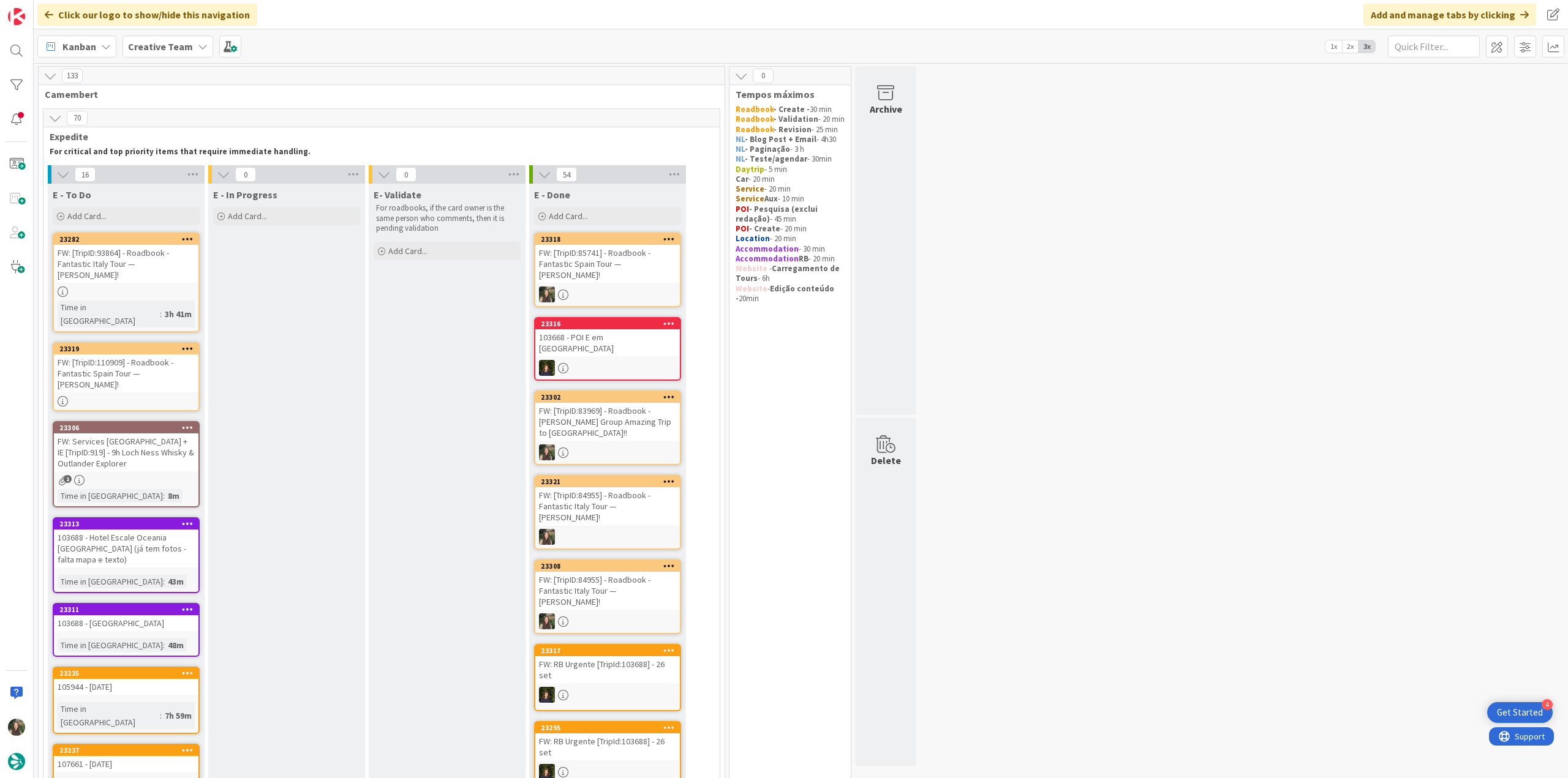
click at [140, 354] on div "FW: [TripID:110909] - Roadbook - Fantastic Spain Tour — [PERSON_NAME]!" at bounding box center [126, 373] width 145 height 38
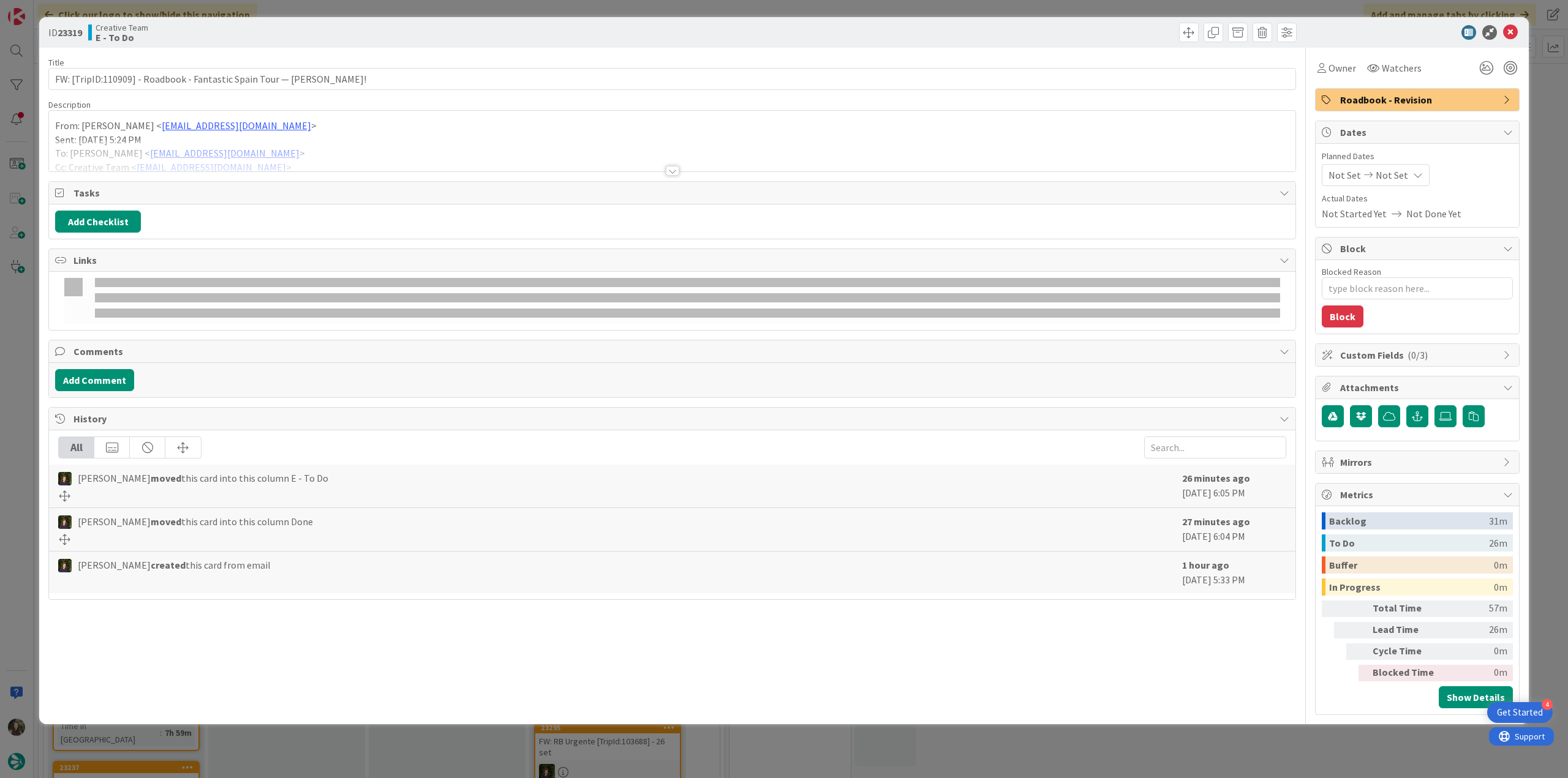
type textarea "x"
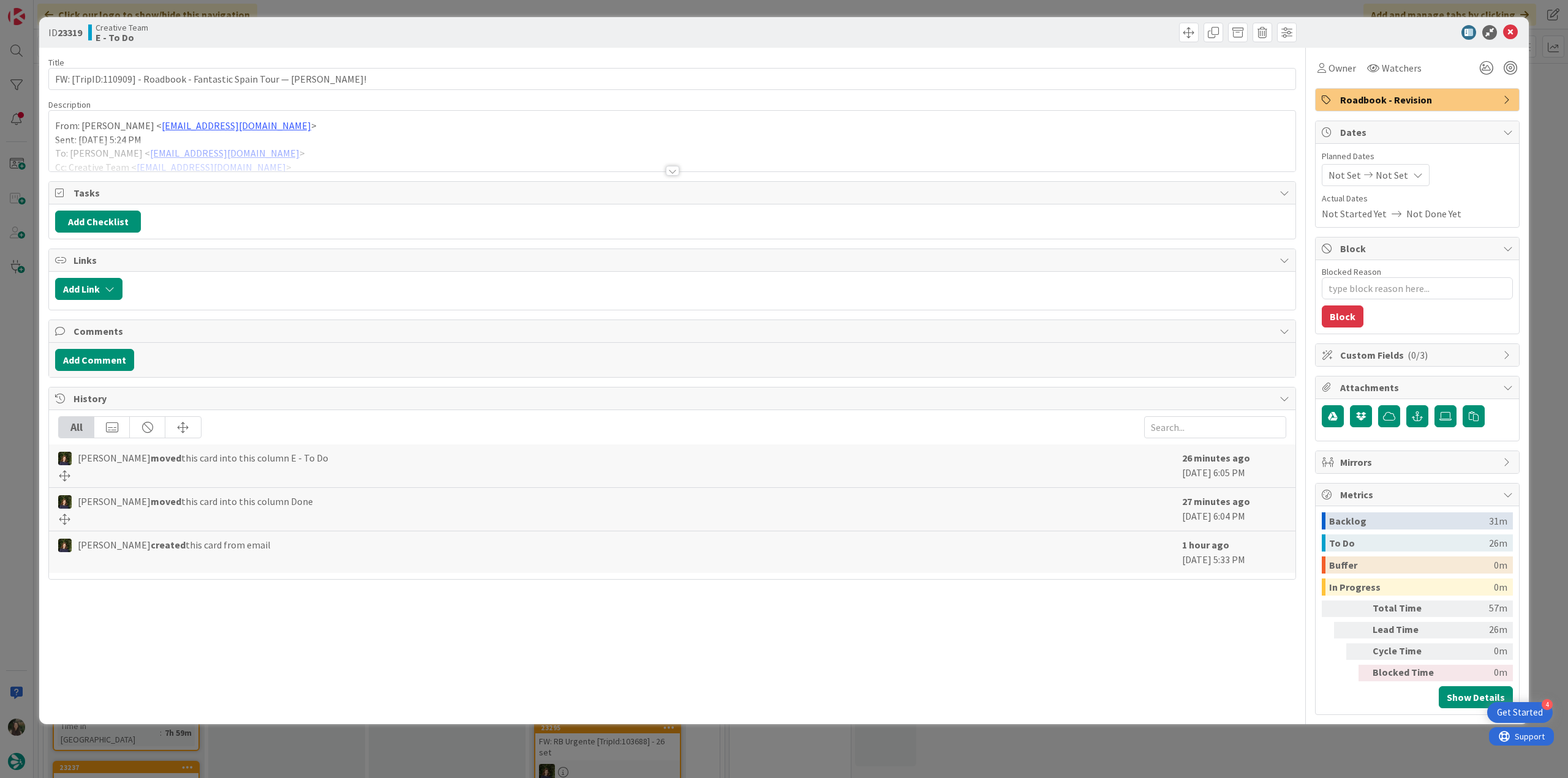
click at [349, 133] on p "Sent: [DATE] 5:24 PM" at bounding box center [672, 139] width 1234 height 14
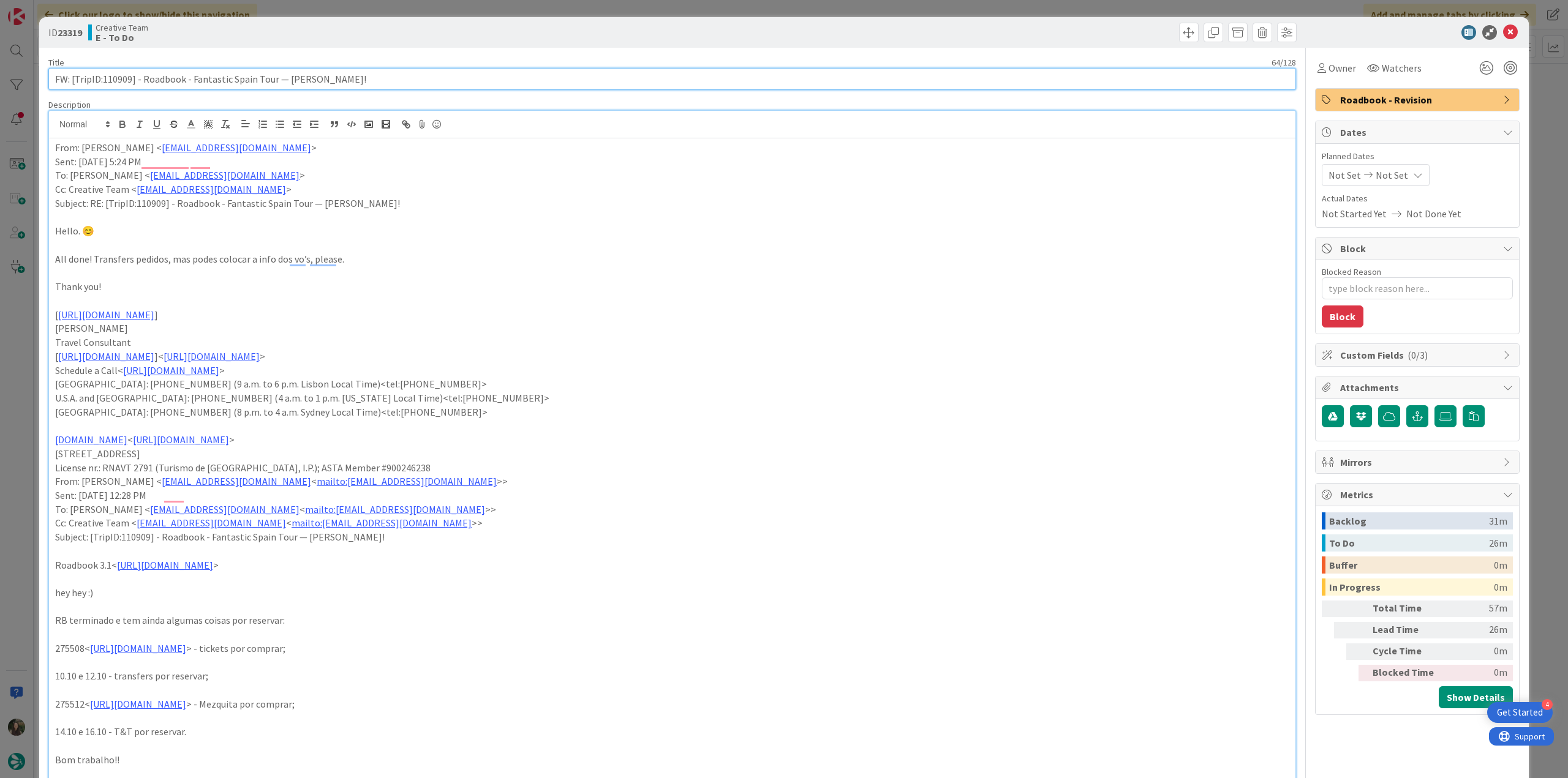
click at [119, 80] on input "FW: [TripID:110909] - Roadbook - Fantastic Spain Tour — [PERSON_NAME]!" at bounding box center [672, 79] width 1248 height 22
click at [19, 322] on div "ID 23319 Creative Team E - To Do Title 64 / 128 FW: [TripID:110909] - Roadbook …" at bounding box center [784, 389] width 1568 height 778
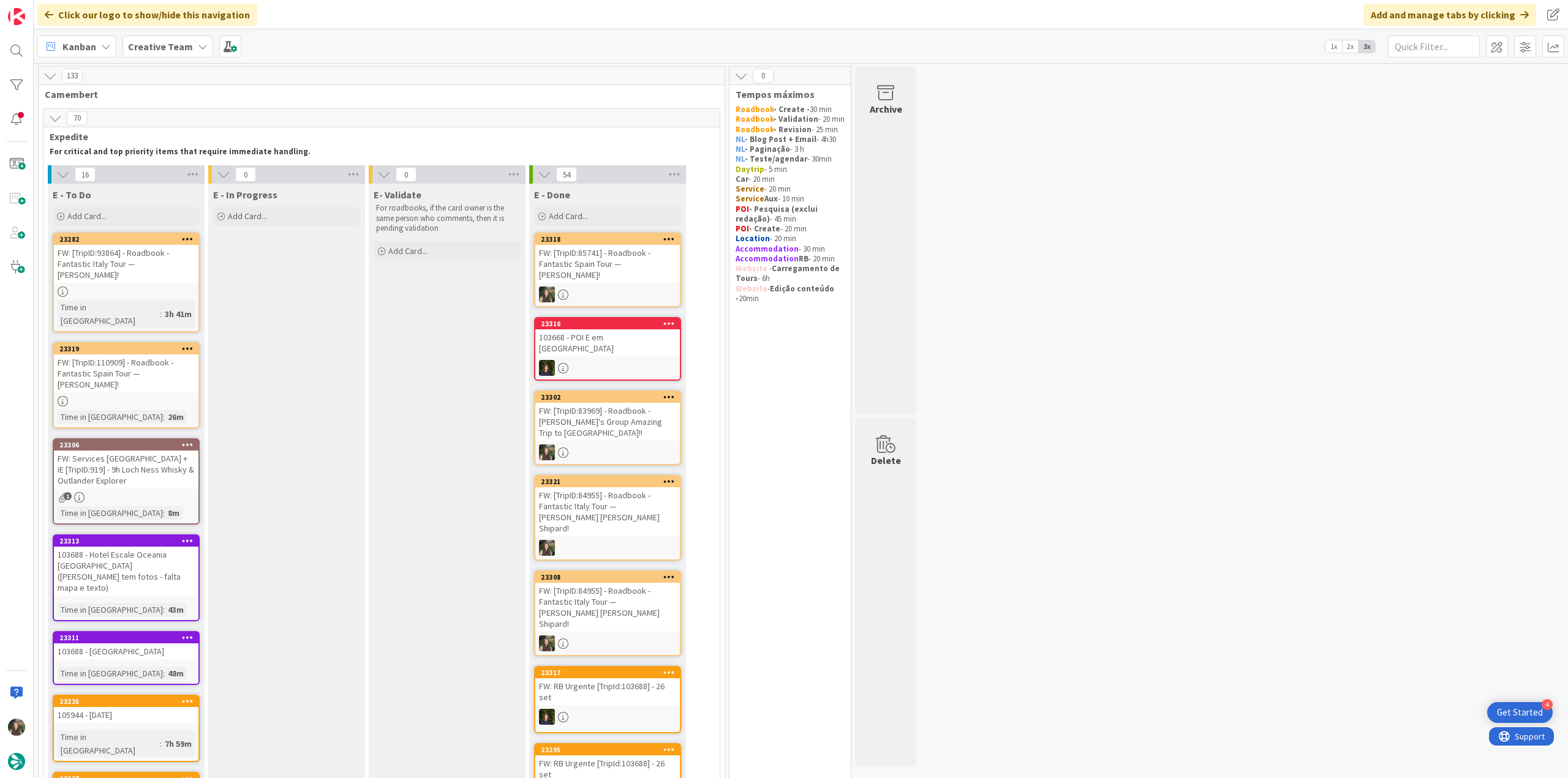
click at [163, 354] on div "FW: [TripID:110909] - Roadbook - Fantastic Spain Tour — [PERSON_NAME]!" at bounding box center [126, 373] width 145 height 38
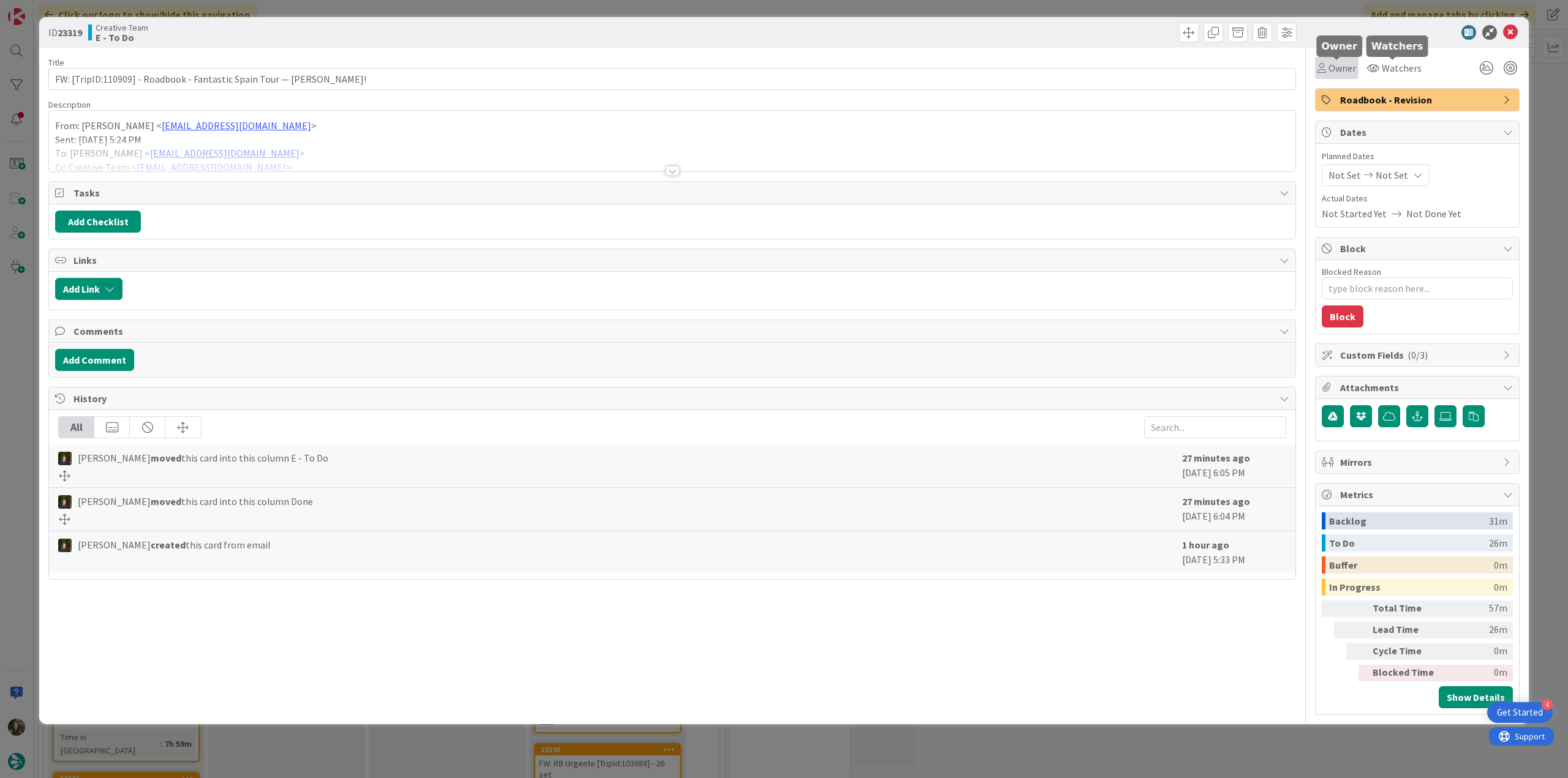
click at [1345, 68] on span "Owner" at bounding box center [1342, 68] width 28 height 15
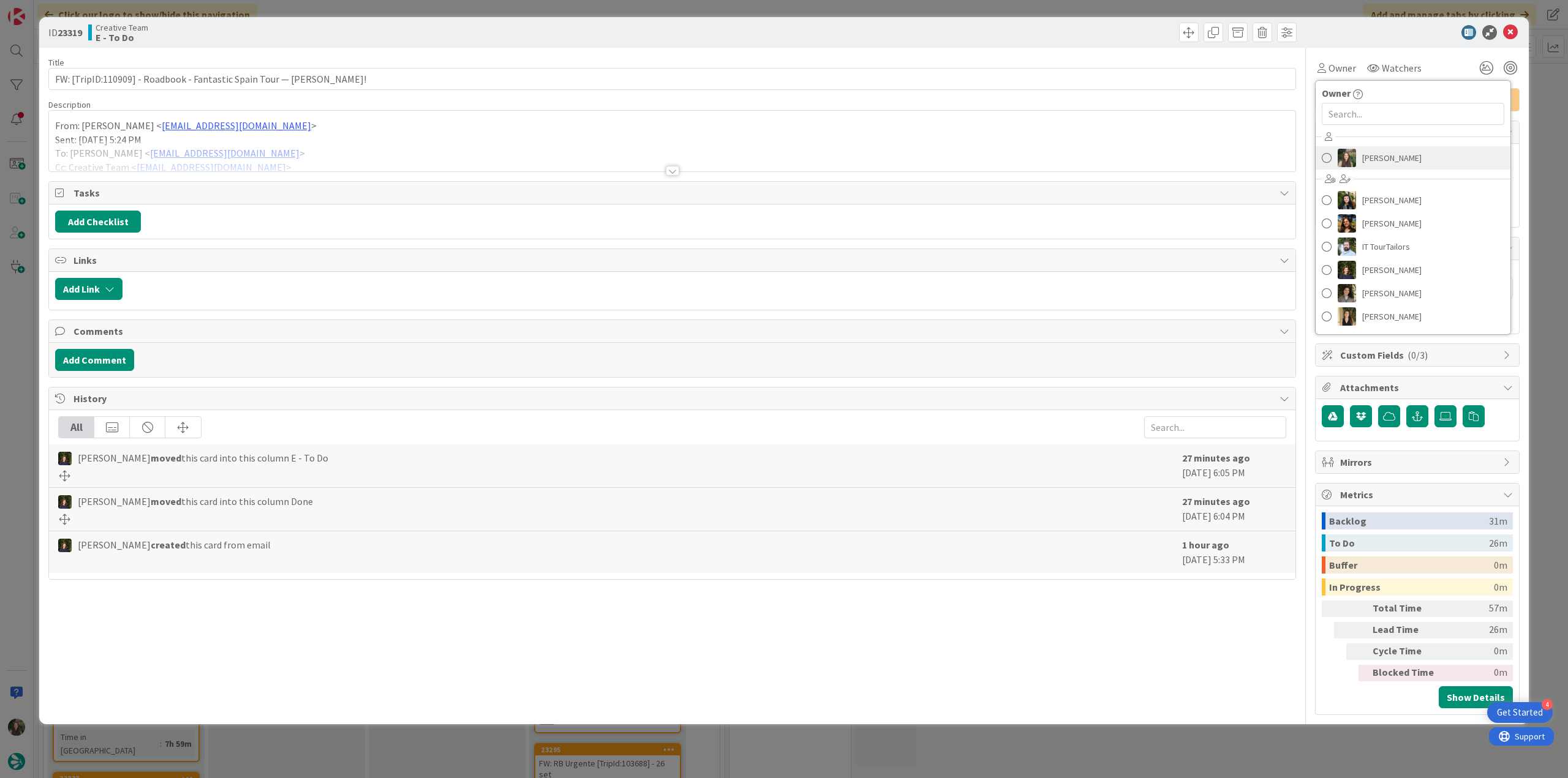
click at [1380, 159] on span "[PERSON_NAME]" at bounding box center [1392, 158] width 60 height 18
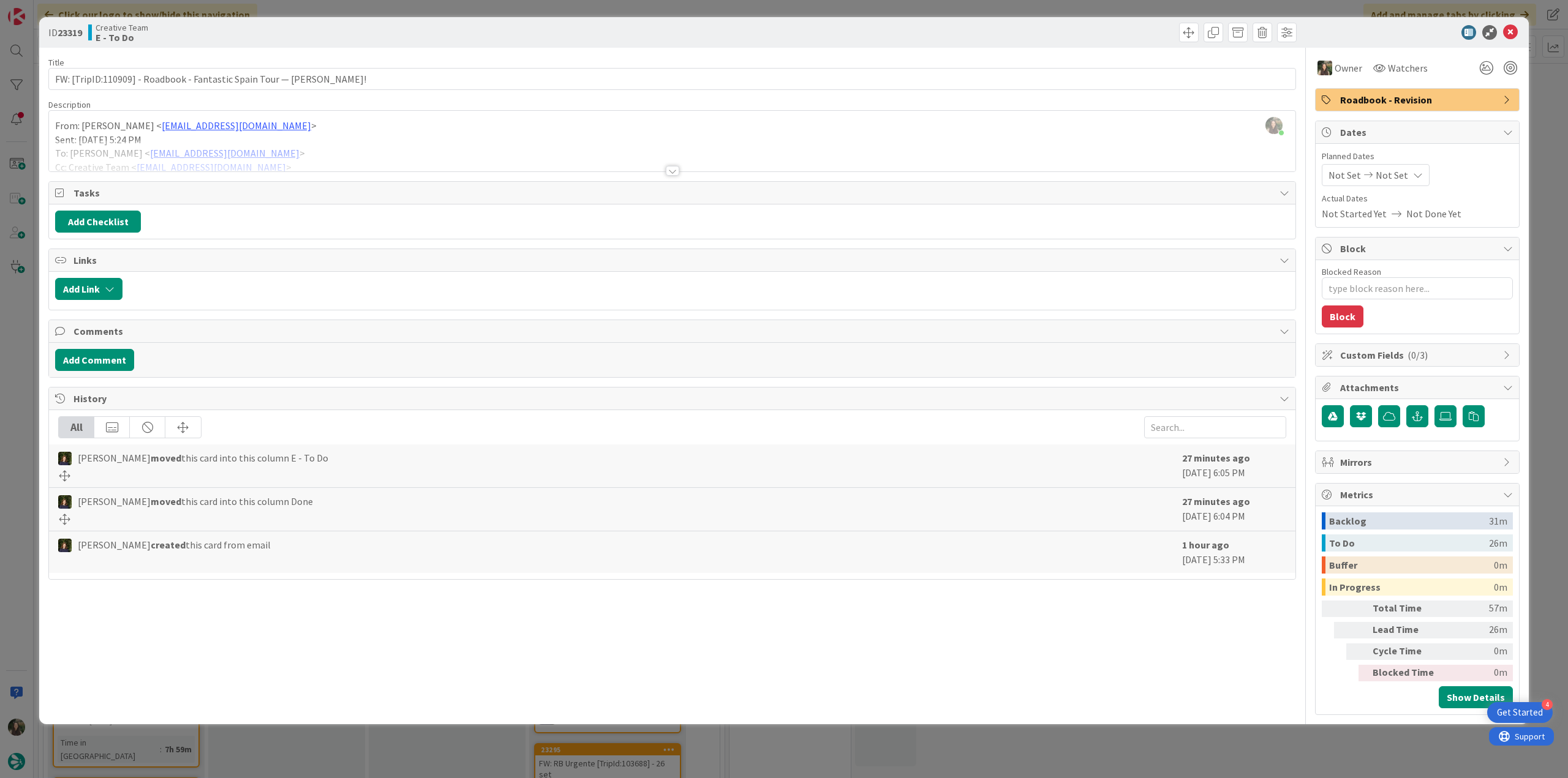
click at [1543, 298] on div "ID 23319 Creative Team E - To Do Title 64 / 128 FW: [TripID:110909] - Roadbook …" at bounding box center [784, 389] width 1568 height 778
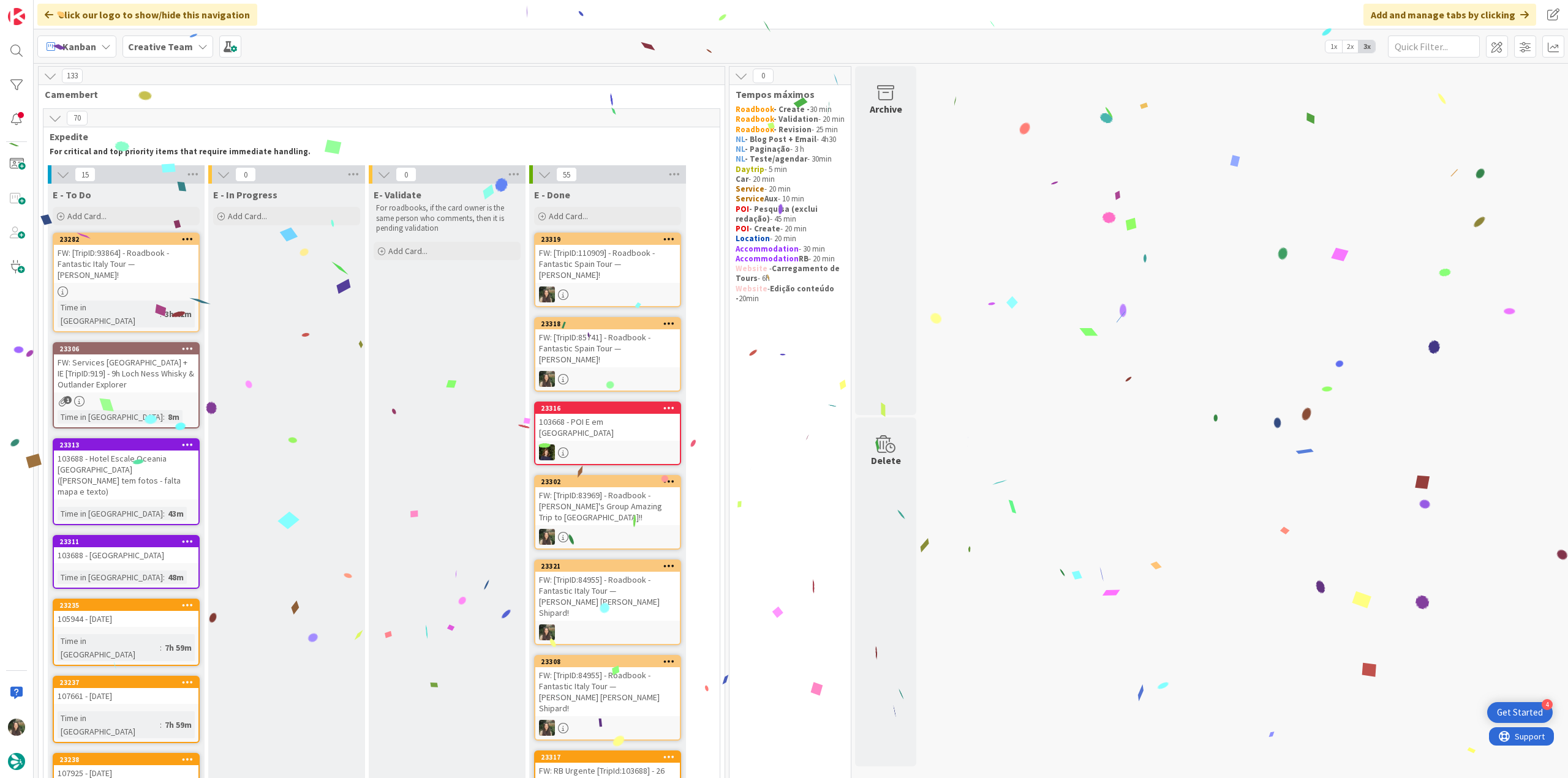
click at [579, 286] on div at bounding box center [607, 294] width 145 height 16
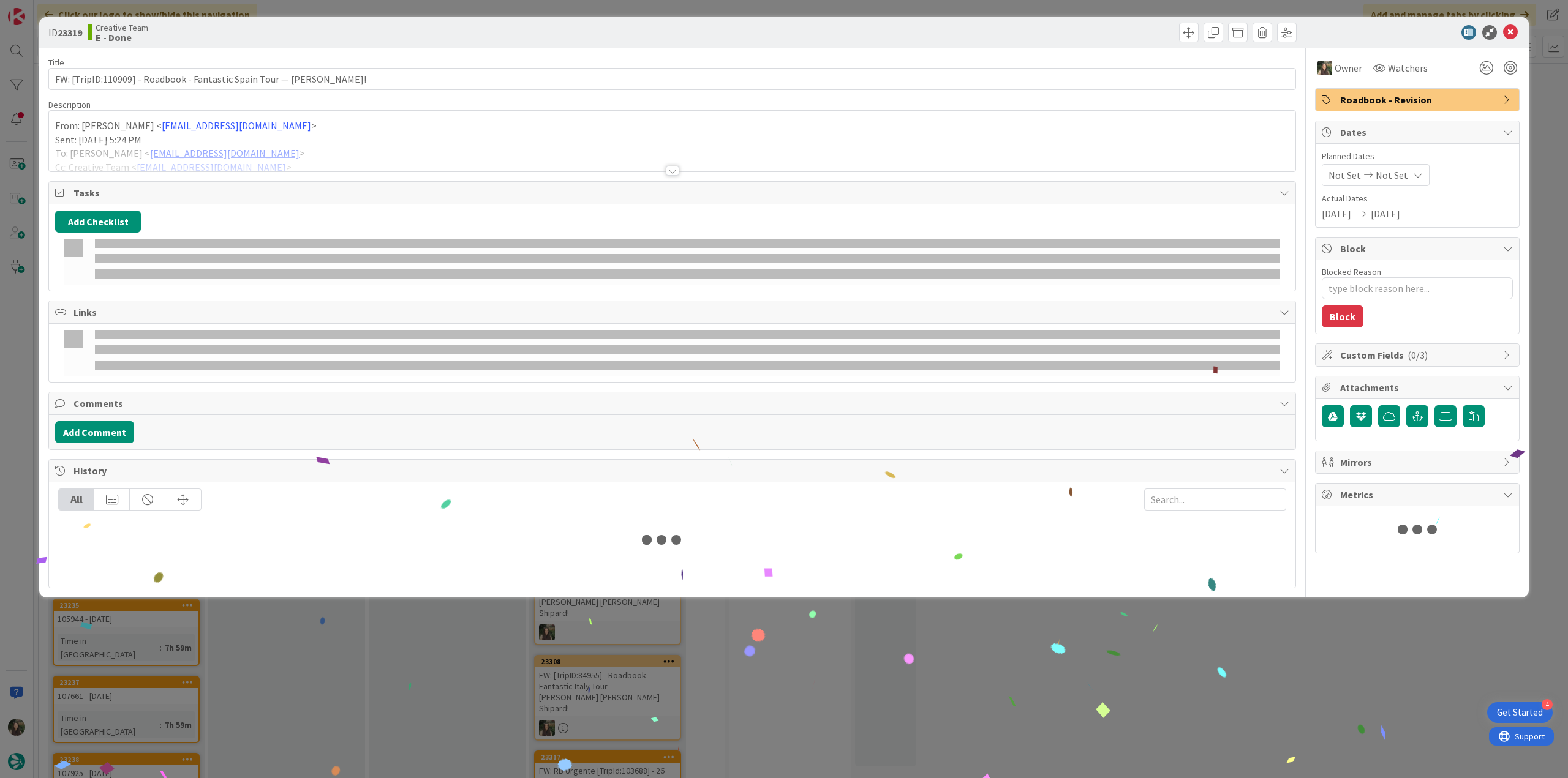
type textarea "x"
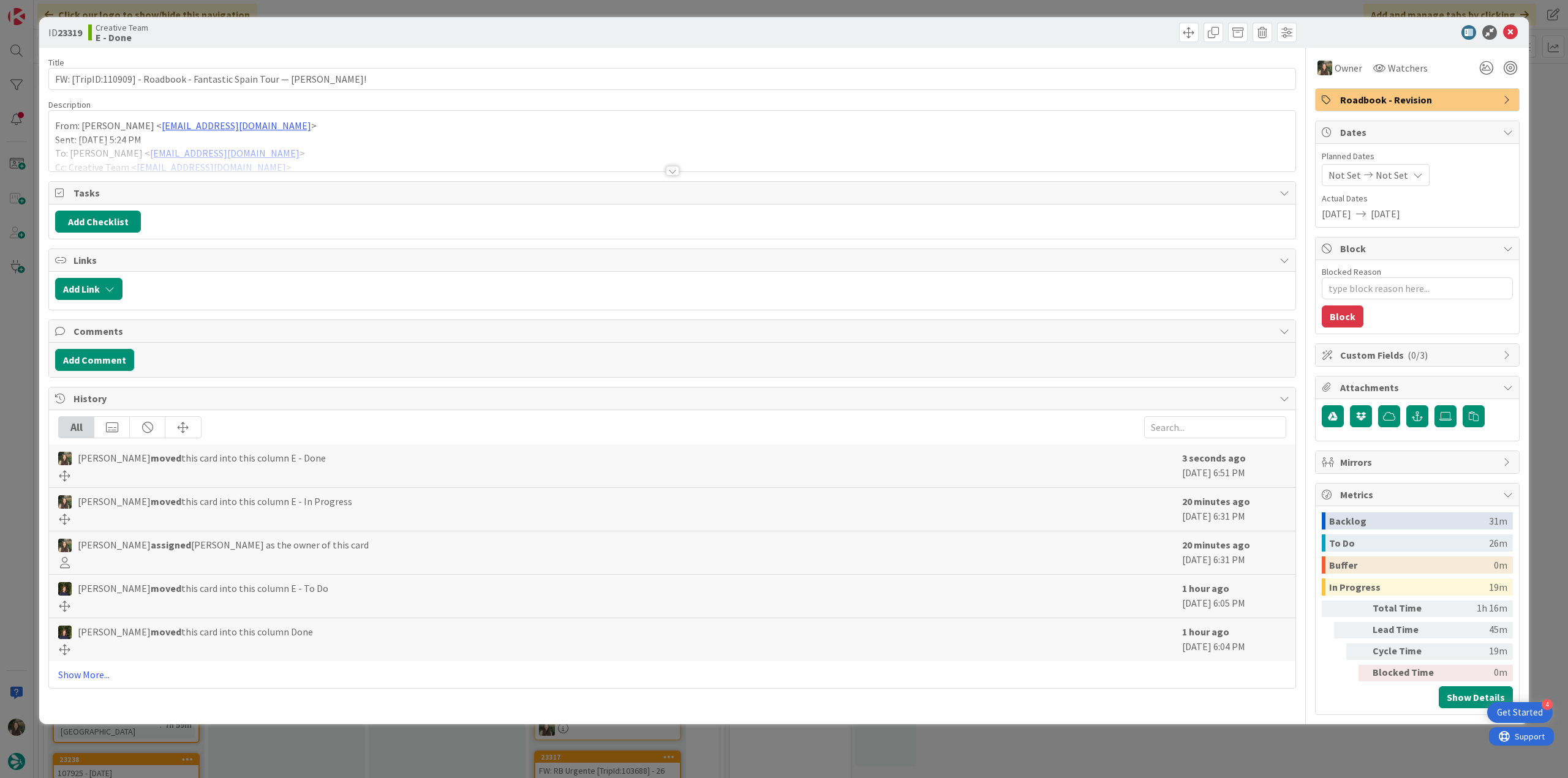
click at [343, 157] on div at bounding box center [672, 155] width 1246 height 31
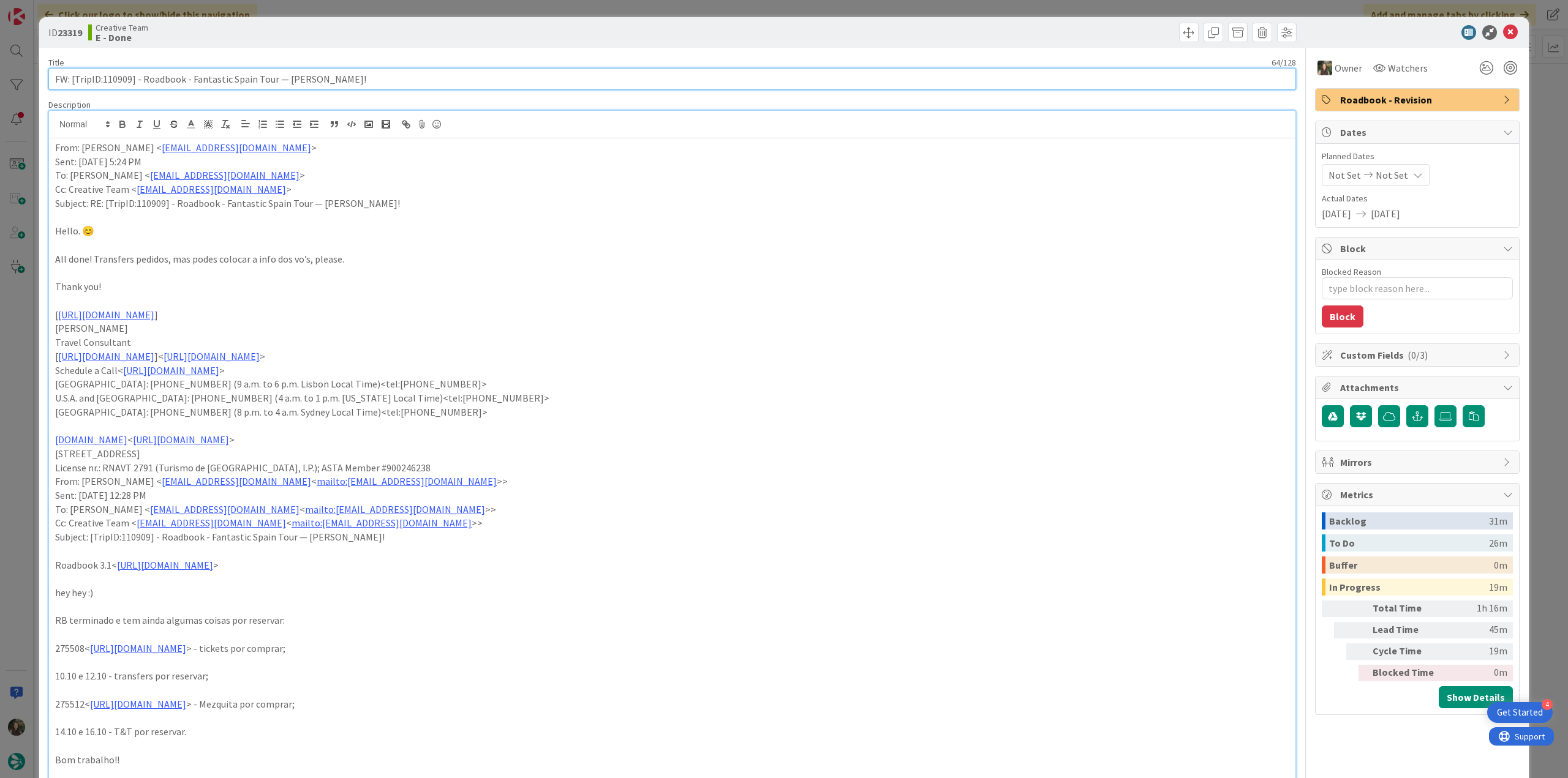
drag, startPoint x: 276, startPoint y: 74, endPoint x: 2, endPoint y: 71, distance: 274.0
click at [2, 71] on div "ID 23319 Creative Team E - Done Title 64 / 128 FW: [TripID:110909] - Roadbook -…" at bounding box center [784, 389] width 1568 height 778
click at [29, 308] on div "ID 23319 Creative Team E - Done Title 64 / 128 FW: [TripID:110909] - Roadbook -…" at bounding box center [784, 389] width 1568 height 778
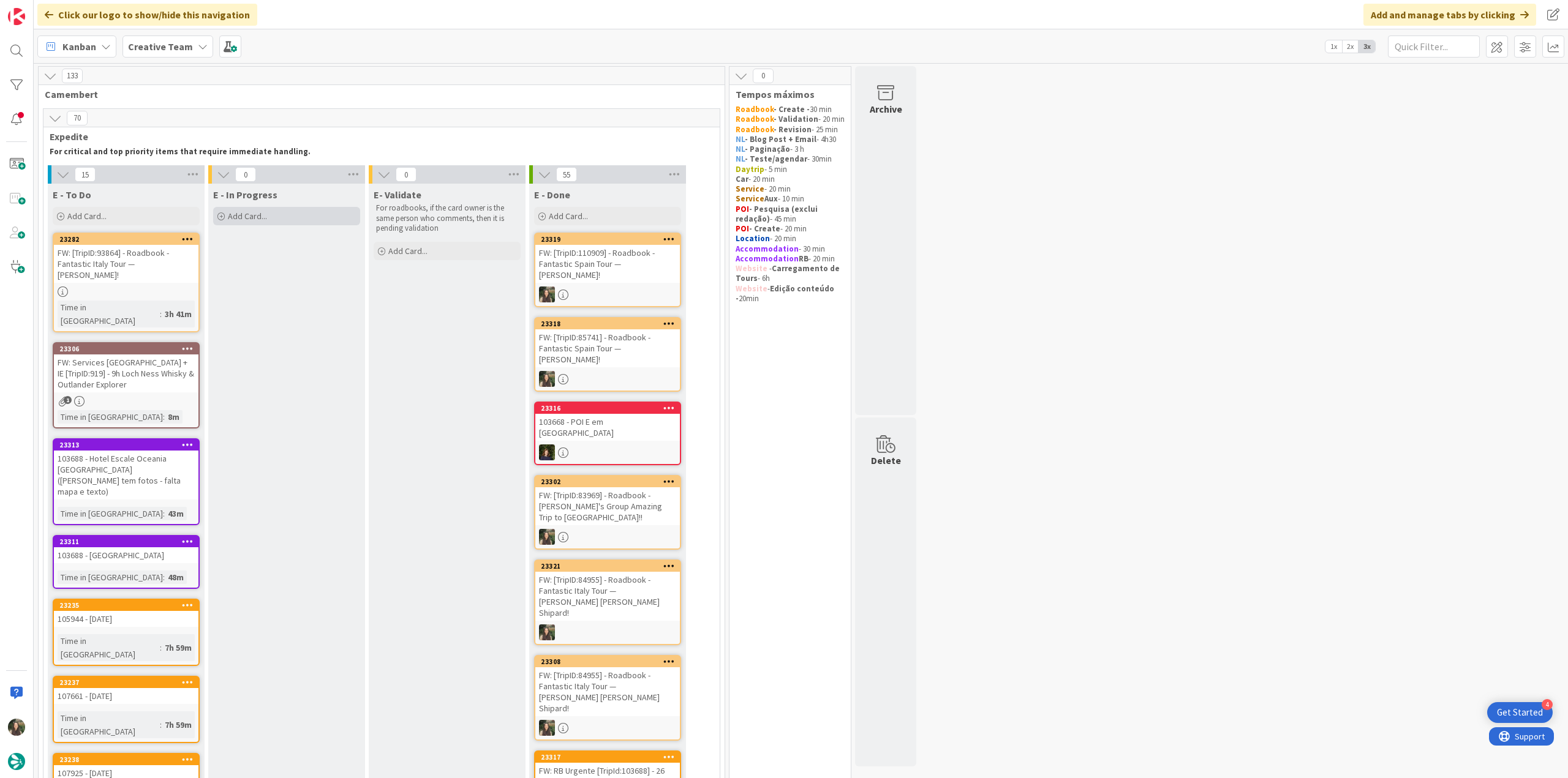
click at [322, 215] on div "Add Card..." at bounding box center [286, 216] width 147 height 18
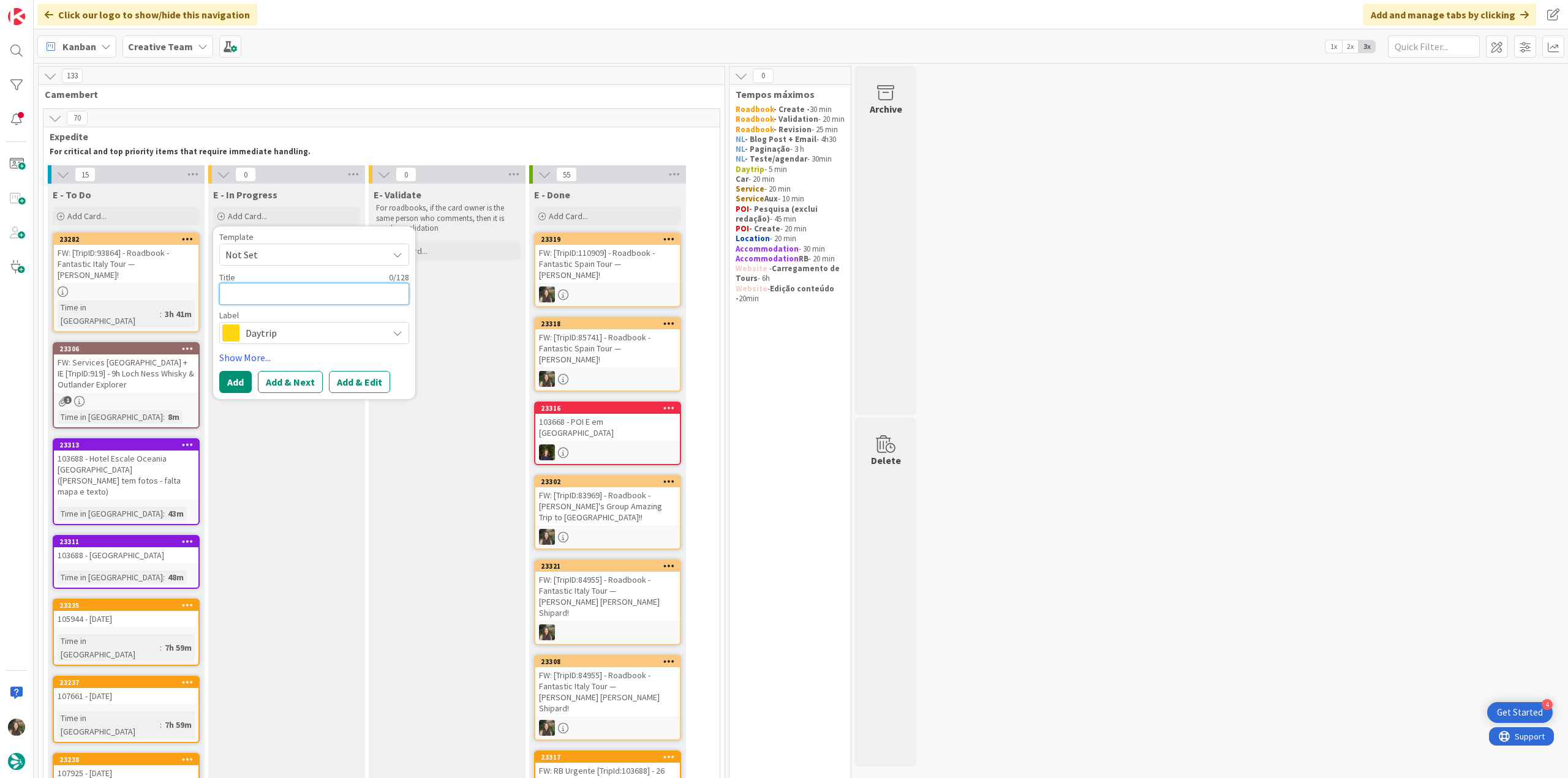
paste textarea "FW: [TripID:110909] - Roadbook - Fantastic Spain Tour — [PERSON_NAME]!"
type textarea "FW: [TripID:110909] - Roadbook - Fantastic Spain Tour — [PERSON_NAME]!"
type textarea "x"
type textarea "FW: [TripID:110909] - Roadbook - Fantastic Spain Tour — [PERSON_NAME]!"
click at [277, 347] on span "Daytrip" at bounding box center [313, 348] width 136 height 17
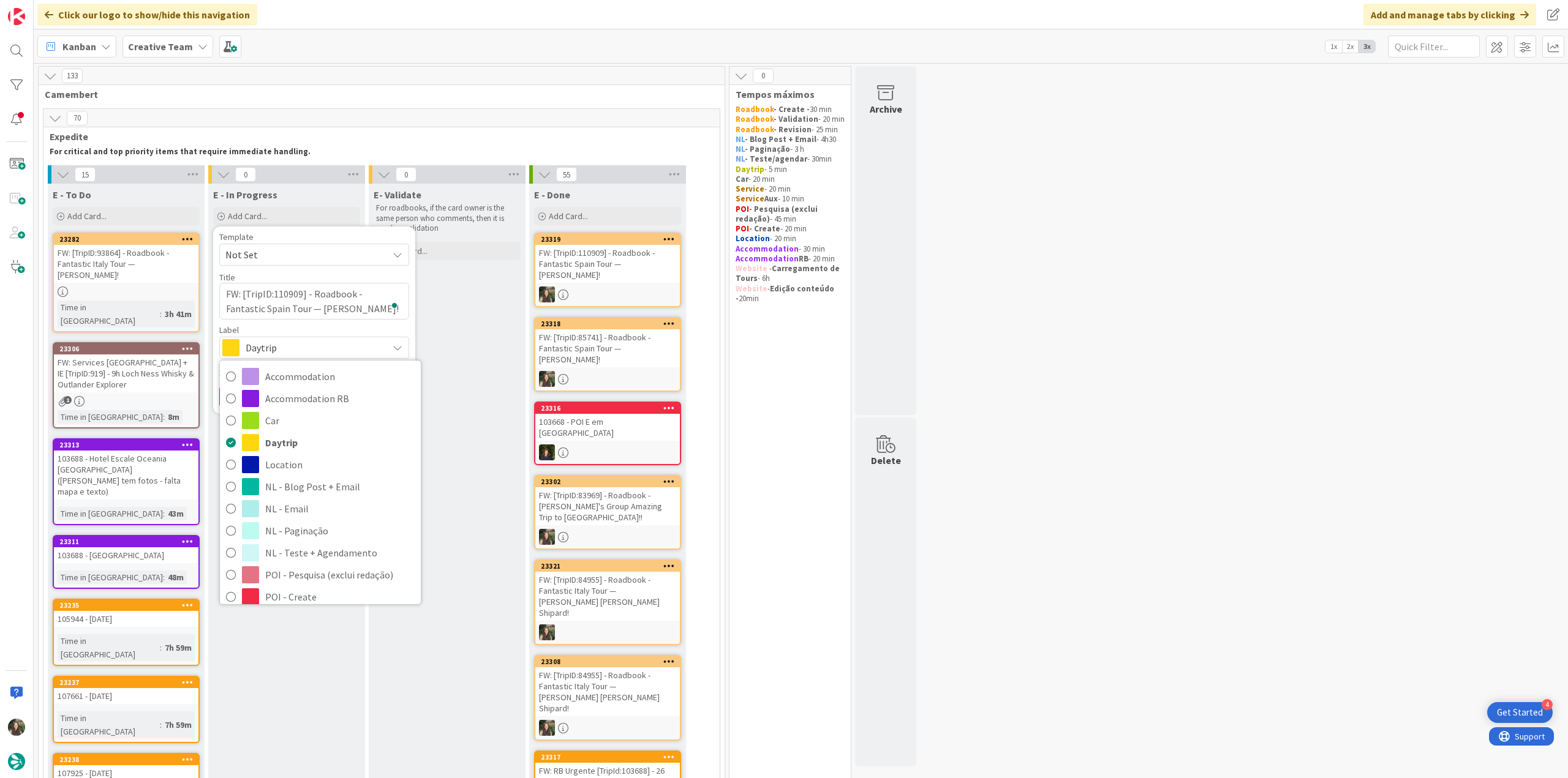
click at [313, 654] on span "Roadbook - Revision" at bounding box center [340, 663] width 150 height 18
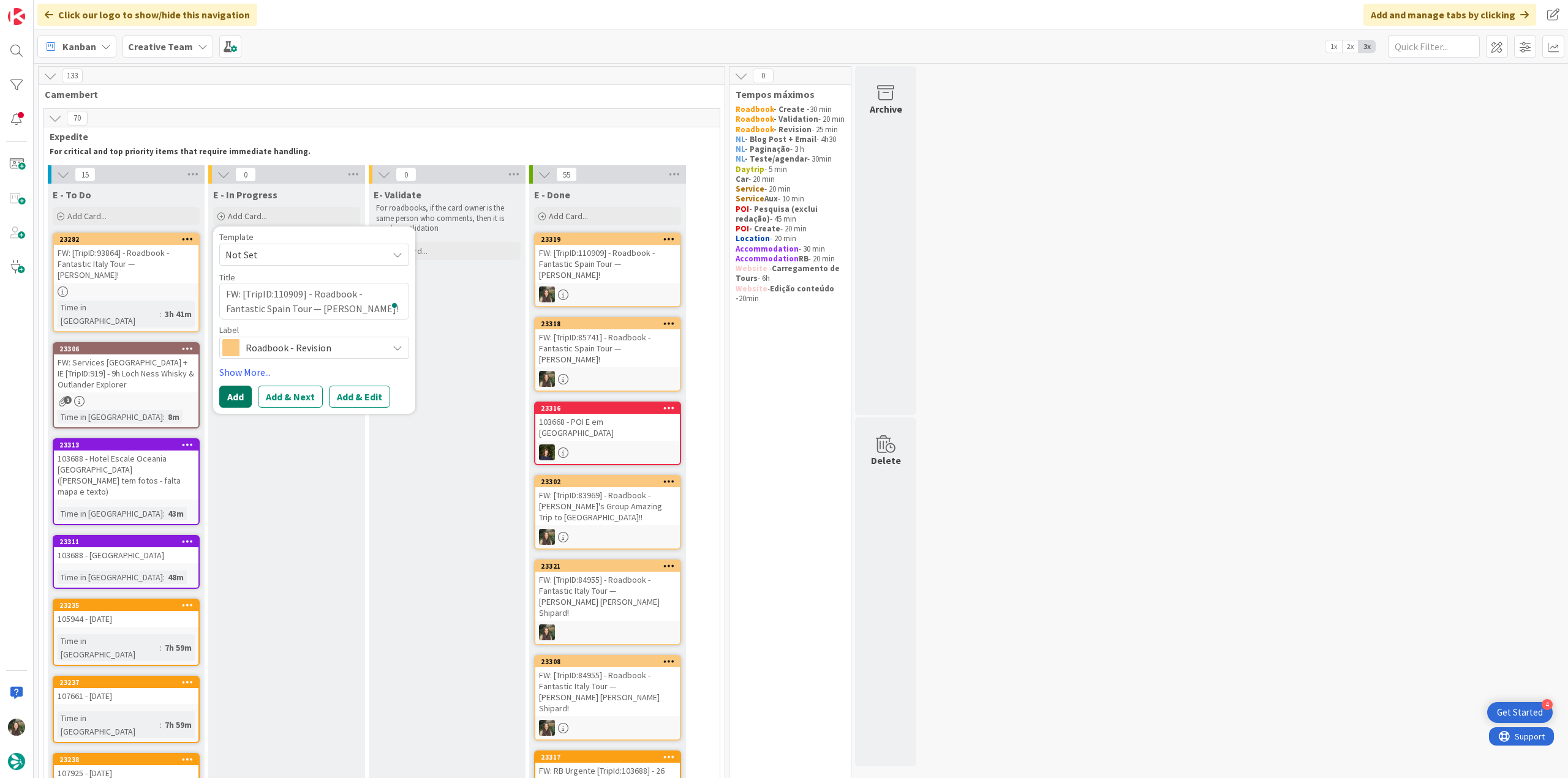
click at [237, 395] on button "Add" at bounding box center [236, 397] width 33 height 22
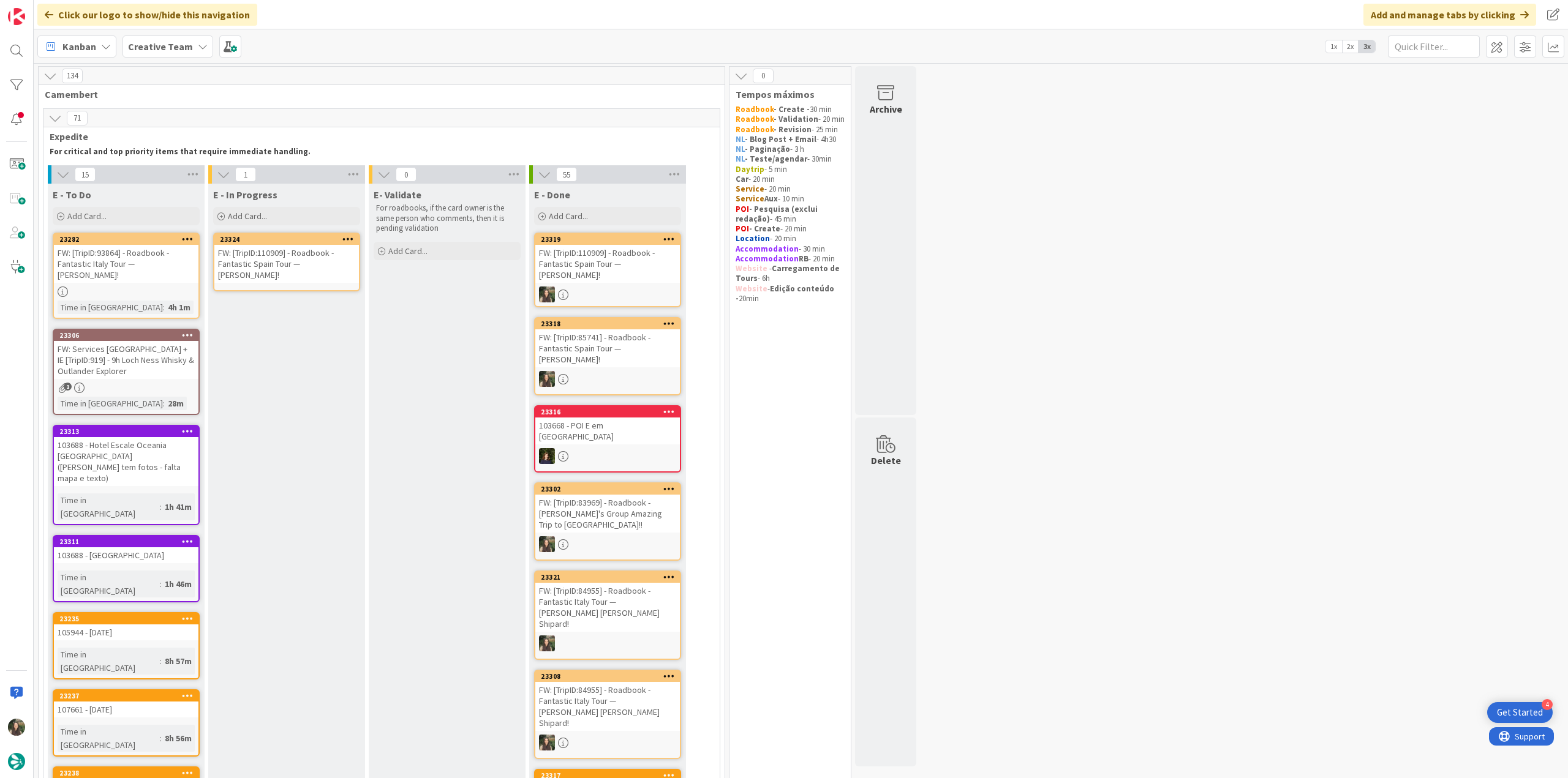
click at [303, 248] on div "FW: [TripID:110909] - Roadbook - Fantastic Spain Tour — [PERSON_NAME]!" at bounding box center [286, 263] width 145 height 38
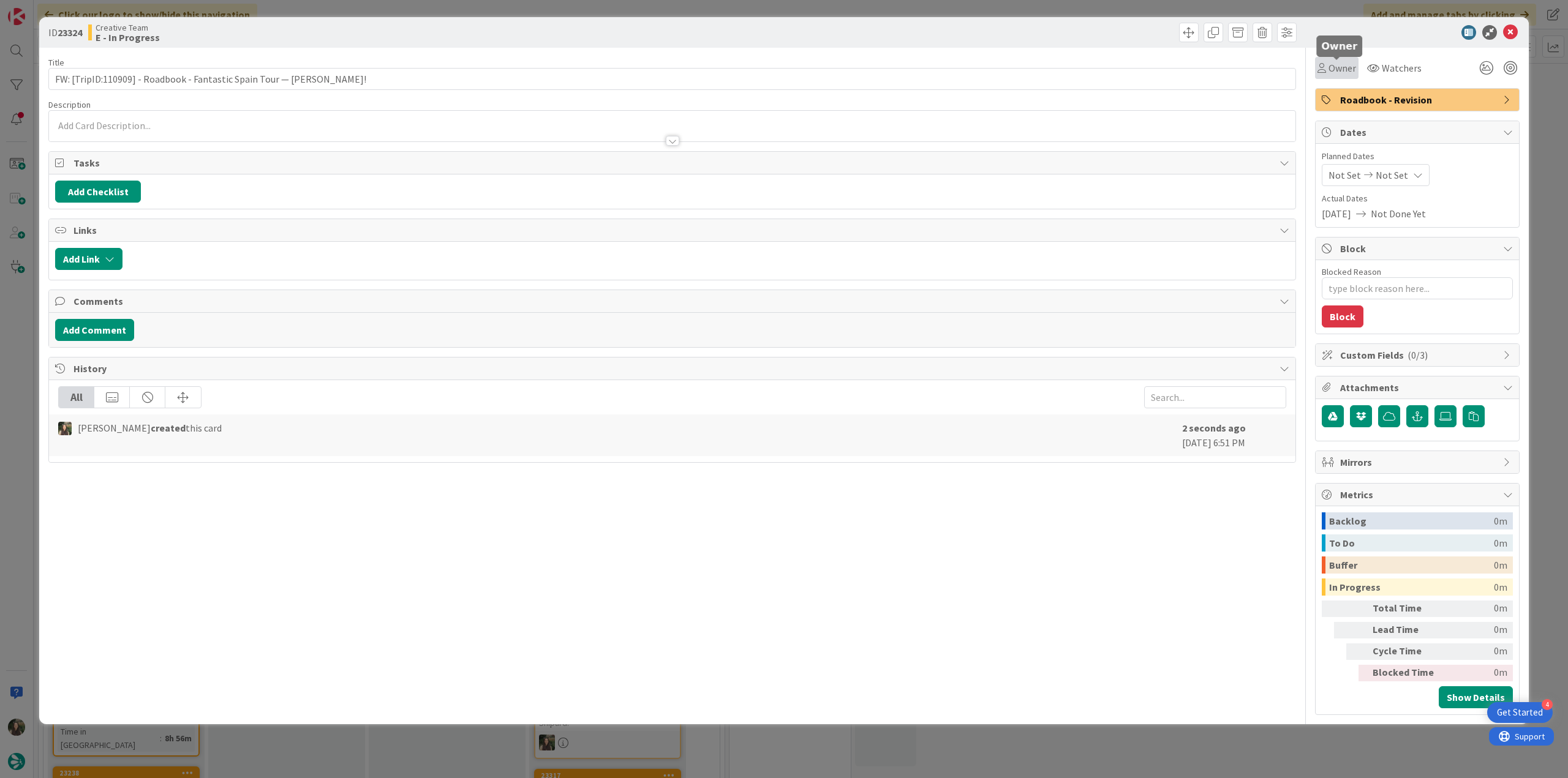
click at [1349, 70] on span "Owner" at bounding box center [1342, 68] width 28 height 15
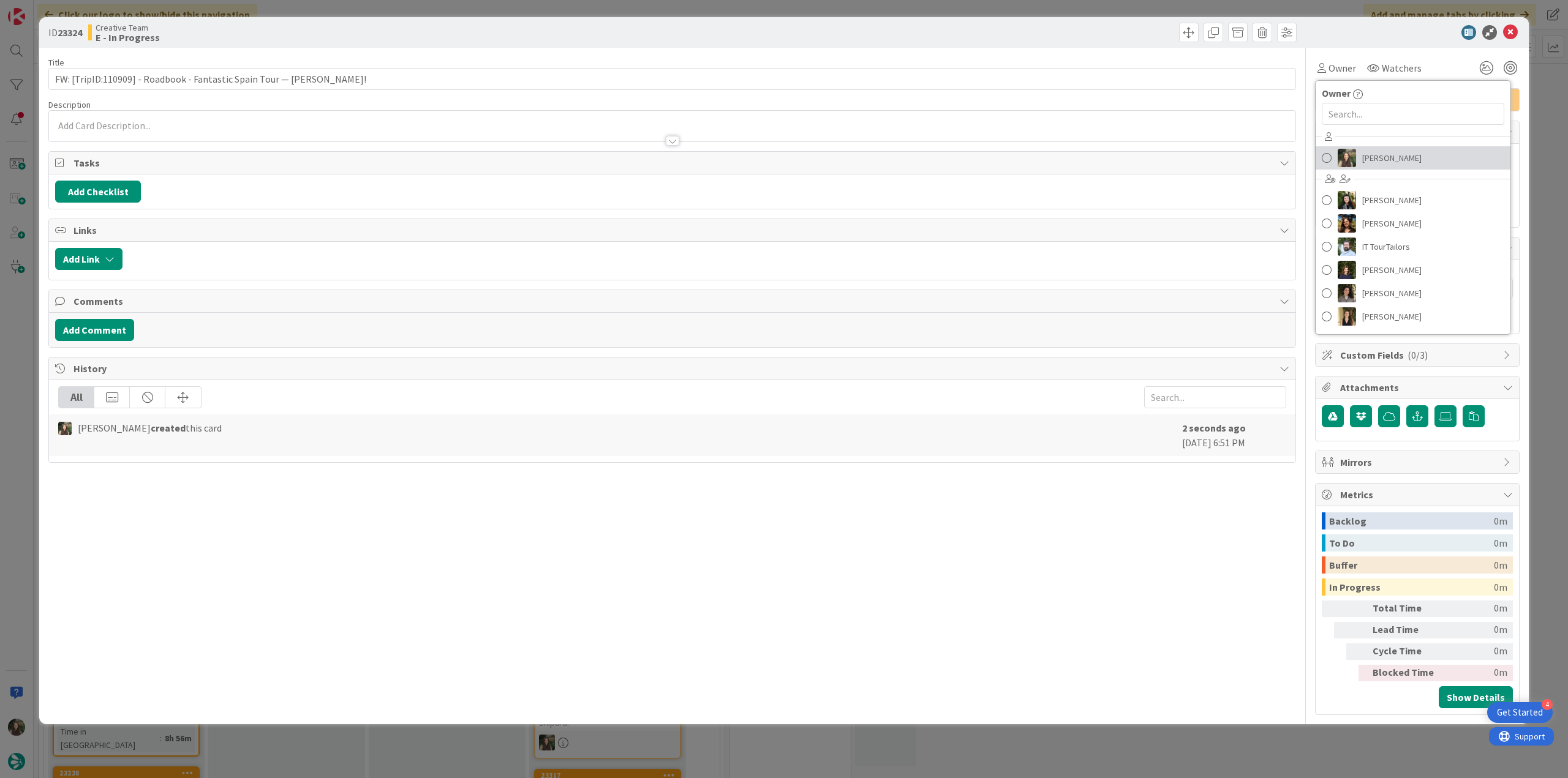
drag, startPoint x: 1370, startPoint y: 151, endPoint x: 1380, endPoint y: 153, distance: 10.2
click at [1371, 151] on span "[PERSON_NAME]" at bounding box center [1392, 158] width 60 height 18
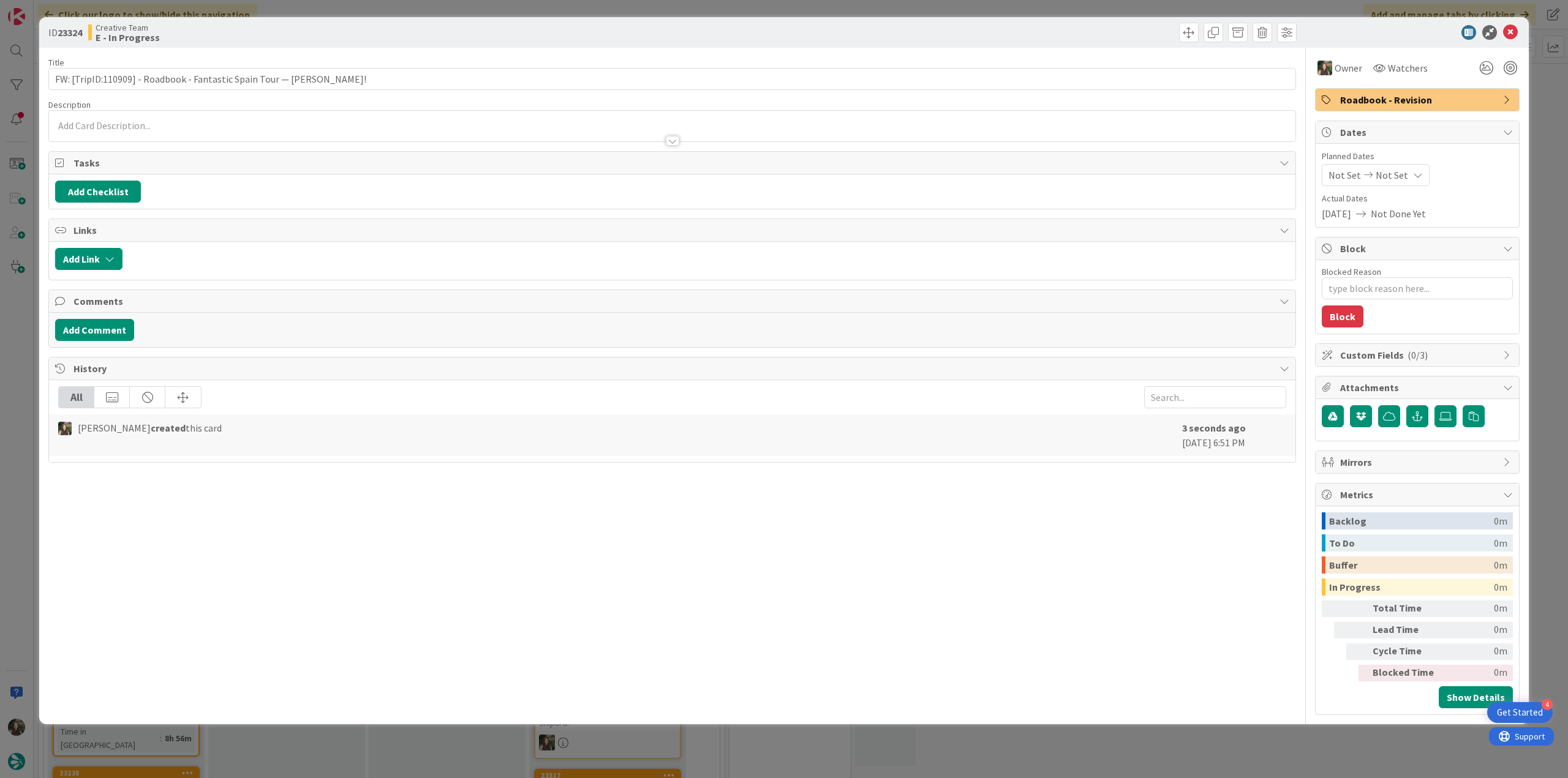
click at [1535, 117] on div "ID 23324 Creative Team E - In Progress Title 64 / 128 FW: [TripID:110909] - Roa…" at bounding box center [784, 389] width 1568 height 778
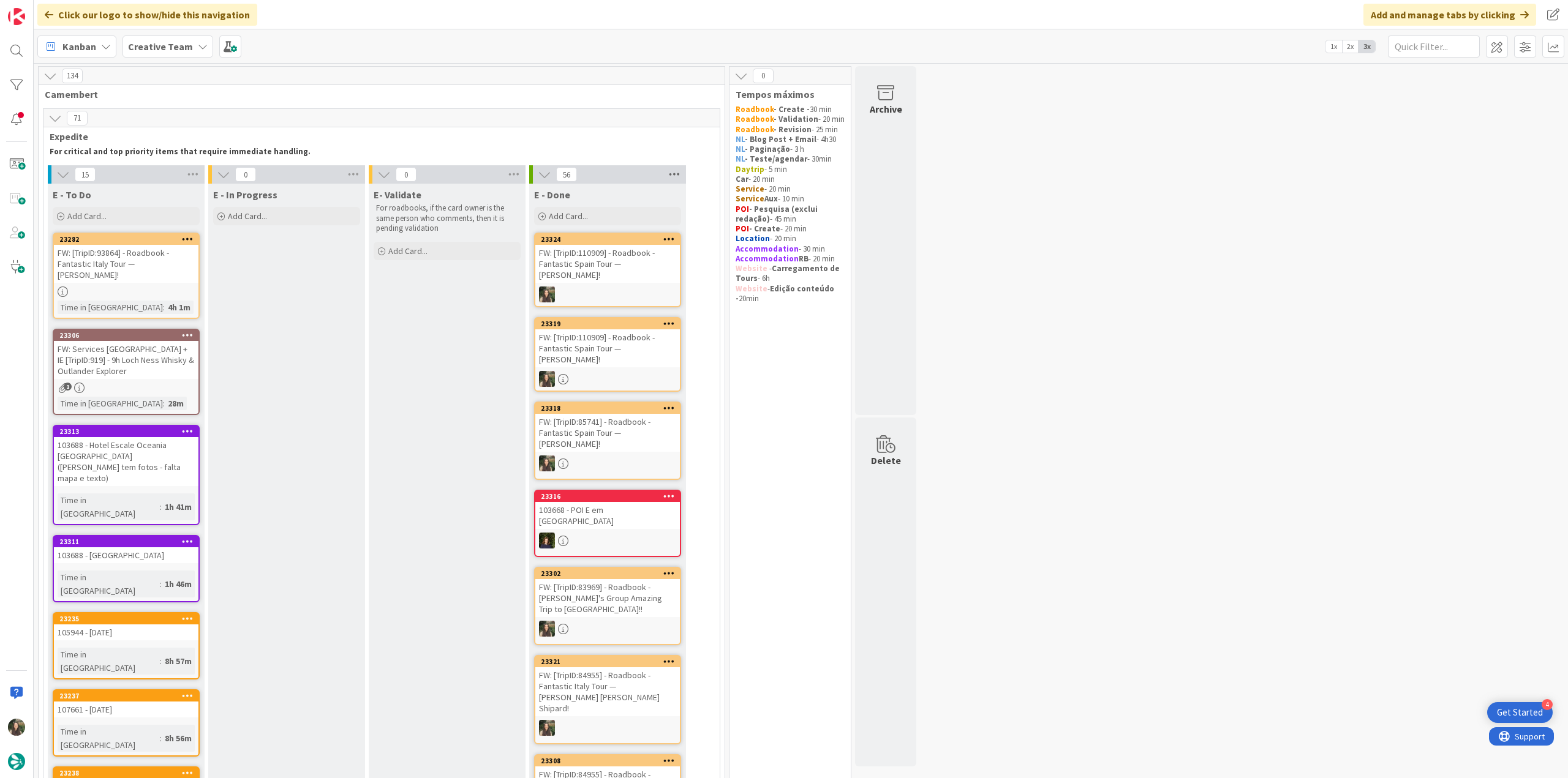
click at [671, 174] on icon at bounding box center [674, 174] width 16 height 18
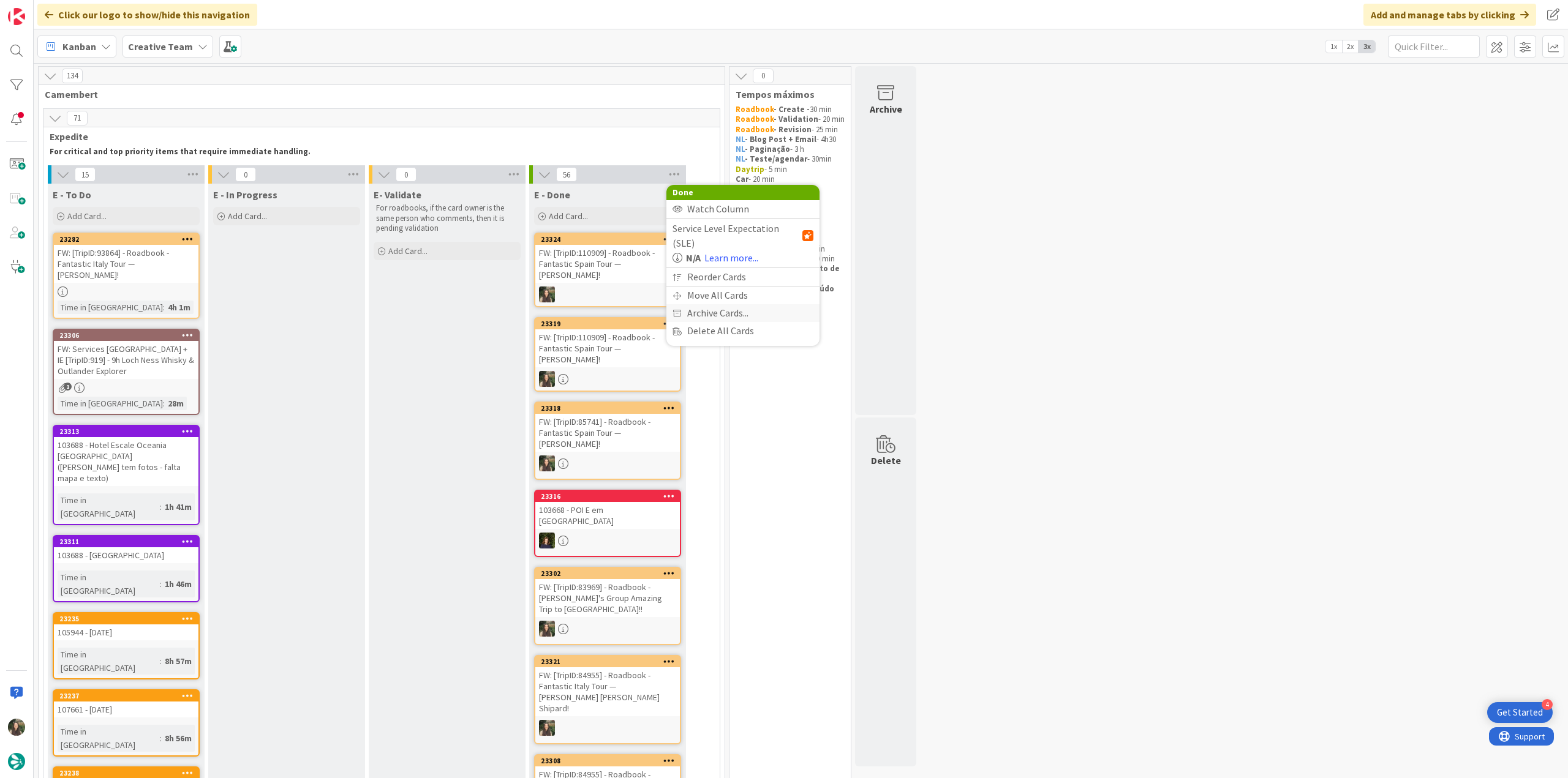
click at [715, 304] on span "Archive Cards..." at bounding box center [718, 313] width 61 height 18
click at [715, 337] on span "Archive Now" at bounding box center [723, 338] width 55 height 18
click at [717, 259] on button "Archive All" at bounding box center [704, 255] width 62 height 22
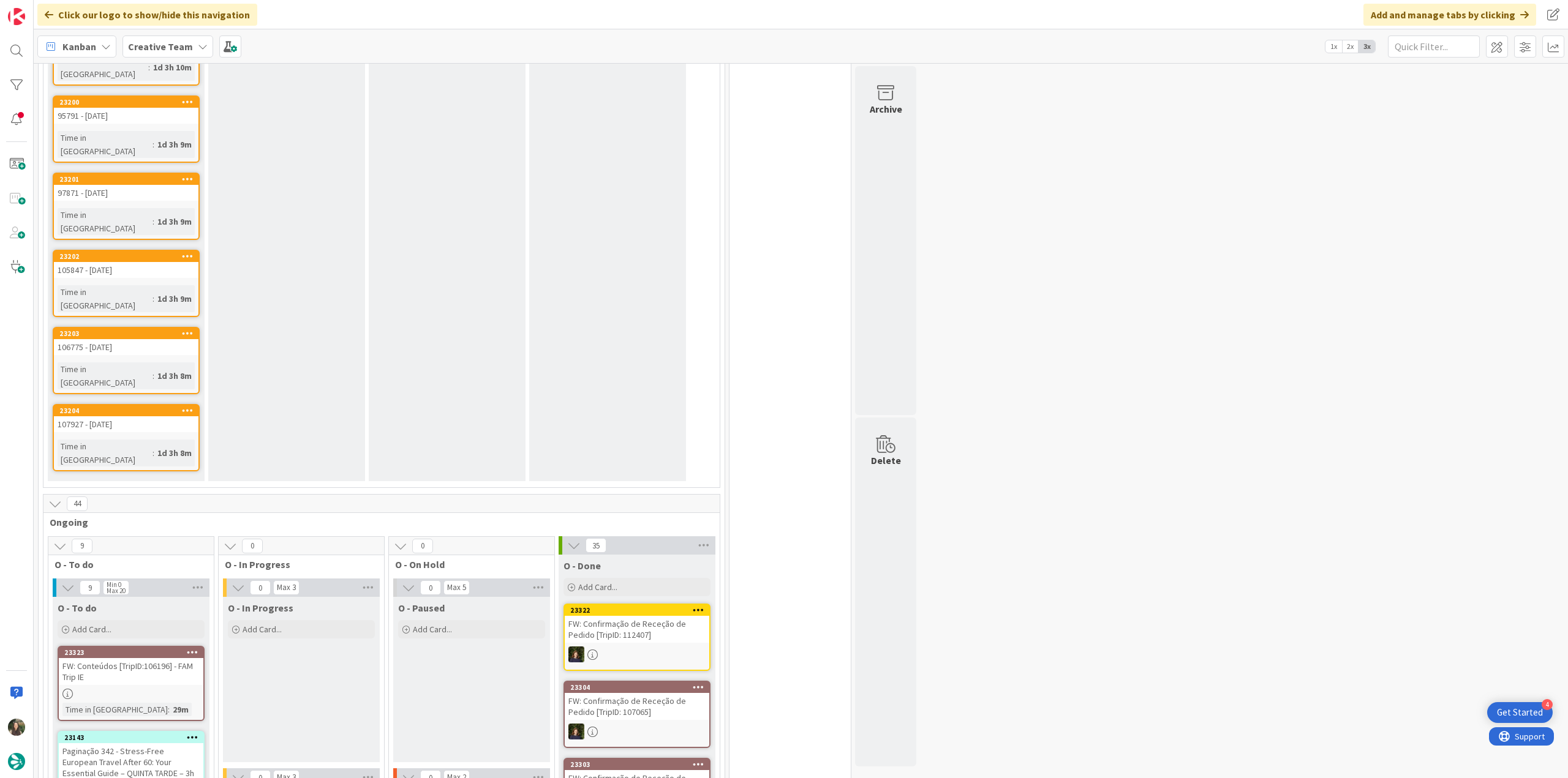
click at [170, 659] on div "FW: Conteúdos [TripID:106196] - FAM Trip IE" at bounding box center [131, 672] width 145 height 27
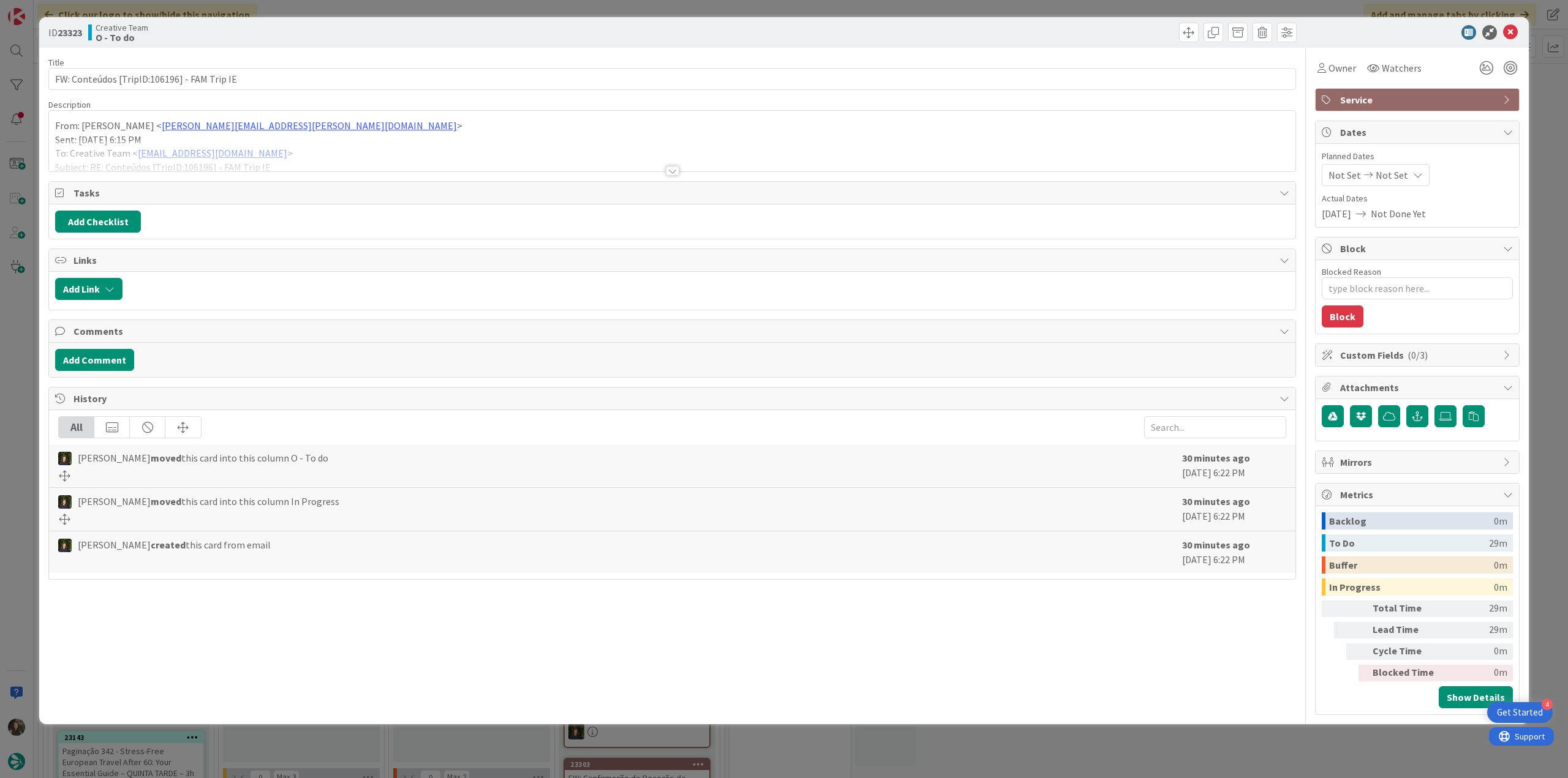
click at [463, 154] on div at bounding box center [672, 155] width 1246 height 31
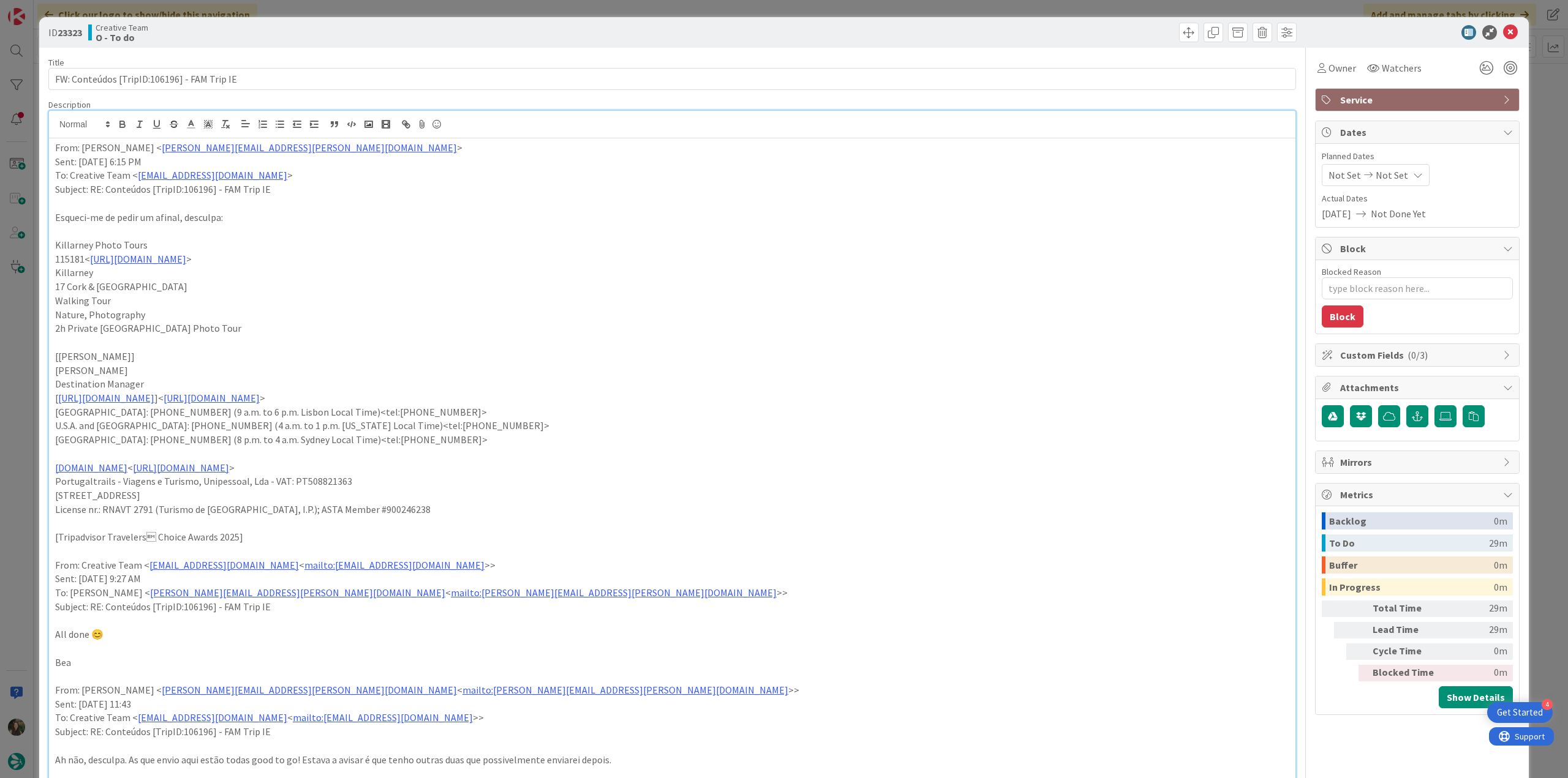
click at [18, 391] on div "ID 23323 Creative Team O - To do Title 43 / 128 FW: Conteúdos [TripID:106196] -…" at bounding box center [784, 389] width 1568 height 778
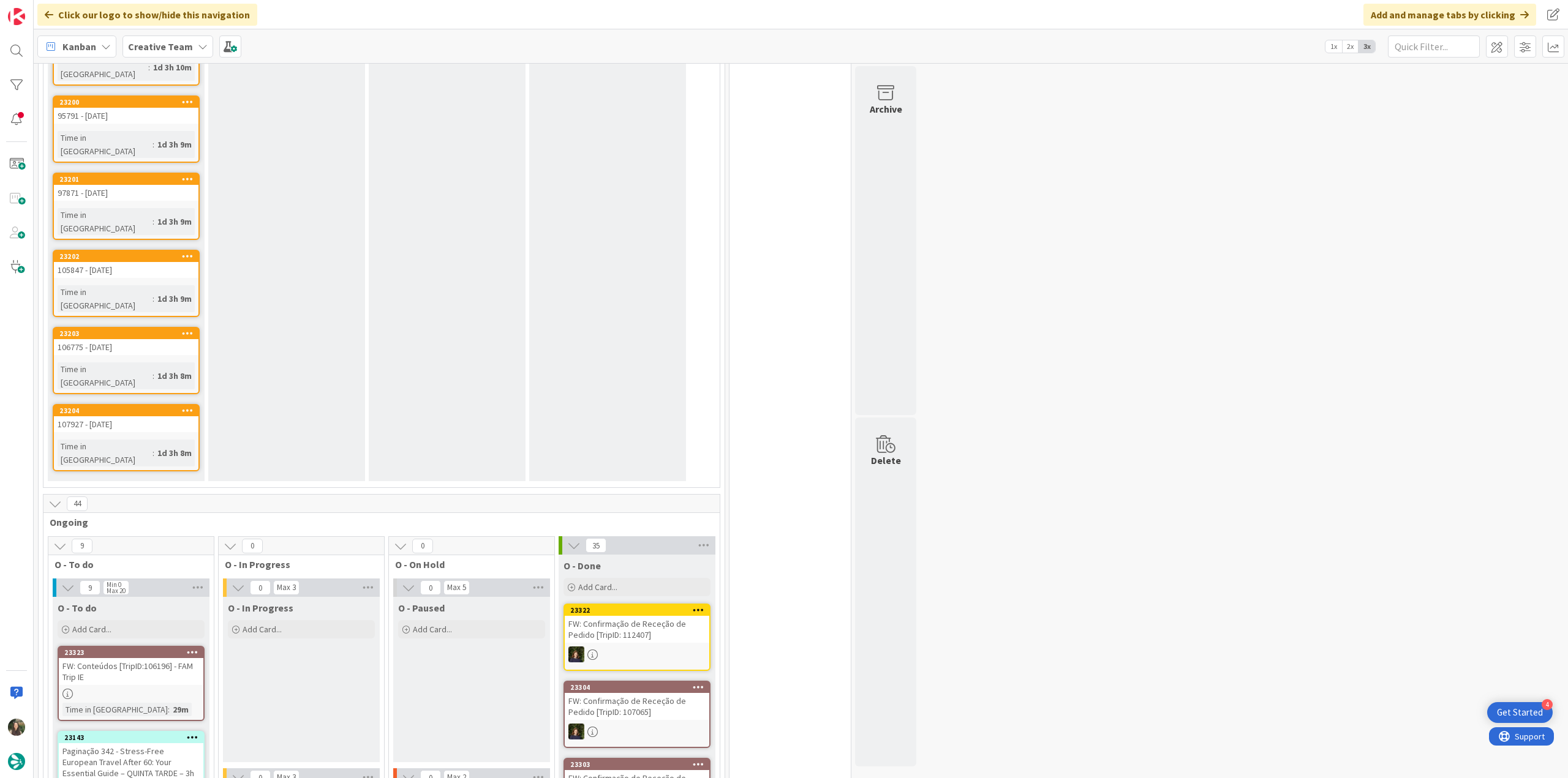
click at [160, 659] on div "FW: Conteúdos [TripID:106196] - FAM Trip IE" at bounding box center [131, 672] width 145 height 27
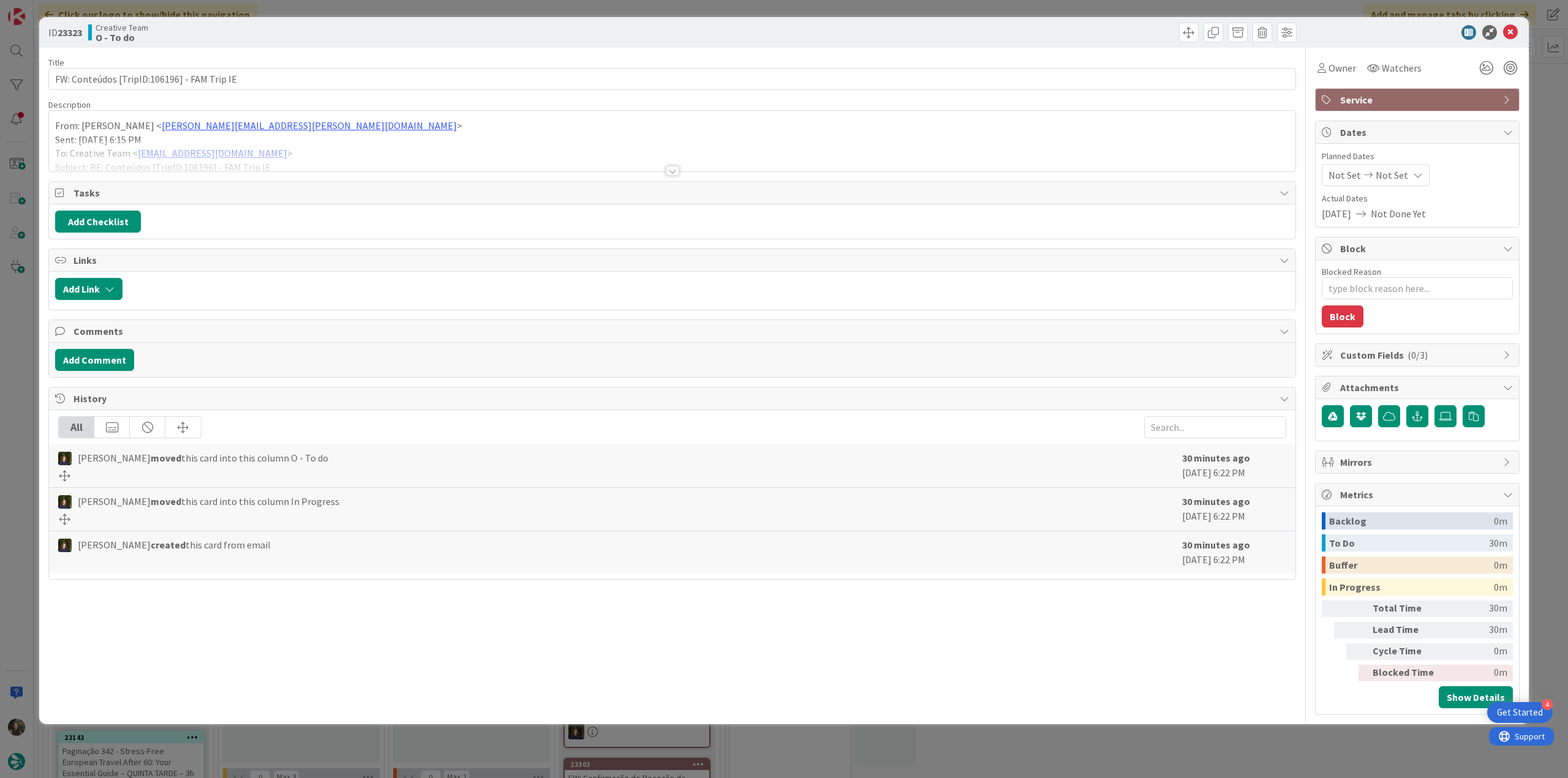
click at [386, 145] on div at bounding box center [672, 155] width 1246 height 31
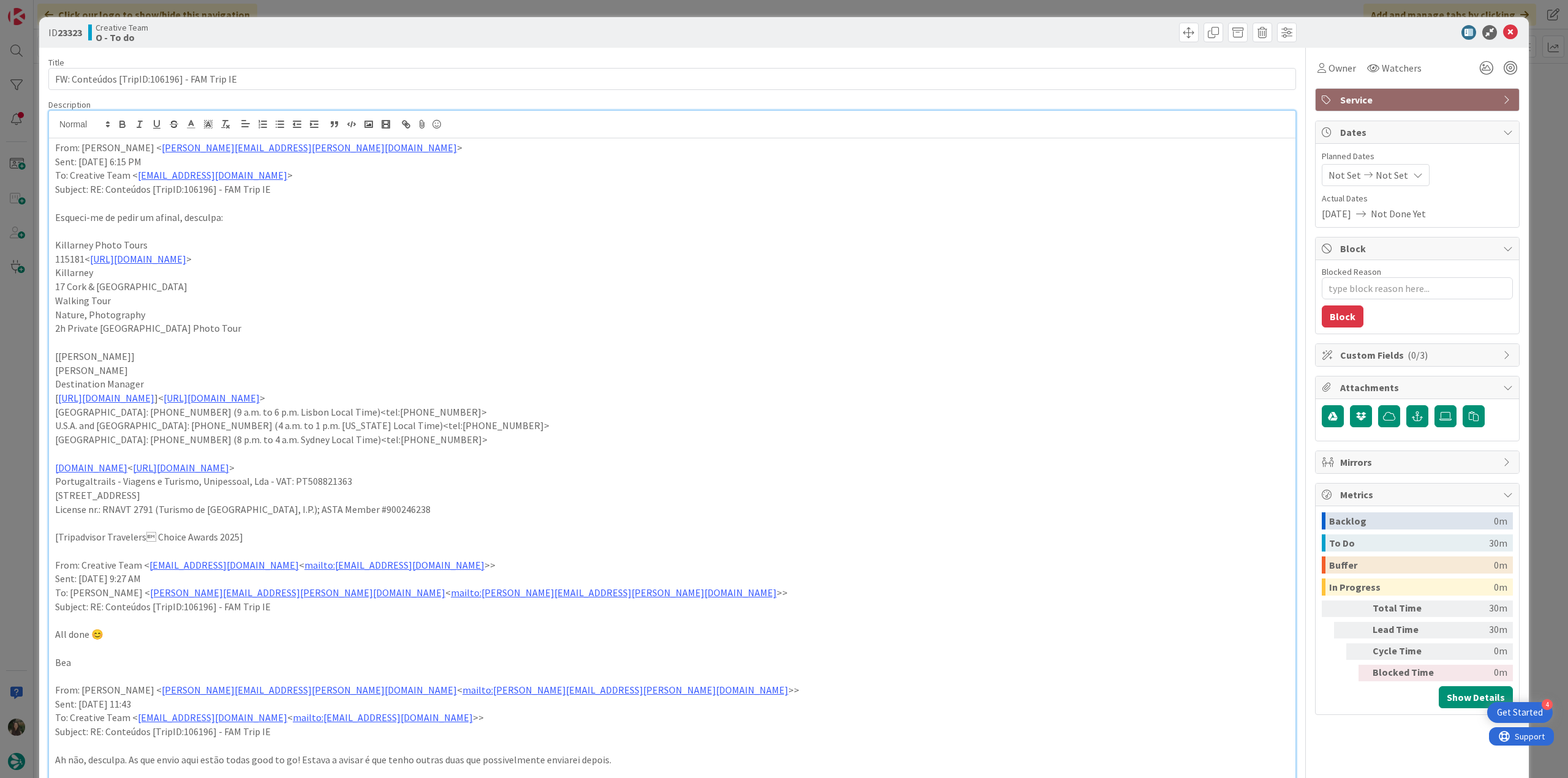
click at [29, 398] on div "ID 23323 Creative Team O - To do Title 43 / 128 FW: Conteúdos [TripID:106196] -…" at bounding box center [784, 389] width 1568 height 778
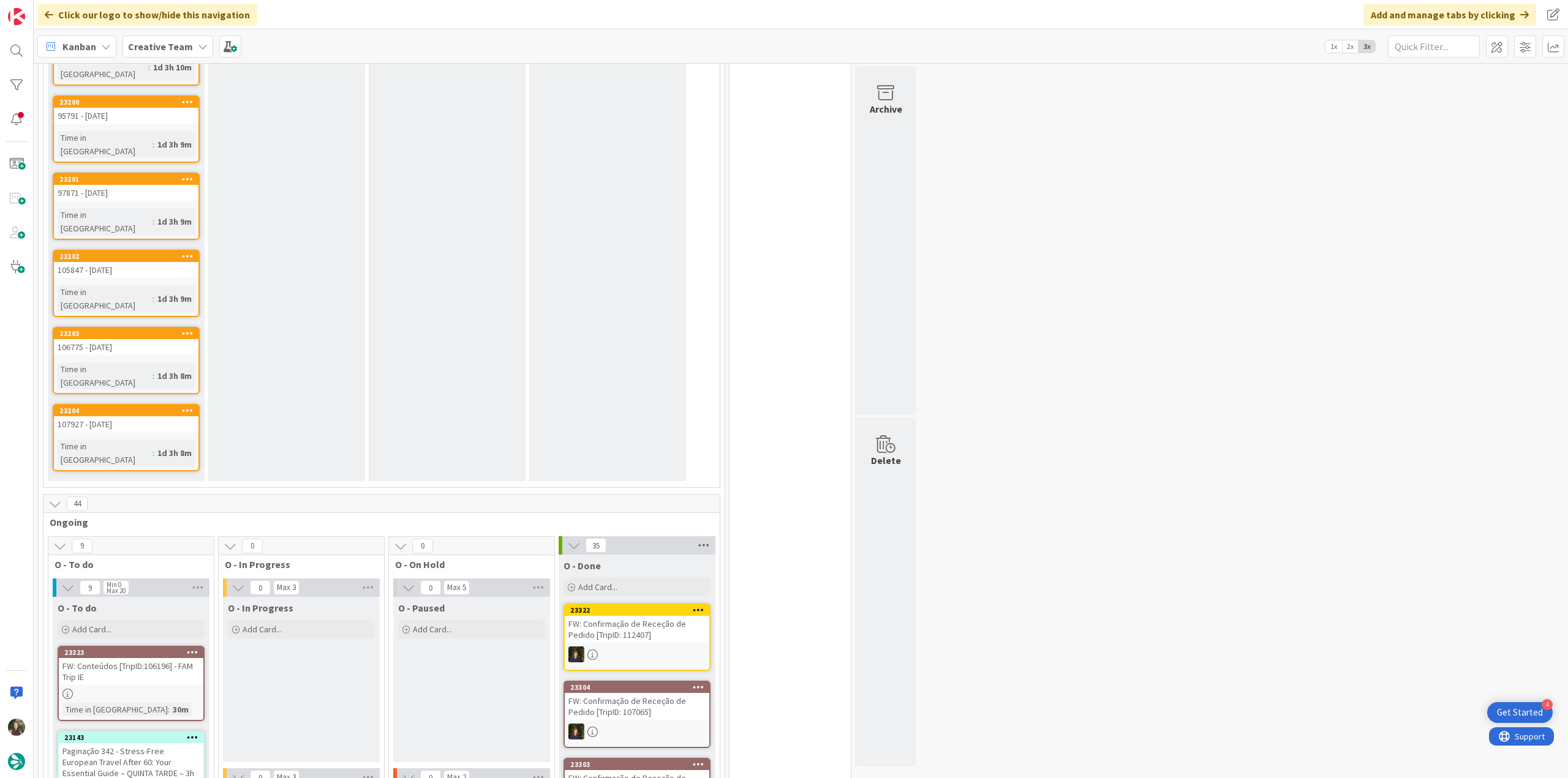
click at [707, 537] on icon at bounding box center [703, 546] width 16 height 18
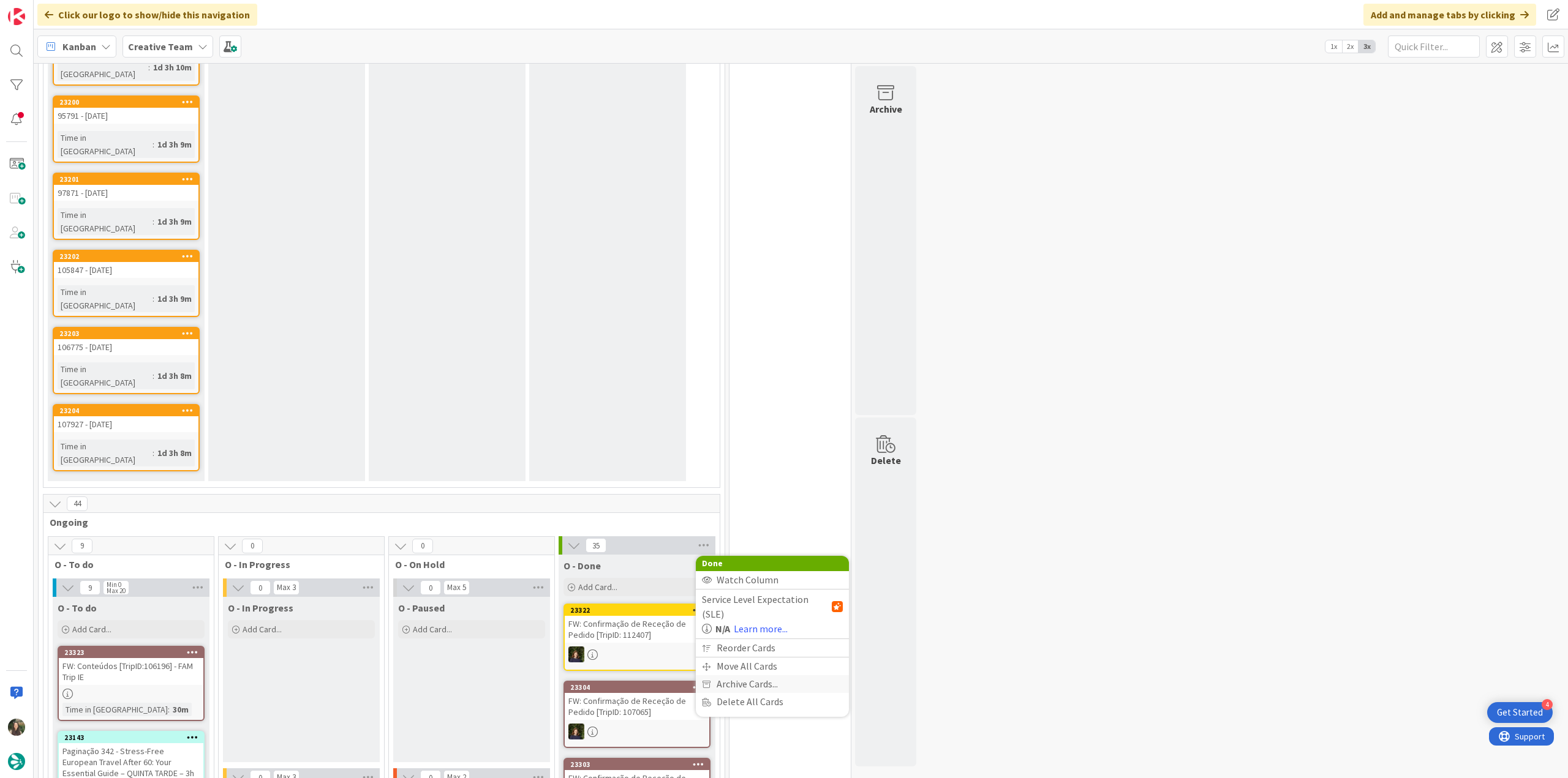
click at [782, 676] on div "Archive Cards..." at bounding box center [772, 685] width 153 height 18
click at [759, 700] on span "Archive Now" at bounding box center [752, 709] width 55 height 18
click at [738, 616] on button "Archive All" at bounding box center [733, 627] width 62 height 22
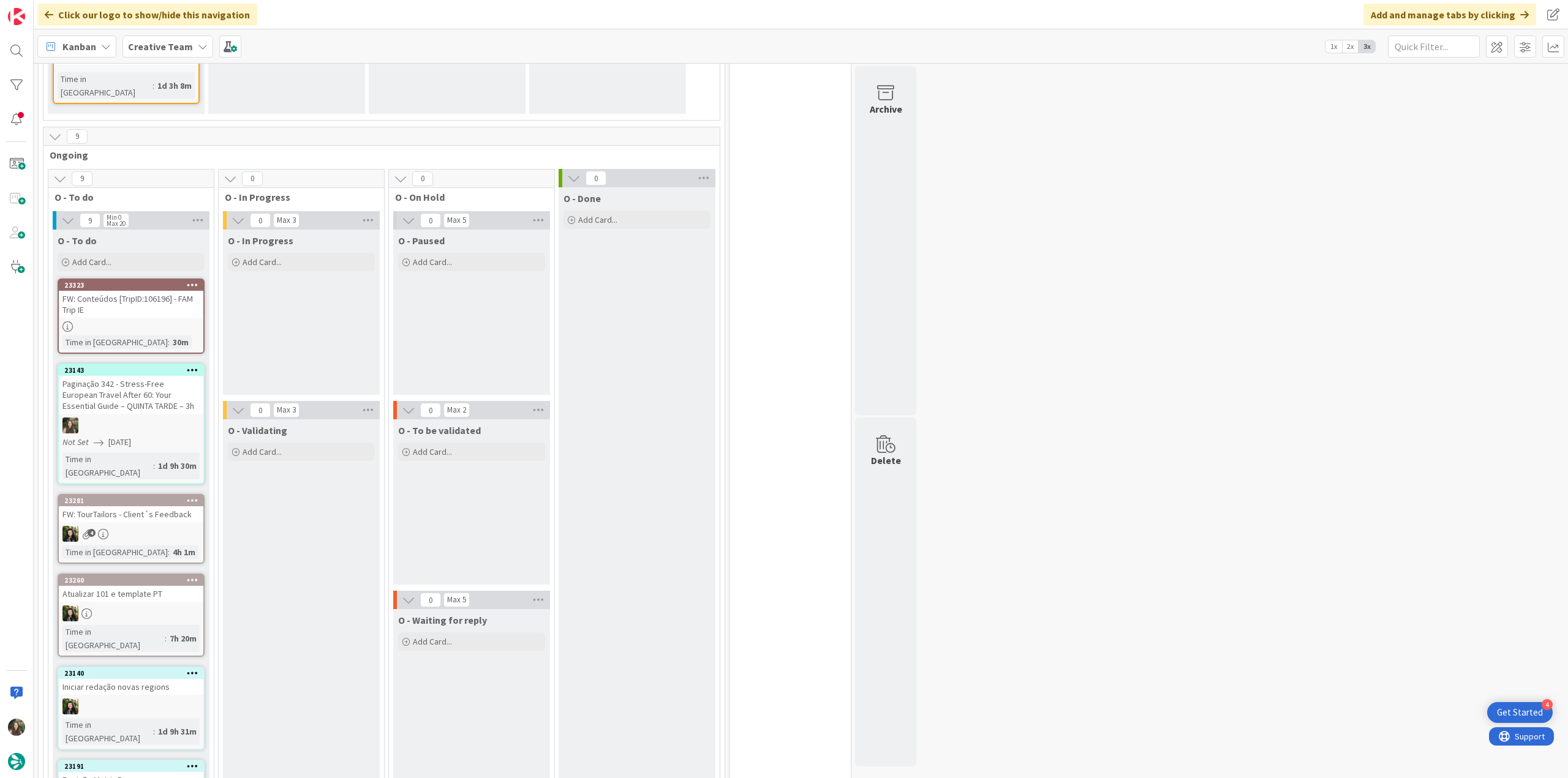
click at [173, 376] on div "Paginação 342 - Stress-Free European Travel After 60: Your Essential Guide – QU…" at bounding box center [131, 395] width 145 height 38
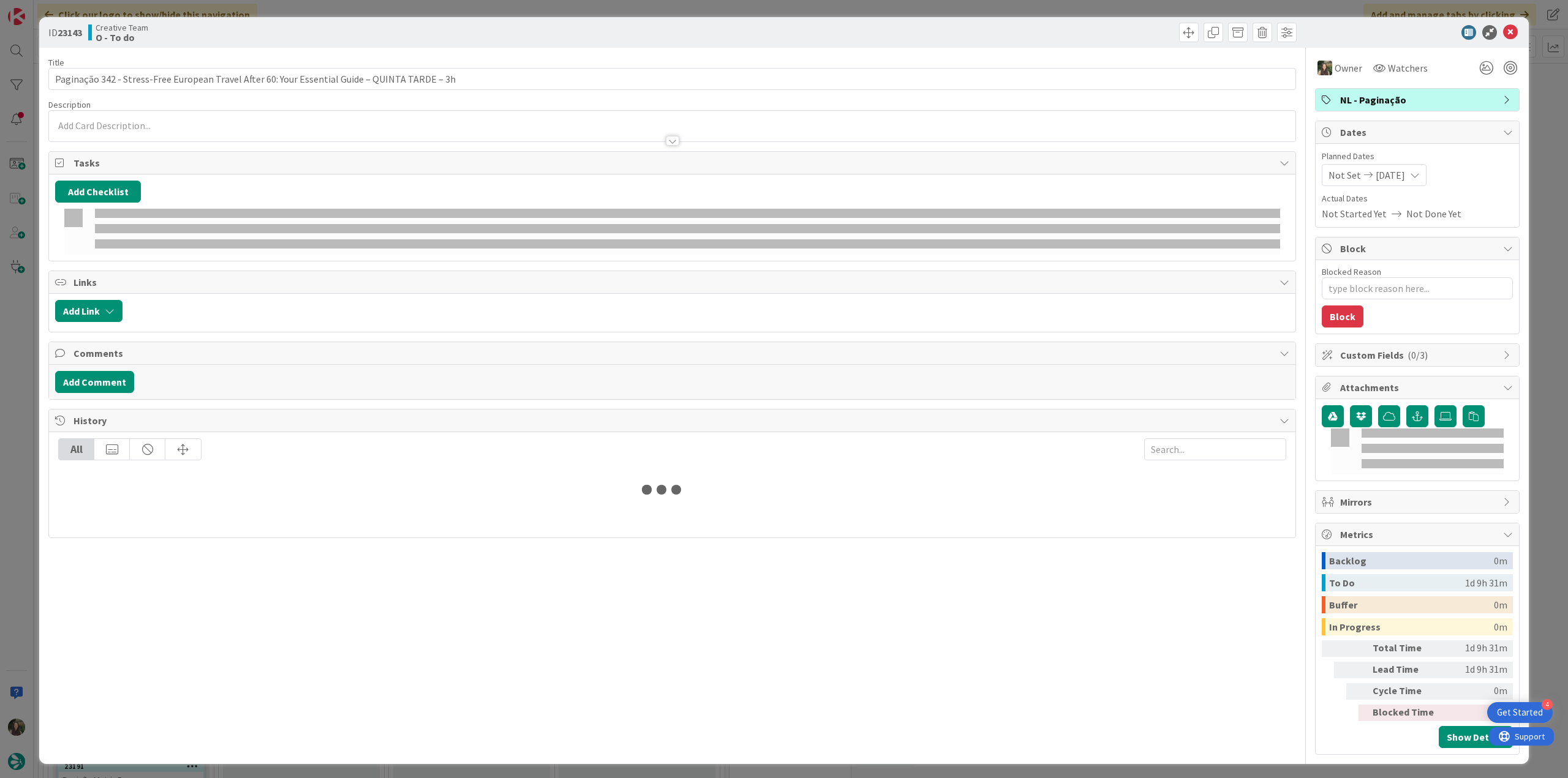
type textarea "x"
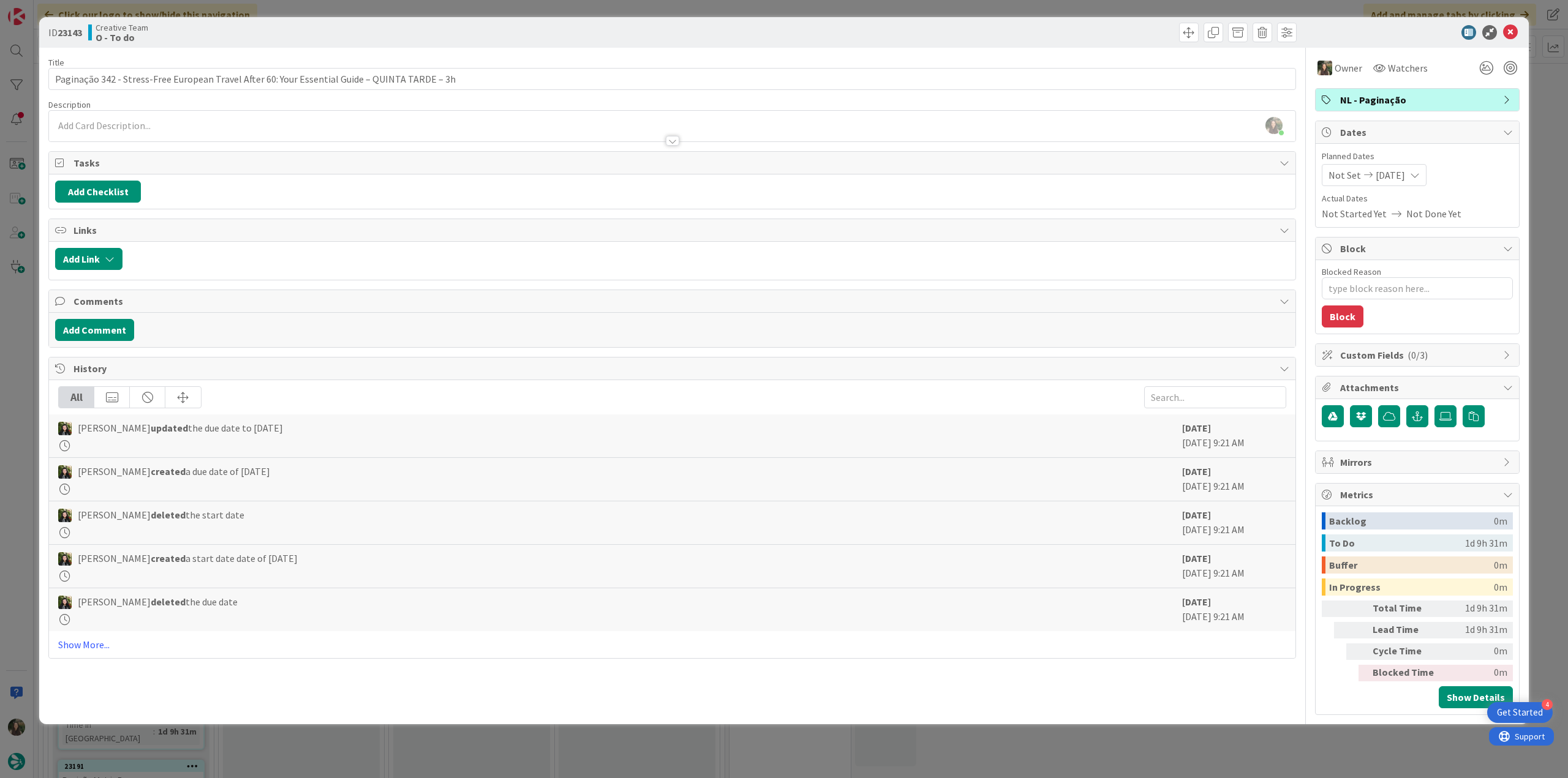
click at [20, 381] on div "ID 23143 Creative Team O - To do Title 94 / 128 Paginação 342 - Stress-Free Eur…" at bounding box center [784, 389] width 1568 height 778
